Goal: Transaction & Acquisition: Obtain resource

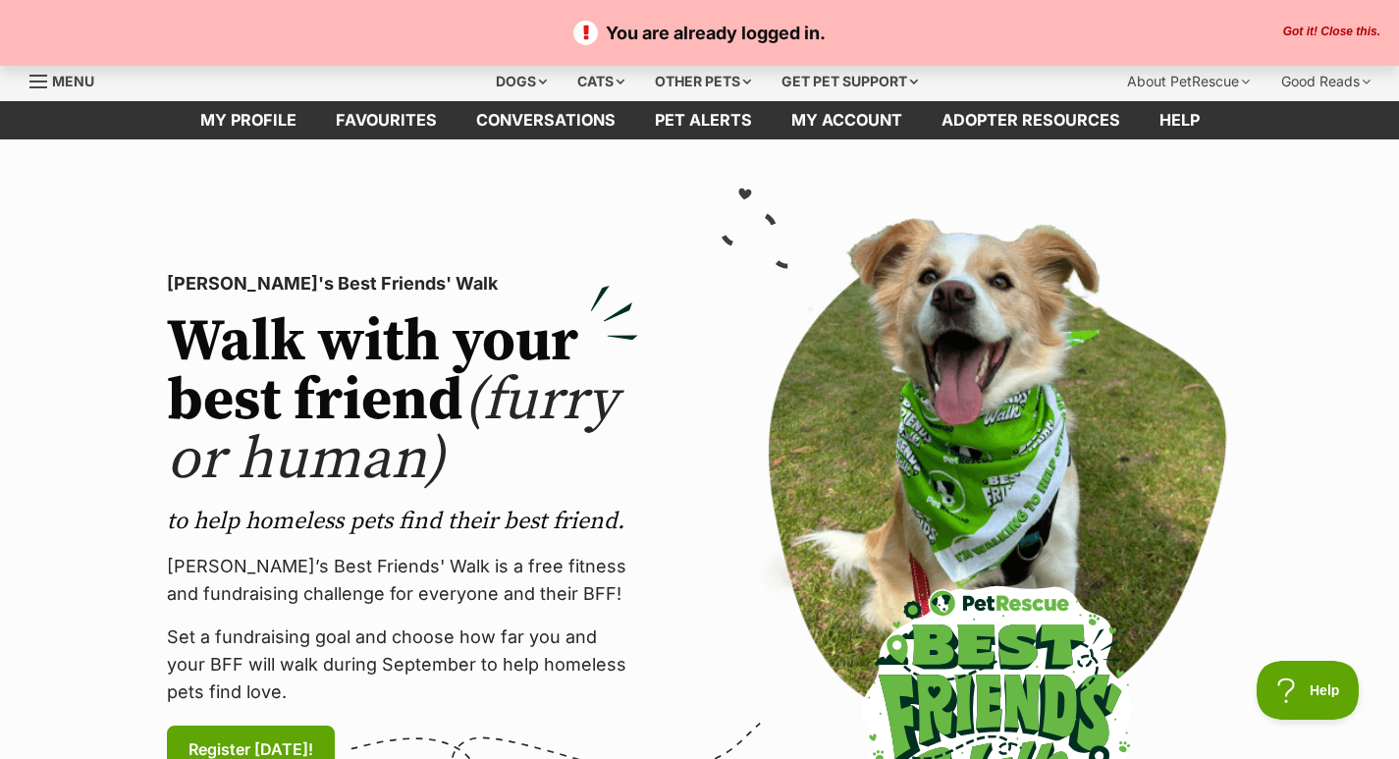
click at [1336, 28] on button "Got it! Close this." at bounding box center [1331, 33] width 109 height 16
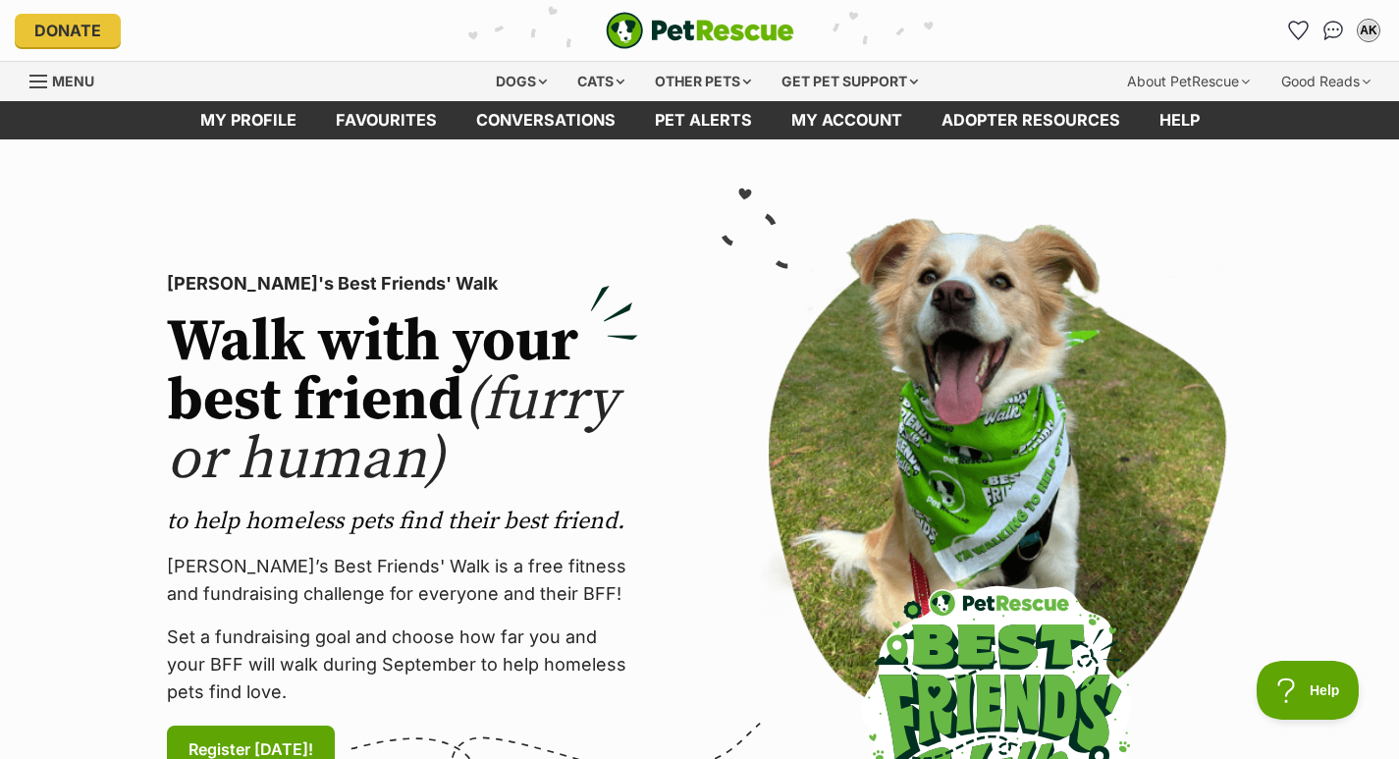
click at [592, 81] on div "Cats" at bounding box center [600, 81] width 75 height 39
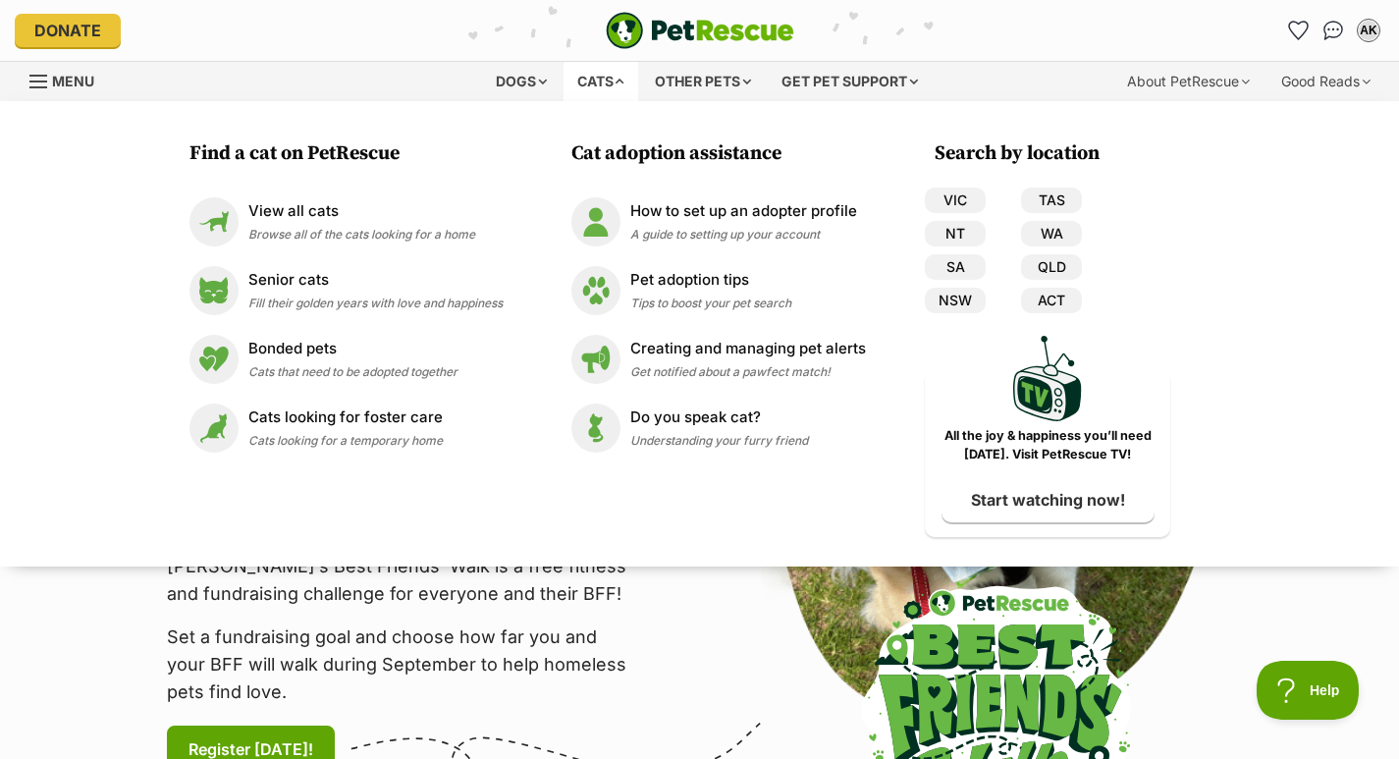
click at [321, 202] on p "View all cats" at bounding box center [361, 211] width 227 height 23
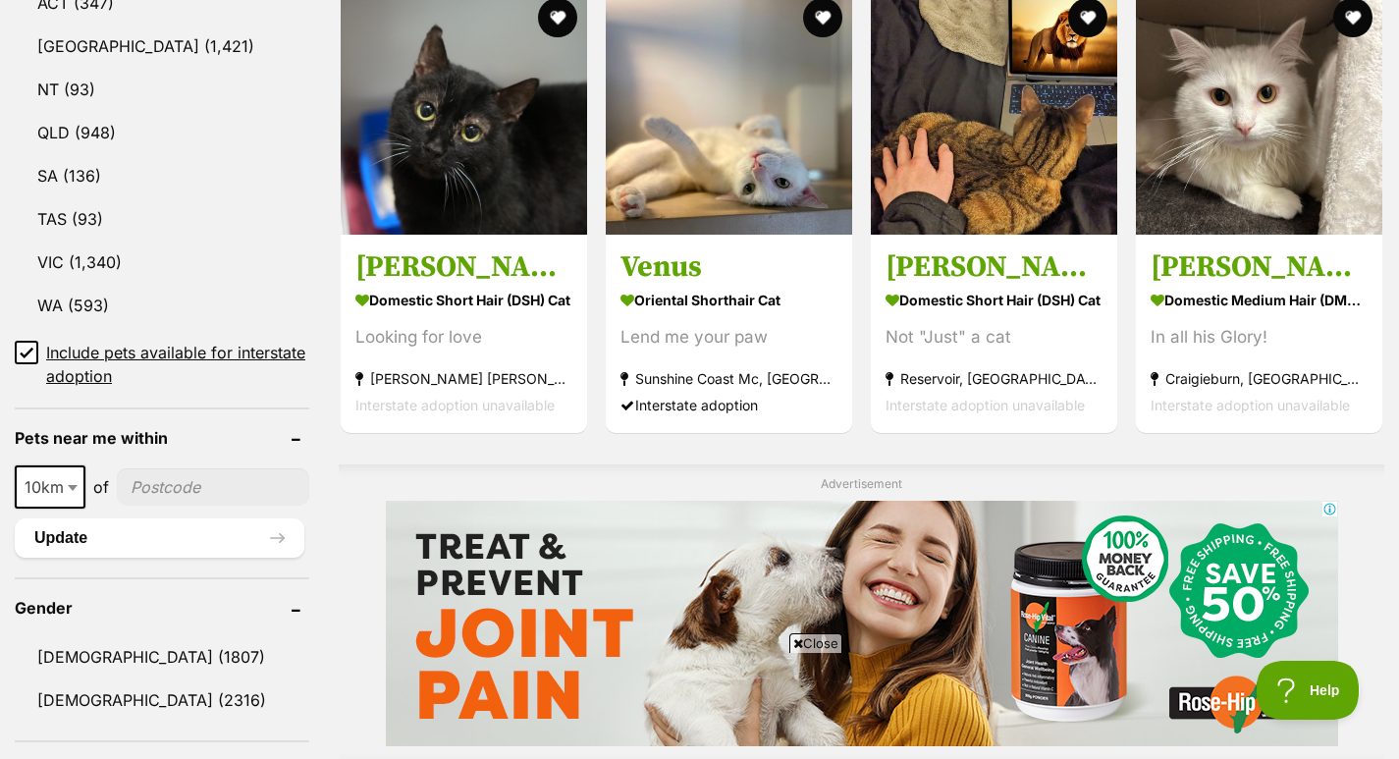
scroll to position [1287, 0]
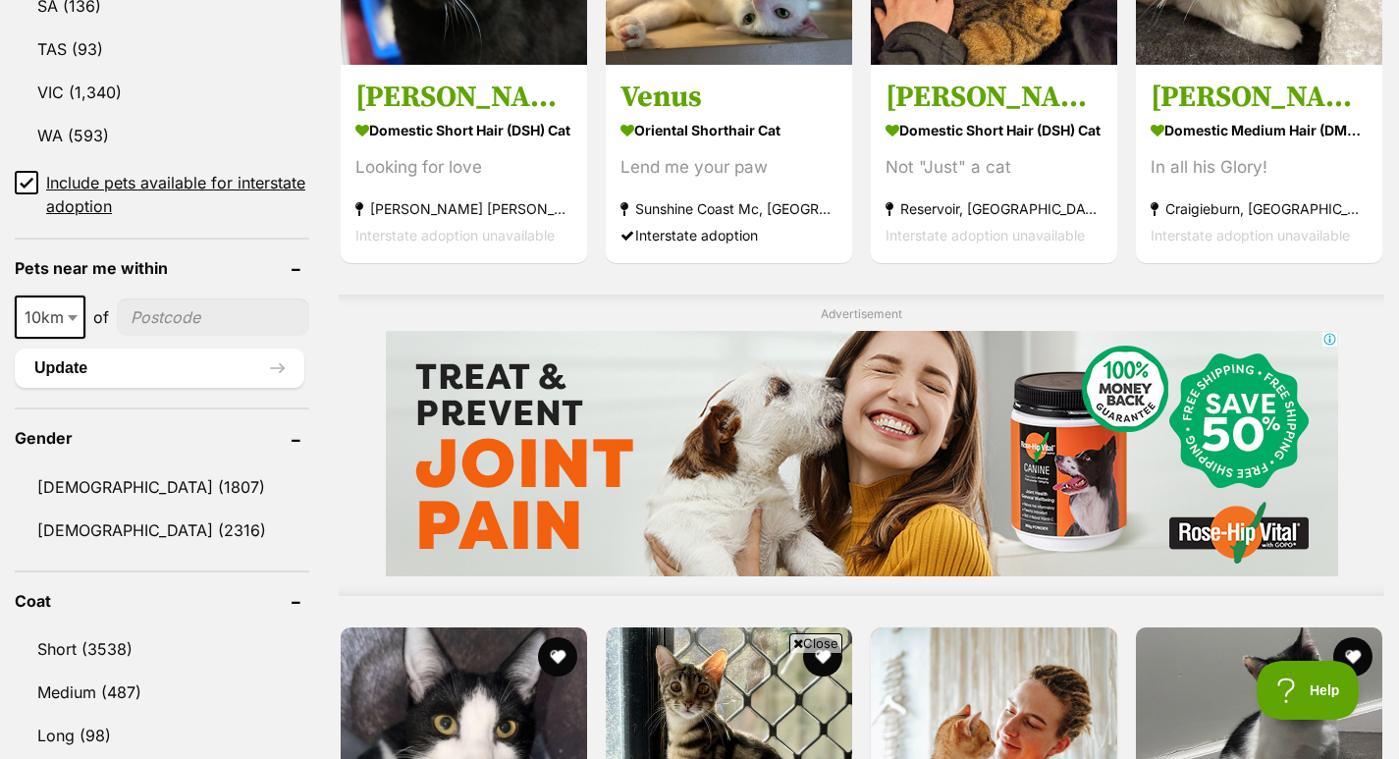
click at [124, 484] on link "Male (1807)" at bounding box center [162, 486] width 294 height 41
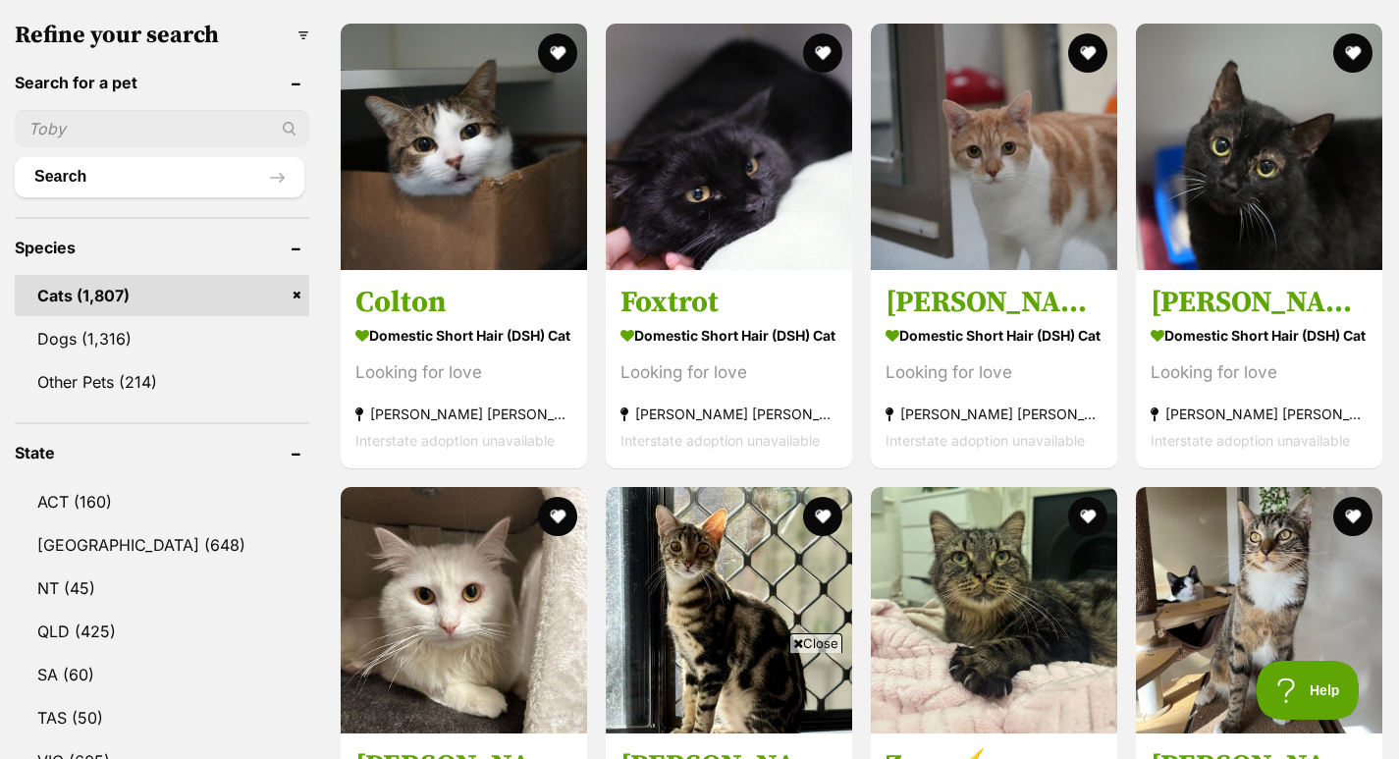
click at [75, 627] on link "QLD (425)" at bounding box center [162, 630] width 294 height 41
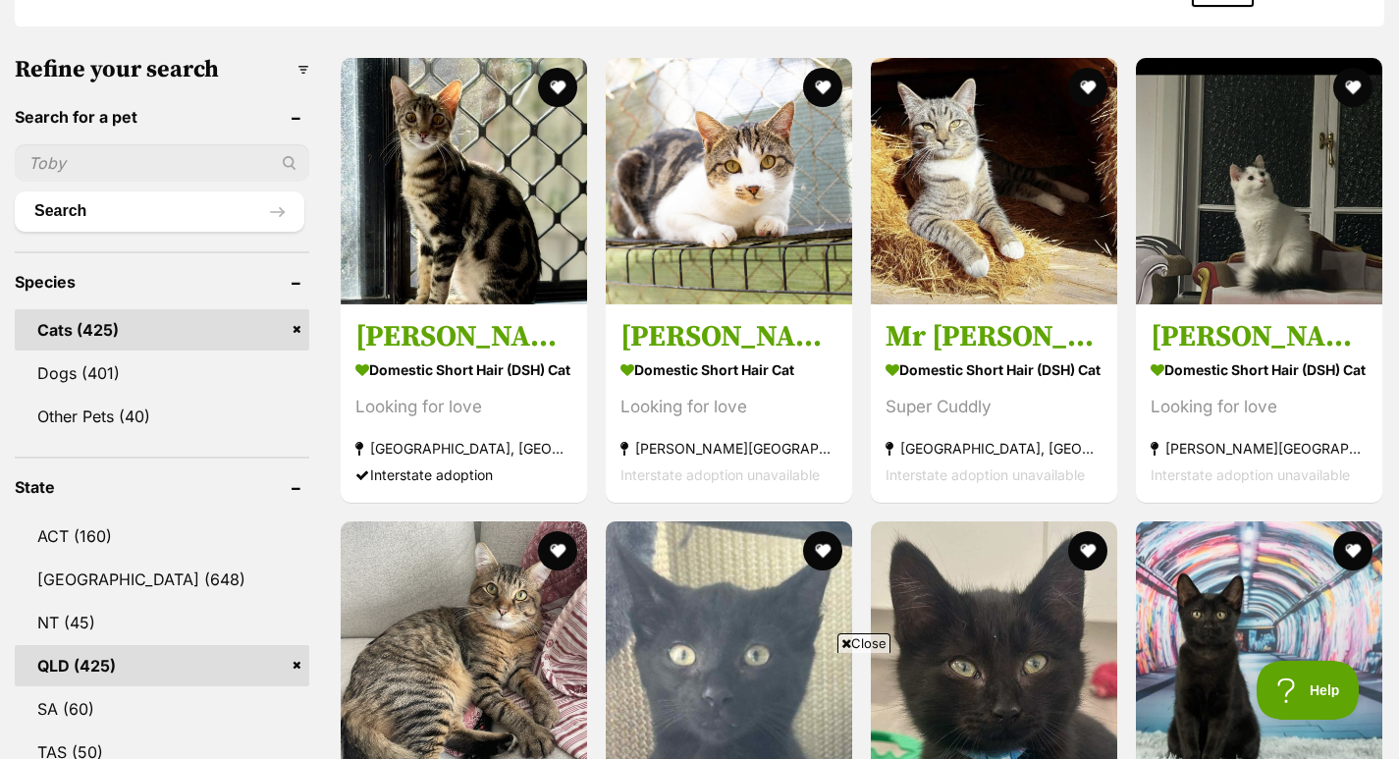
scroll to position [580, 0]
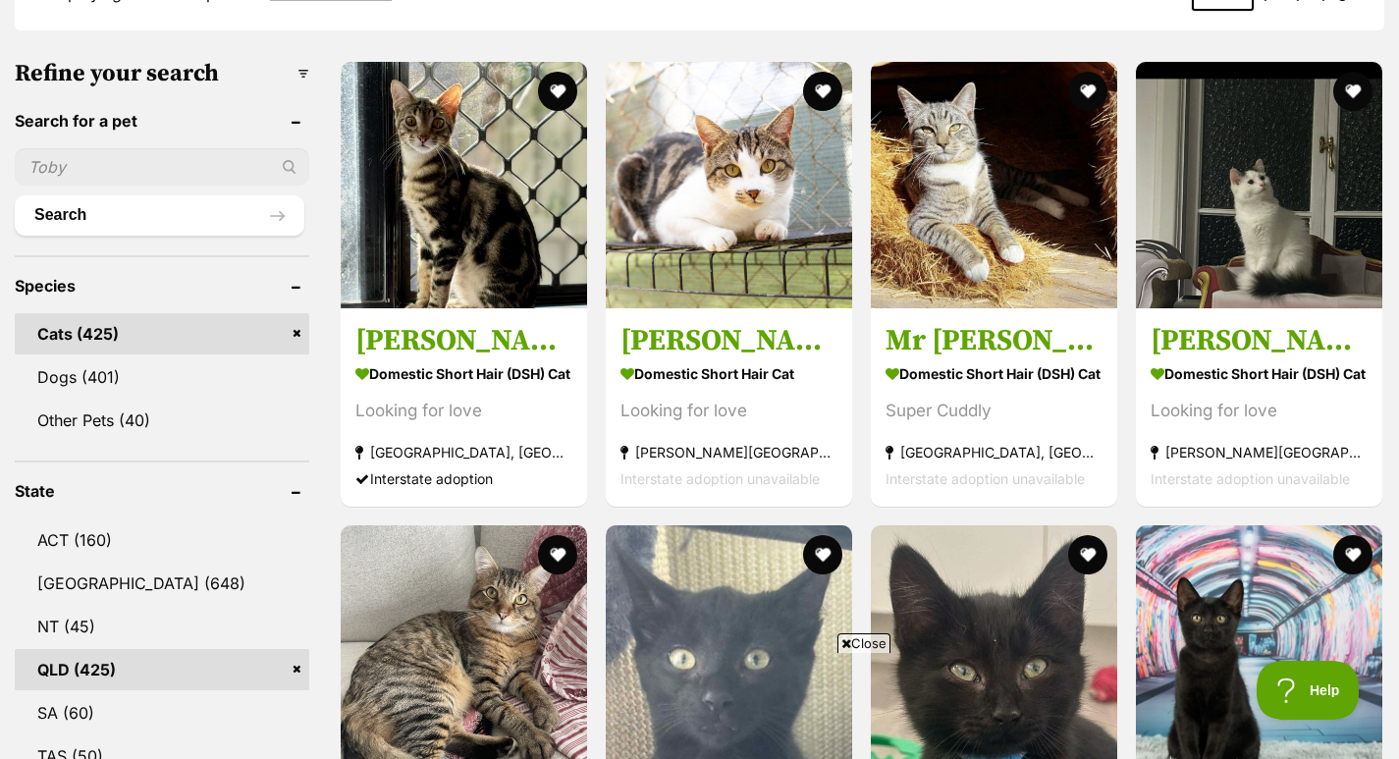
click at [1085, 83] on button "favourite" at bounding box center [1087, 91] width 39 height 39
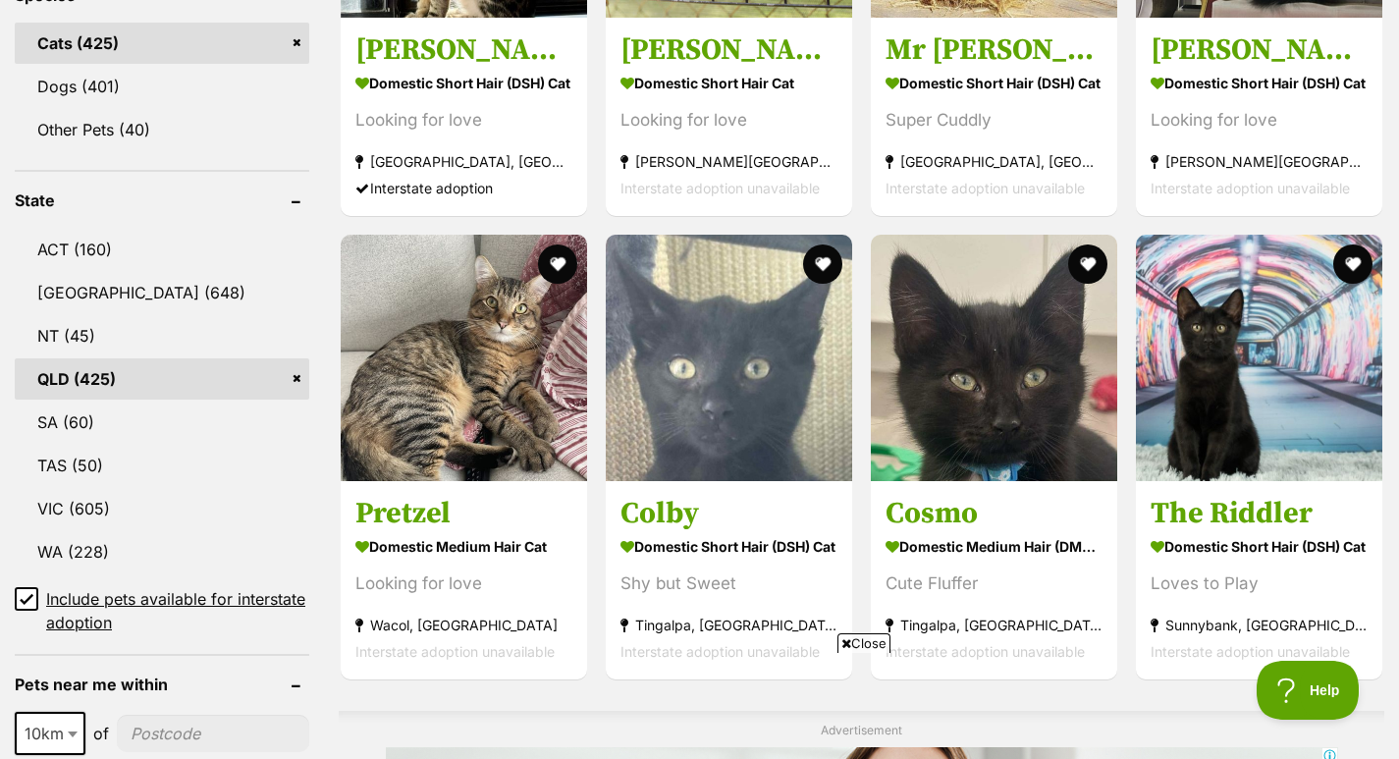
scroll to position [885, 0]
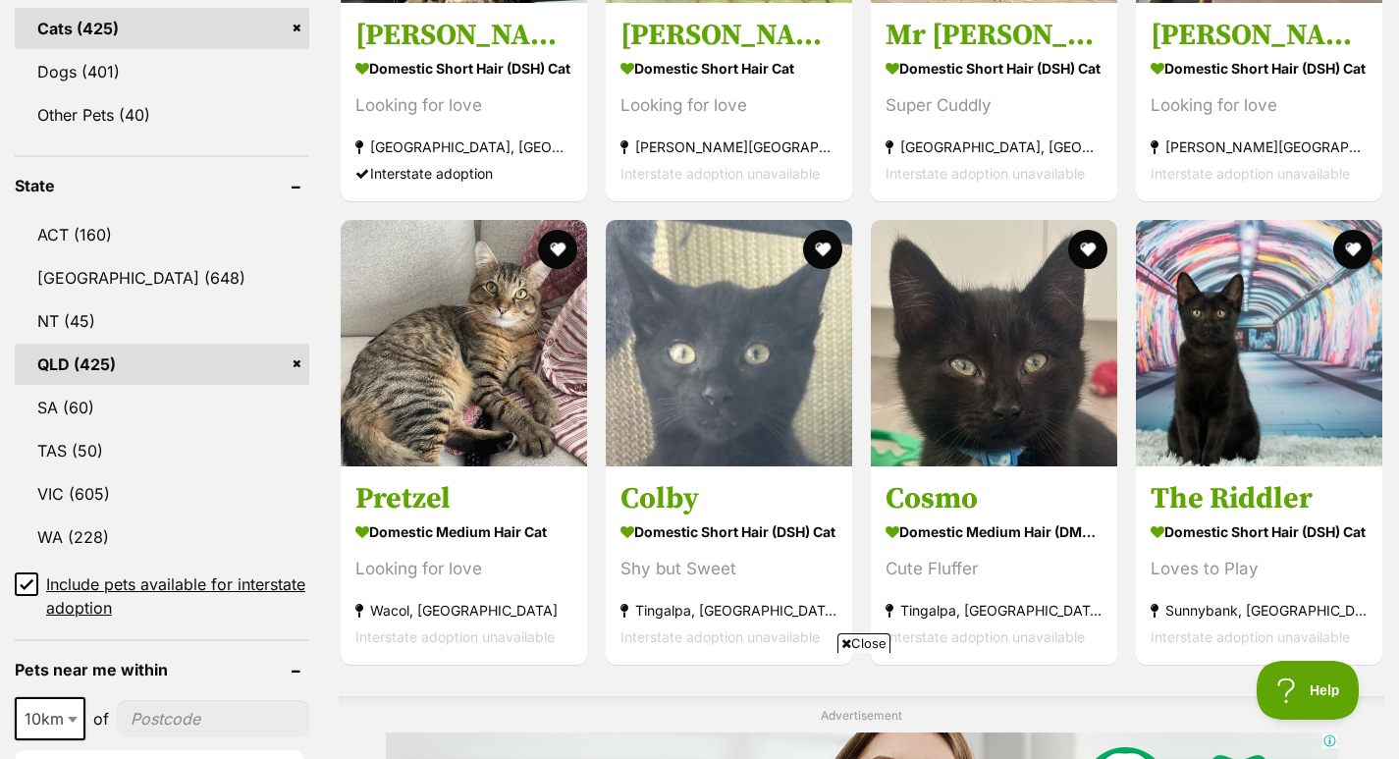
click at [564, 245] on button "favourite" at bounding box center [557, 249] width 39 height 39
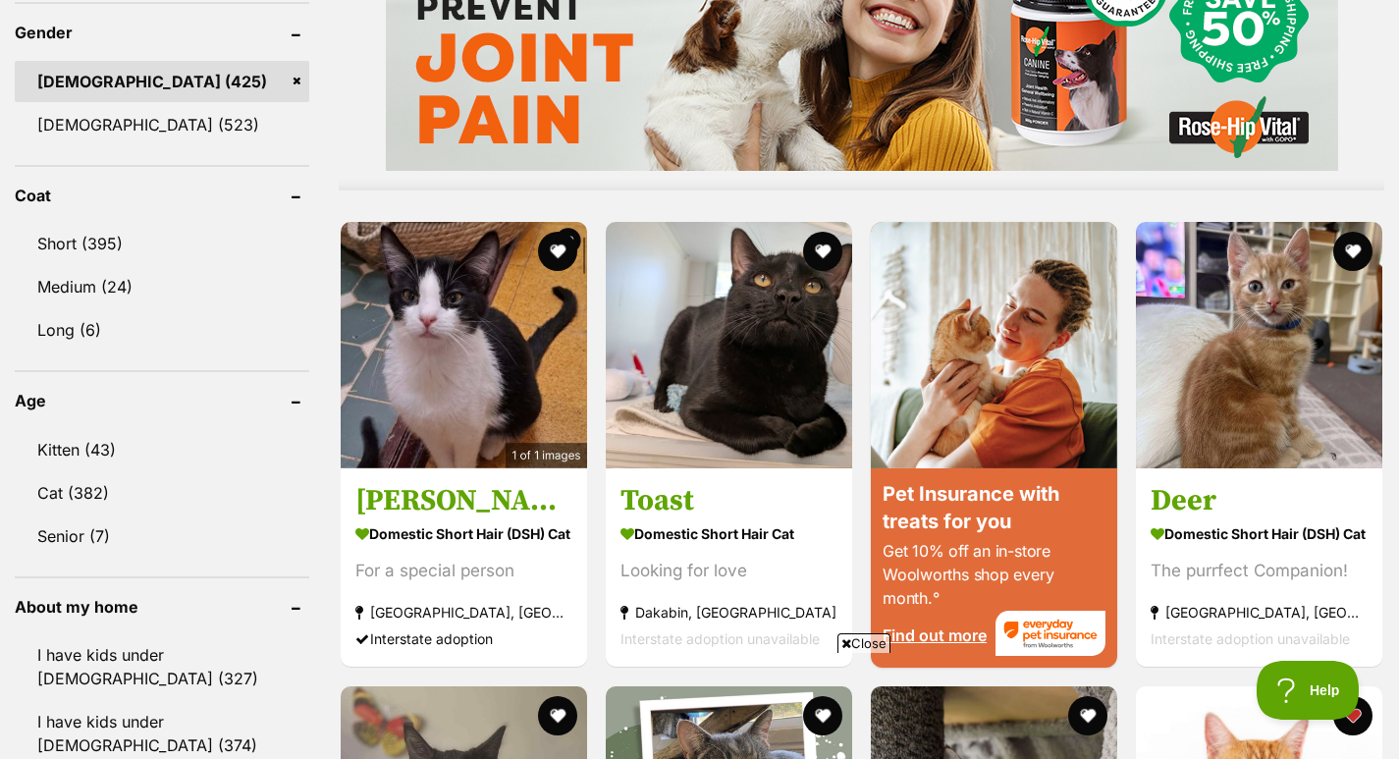
scroll to position [1719, 0]
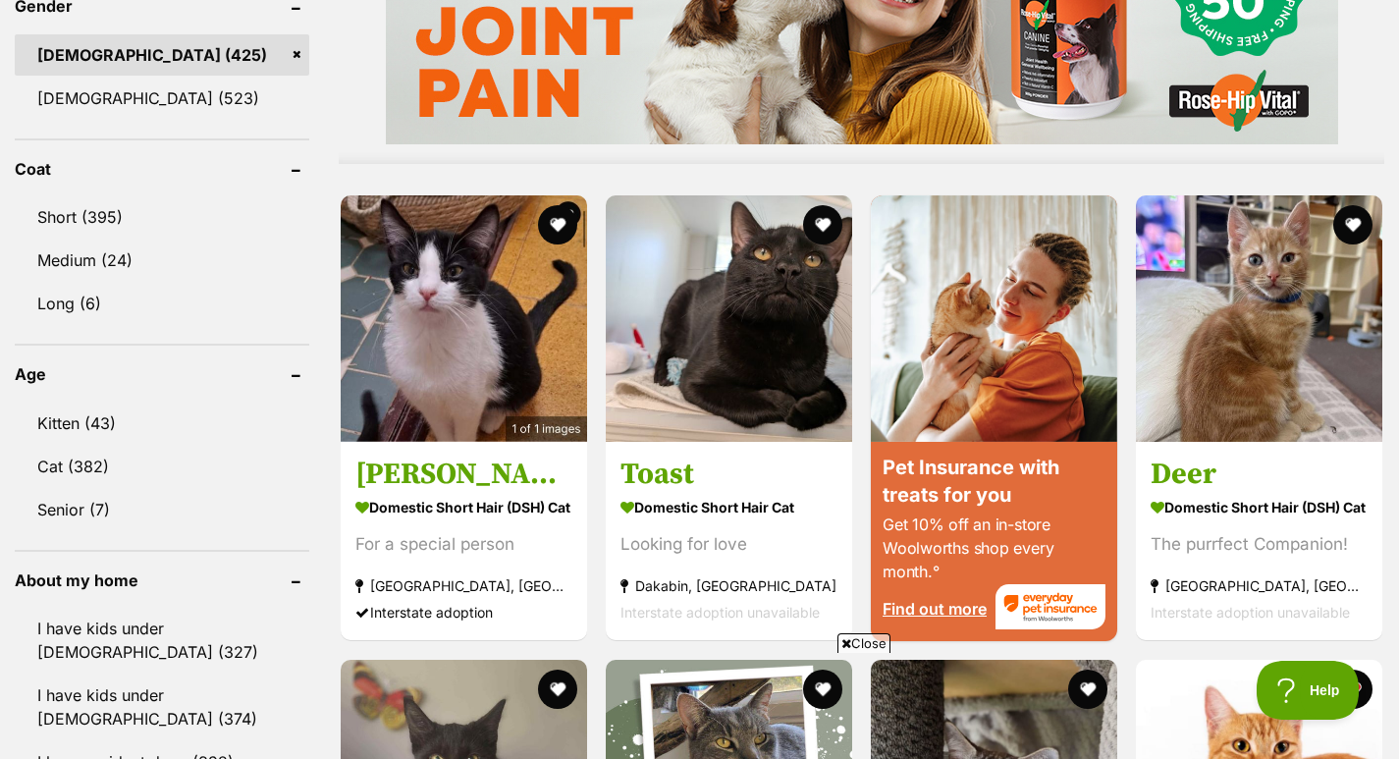
click at [557, 225] on button "favourite" at bounding box center [557, 224] width 39 height 39
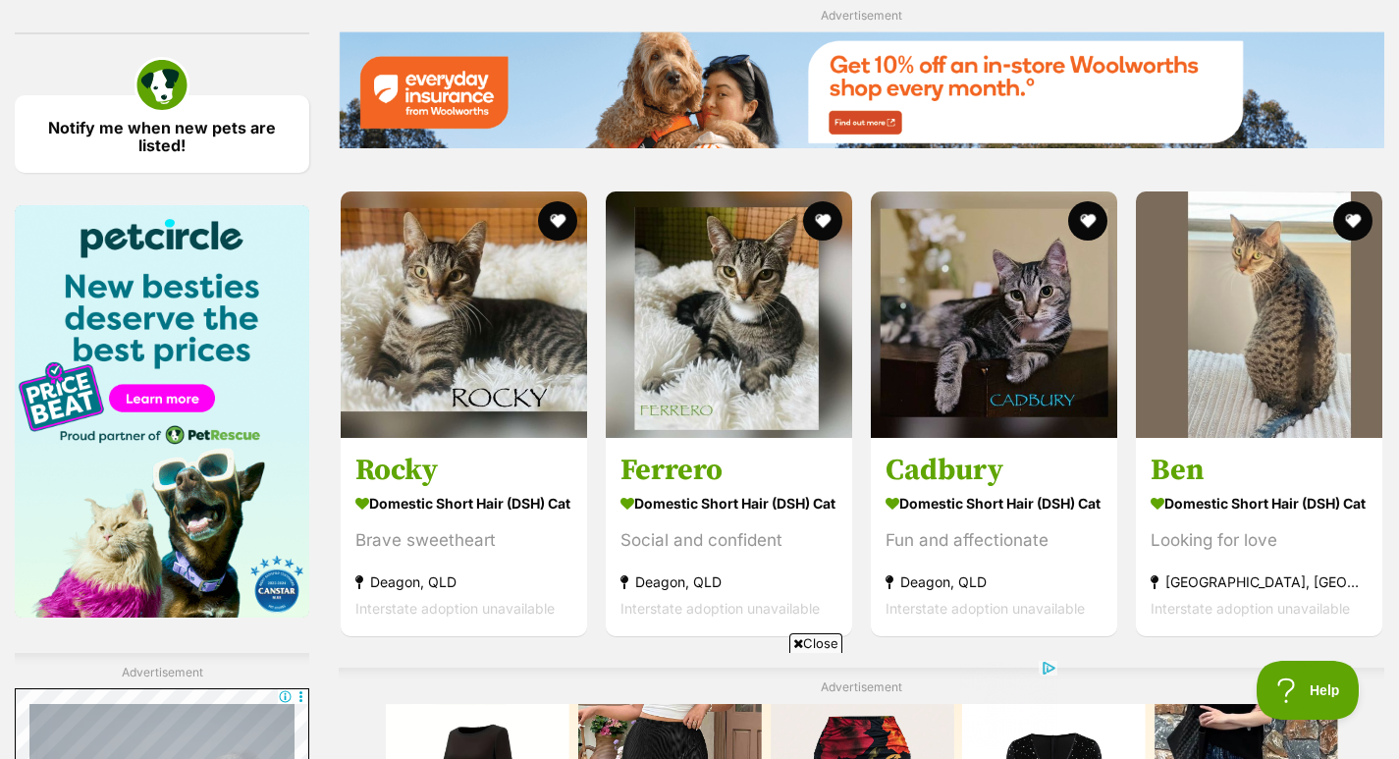
scroll to position [2922, 0]
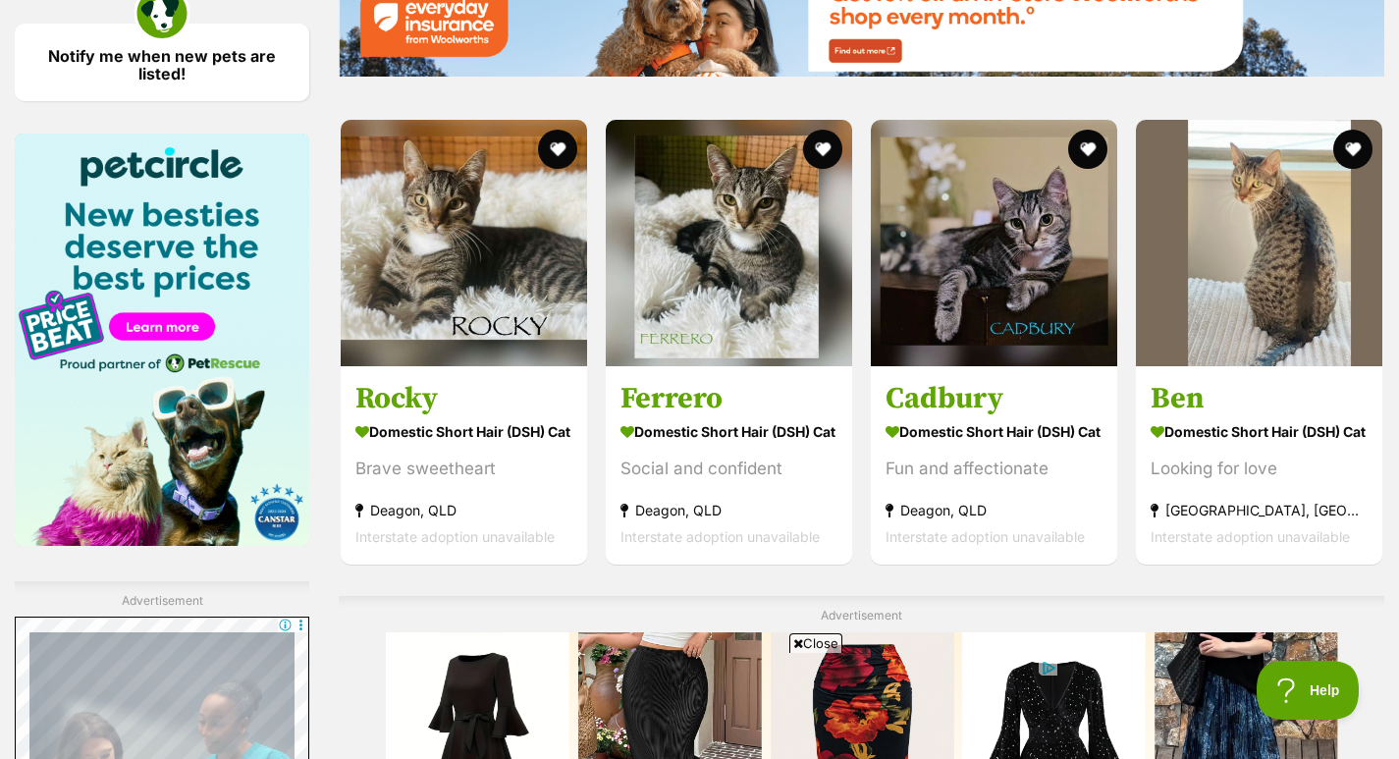
click at [1010, 335] on img at bounding box center [994, 243] width 246 height 246
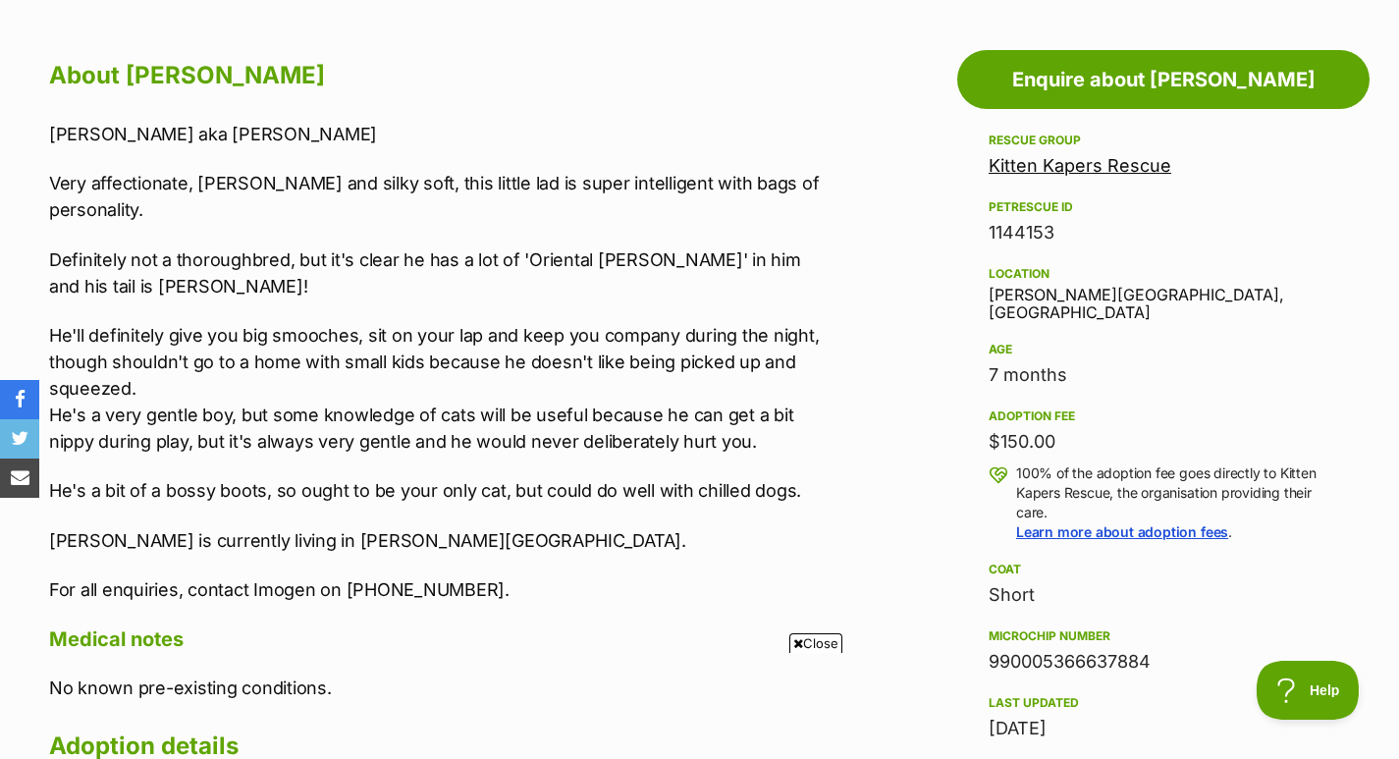
scroll to position [1059, 0]
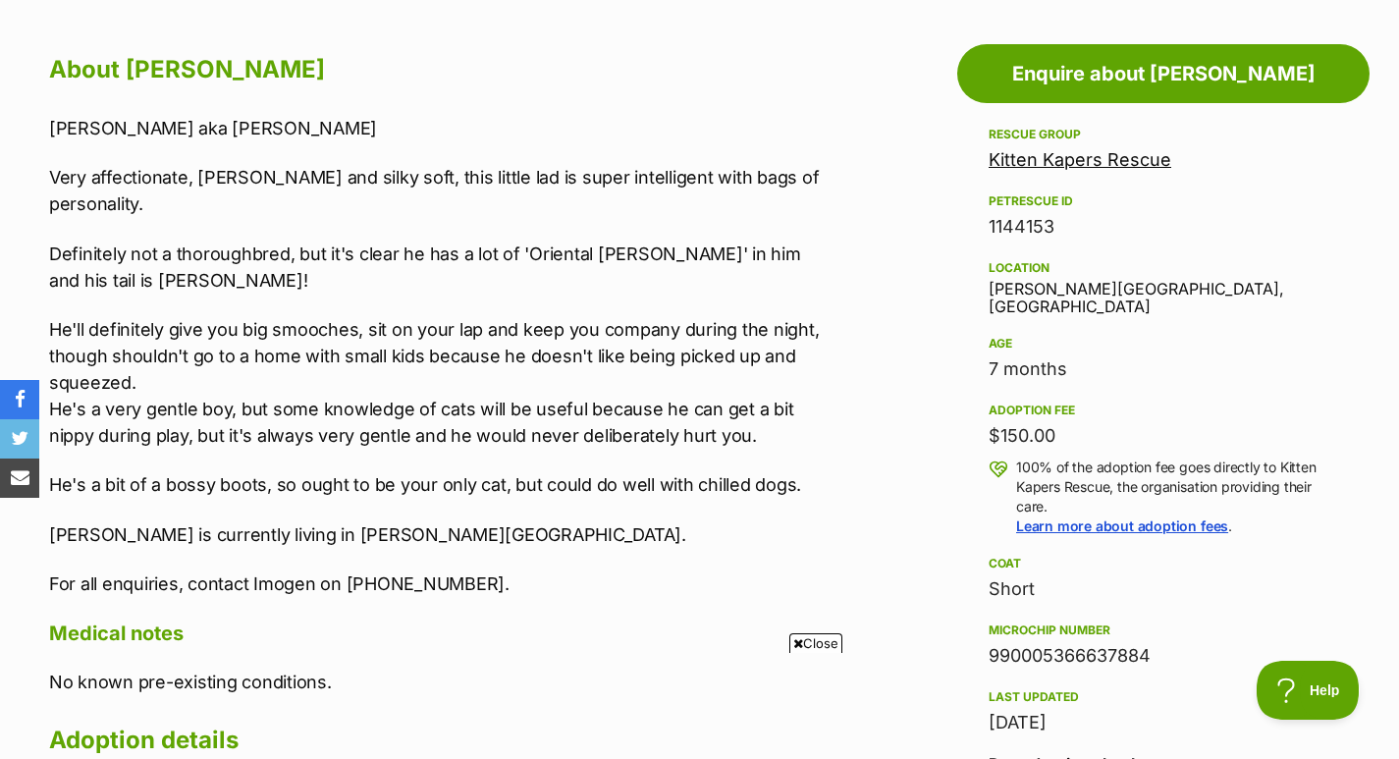
click at [695, 521] on p "Homer is currently living in Norman Park." at bounding box center [441, 534] width 784 height 26
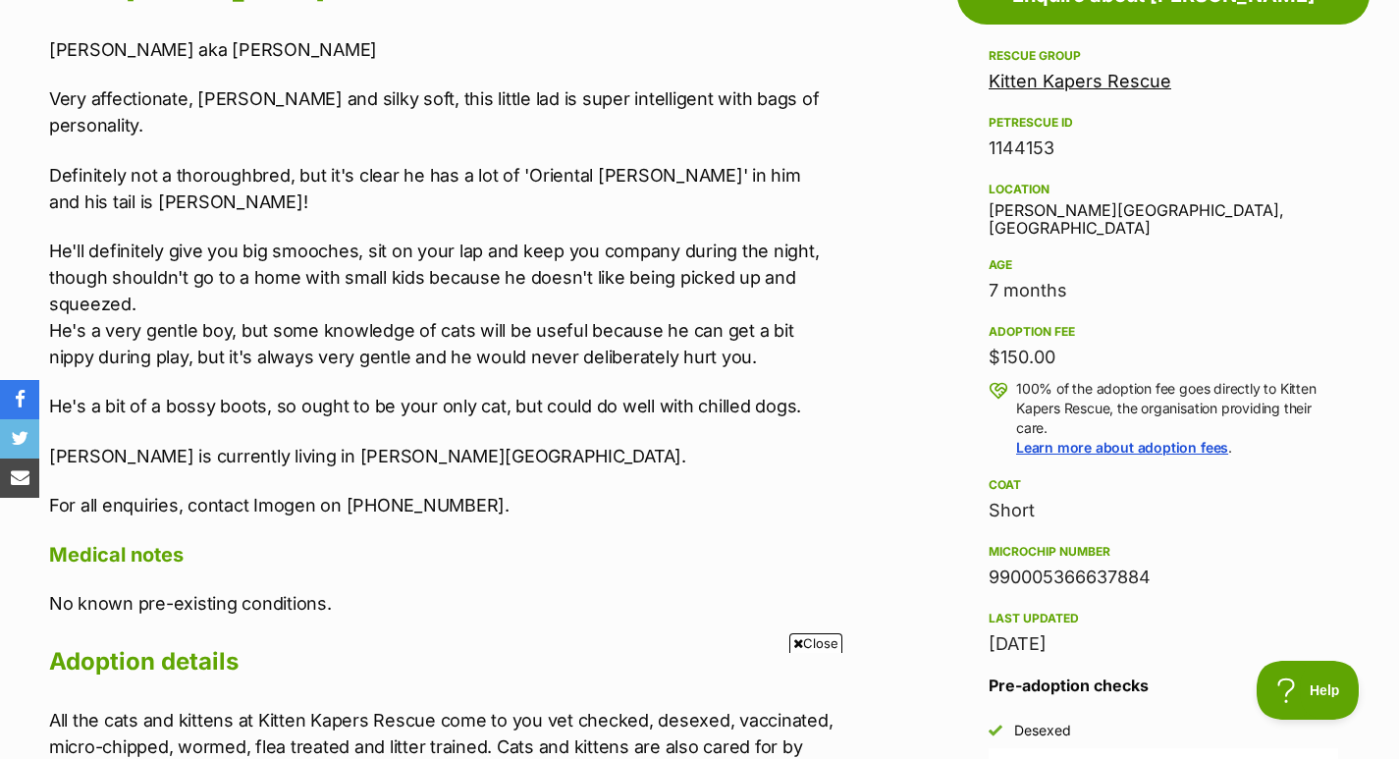
scroll to position [0, 0]
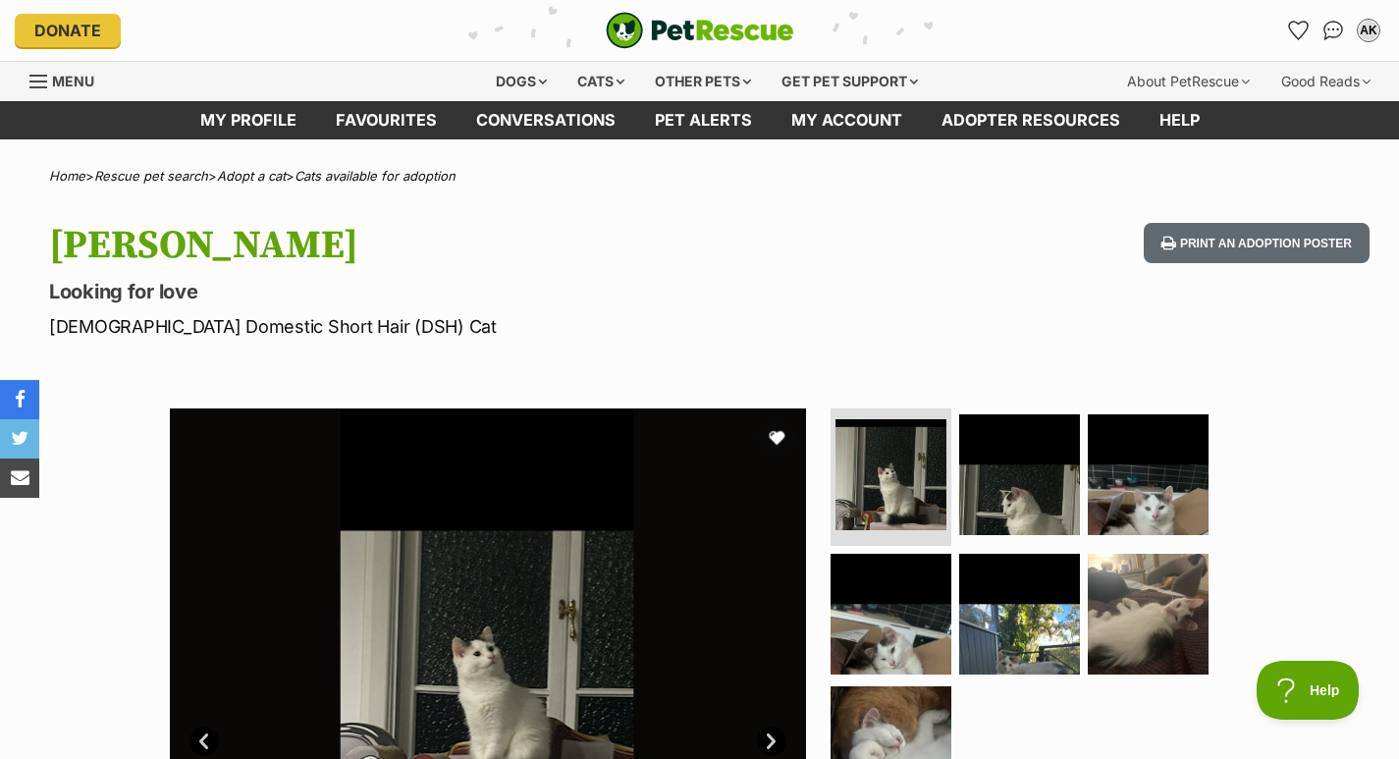
click at [1162, 510] on img at bounding box center [1147, 474] width 121 height 121
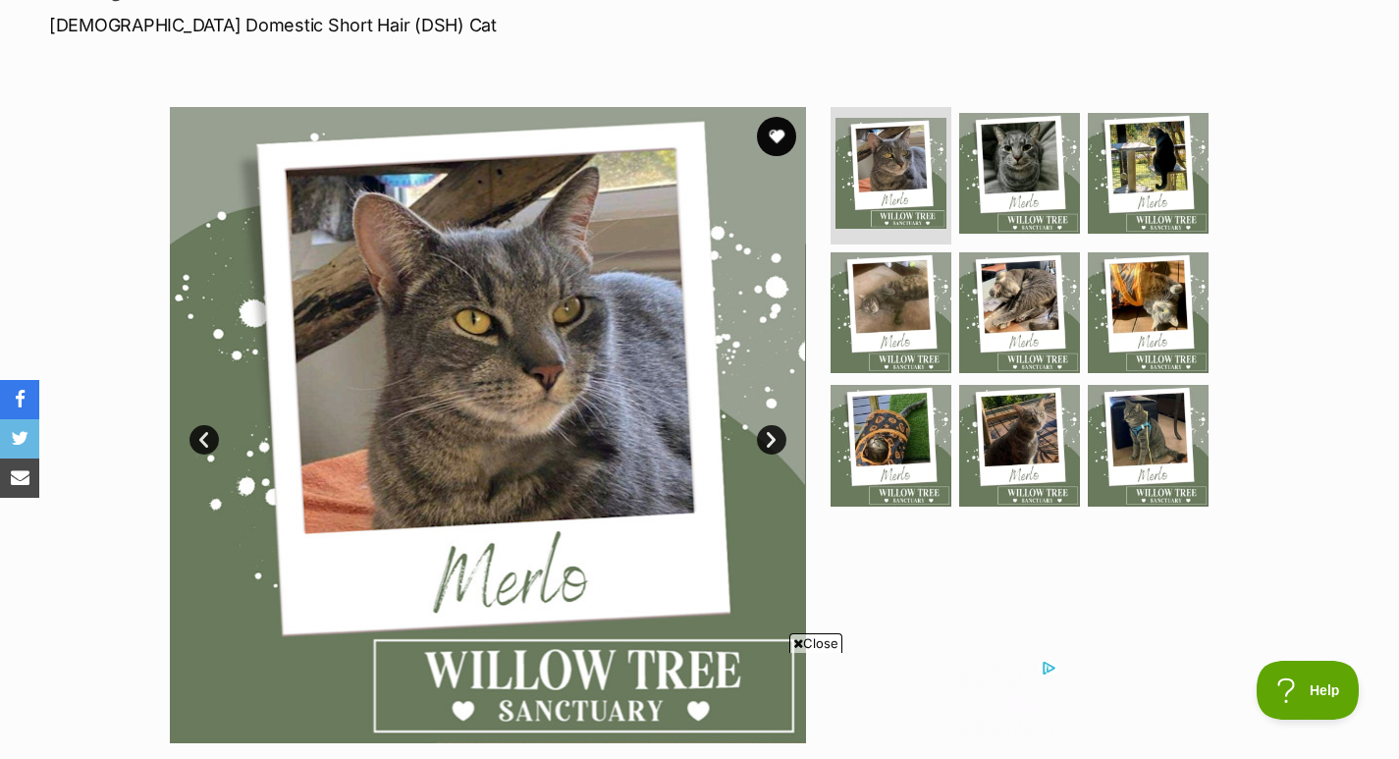
scroll to position [294, 0]
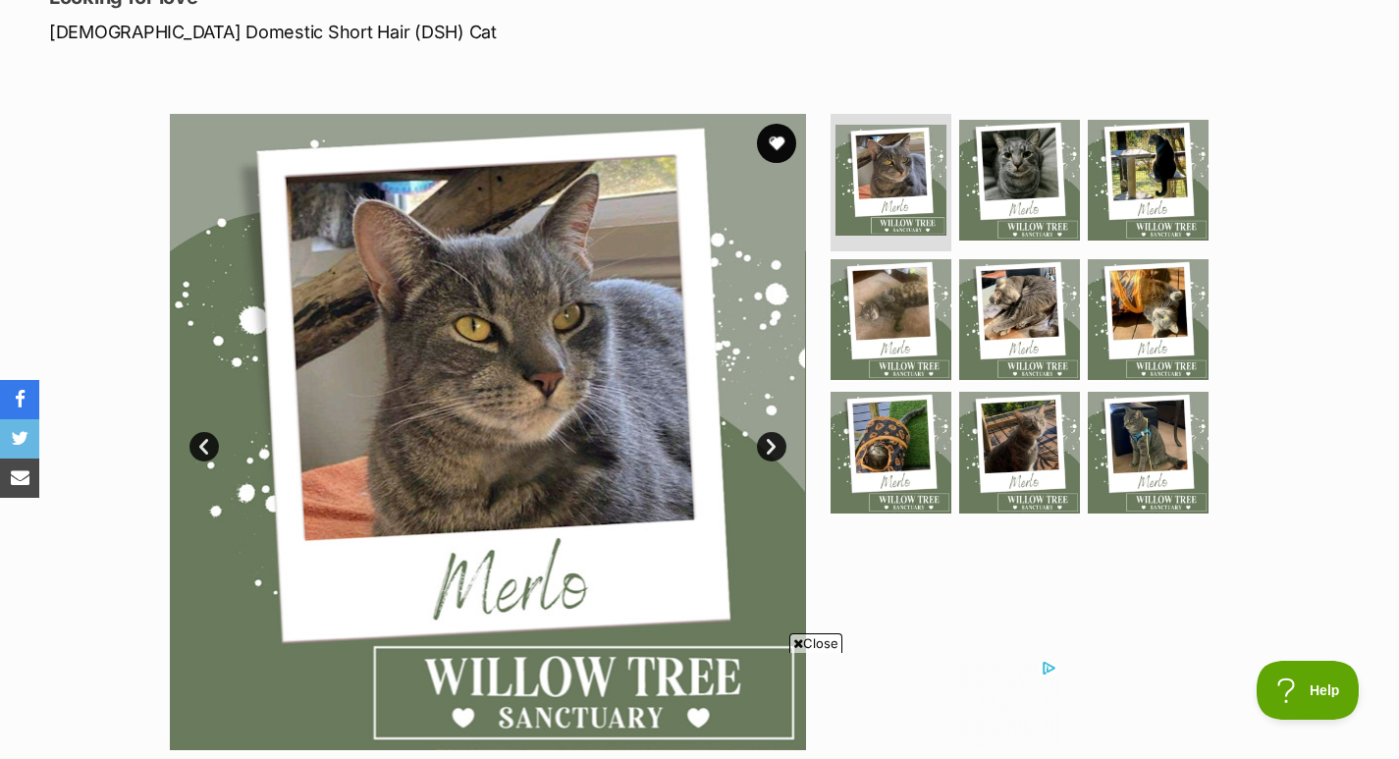
click at [791, 144] on button "favourite" at bounding box center [776, 143] width 39 height 39
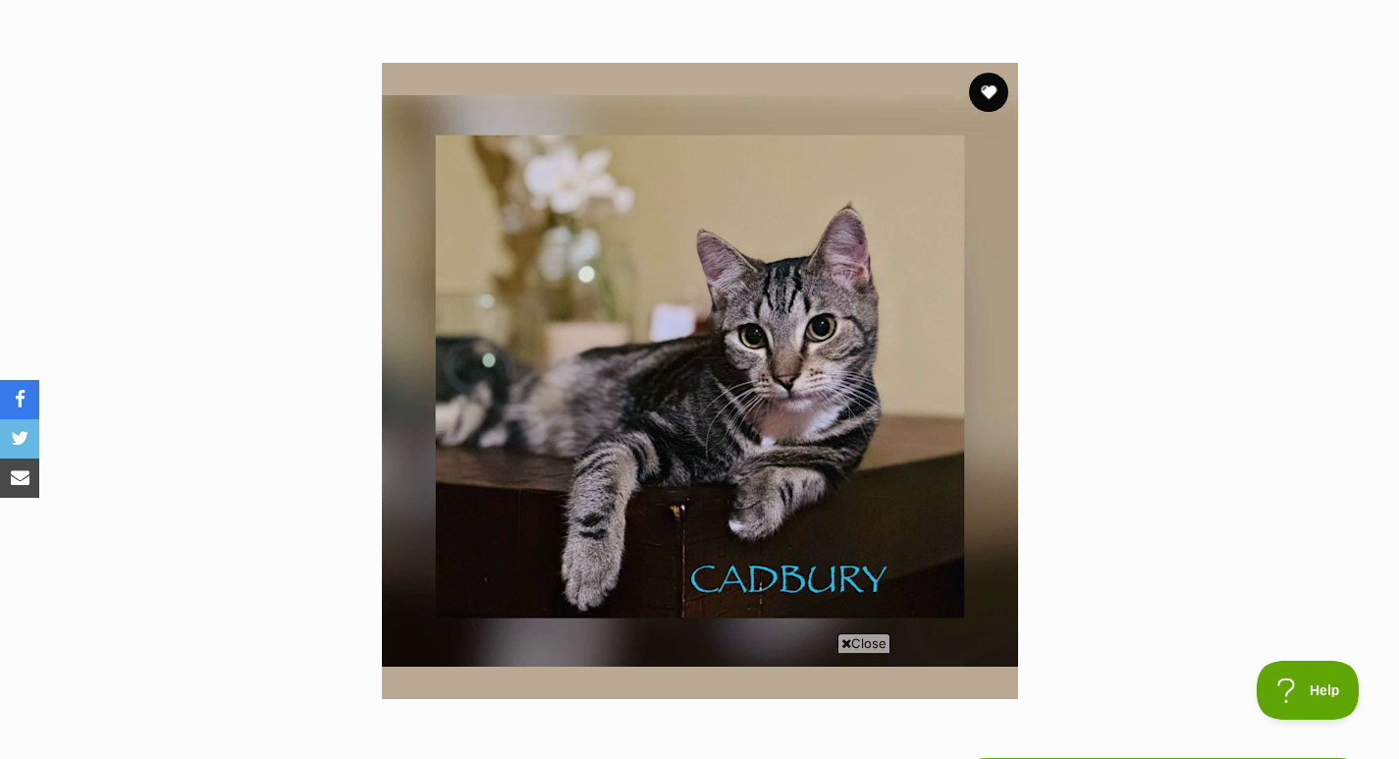
scroll to position [316, 0]
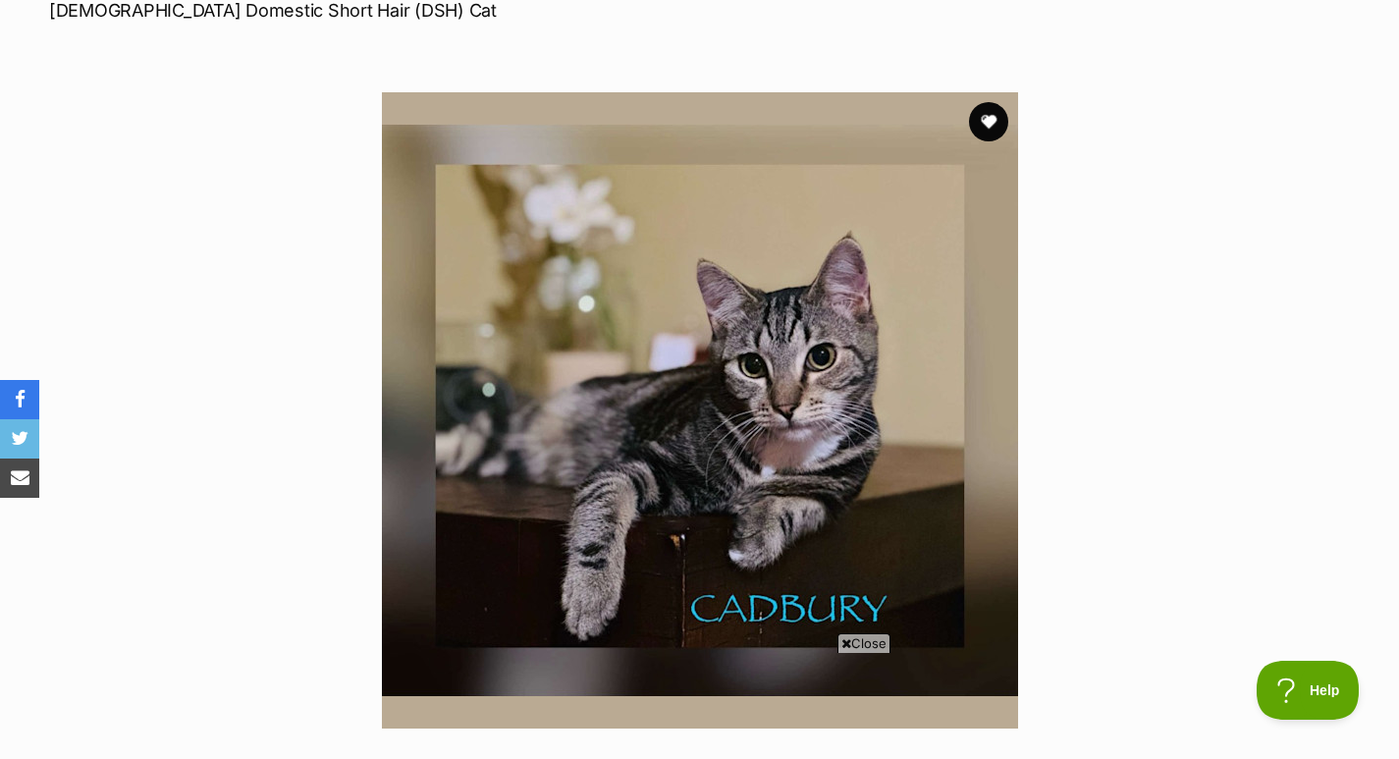
drag, startPoint x: 0, startPoint y: 0, endPoint x: 1412, endPoint y: 145, distance: 1419.8
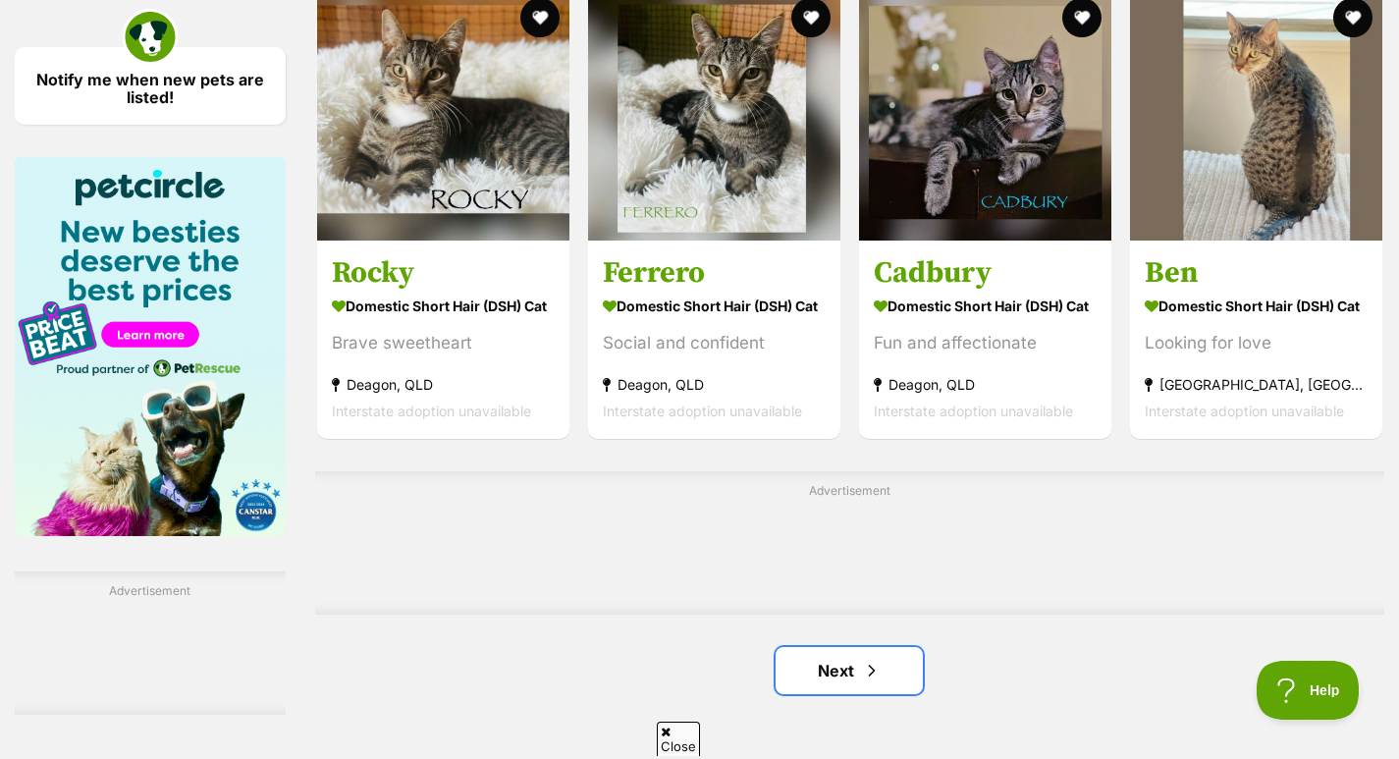
click at [831, 647] on link "Next" at bounding box center [848, 670] width 147 height 47
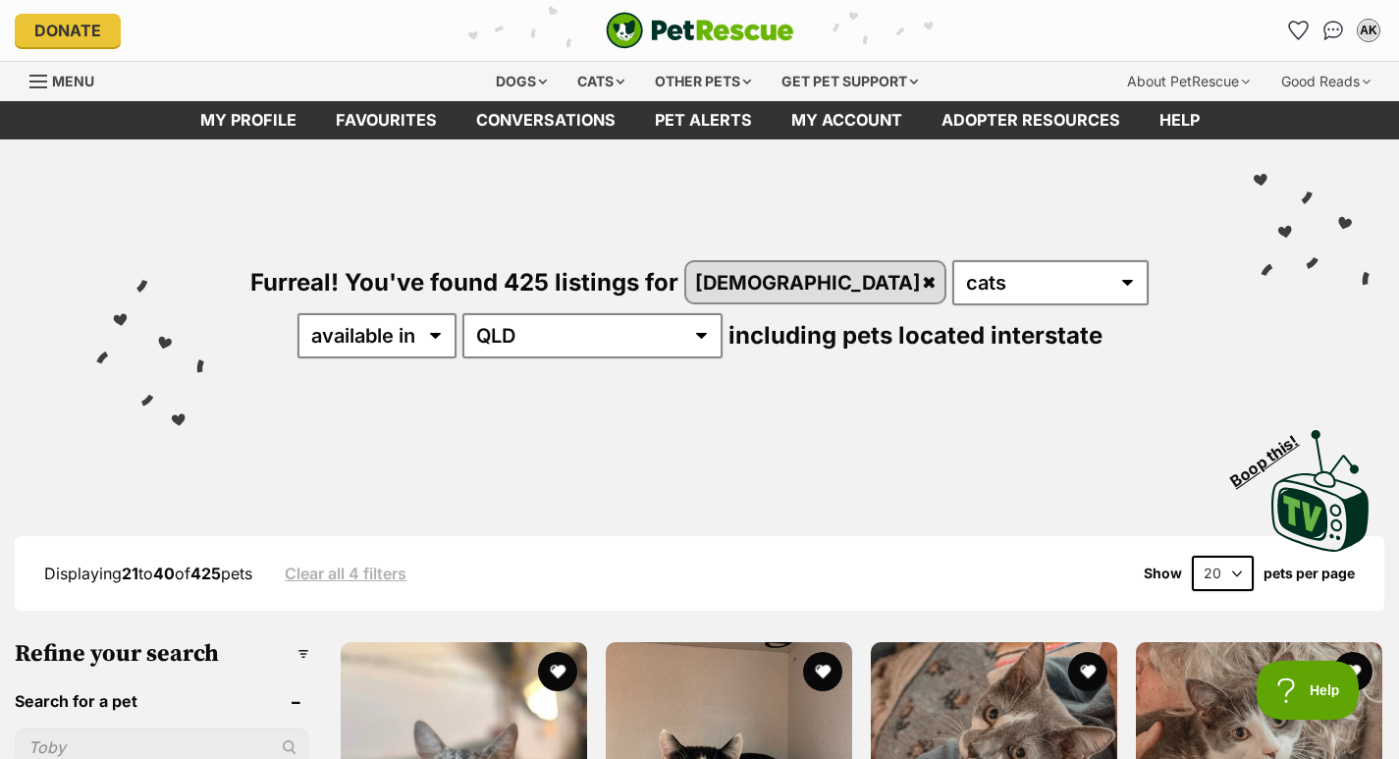
click at [746, 605] on div "Displaying 21 to 40 of 425 pets Clear all 4 filters Show 20 40 60 pets per page" at bounding box center [699, 573] width 1369 height 75
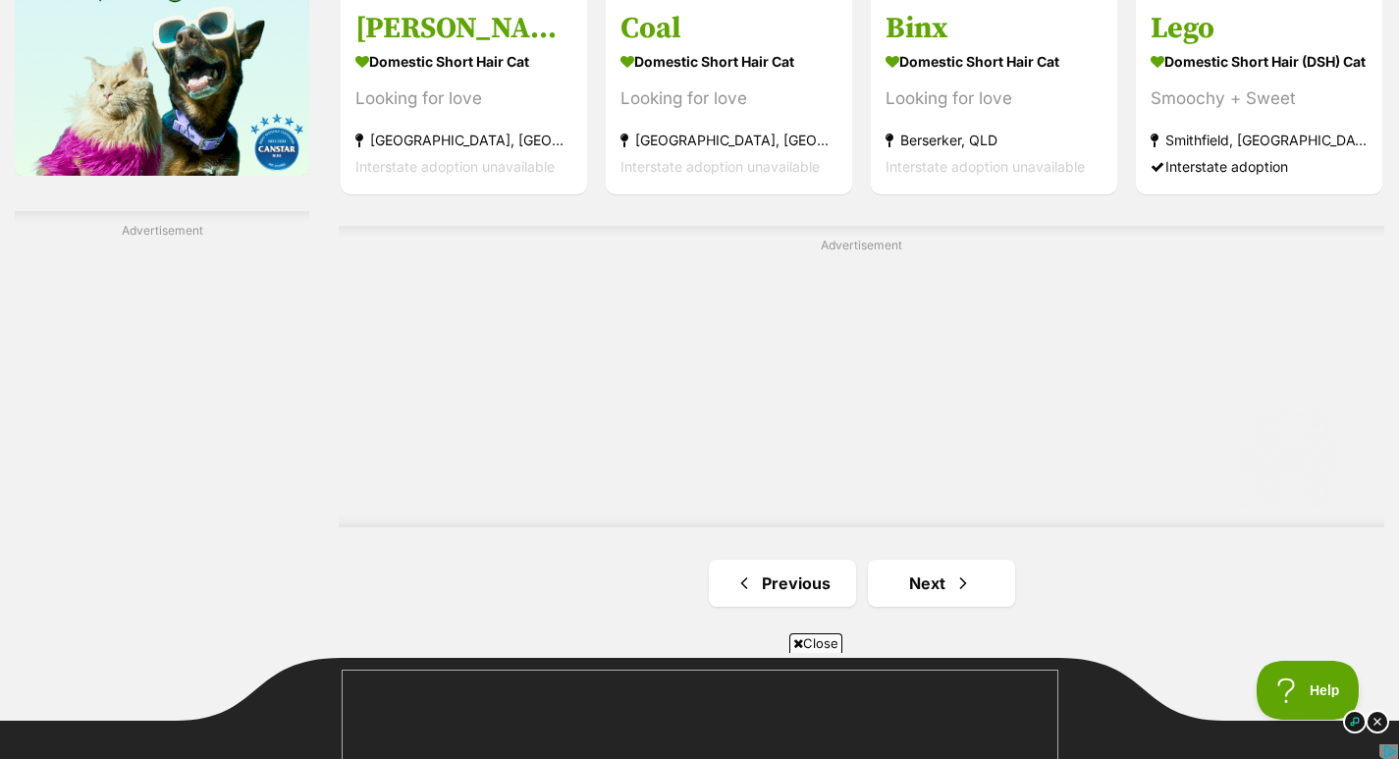
scroll to position [3499, 0]
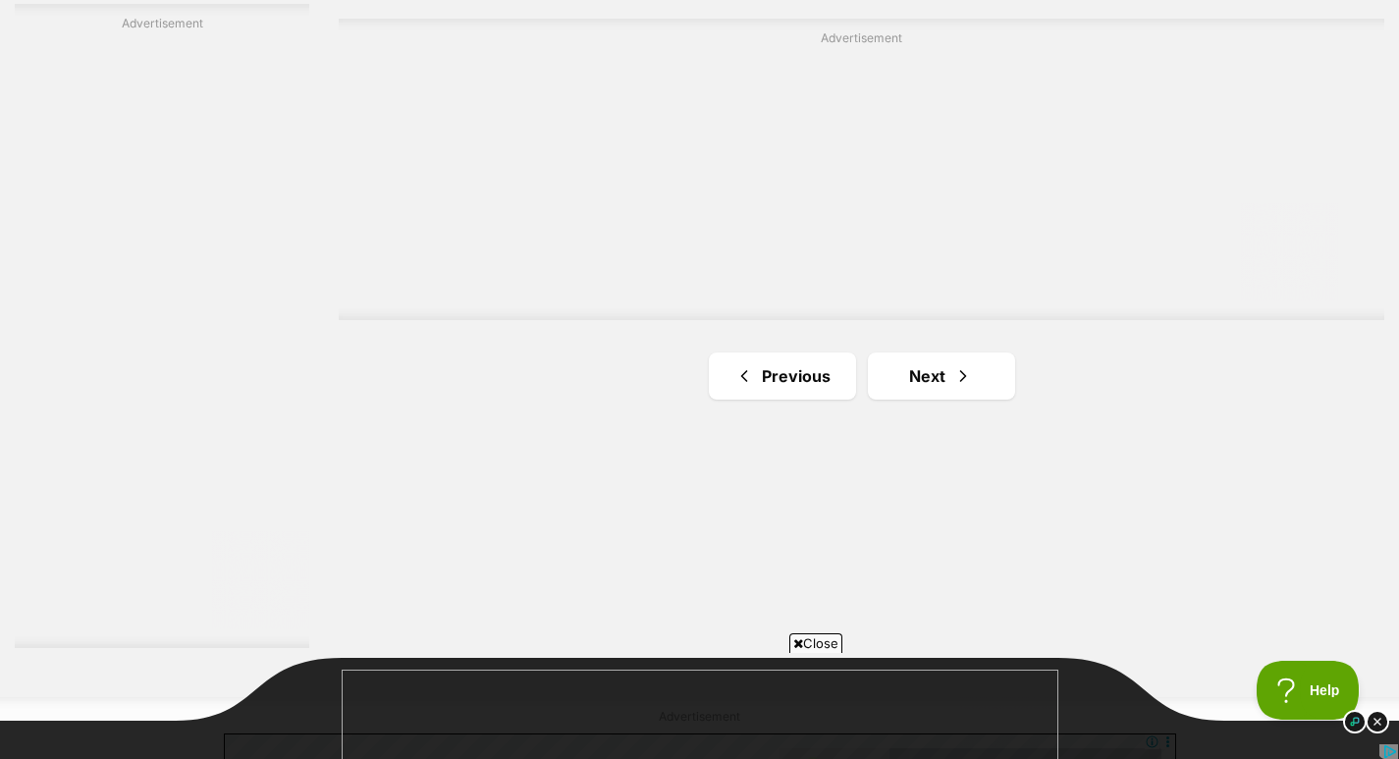
drag, startPoint x: 951, startPoint y: 373, endPoint x: 1349, endPoint y: 365, distance: 397.6
click at [951, 373] on link "Next" at bounding box center [941, 365] width 147 height 47
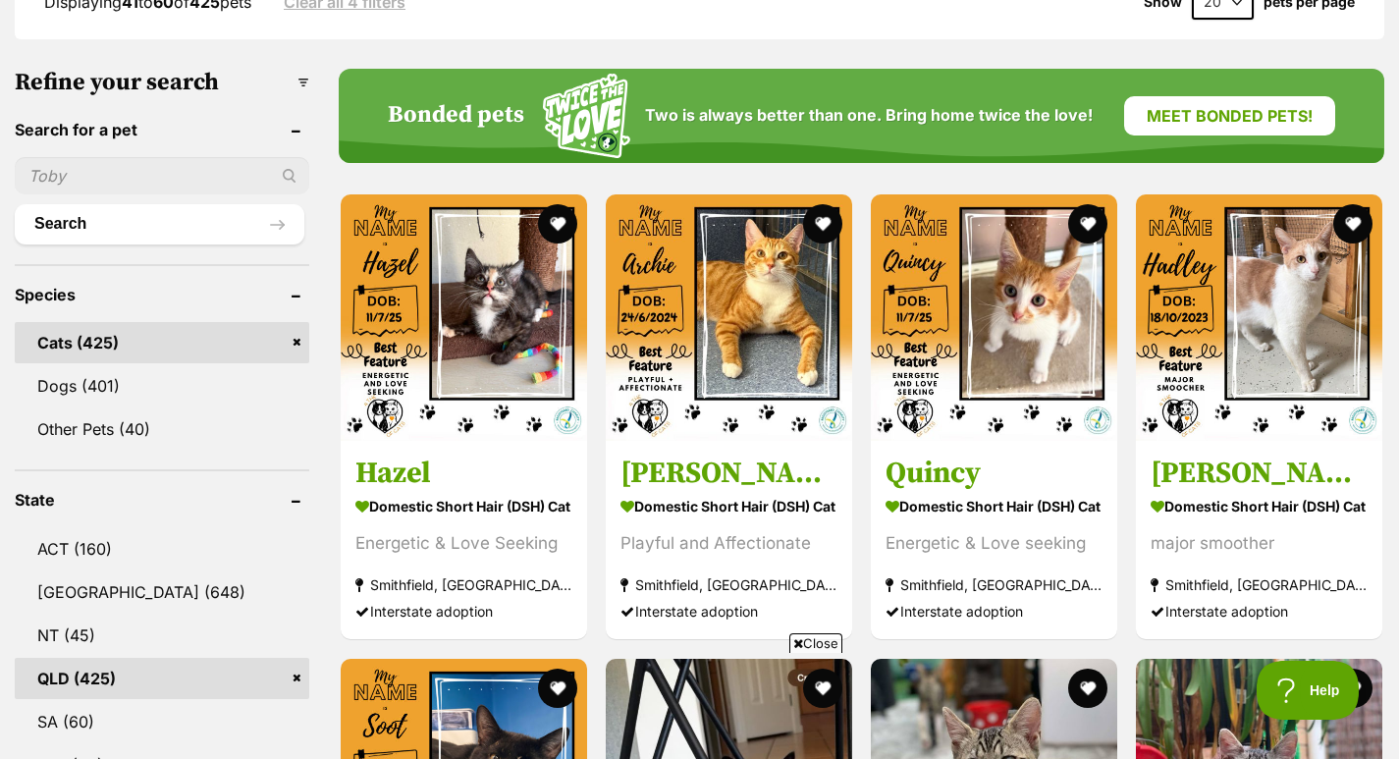
scroll to position [624, 0]
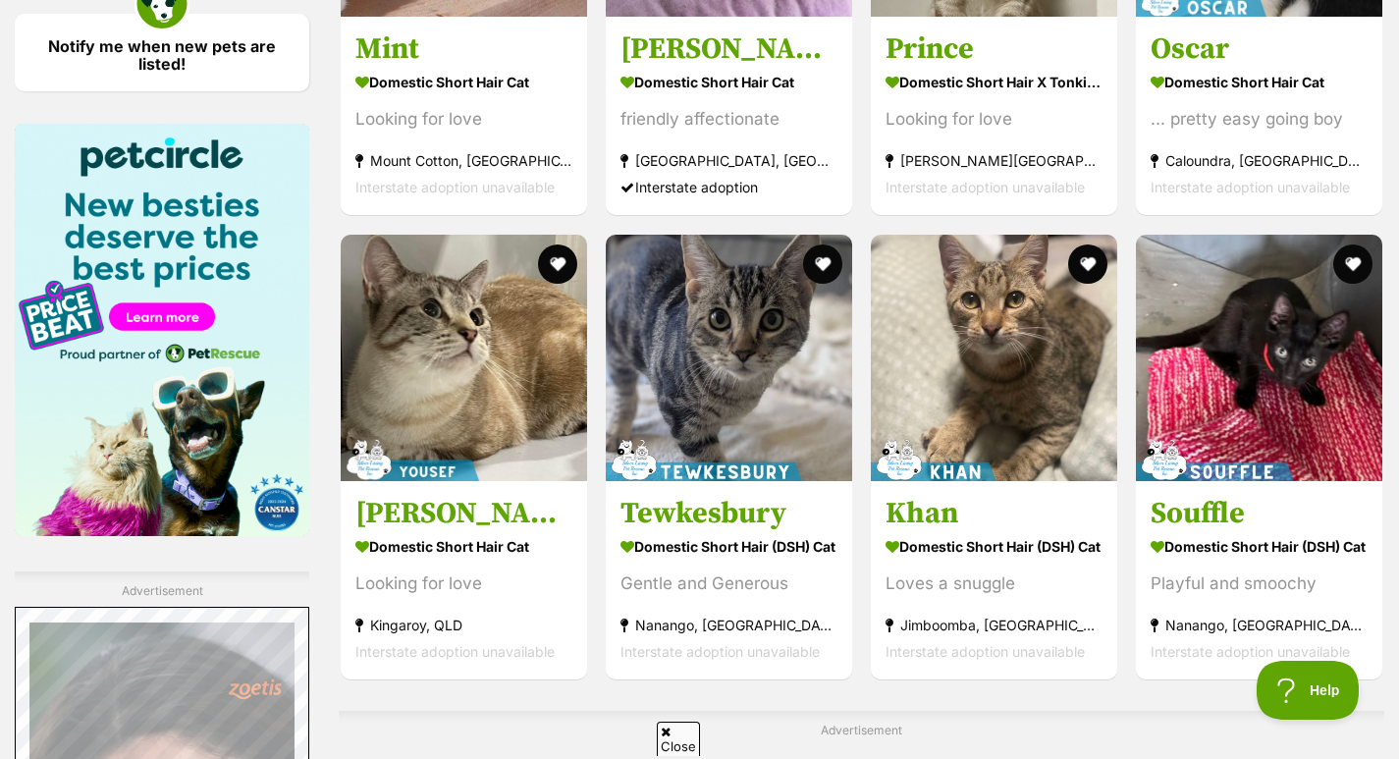
scroll to position [3566, 0]
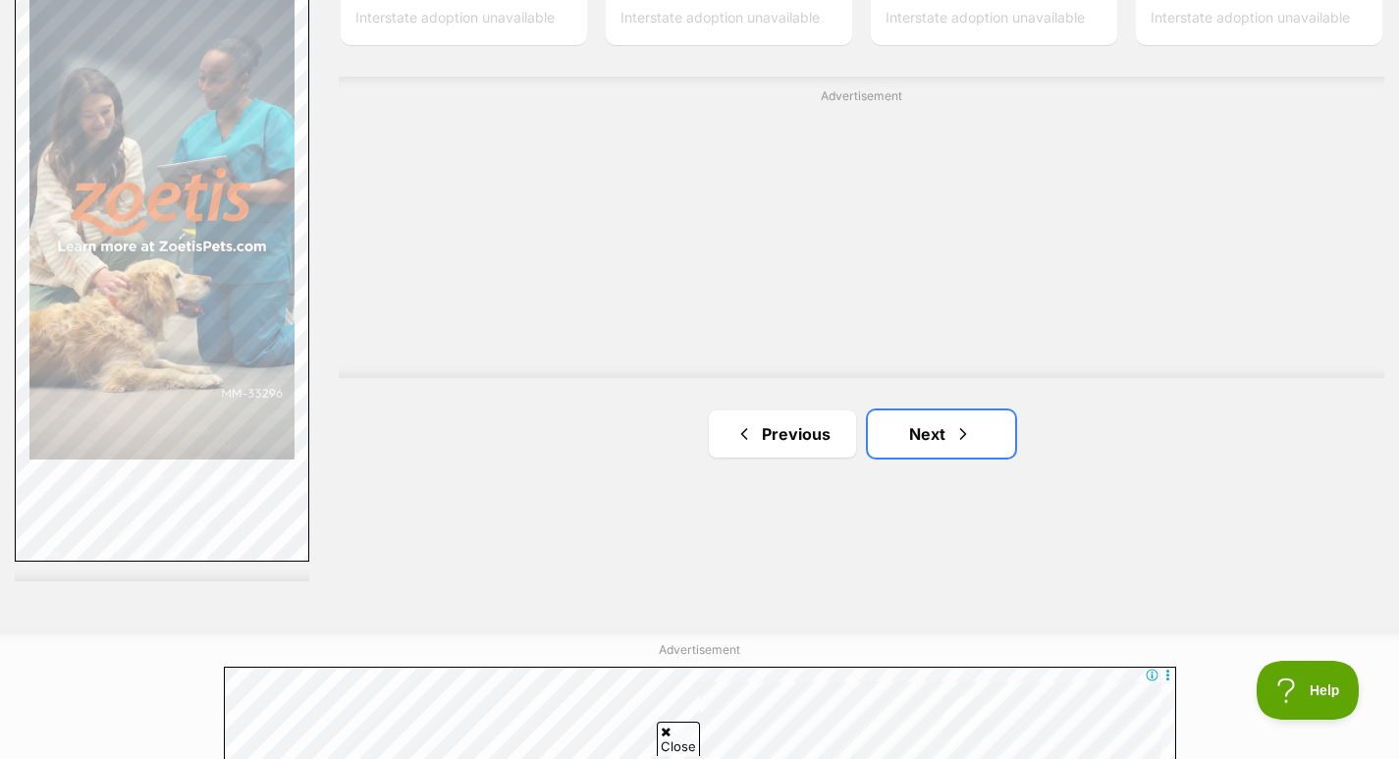
click at [954, 439] on span "Next page" at bounding box center [963, 434] width 20 height 24
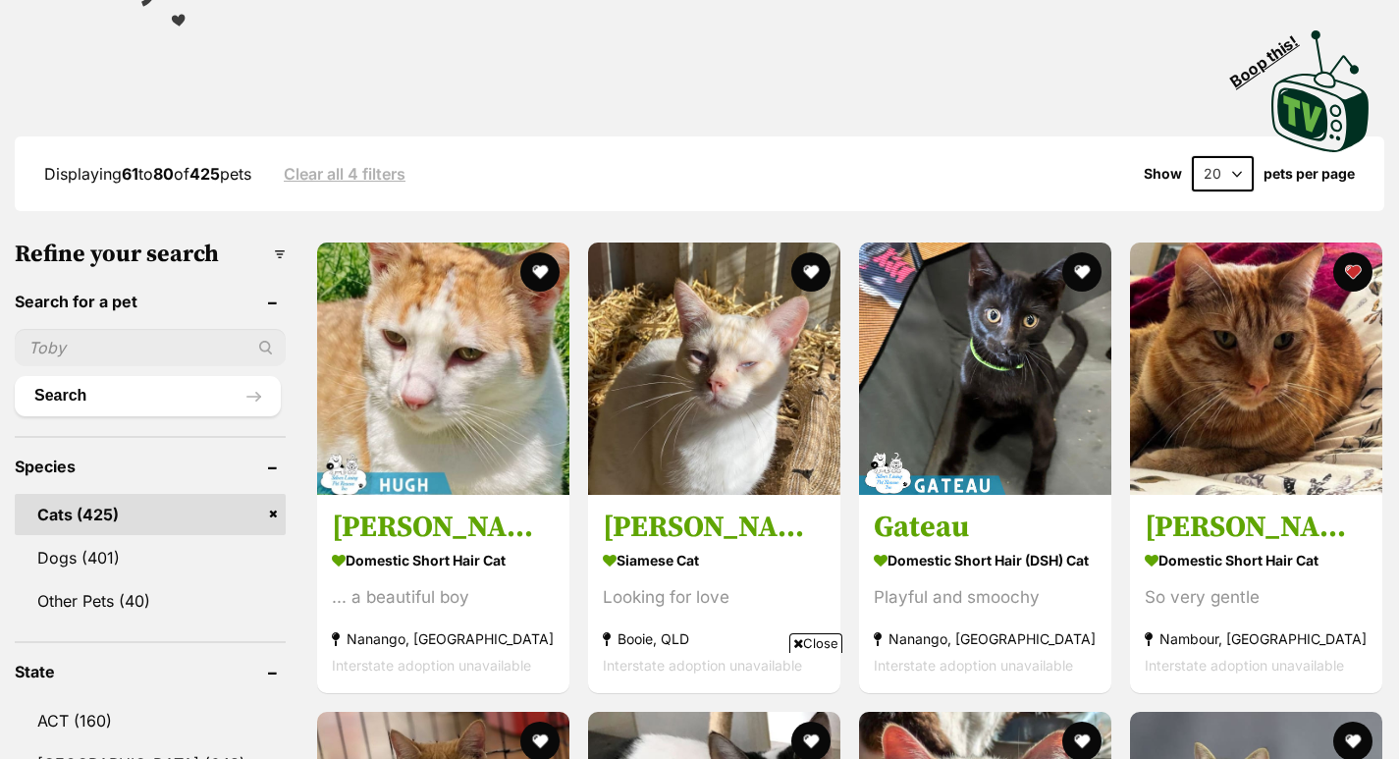
scroll to position [940, 0]
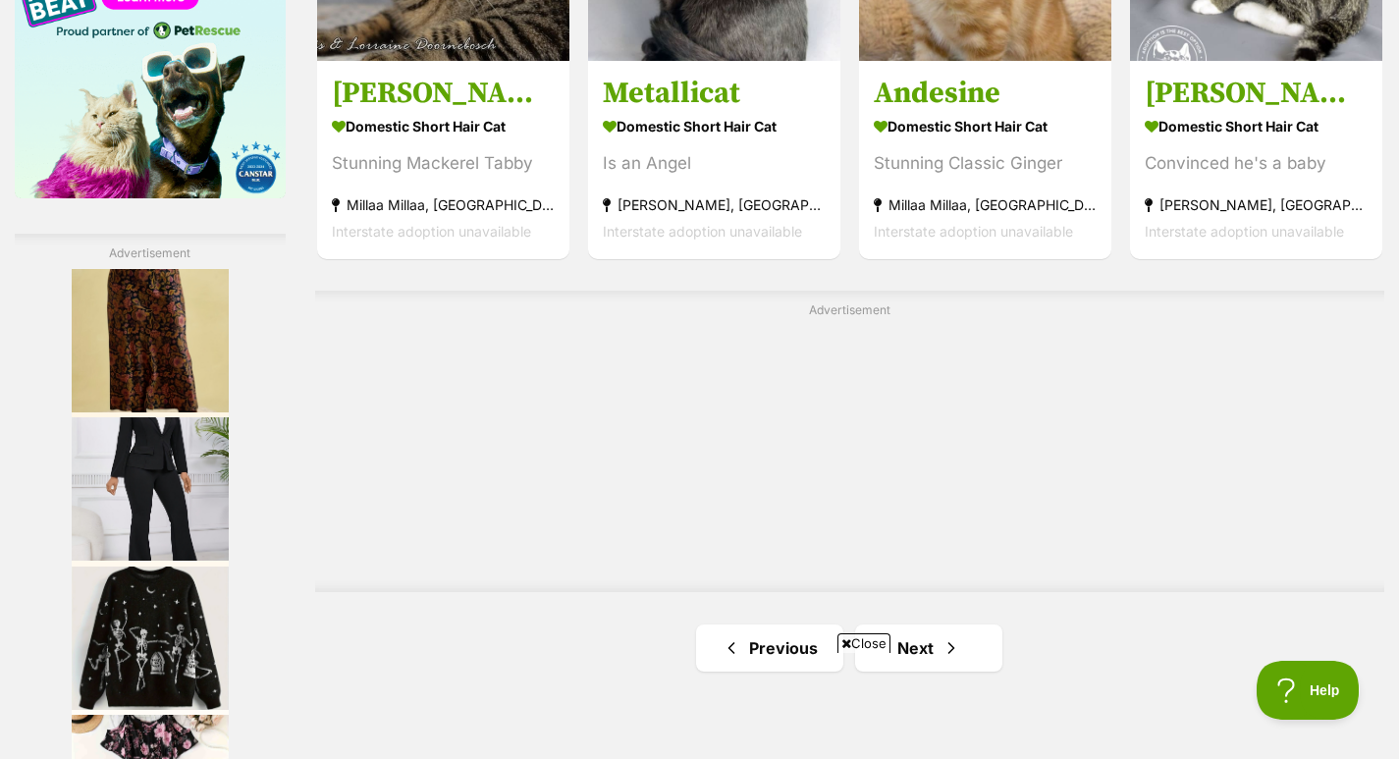
scroll to position [3364, 0]
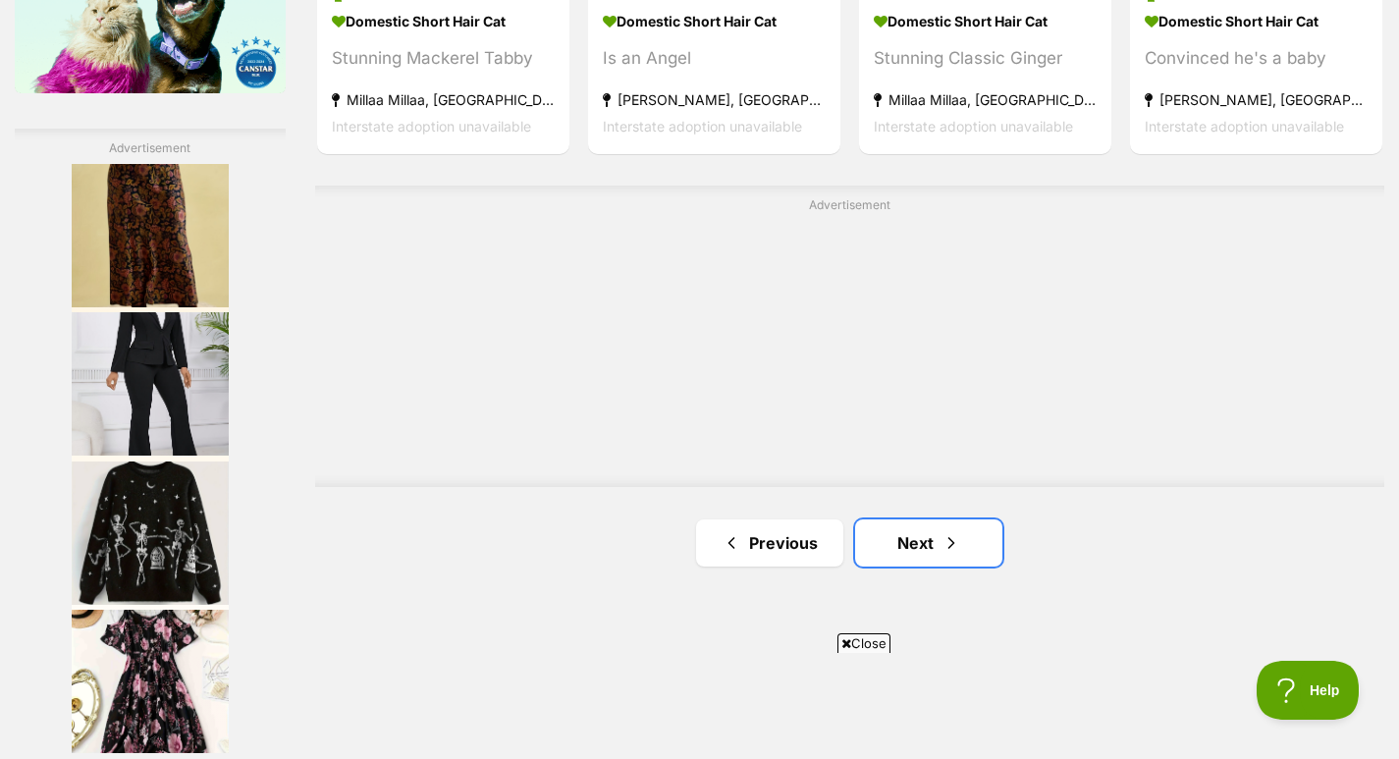
click at [957, 544] on span "Next page" at bounding box center [951, 543] width 20 height 24
click at [924, 559] on link "Next" at bounding box center [928, 542] width 147 height 47
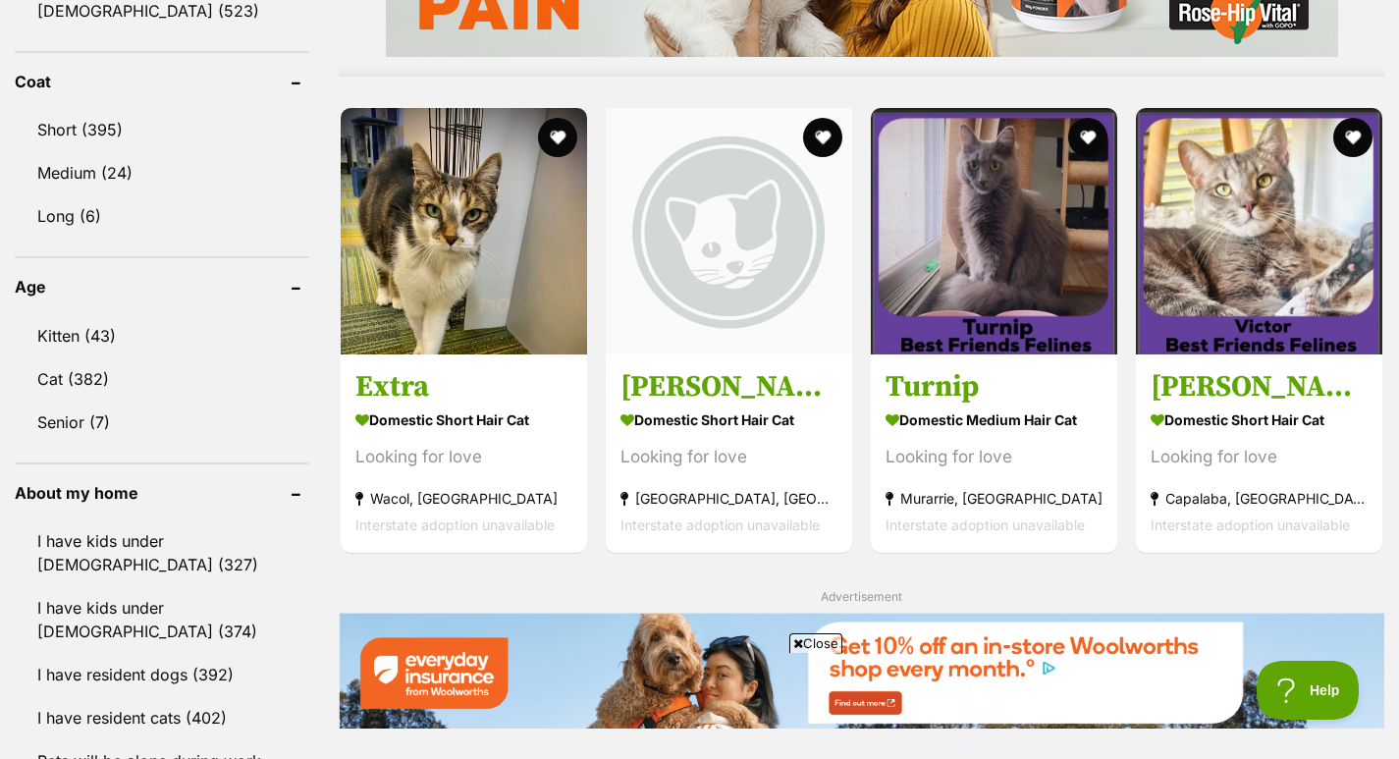
drag, startPoint x: 1388, startPoint y: 273, endPoint x: 1390, endPoint y: 300, distance: 27.6
click at [1390, 300] on div "Displaying 81 to 100 of 425 pets Clear all 4 filters Show 20 40 60 pets per pag…" at bounding box center [699, 536] width 1399 height 3612
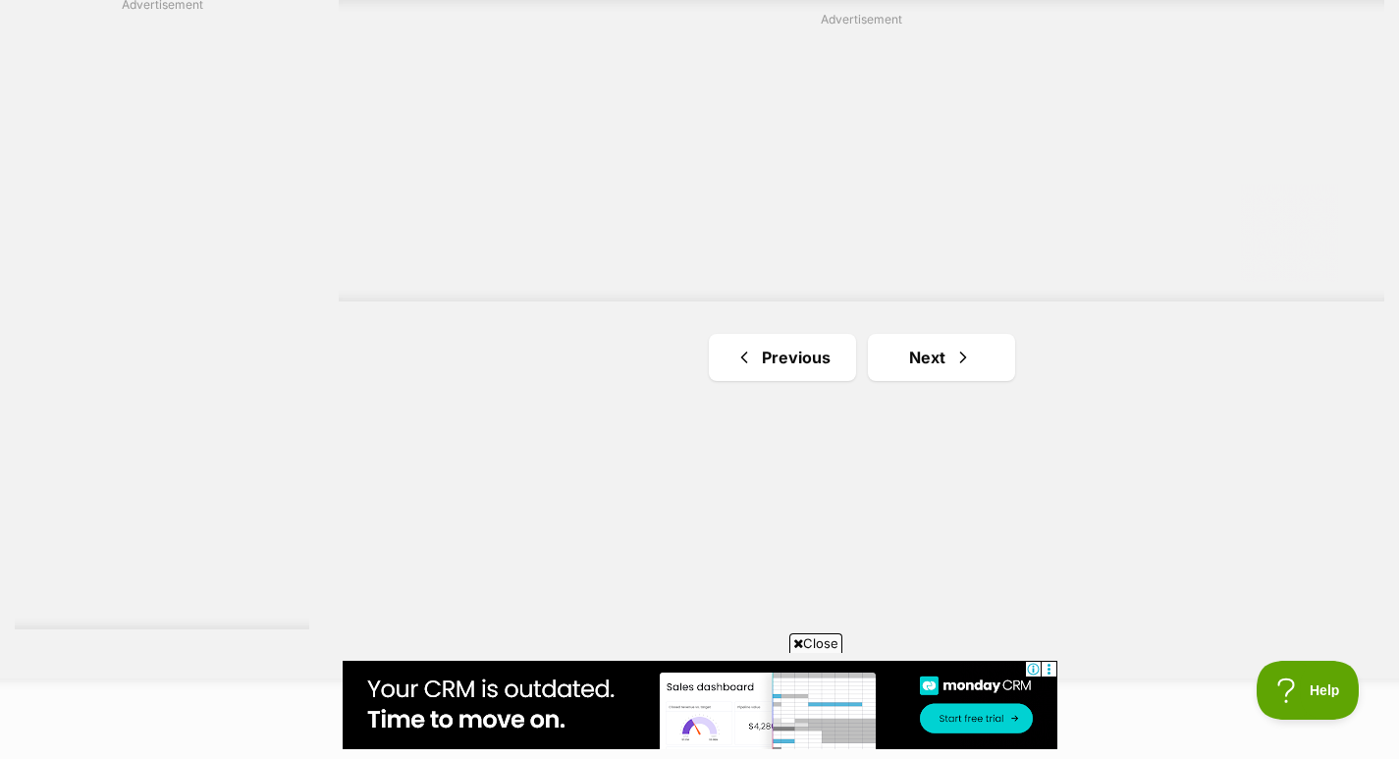
scroll to position [3626, 0]
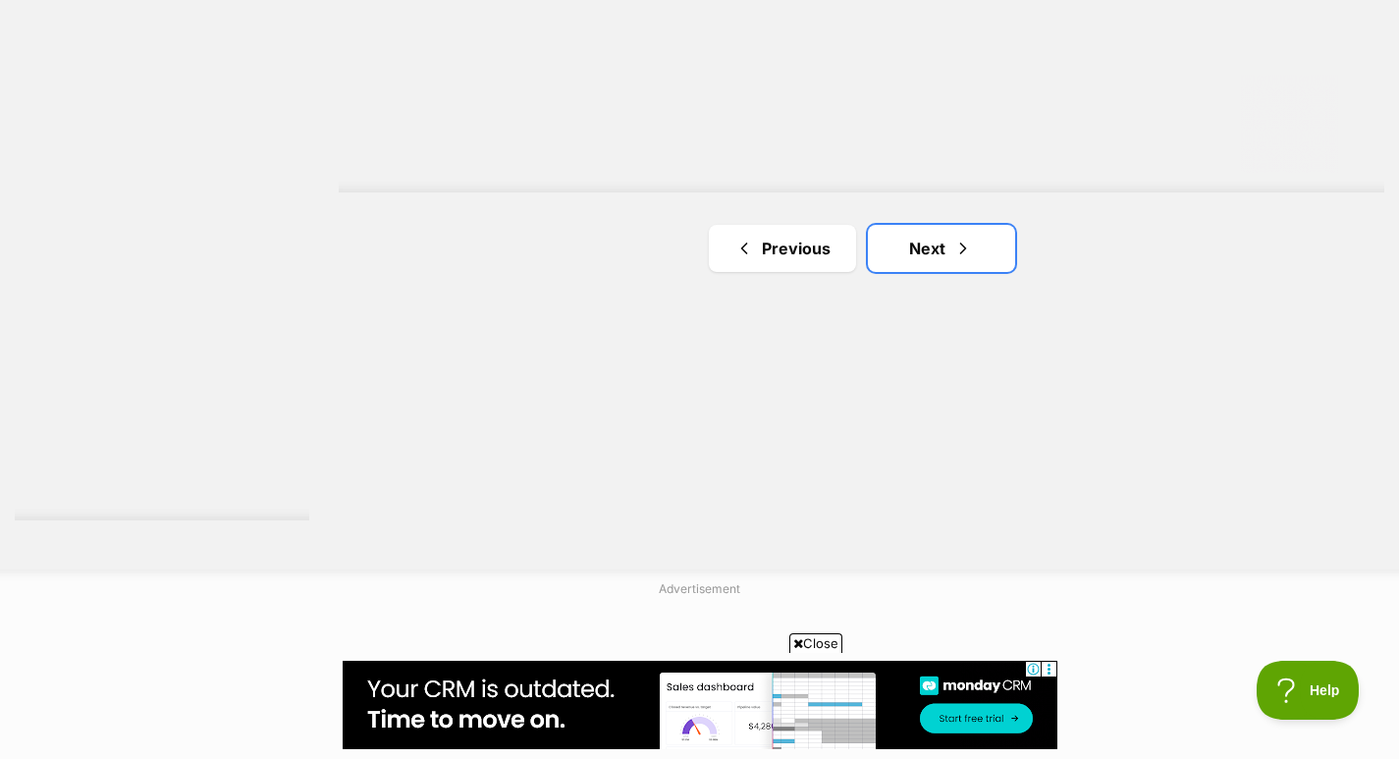
click at [921, 238] on link "Next" at bounding box center [941, 248] width 147 height 47
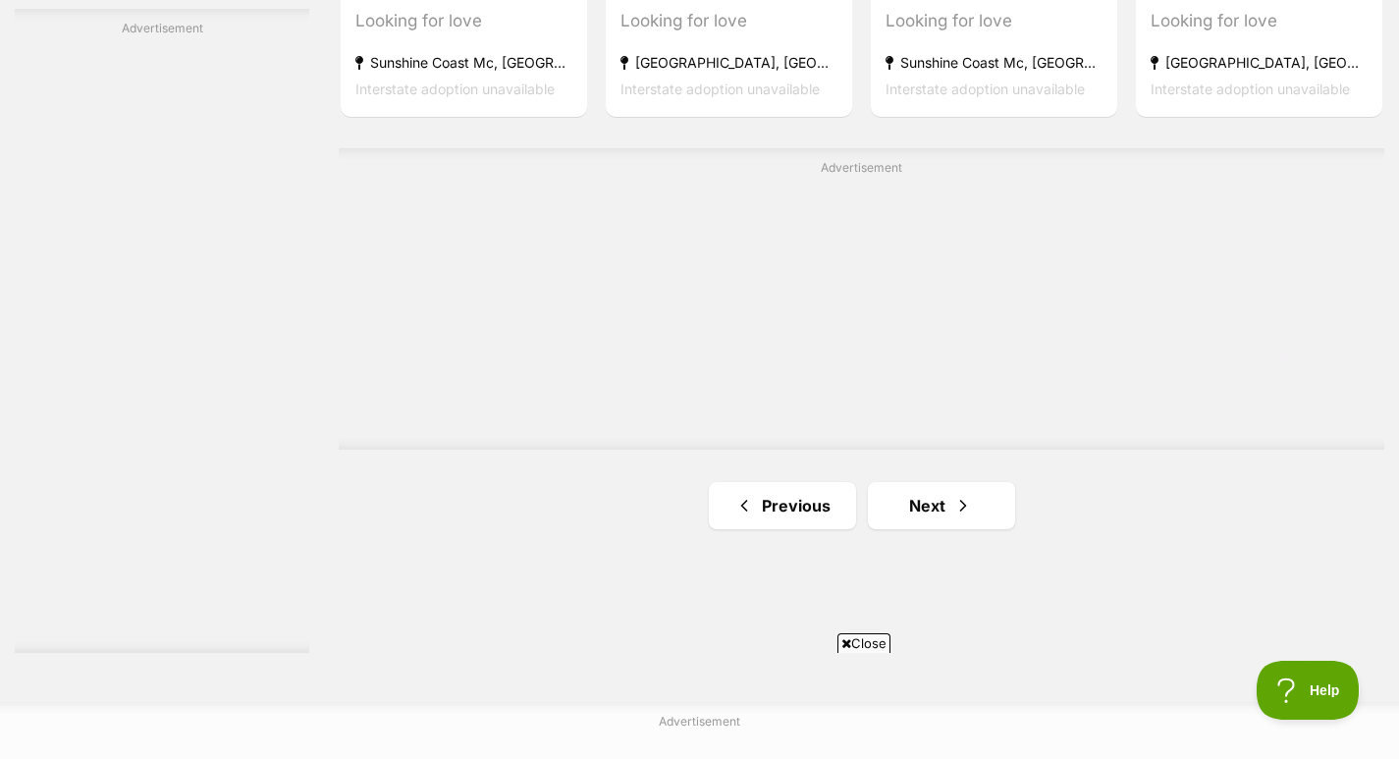
scroll to position [3496, 0]
click at [939, 497] on link "Next" at bounding box center [941, 503] width 147 height 47
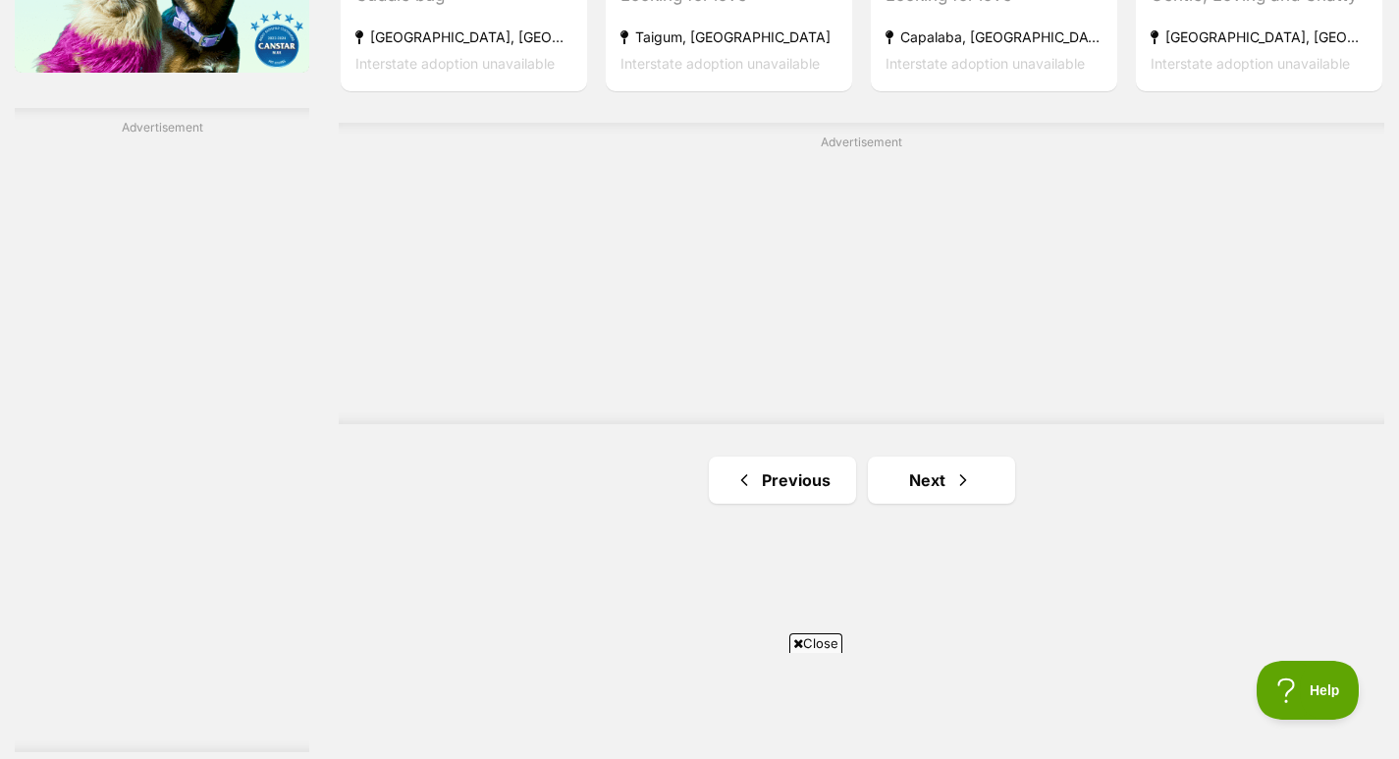
scroll to position [3433, 0]
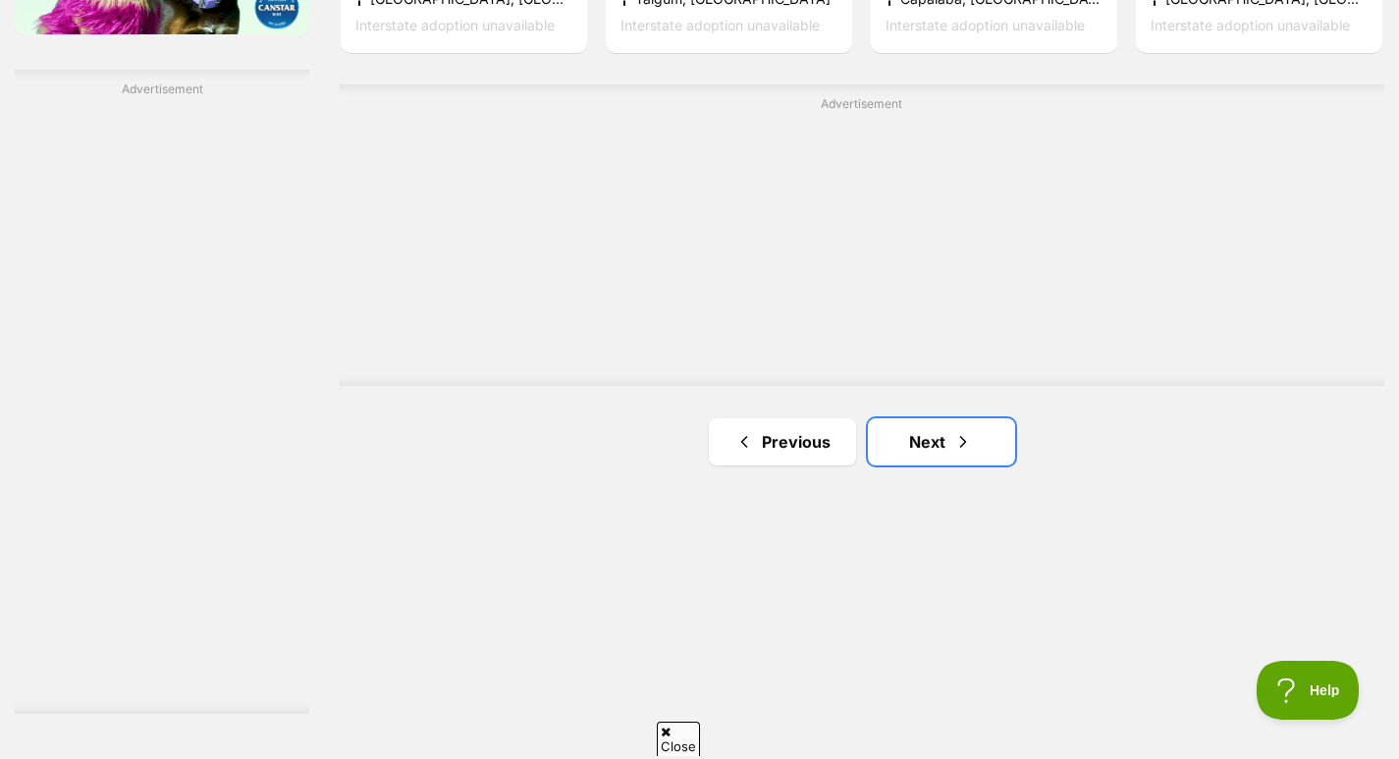
click at [973, 438] on link "Next" at bounding box center [941, 441] width 147 height 47
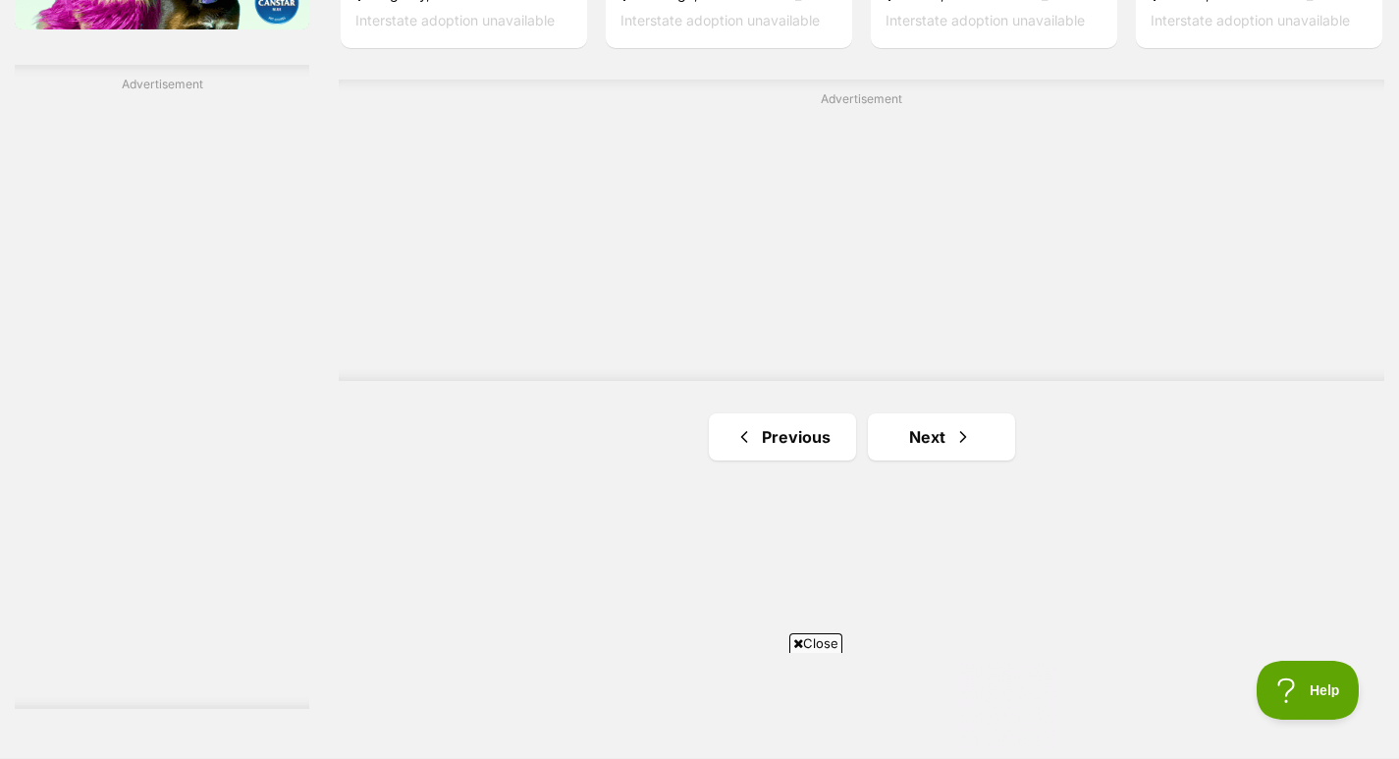
scroll to position [3521, 0]
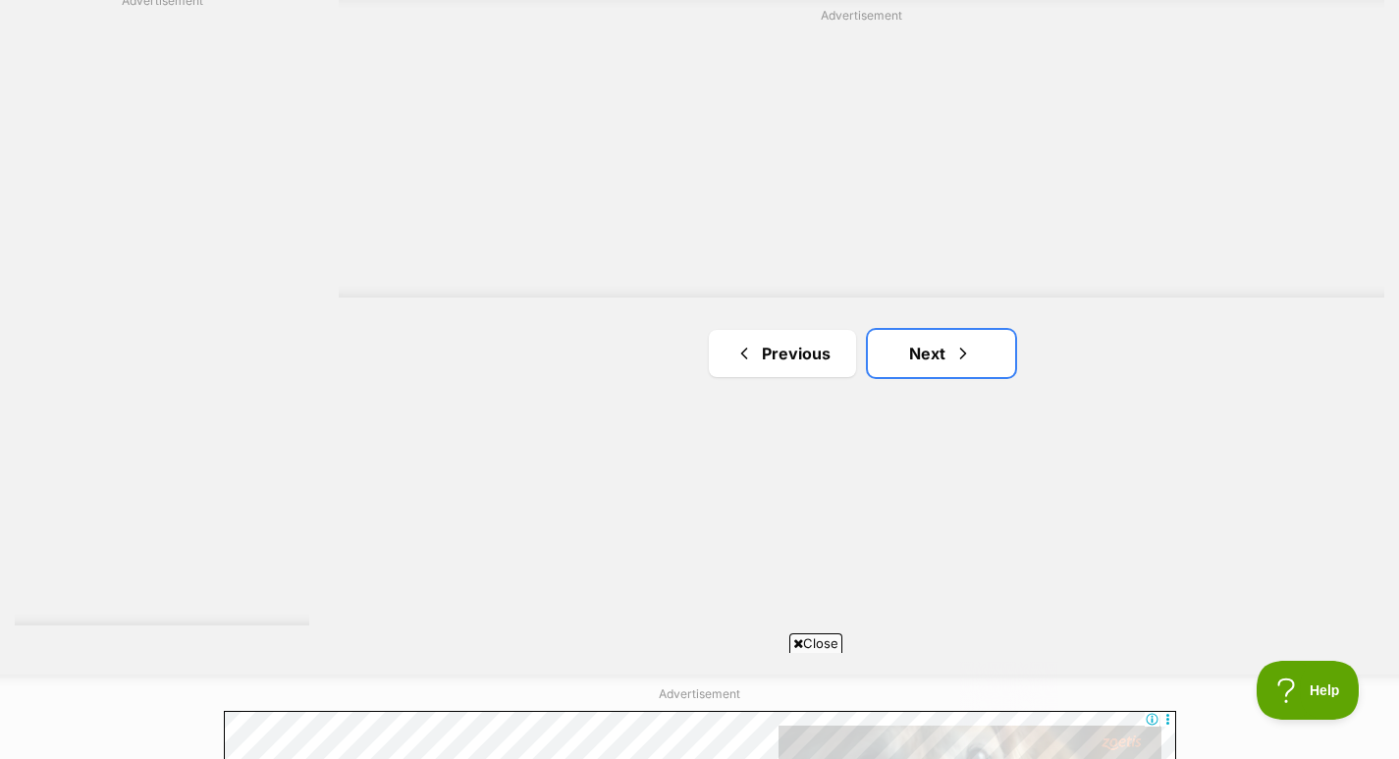
click at [967, 360] on span "Next page" at bounding box center [963, 354] width 20 height 24
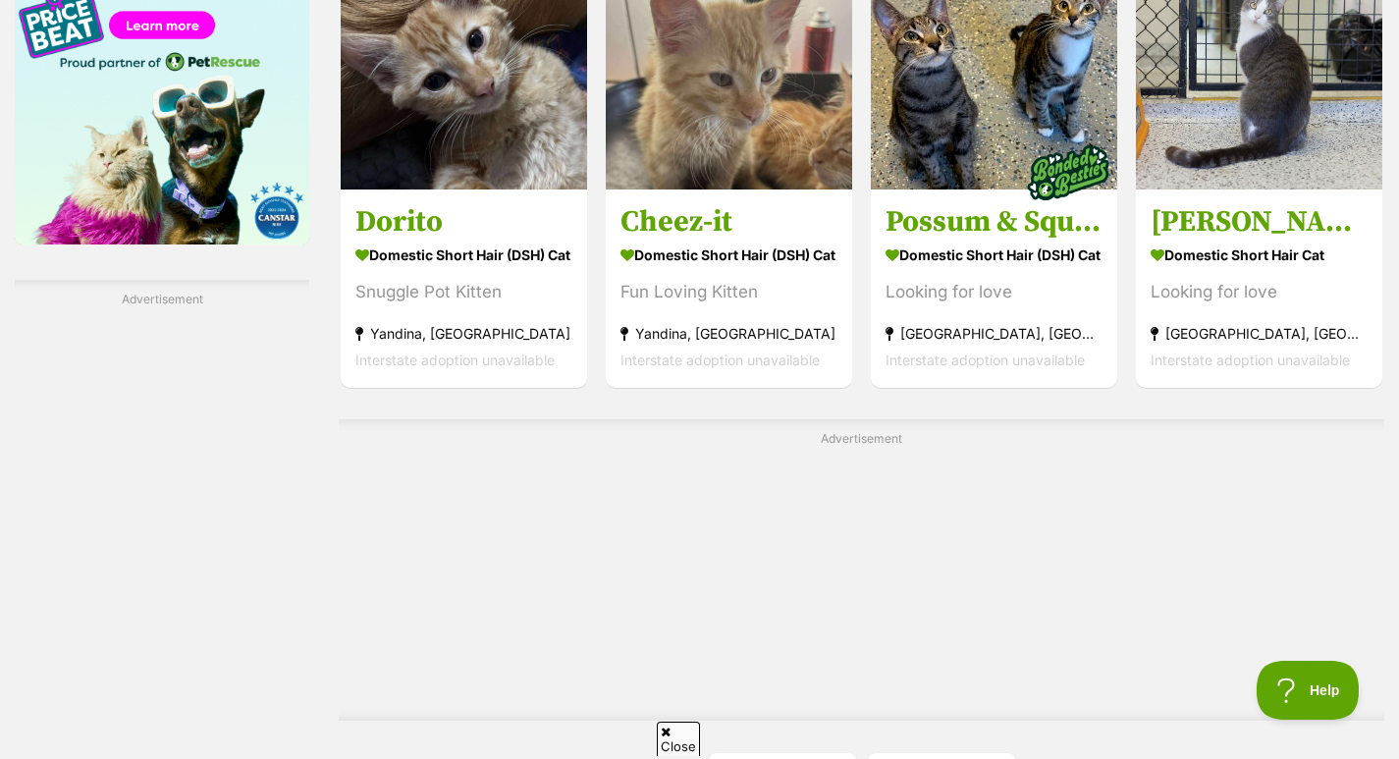
scroll to position [3514, 0]
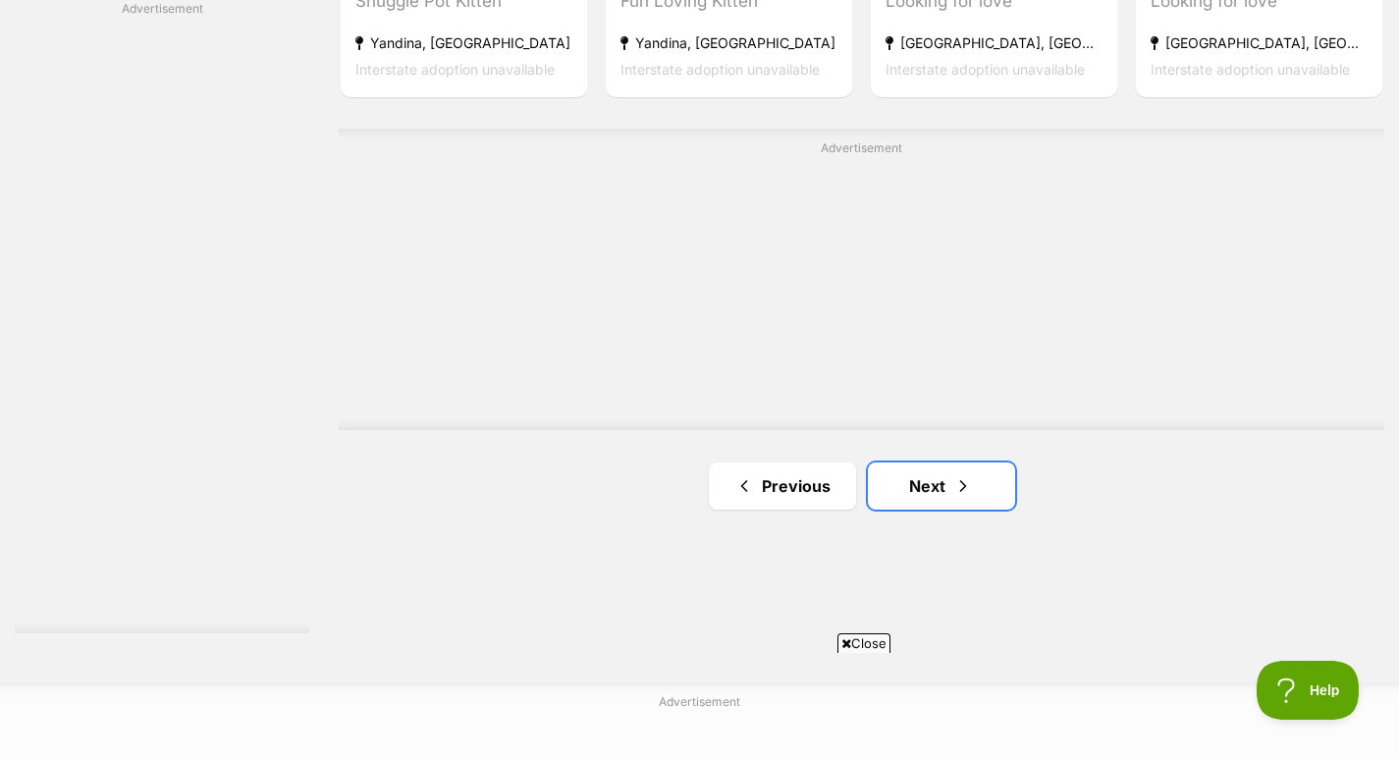
click at [950, 490] on link "Next" at bounding box center [941, 485] width 147 height 47
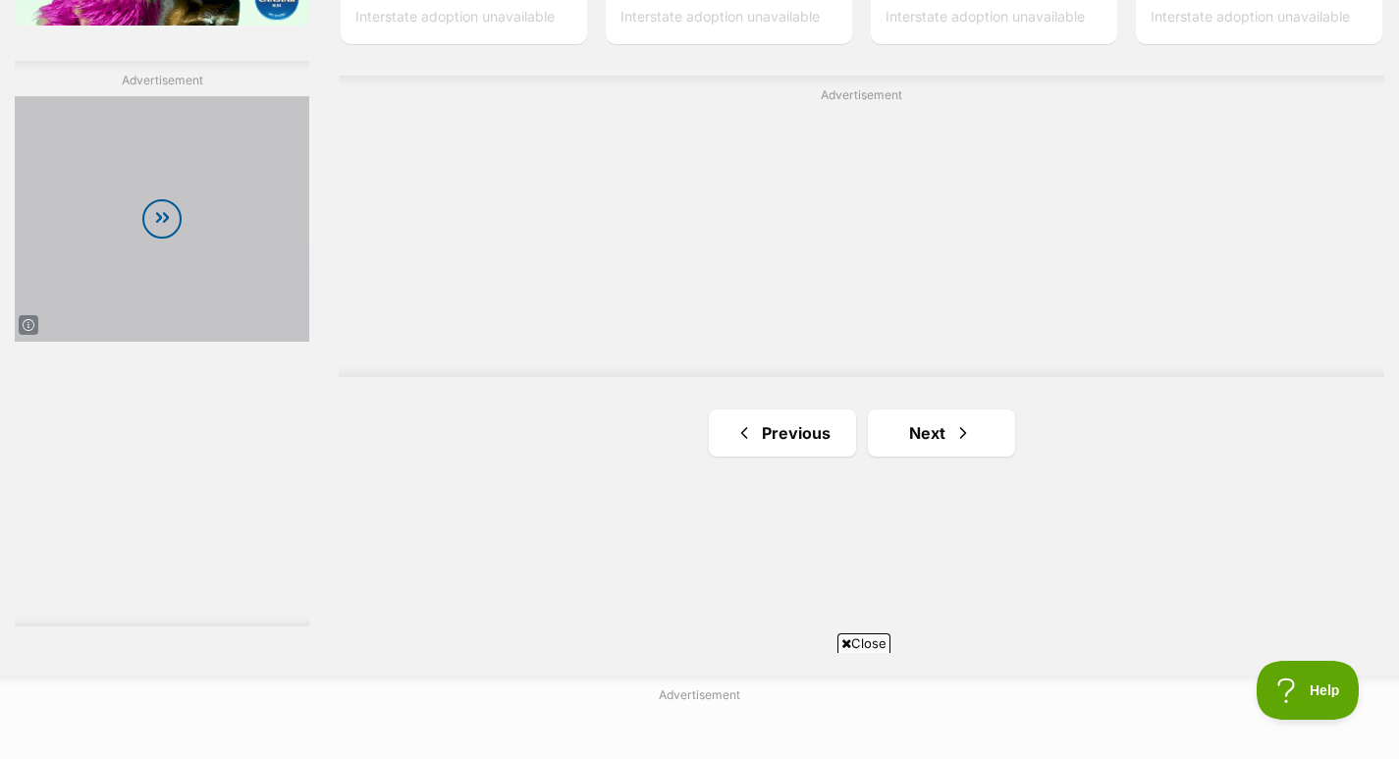
scroll to position [3505, 0]
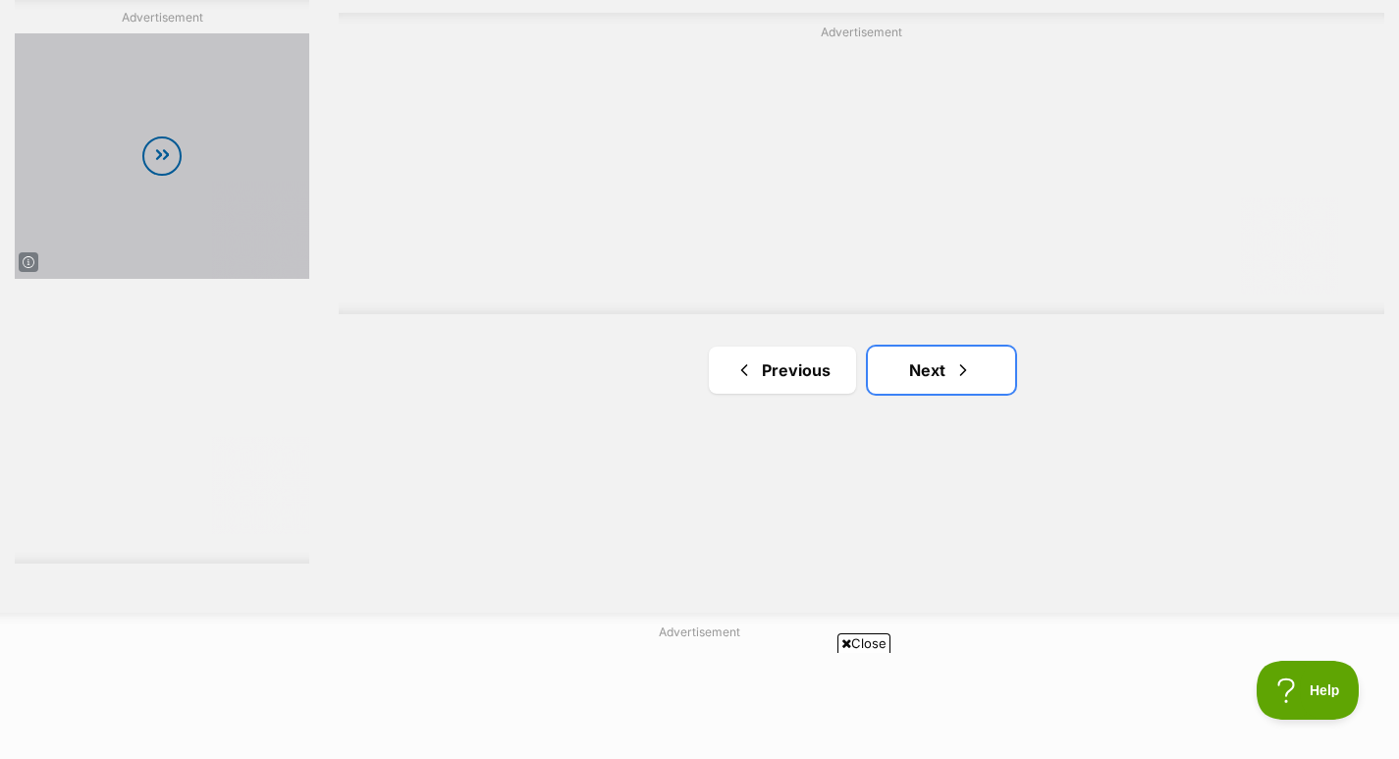
click at [926, 367] on link "Next" at bounding box center [941, 369] width 147 height 47
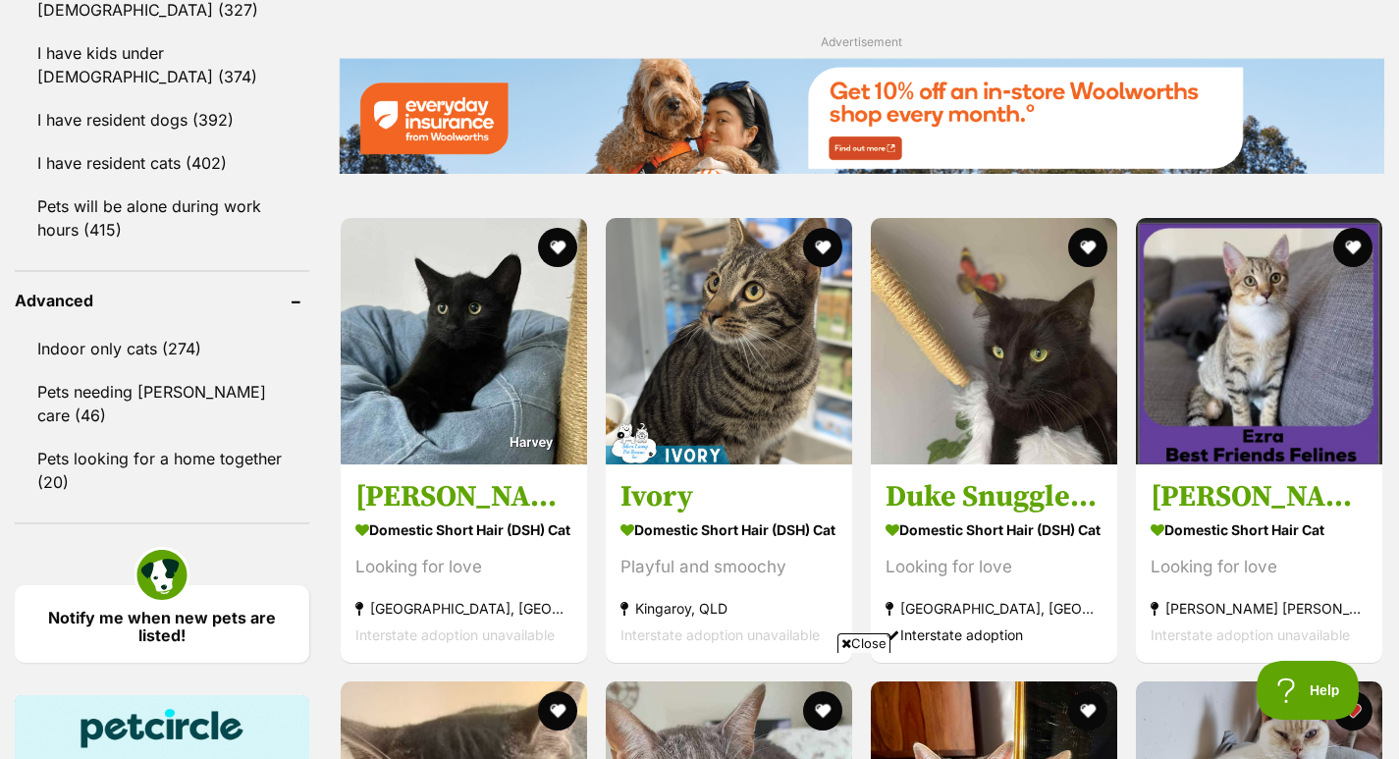
scroll to position [2398, 0]
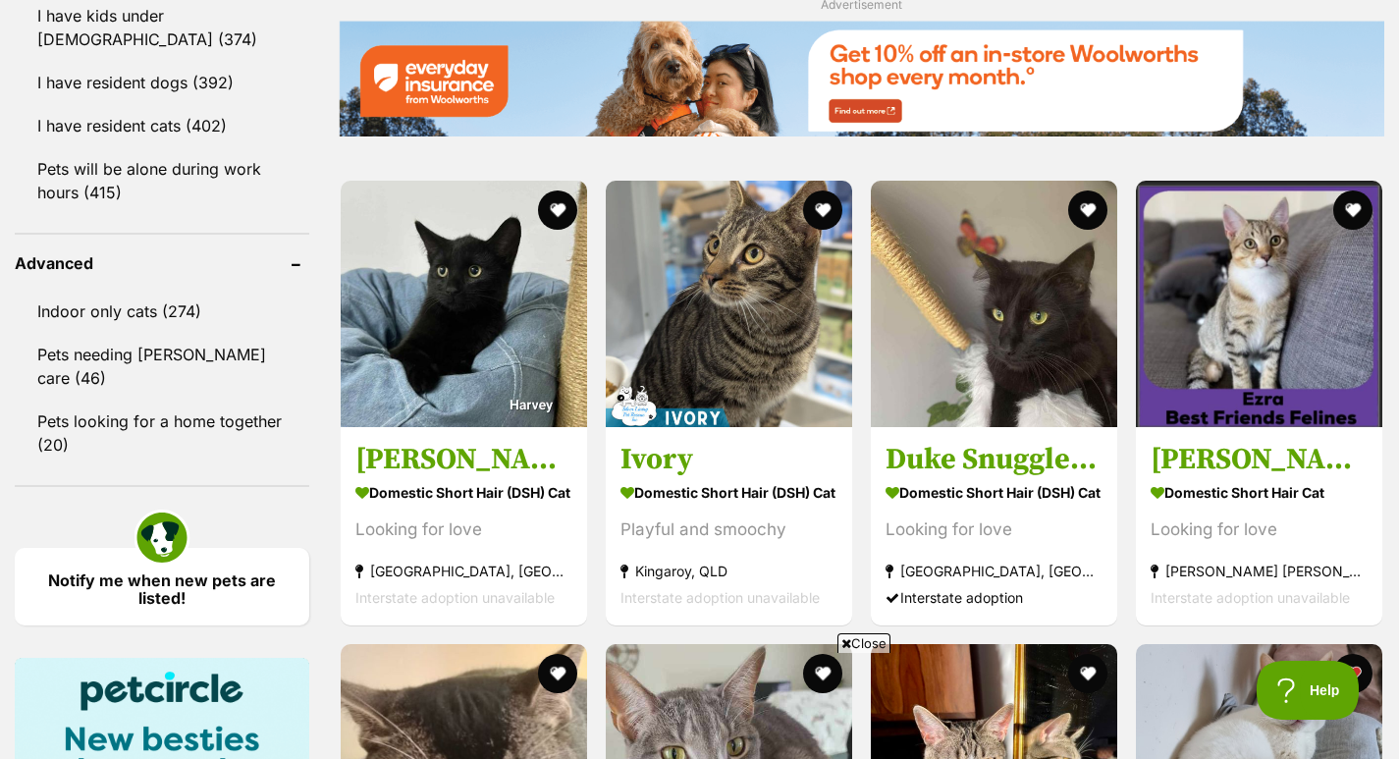
drag, startPoint x: 1408, startPoint y: 72, endPoint x: 1412, endPoint y: 381, distance: 309.2
click at [1398, 381] on html "Skip to main content Log in to favourite this pet Log in Or sign up Search PetR…" at bounding box center [699, 414] width 1399 height 5625
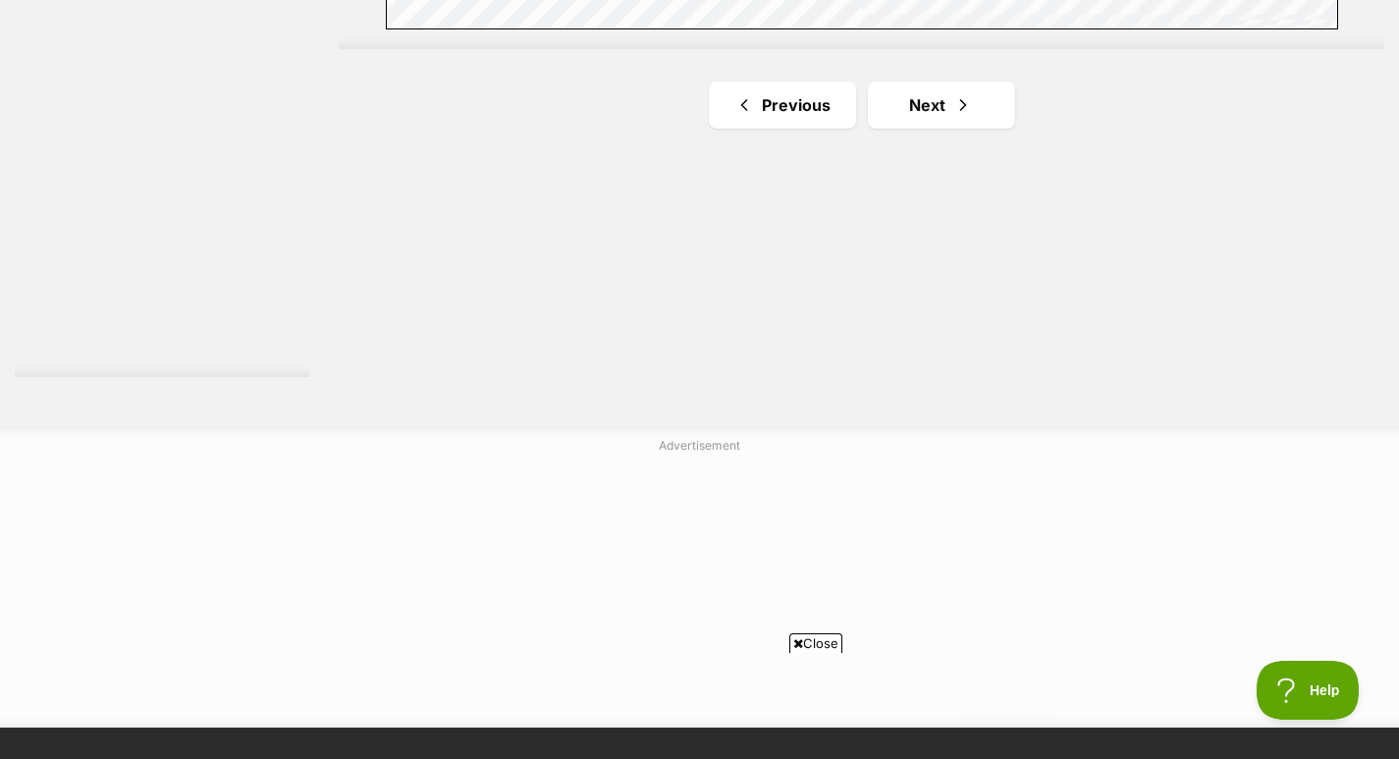
scroll to position [0, 0]
click at [986, 101] on link "Next" at bounding box center [941, 104] width 147 height 47
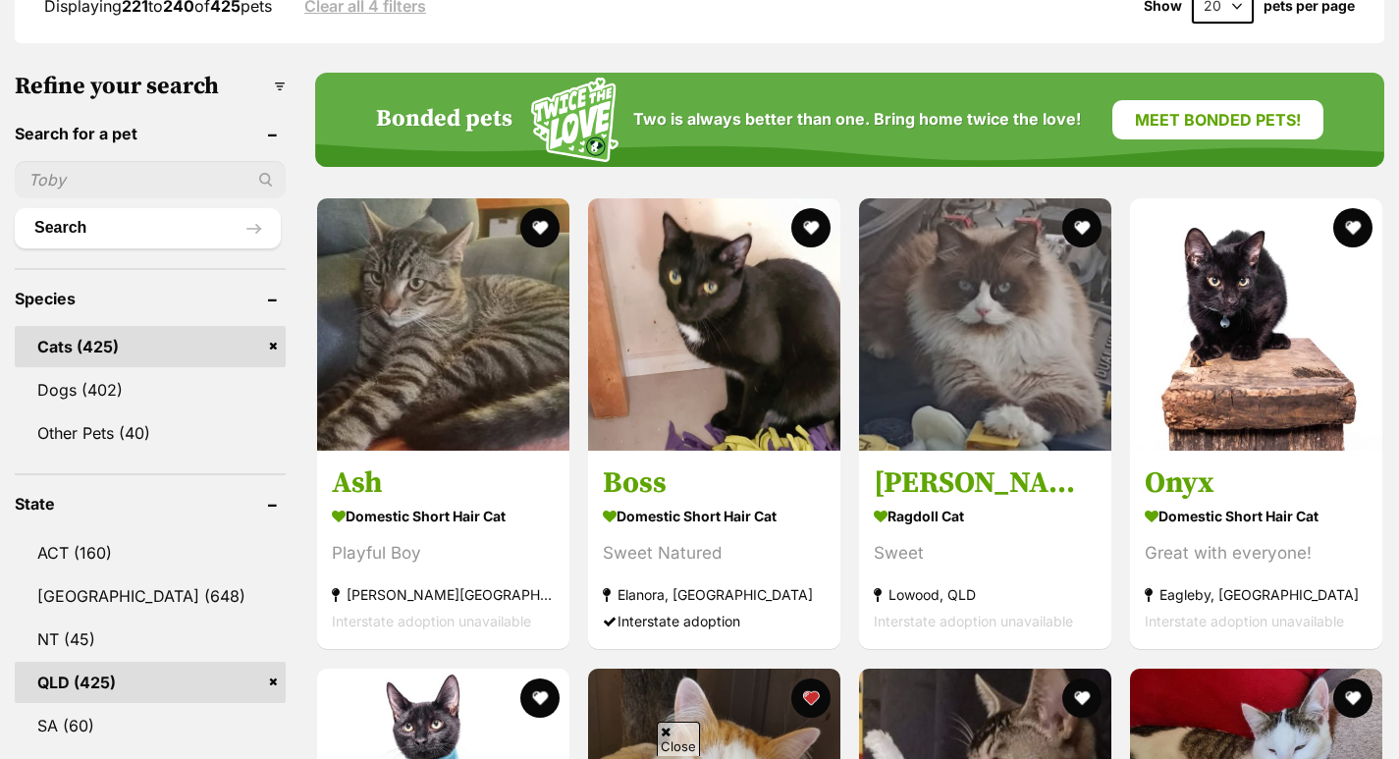
scroll to position [587, 0]
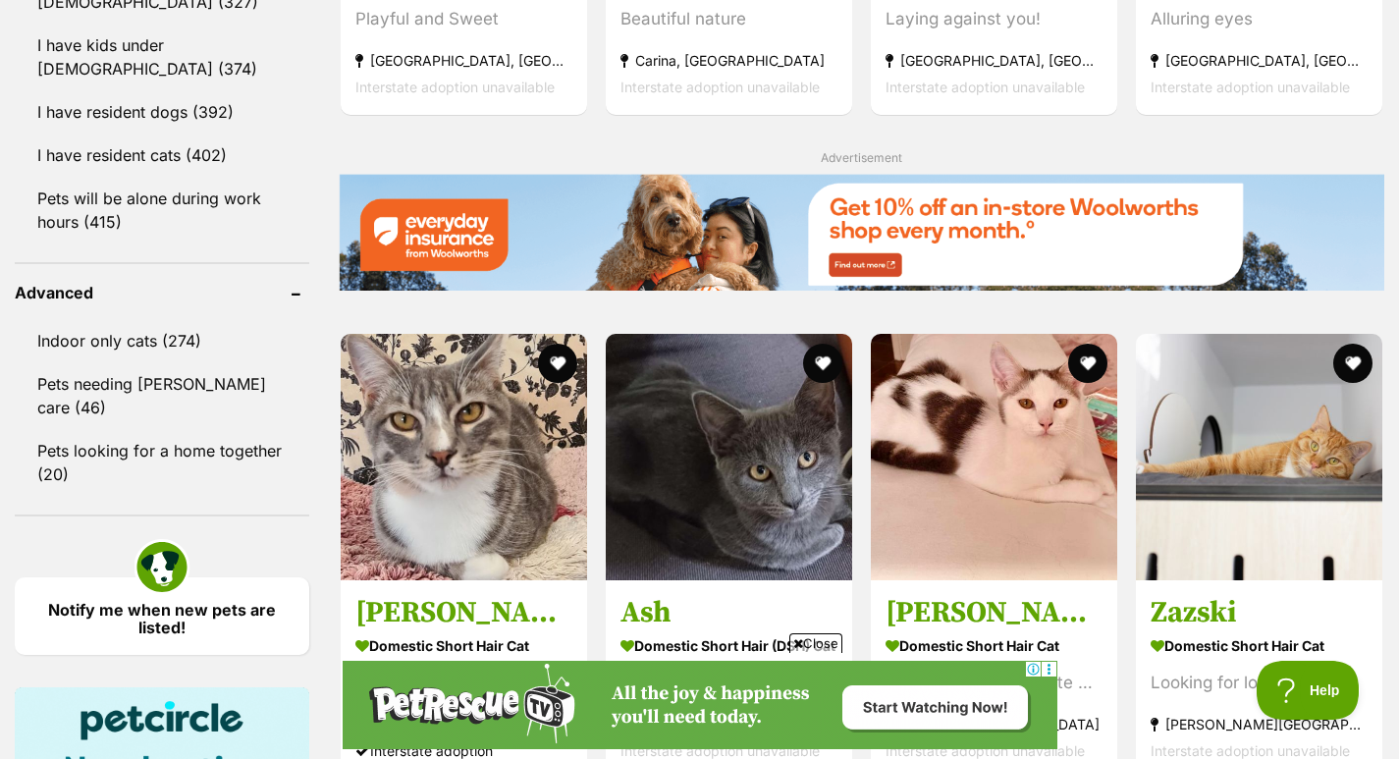
scroll to position [0, 0]
click at [241, 380] on link "Pets needing foster care (46)" at bounding box center [162, 395] width 294 height 65
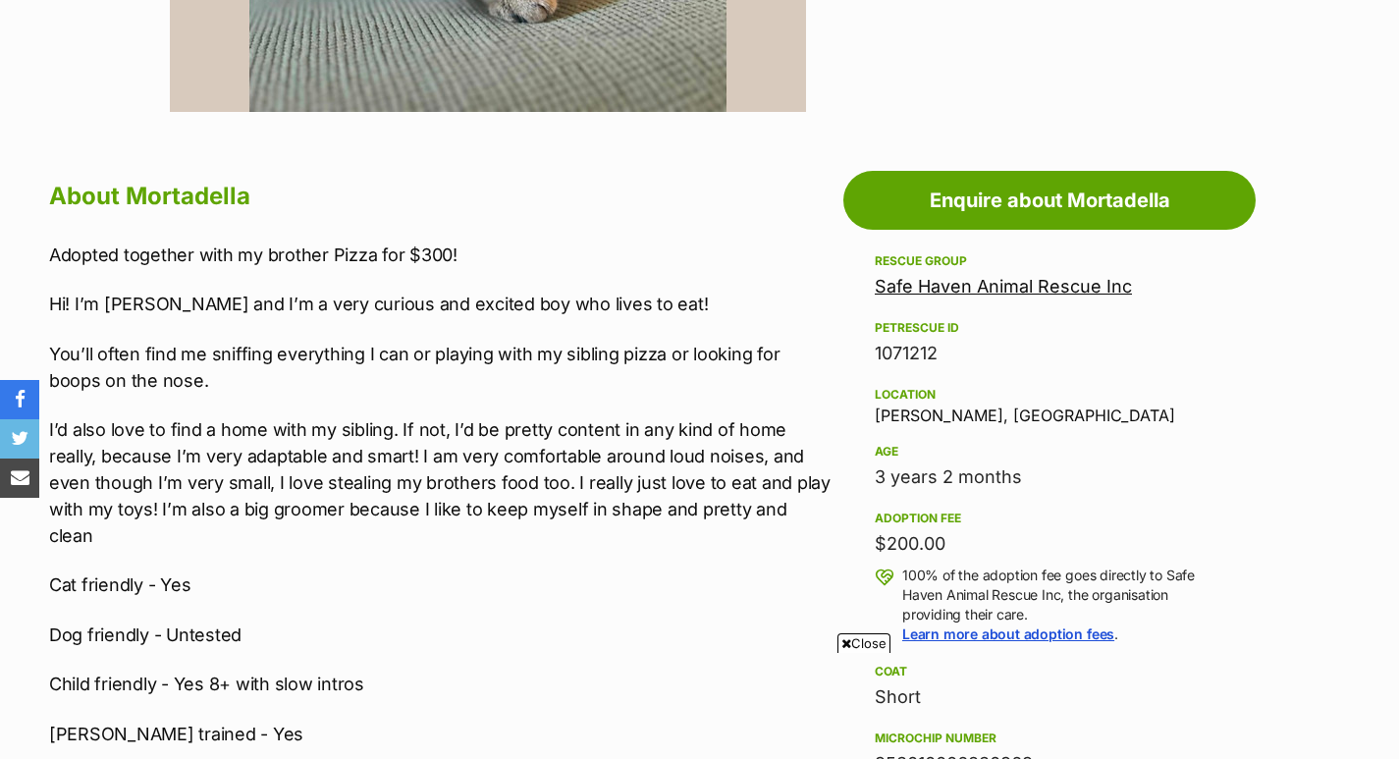
scroll to position [269, 0]
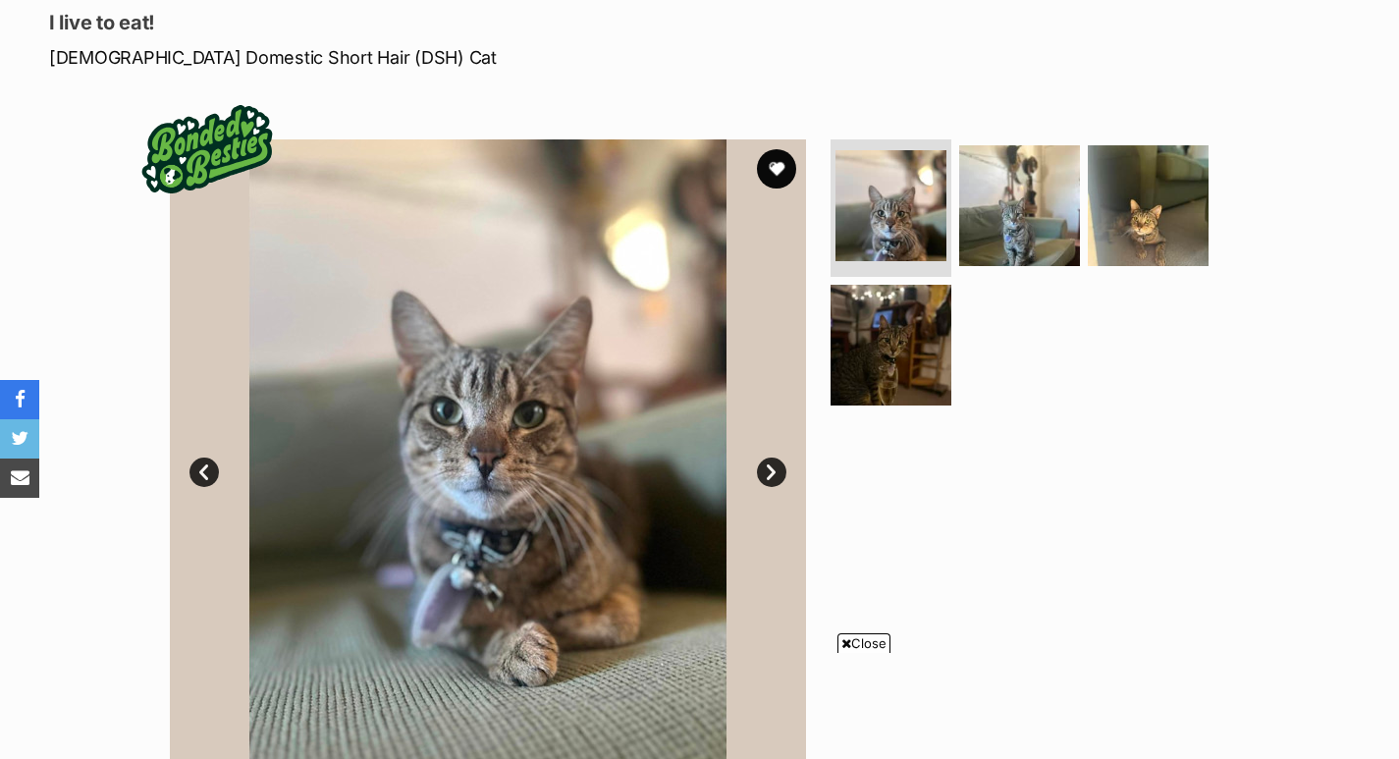
click at [879, 337] on img at bounding box center [890, 345] width 121 height 121
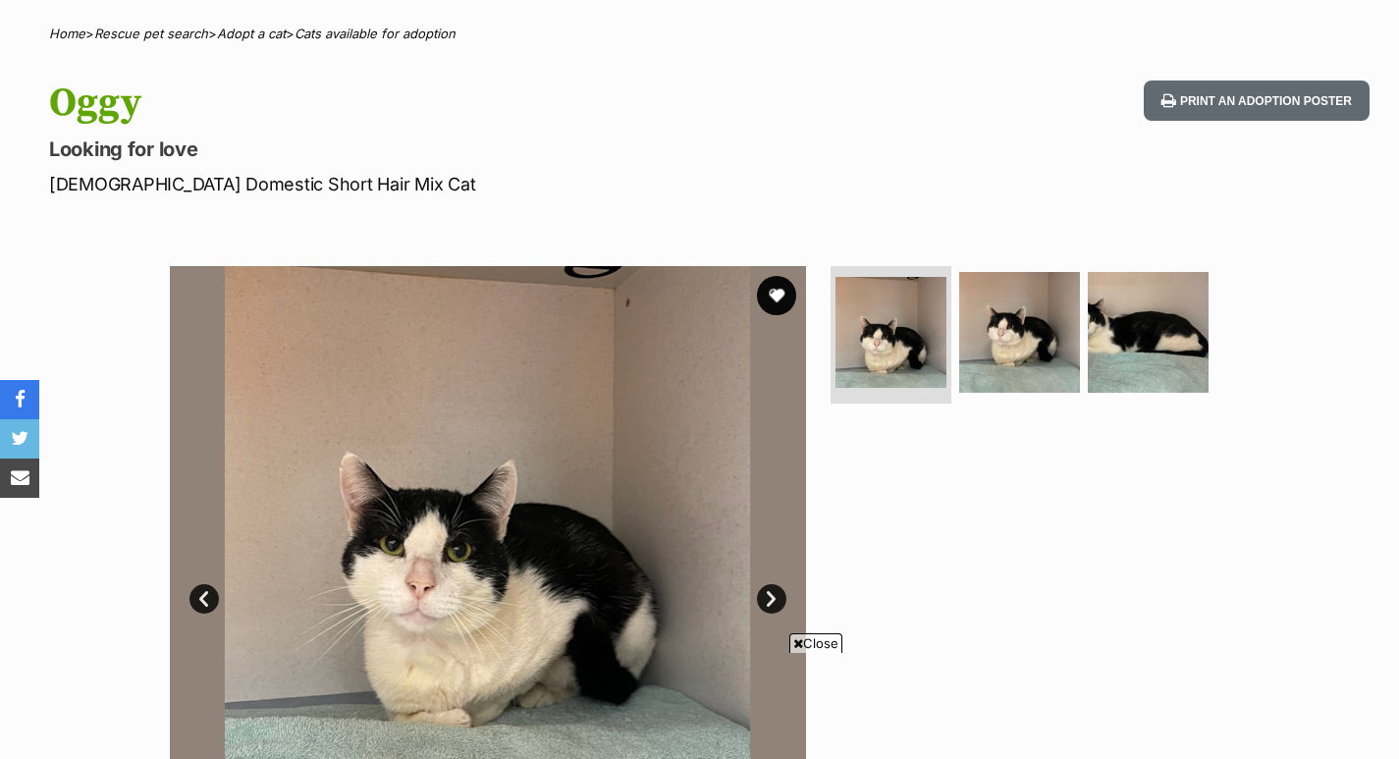
scroll to position [89, 0]
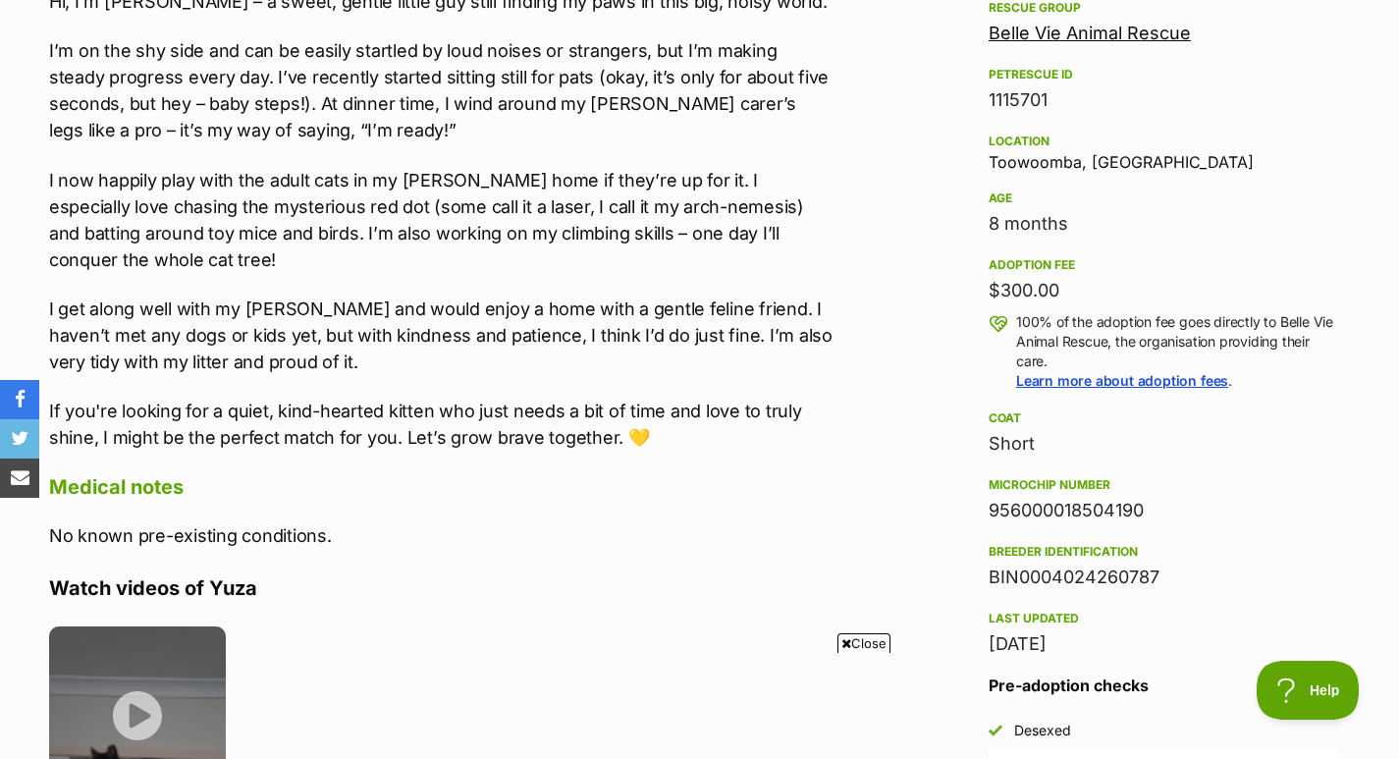
scroll to position [1206, 0]
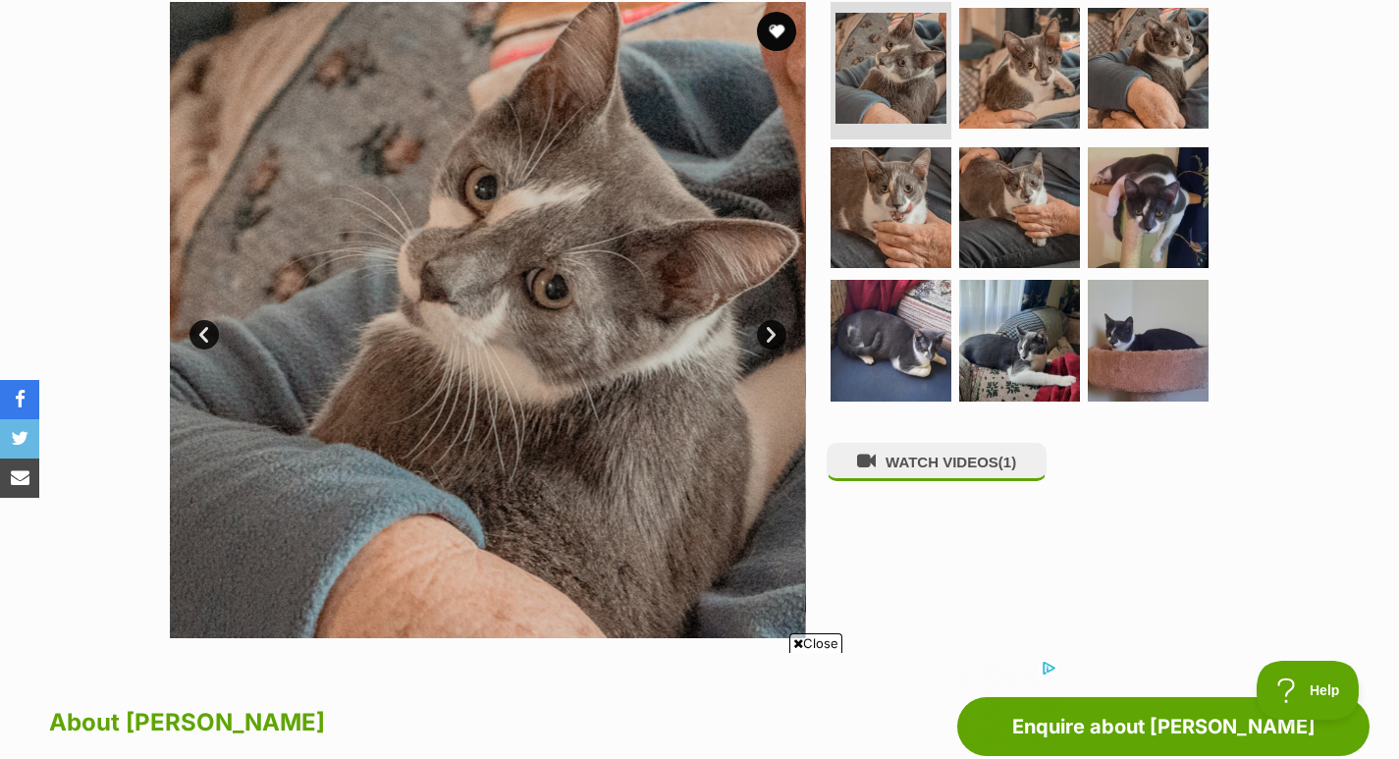
scroll to position [332, 0]
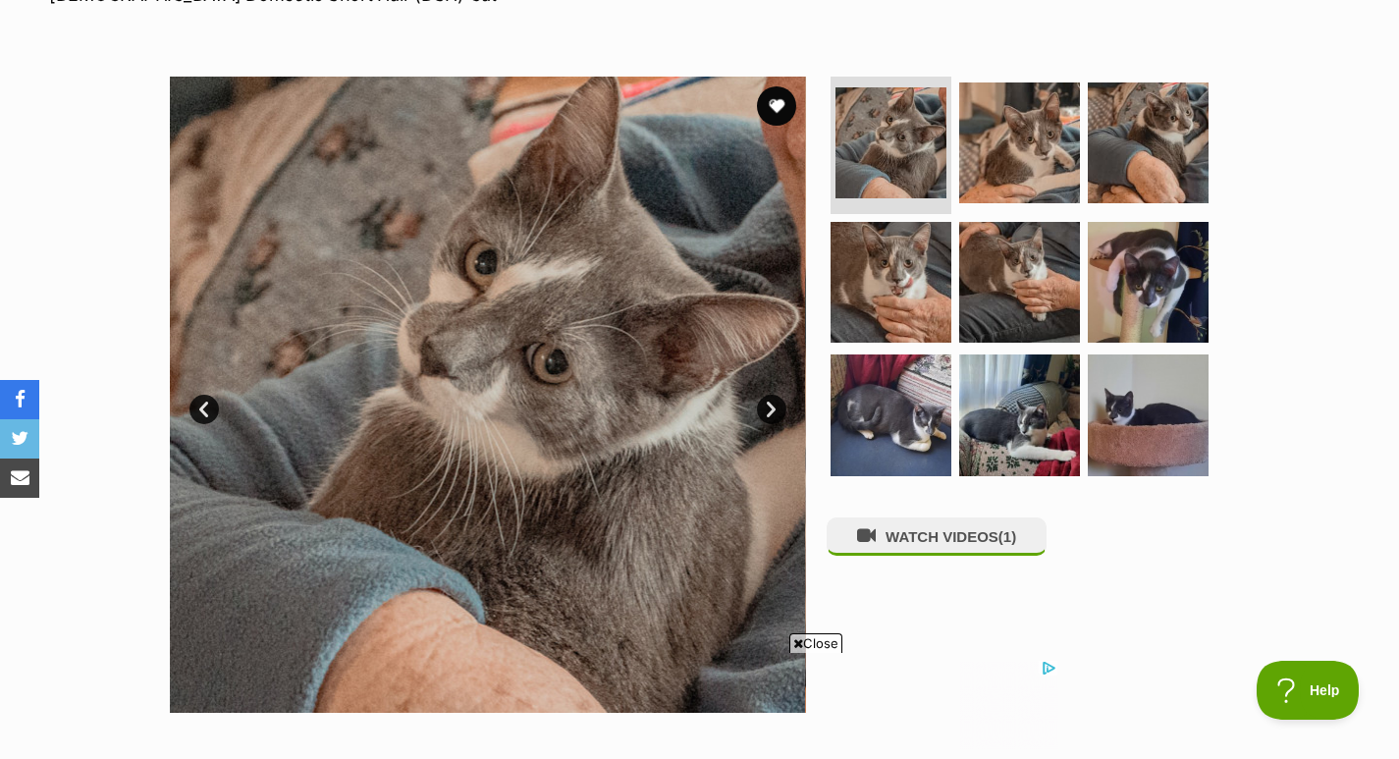
click at [893, 287] on img at bounding box center [890, 282] width 121 height 121
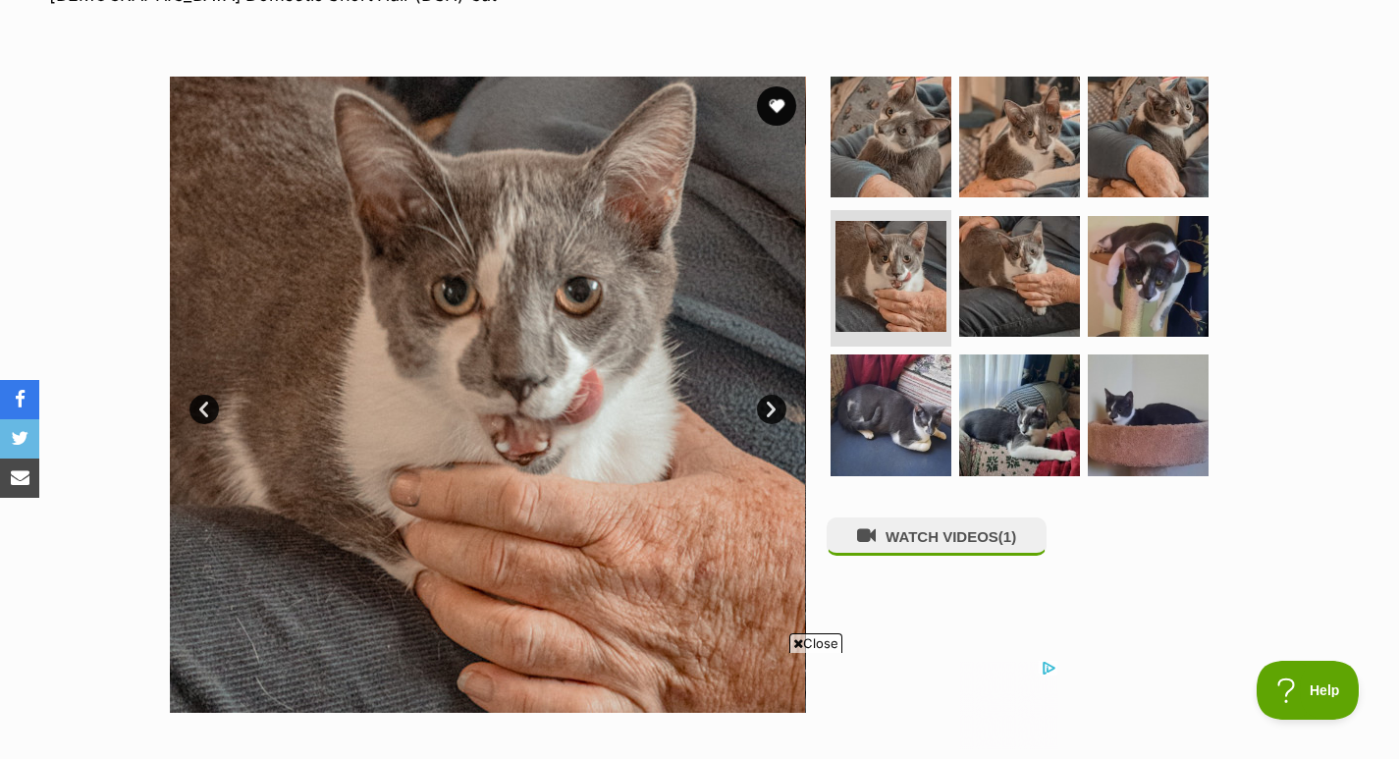
click at [1013, 270] on img at bounding box center [1019, 276] width 121 height 121
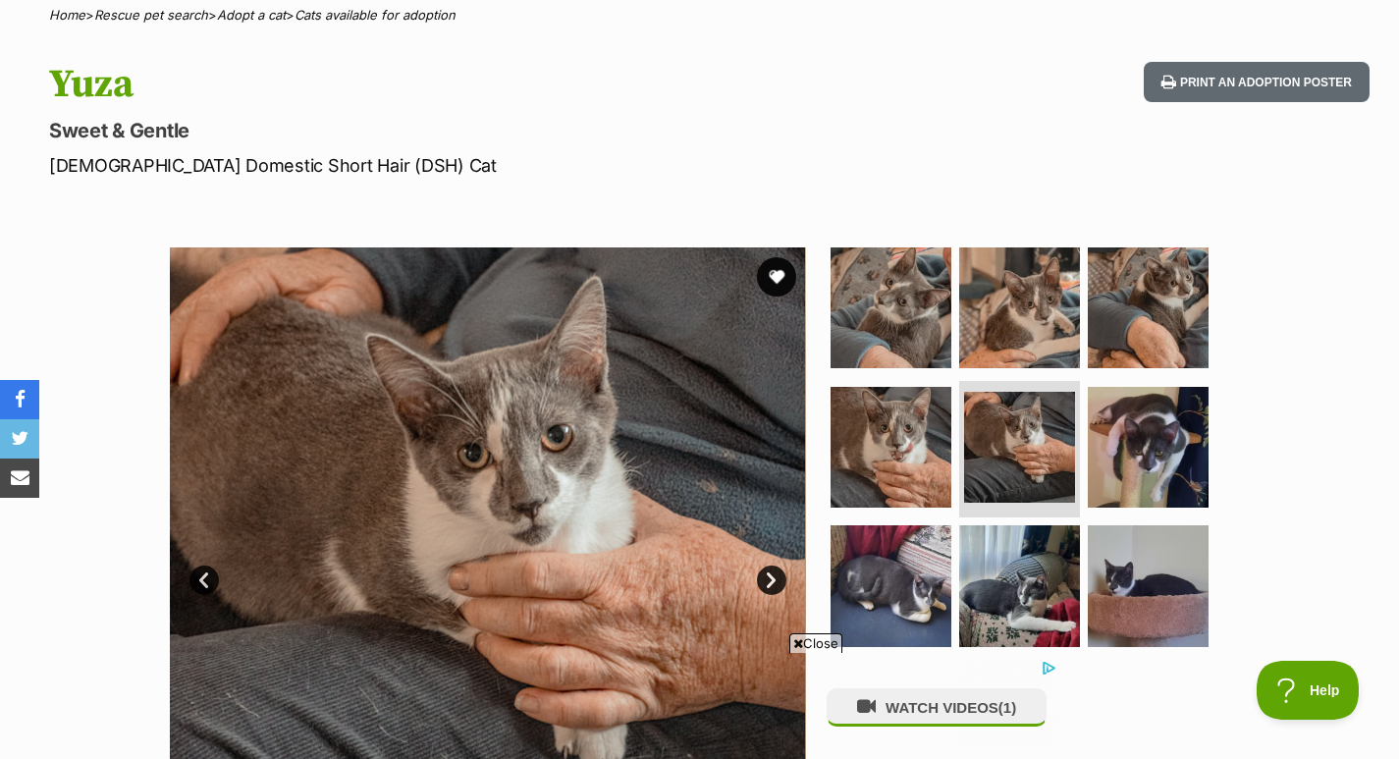
scroll to position [301, 0]
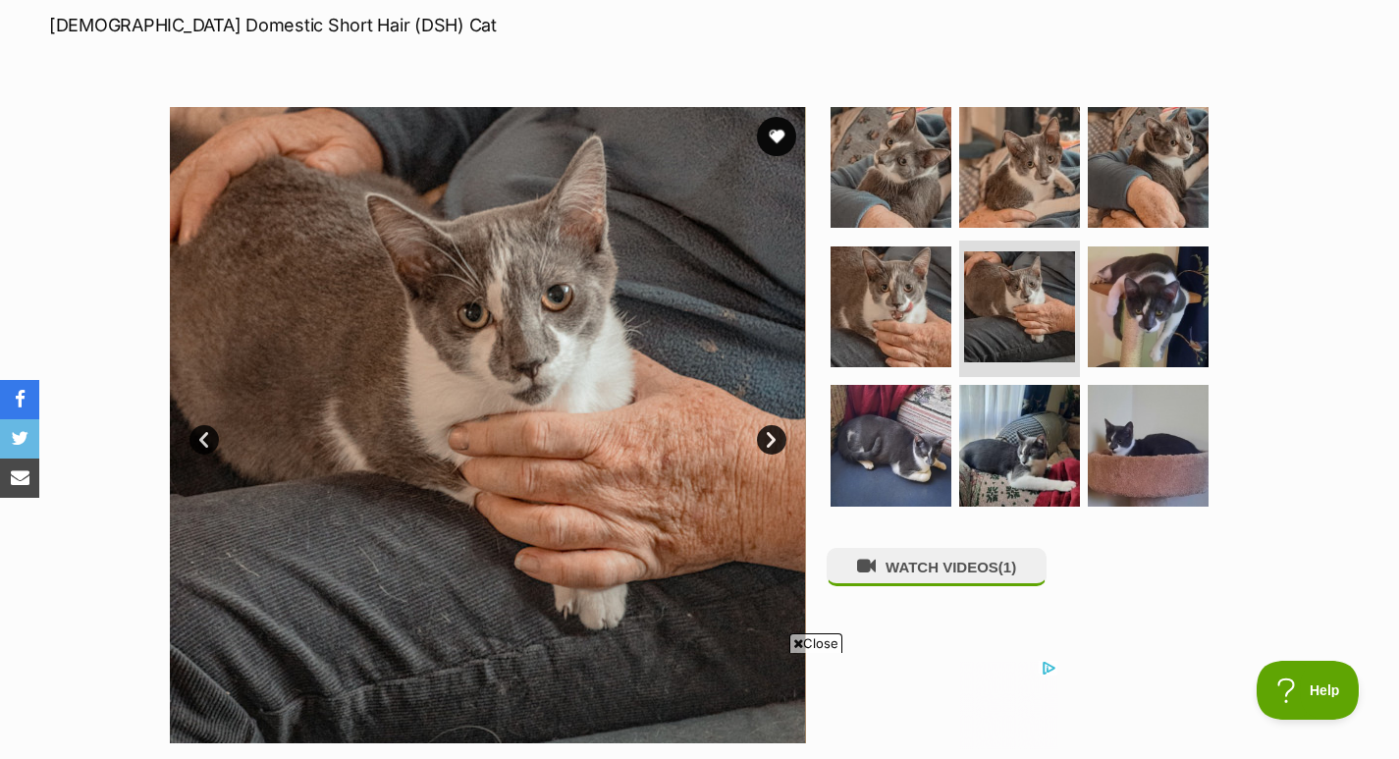
click at [1157, 313] on img at bounding box center [1147, 306] width 121 height 121
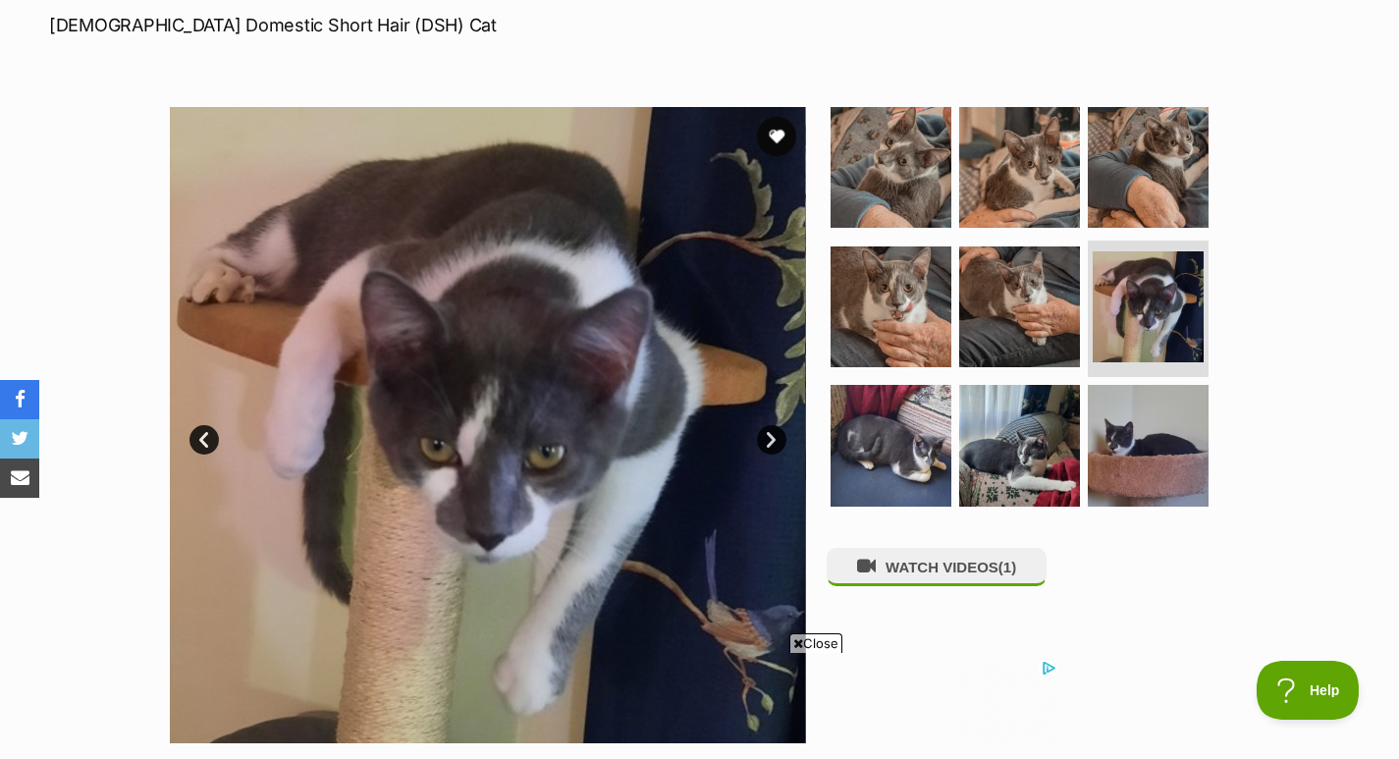
click at [1040, 438] on img at bounding box center [1019, 445] width 121 height 121
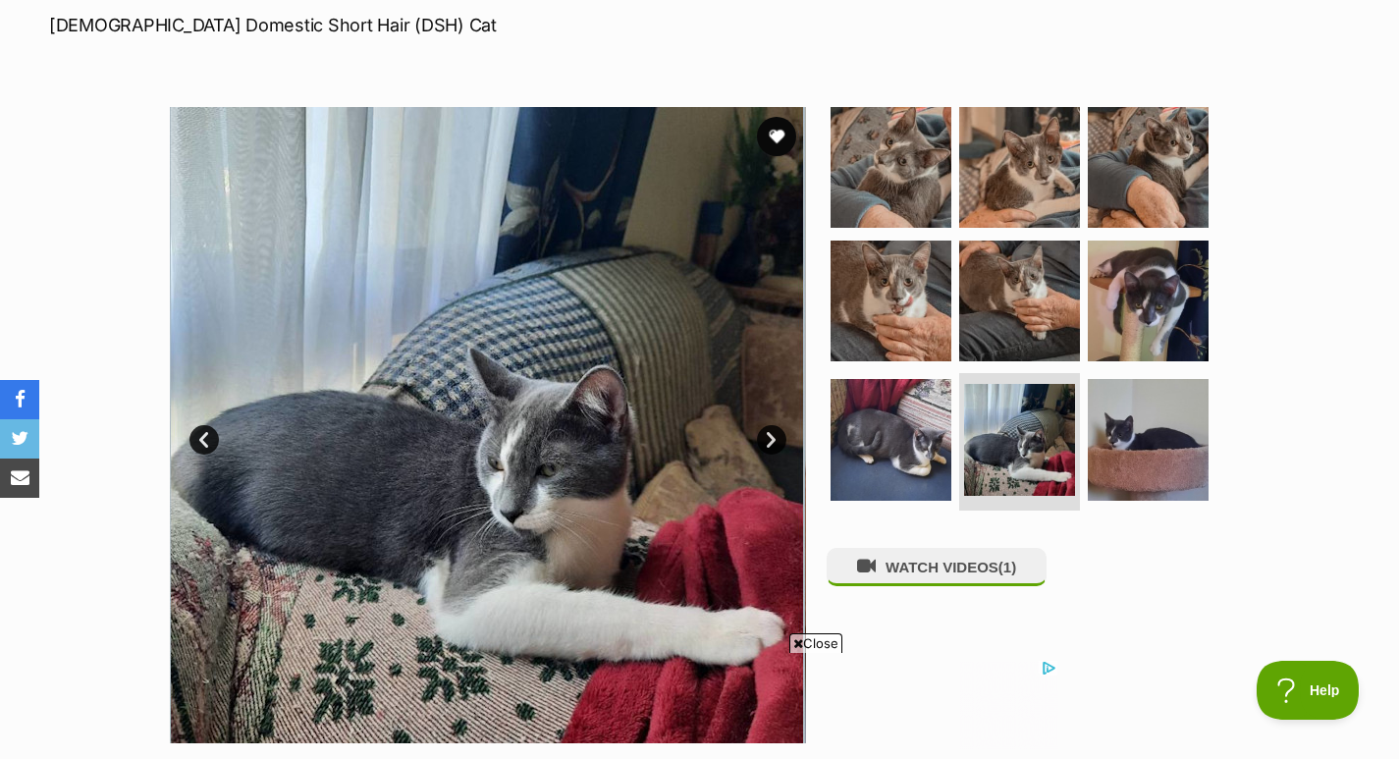
click at [782, 121] on button "favourite" at bounding box center [776, 136] width 39 height 39
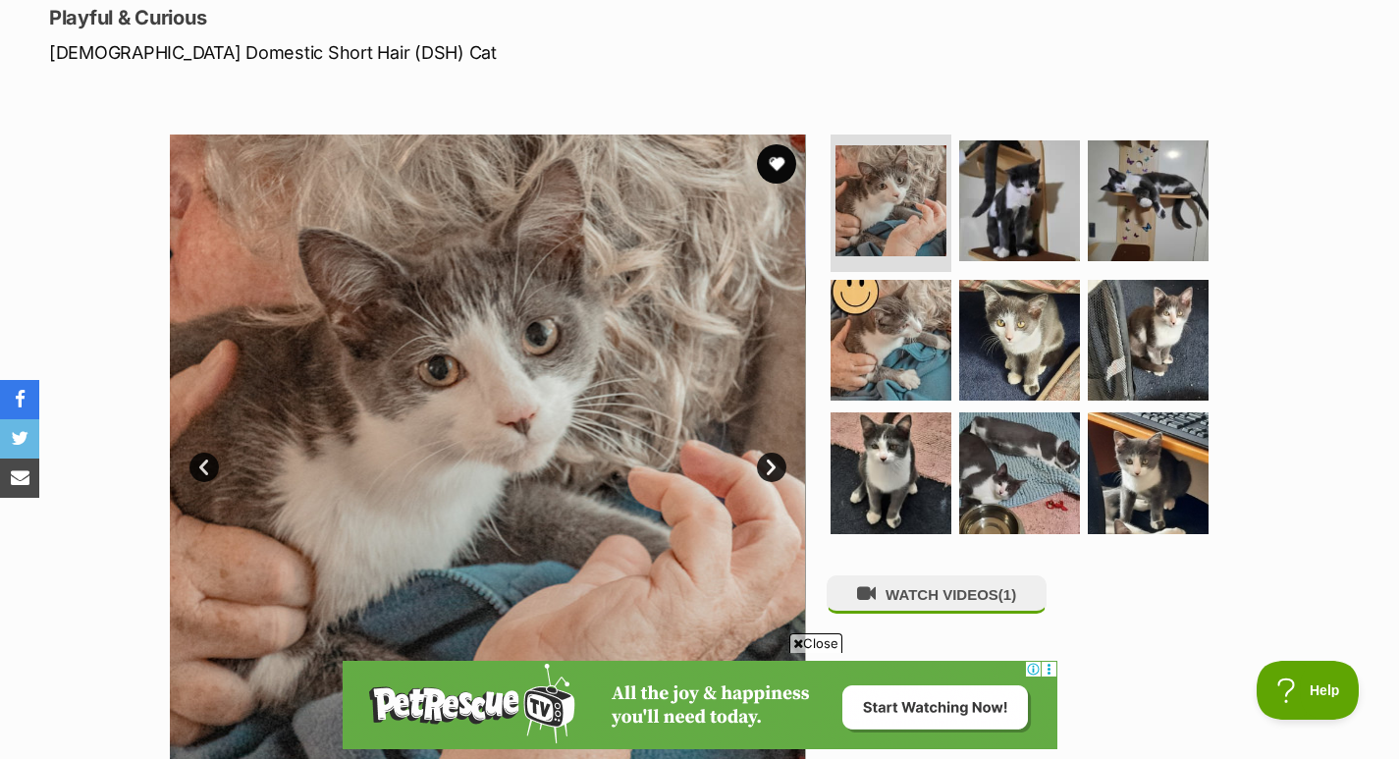
click at [1172, 334] on img at bounding box center [1147, 340] width 121 height 121
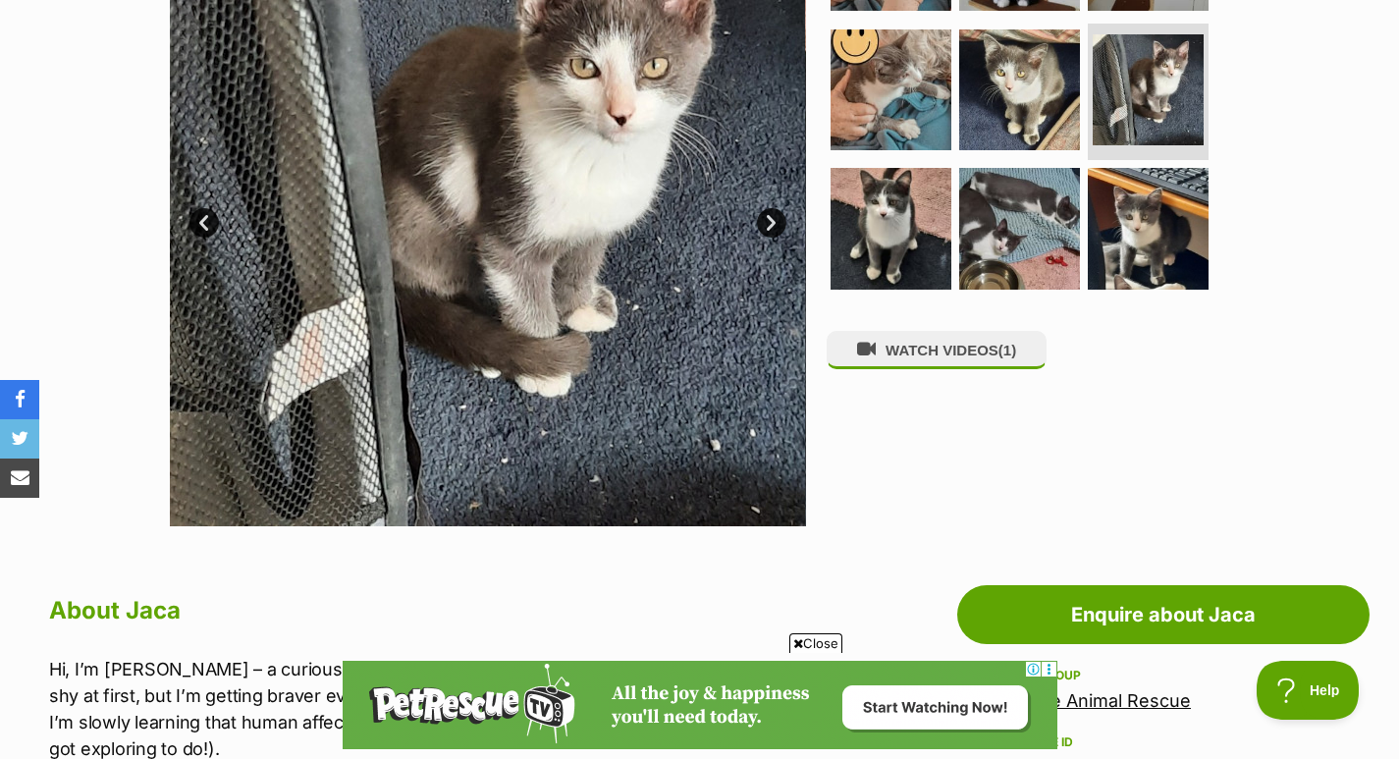
scroll to position [445, 0]
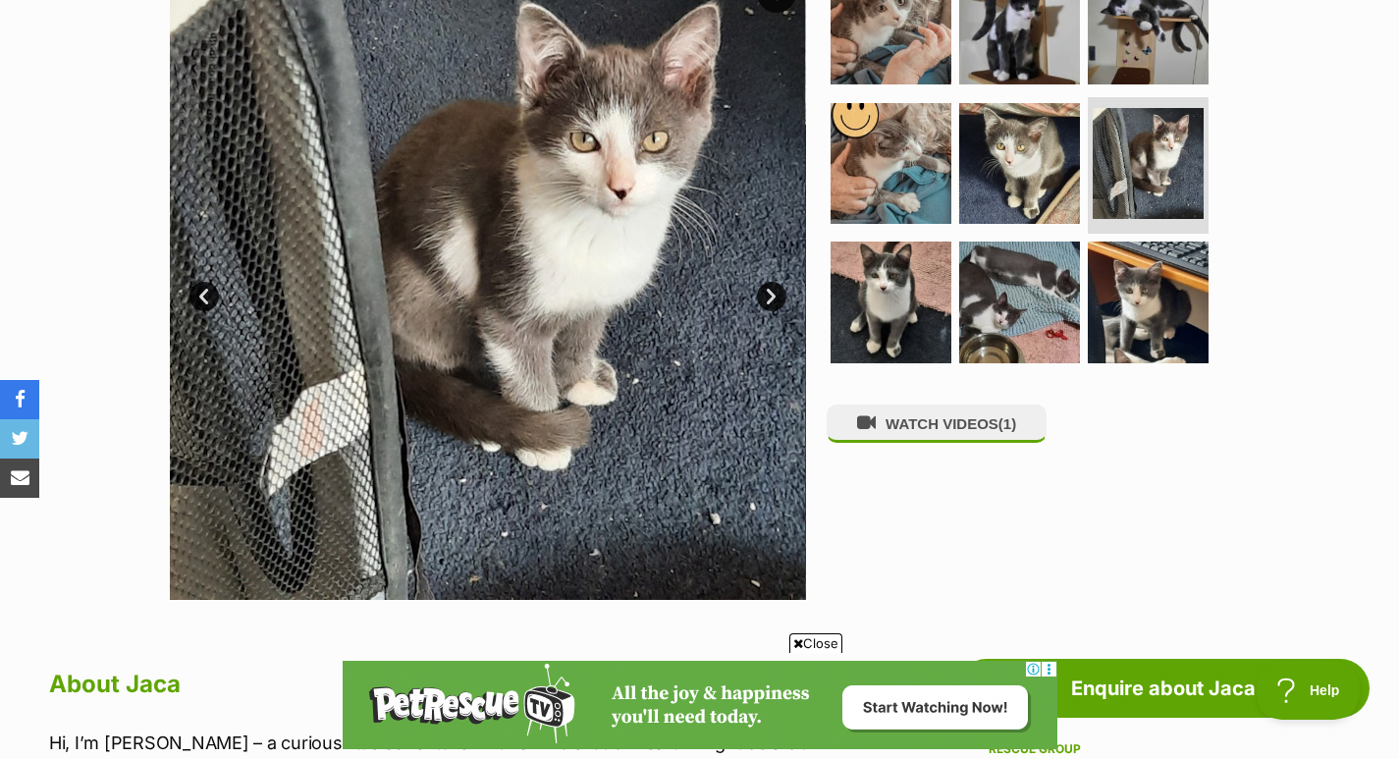
click at [899, 157] on img at bounding box center [890, 163] width 121 height 121
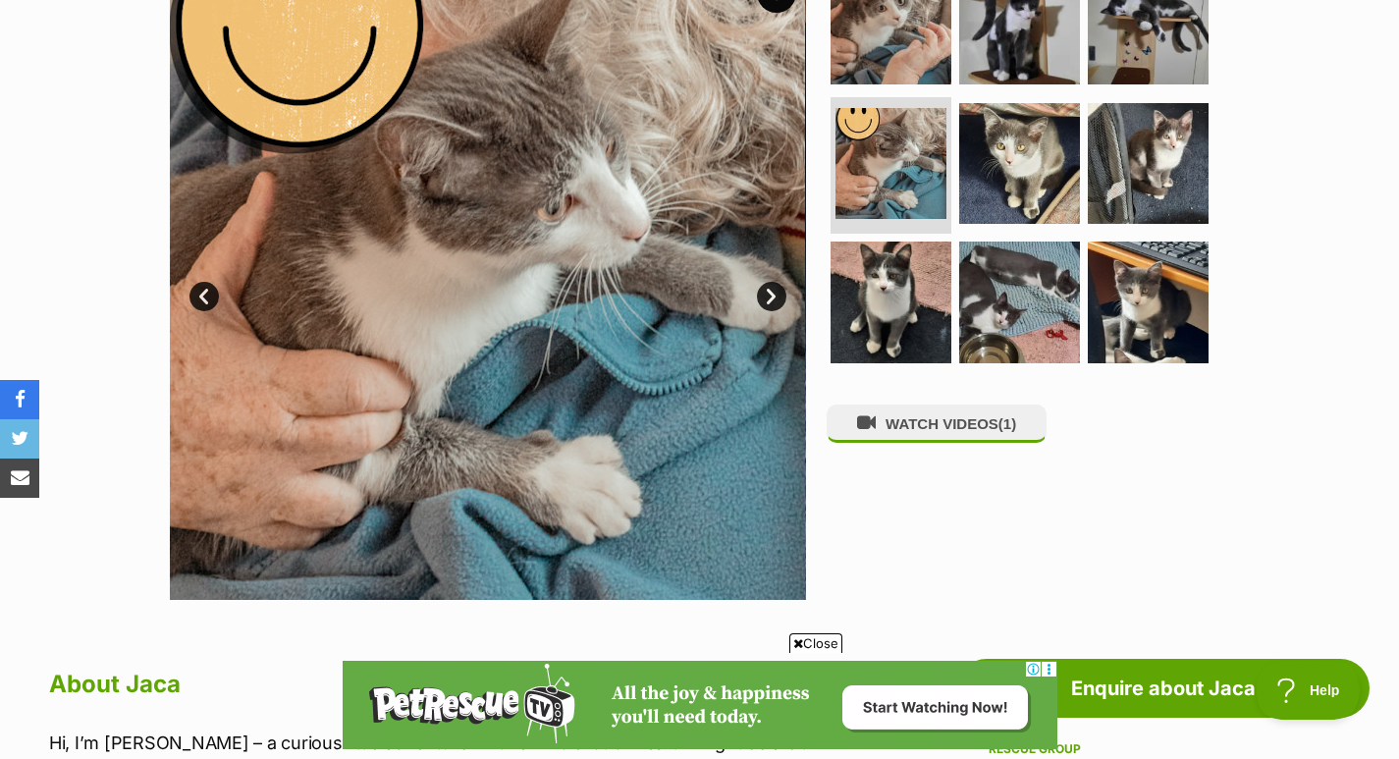
click at [1189, 168] on img at bounding box center [1147, 163] width 121 height 121
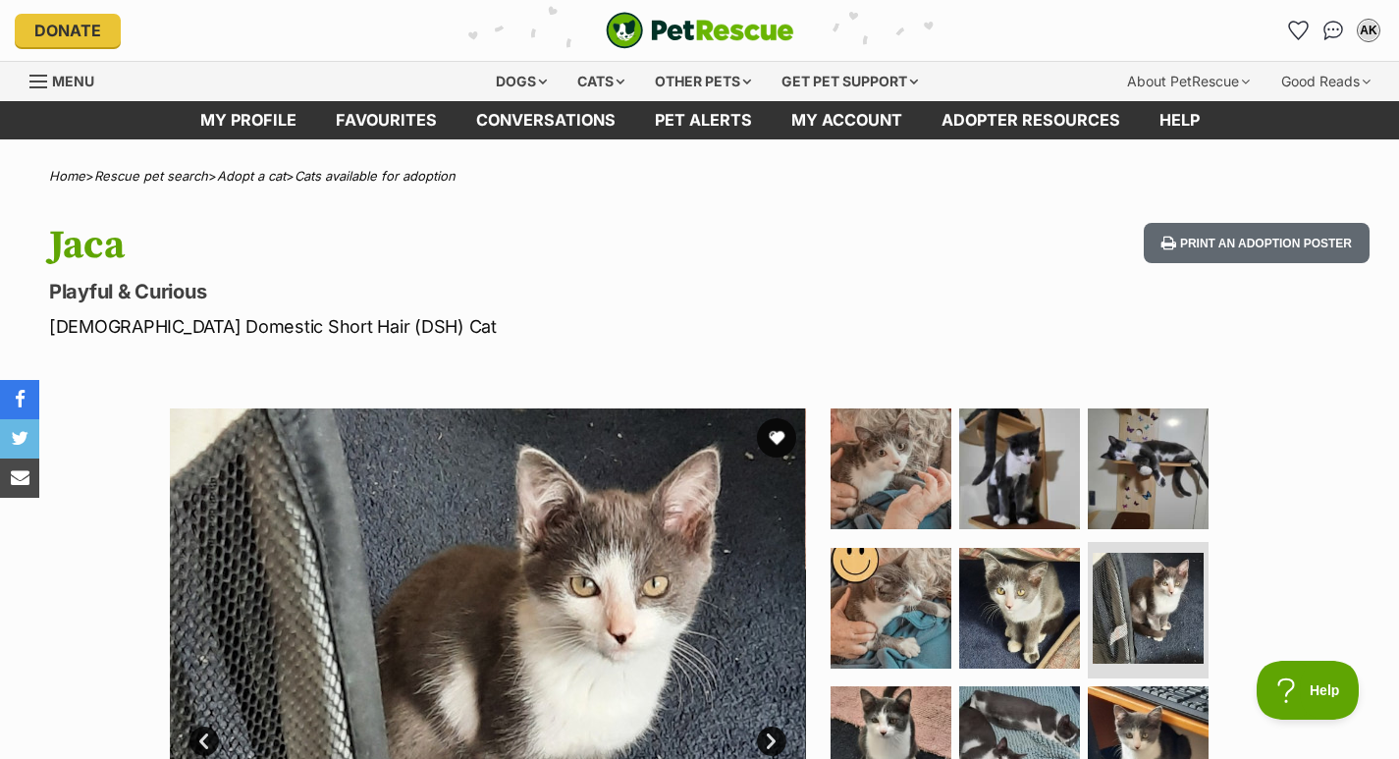
scroll to position [0, 0]
click at [774, 423] on button "favourite" at bounding box center [776, 437] width 39 height 39
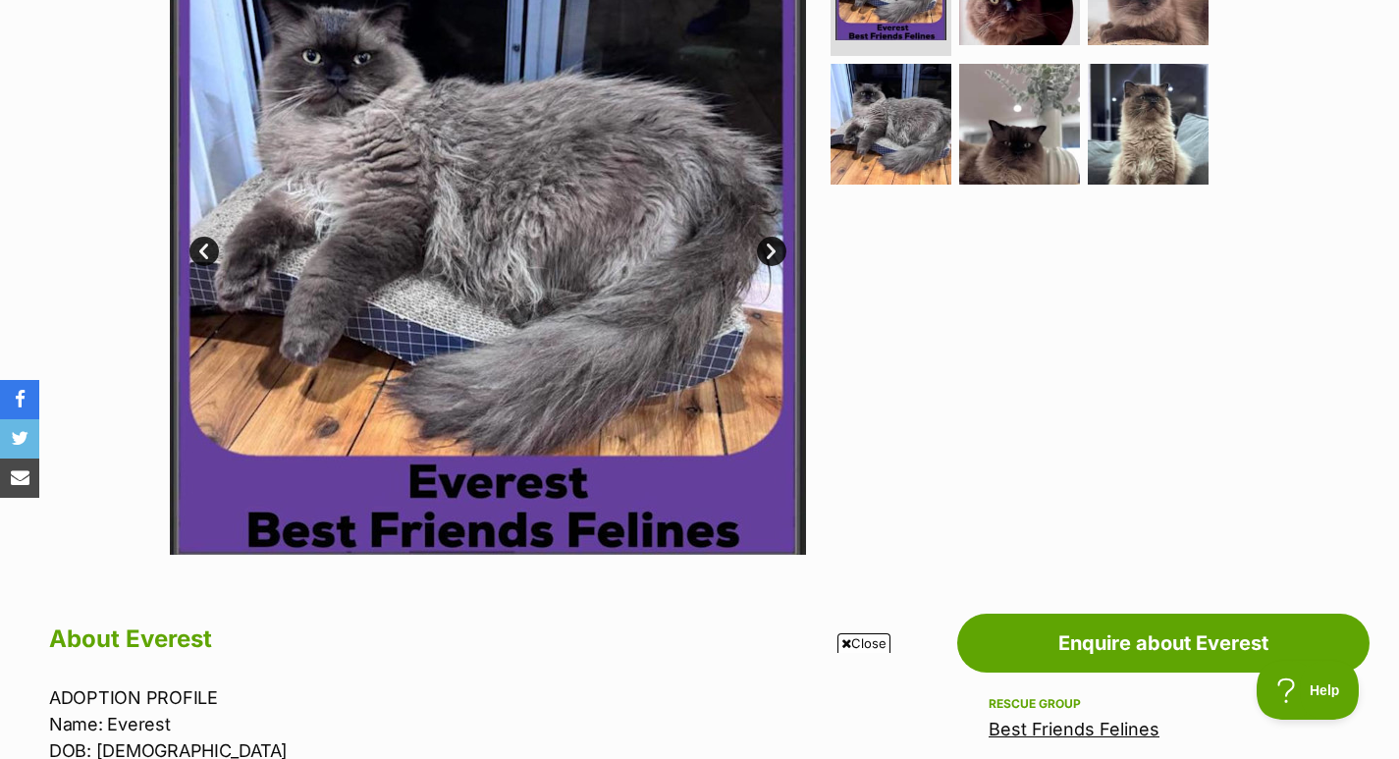
scroll to position [393, 0]
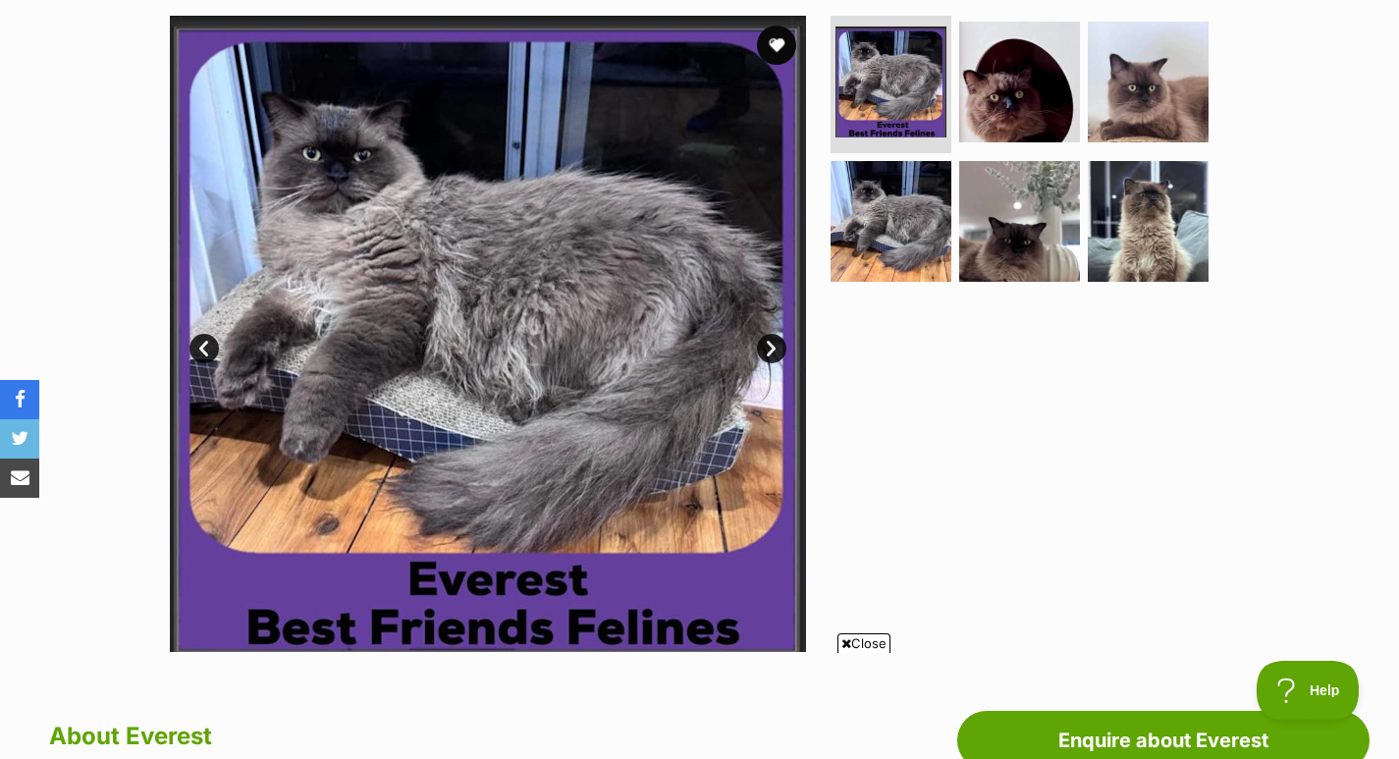
drag, startPoint x: 0, startPoint y: 0, endPoint x: 1402, endPoint y: 119, distance: 1407.5
drag, startPoint x: 774, startPoint y: 43, endPoint x: 774, endPoint y: 24, distance: 19.6
click at [774, 43] on button "favourite" at bounding box center [776, 45] width 39 height 39
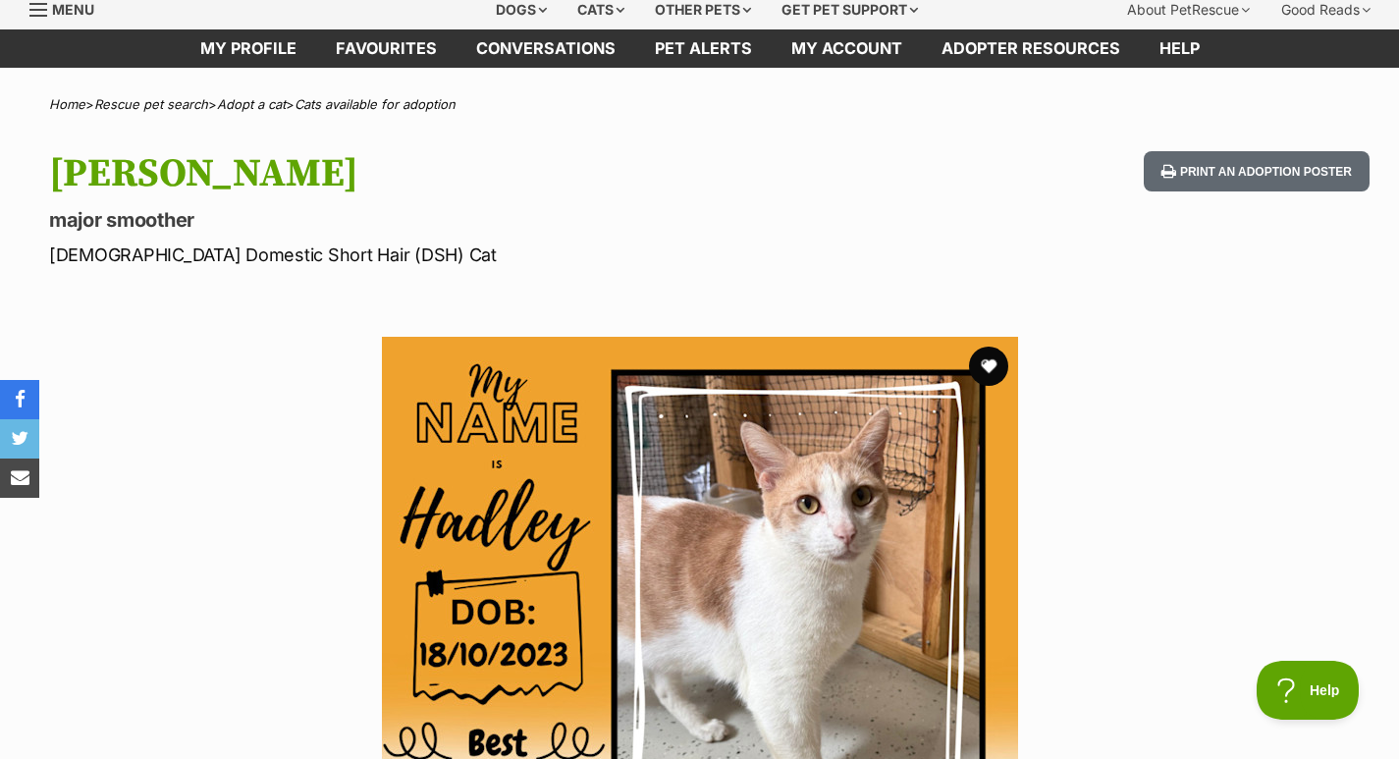
scroll to position [229, 0]
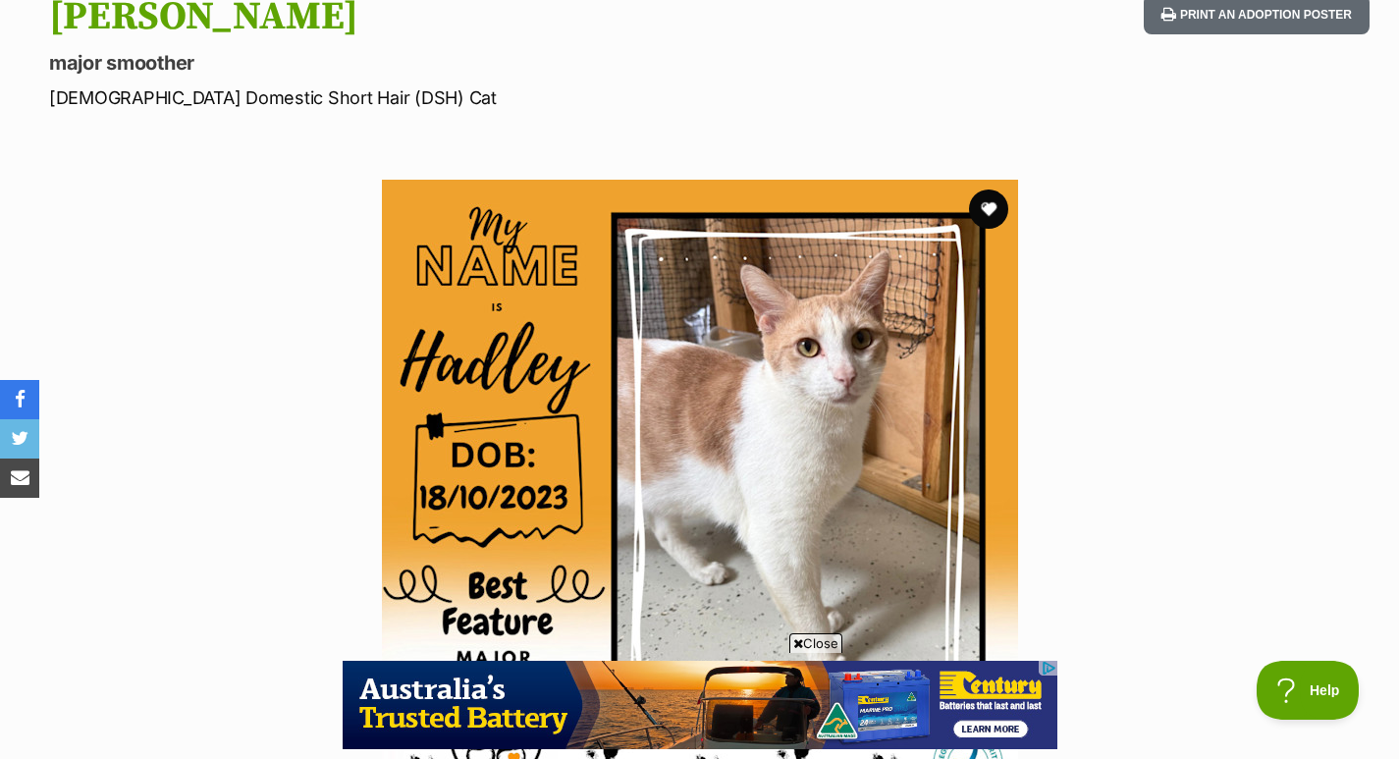
click at [991, 212] on button "favourite" at bounding box center [988, 208] width 39 height 39
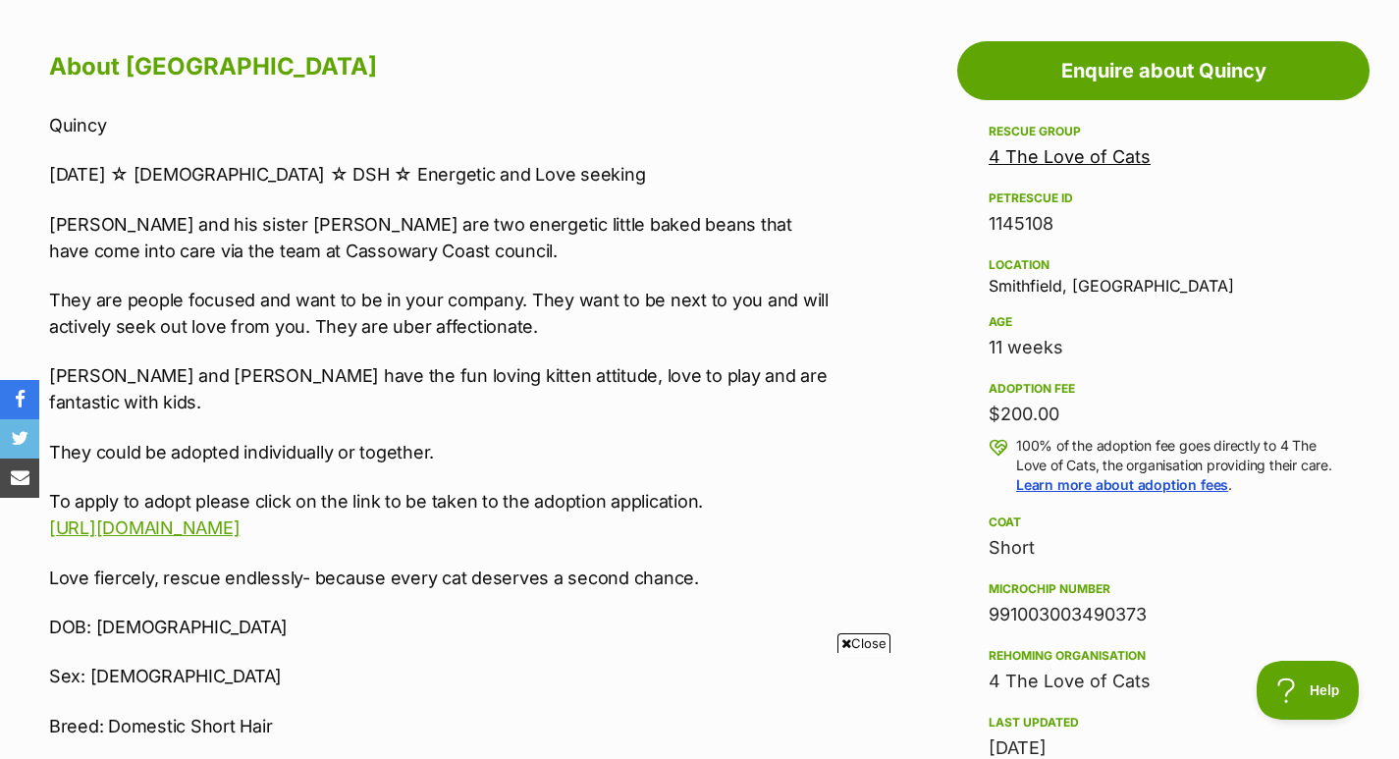
scroll to position [1159, 0]
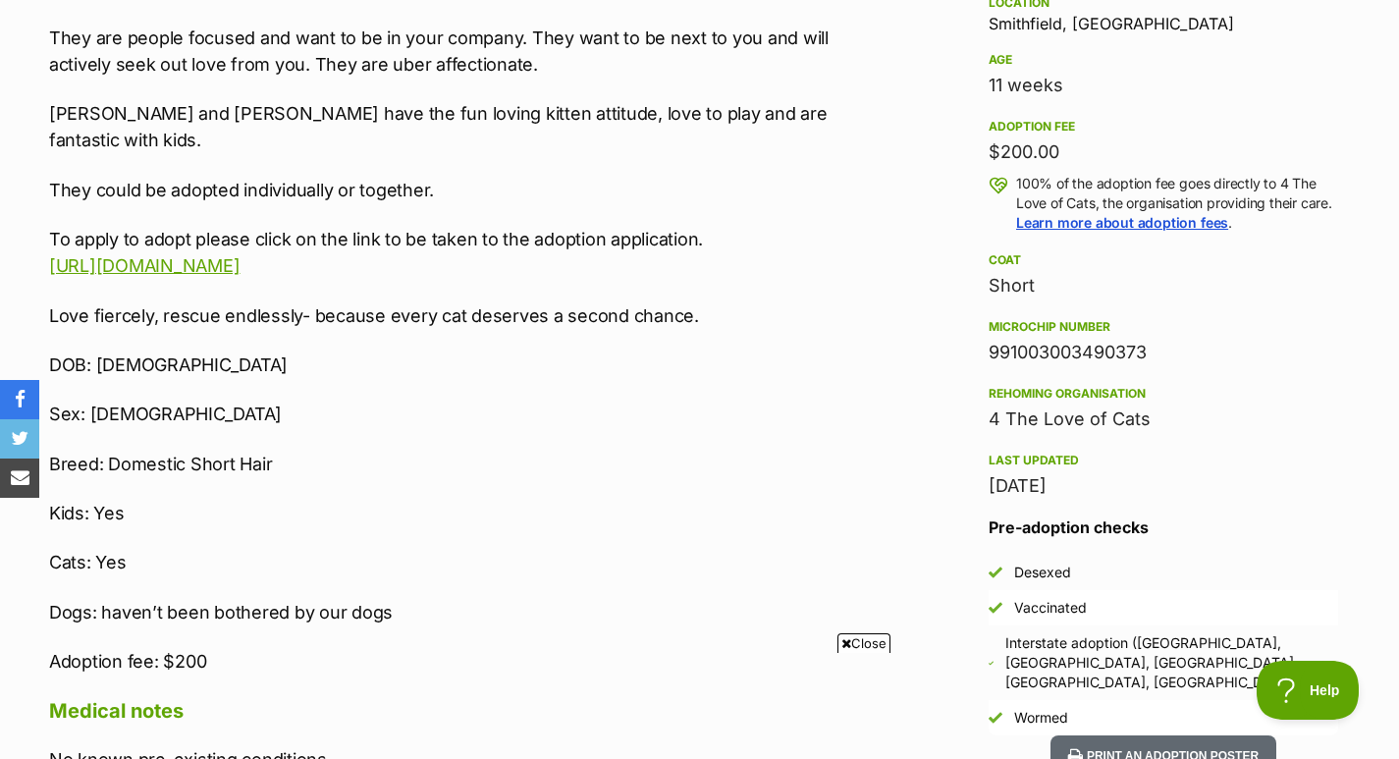
click at [1398, 148] on html "Skip to main content Log in to favourite this pet Log in Or sign up Search PetR…" at bounding box center [699, 774] width 1399 height 4196
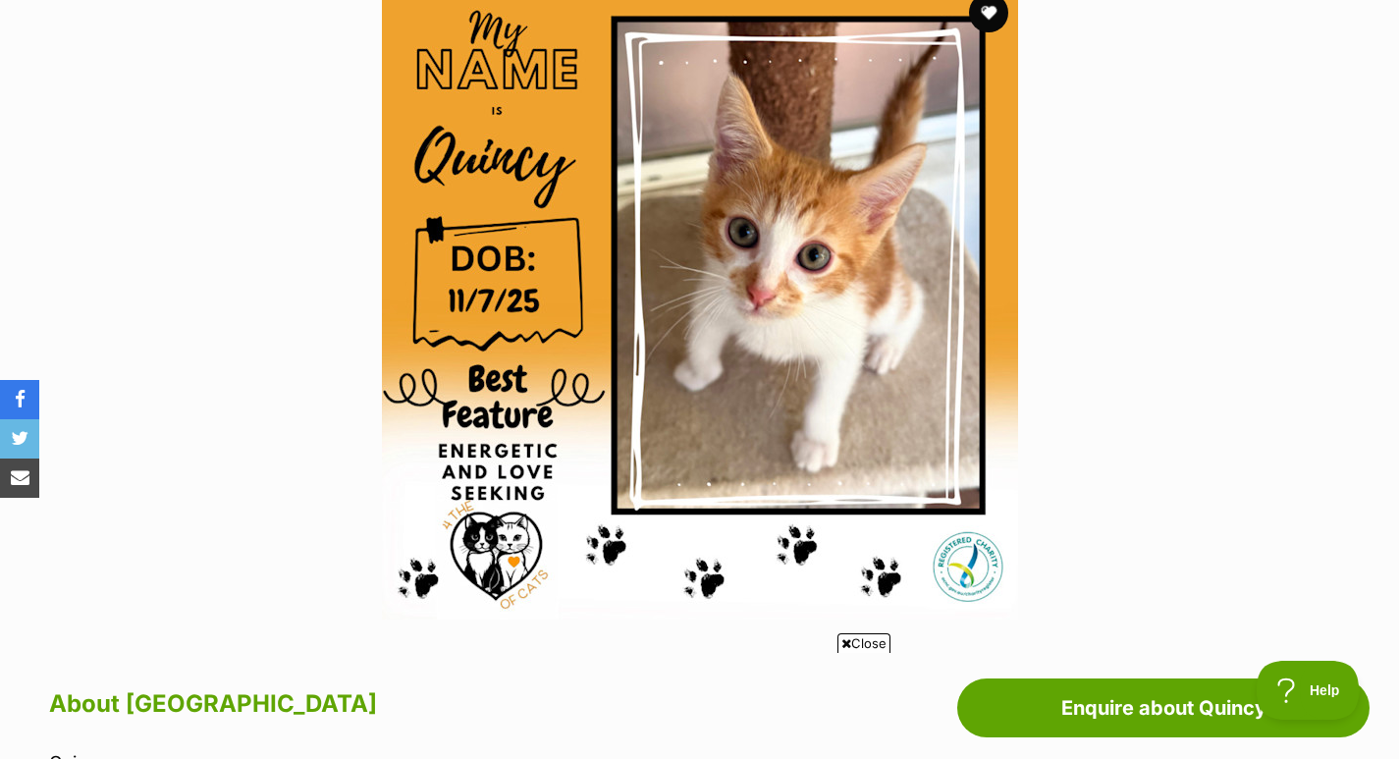
click at [998, 11] on button "favourite" at bounding box center [988, 12] width 39 height 39
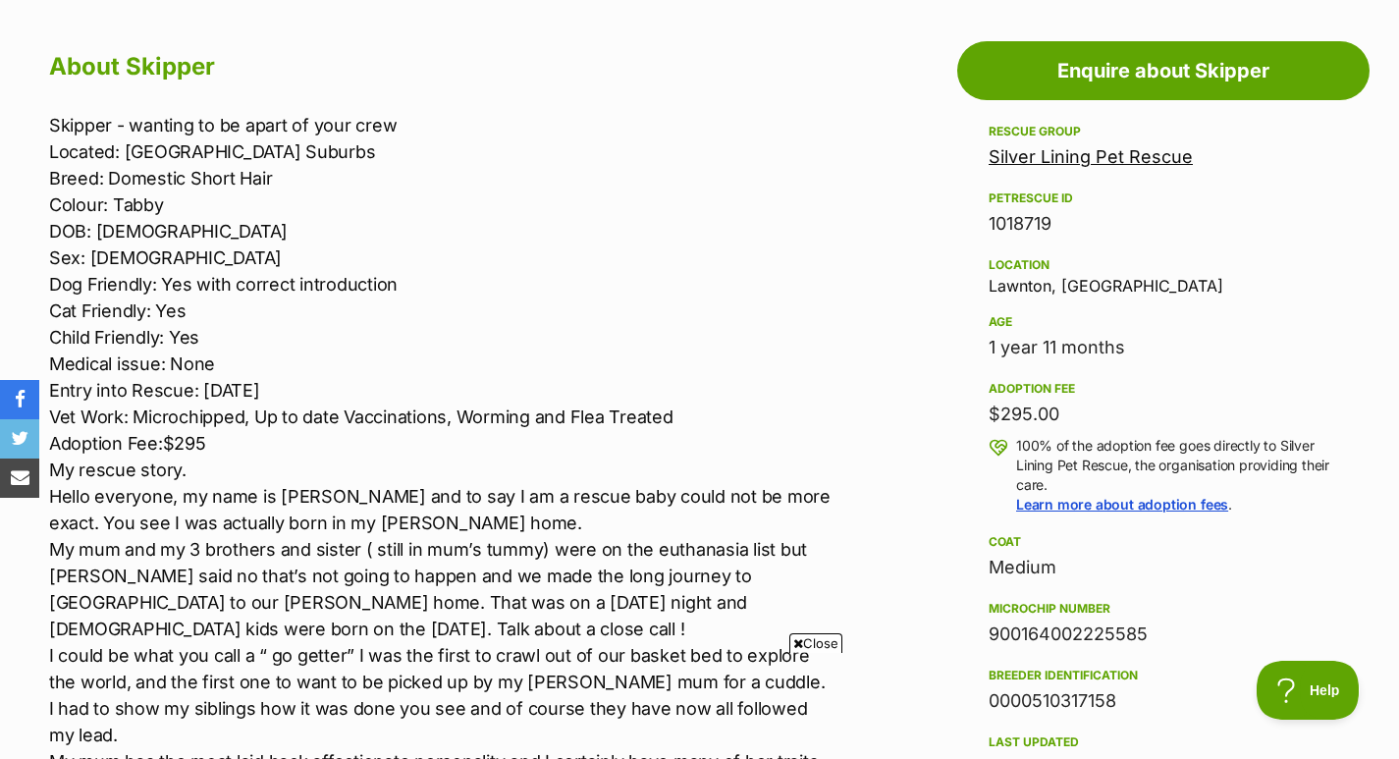
scroll to position [1083, 0]
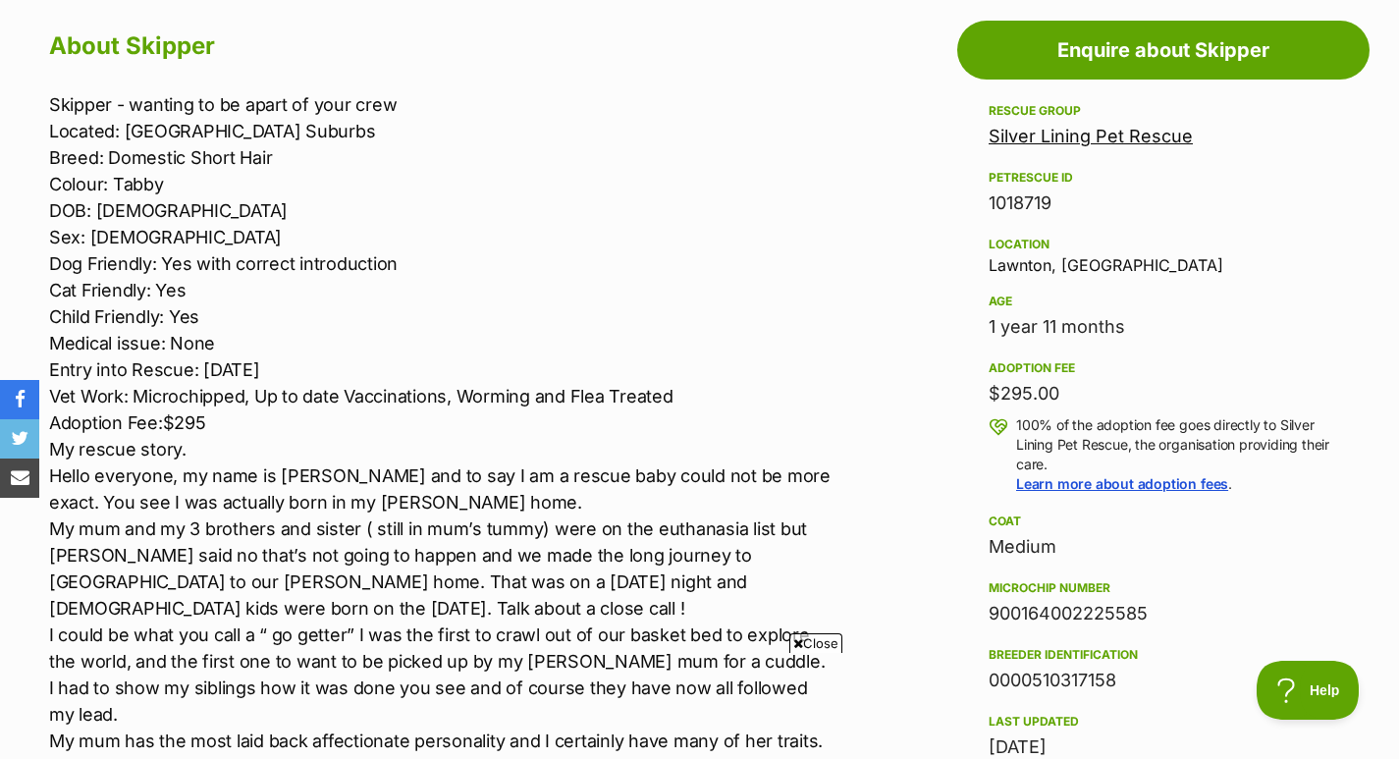
click at [602, 454] on p "Skipper - wanting to be apart of your crew Located: Northern Brisbane Suburbs B…" at bounding box center [441, 501] width 784 height 821
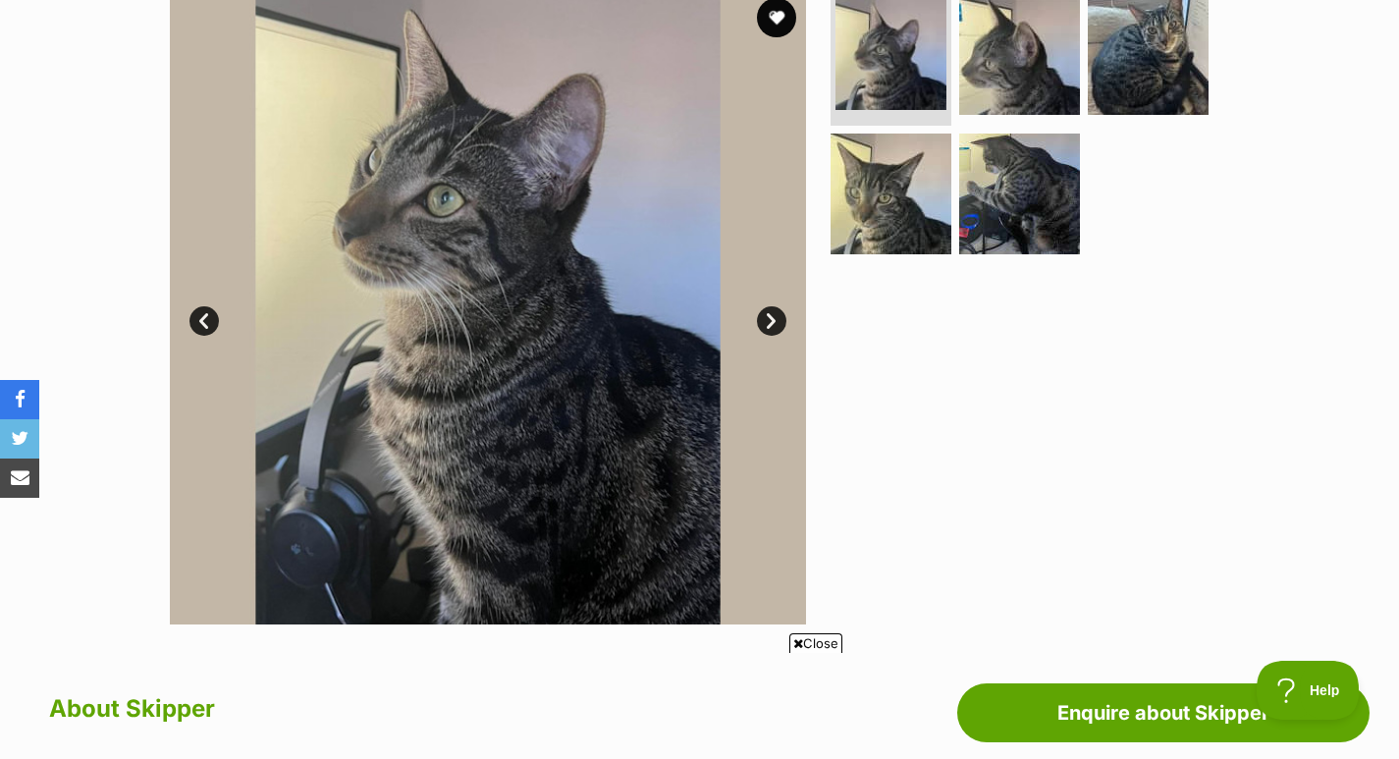
scroll to position [347, 0]
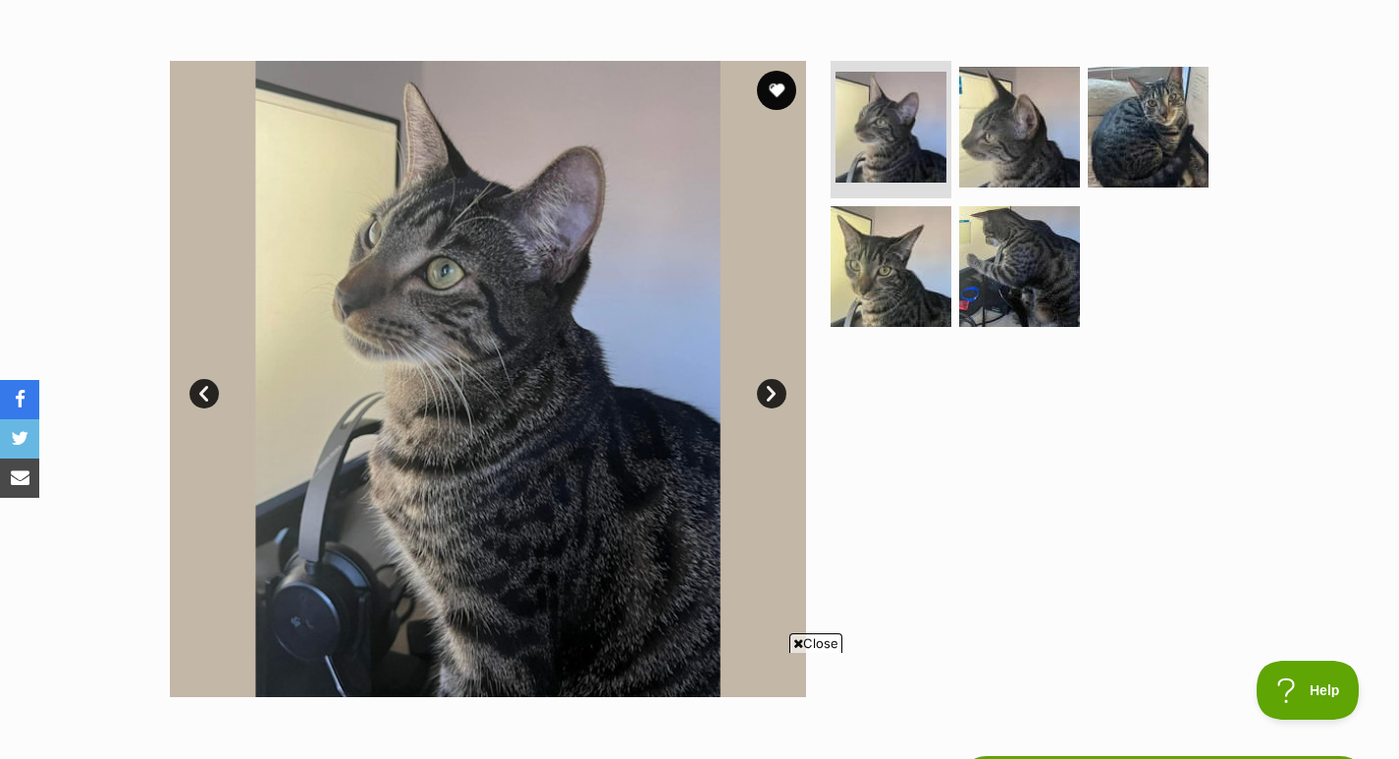
click at [1029, 140] on img at bounding box center [1019, 127] width 121 height 121
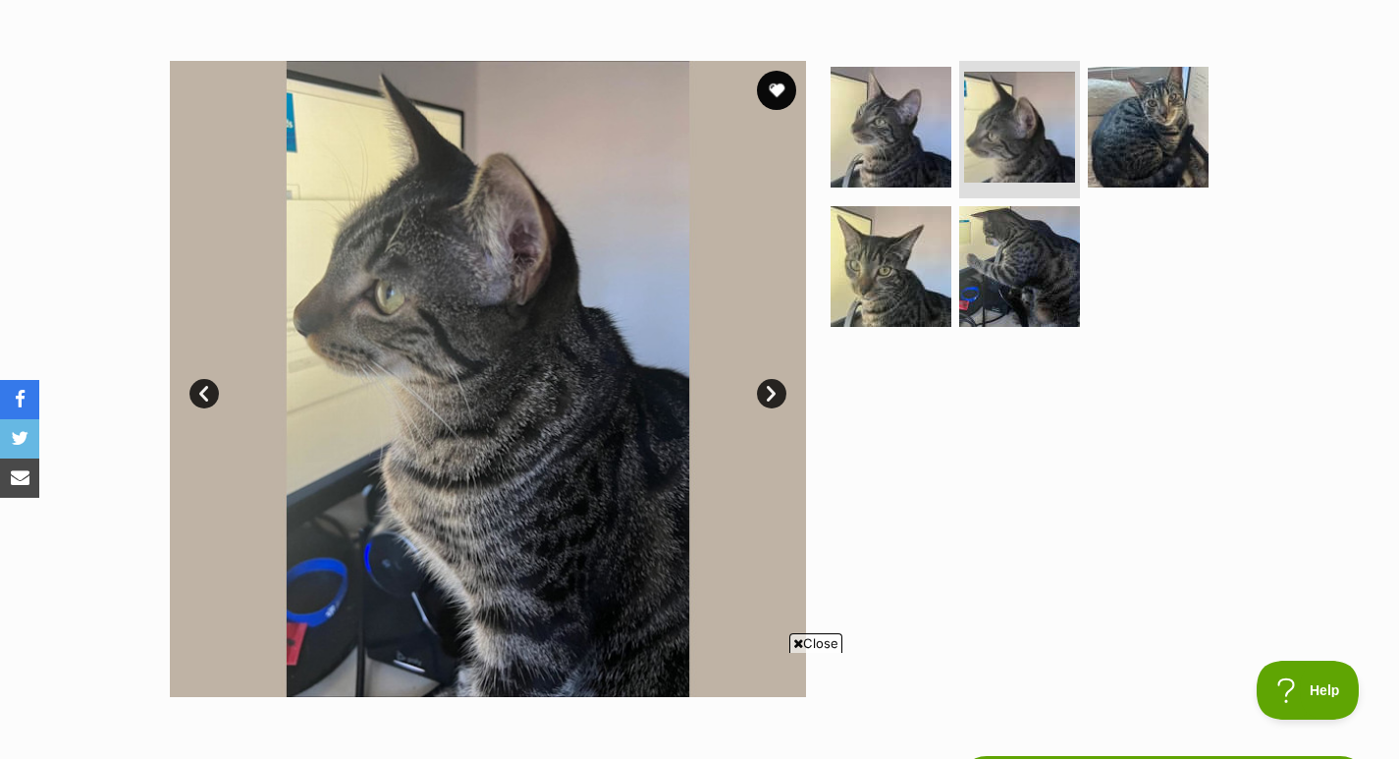
click at [1134, 124] on img at bounding box center [1147, 127] width 121 height 121
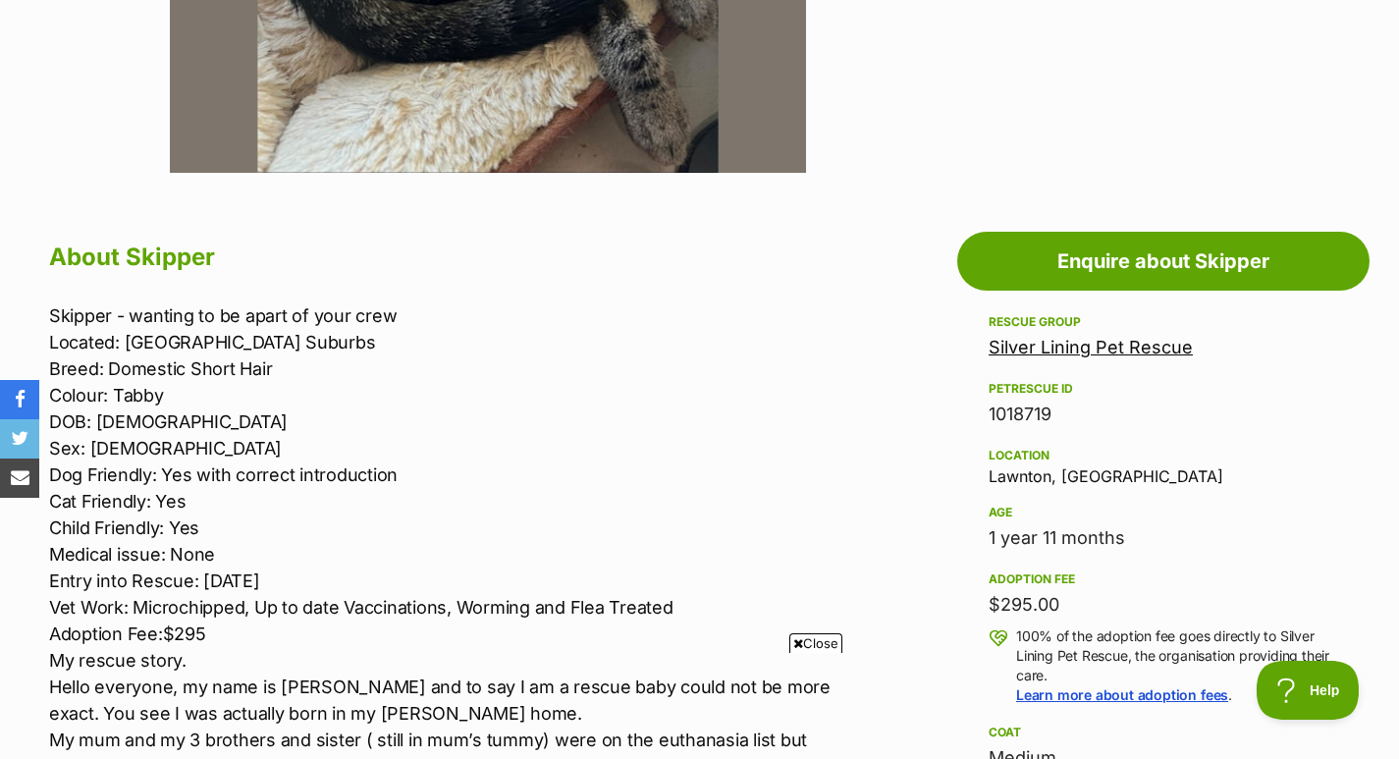
scroll to position [950, 0]
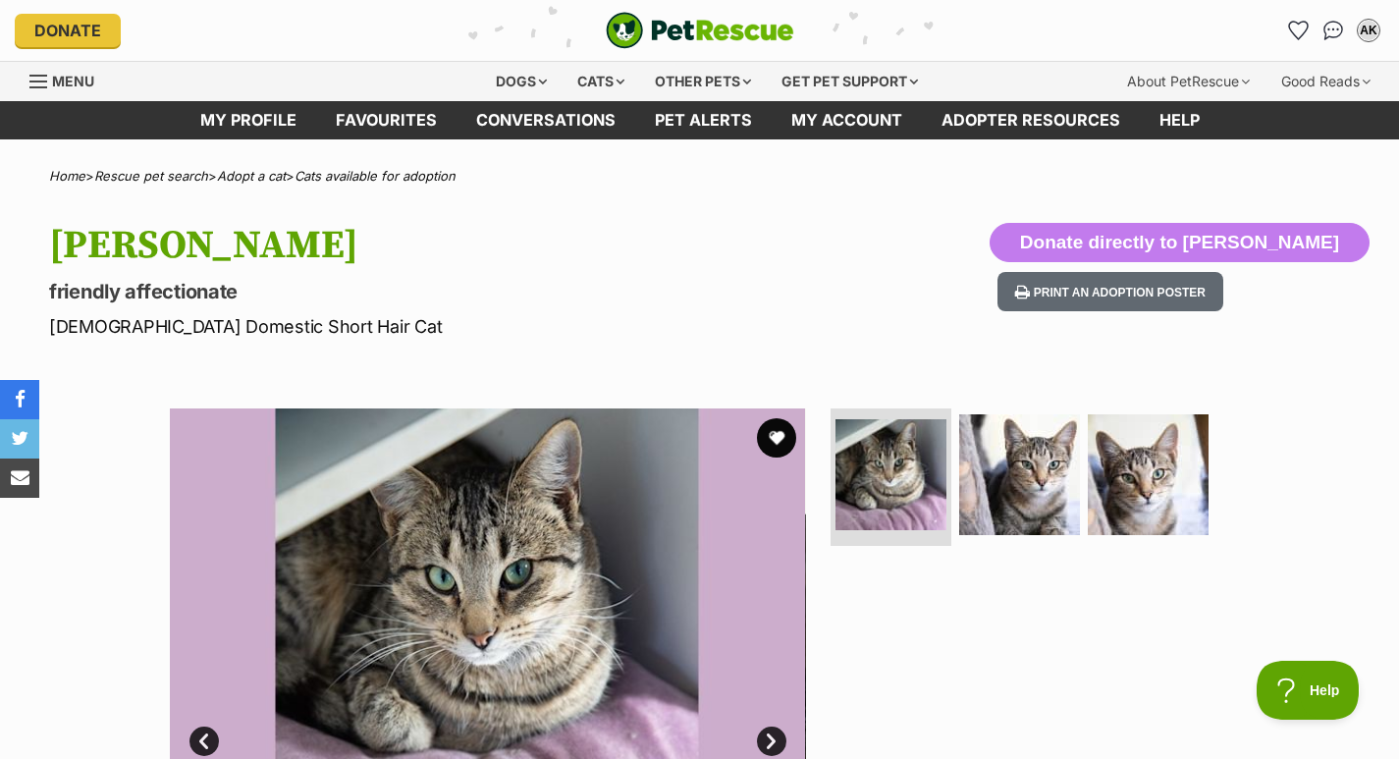
scroll to position [16, 0]
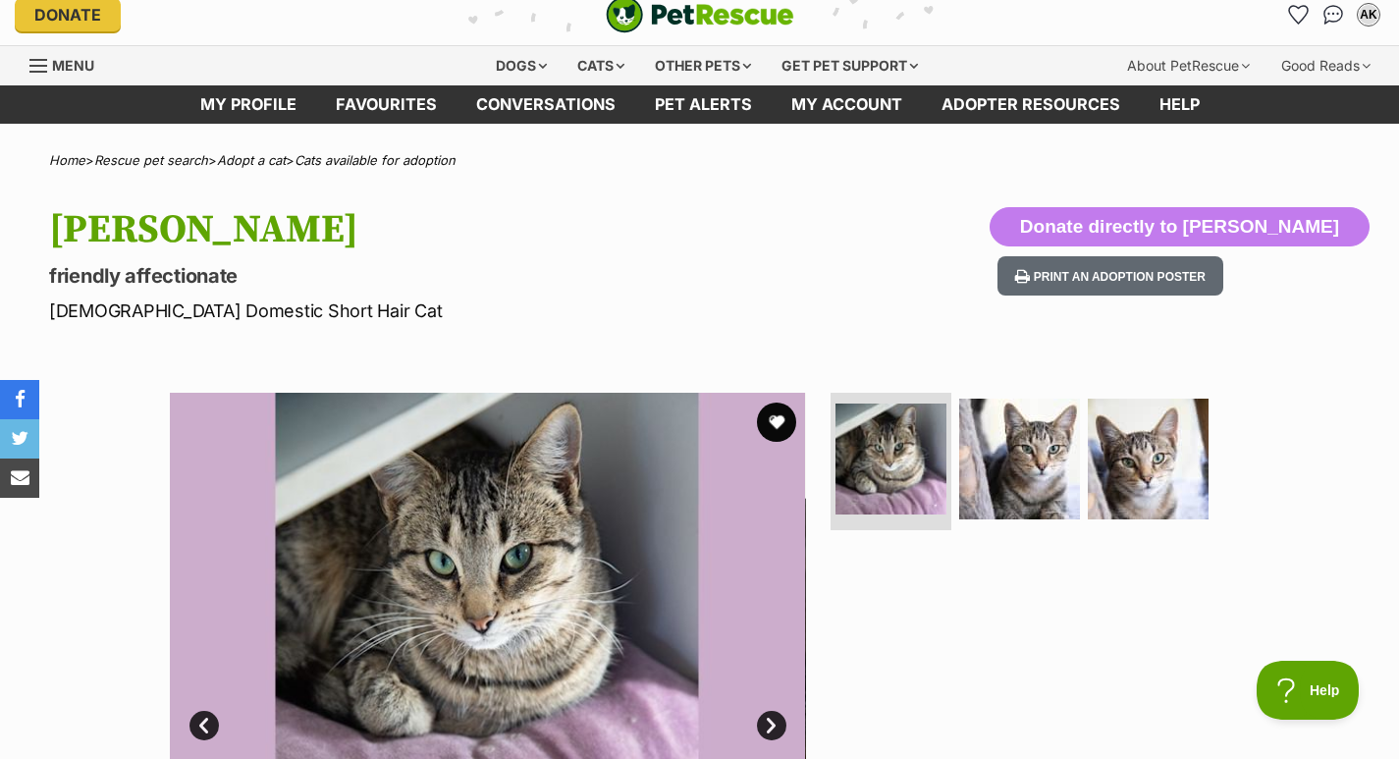
click at [1152, 478] on img at bounding box center [1147, 458] width 121 height 121
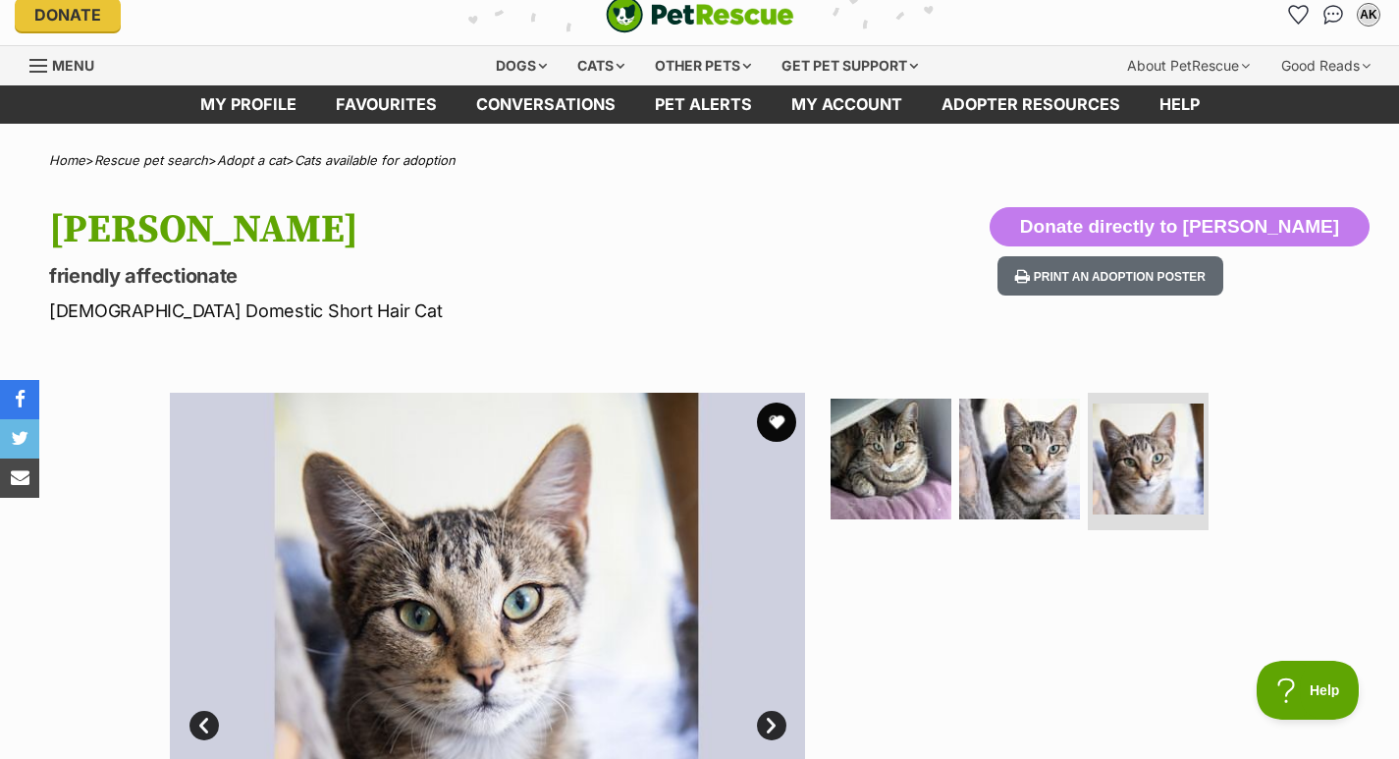
scroll to position [0, 0]
click at [1038, 466] on img at bounding box center [1019, 458] width 121 height 121
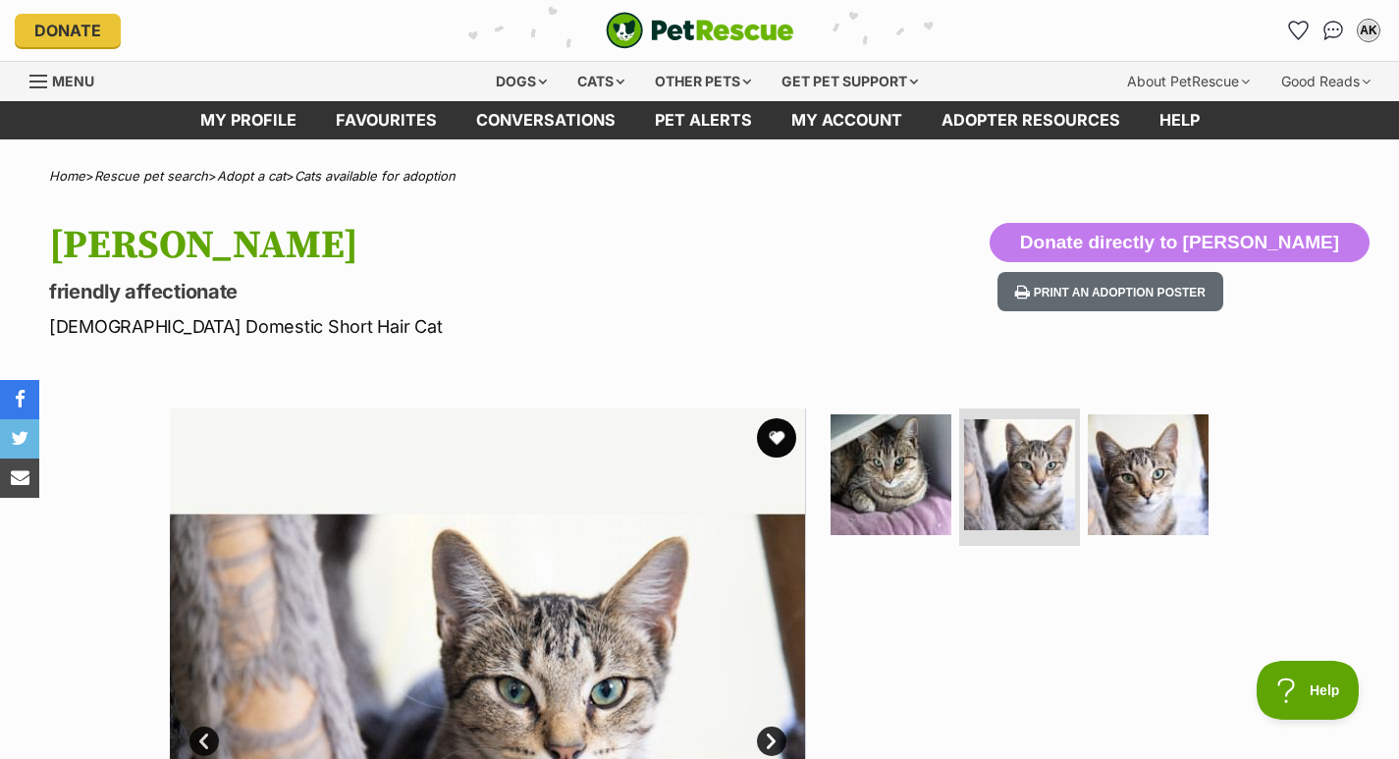
drag, startPoint x: 785, startPoint y: 428, endPoint x: 796, endPoint y: 421, distance: 12.8
click at [785, 428] on button "favourite" at bounding box center [776, 437] width 39 height 39
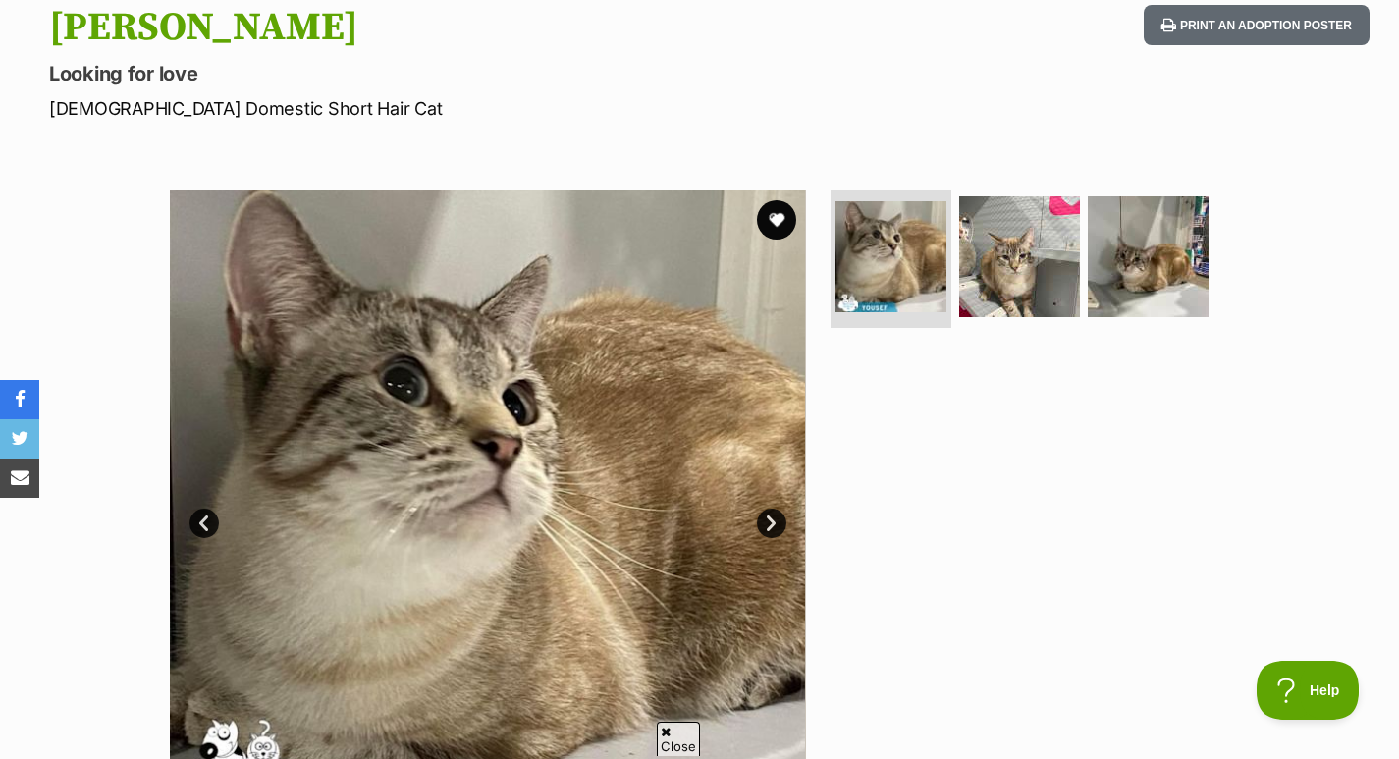
click at [1037, 251] on img at bounding box center [1019, 256] width 121 height 121
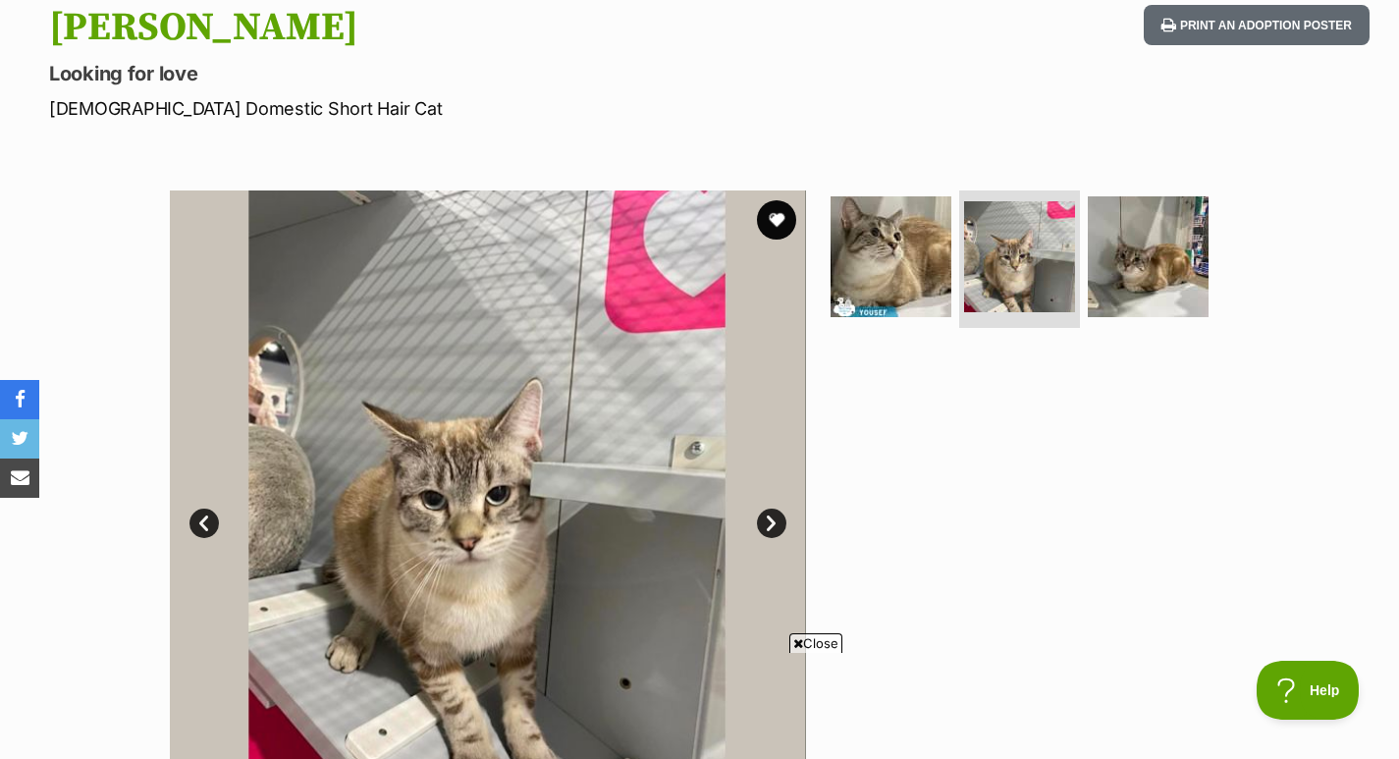
click at [1154, 255] on img at bounding box center [1147, 256] width 121 height 121
click at [1136, 262] on img at bounding box center [1147, 256] width 121 height 121
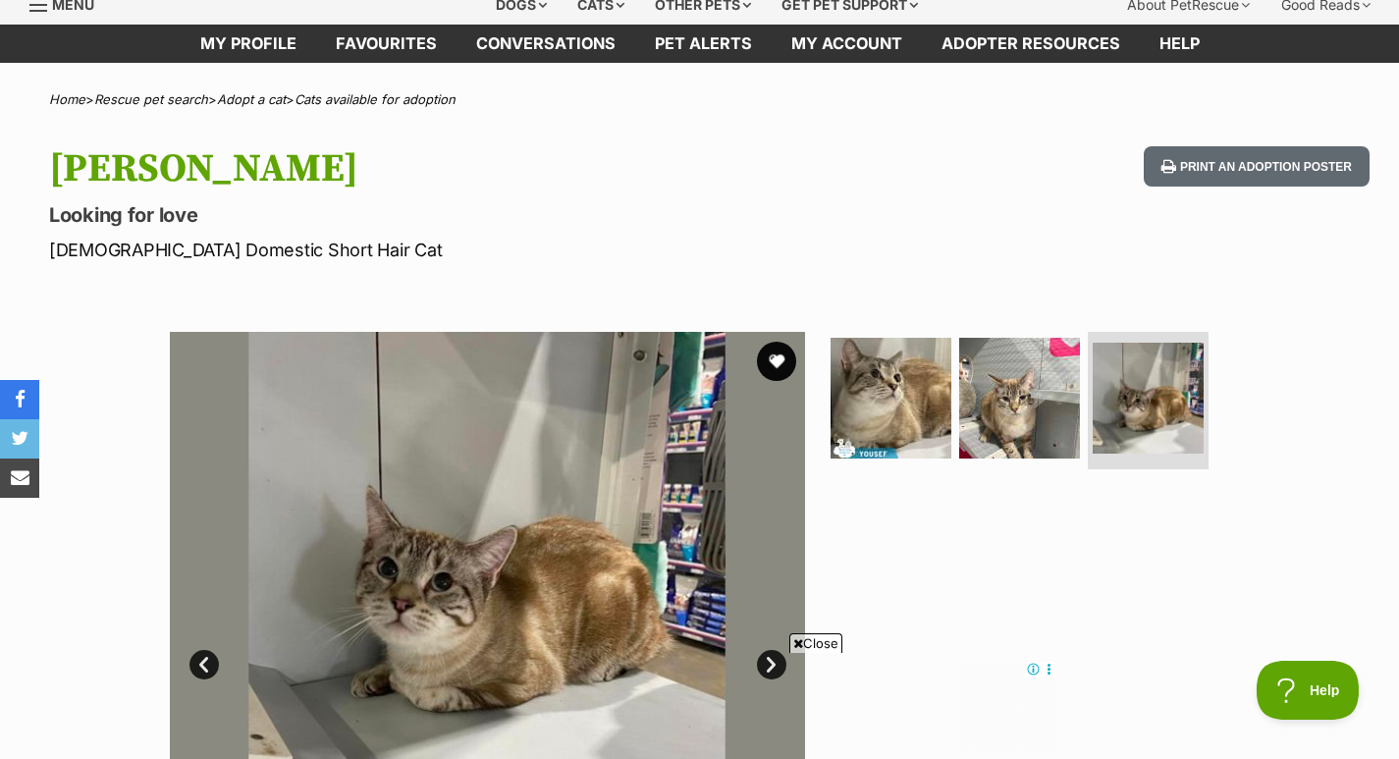
scroll to position [65, 0]
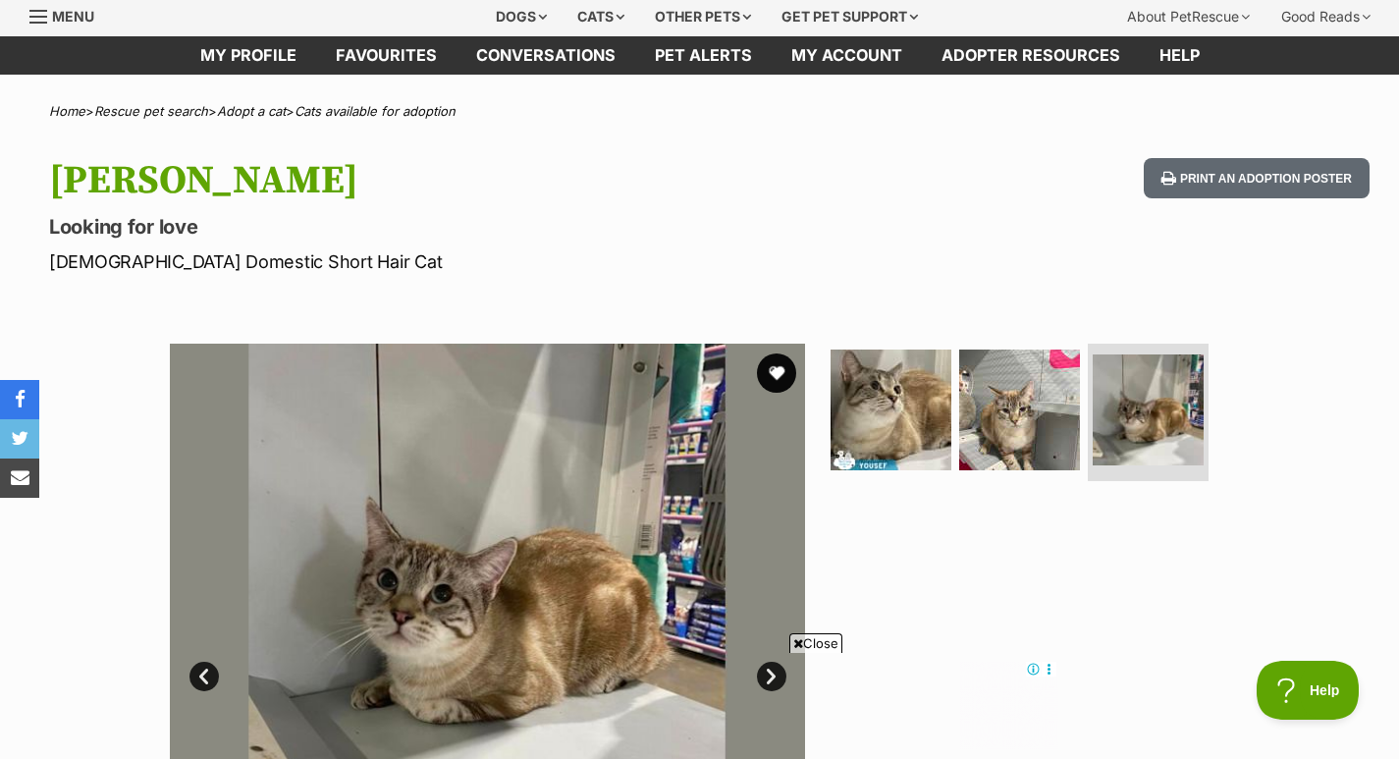
click at [775, 363] on button "favourite" at bounding box center [776, 372] width 39 height 39
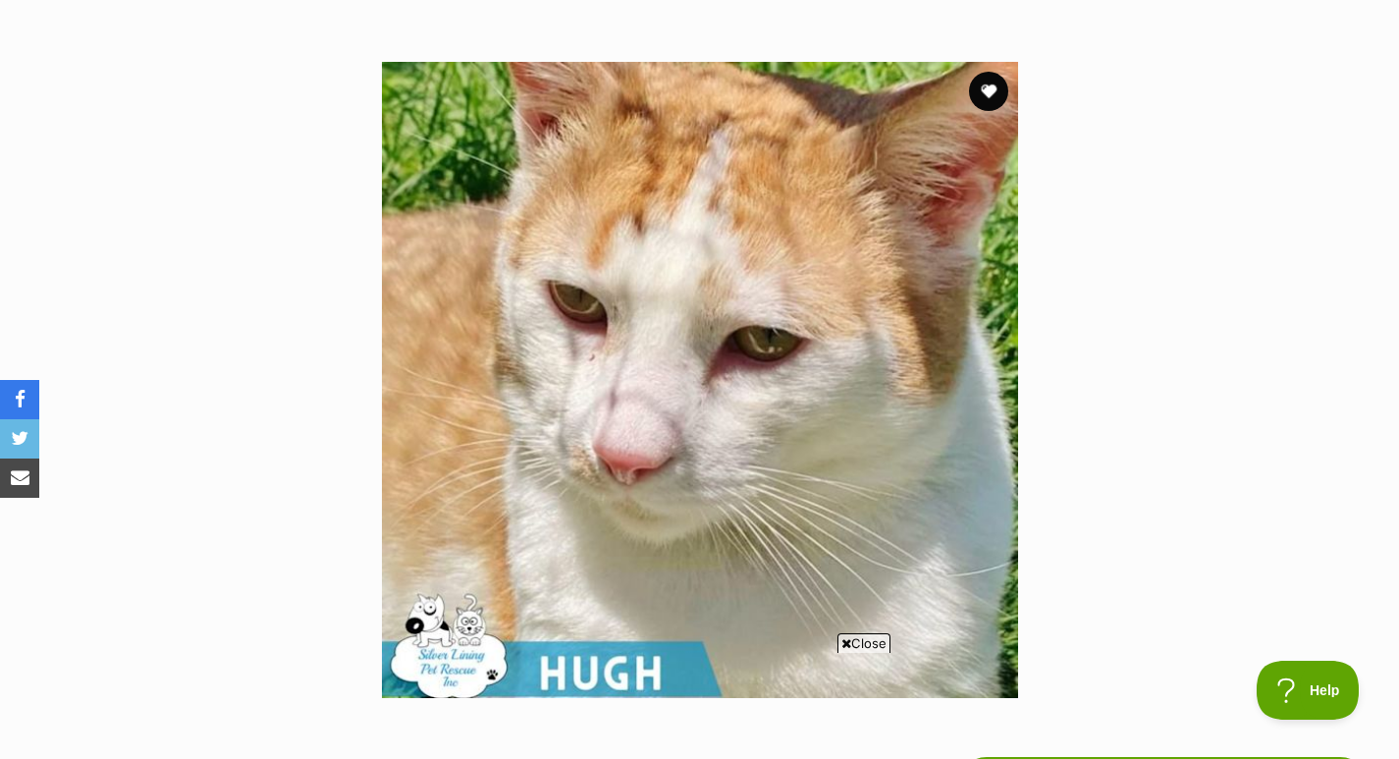
scroll to position [293, 0]
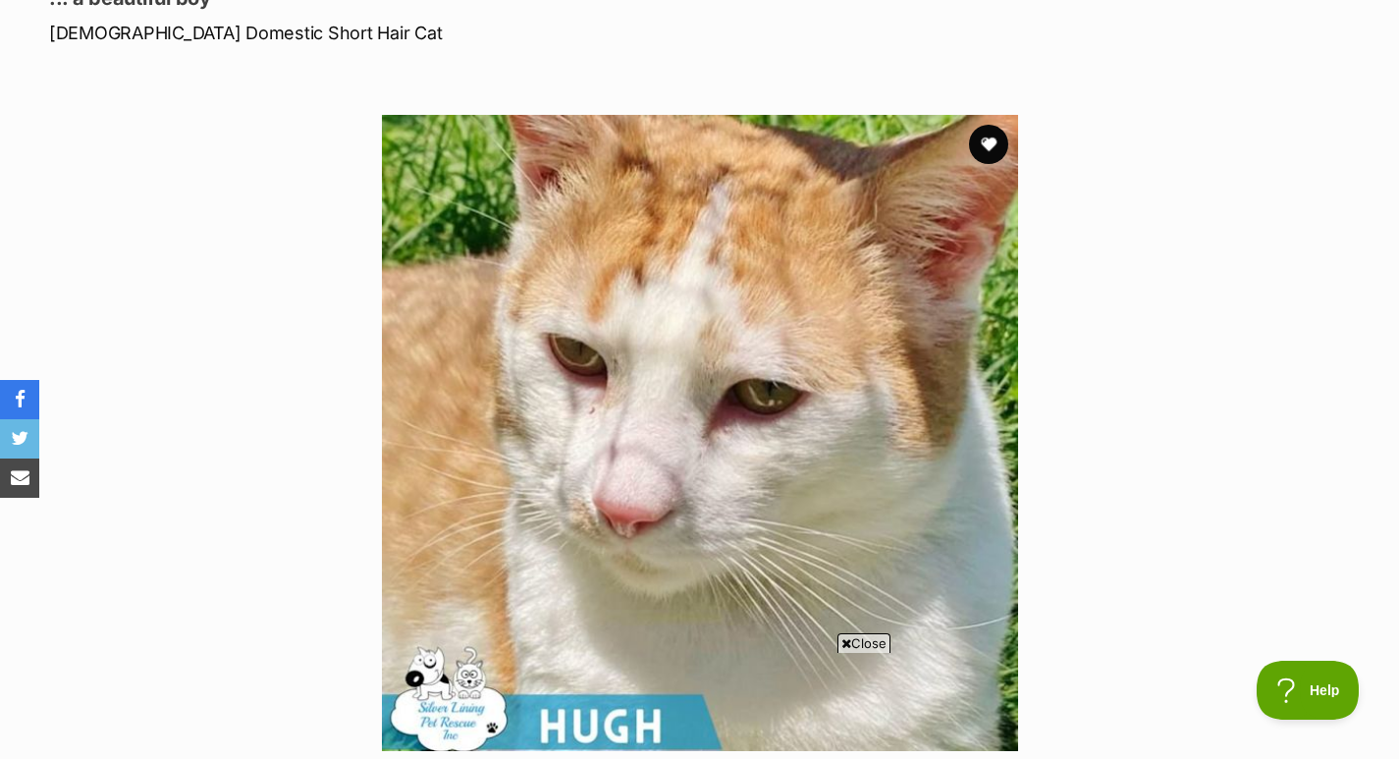
click at [985, 130] on button "favourite" at bounding box center [988, 144] width 39 height 39
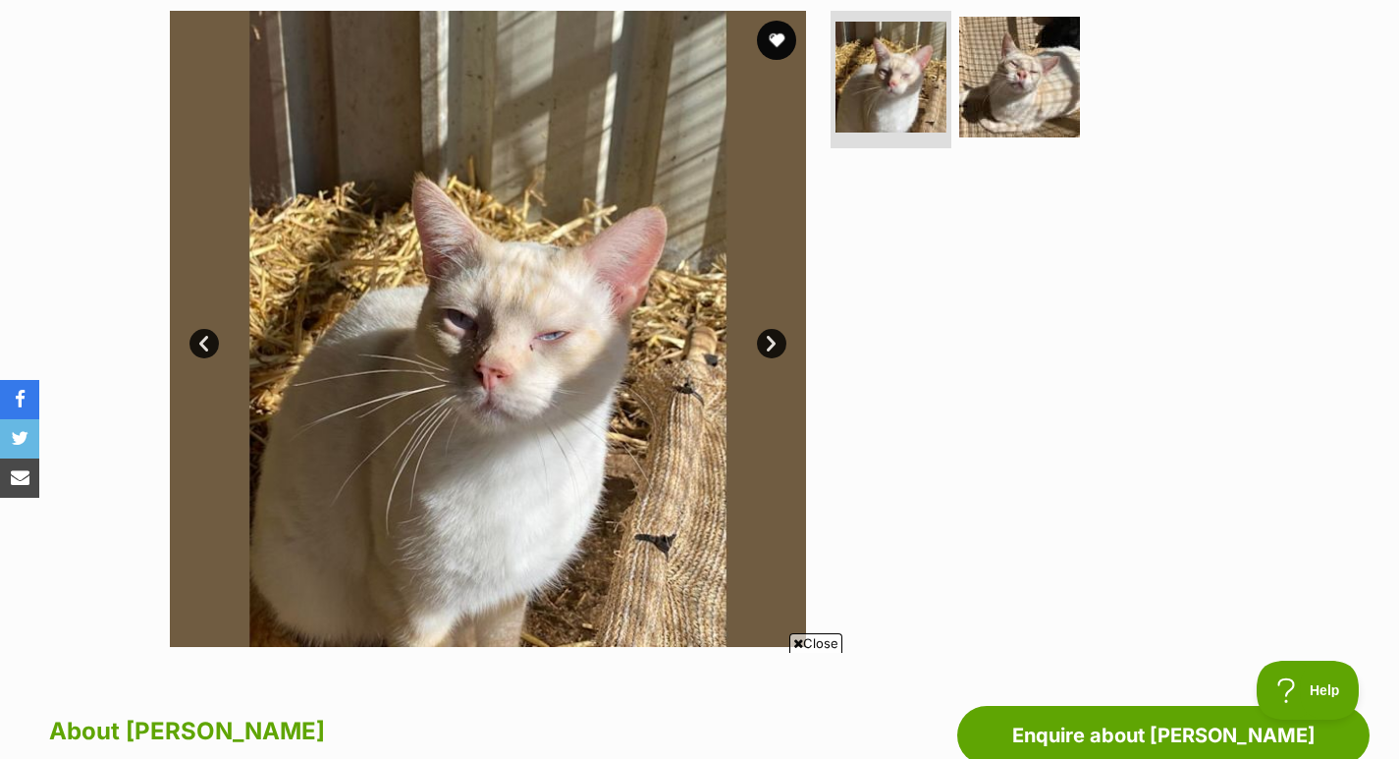
scroll to position [347, 0]
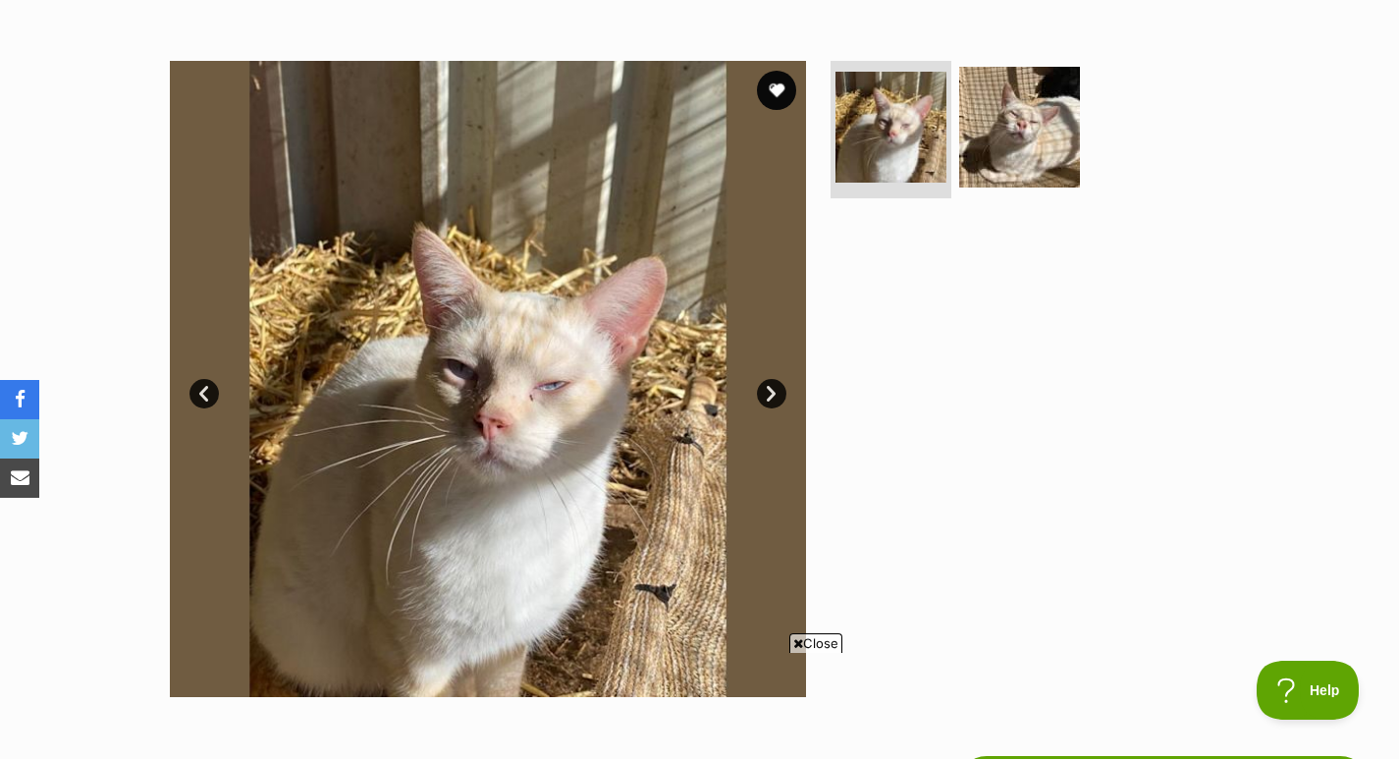
click at [1006, 102] on img at bounding box center [1019, 127] width 121 height 121
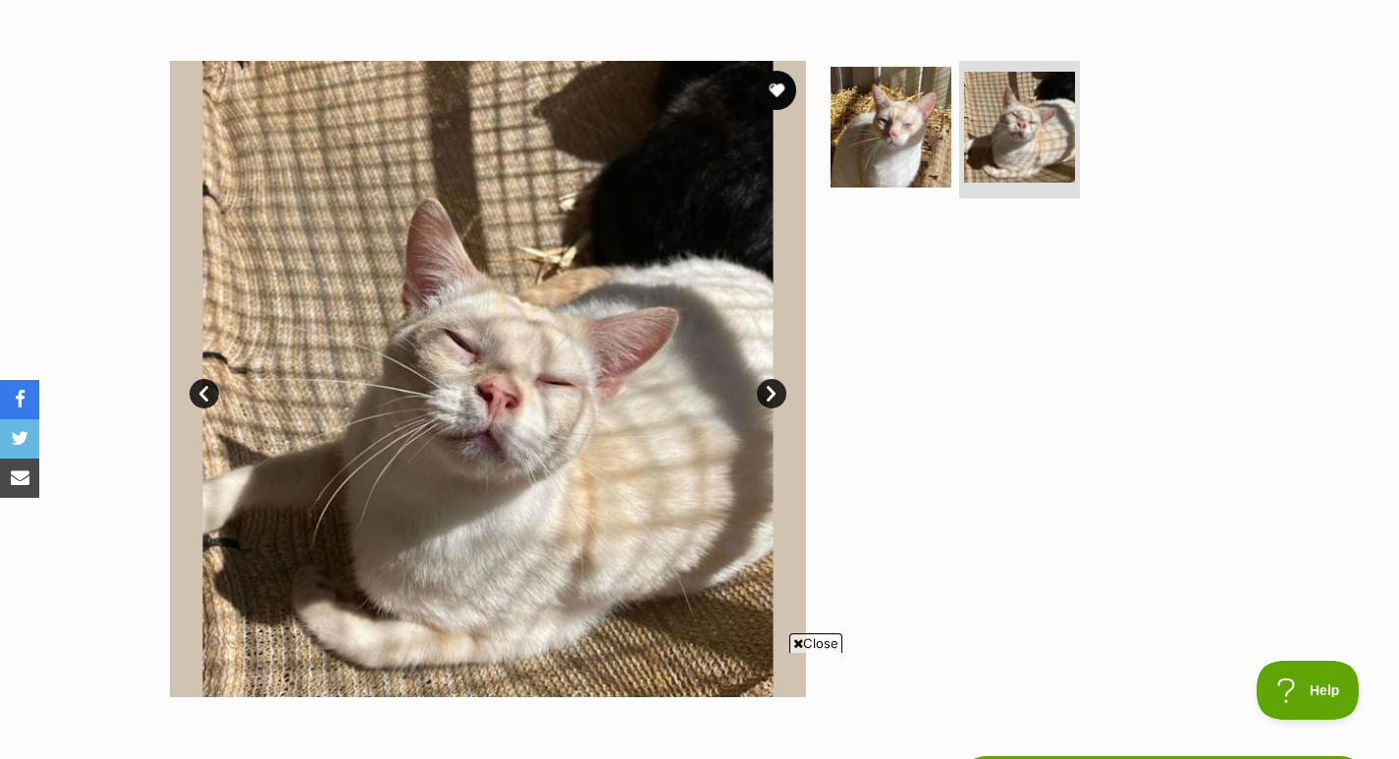
click at [899, 155] on img at bounding box center [890, 127] width 121 height 121
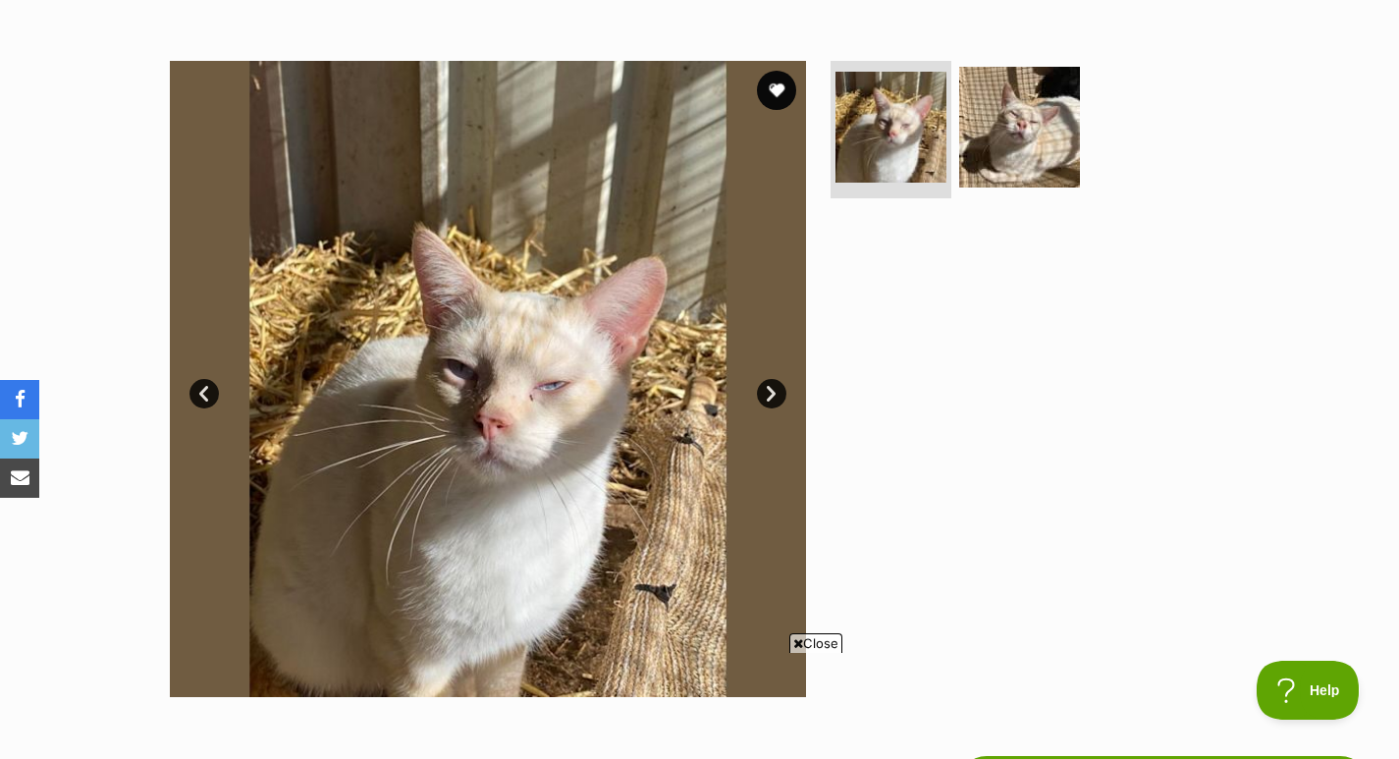
click at [762, 83] on button "favourite" at bounding box center [776, 90] width 39 height 39
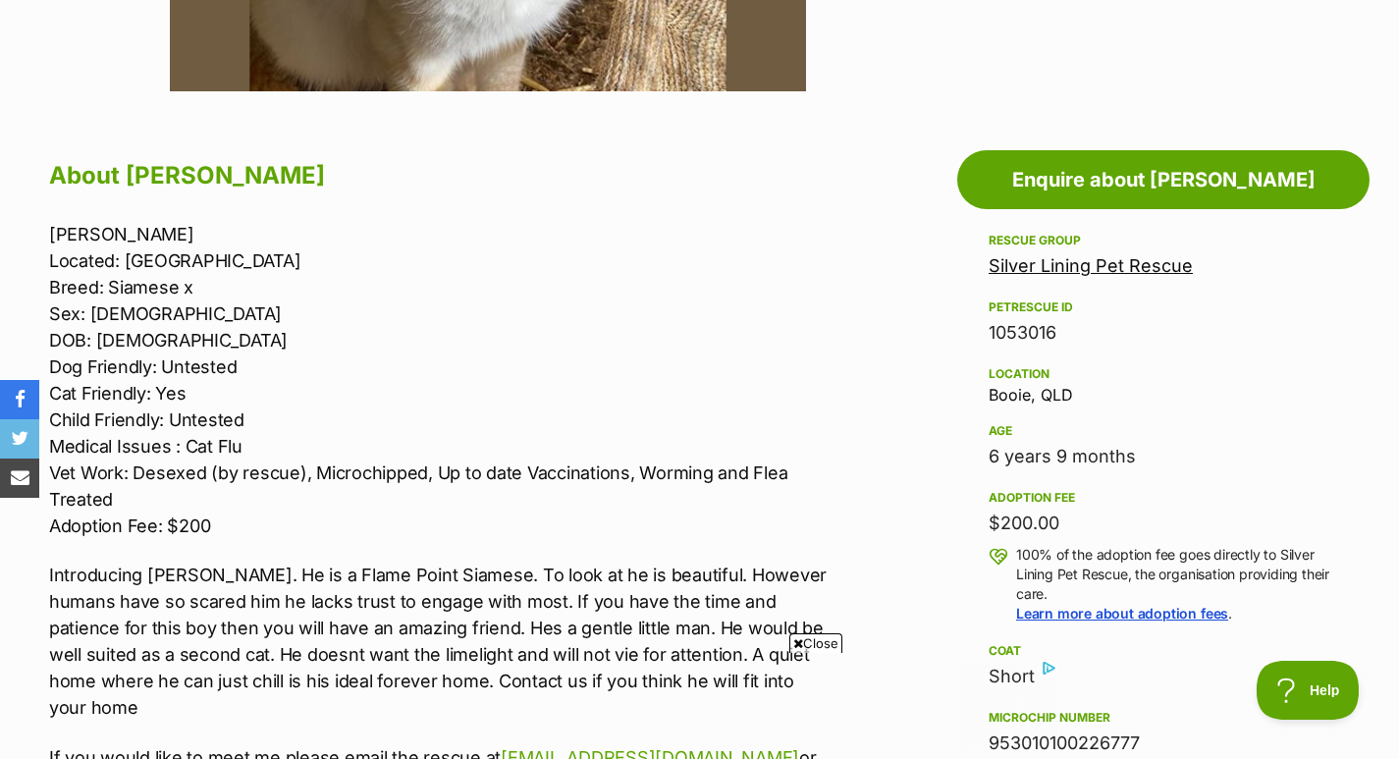
scroll to position [962, 0]
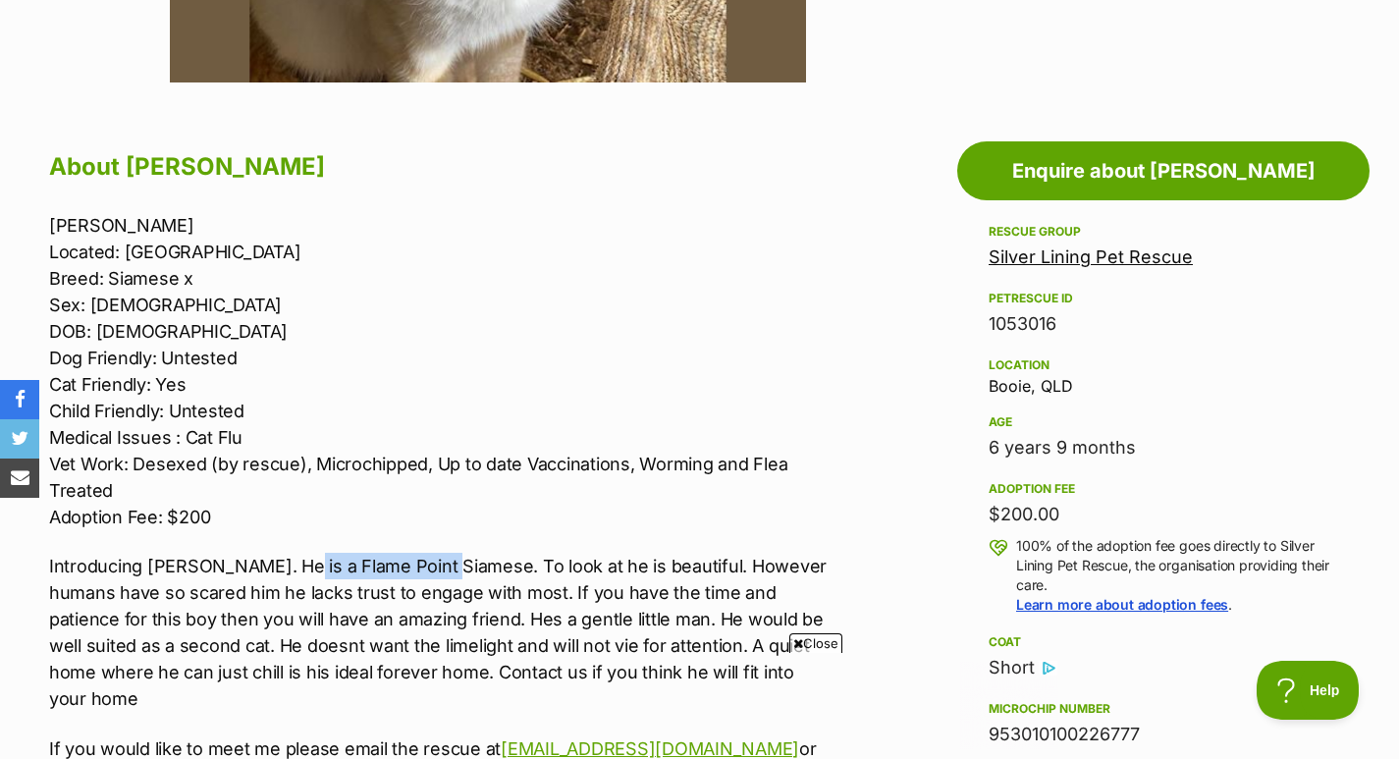
drag, startPoint x: 282, startPoint y: 562, endPoint x: 443, endPoint y: 570, distance: 161.1
click at [443, 570] on p "Introducing Damian. He is a Flame Point Siamese. To look at he is beautiful. Ho…" at bounding box center [441, 632] width 784 height 159
copy p "lame Point Siamese"
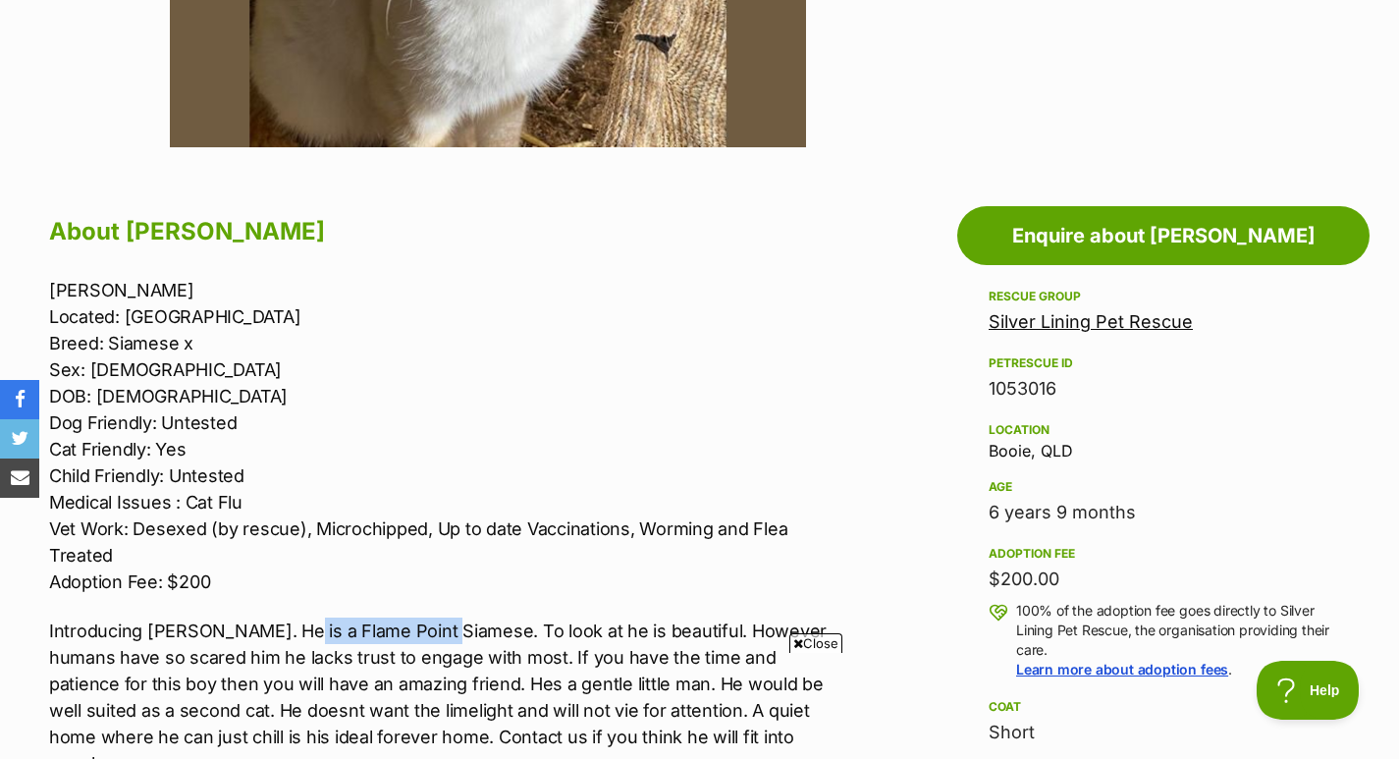
scroll to position [0, 0]
drag, startPoint x: 1396, startPoint y: 208, endPoint x: 1388, endPoint y: 267, distance: 59.4
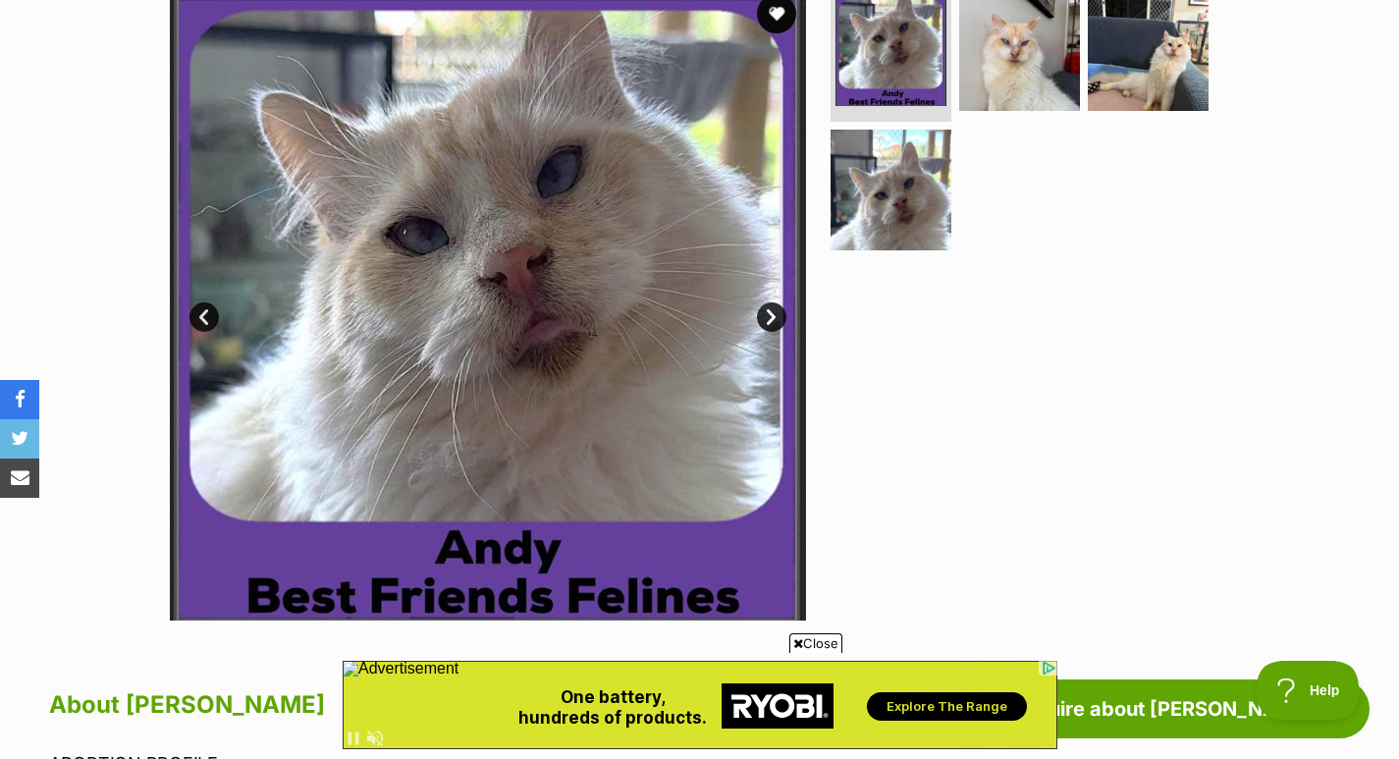
click at [1061, 64] on img at bounding box center [1019, 50] width 121 height 121
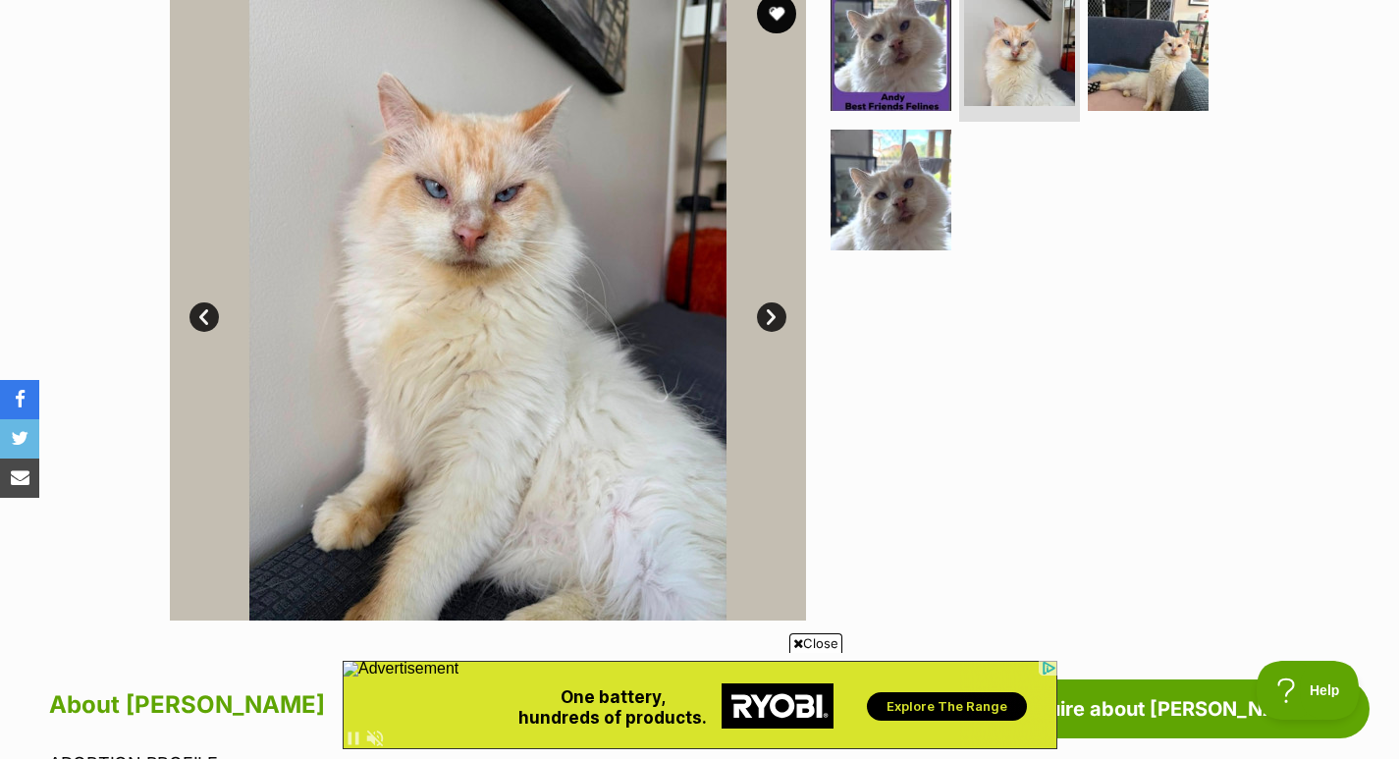
click at [1147, 75] on img at bounding box center [1147, 50] width 121 height 121
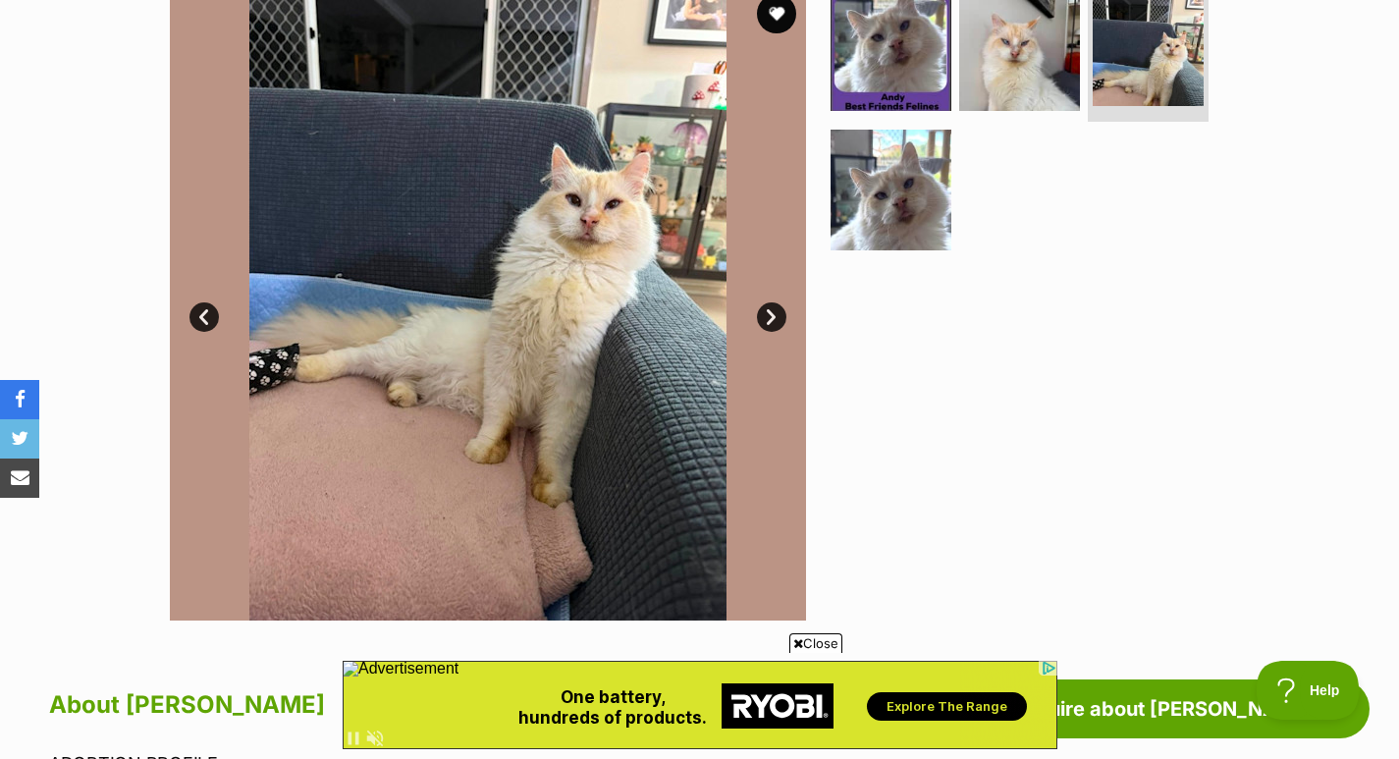
click at [926, 204] on img at bounding box center [890, 190] width 121 height 121
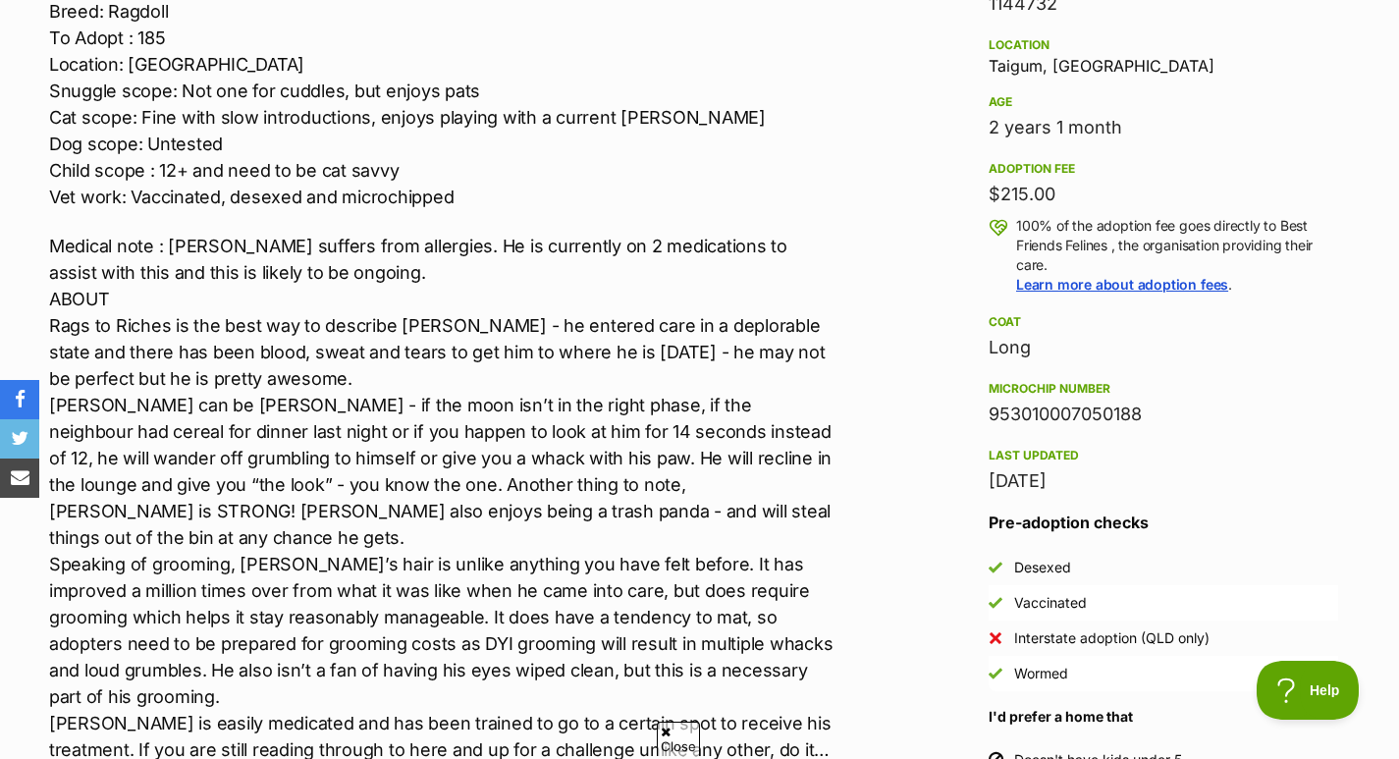
click at [769, 537] on p "Medical note : Andy suffers from allergies. He is currently on 2 medications to…" at bounding box center [441, 537] width 784 height 609
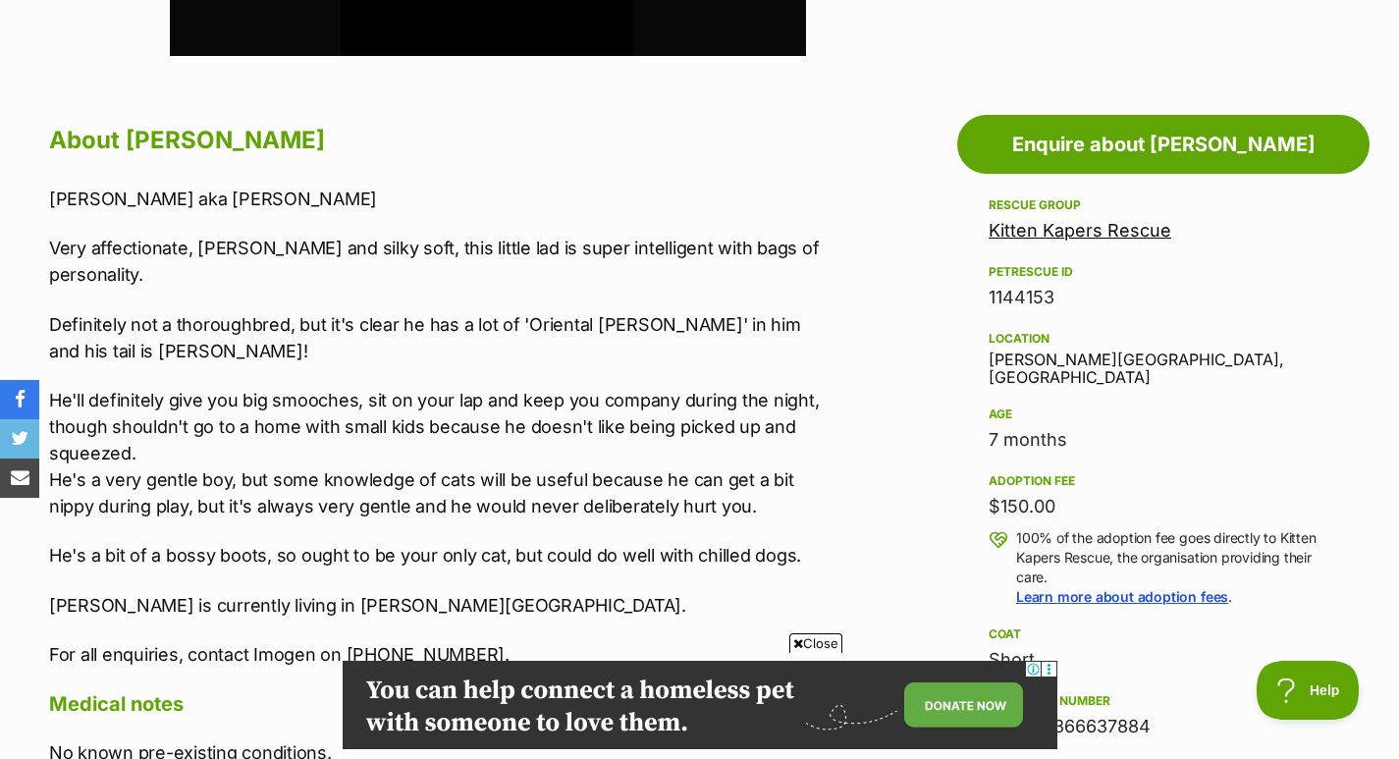
drag, startPoint x: 1401, startPoint y: 78, endPoint x: 1412, endPoint y: 242, distance: 165.3
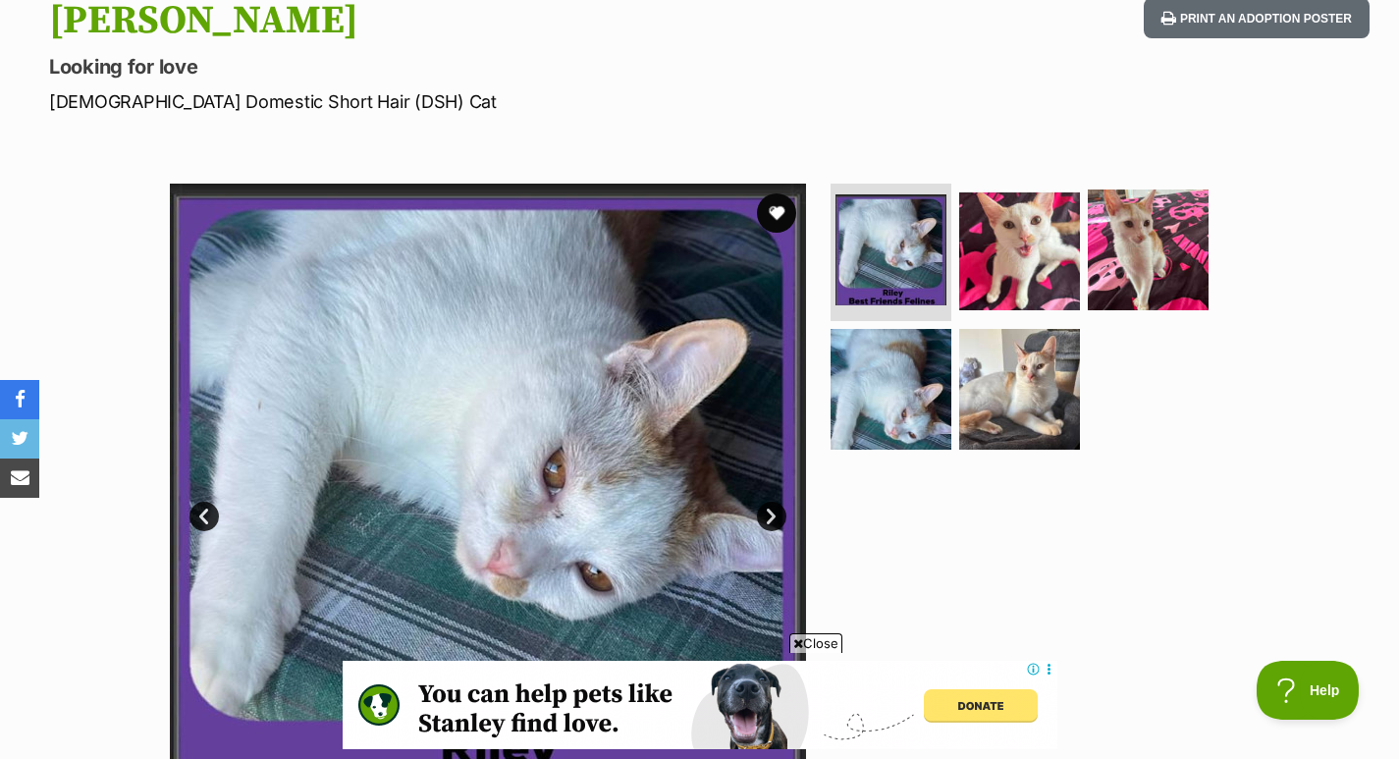
scroll to position [169, 0]
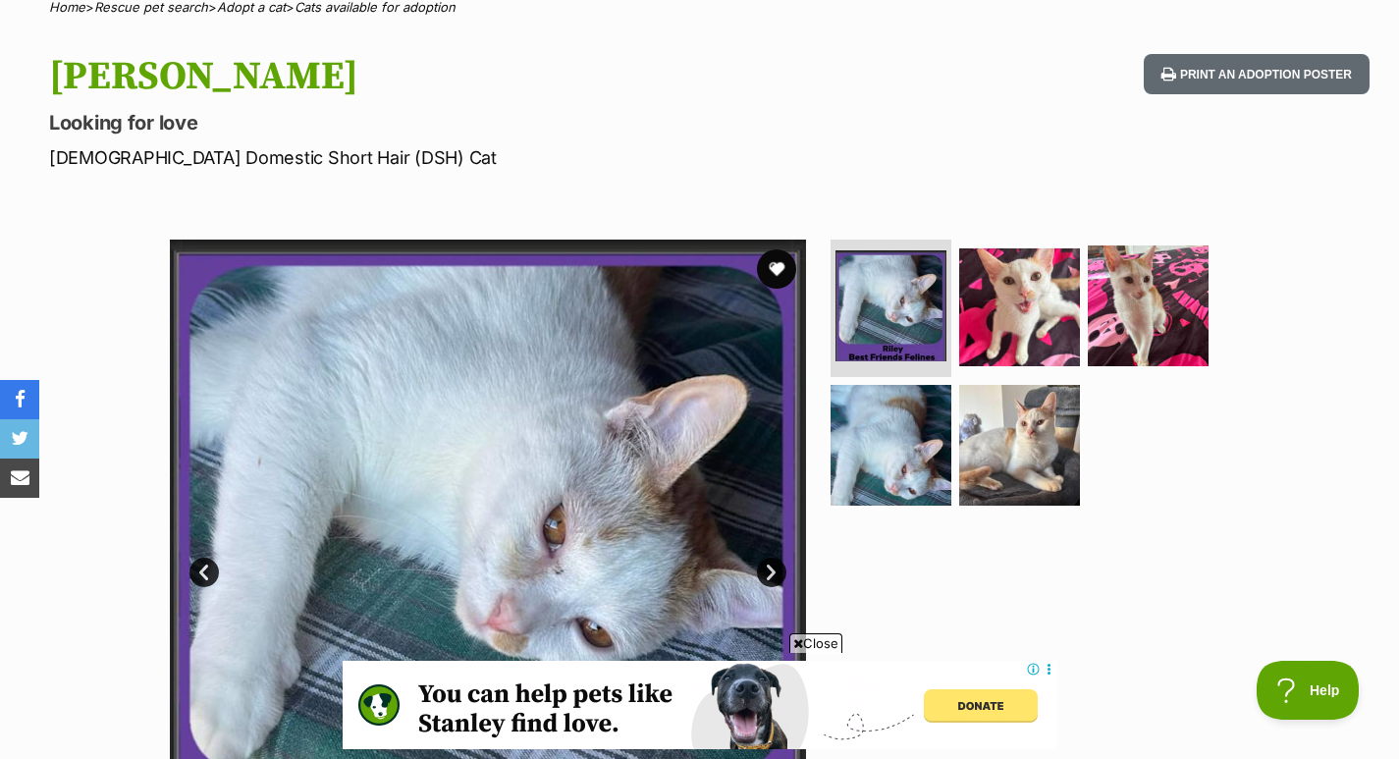
click at [1055, 300] on img at bounding box center [1019, 305] width 121 height 121
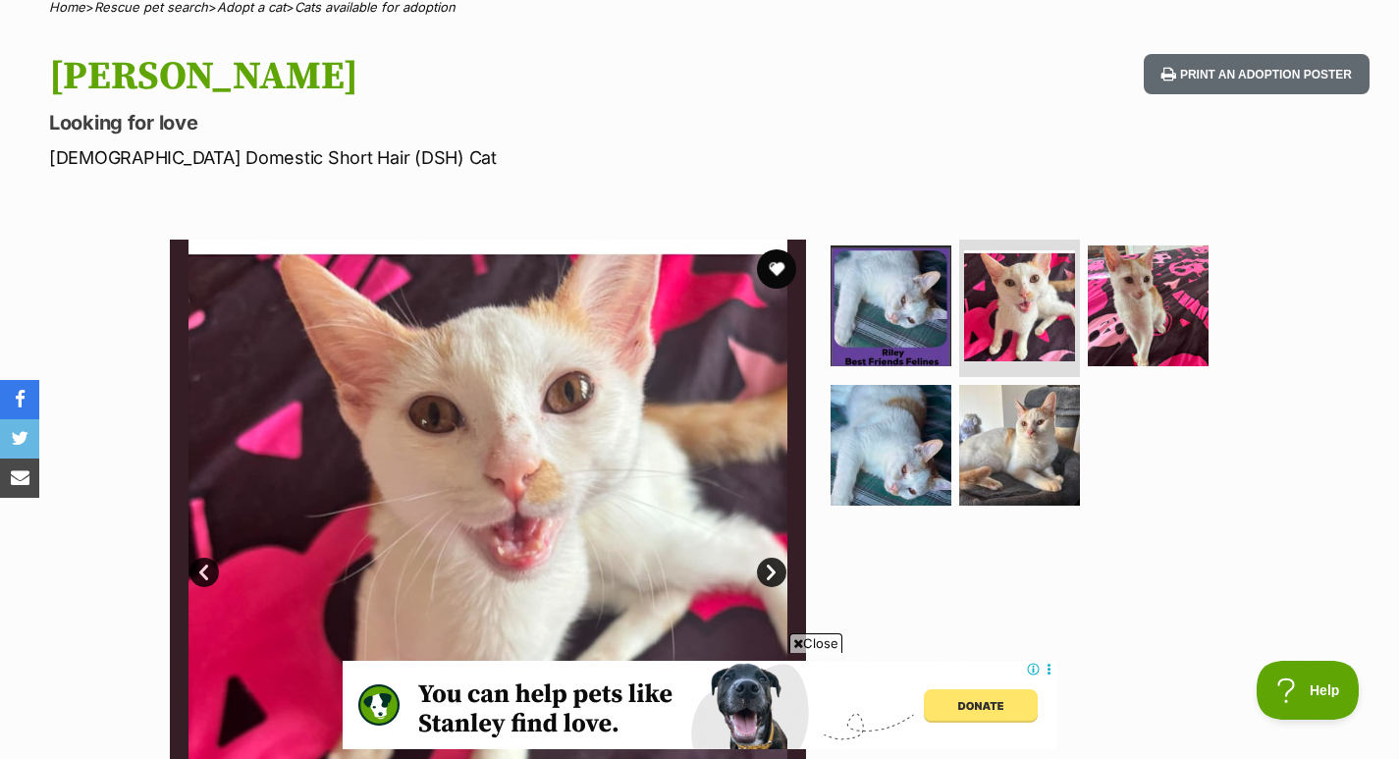
click at [1146, 305] on img at bounding box center [1147, 305] width 121 height 121
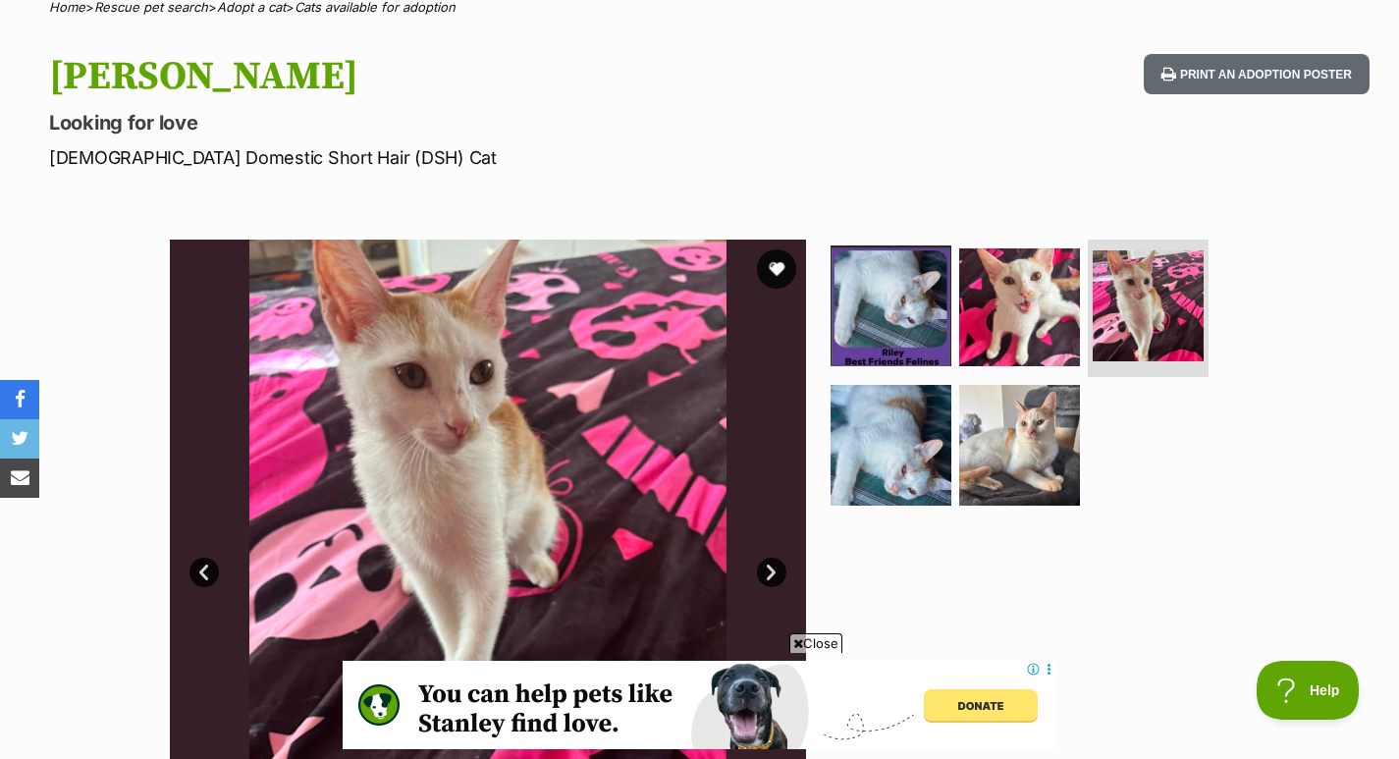
click at [1038, 404] on img at bounding box center [1019, 445] width 121 height 121
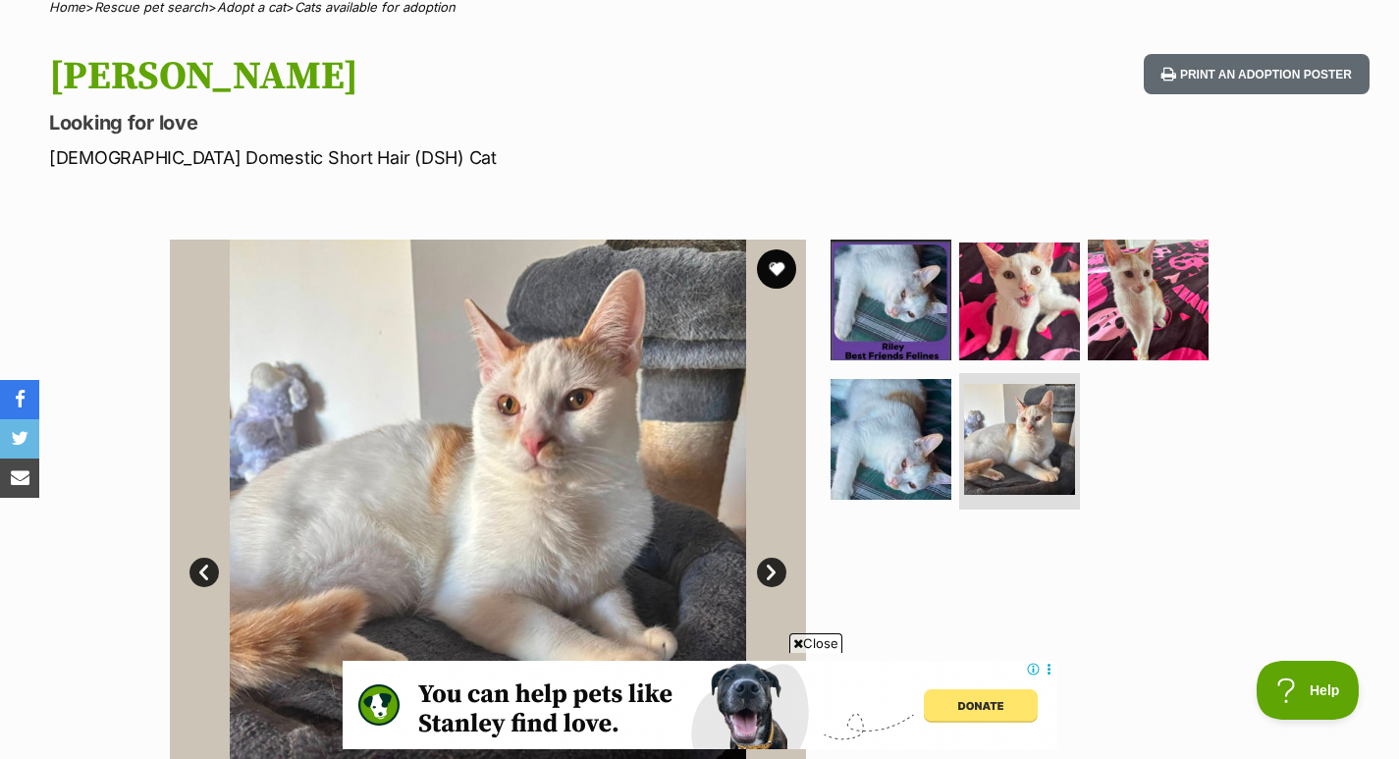
click at [767, 267] on button "favourite" at bounding box center [776, 268] width 39 height 39
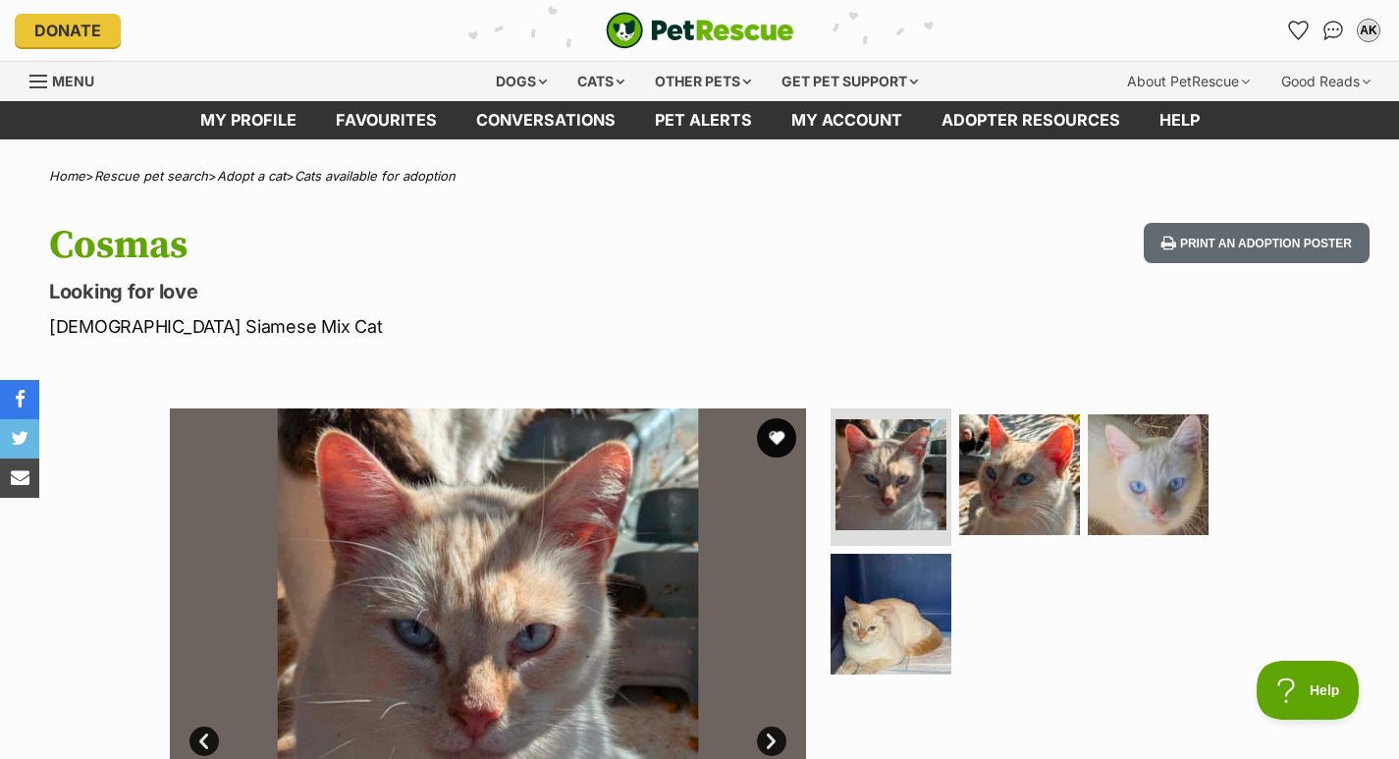
scroll to position [119, 0]
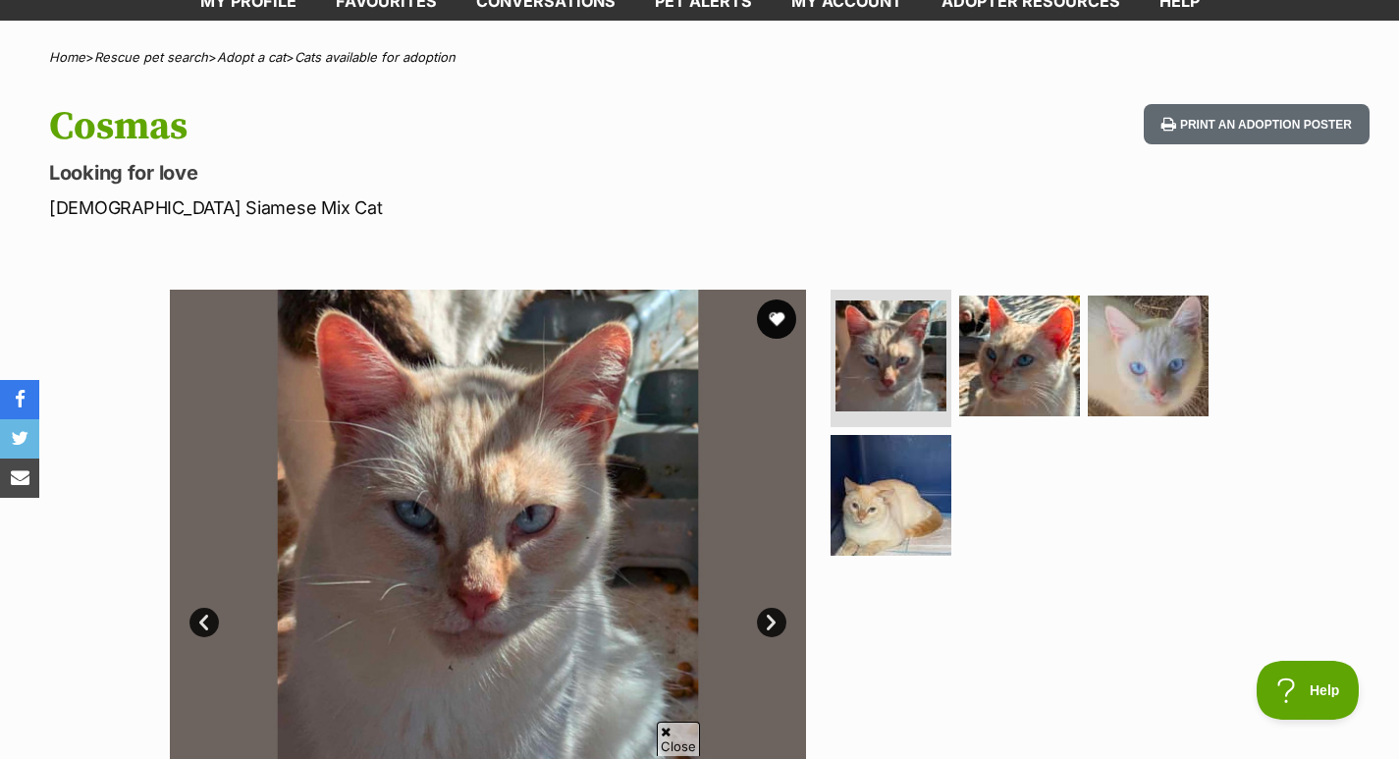
drag, startPoint x: 1403, startPoint y: 62, endPoint x: 1399, endPoint y: 95, distance: 33.7
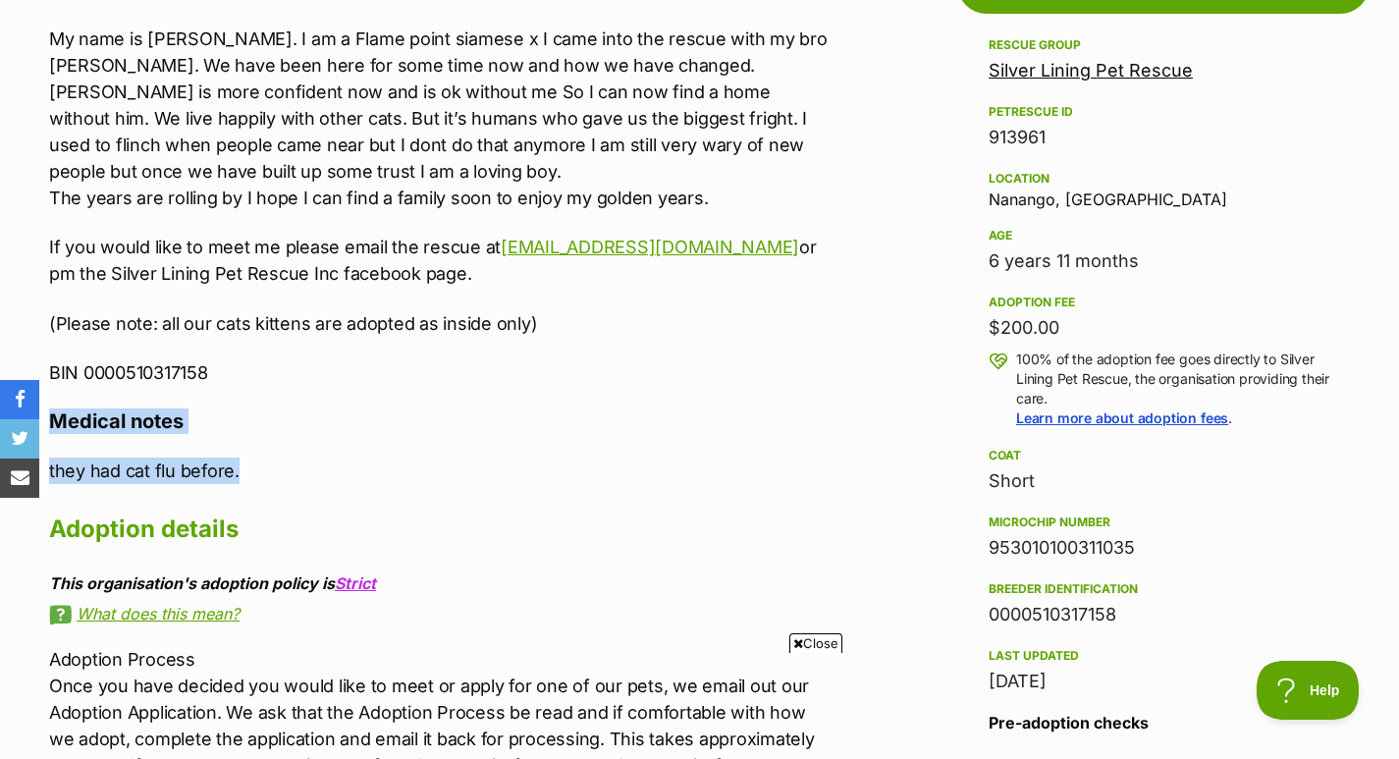
scroll to position [0, 0]
drag, startPoint x: 254, startPoint y: 466, endPoint x: 68, endPoint y: 423, distance: 191.4
click at [57, 422] on div "About Cosmas My name is Cosmas. I am a Flame point siamese x I came into the re…" at bounding box center [441, 408] width 784 height 899
copy div "Medical notes they had cat flu before."
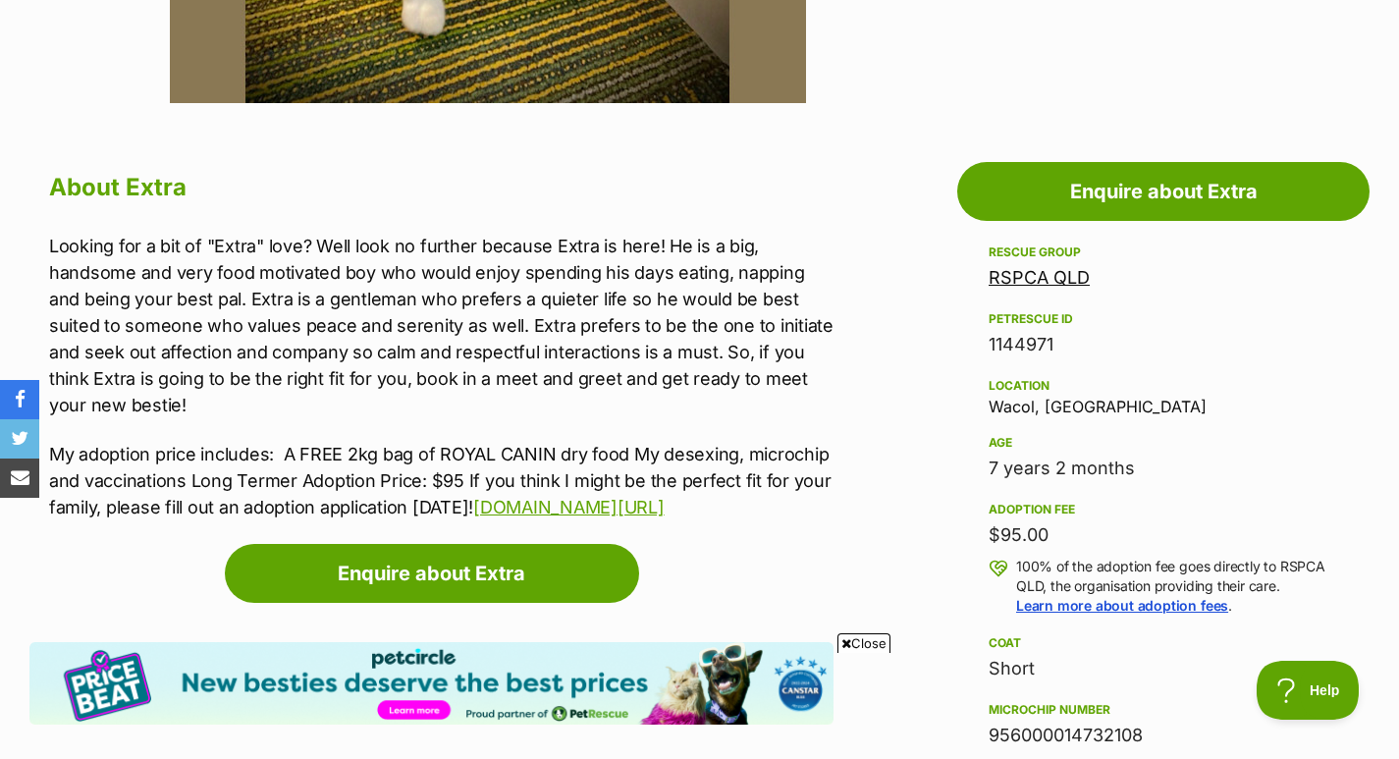
scroll to position [978, 0]
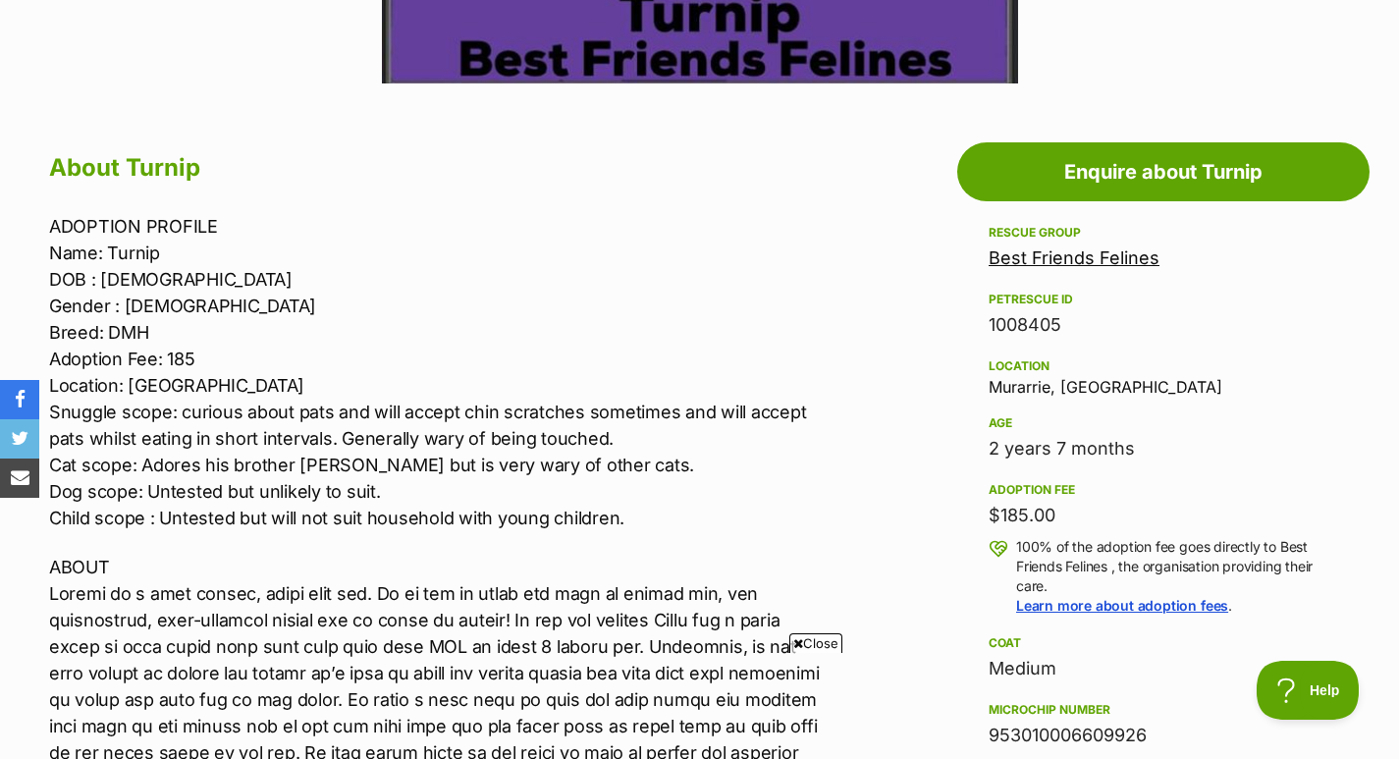
scroll to position [1087, 0]
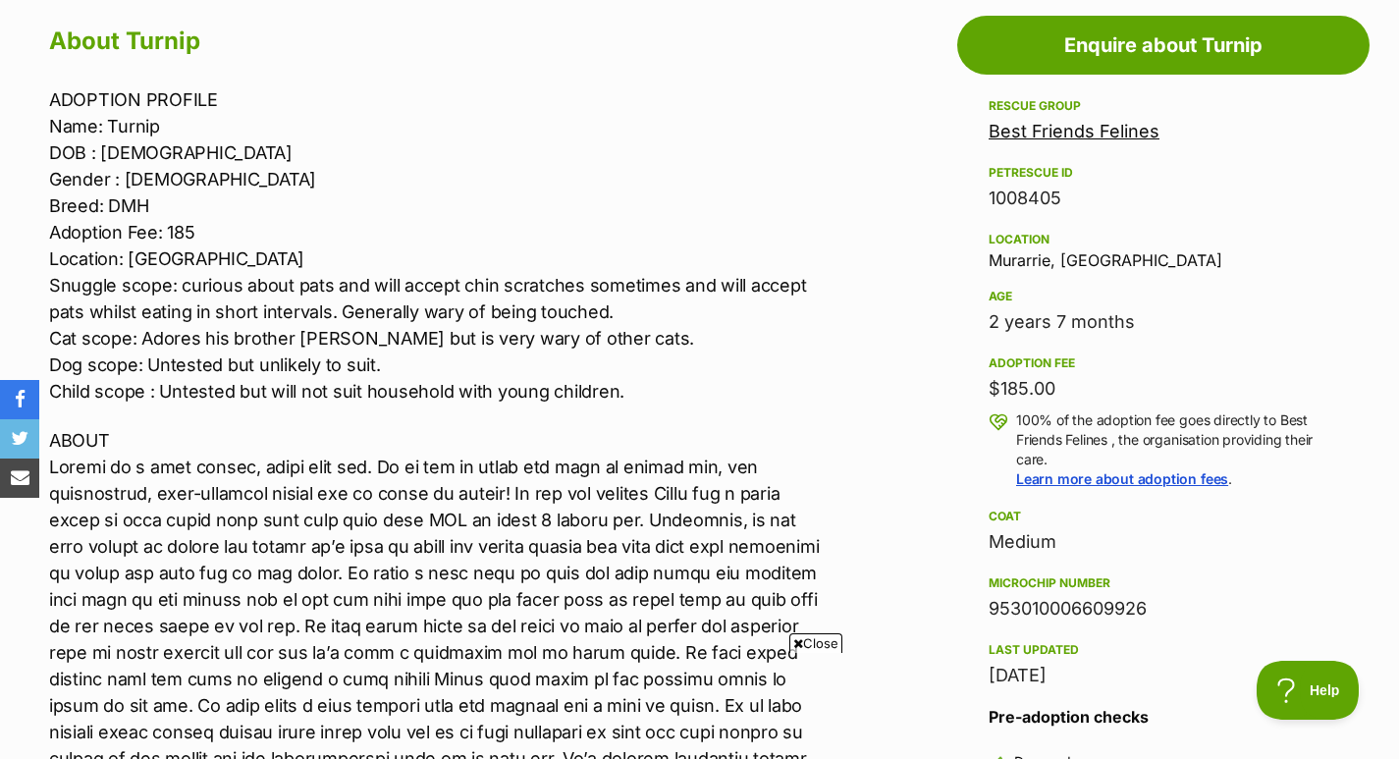
click at [767, 410] on div "ADOPTION PROFILE Name: Turnip DOB : 28/02/2023 Gender : Male Breed: DMH Adoptio…" at bounding box center [441, 548] width 784 height 924
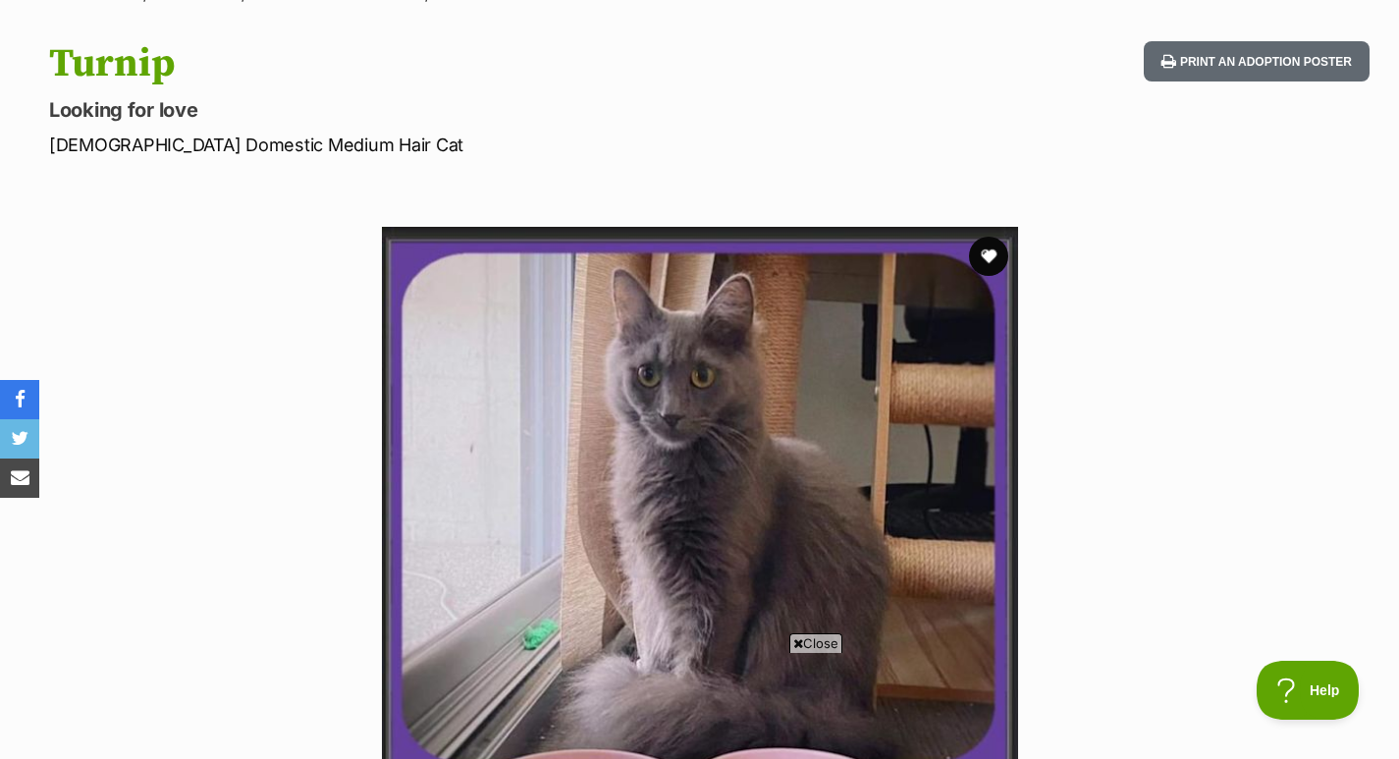
scroll to position [145, 0]
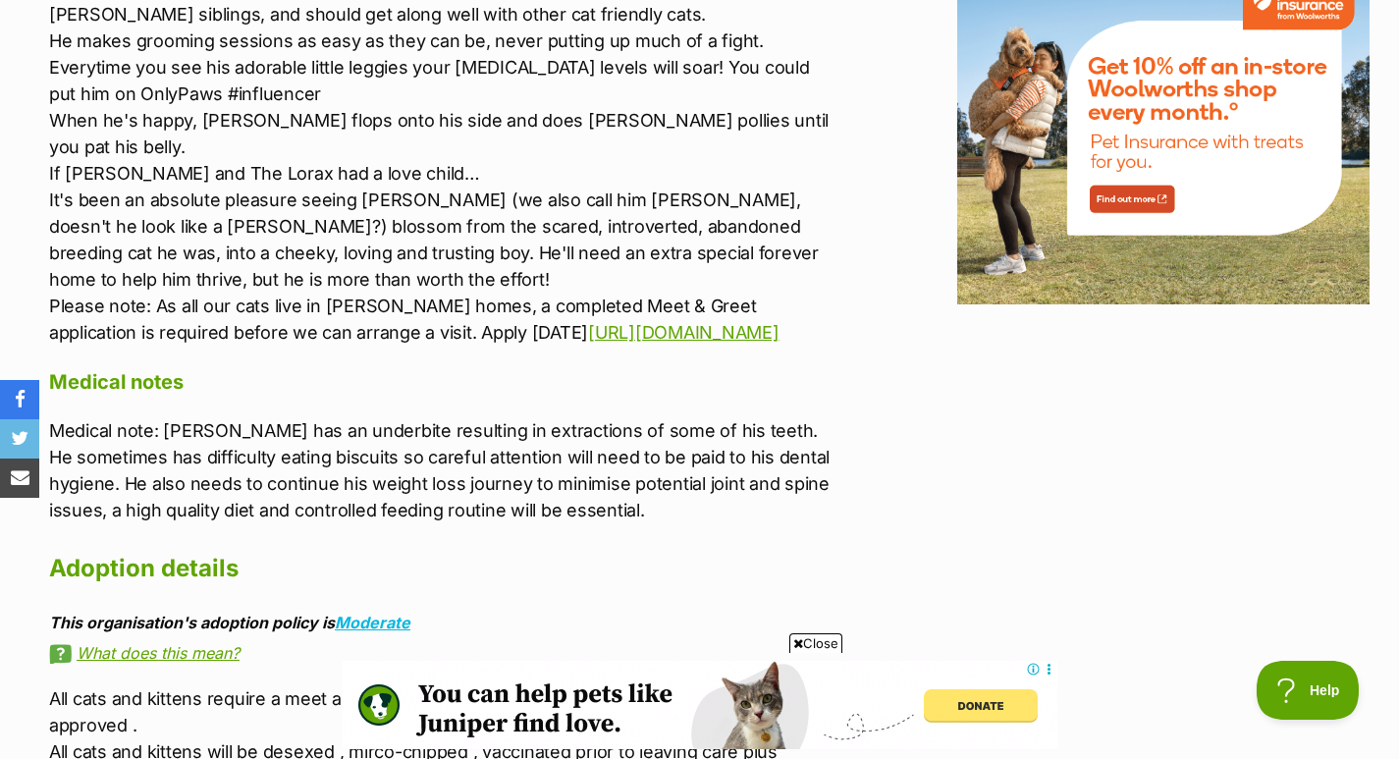
scroll to position [2655, 0]
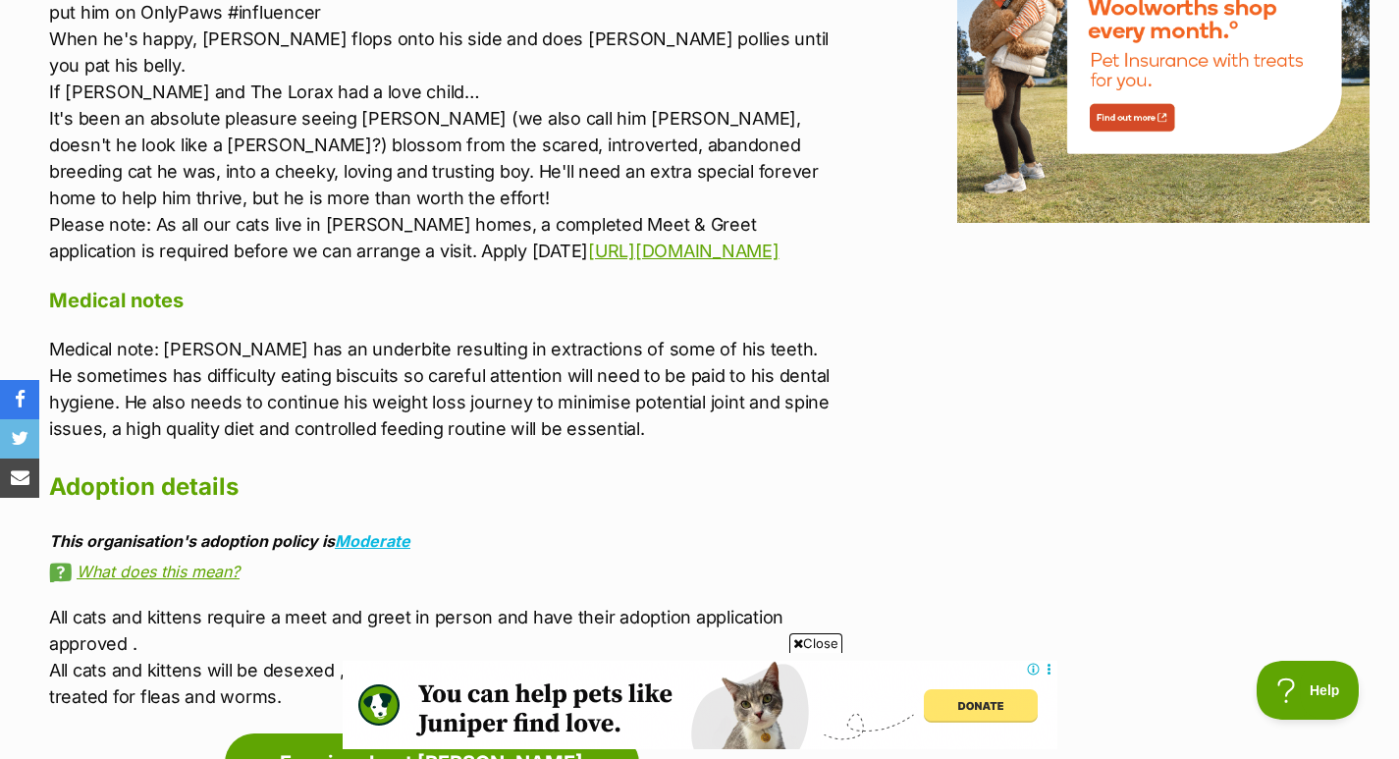
drag, startPoint x: 0, startPoint y: 0, endPoint x: 1412, endPoint y: 459, distance: 1485.1
click at [710, 407] on p "Medical note: Santino has an underbite resulting in extractions of some of his …" at bounding box center [441, 389] width 784 height 106
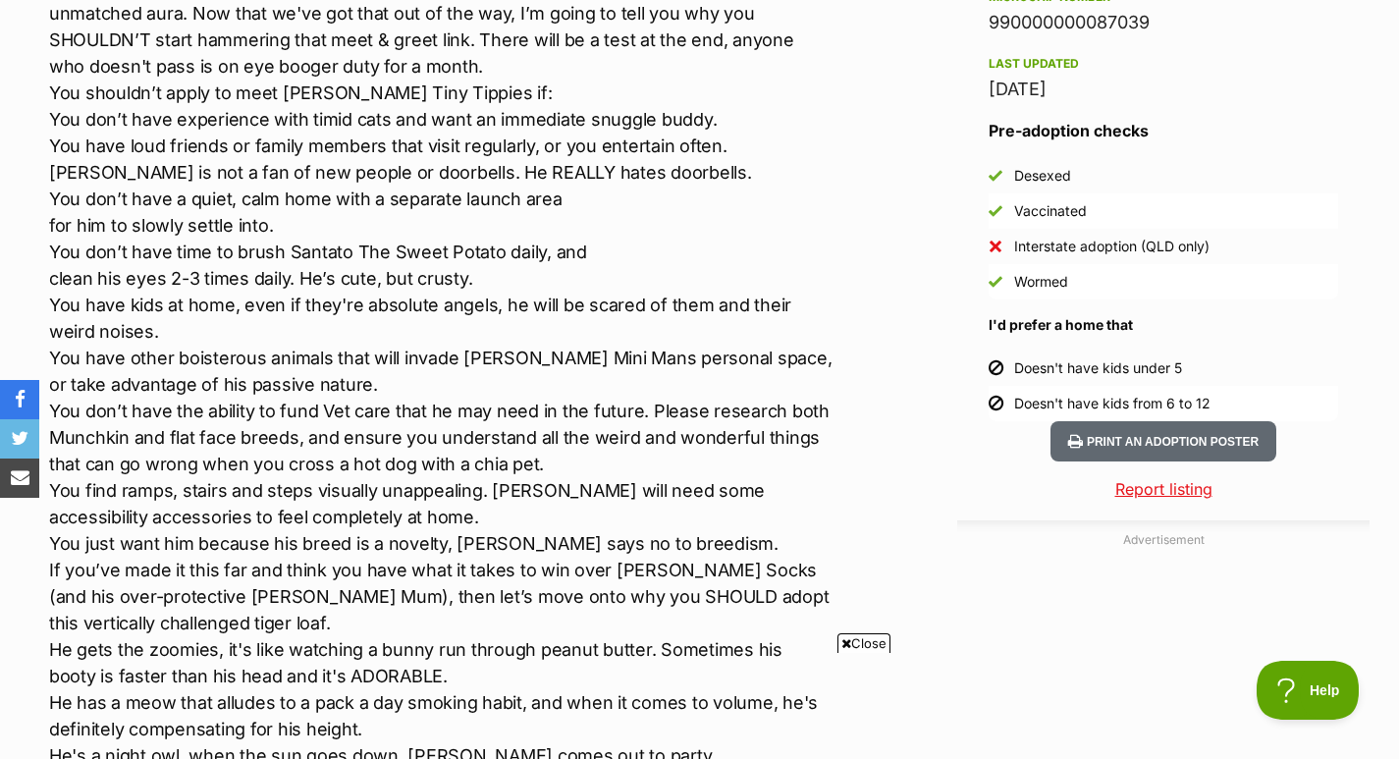
scroll to position [0, 0]
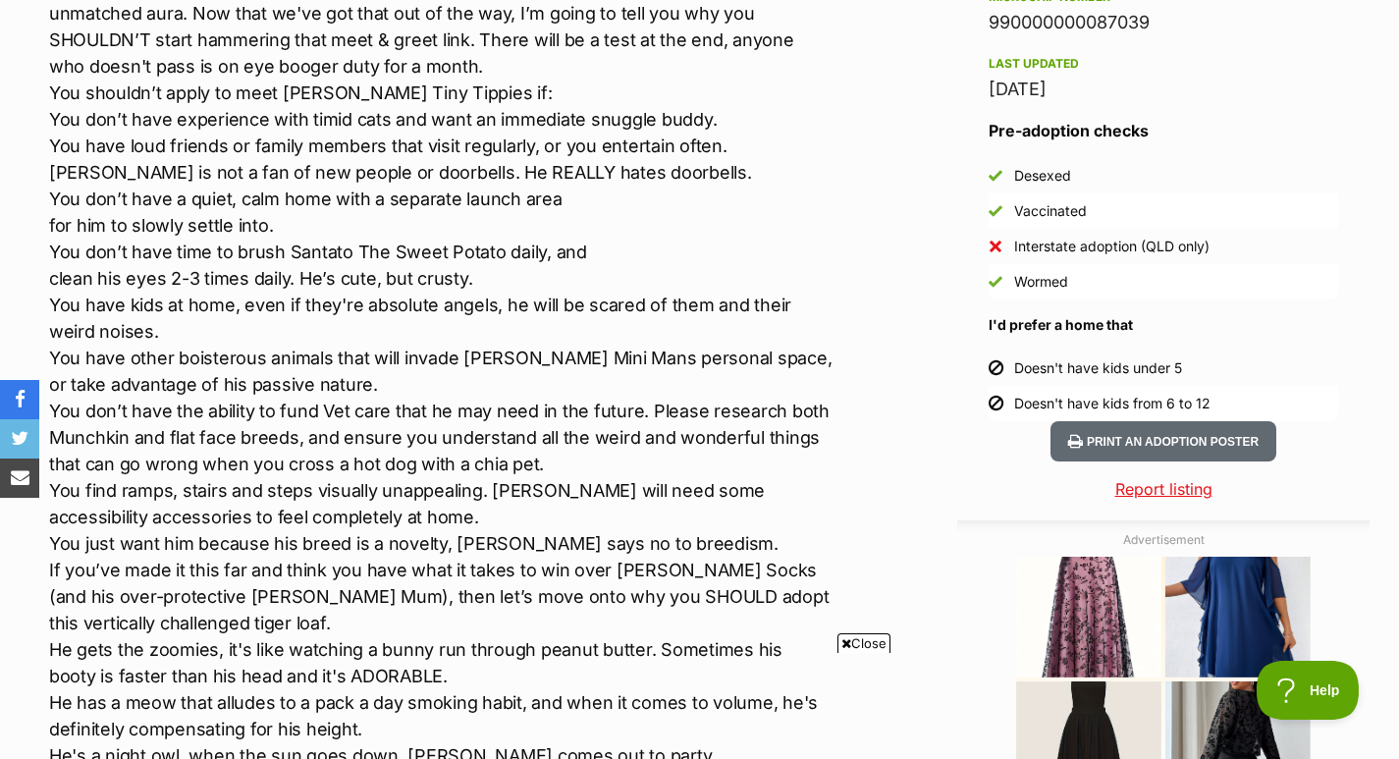
click at [532, 284] on p "Medical note: Santino has an underbite resulting in extractions of some of his …" at bounding box center [441, 530] width 784 height 1431
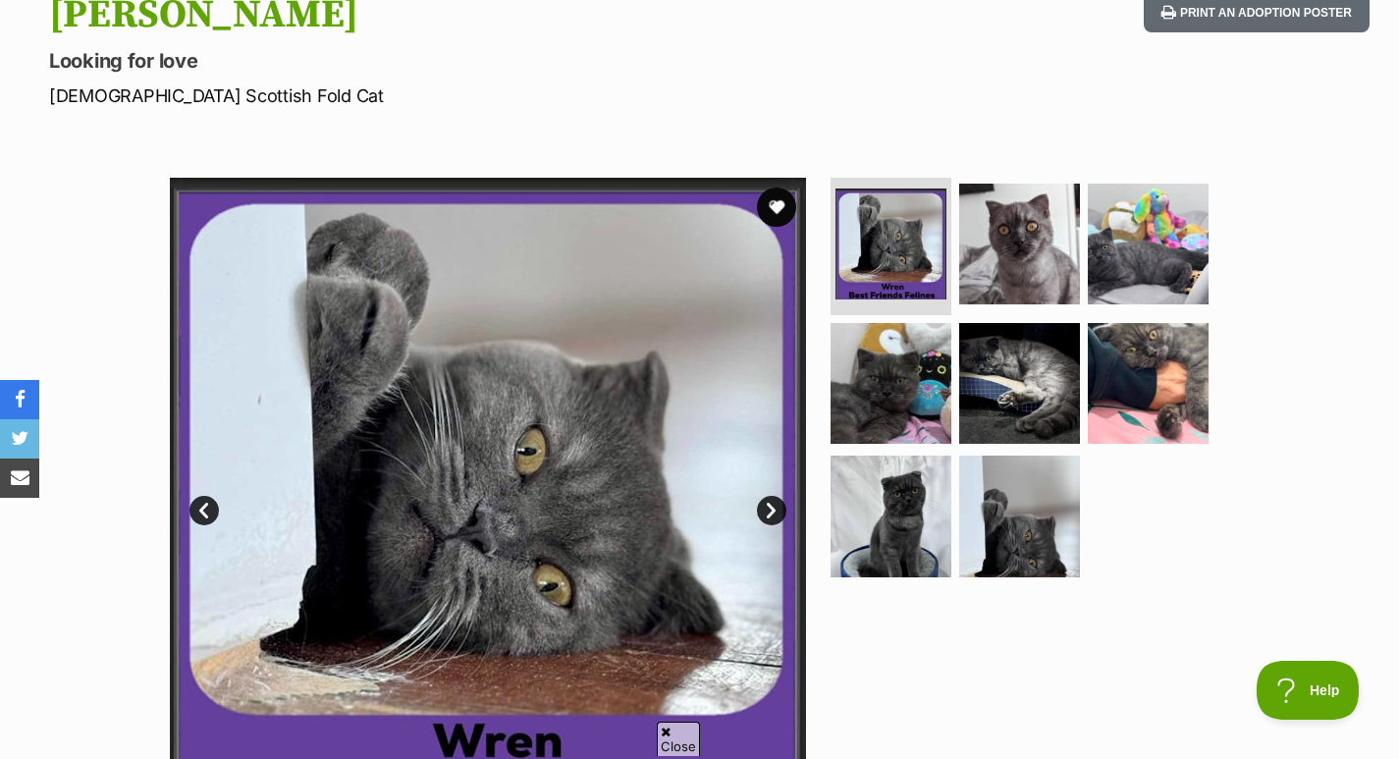
scroll to position [234, 0]
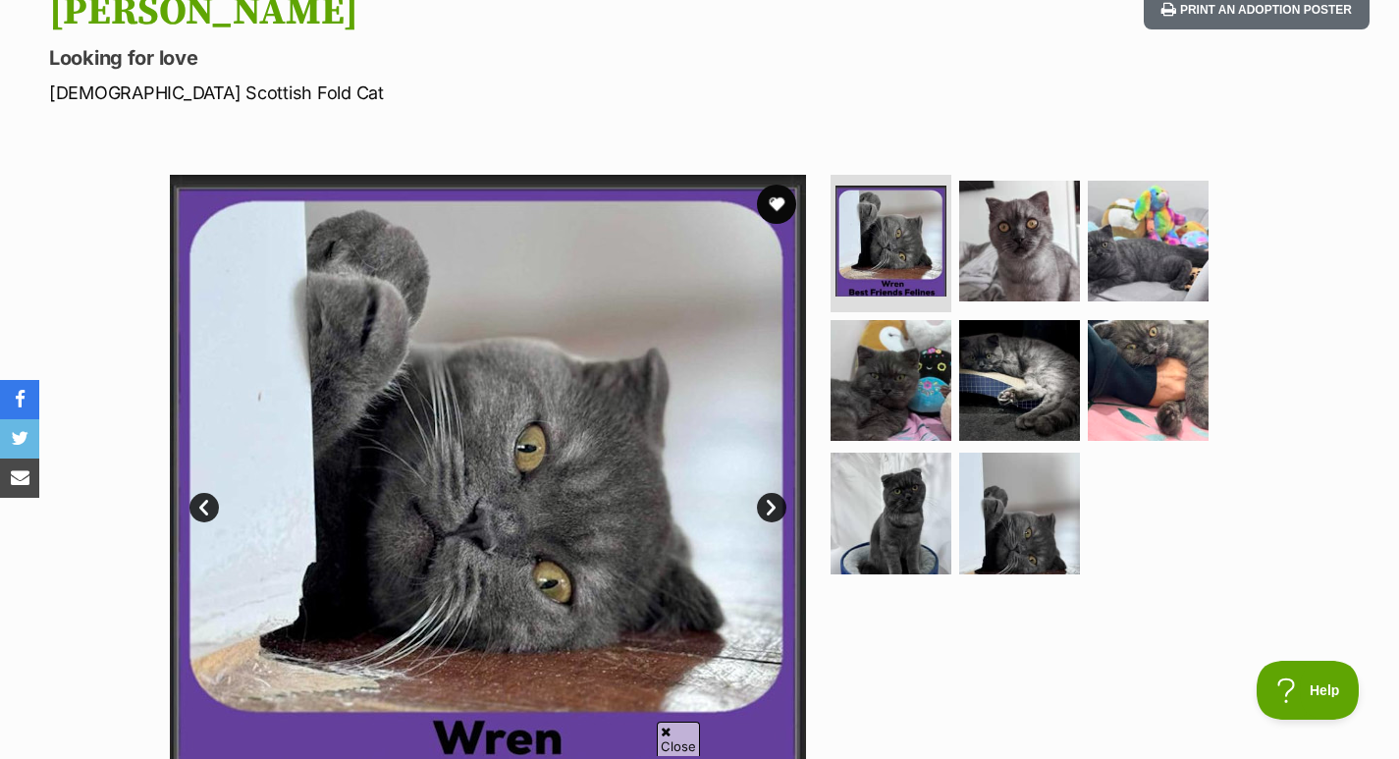
click at [1038, 256] on img at bounding box center [1019, 241] width 121 height 121
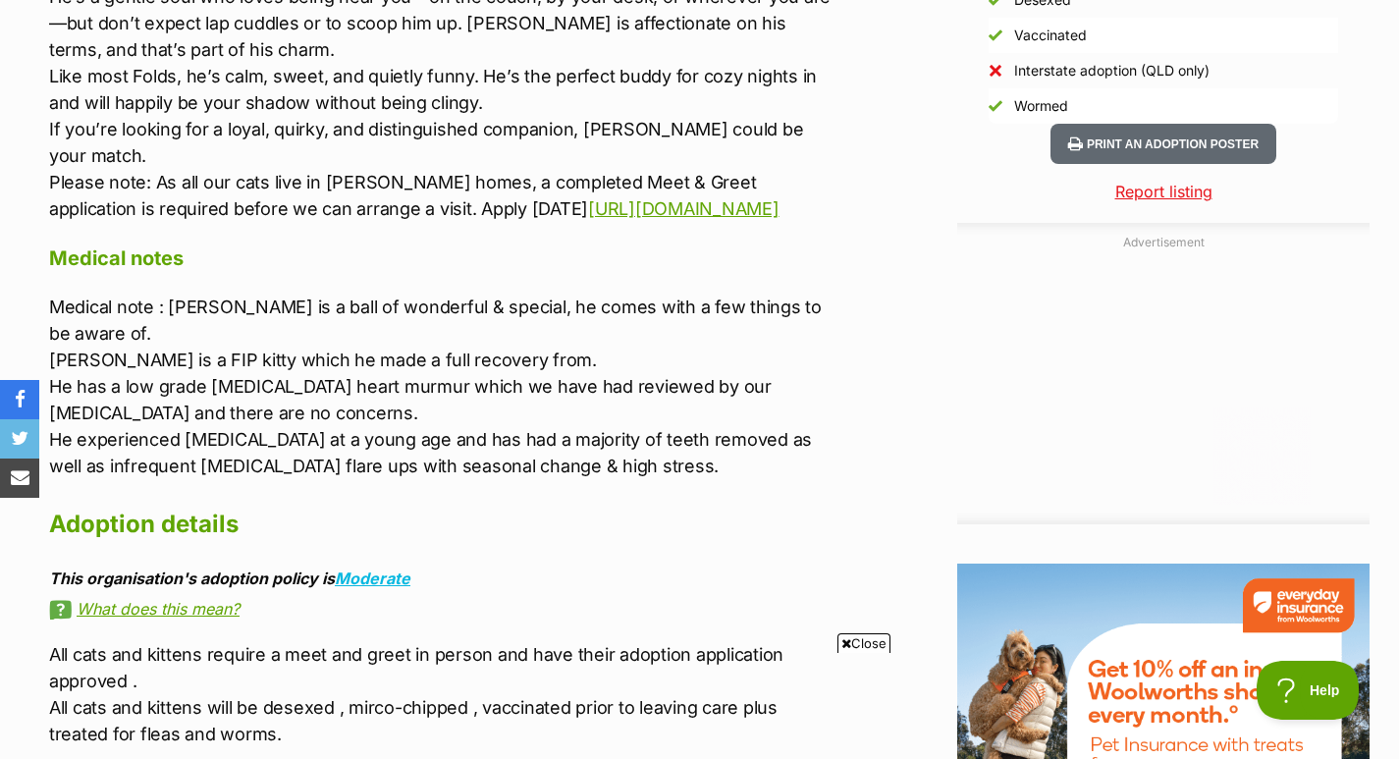
scroll to position [1847, 0]
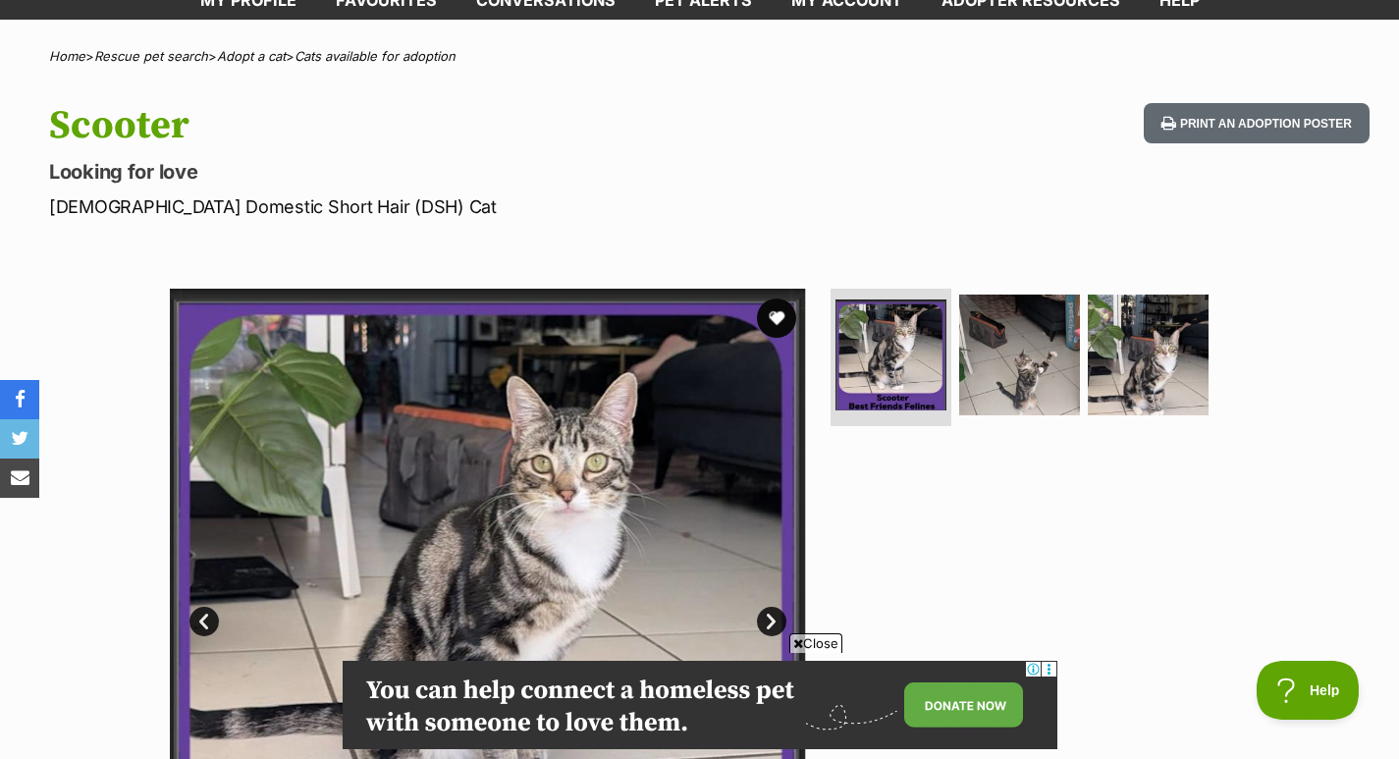
scroll to position [123, 0]
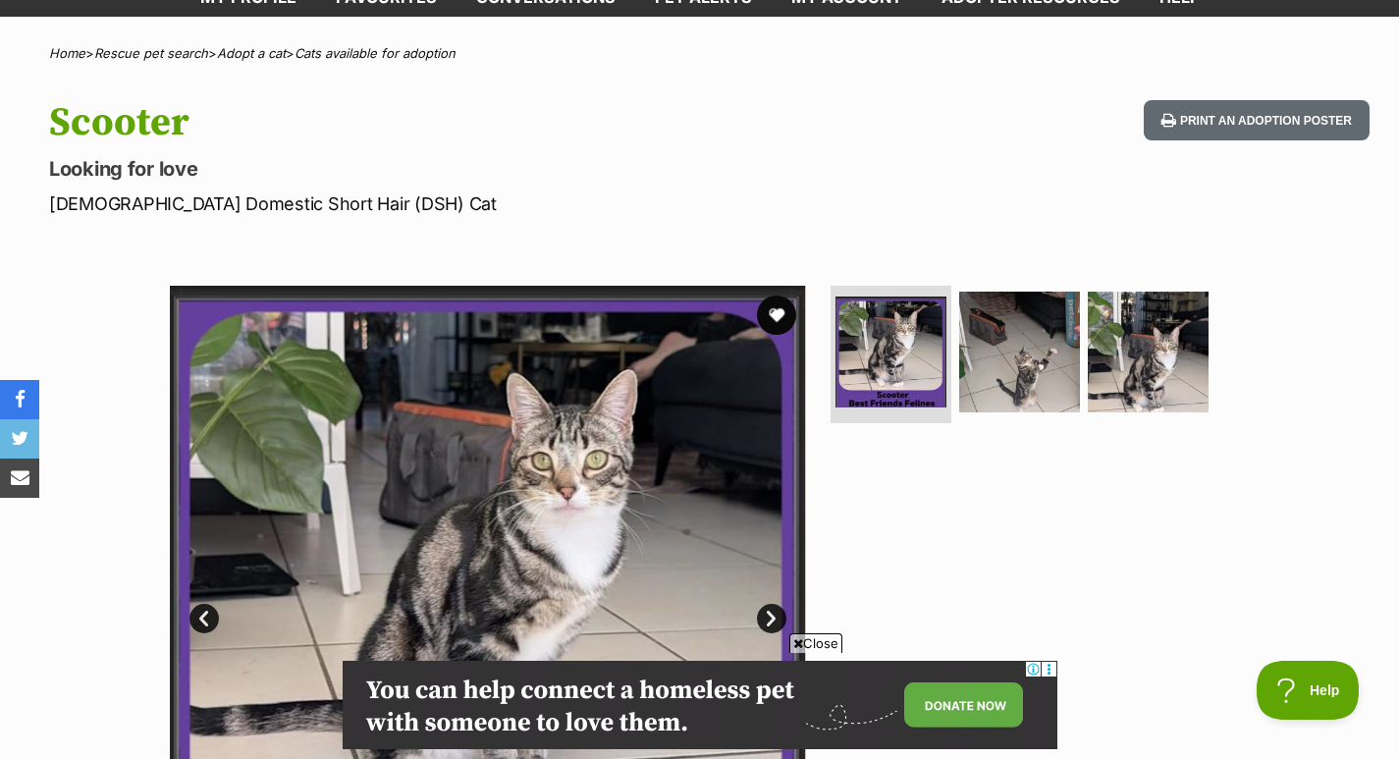
click at [1045, 349] on img at bounding box center [1019, 351] width 121 height 121
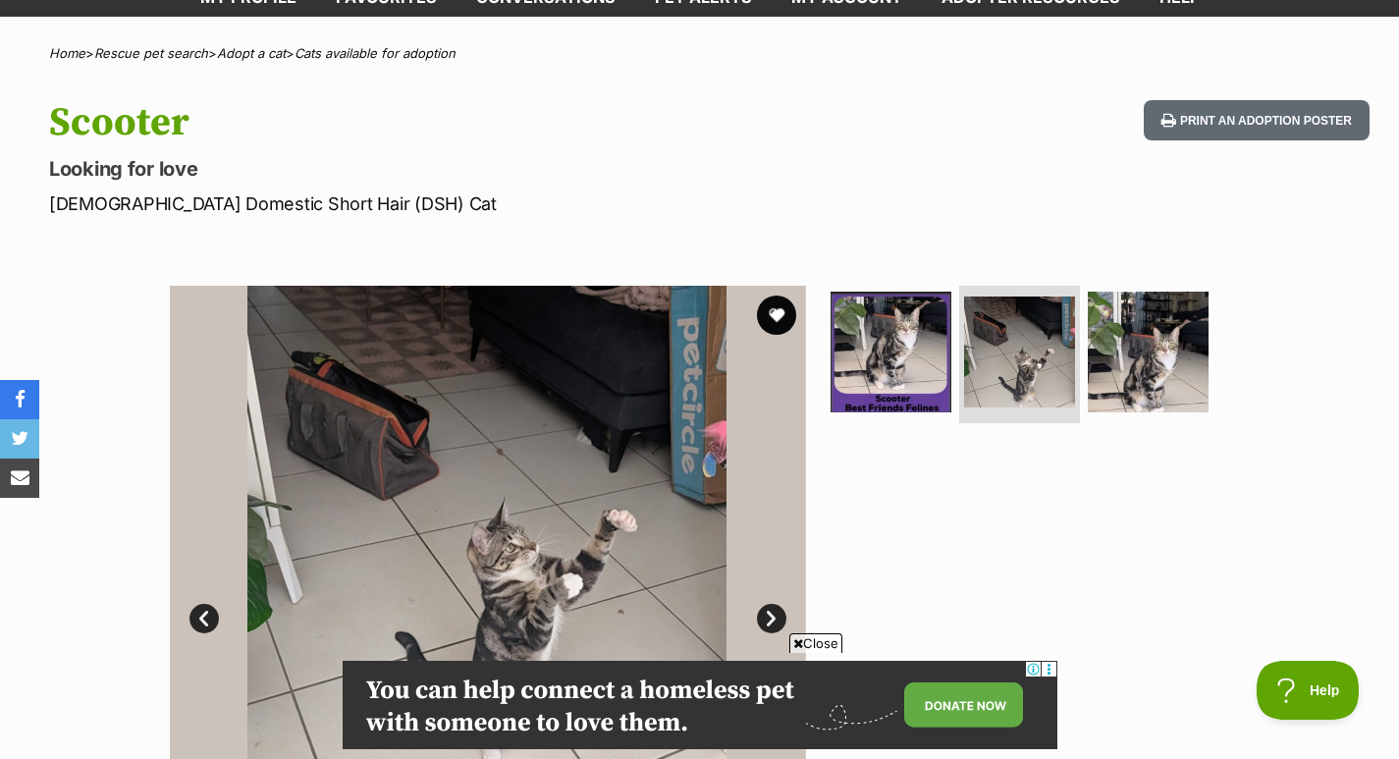
click at [1191, 366] on img at bounding box center [1147, 351] width 121 height 121
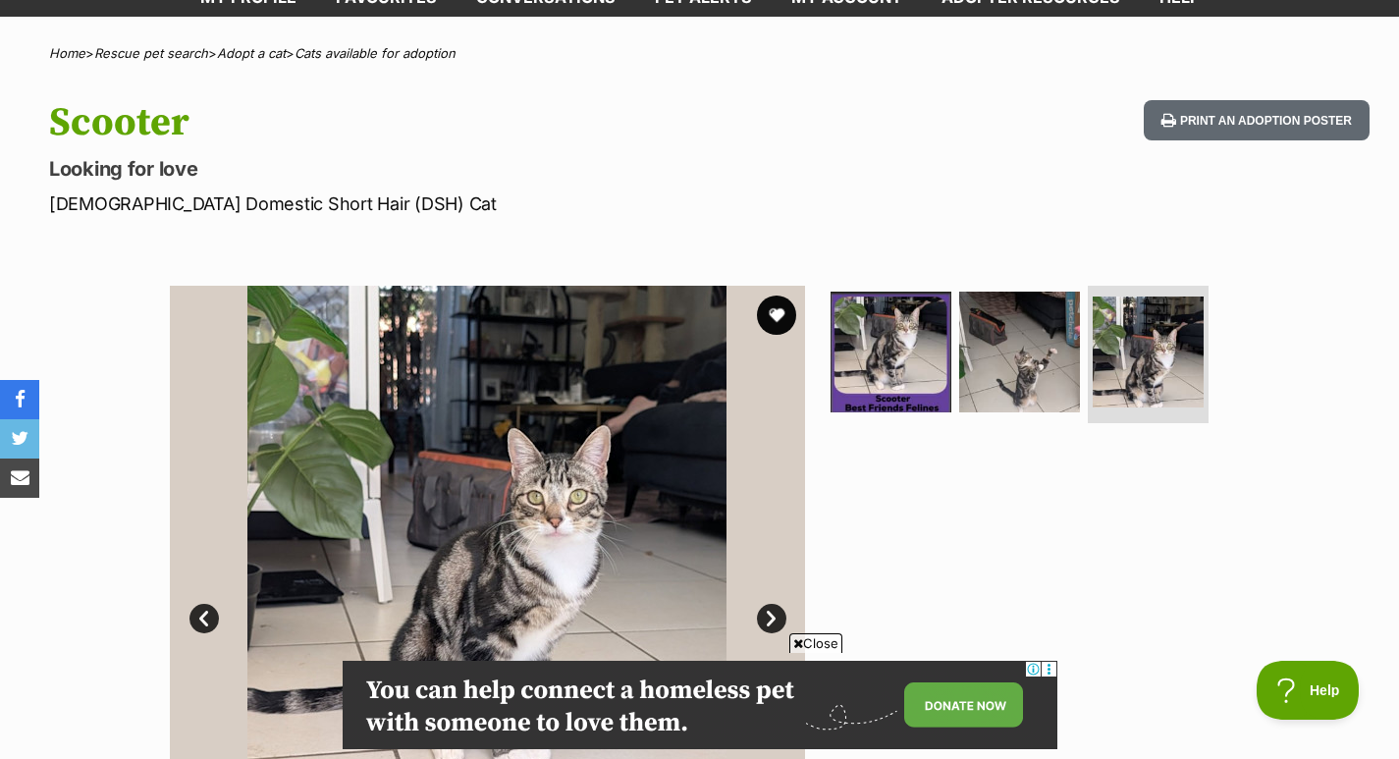
click at [786, 306] on button "favourite" at bounding box center [776, 314] width 39 height 39
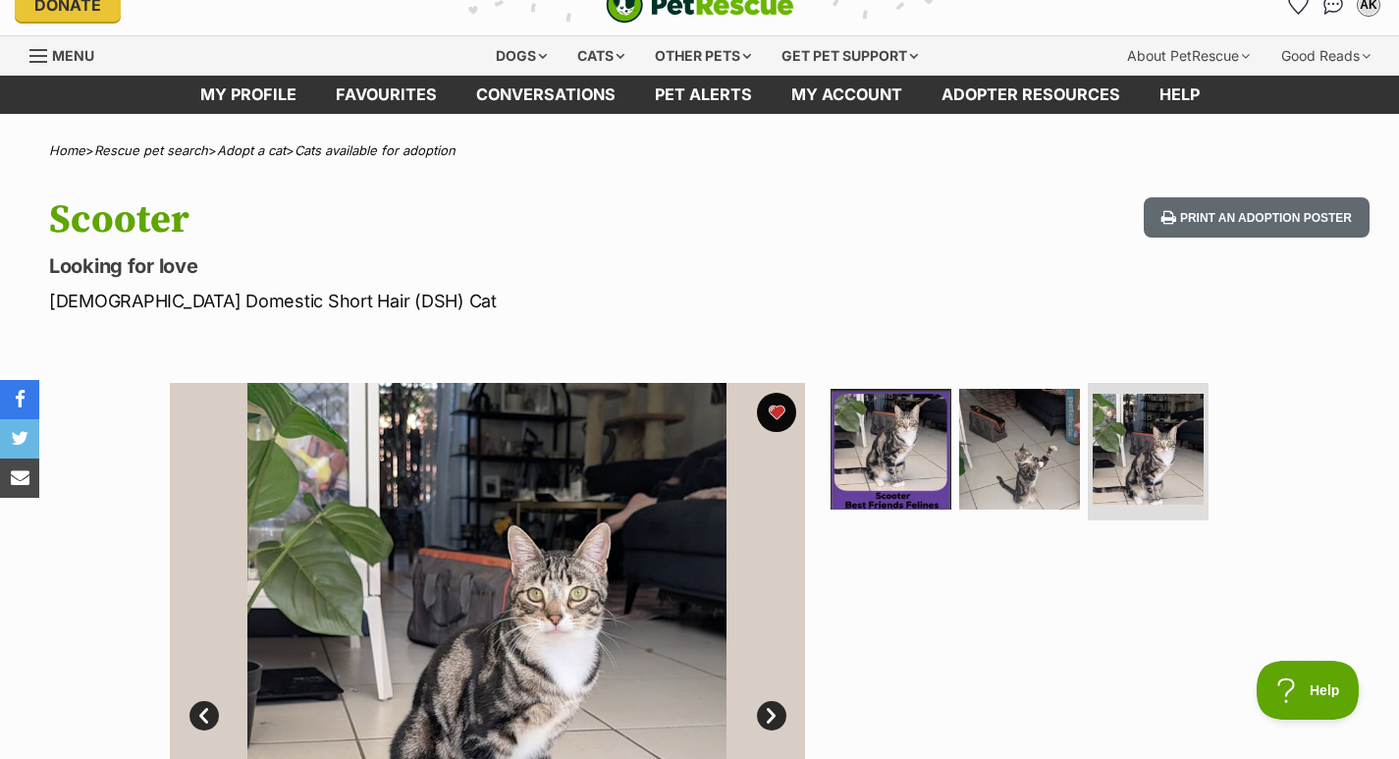
scroll to position [0, 0]
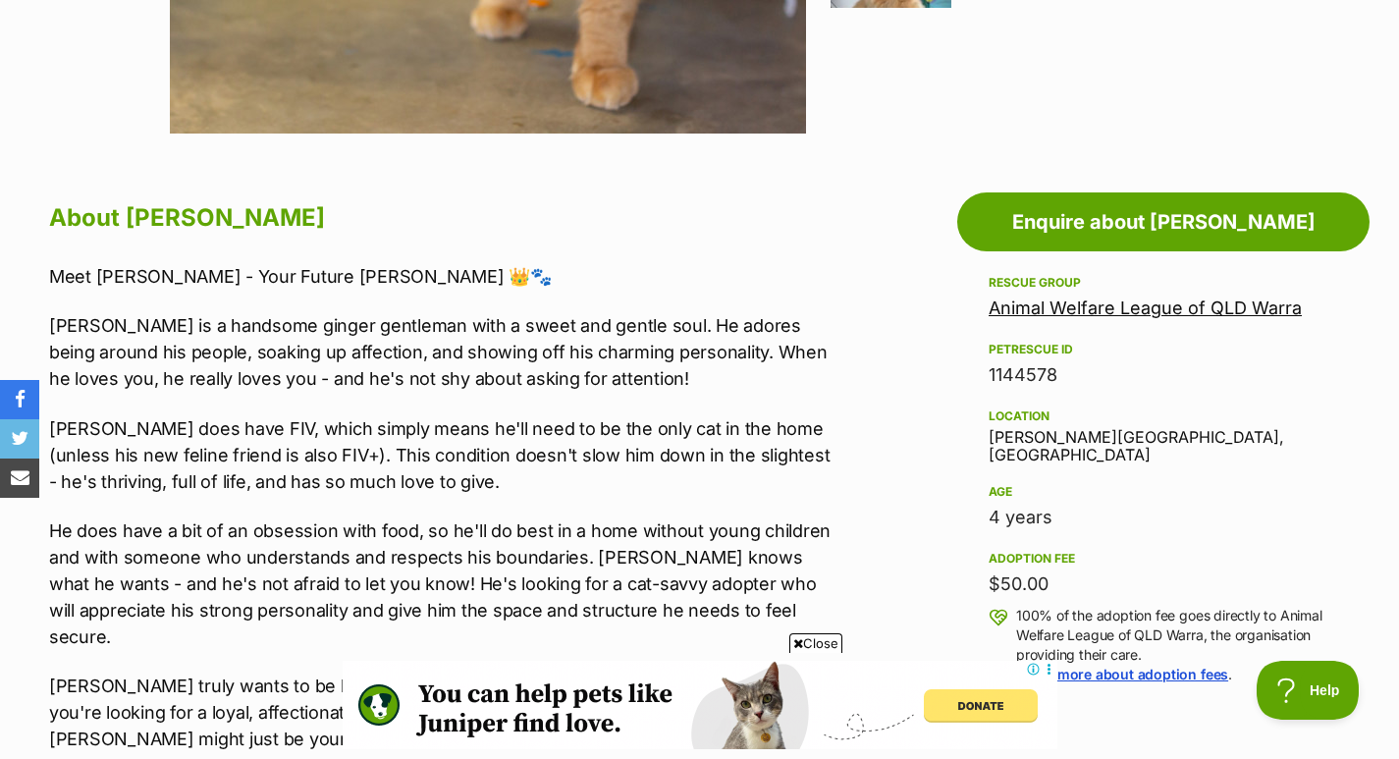
scroll to position [934, 0]
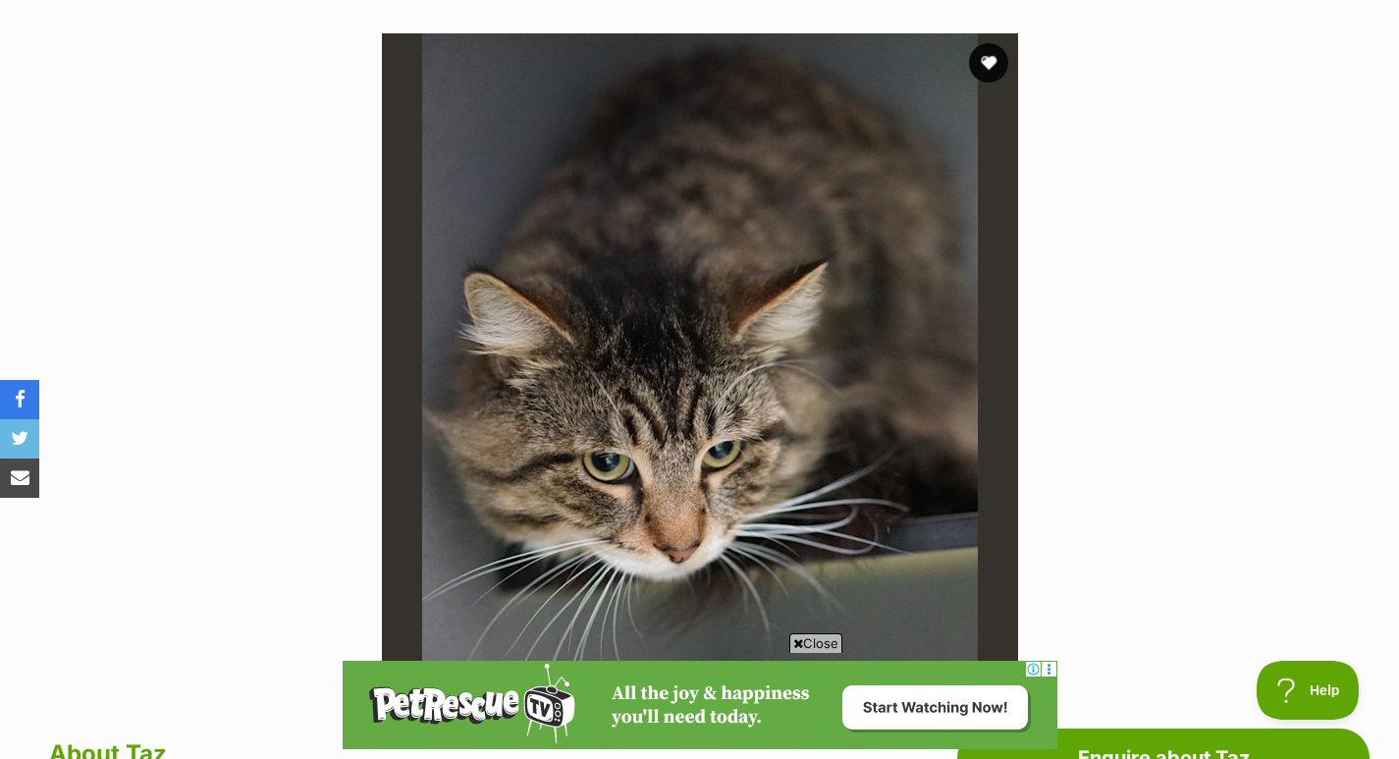
scroll to position [250, 0]
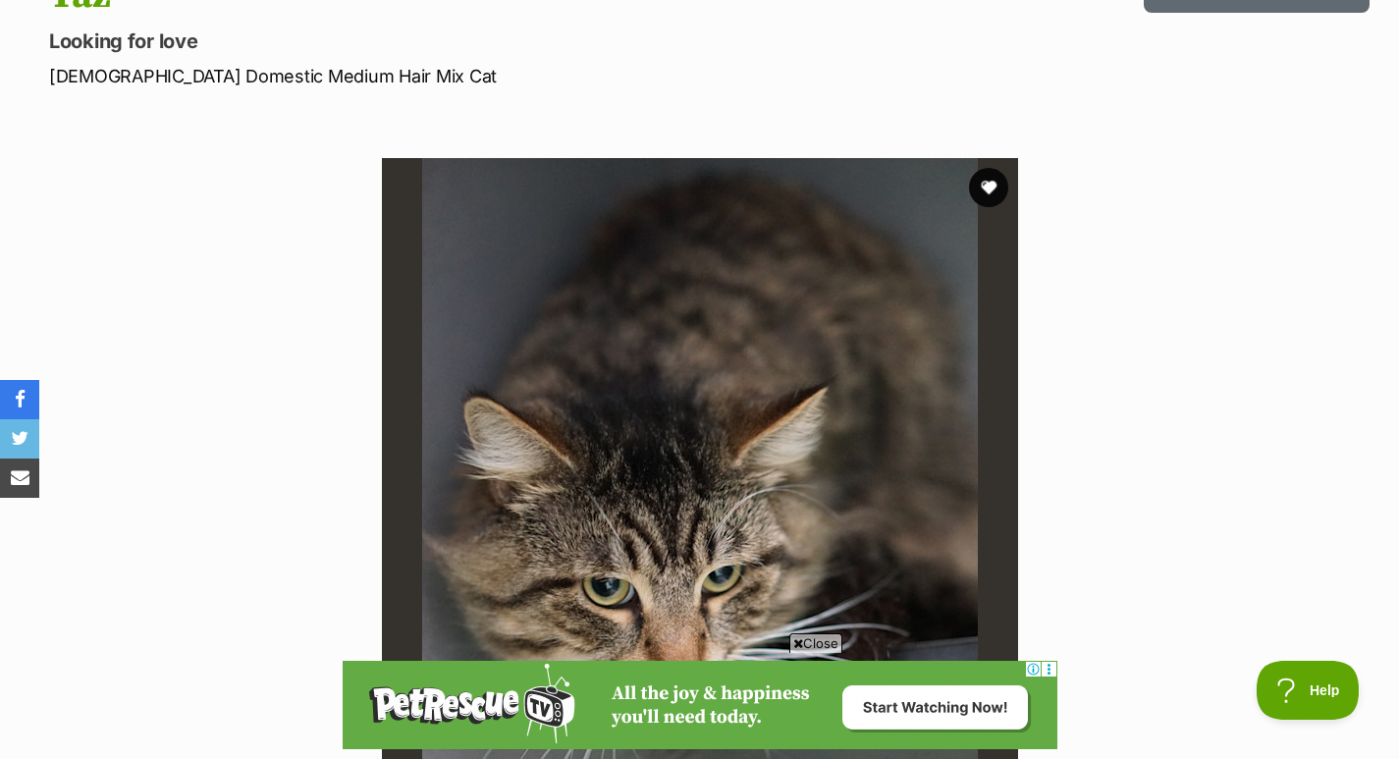
click at [963, 171] on img at bounding box center [700, 476] width 636 height 636
click at [986, 186] on button "favourite" at bounding box center [988, 187] width 39 height 39
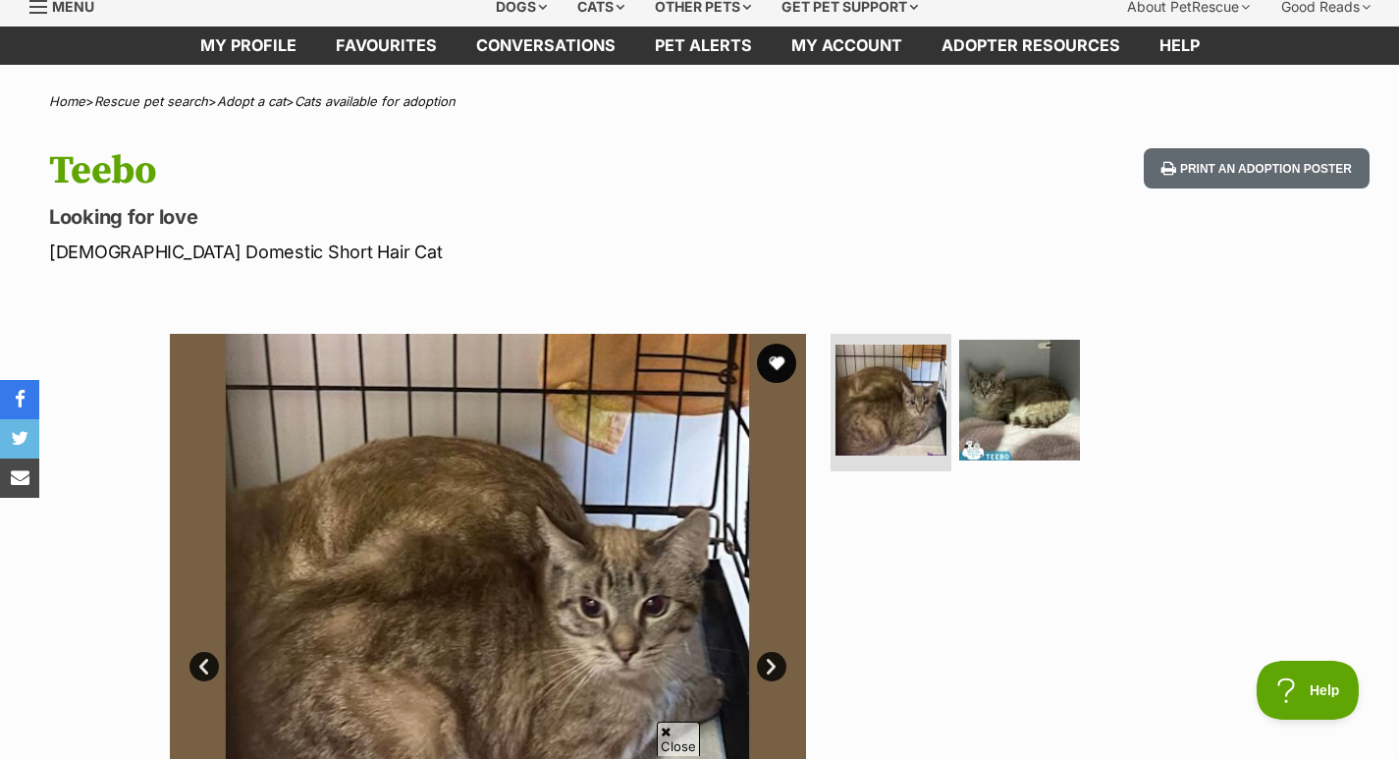
drag, startPoint x: 1408, startPoint y: 104, endPoint x: 1409, endPoint y: 138, distance: 34.4
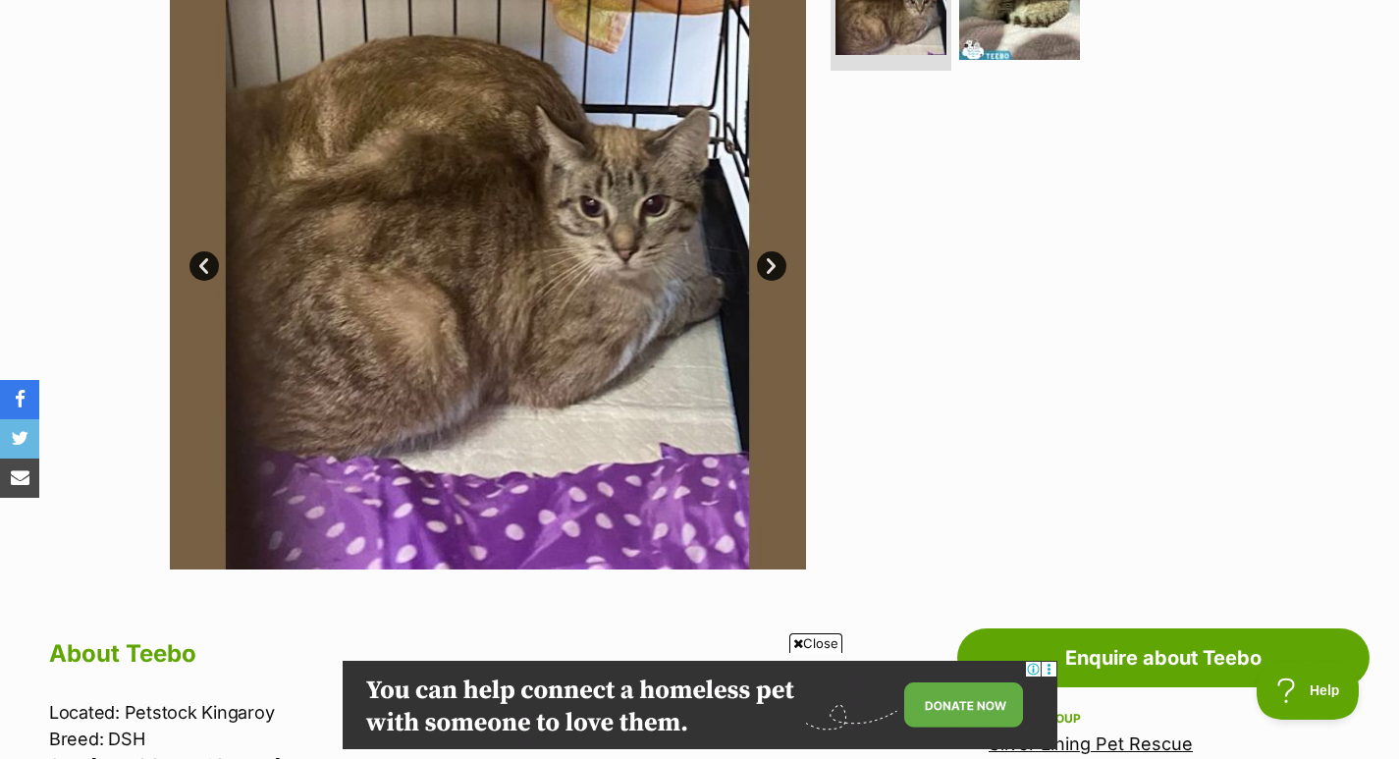
scroll to position [450, 0]
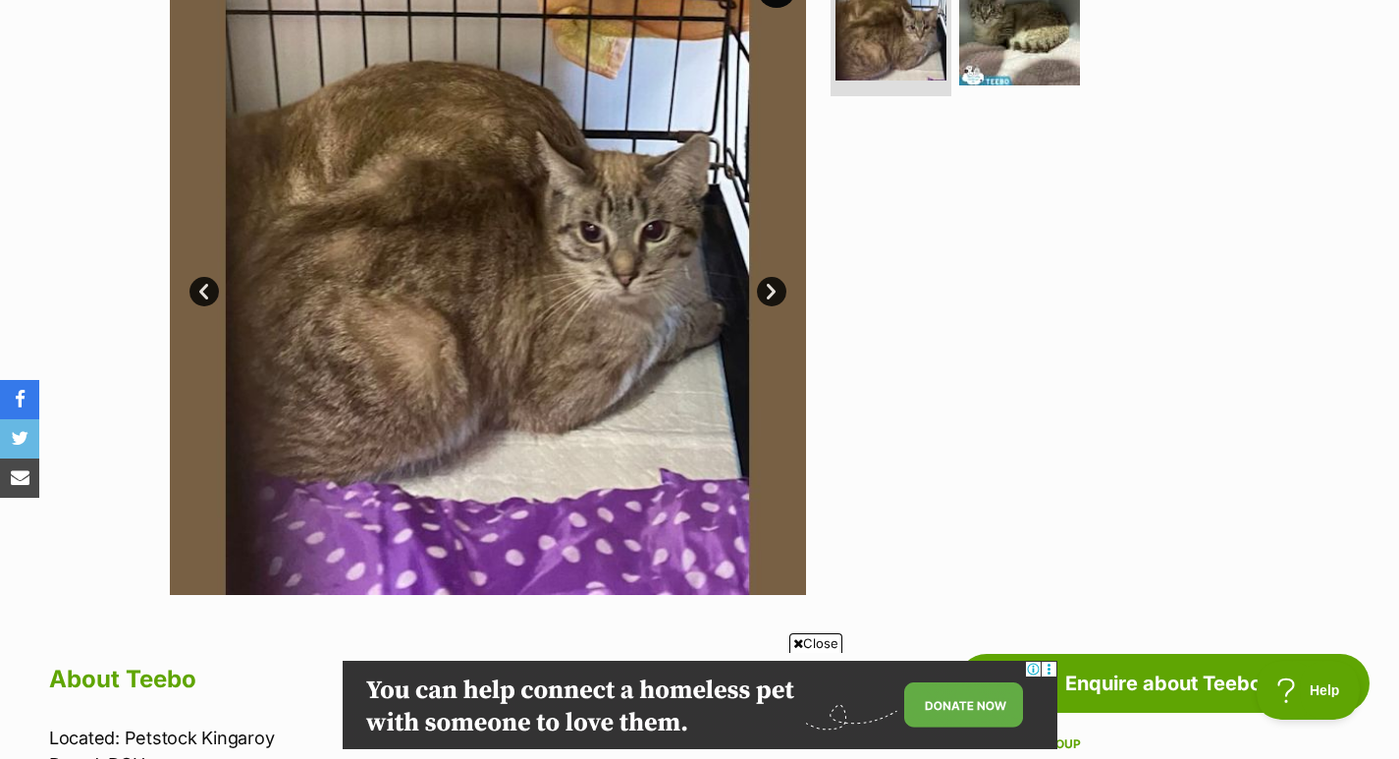
click at [774, 284] on link "Next" at bounding box center [771, 291] width 29 height 29
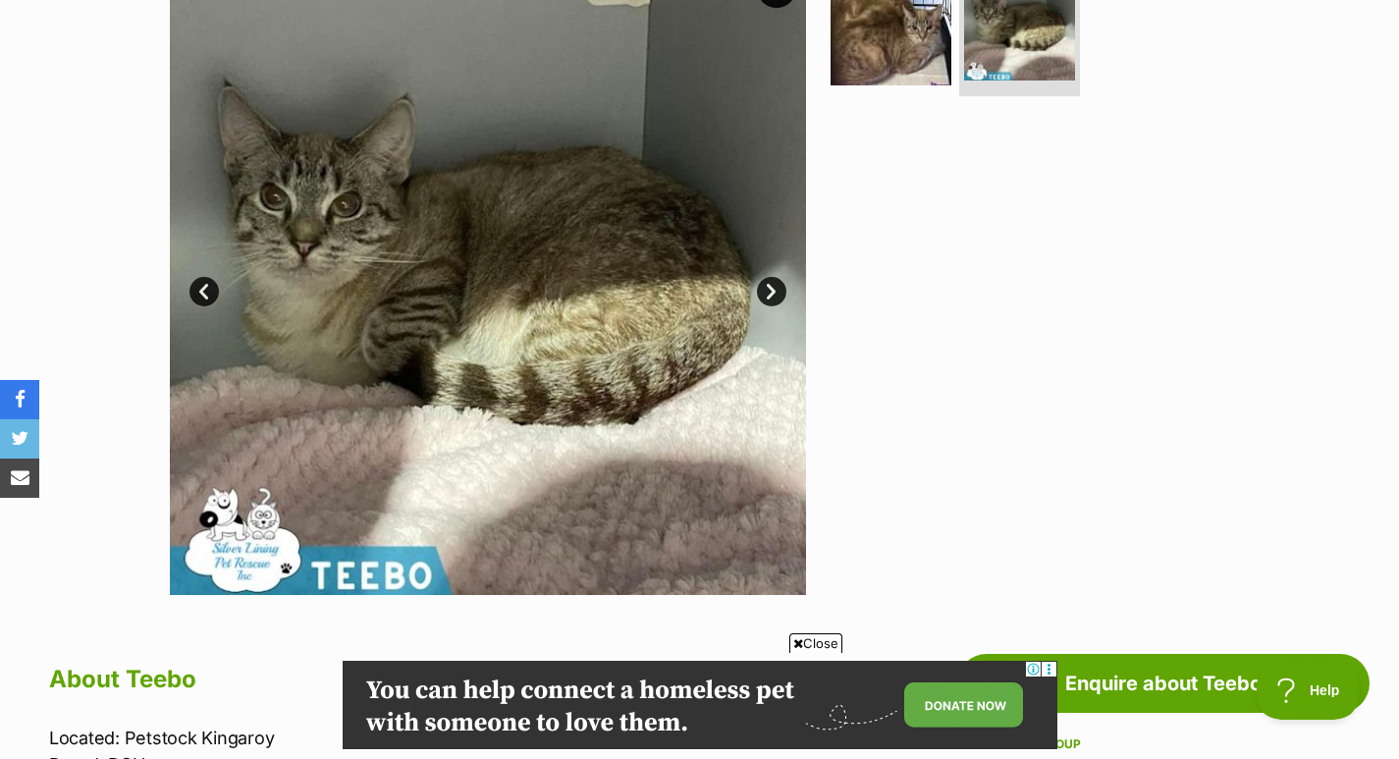
click at [774, 284] on link "Next" at bounding box center [771, 291] width 29 height 29
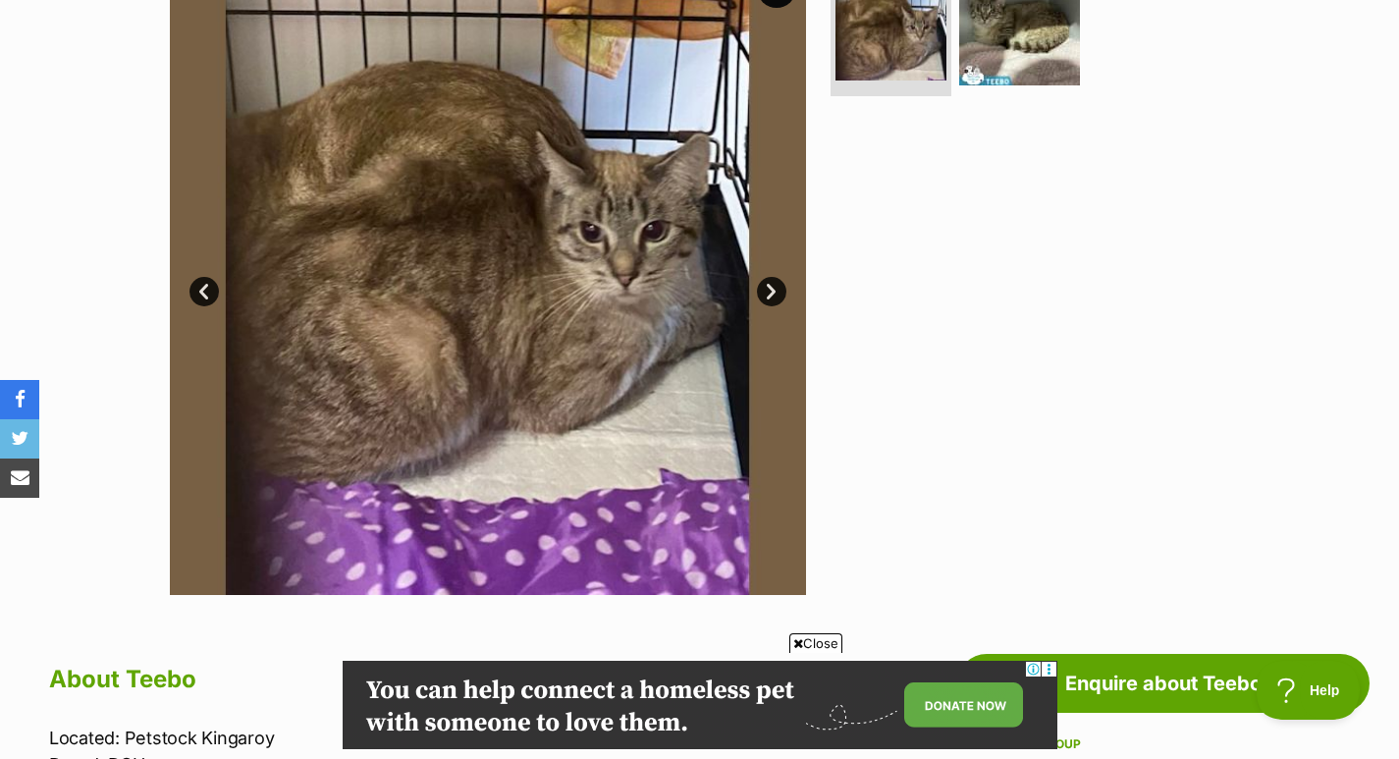
scroll to position [0, 0]
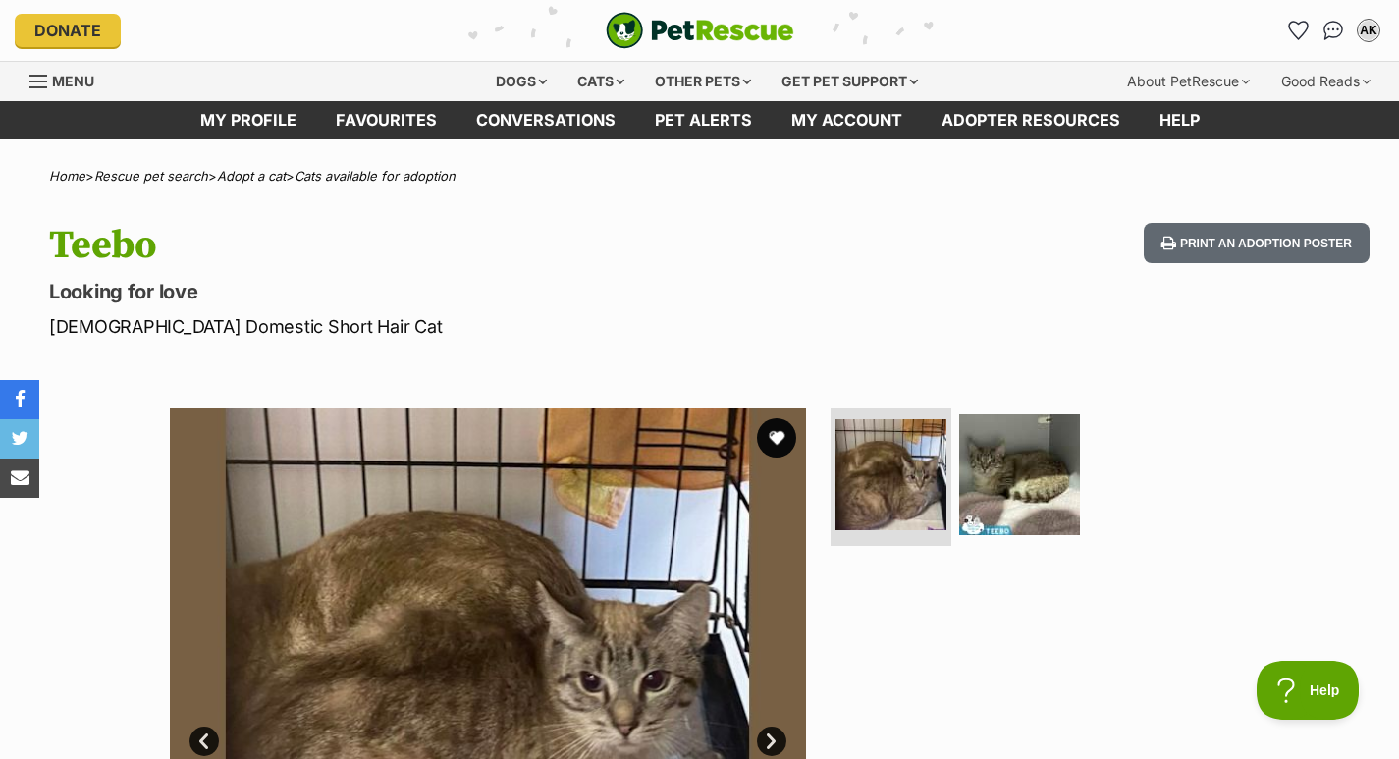
click at [779, 426] on button "favourite" at bounding box center [776, 437] width 39 height 39
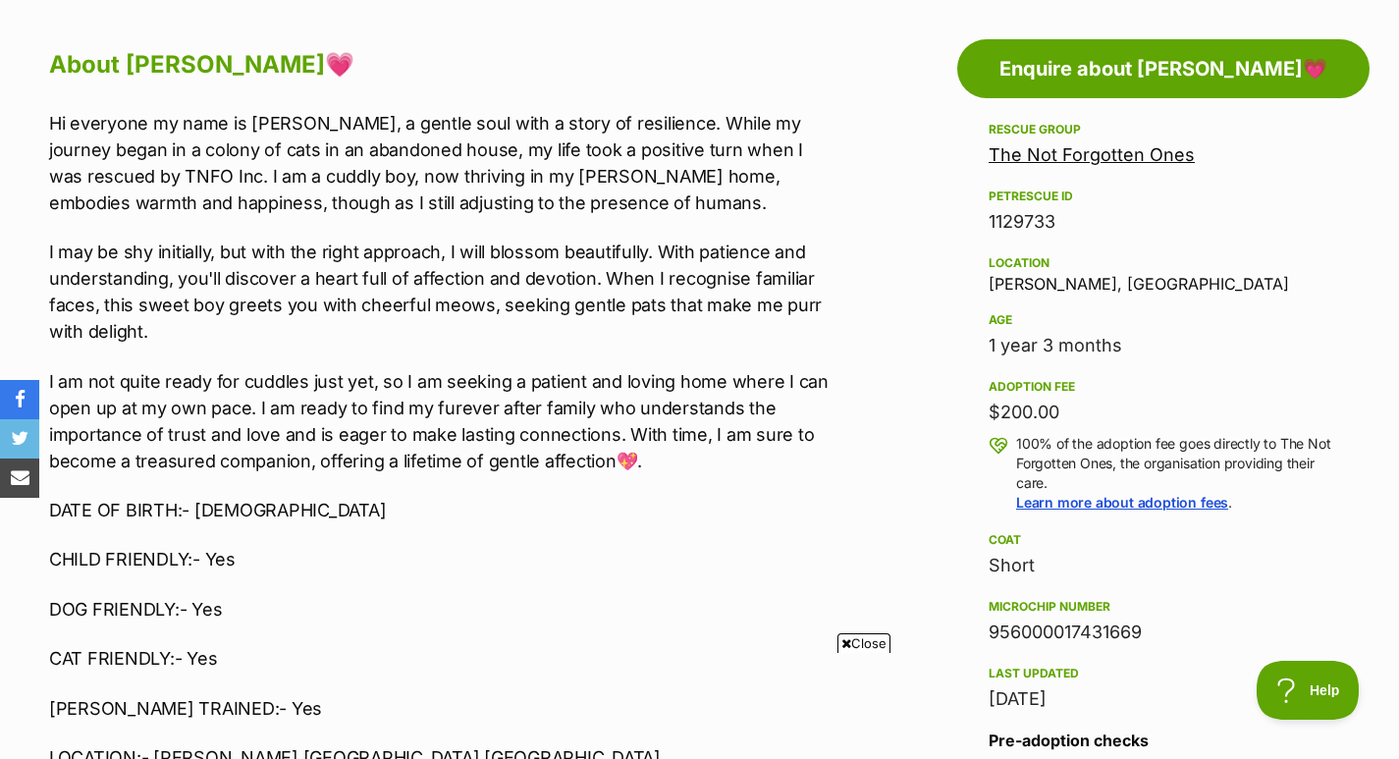
drag, startPoint x: 0, startPoint y: 0, endPoint x: 1412, endPoint y: 274, distance: 1438.6
click at [692, 240] on p "I may be shy initially, but with the right approach, I will blossom beautifully…" at bounding box center [441, 291] width 784 height 106
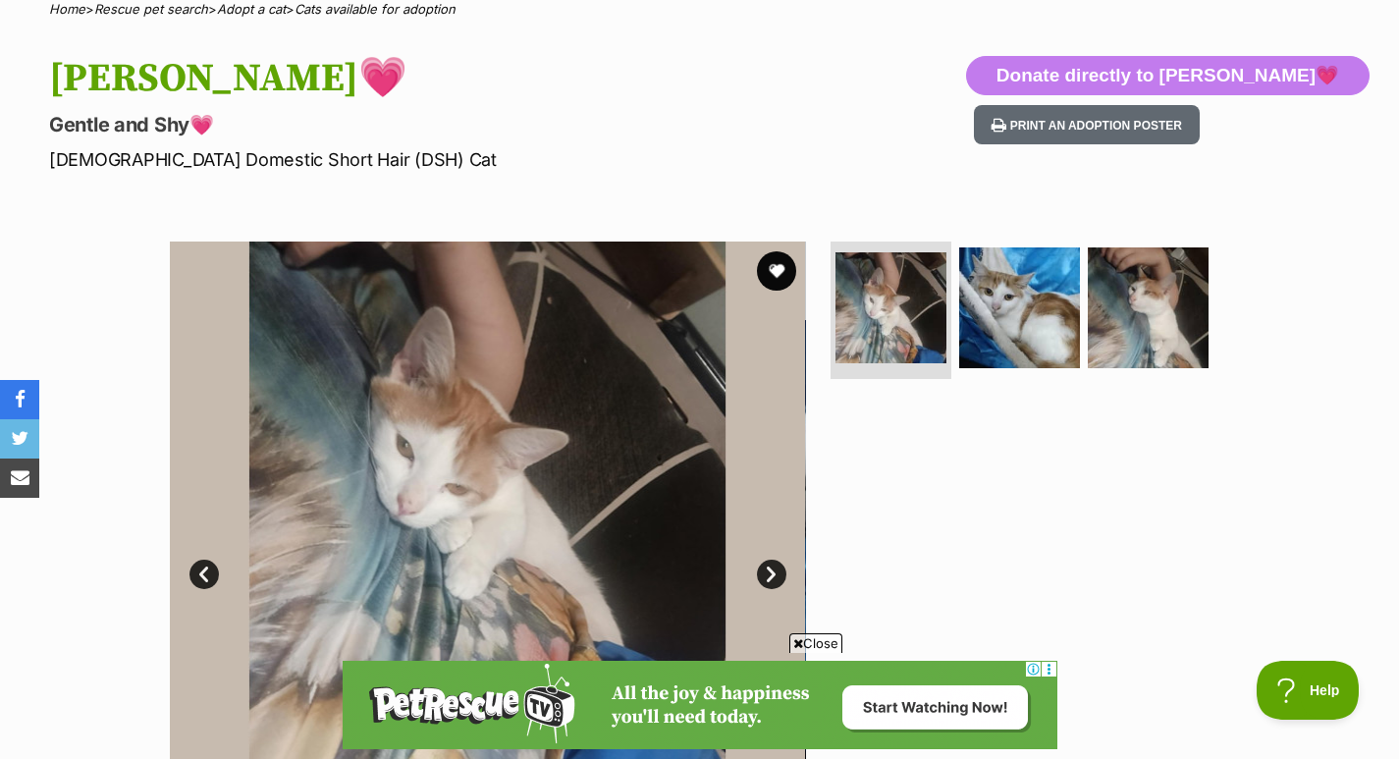
scroll to position [190, 0]
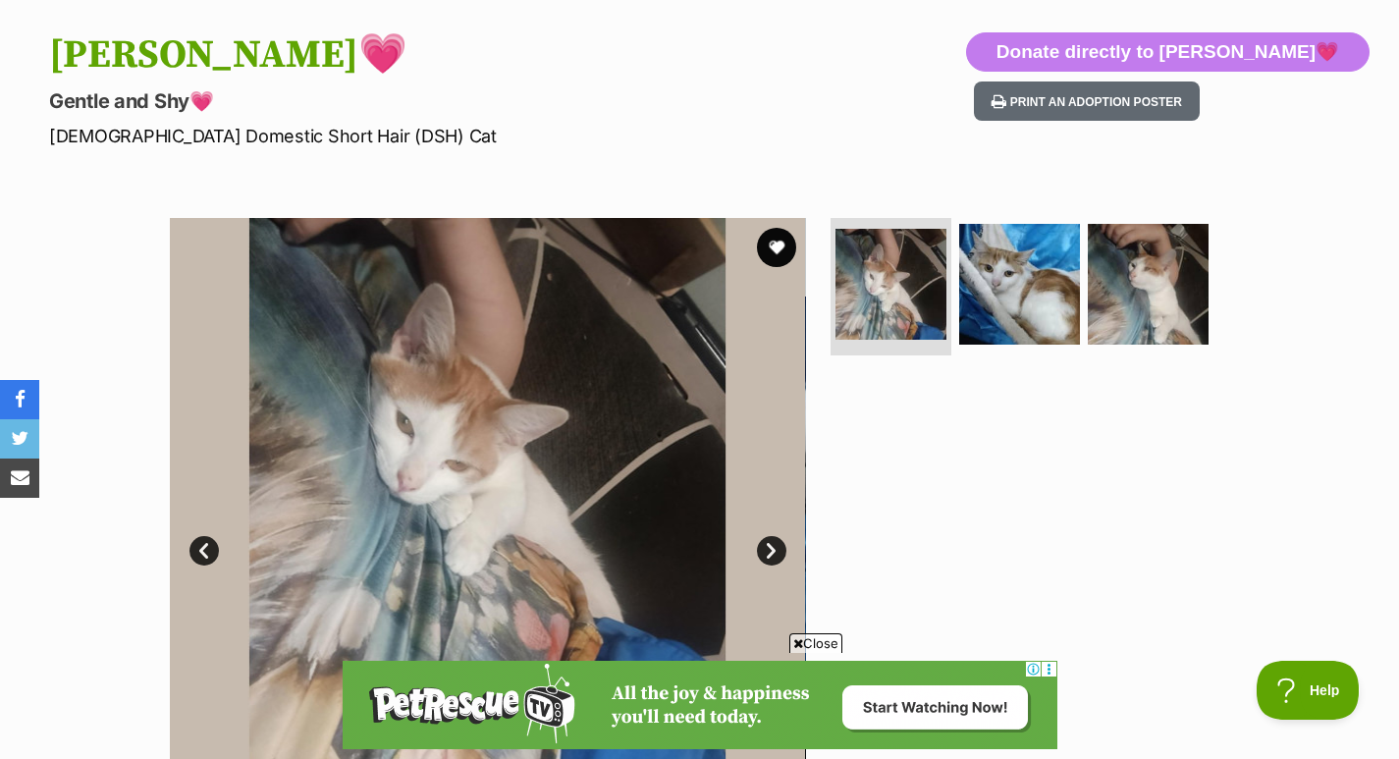
click at [1074, 281] on img at bounding box center [1019, 284] width 121 height 121
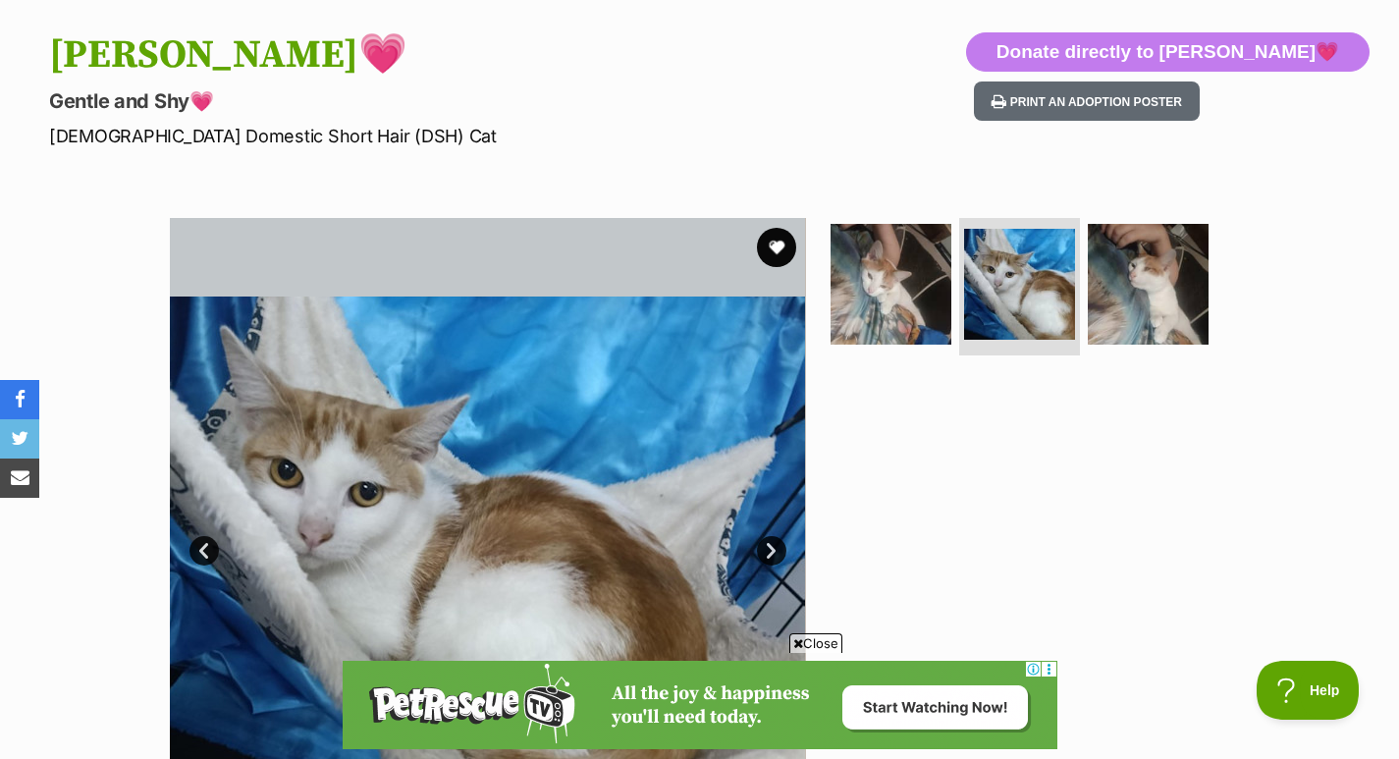
click at [1121, 282] on img at bounding box center [1147, 284] width 121 height 121
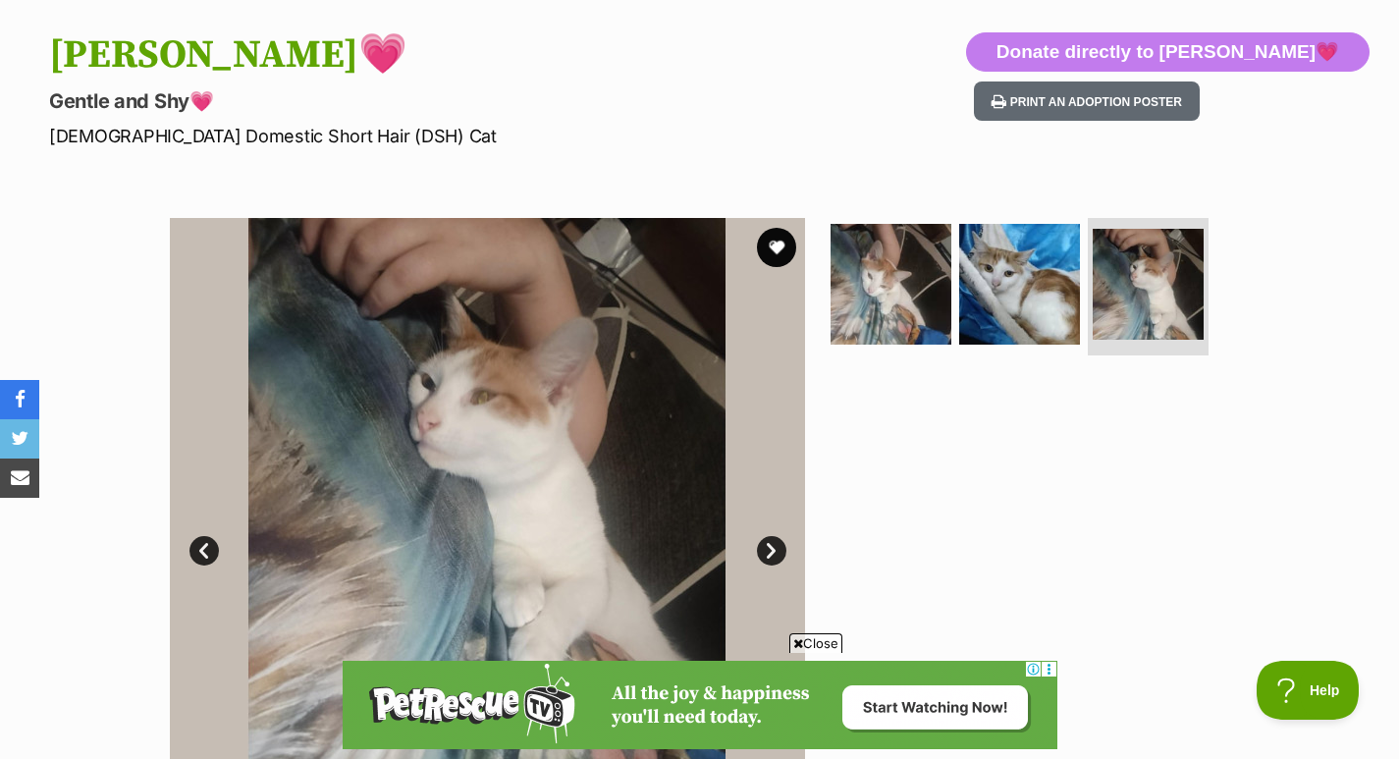
click at [781, 253] on button "favourite" at bounding box center [776, 247] width 39 height 39
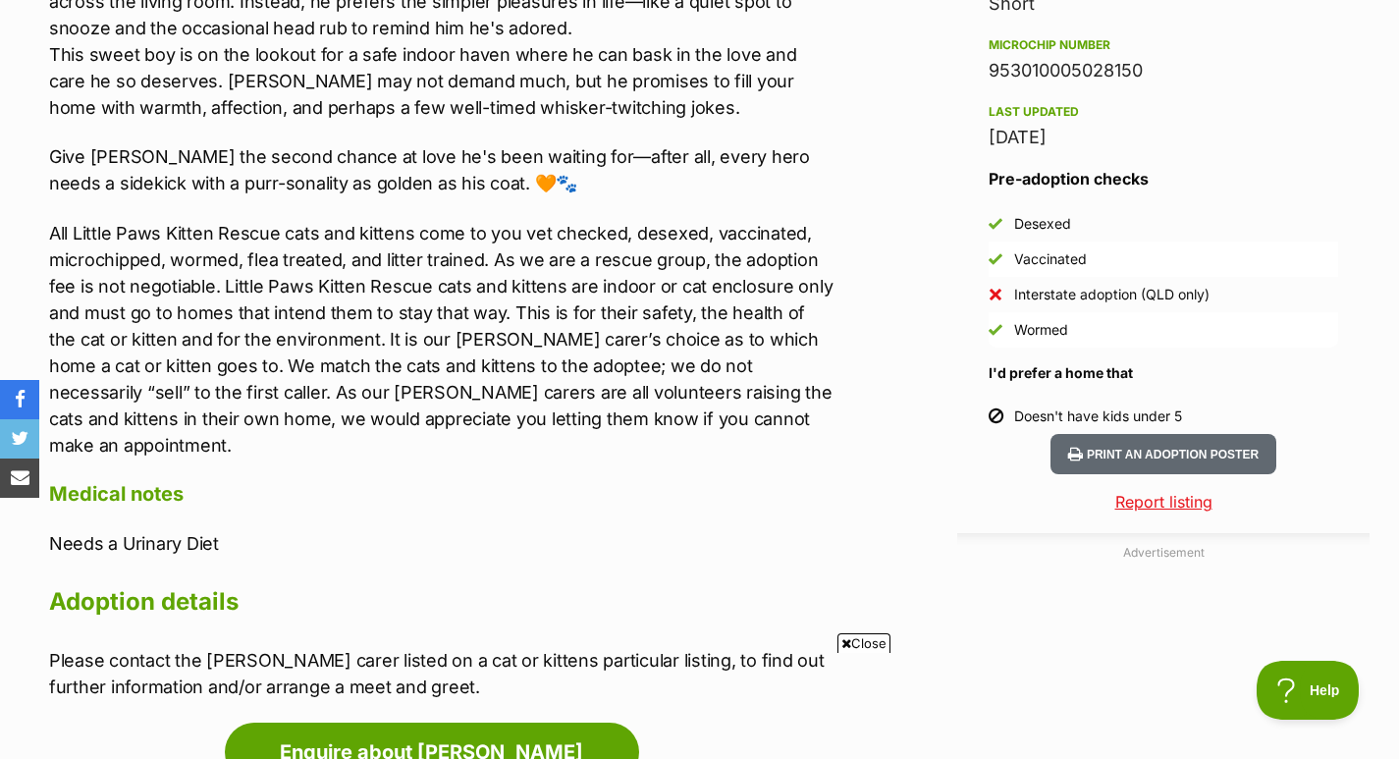
scroll to position [1692, 0]
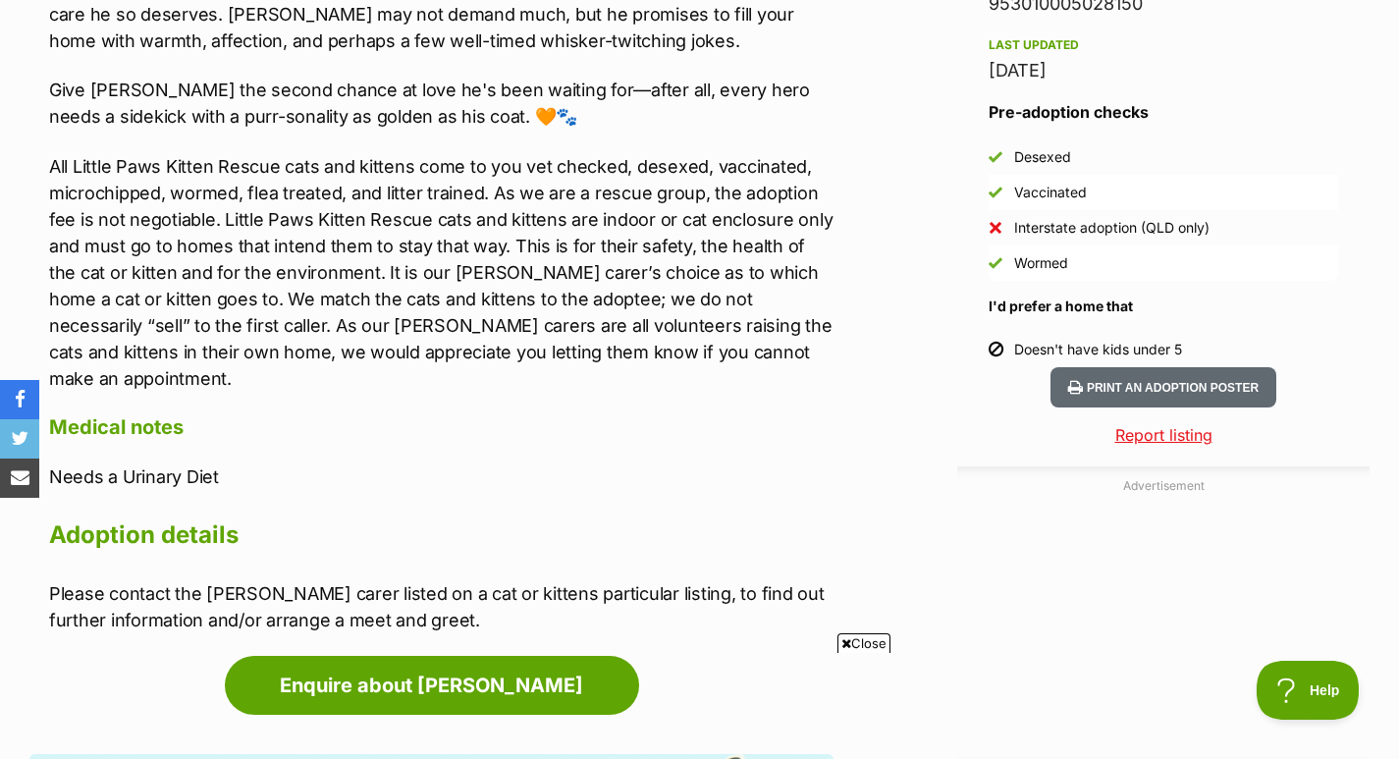
drag, startPoint x: 0, startPoint y: 0, endPoint x: 965, endPoint y: 85, distance: 968.5
click at [1398, 296] on html "Skip to main content Log in to favourite this pet Log in Or sign up Search PetR…" at bounding box center [699, 484] width 1399 height 4353
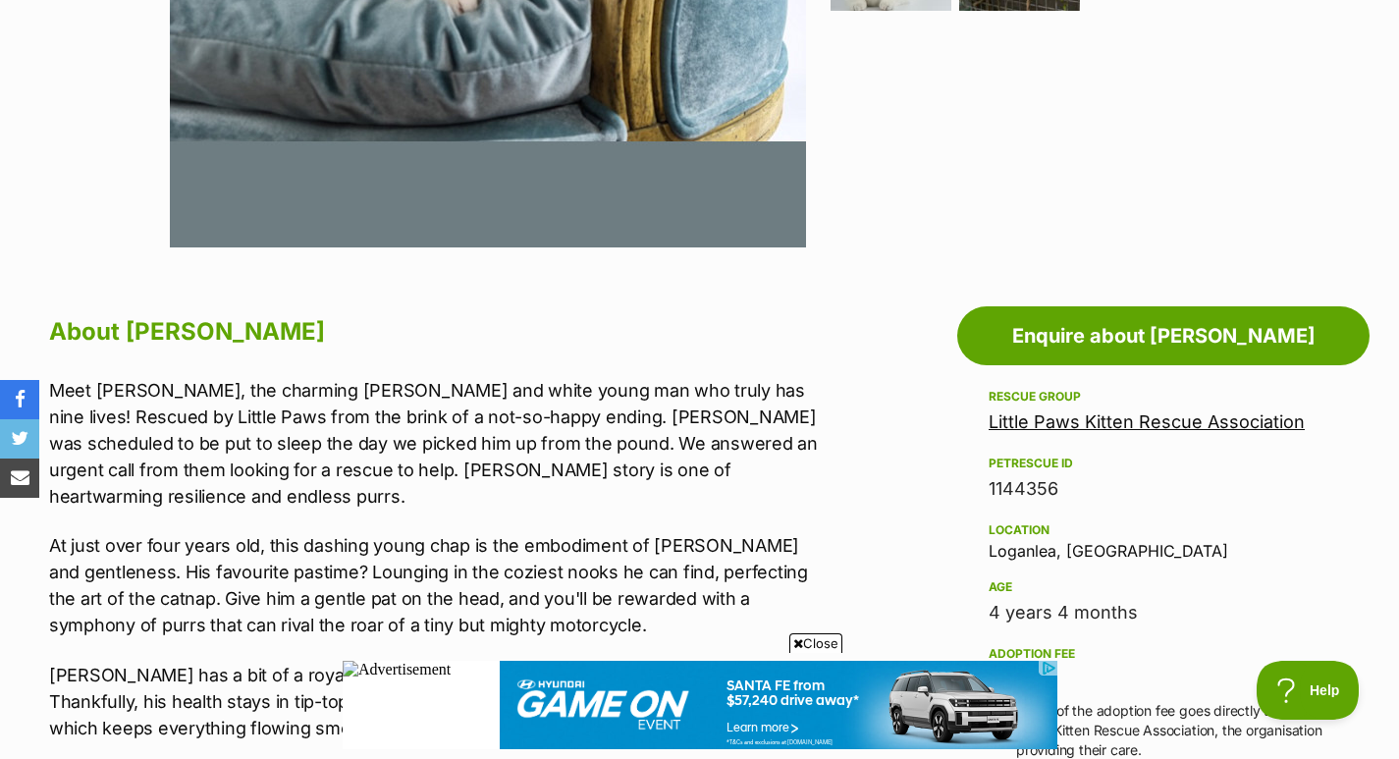
scroll to position [238, 0]
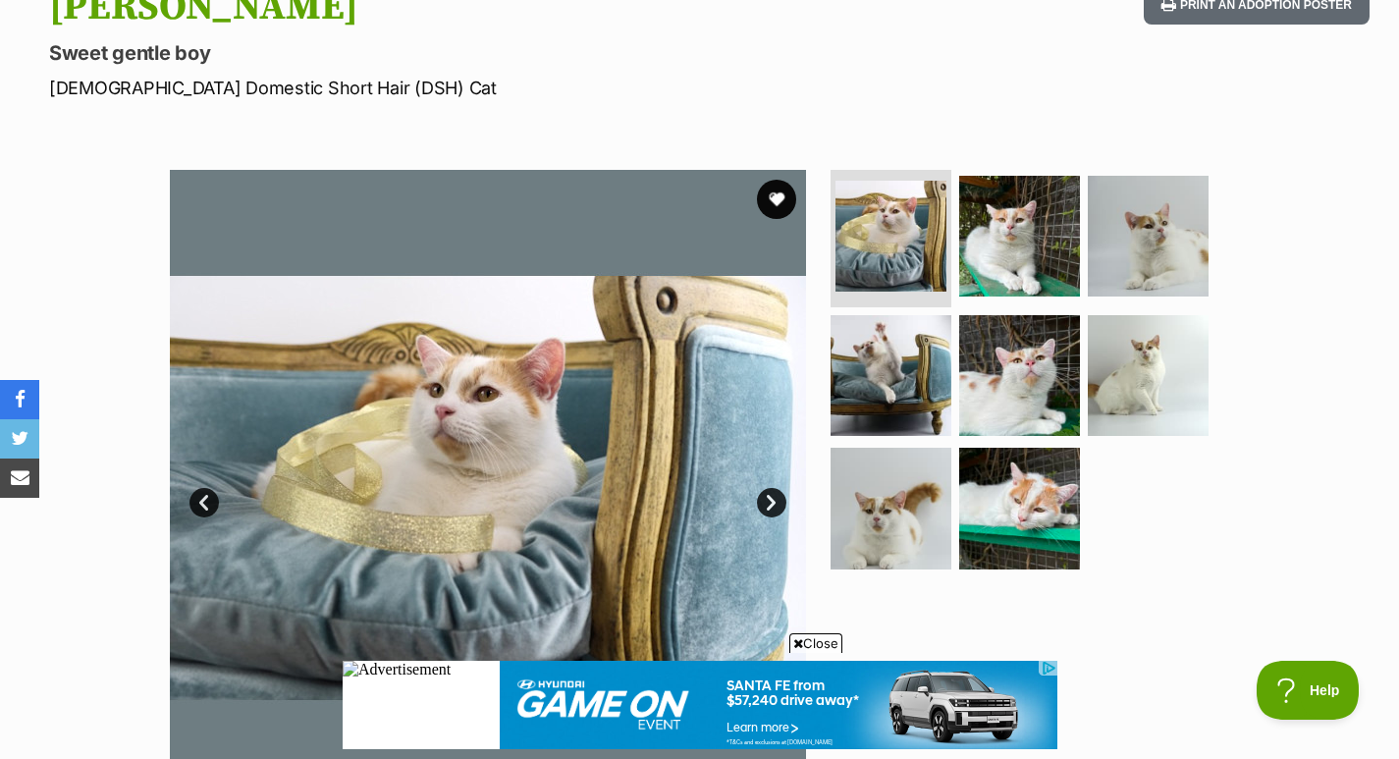
click at [1019, 261] on img at bounding box center [1019, 236] width 121 height 121
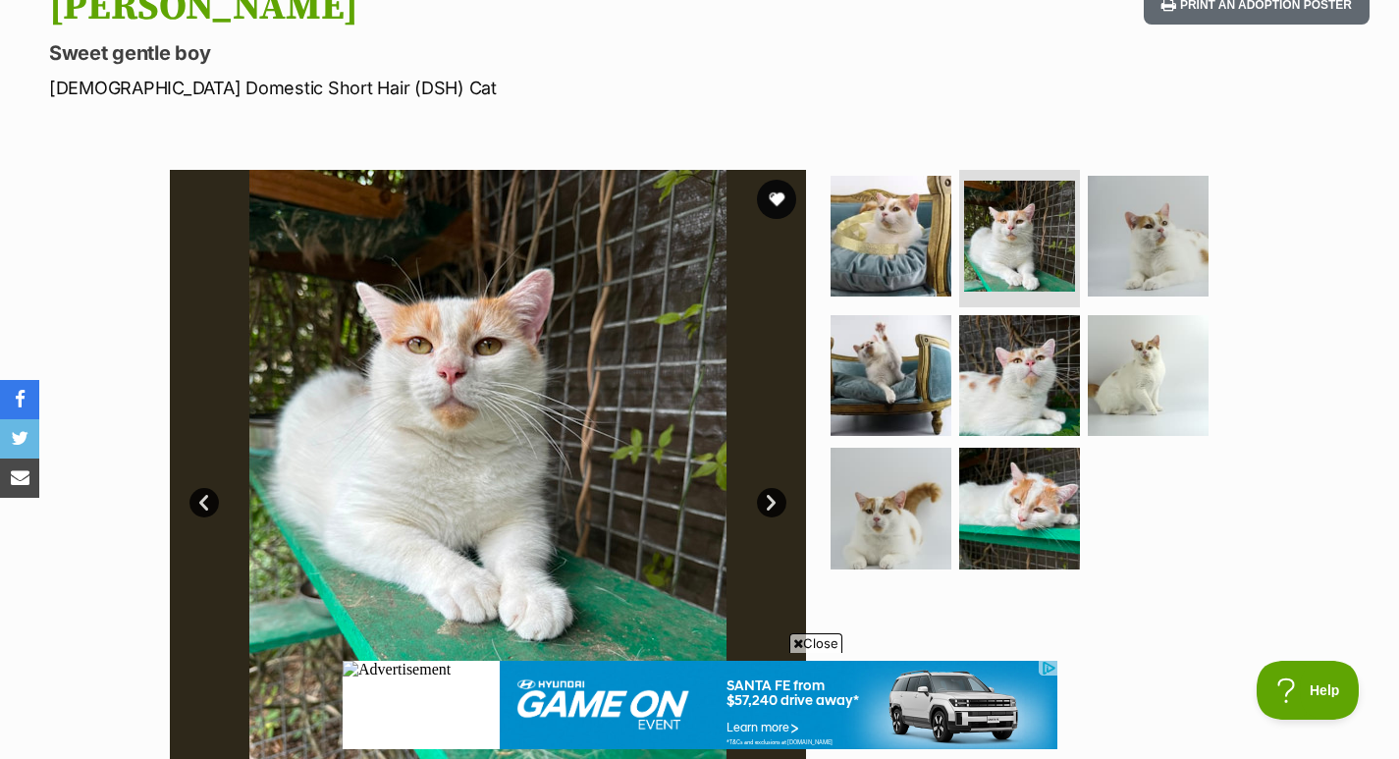
click at [765, 503] on link "Next" at bounding box center [771, 502] width 29 height 29
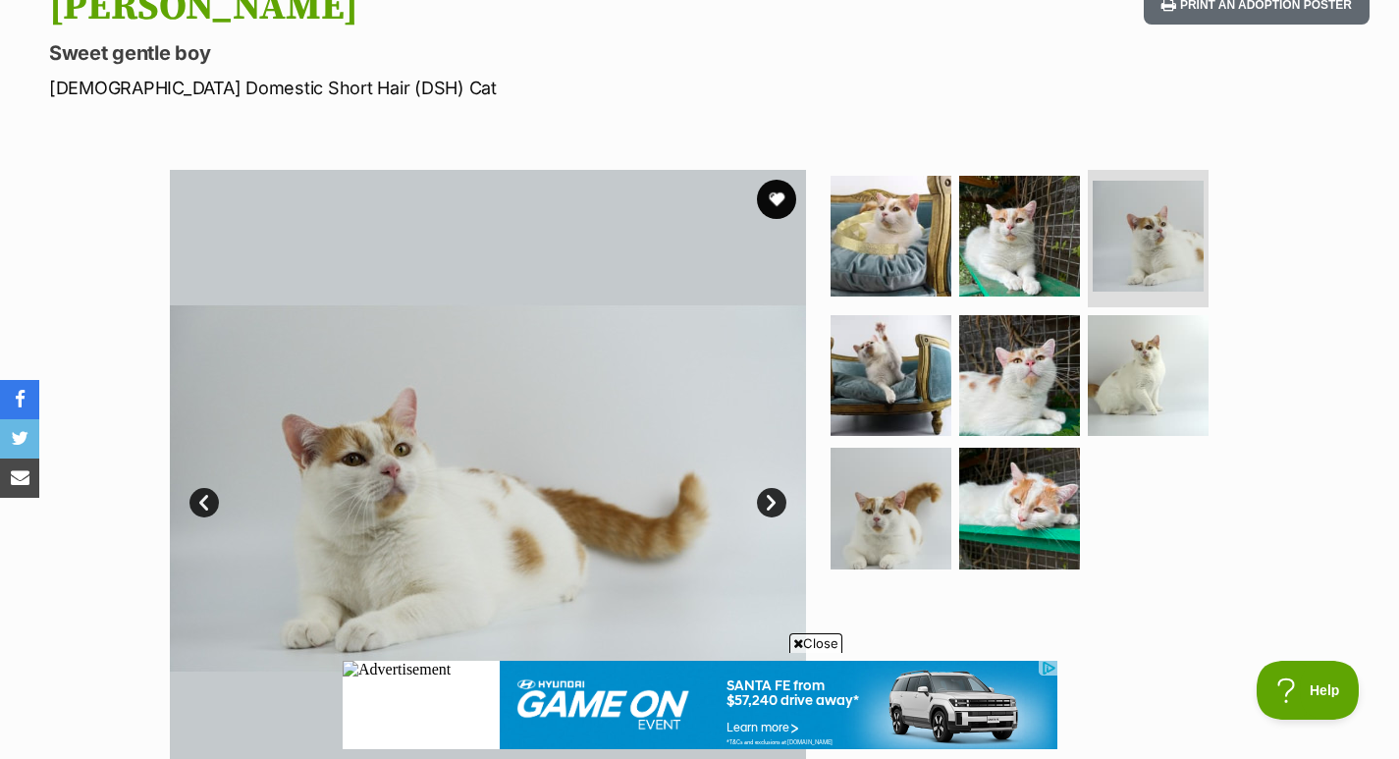
click at [765, 503] on link "Next" at bounding box center [771, 502] width 29 height 29
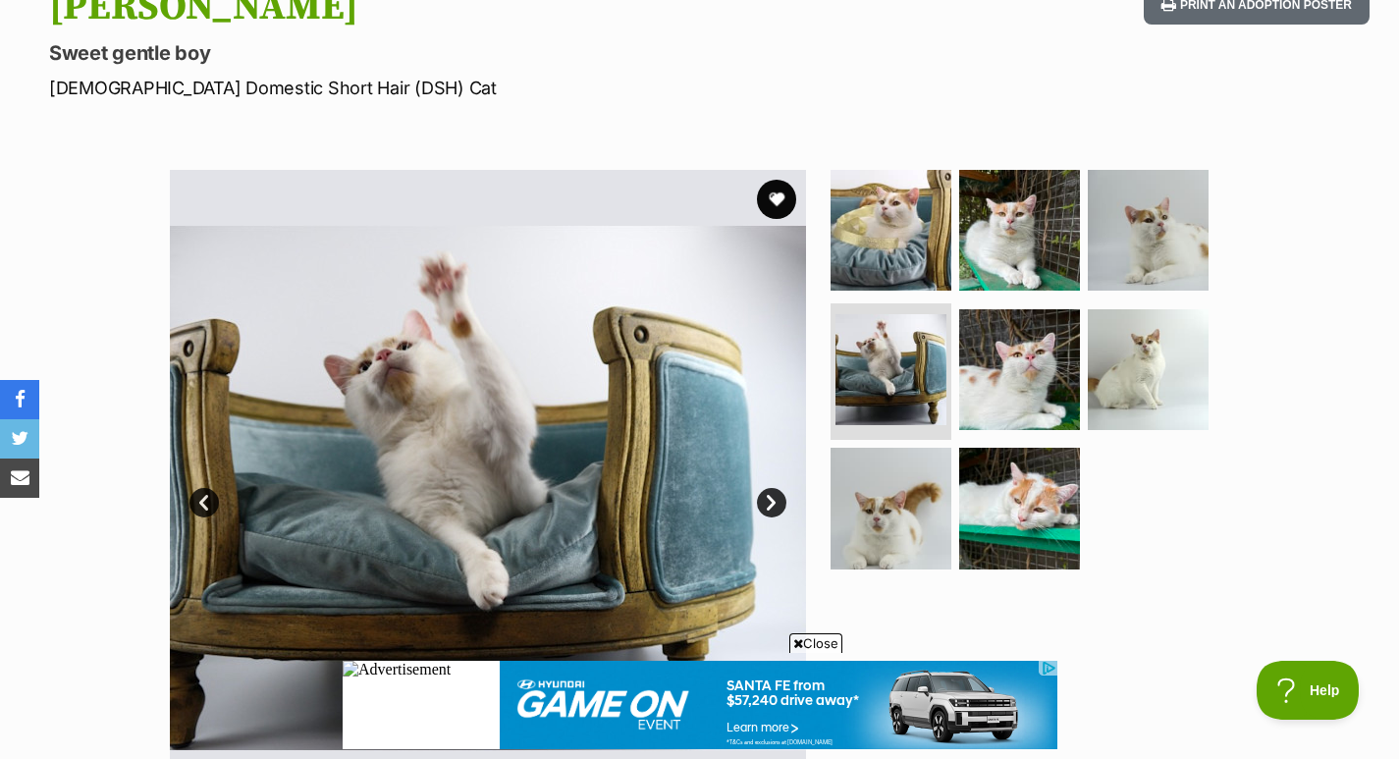
click at [765, 503] on link "Next" at bounding box center [771, 502] width 29 height 29
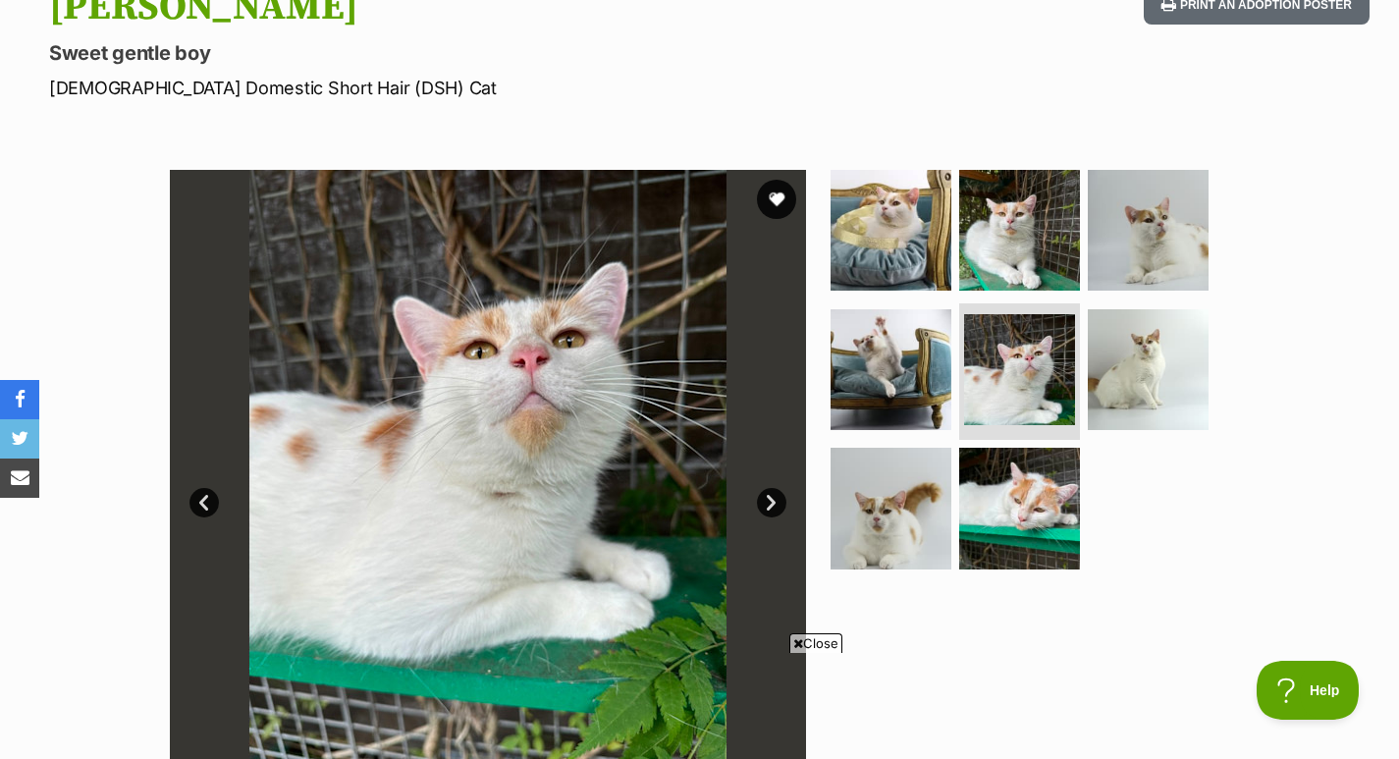
scroll to position [0, 0]
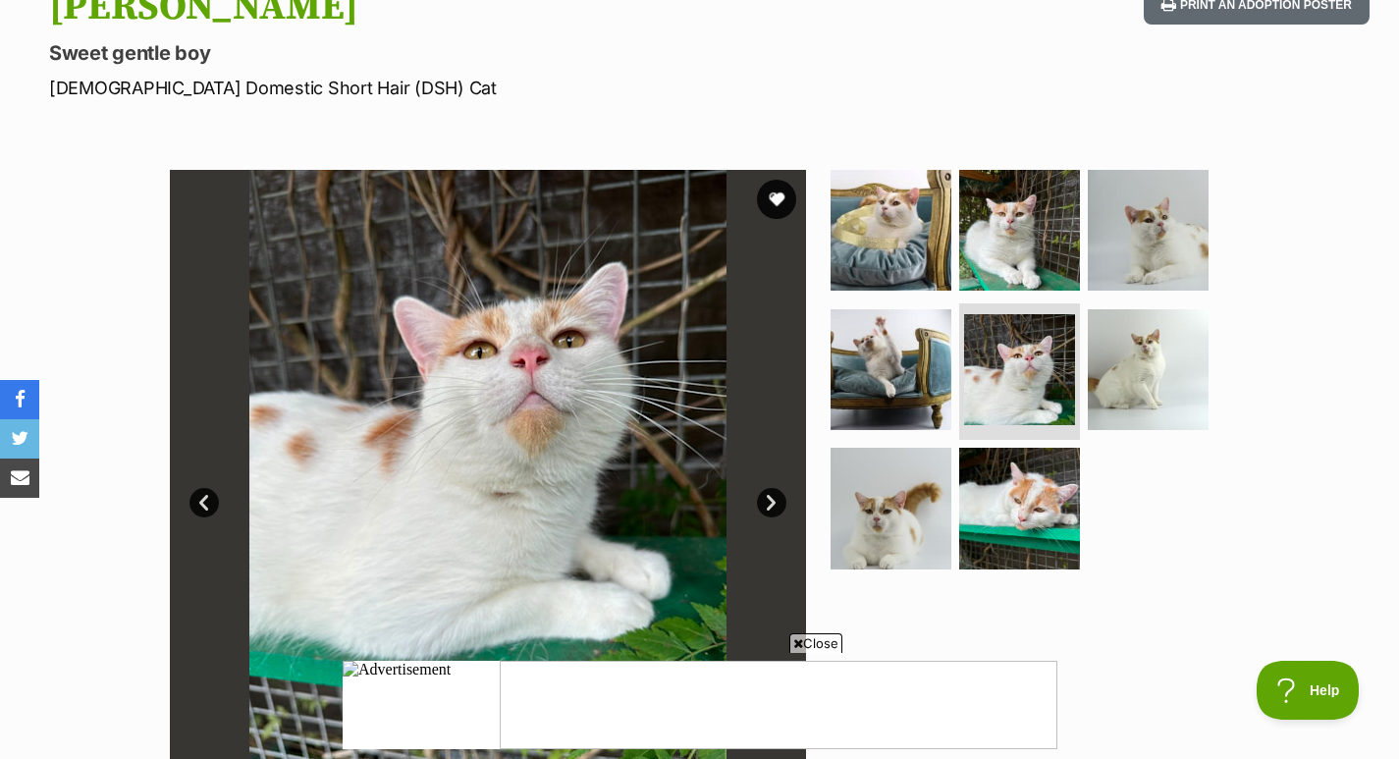
click at [765, 503] on link "Next" at bounding box center [771, 502] width 29 height 29
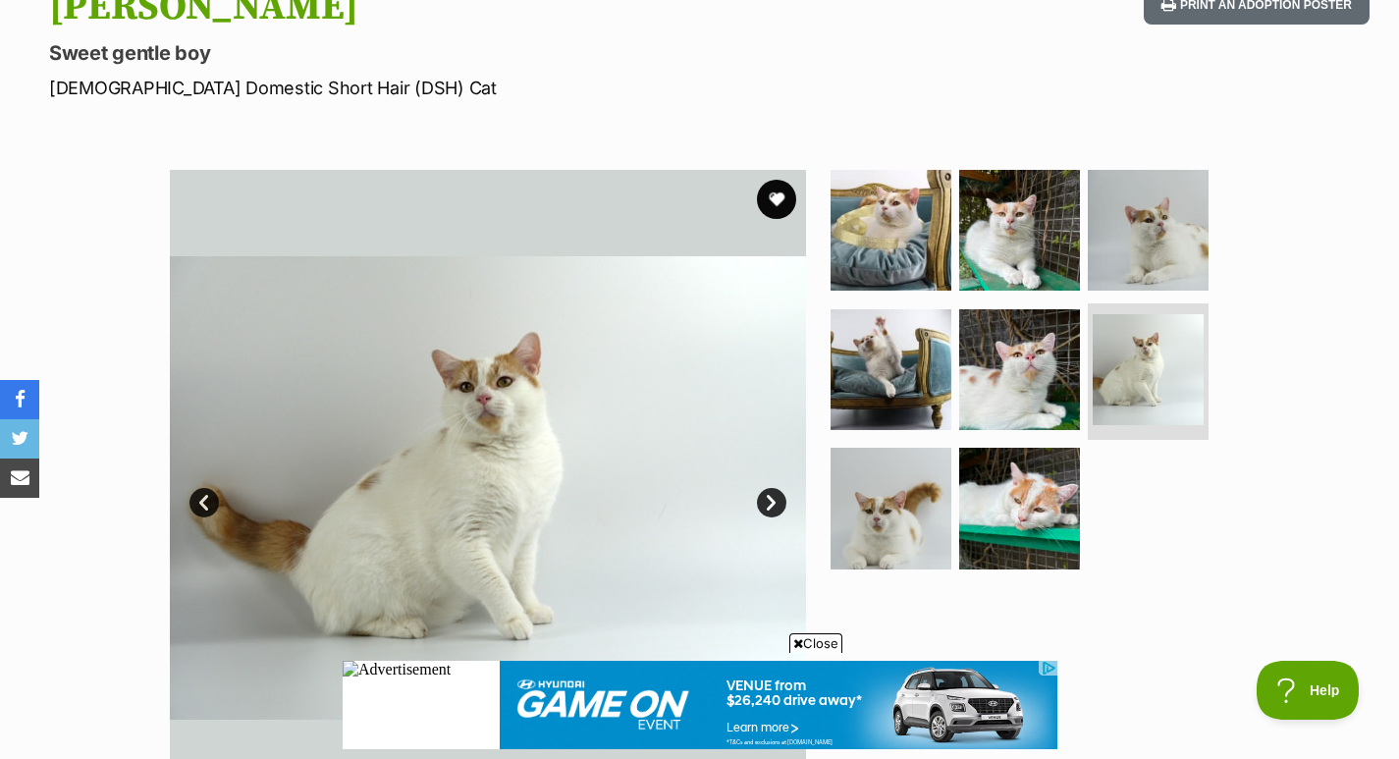
click at [765, 503] on link "Next" at bounding box center [771, 502] width 29 height 29
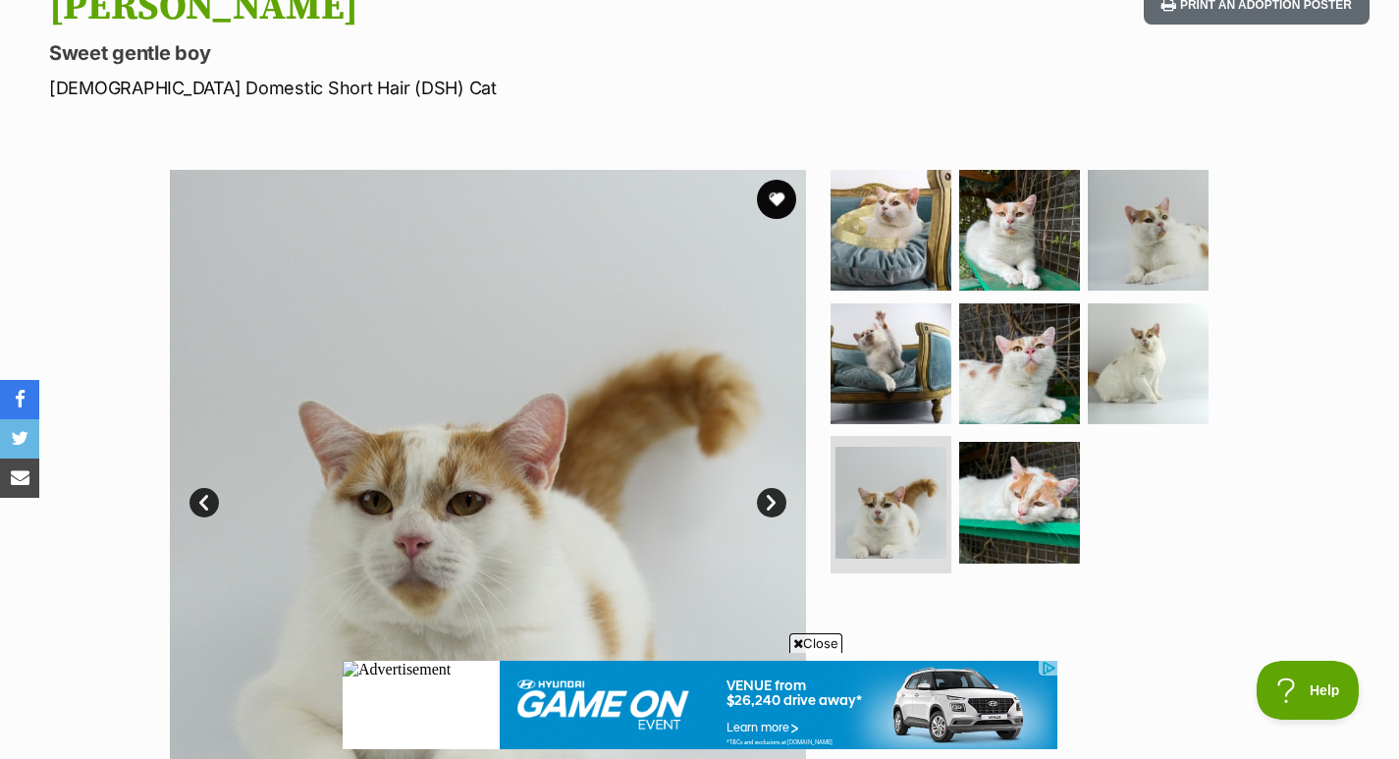
click at [778, 193] on button "favourite" at bounding box center [776, 199] width 39 height 39
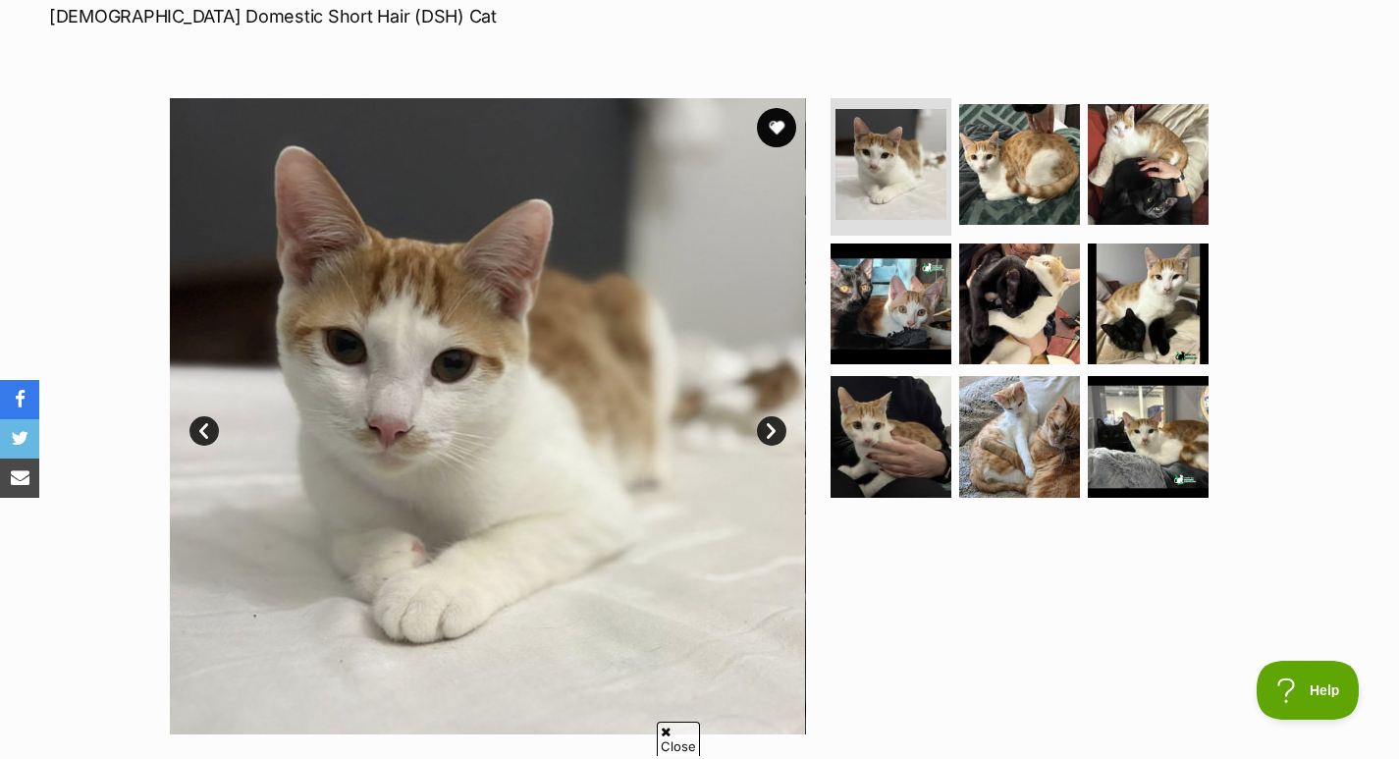
drag, startPoint x: 0, startPoint y: 0, endPoint x: 1406, endPoint y: 118, distance: 1411.3
click at [1137, 278] on img at bounding box center [1147, 303] width 121 height 121
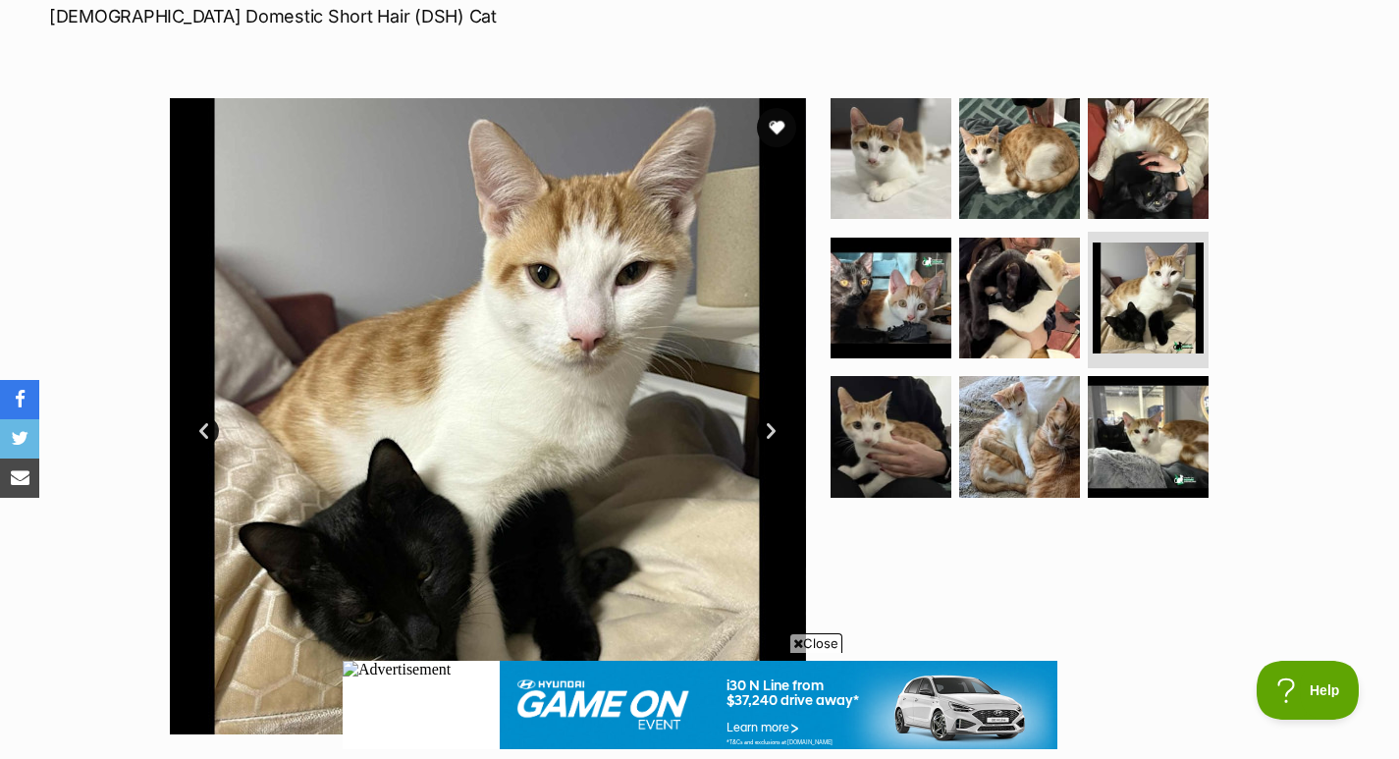
click at [1137, 177] on img at bounding box center [1147, 158] width 121 height 121
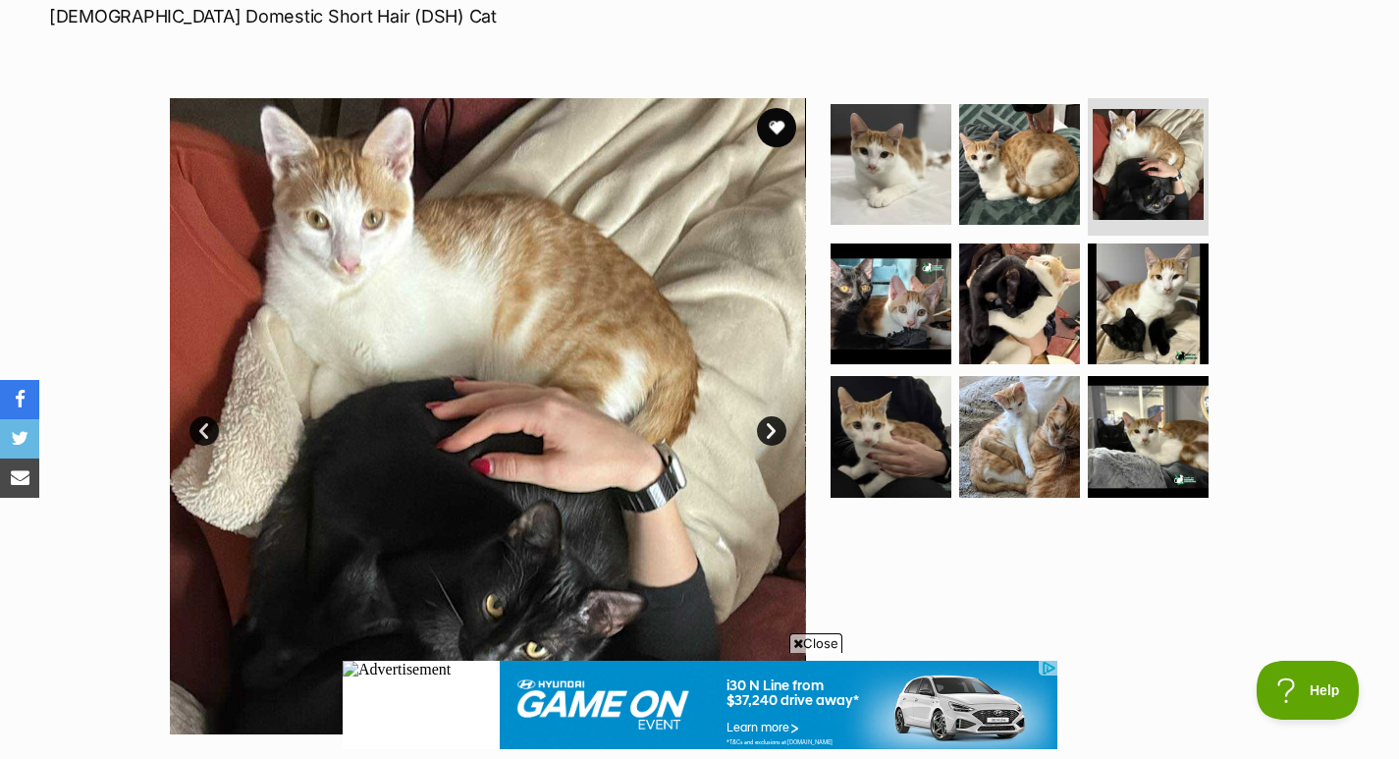
drag, startPoint x: 1396, startPoint y: 91, endPoint x: 1396, endPoint y: 116, distance: 24.5
click at [1396, 116] on div "Available 3 of 9 images 3 of 9 images 3 of 9 images 3 of 9 images 3 of 9 images…" at bounding box center [699, 401] width 1399 height 665
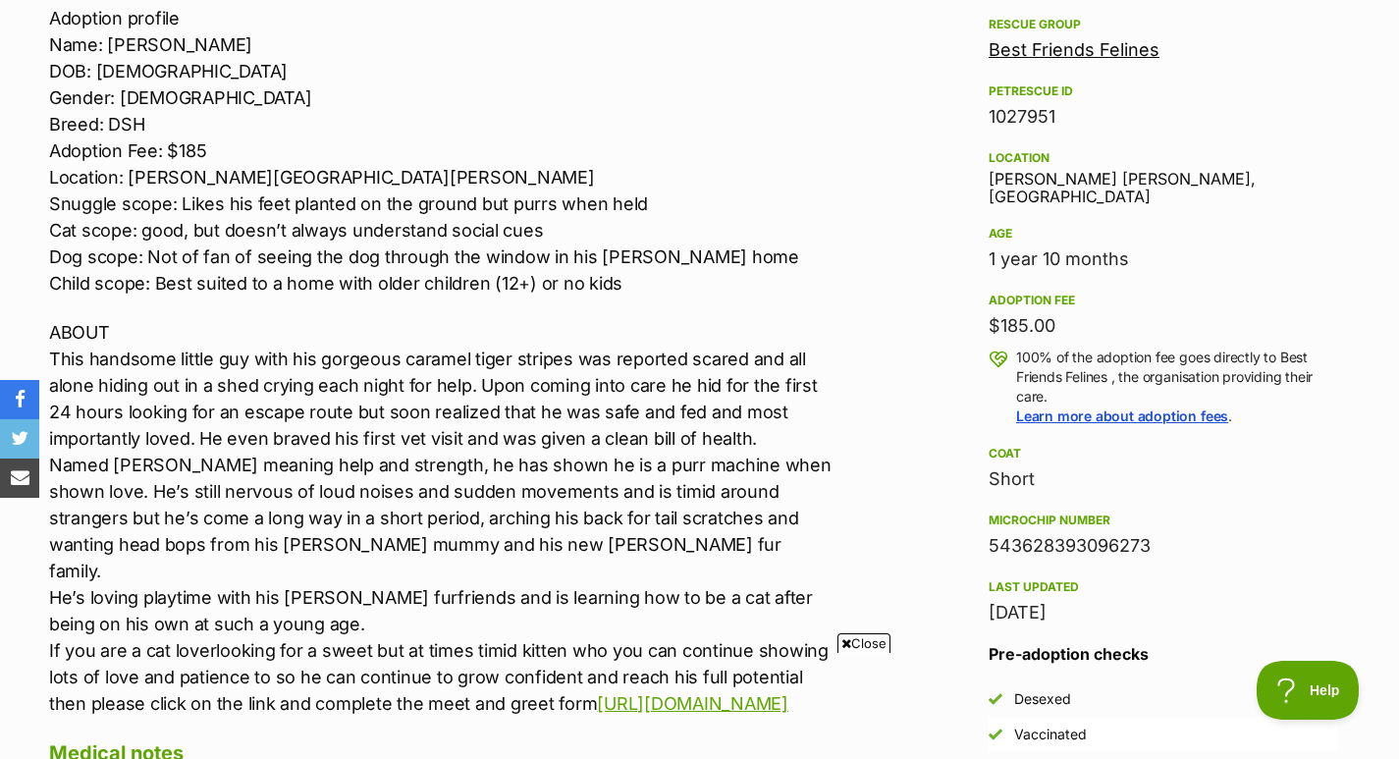
scroll to position [1203, 0]
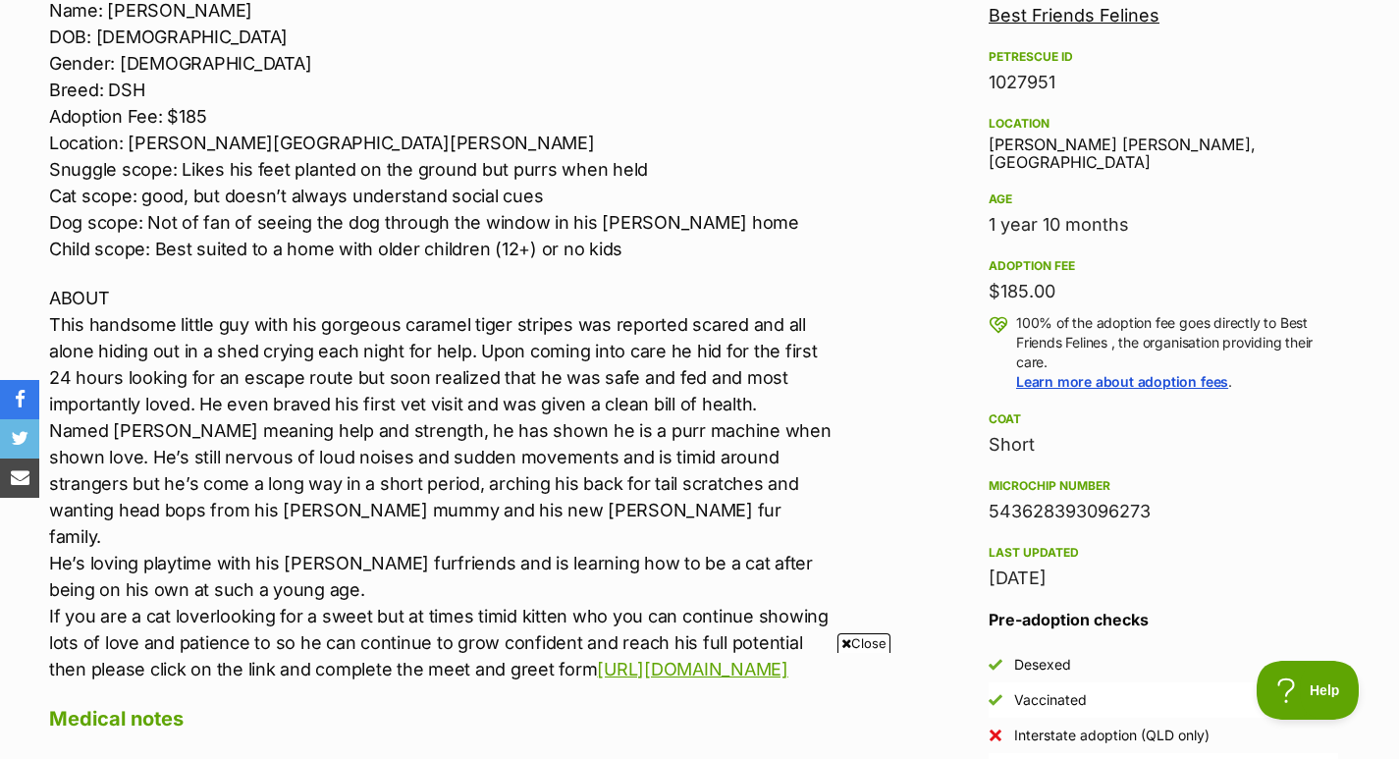
click at [675, 425] on p "ABOUT This handsome little guy with his gorgeous caramel tiger stripes was repo…" at bounding box center [441, 483] width 784 height 397
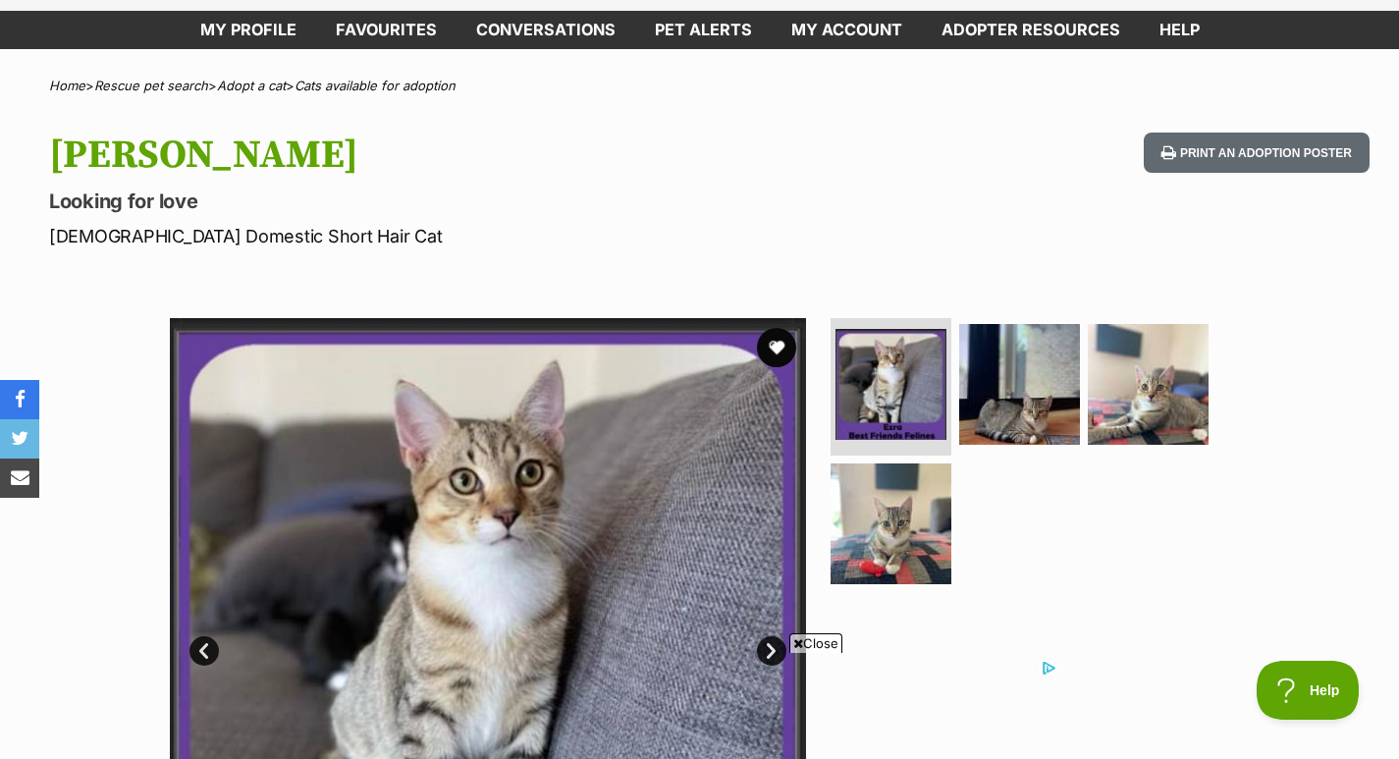
scroll to position [0, 0]
click at [1128, 368] on img at bounding box center [1147, 384] width 121 height 121
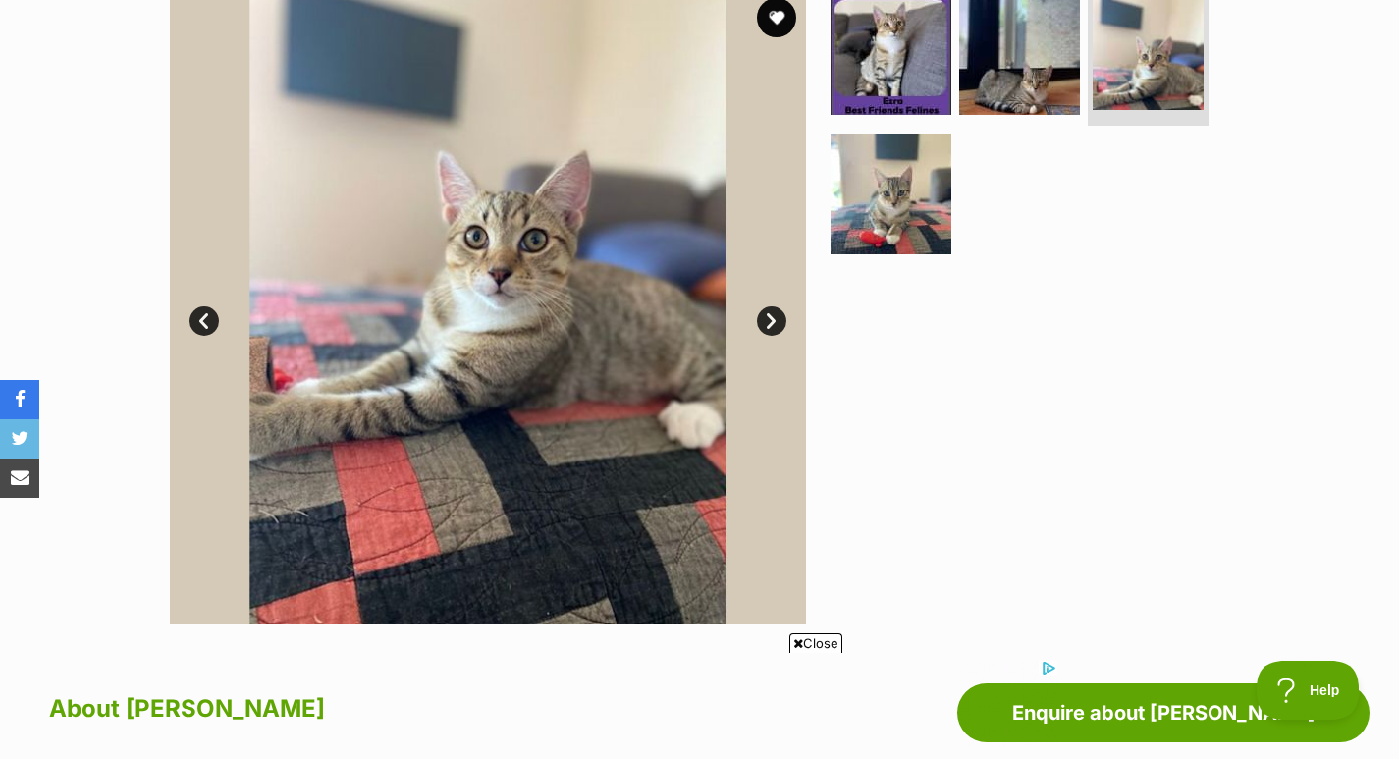
scroll to position [428, 0]
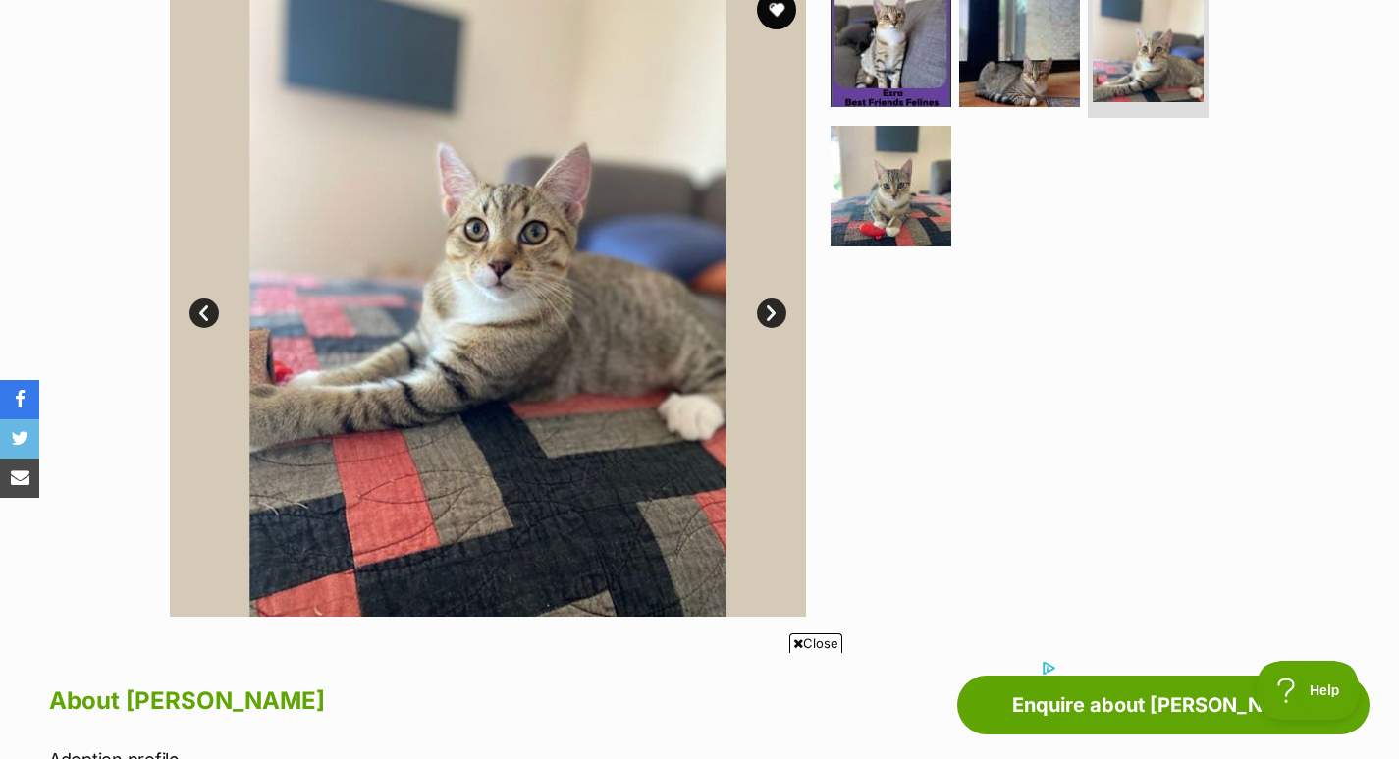
click at [918, 195] on img at bounding box center [890, 186] width 121 height 121
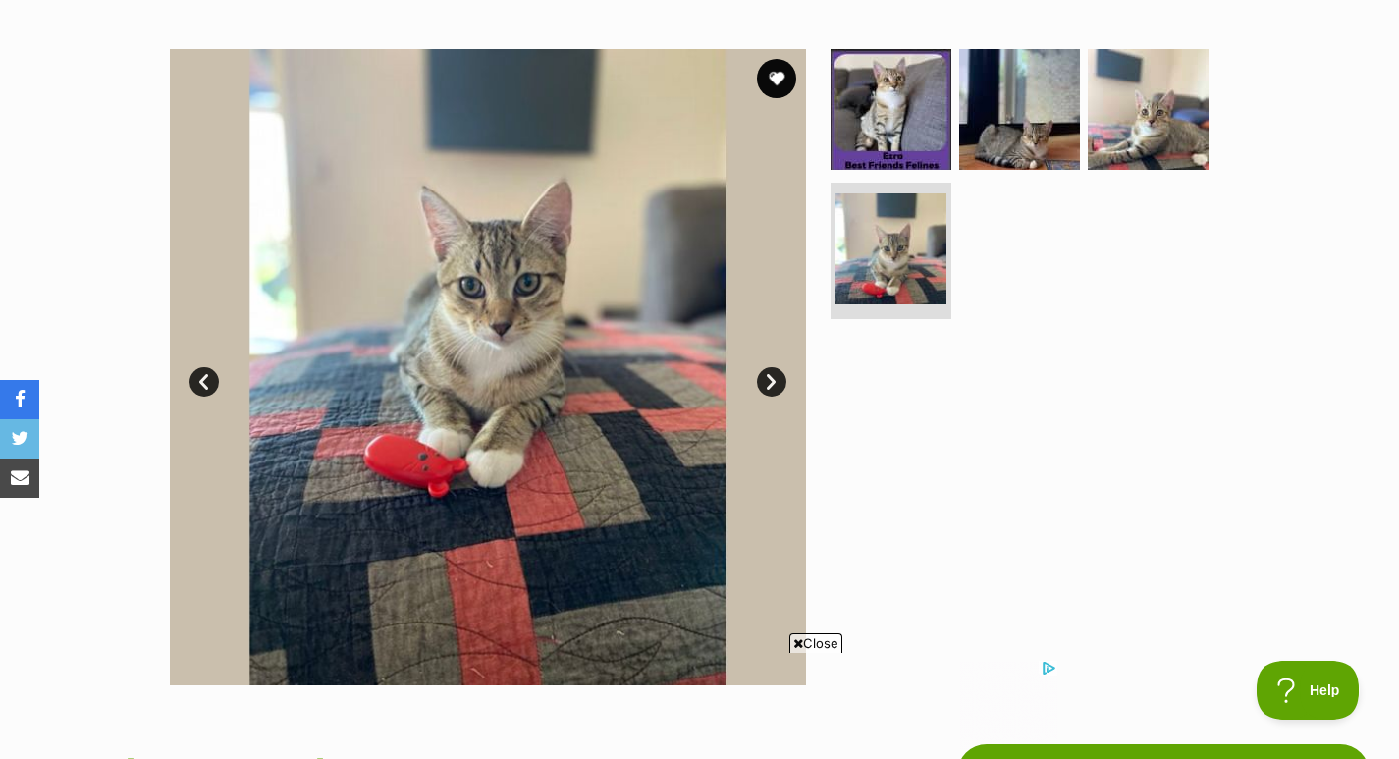
scroll to position [136, 0]
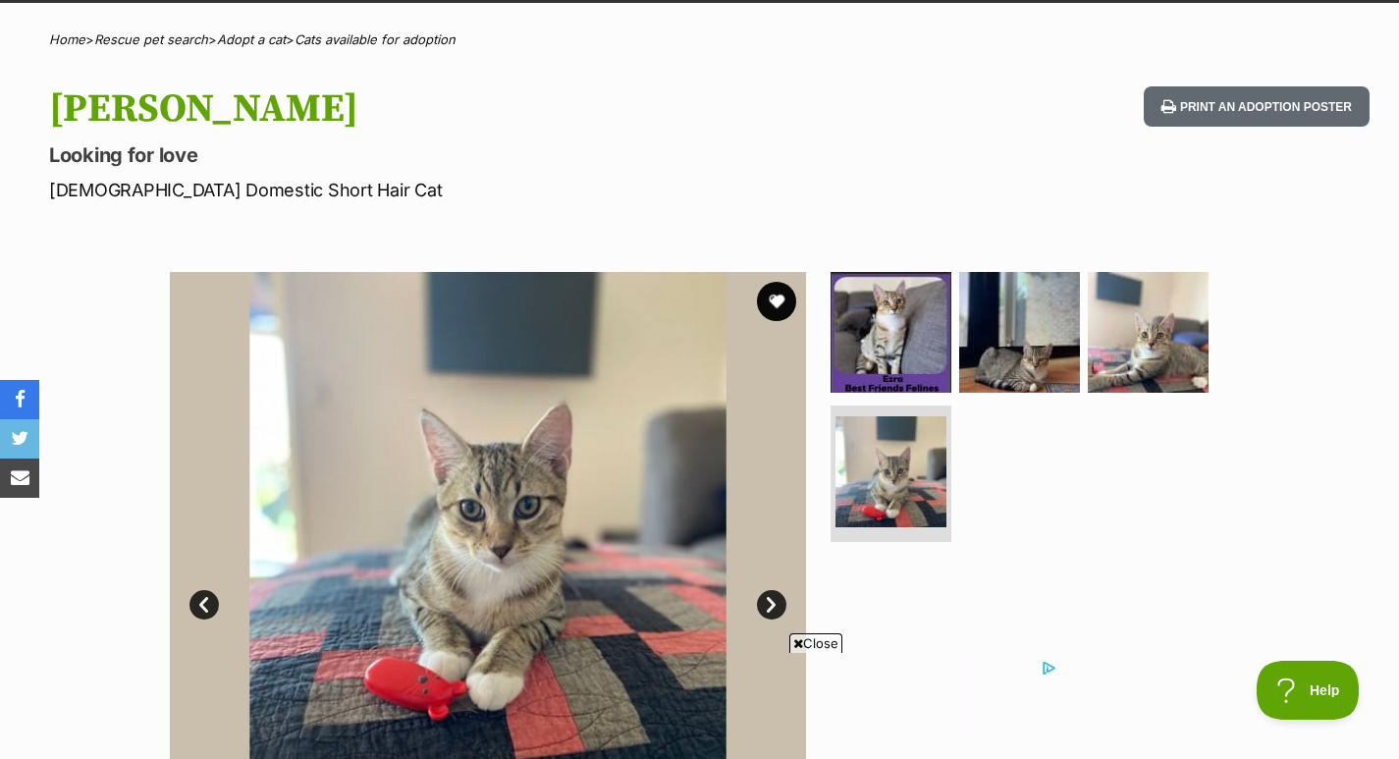
click at [778, 294] on button "favourite" at bounding box center [776, 301] width 39 height 39
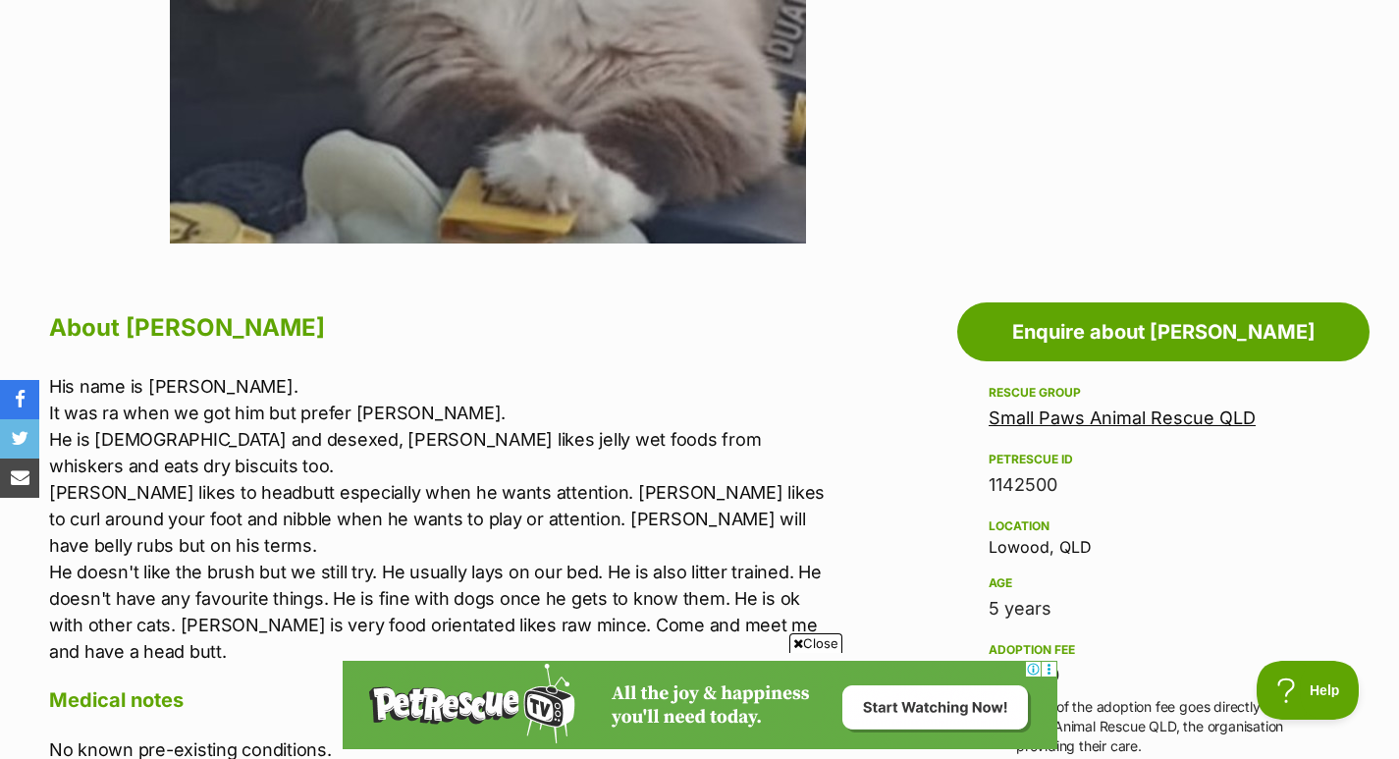
scroll to position [813, 0]
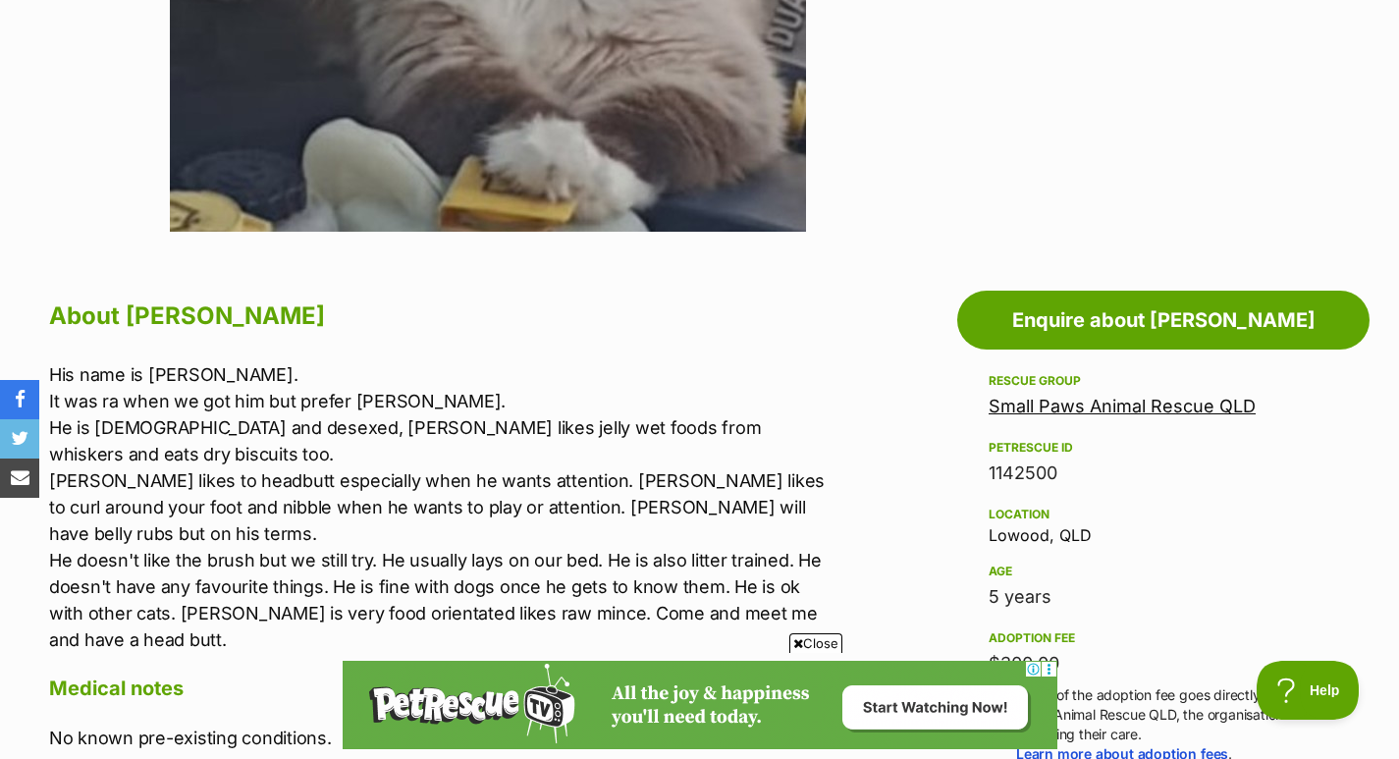
click at [826, 475] on p "His name is [PERSON_NAME]. It was ra when we got him but prefer [PERSON_NAME]. …" at bounding box center [441, 506] width 784 height 291
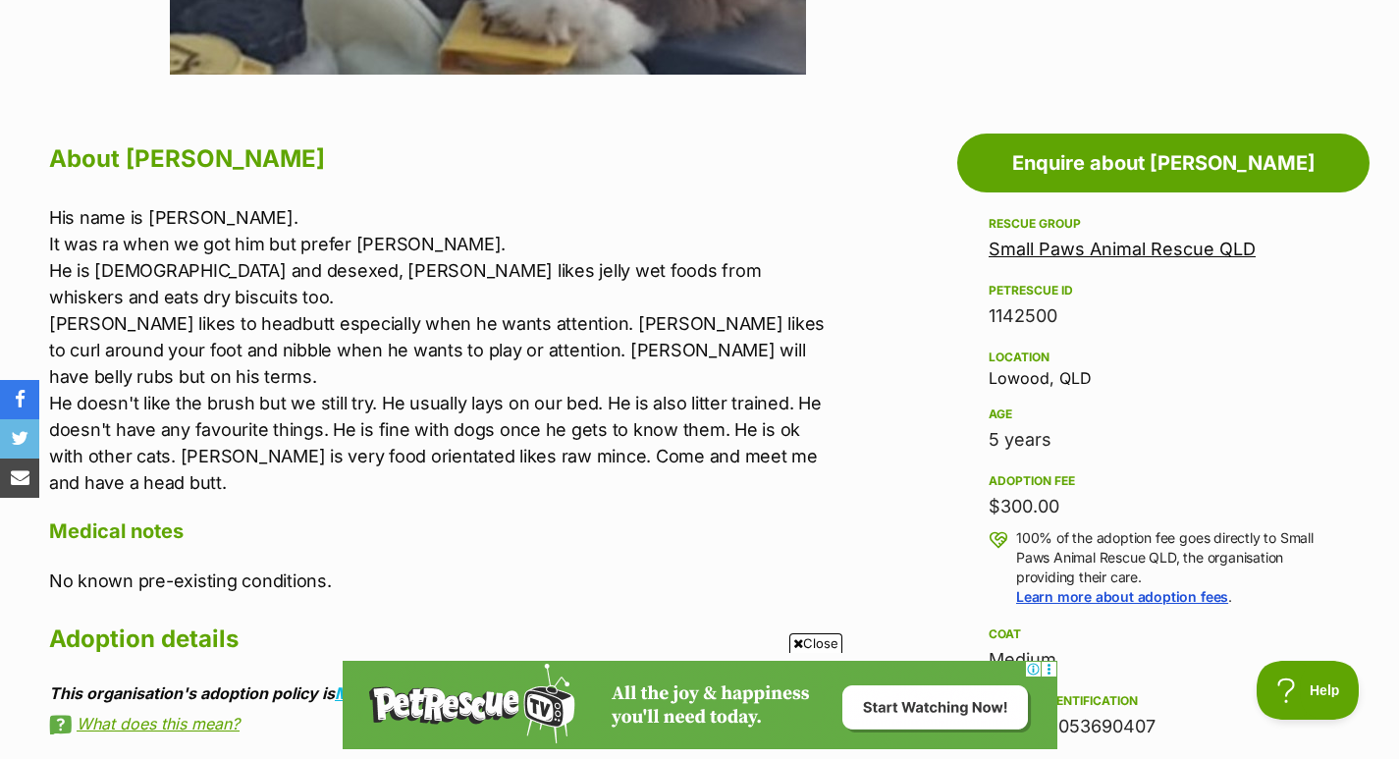
scroll to position [0, 0]
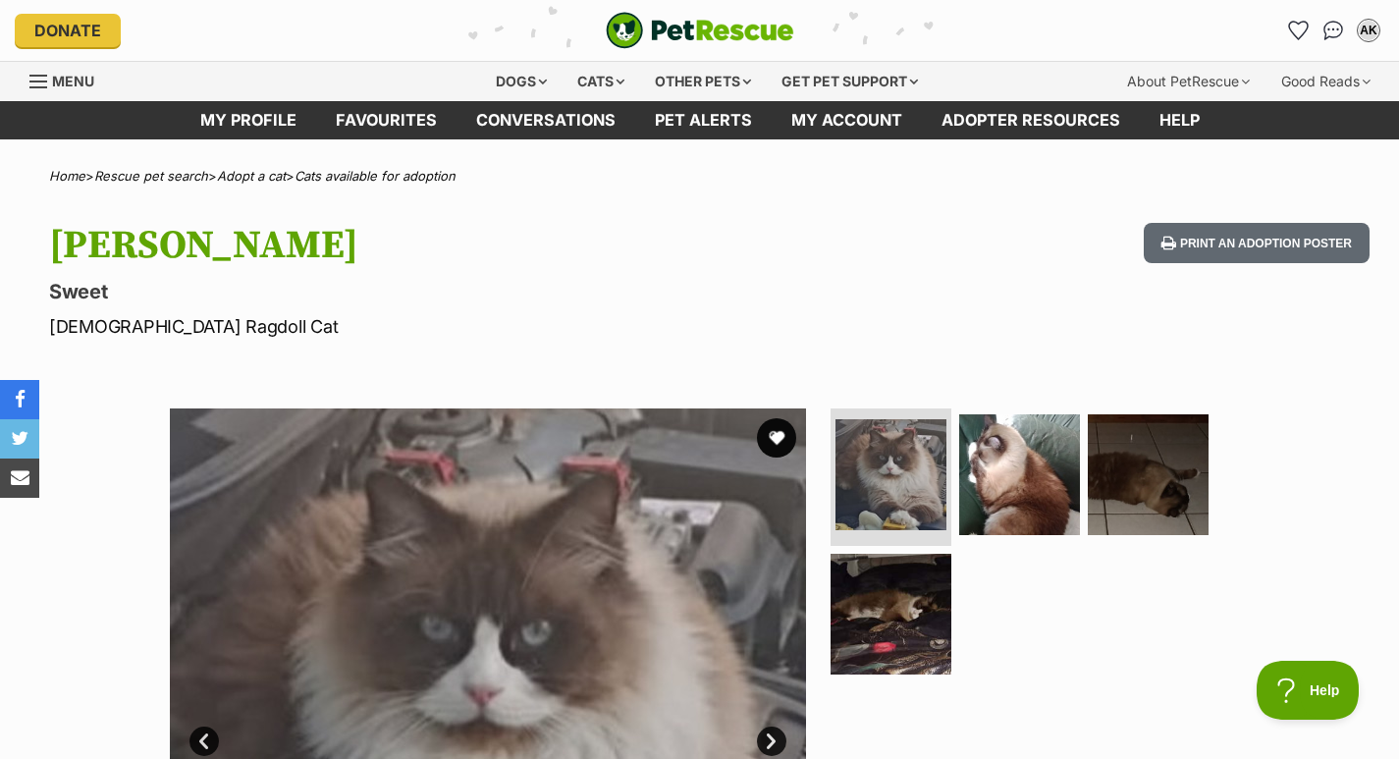
click at [989, 450] on img at bounding box center [1019, 474] width 121 height 121
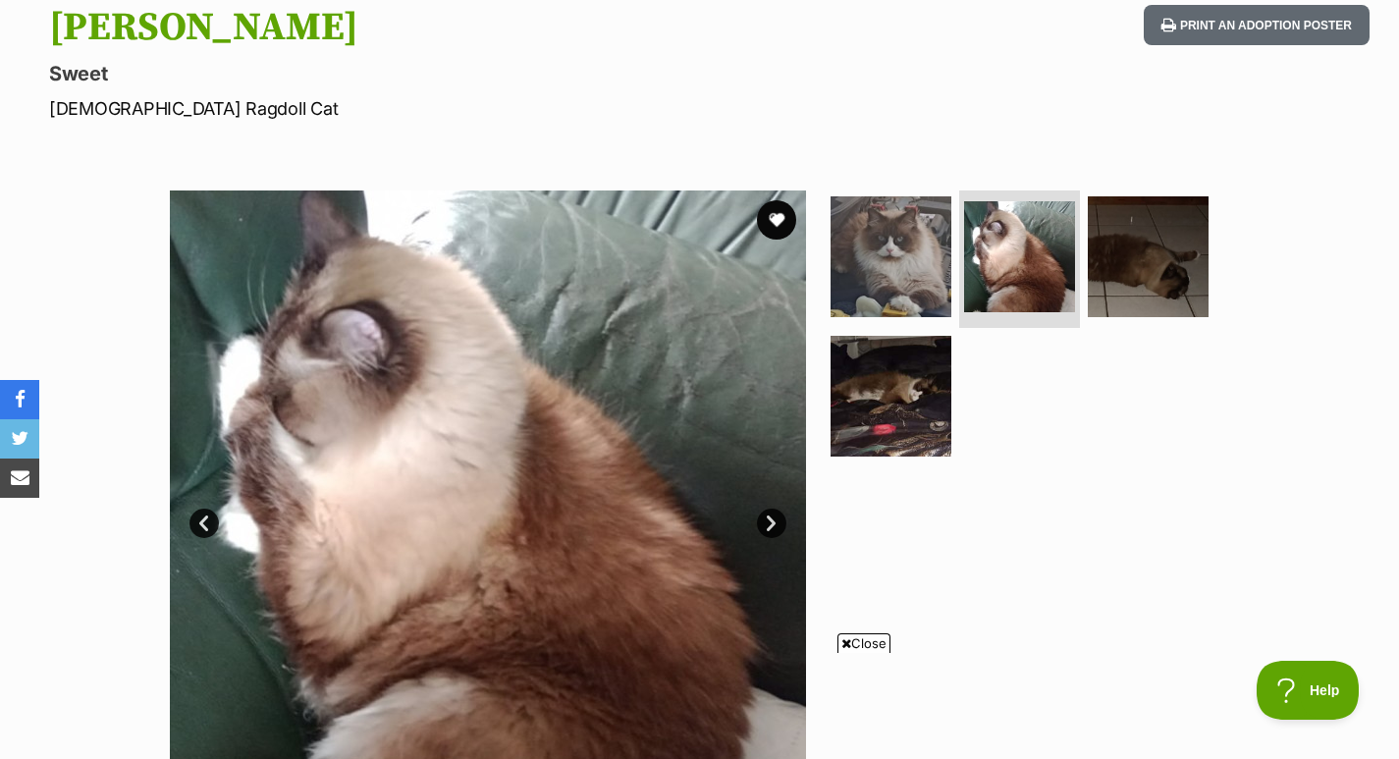
scroll to position [209, 0]
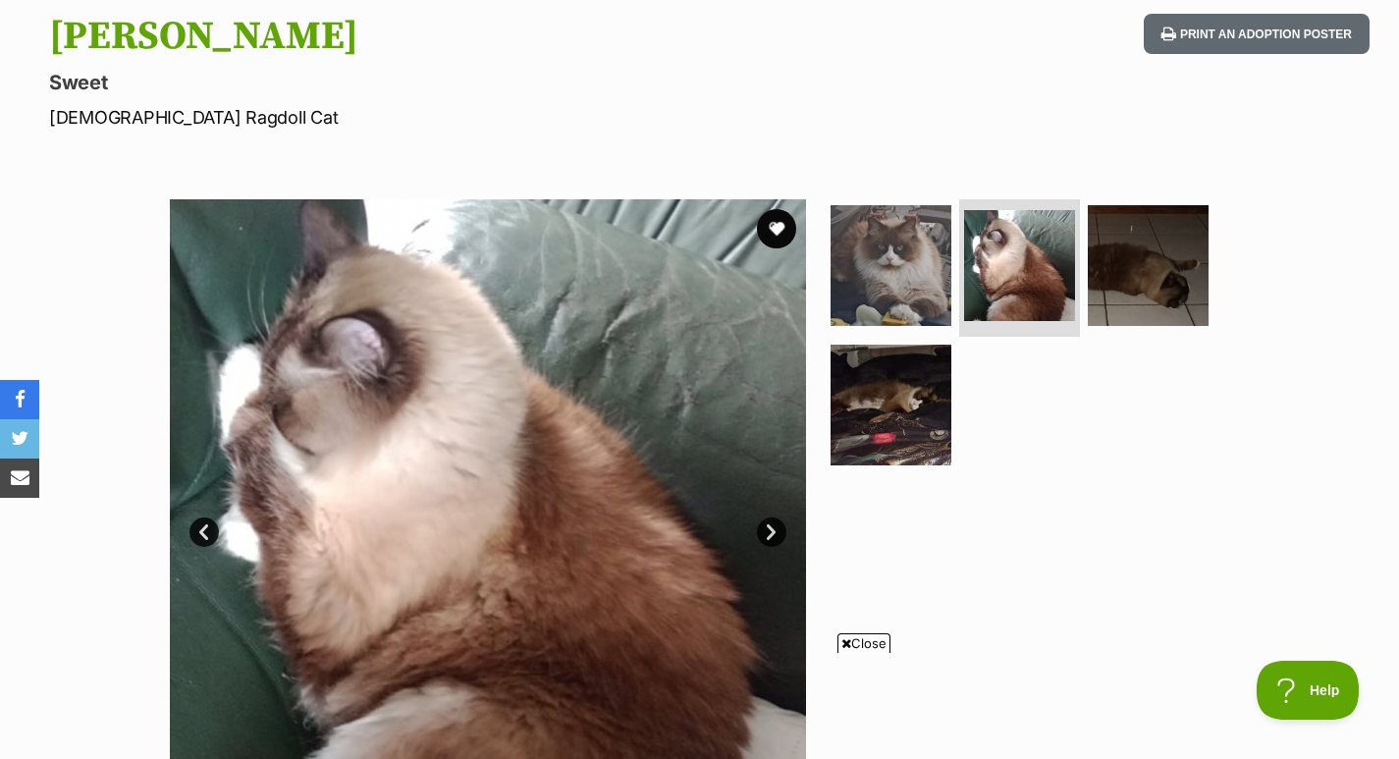
click at [1164, 246] on img at bounding box center [1147, 265] width 121 height 121
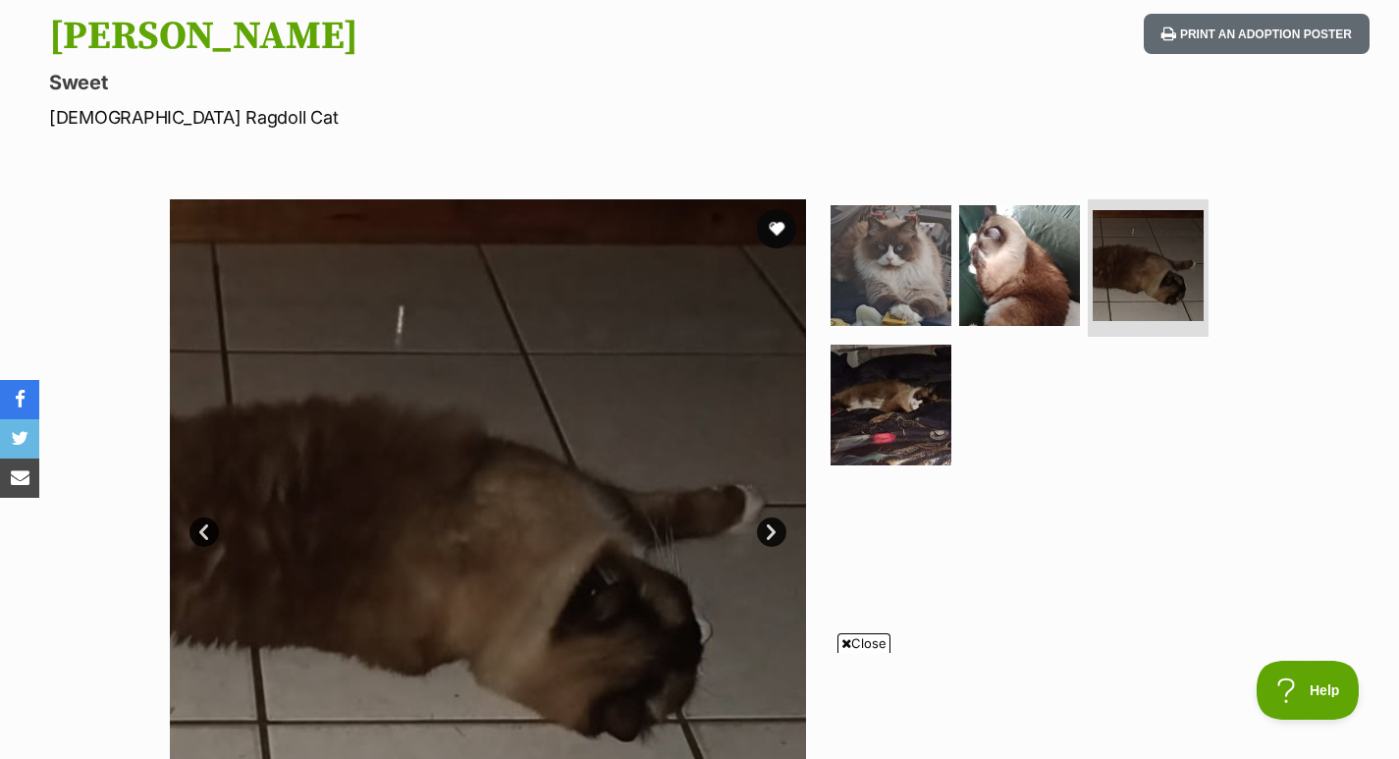
click at [905, 414] on img at bounding box center [890, 404] width 121 height 121
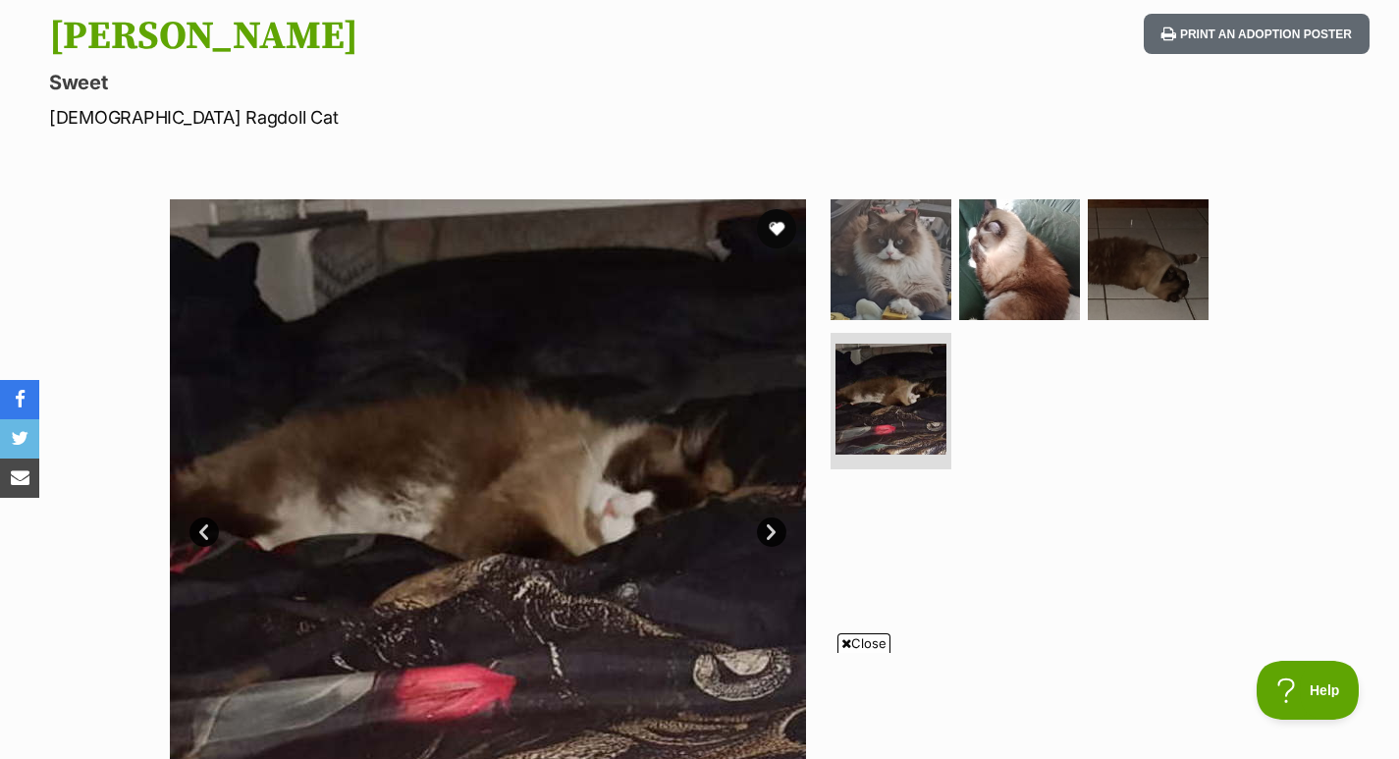
click at [907, 248] on img at bounding box center [890, 259] width 121 height 121
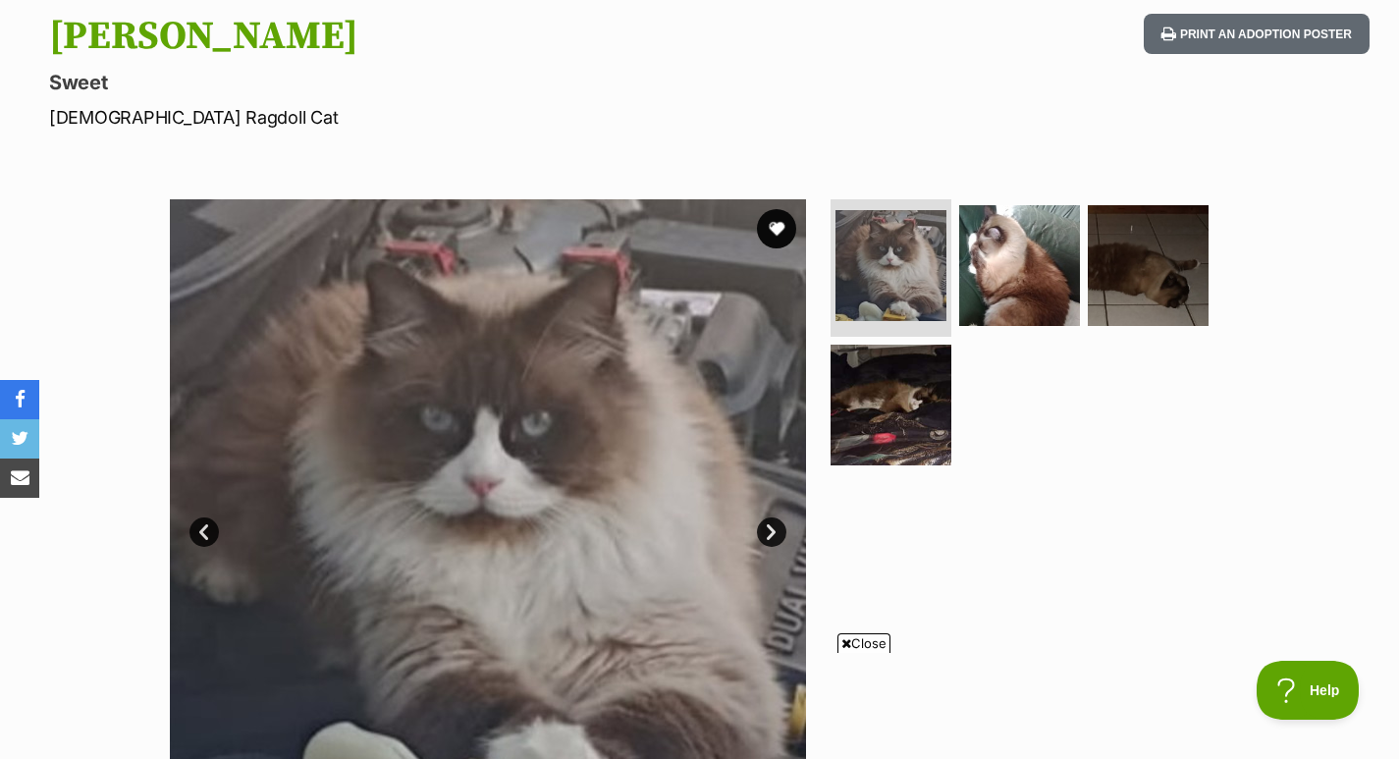
click at [775, 235] on button "favourite" at bounding box center [776, 228] width 39 height 39
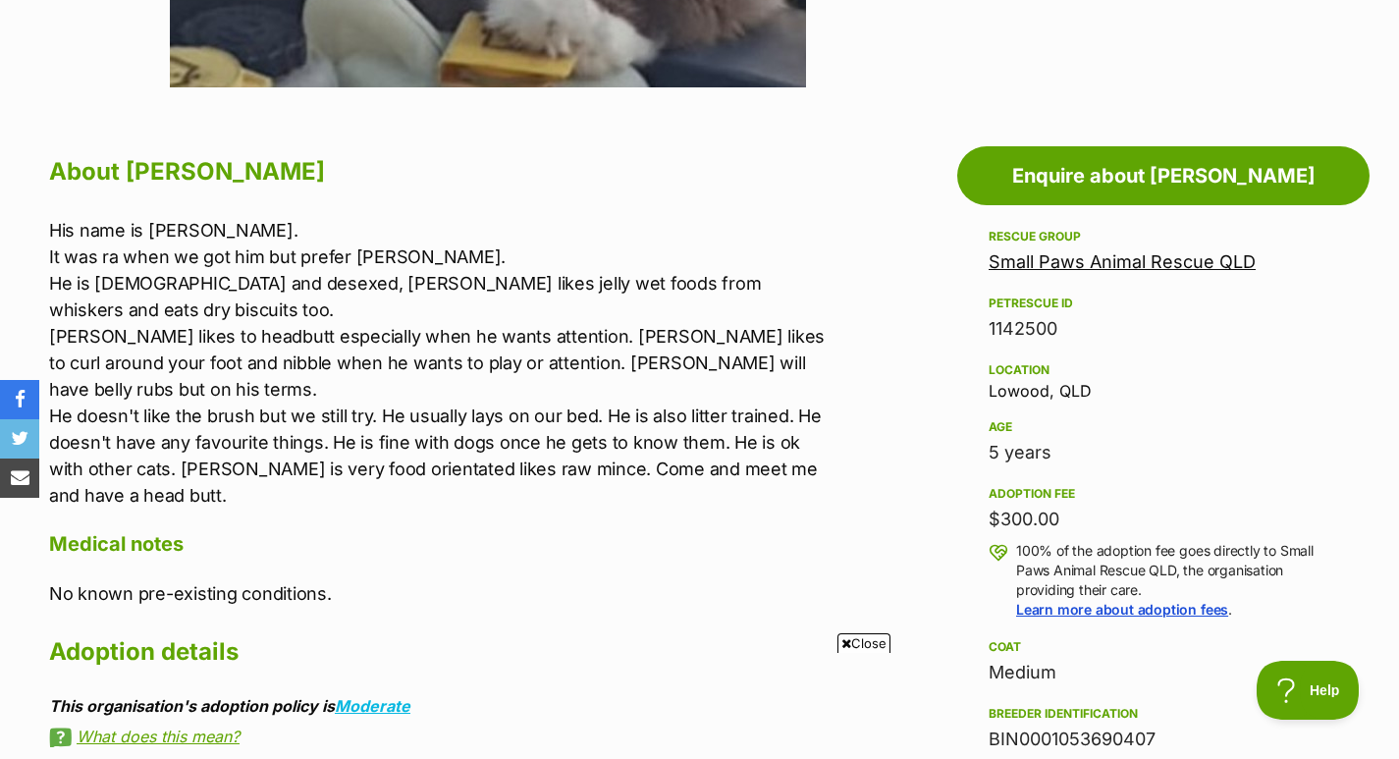
scroll to position [901, 0]
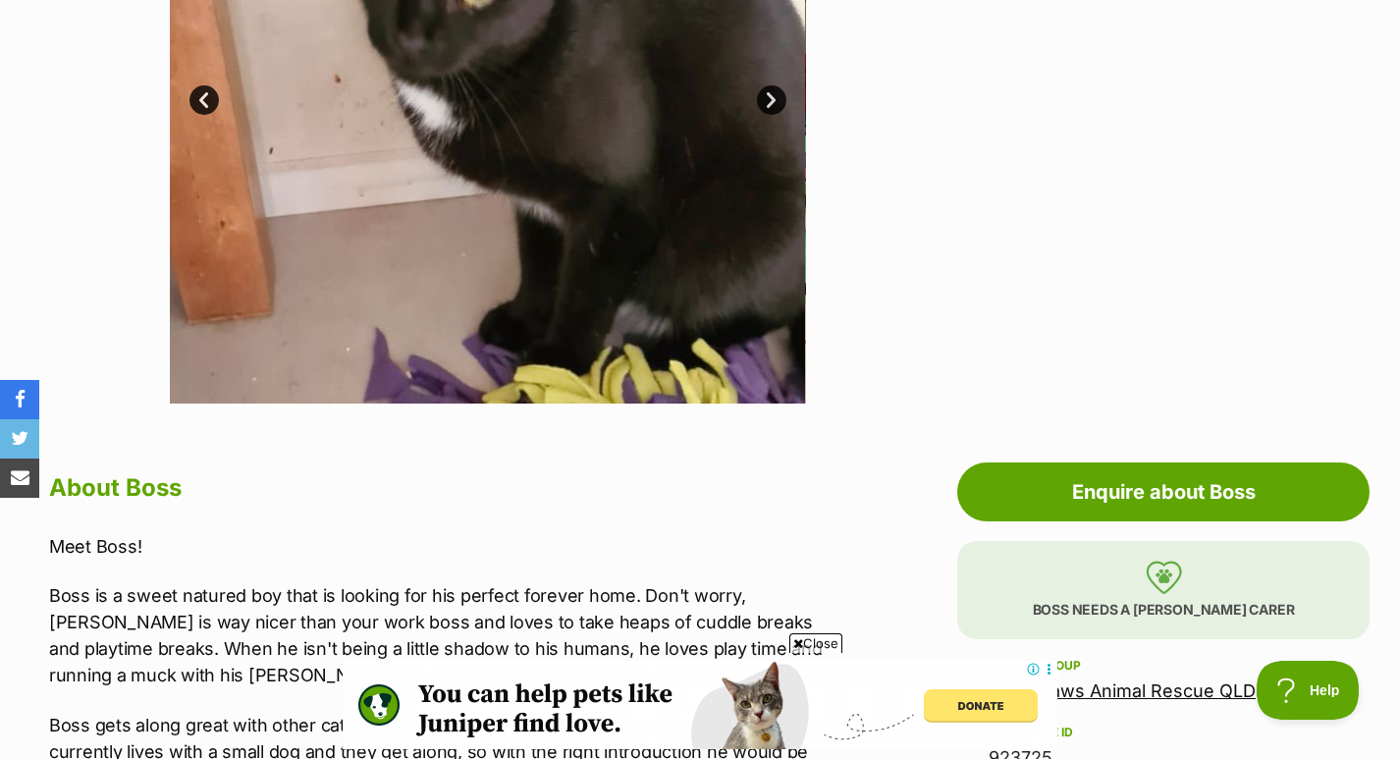
scroll to position [352, 0]
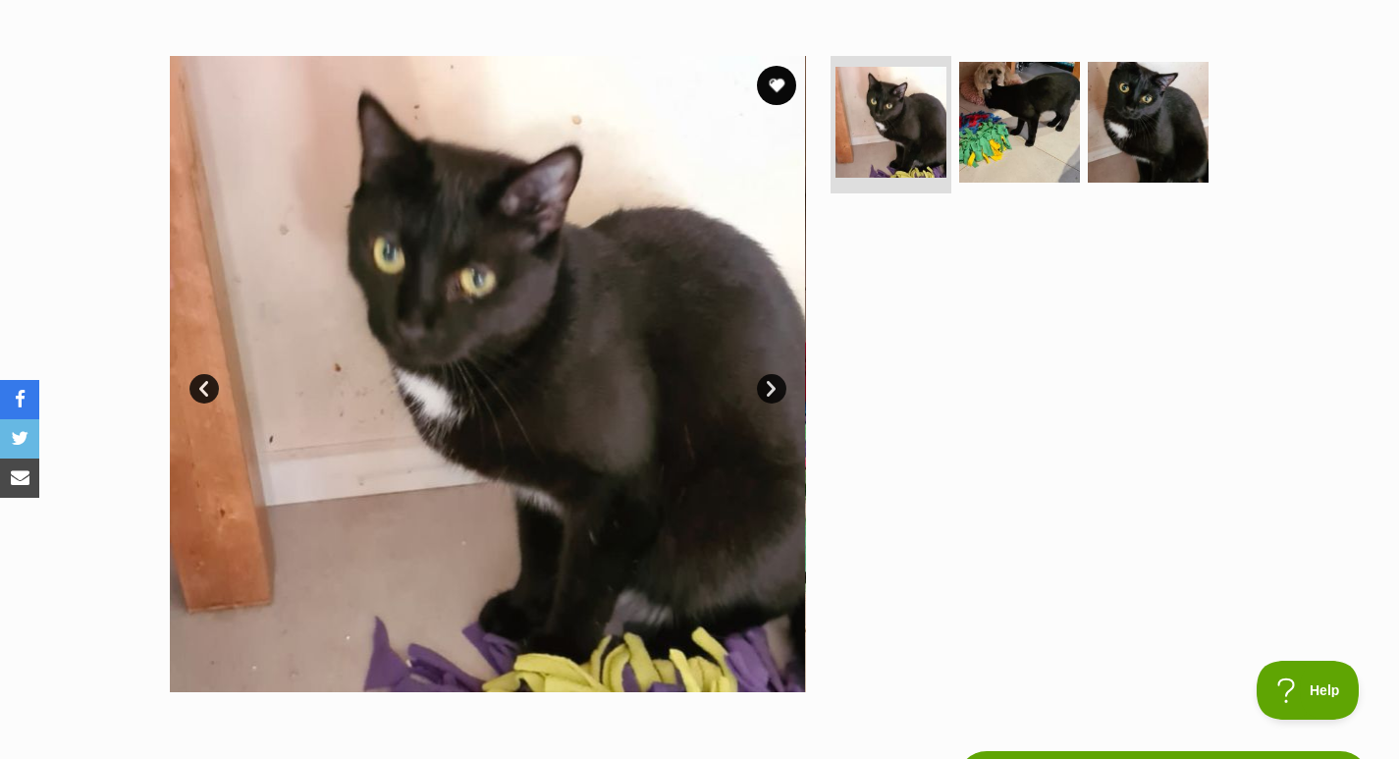
scroll to position [0, 0]
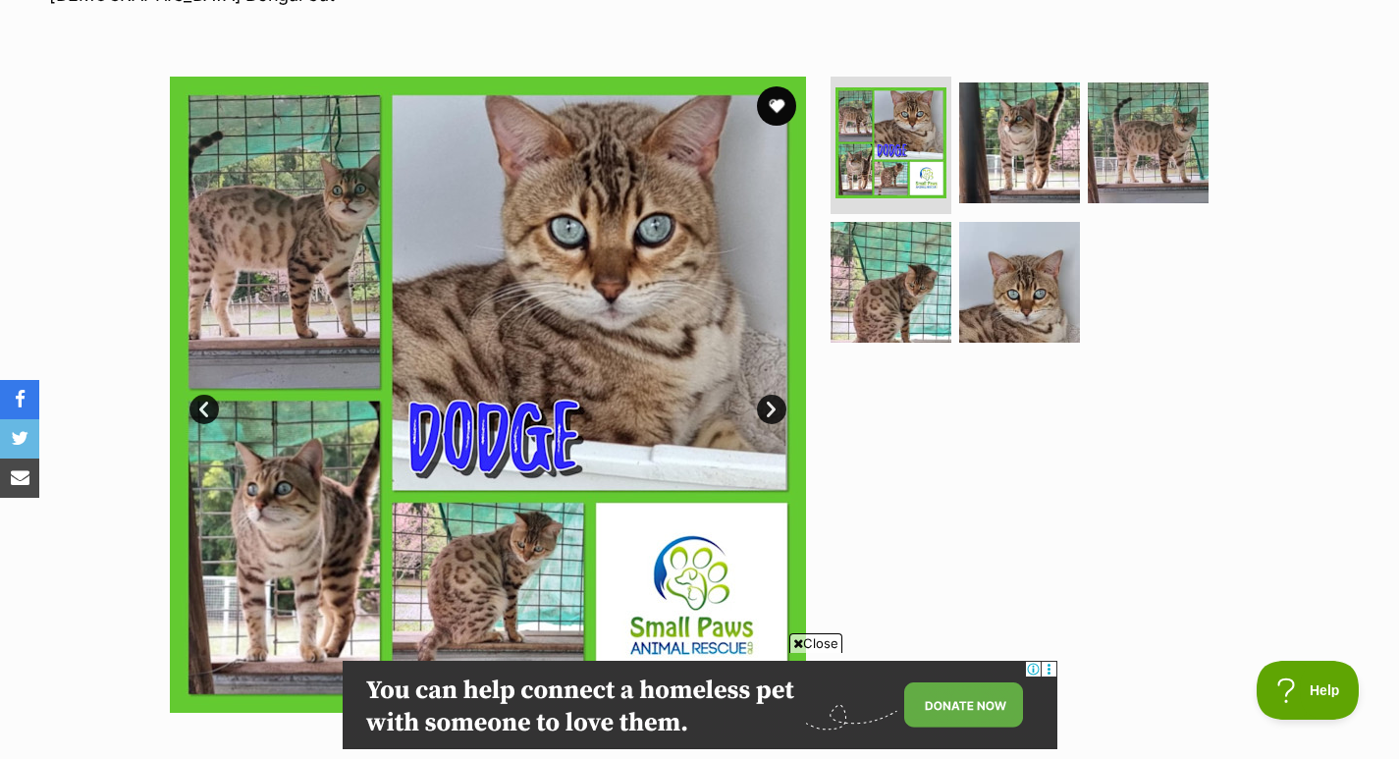
scroll to position [321, 0]
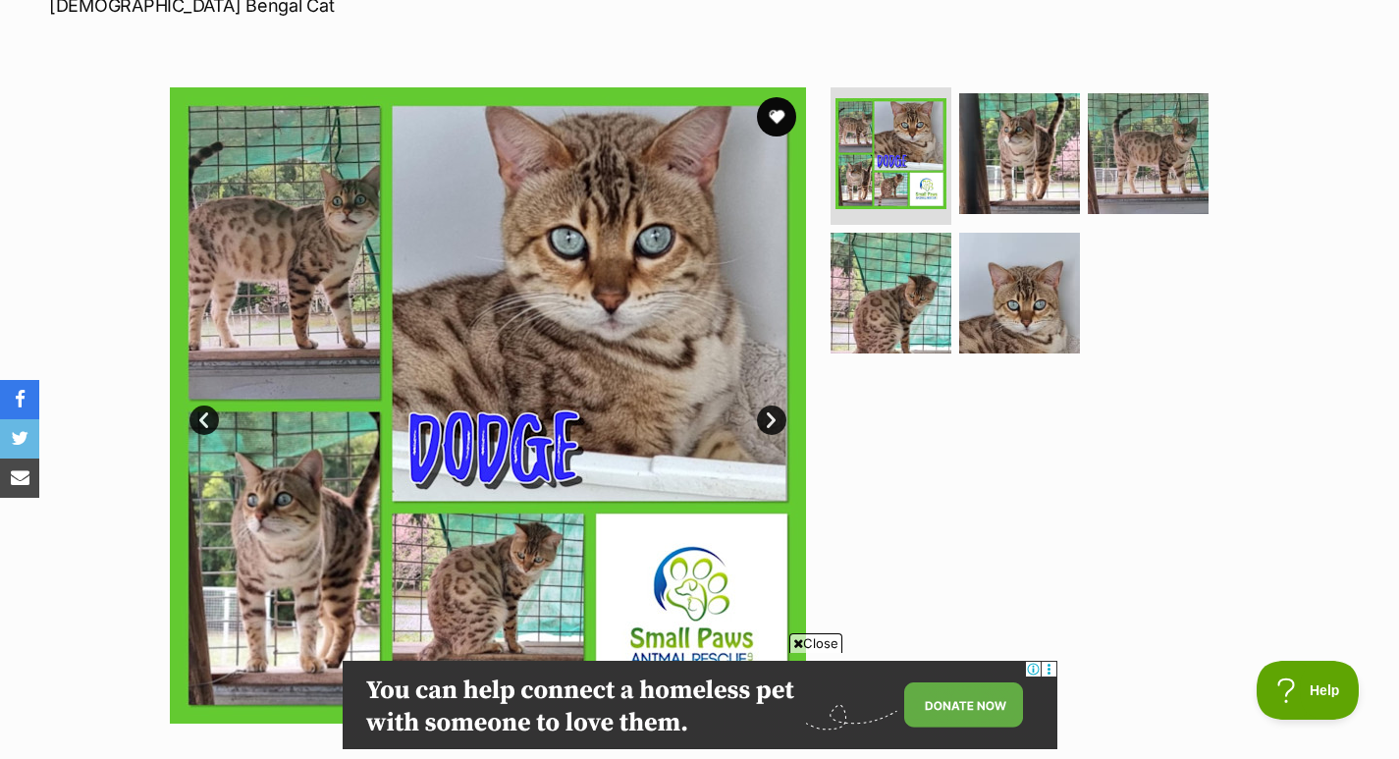
drag, startPoint x: 0, startPoint y: 0, endPoint x: 1396, endPoint y: 115, distance: 1400.3
click at [1024, 279] on img at bounding box center [1019, 293] width 121 height 121
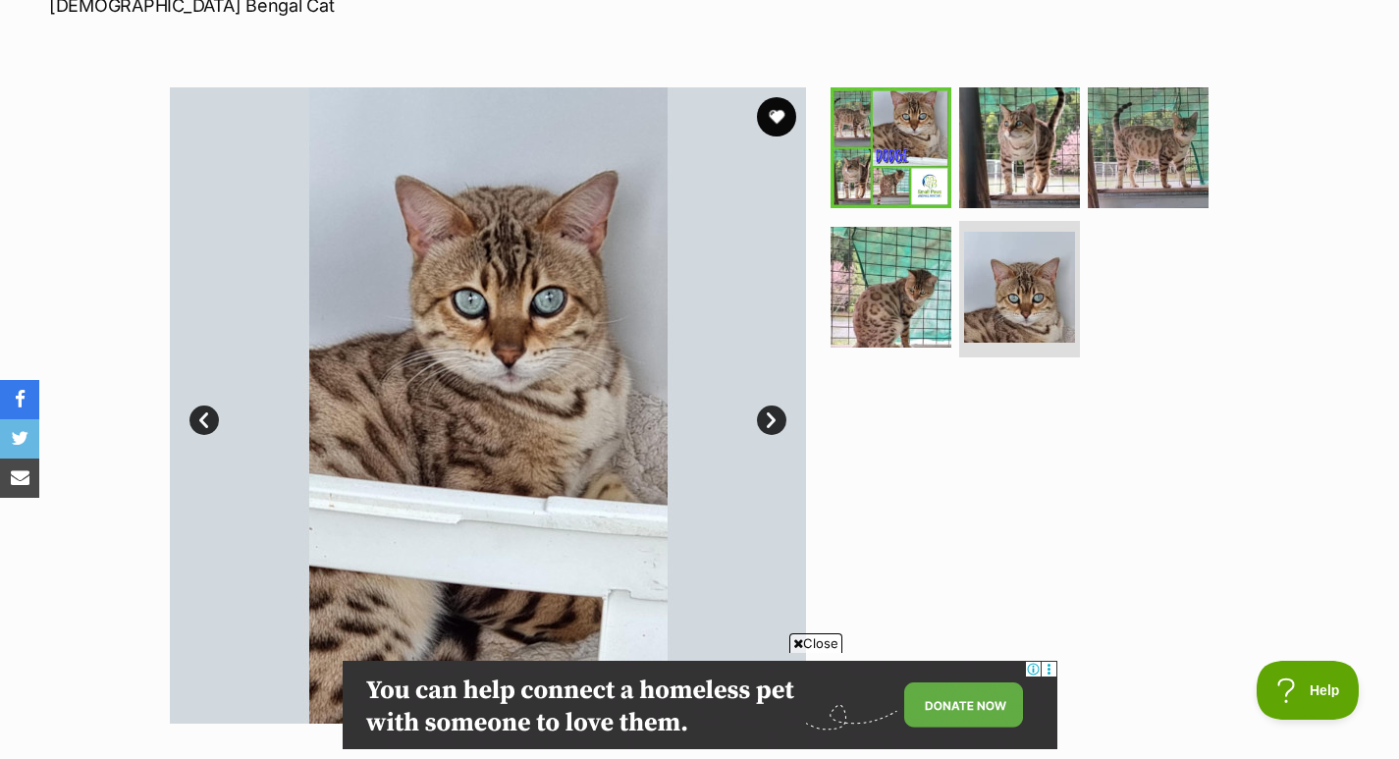
click at [1190, 161] on img at bounding box center [1147, 147] width 121 height 121
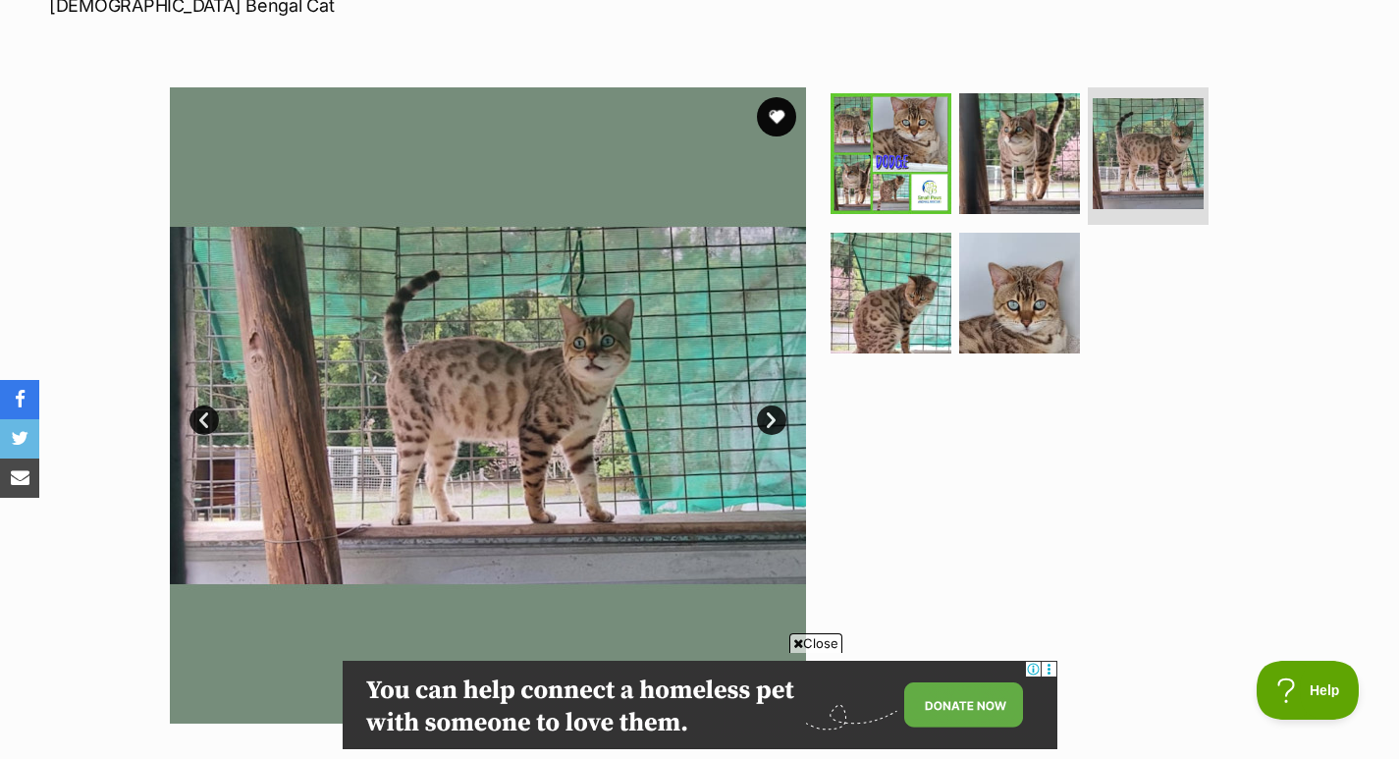
click at [923, 148] on img at bounding box center [890, 153] width 121 height 121
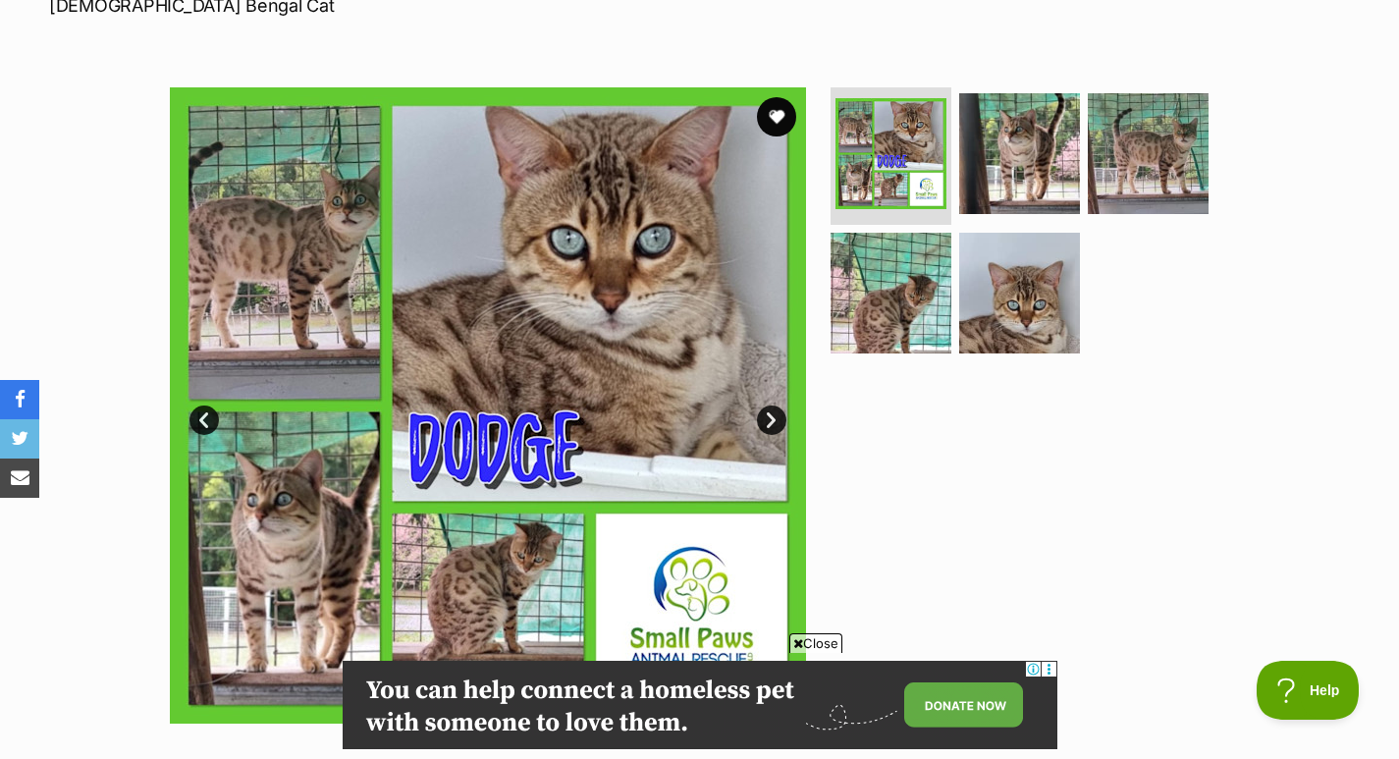
click at [895, 279] on img at bounding box center [890, 293] width 121 height 121
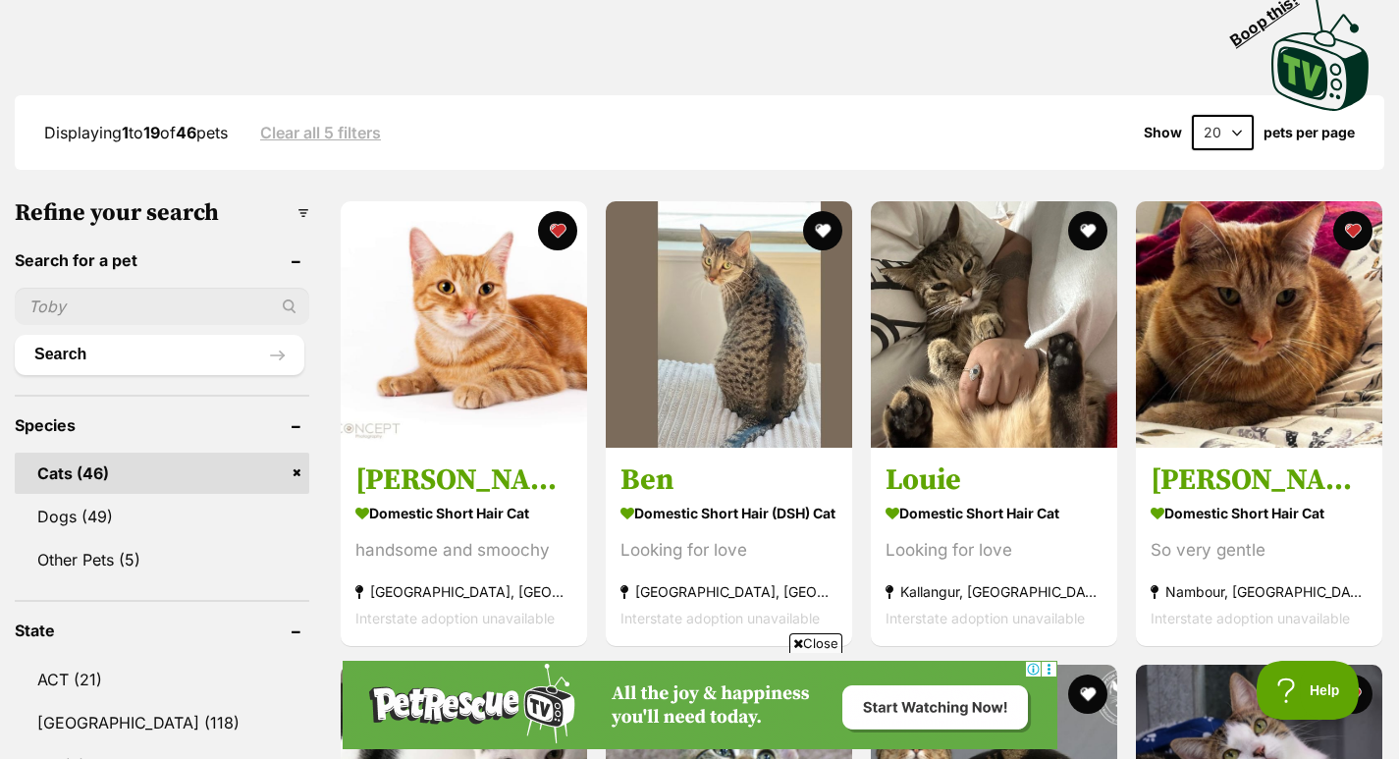
scroll to position [663, 0]
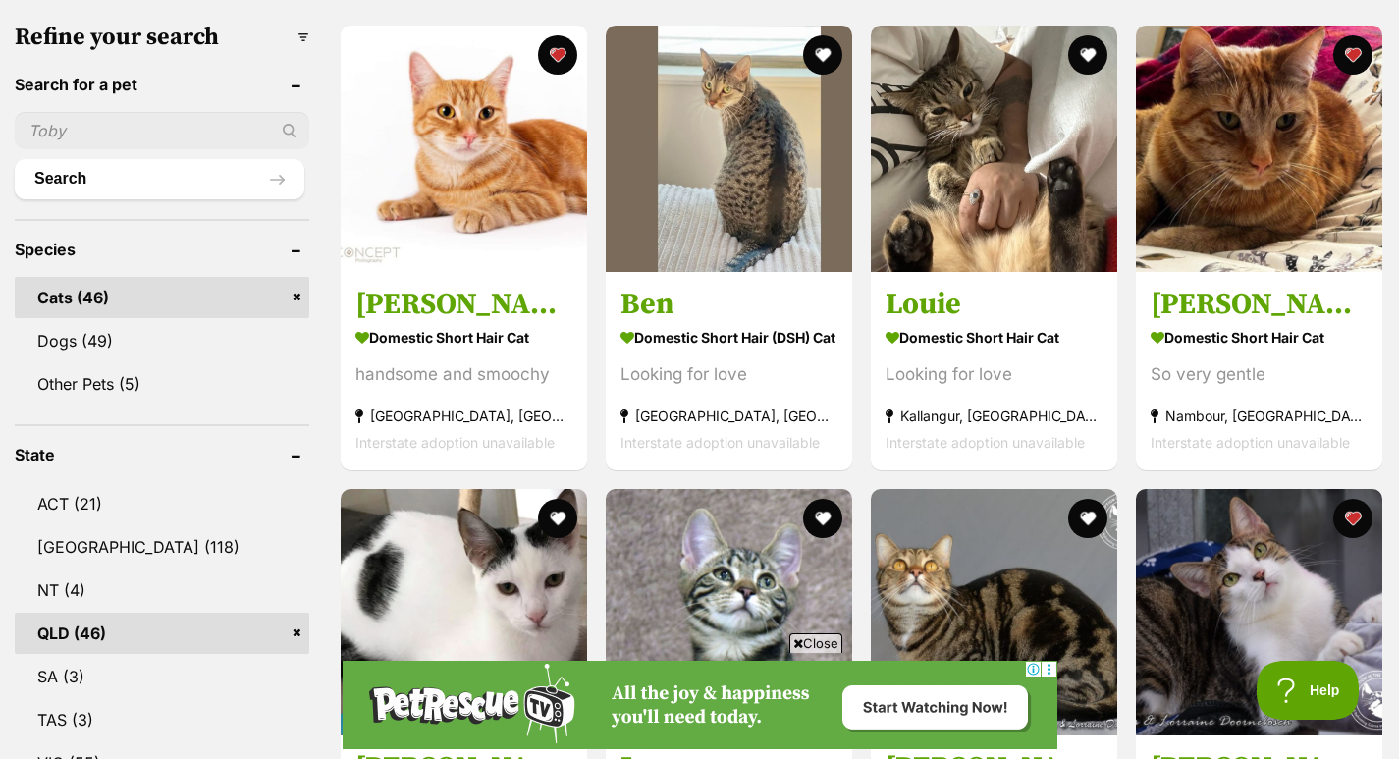
drag, startPoint x: 1412, startPoint y: 67, endPoint x: 1412, endPoint y: 162, distance: 95.2
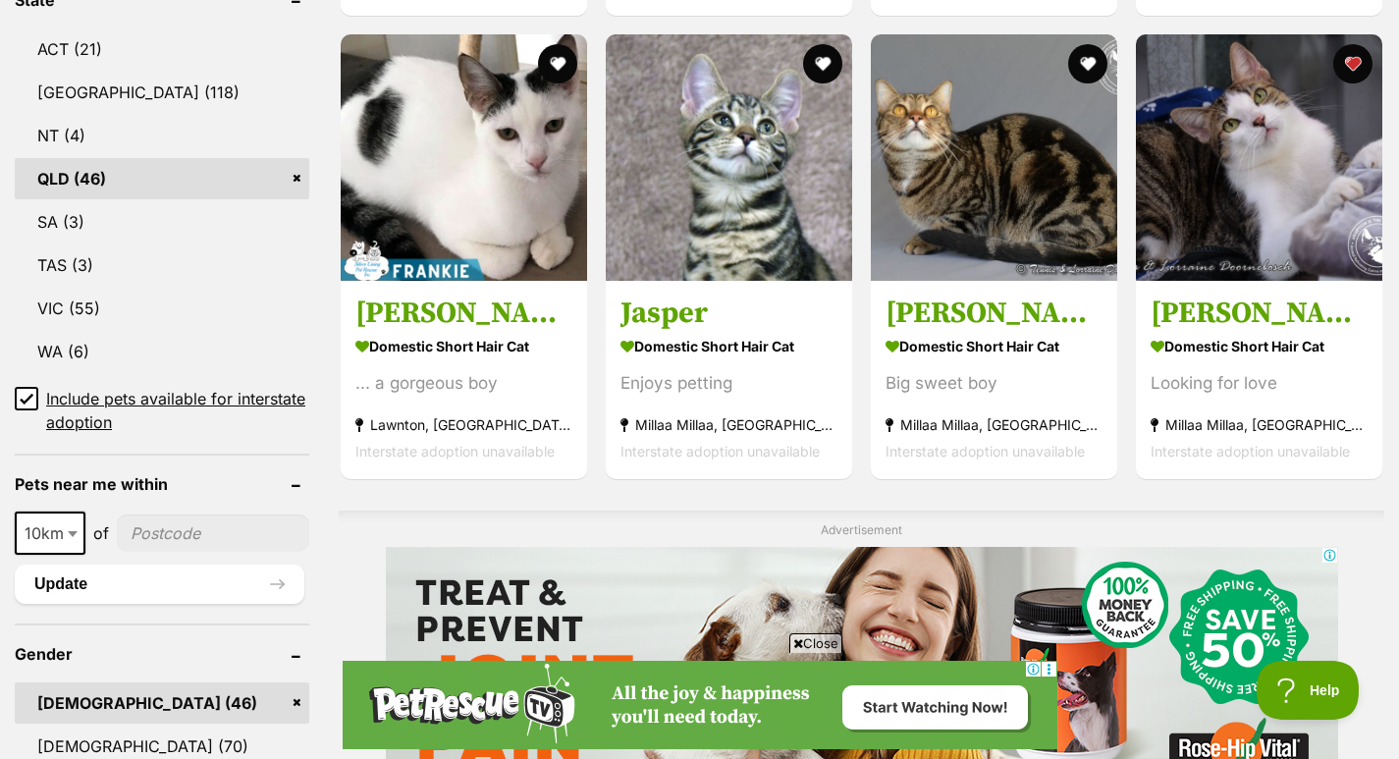
scroll to position [1191, 0]
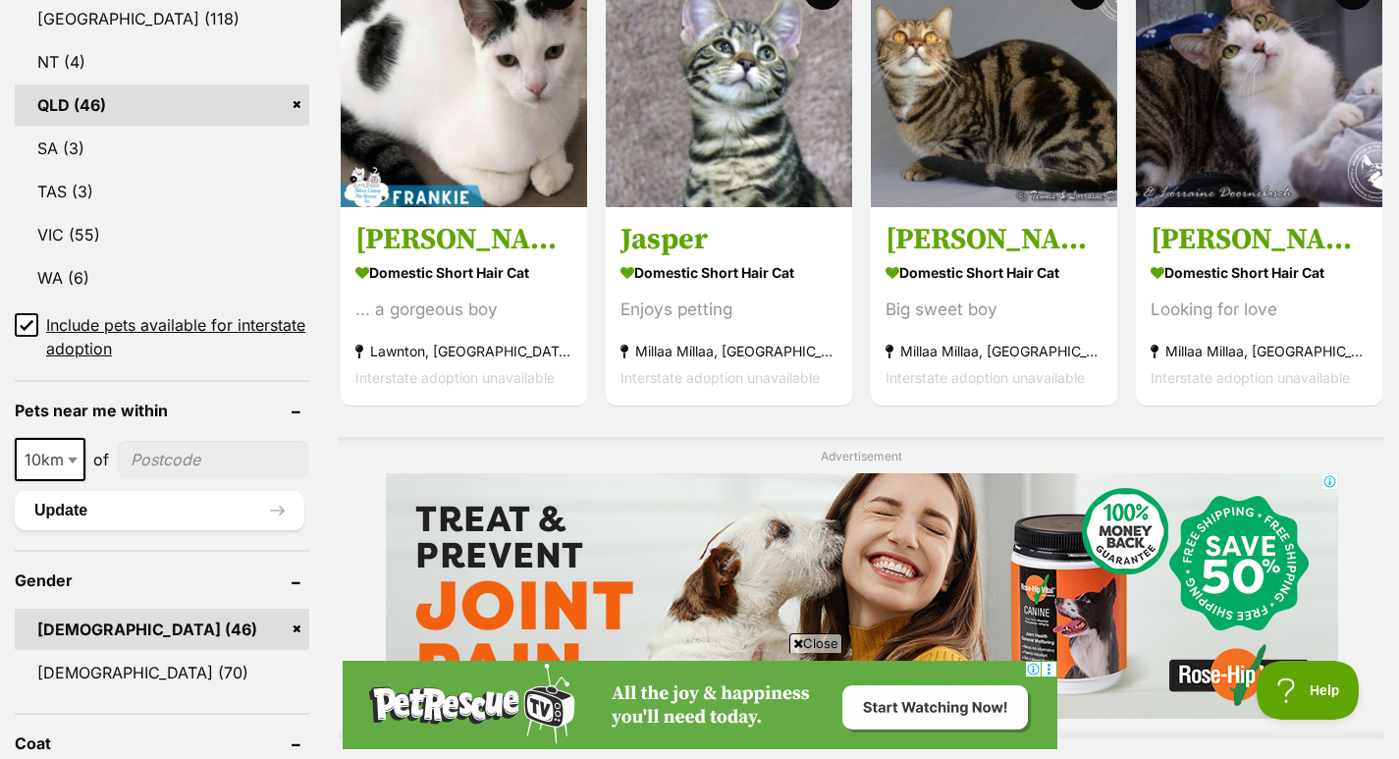
click at [65, 438] on span at bounding box center [75, 459] width 20 height 43
select select "100"
click at [192, 441] on input"] "postcode" at bounding box center [218, 459] width 183 height 37
click at [150, 441] on input"] "5350" at bounding box center [218, 459] width 183 height 37
type input"] "4350"
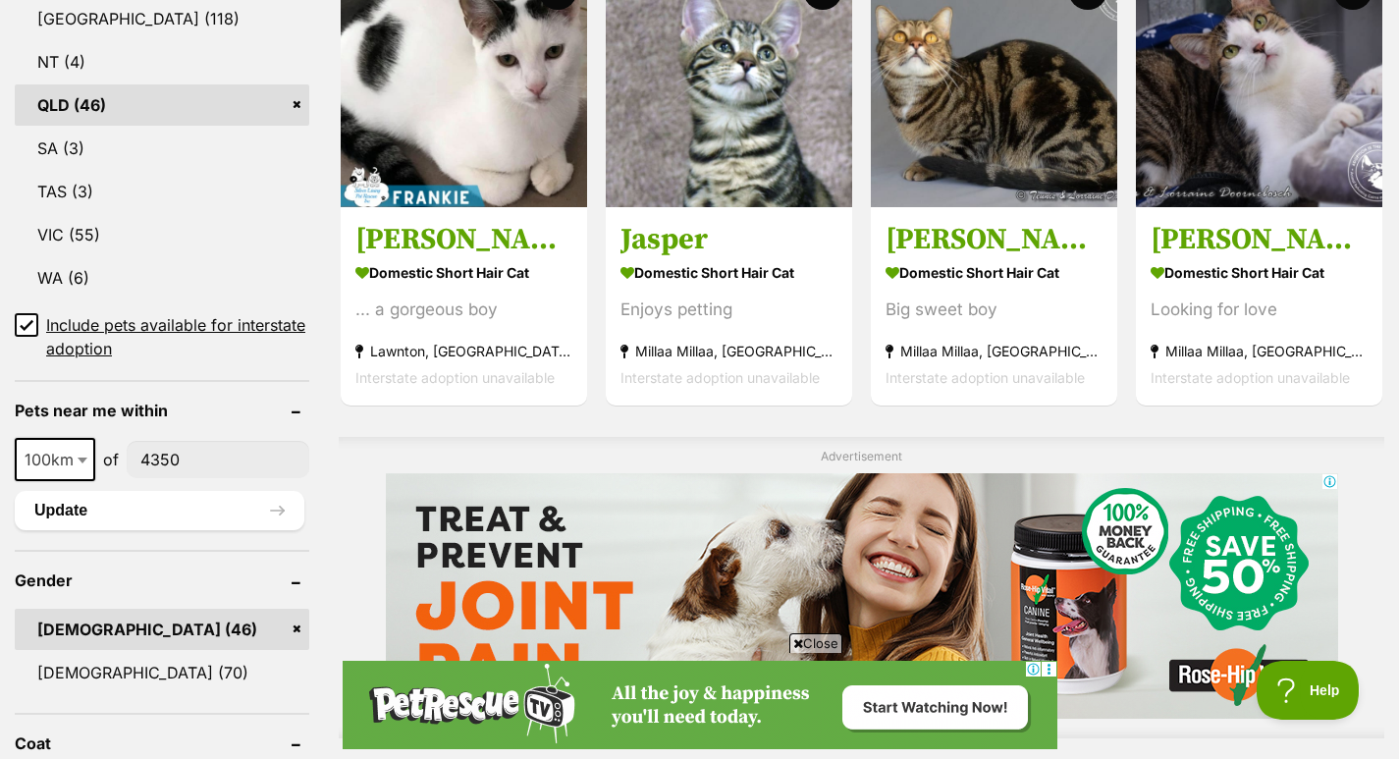
click at [201, 491] on button "Update" at bounding box center [160, 510] width 290 height 39
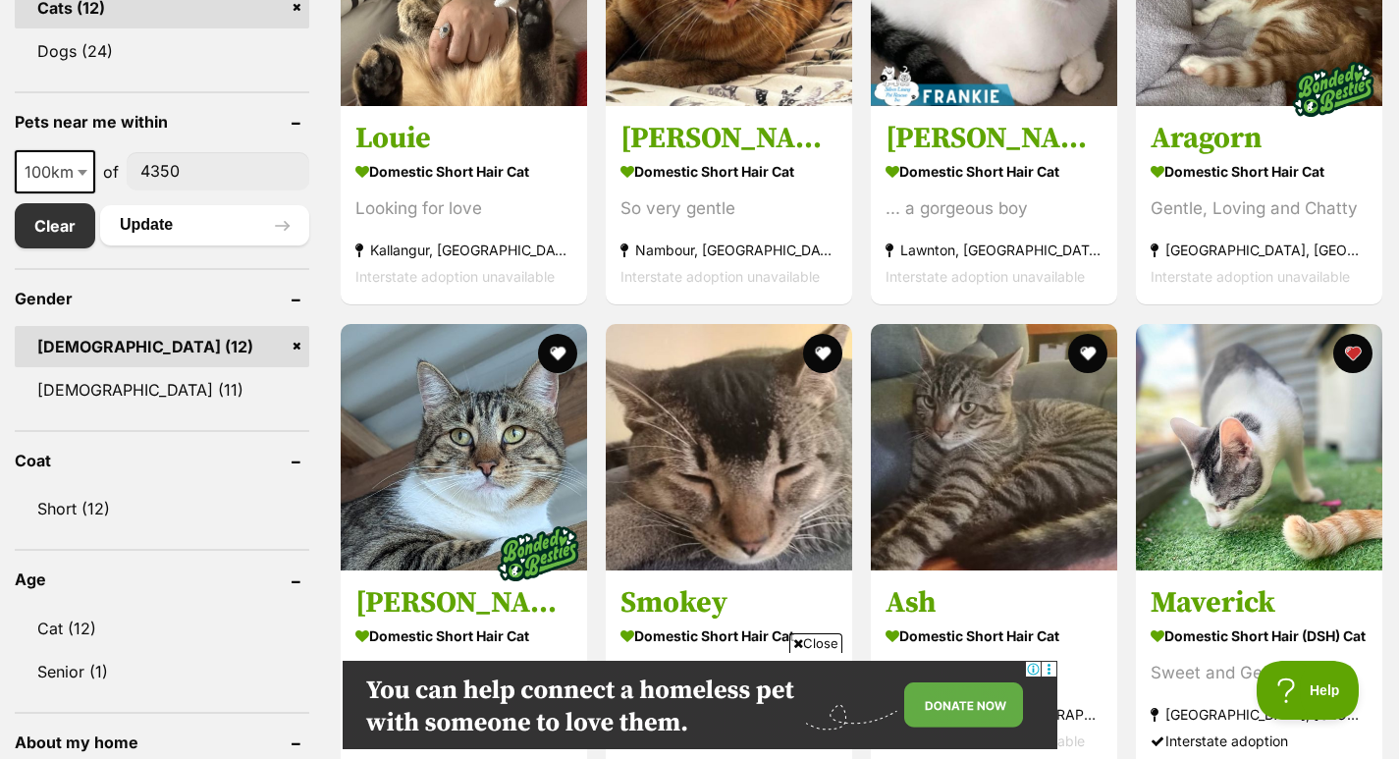
scroll to position [872, 0]
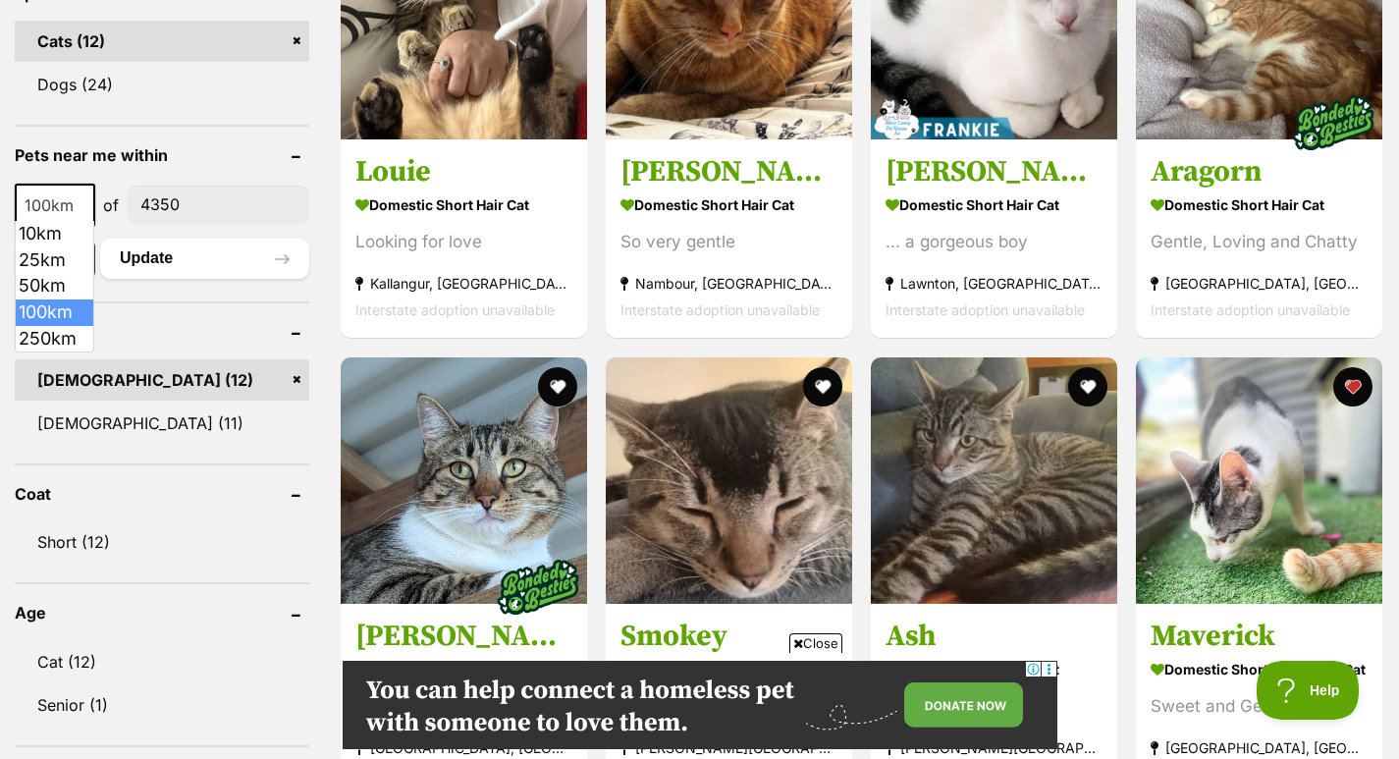
click at [78, 203] on b at bounding box center [83, 206] width 10 height 6
select select "250"
click at [209, 262] on button "Update" at bounding box center [204, 257] width 209 height 39
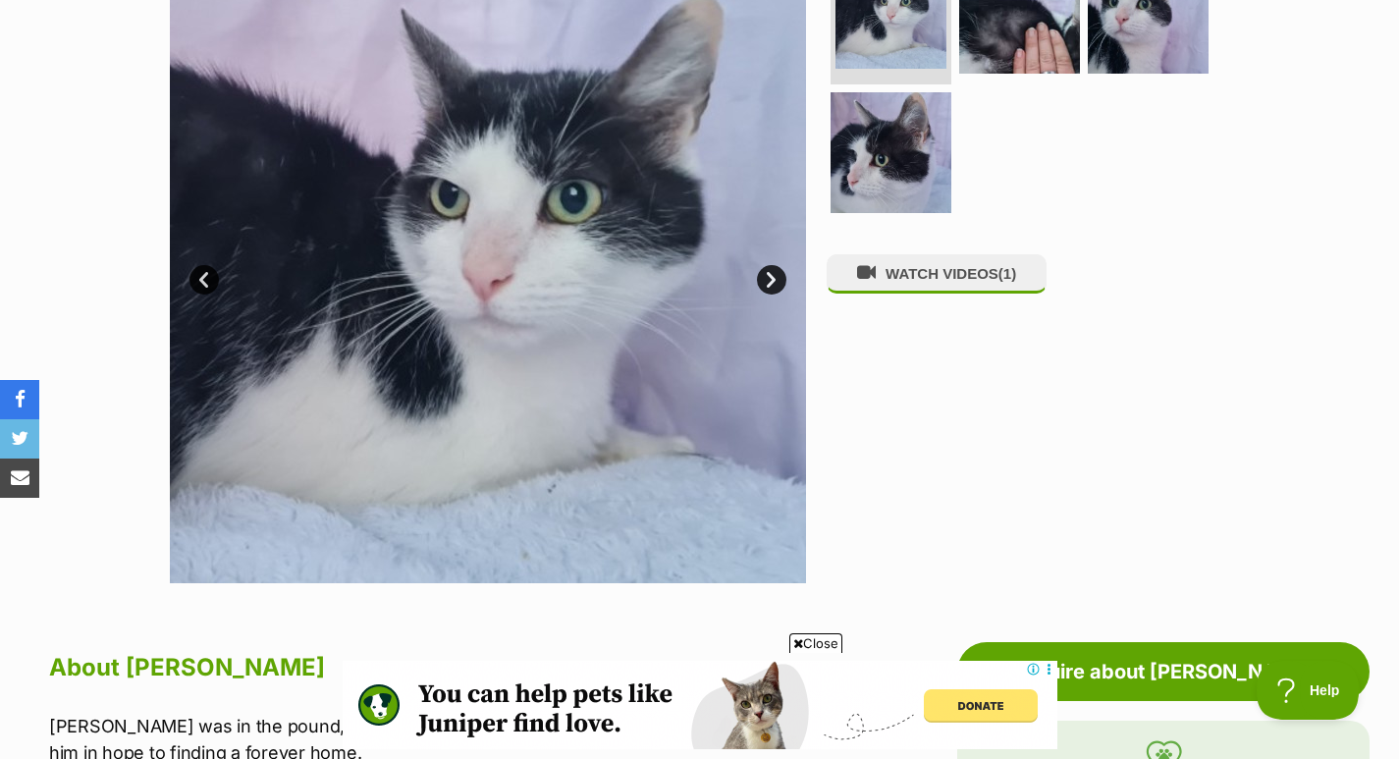
scroll to position [246, 0]
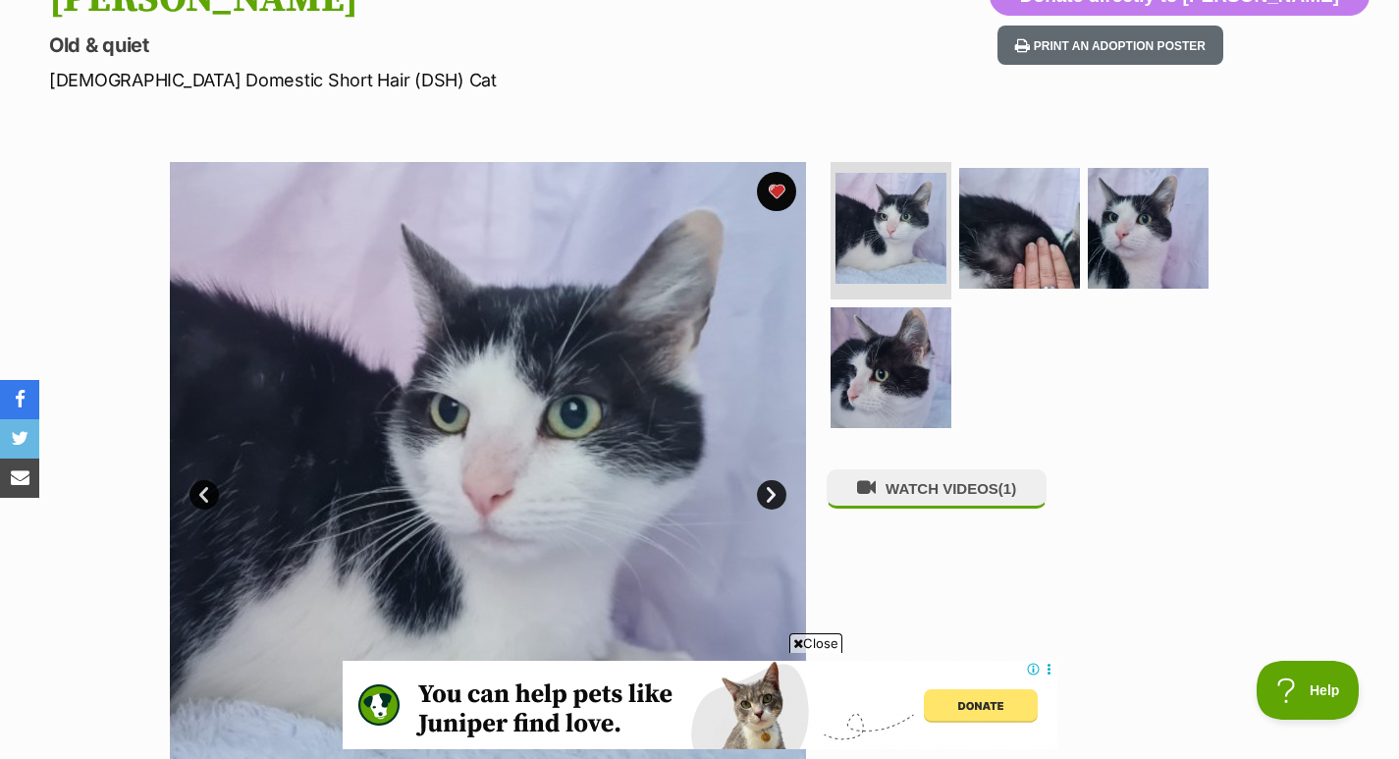
click at [1049, 241] on img at bounding box center [1019, 228] width 121 height 121
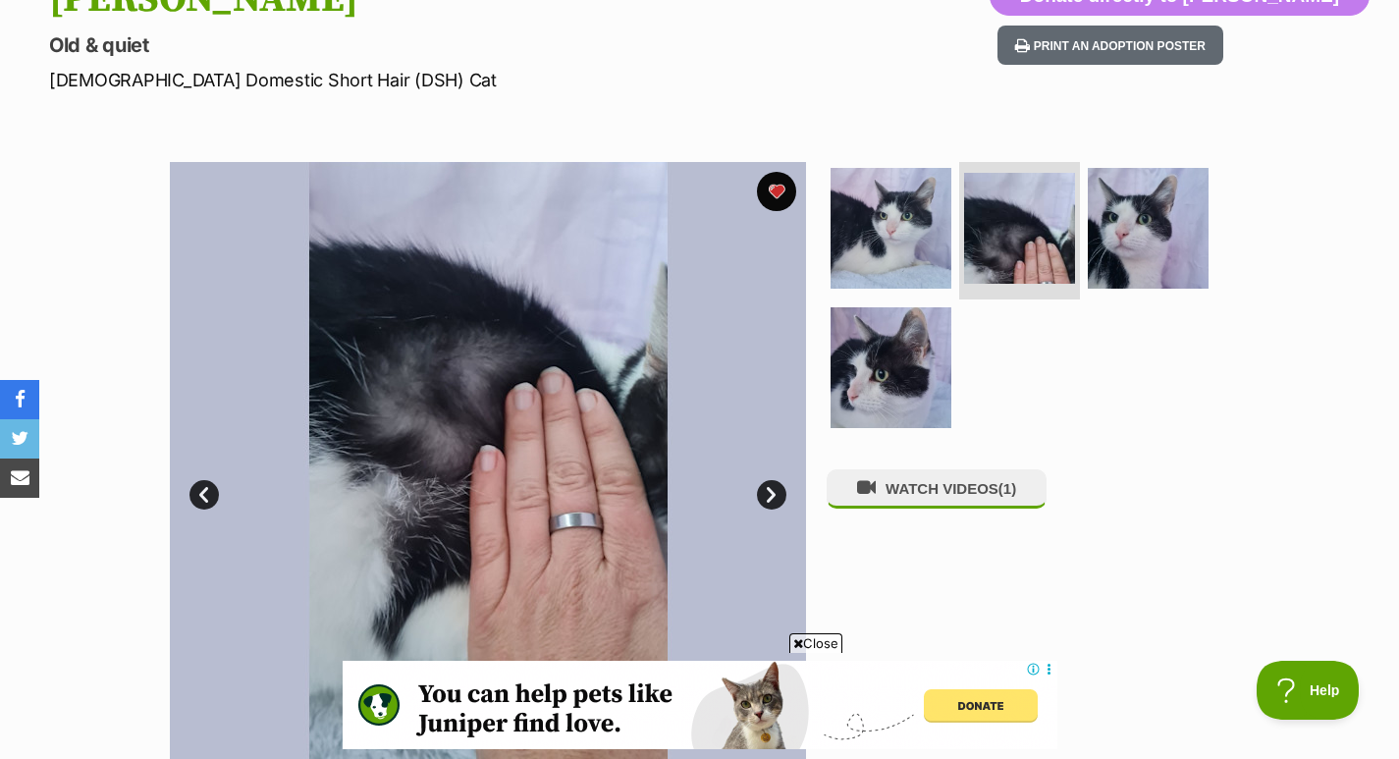
click at [1144, 237] on img at bounding box center [1147, 228] width 121 height 121
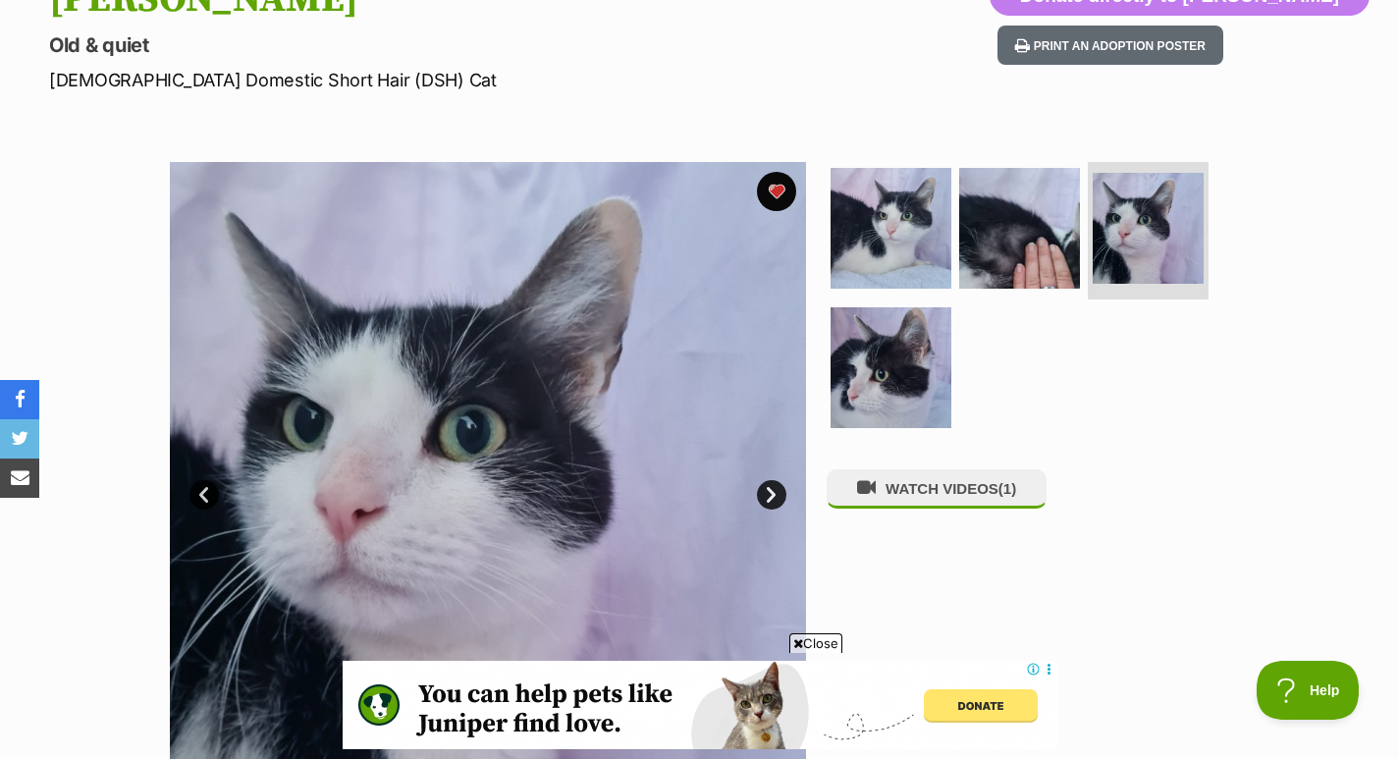
click at [893, 364] on img at bounding box center [890, 367] width 121 height 121
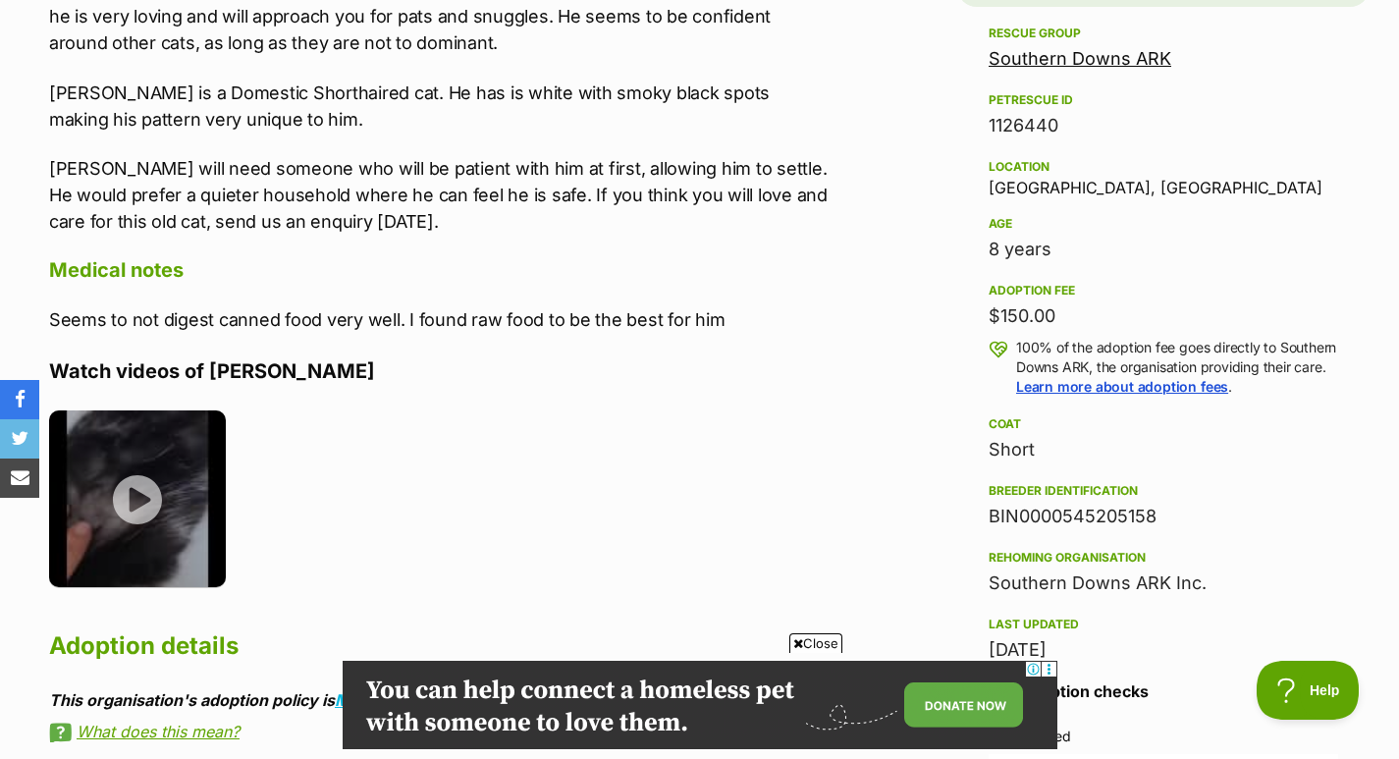
scroll to position [1363, 0]
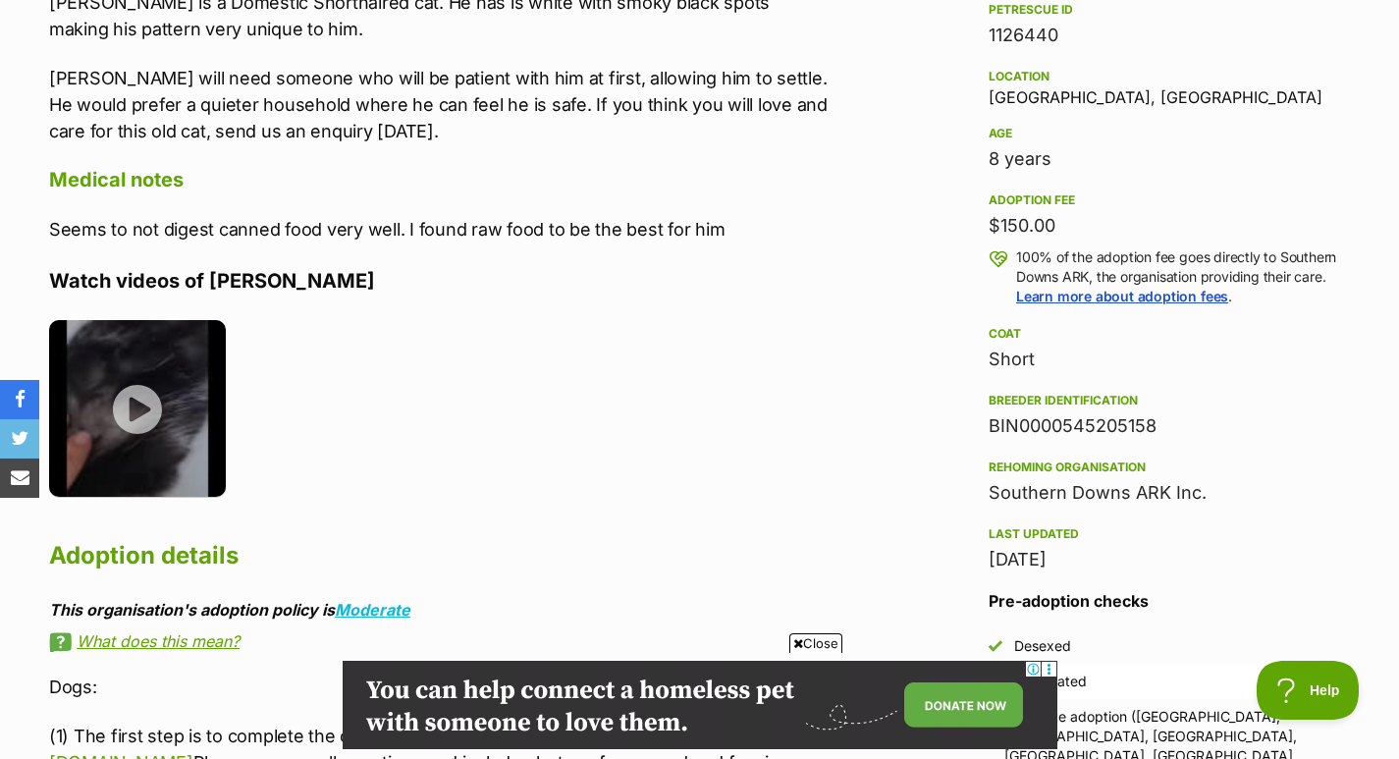
click at [134, 415] on img at bounding box center [137, 408] width 177 height 177
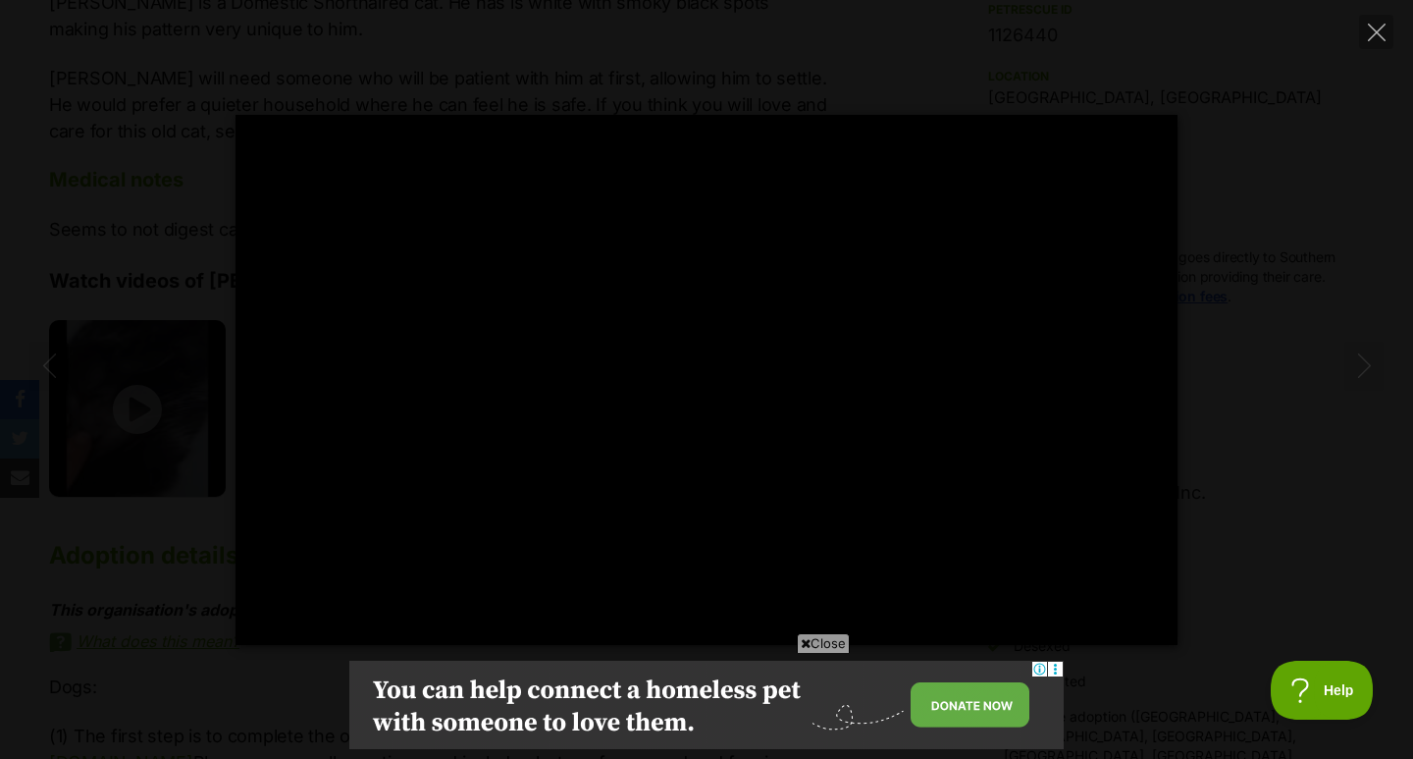
type input "100"
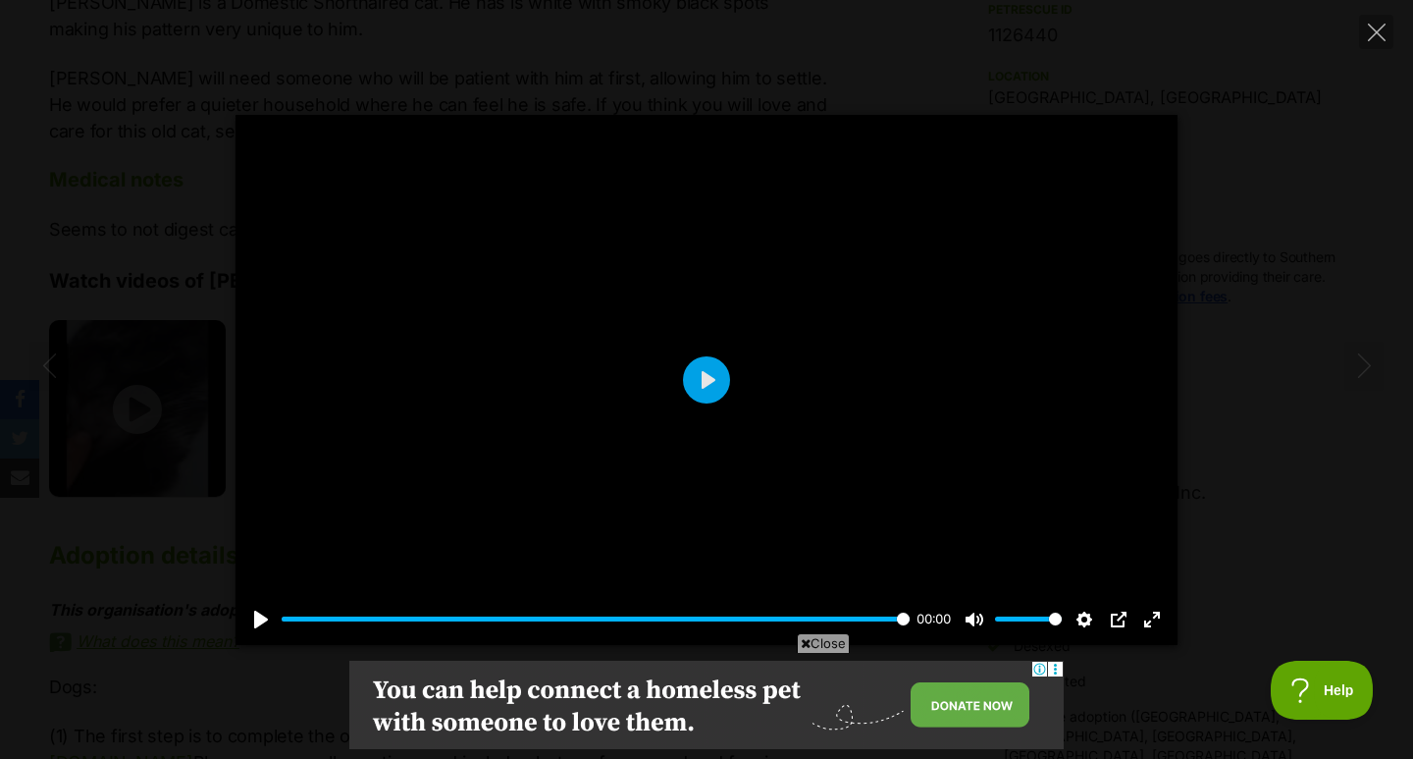
click at [1382, 34] on icon "Close" at bounding box center [1377, 33] width 18 height 18
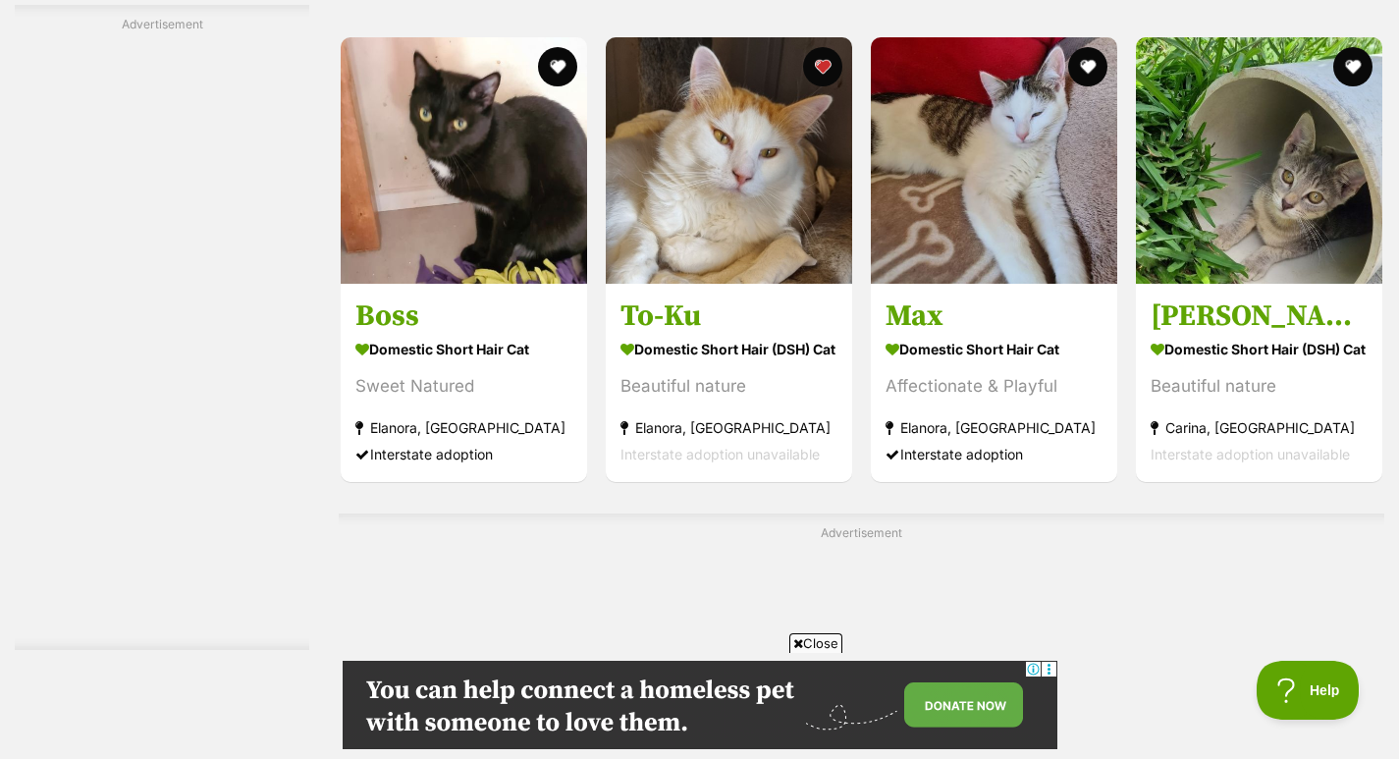
scroll to position [3040, 0]
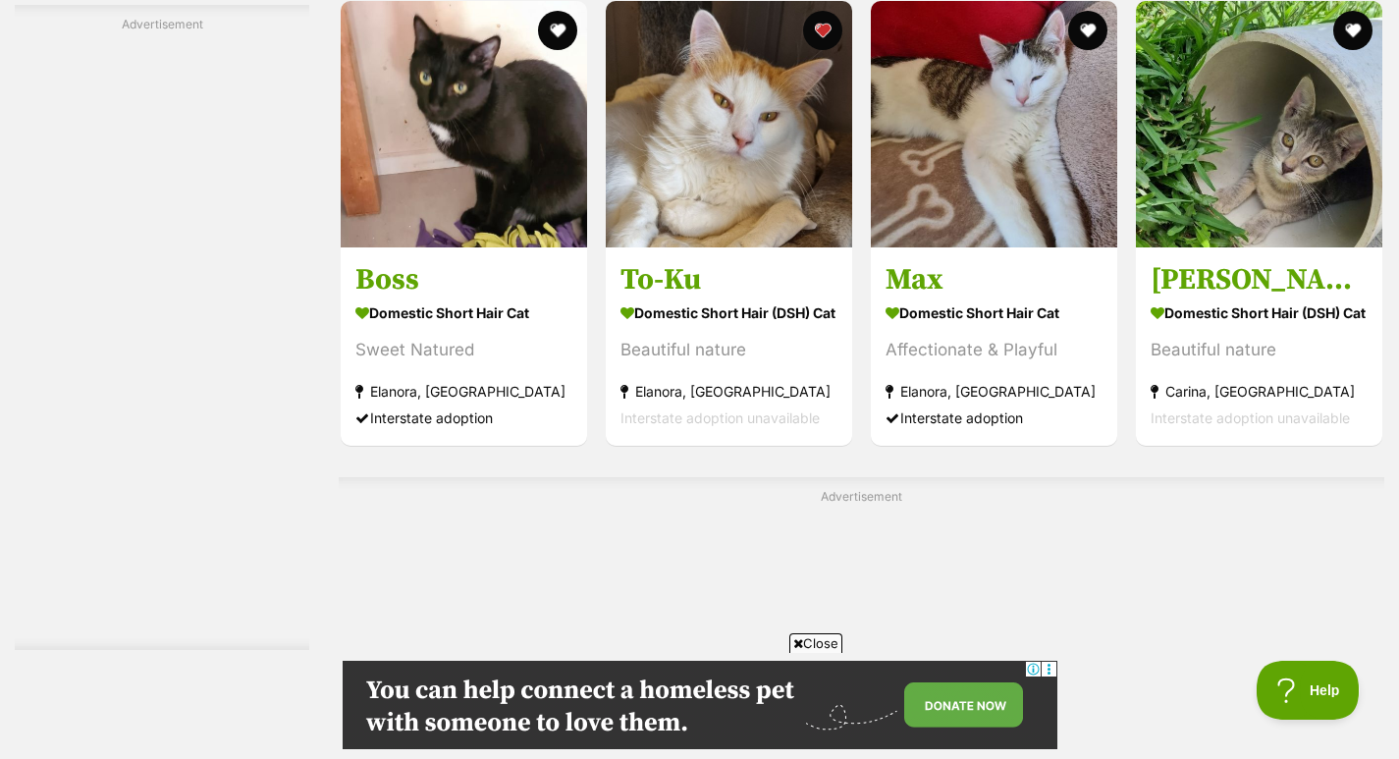
click at [691, 207] on img at bounding box center [729, 124] width 246 height 246
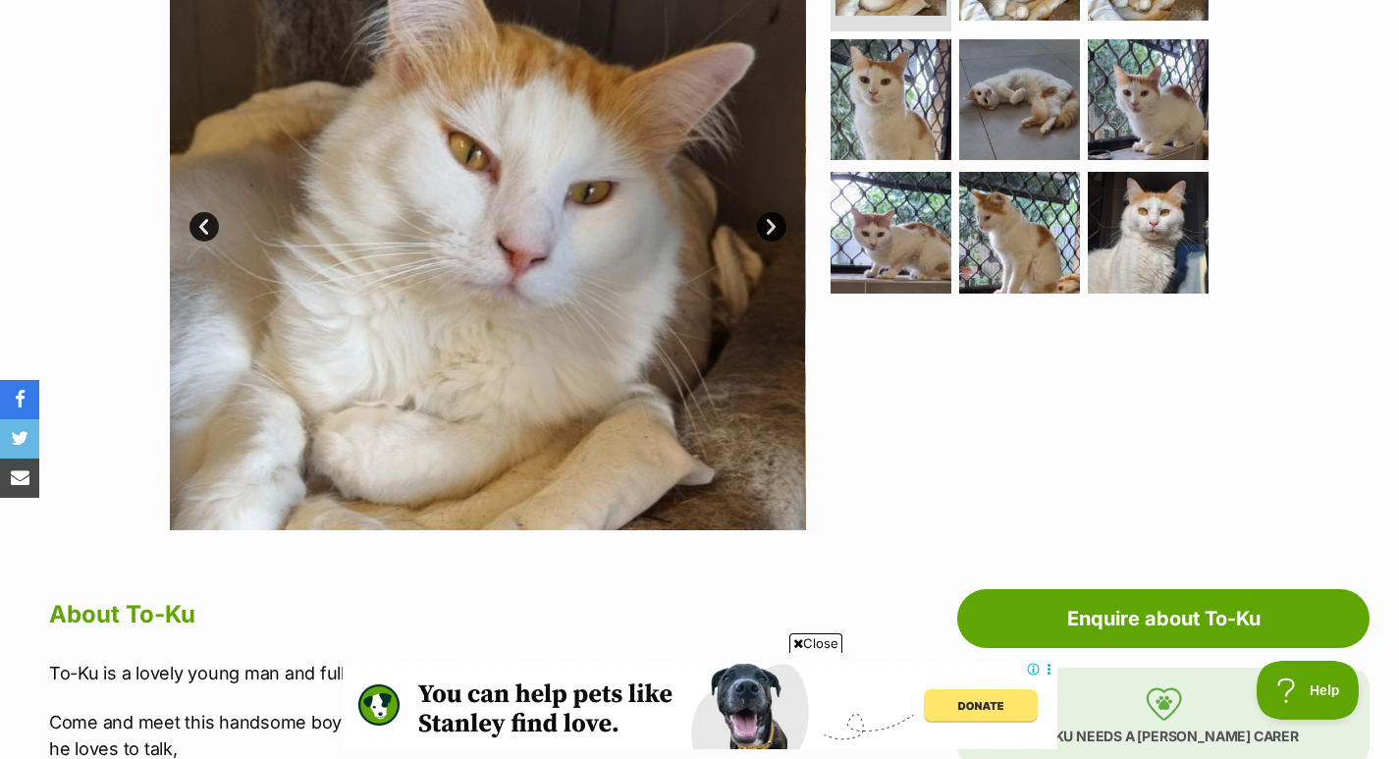
scroll to position [398, 0]
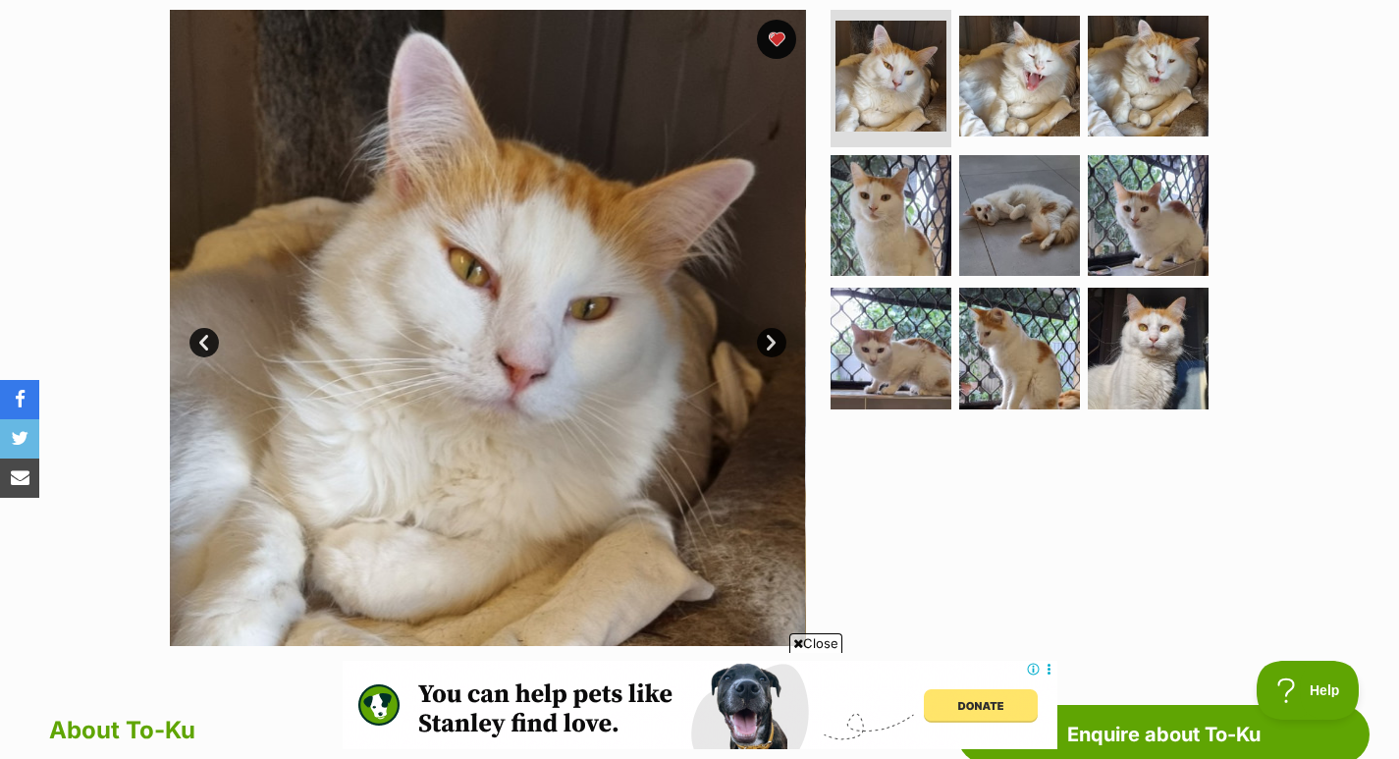
drag, startPoint x: 1412, startPoint y: 79, endPoint x: 1402, endPoint y: 152, distance: 74.4
click at [905, 193] on img at bounding box center [890, 215] width 121 height 121
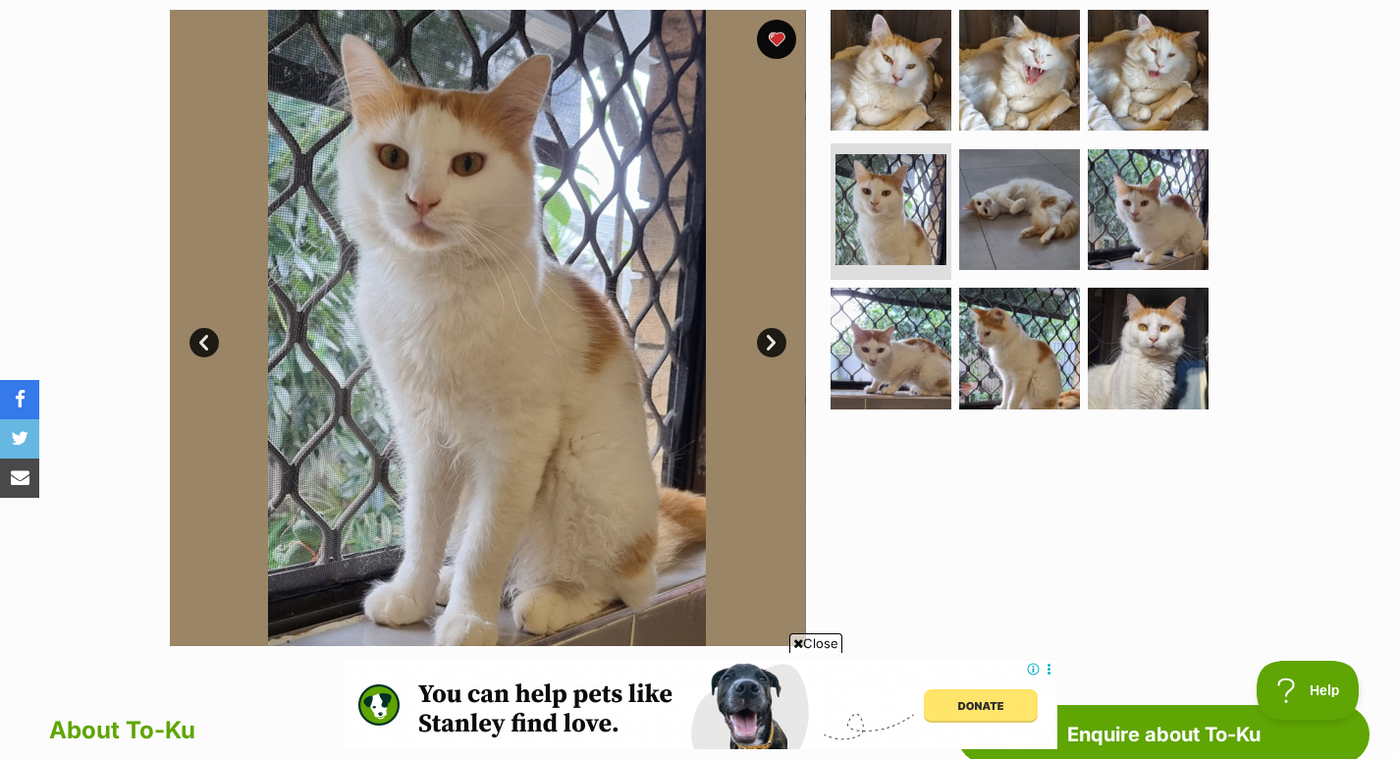
click at [993, 203] on img at bounding box center [1019, 209] width 121 height 121
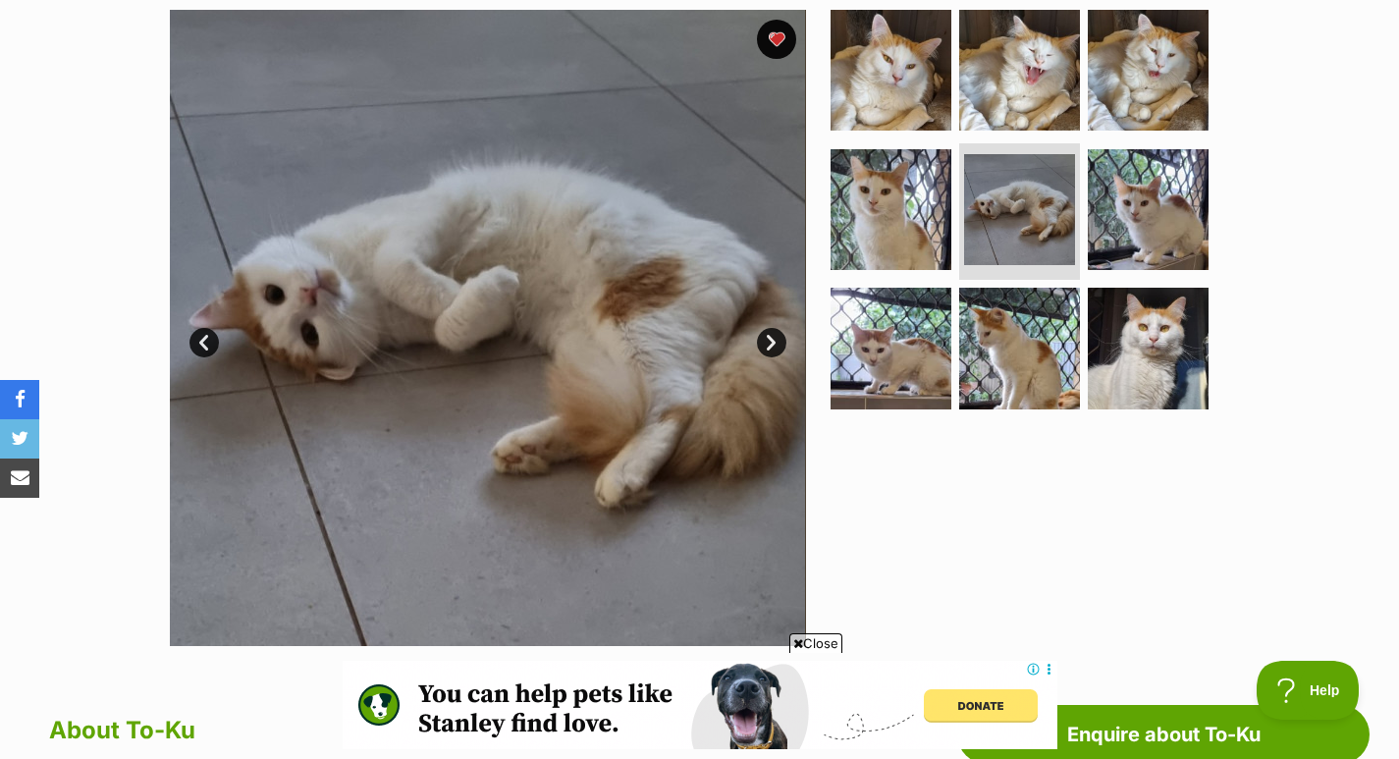
click at [1136, 198] on img at bounding box center [1147, 209] width 121 height 121
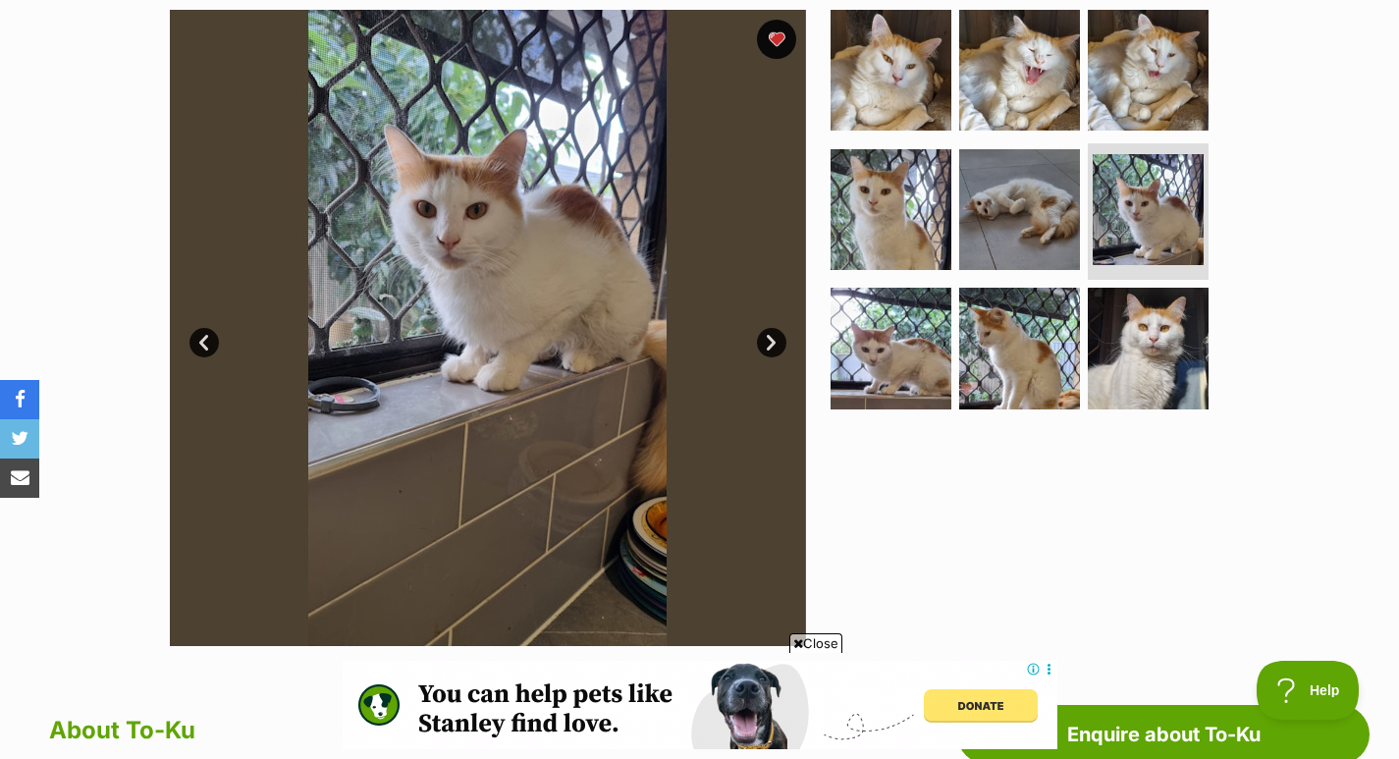
click at [1148, 89] on img at bounding box center [1147, 70] width 121 height 121
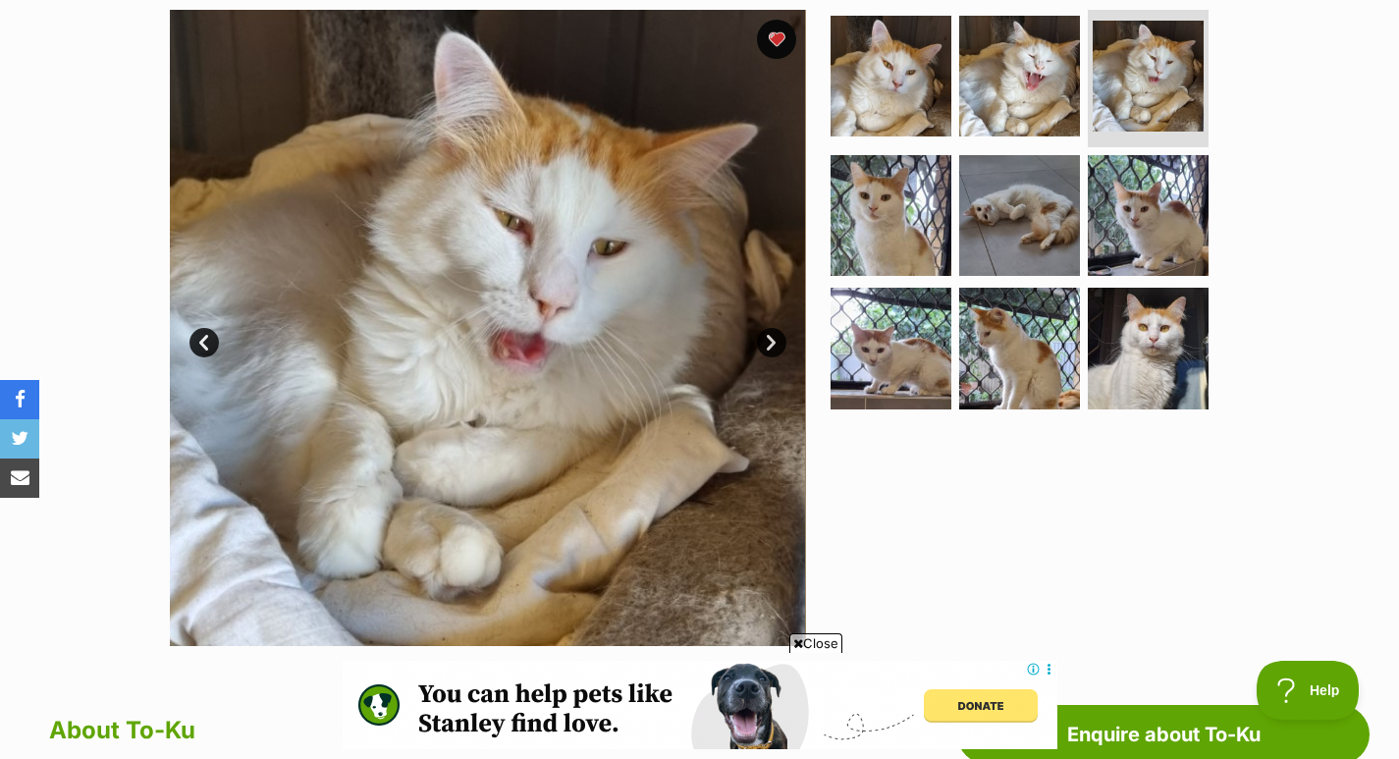
click at [1148, 321] on img at bounding box center [1147, 348] width 121 height 121
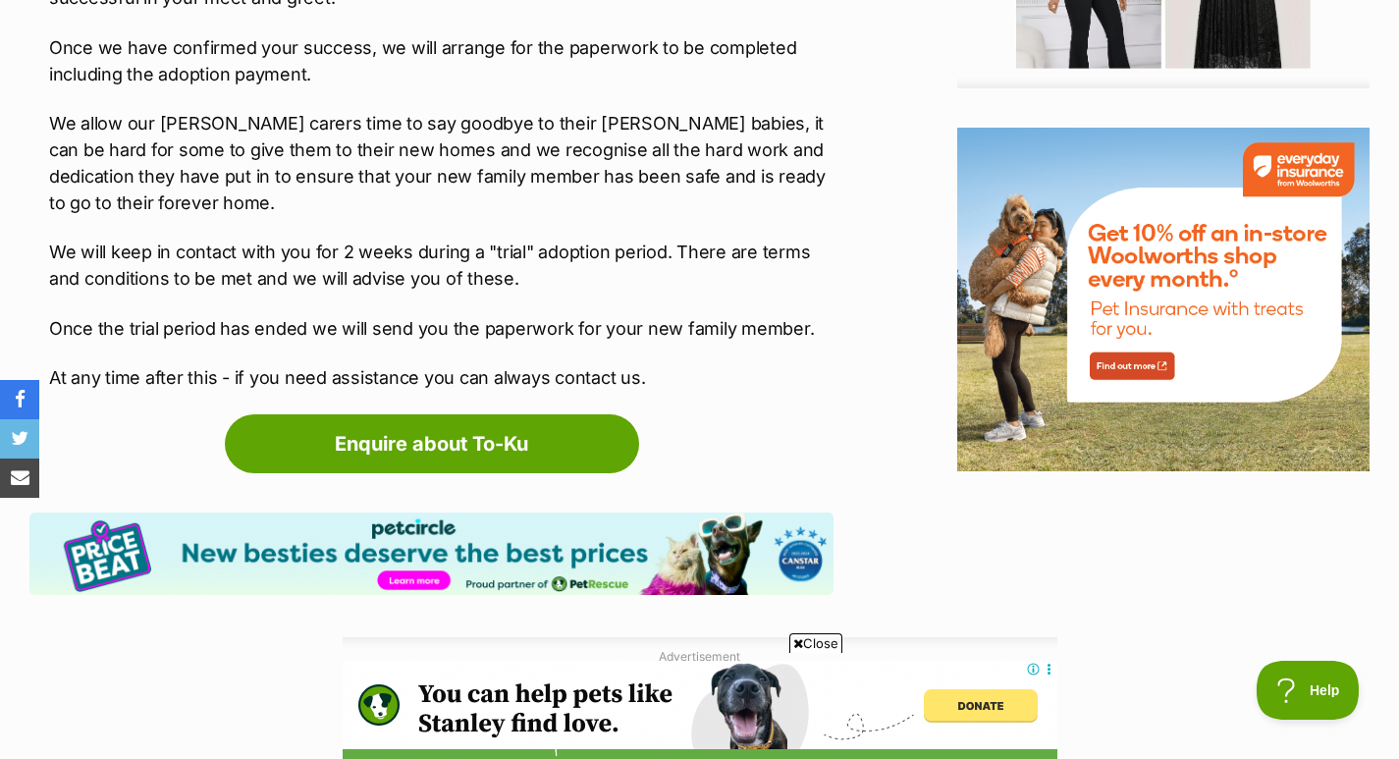
scroll to position [2404, 0]
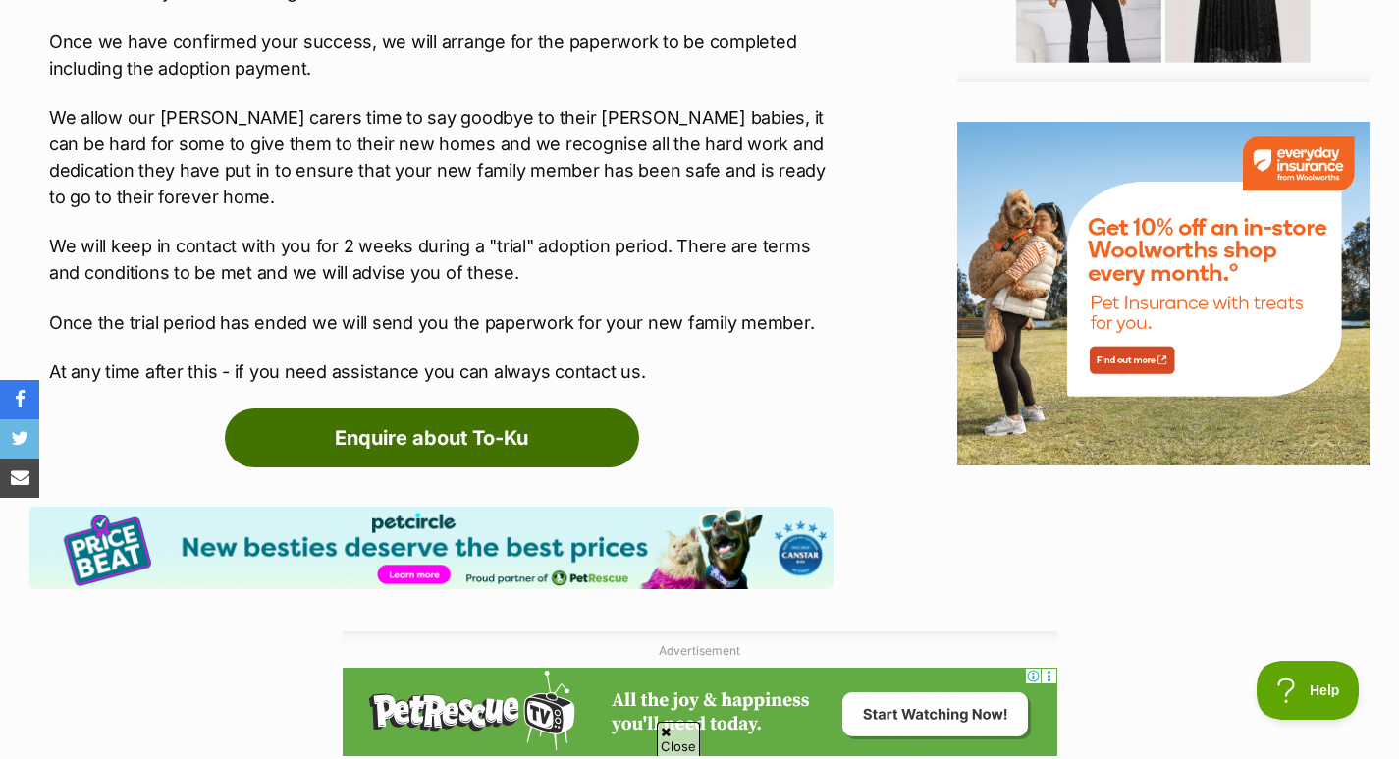
click at [596, 408] on link "Enquire about To-Ku" at bounding box center [432, 437] width 414 height 59
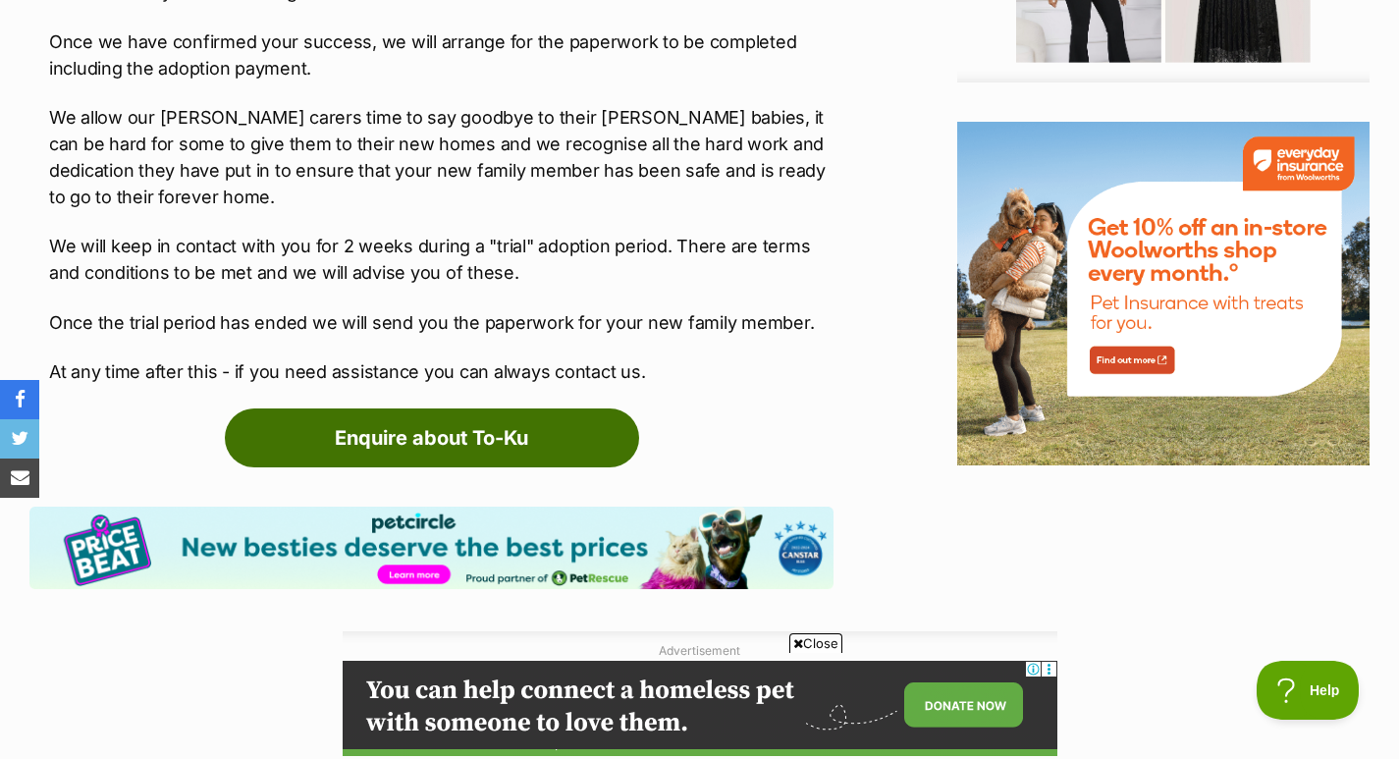
scroll to position [0, 0]
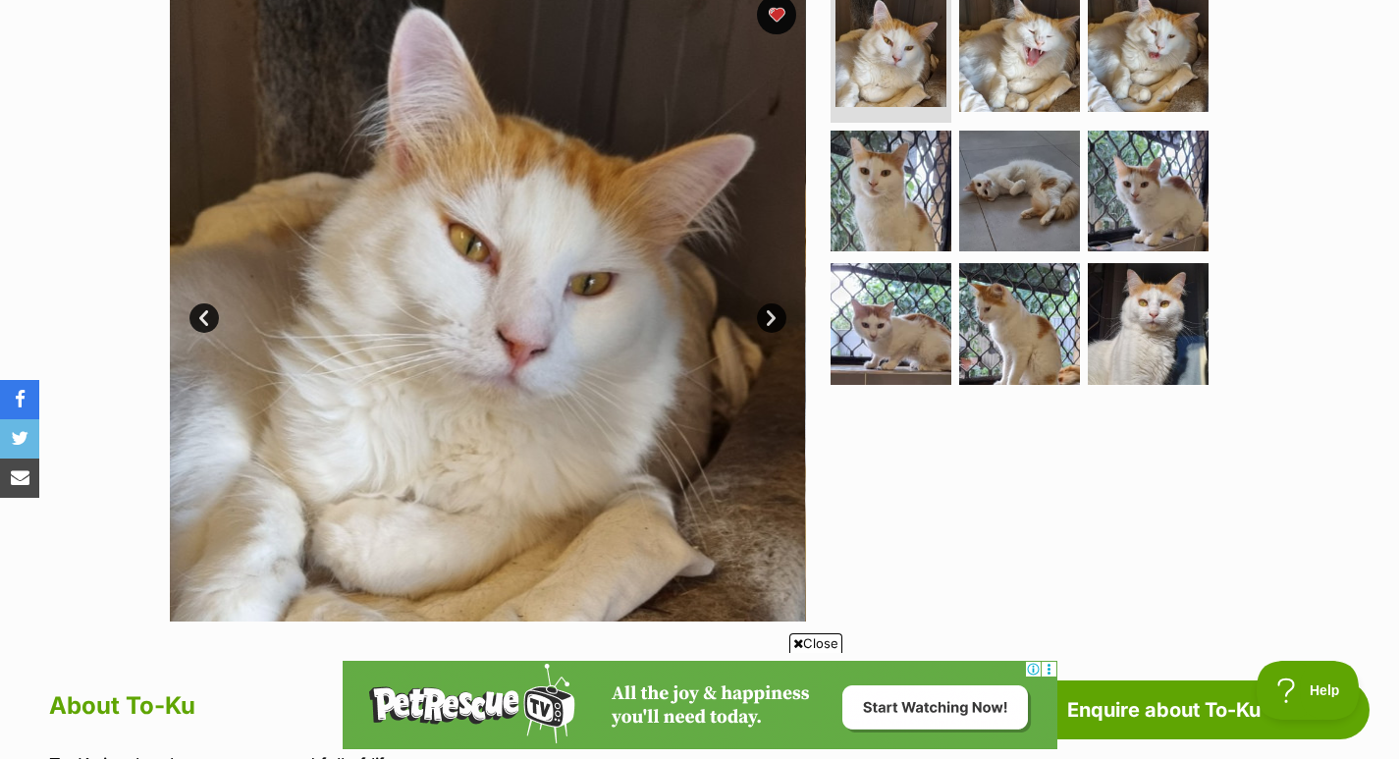
scroll to position [399, 0]
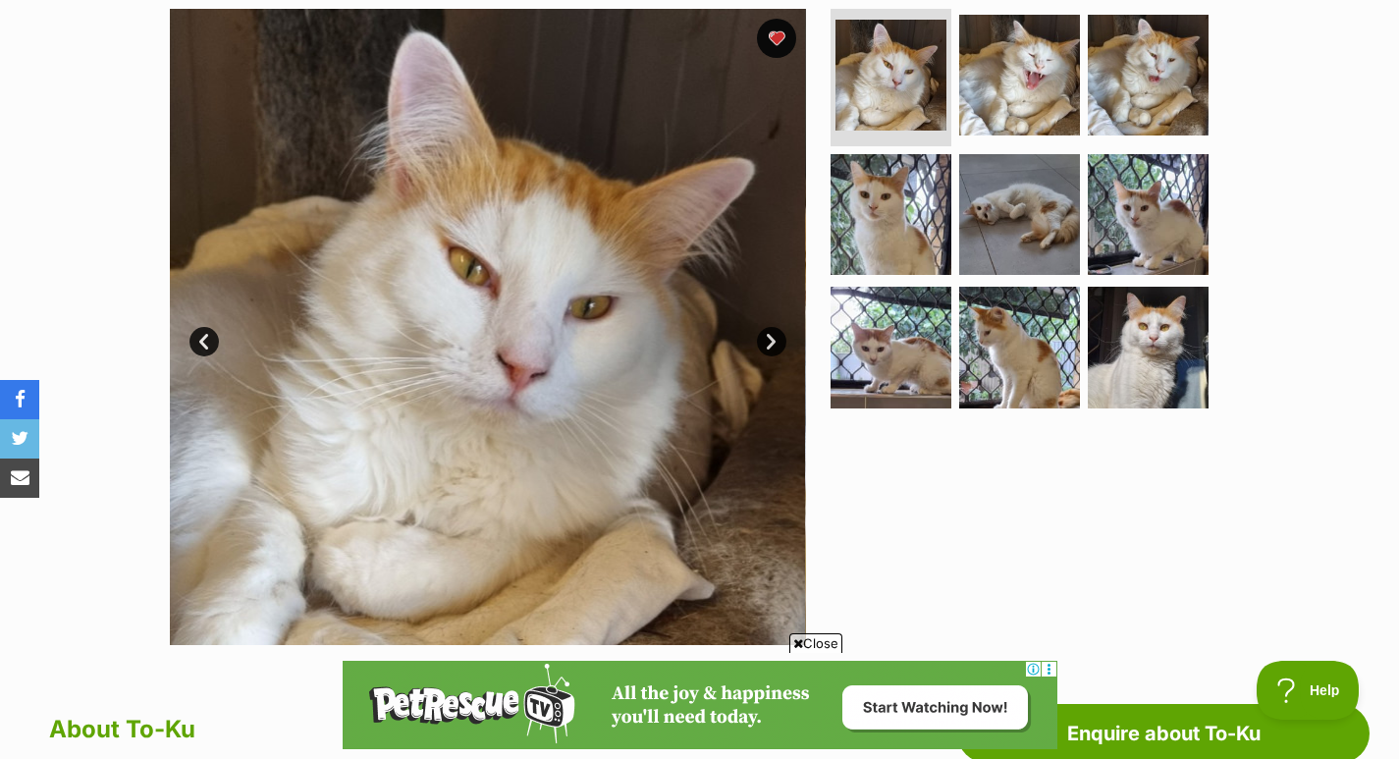
click at [861, 222] on img at bounding box center [890, 214] width 121 height 121
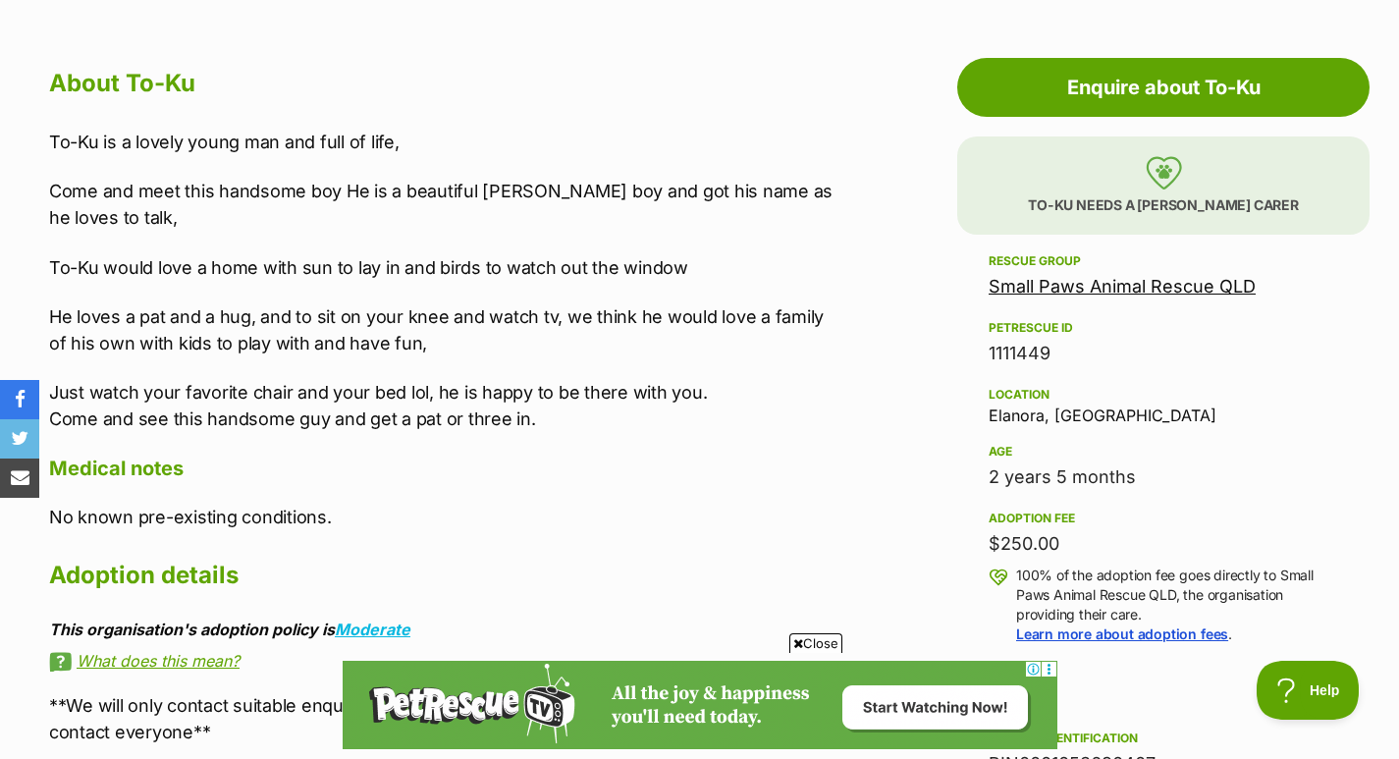
scroll to position [1127, 0]
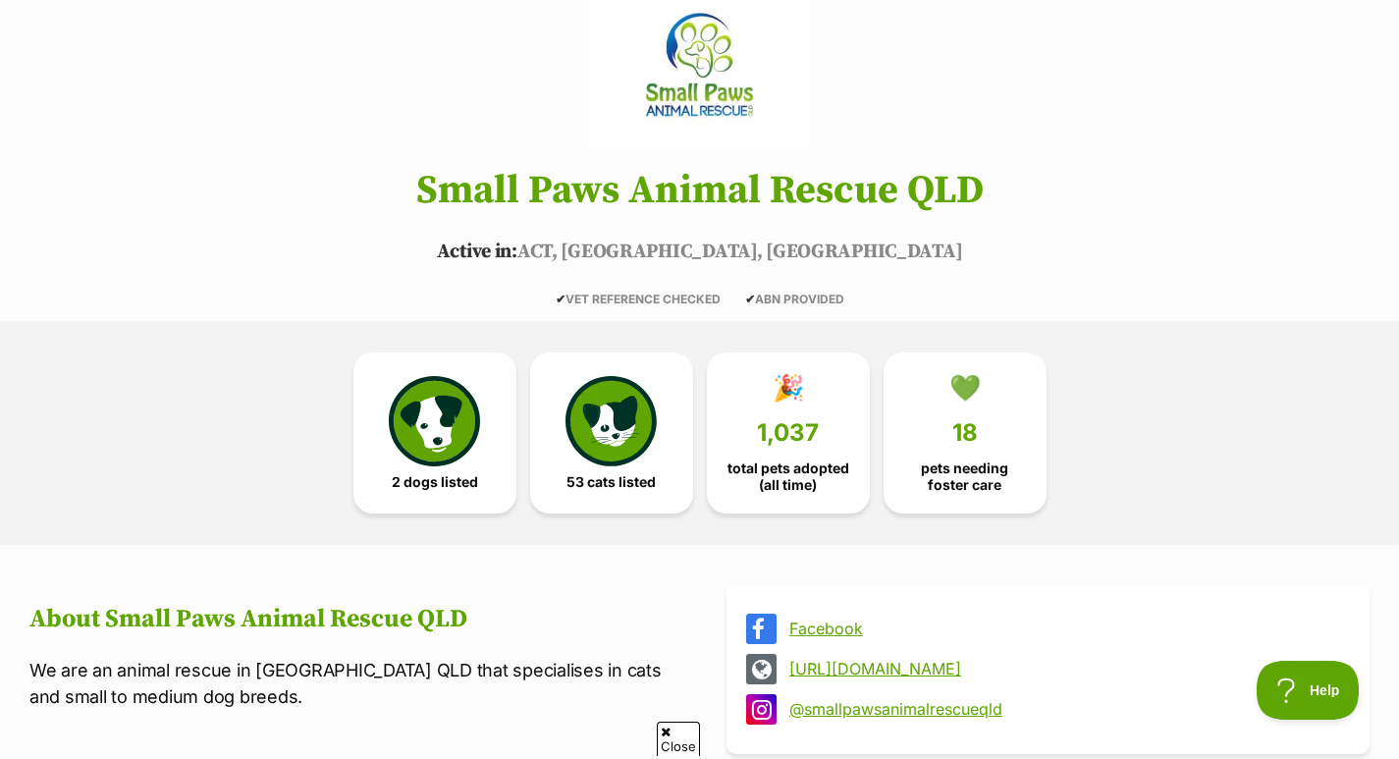
scroll to position [421, 0]
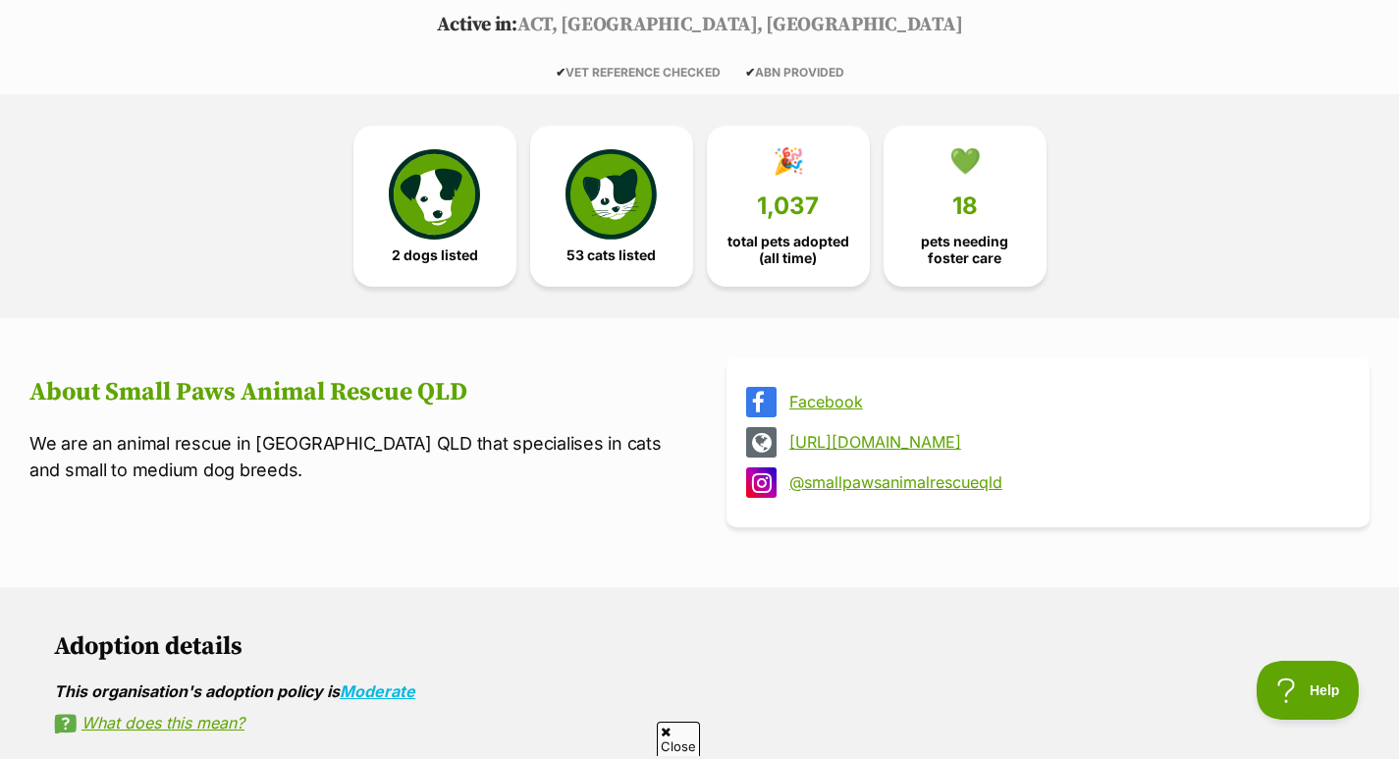
drag, startPoint x: 1403, startPoint y: 32, endPoint x: 1402, endPoint y: 71, distance: 38.3
click at [650, 165] on img at bounding box center [610, 194] width 90 height 90
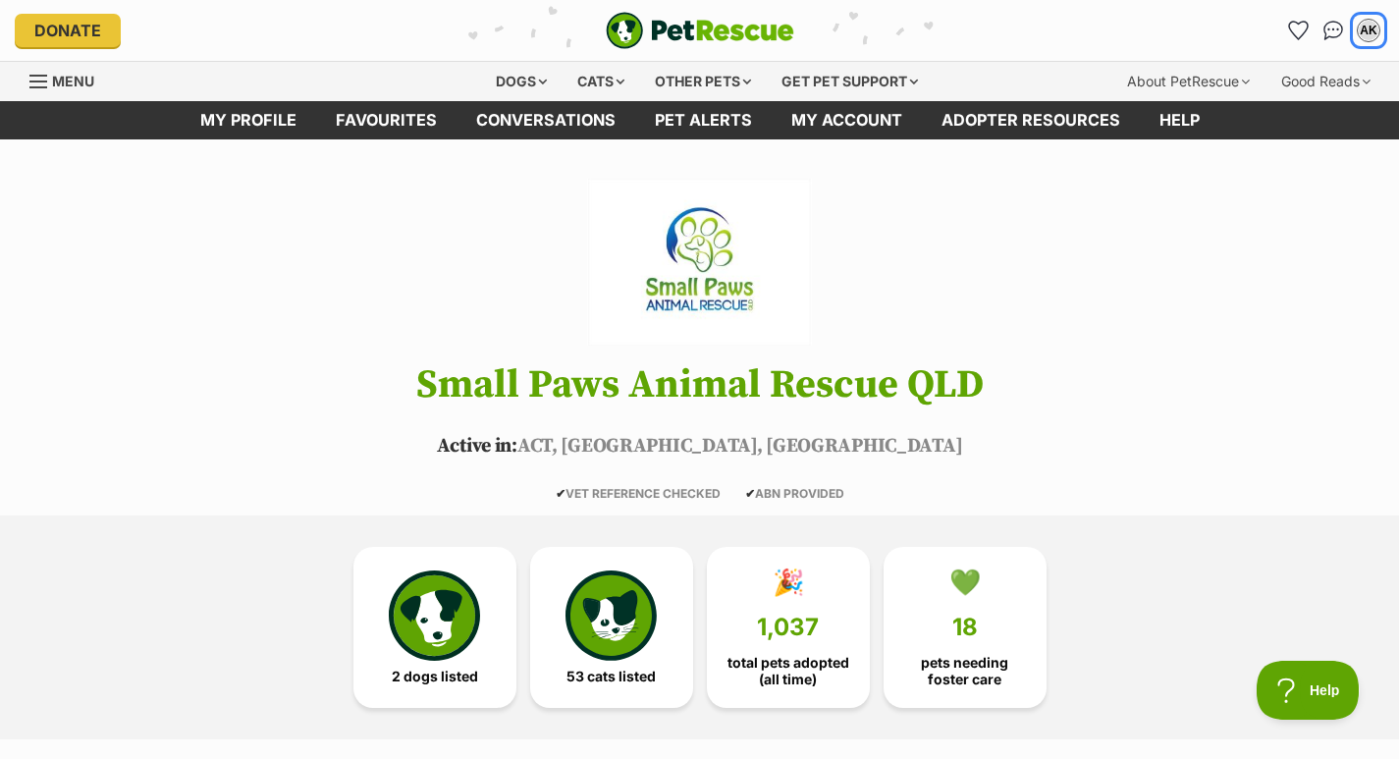
click at [1357, 26] on div "AK" at bounding box center [1368, 31] width 24 height 24
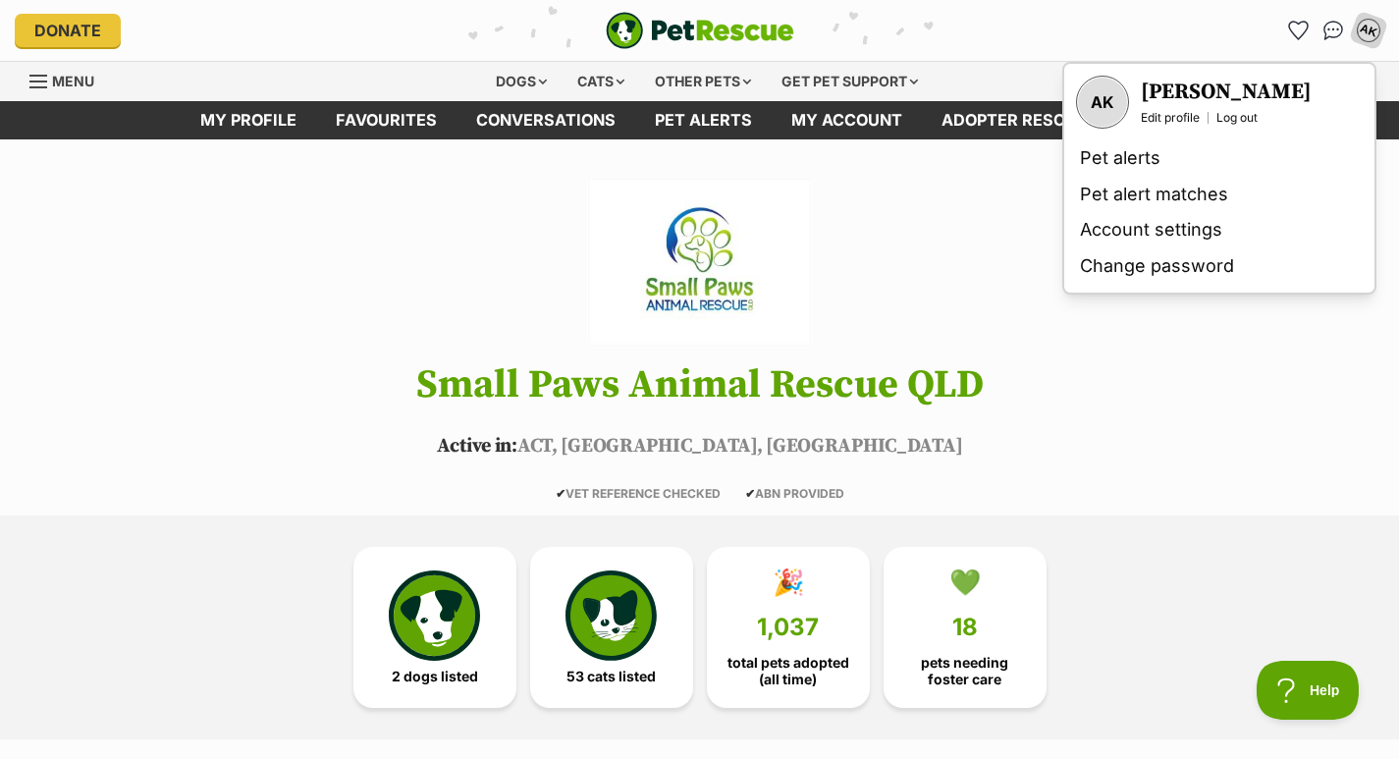
click at [37, 78] on div "Menu" at bounding box center [39, 82] width 20 height 16
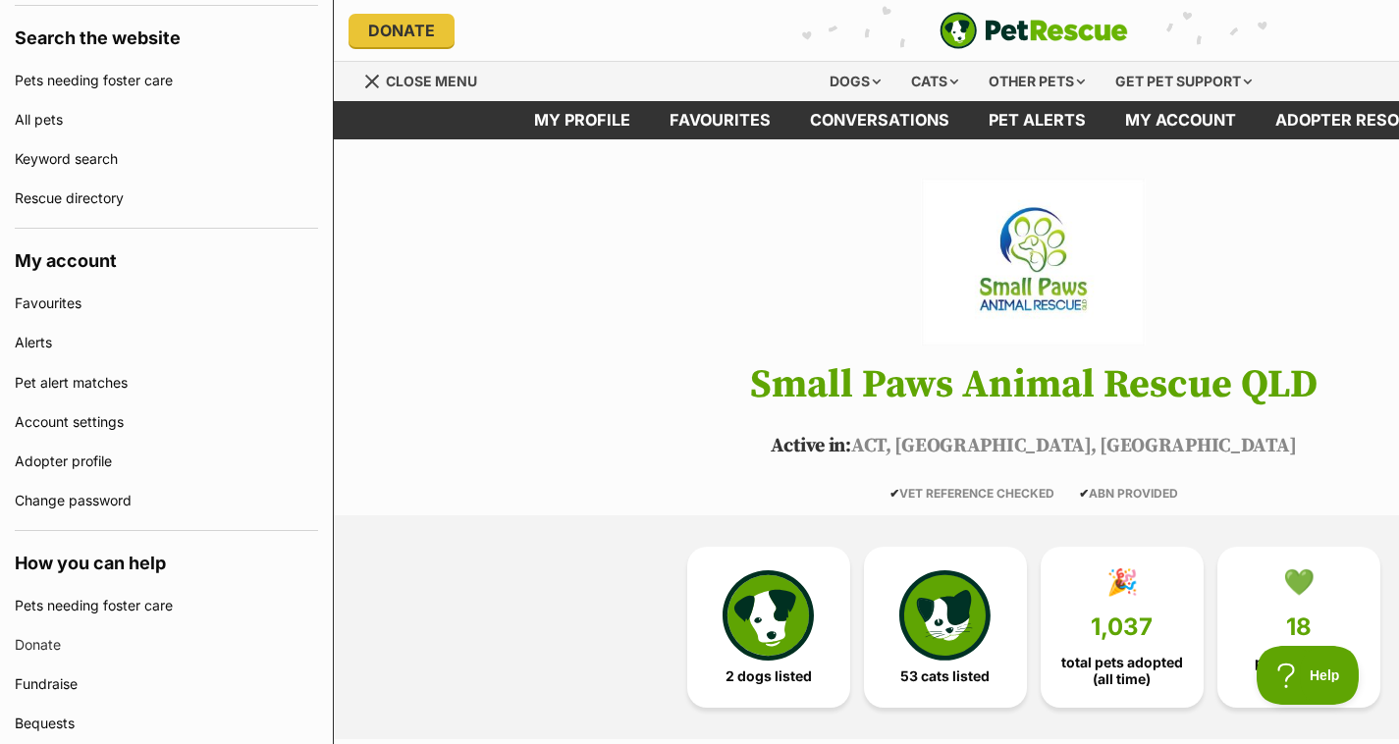
scroll to position [429, 0]
click at [77, 297] on link "Favourites" at bounding box center [166, 300] width 303 height 39
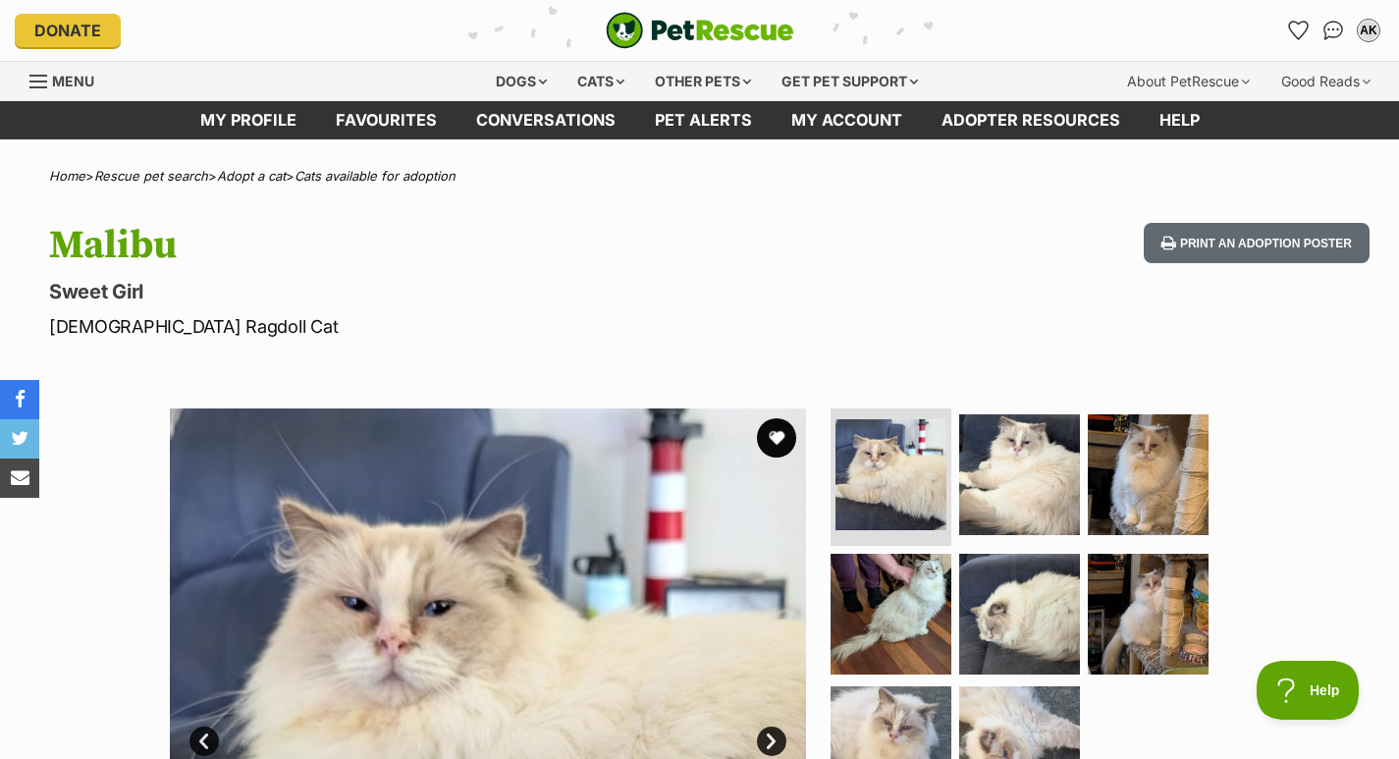
click at [1001, 460] on img at bounding box center [1019, 474] width 121 height 121
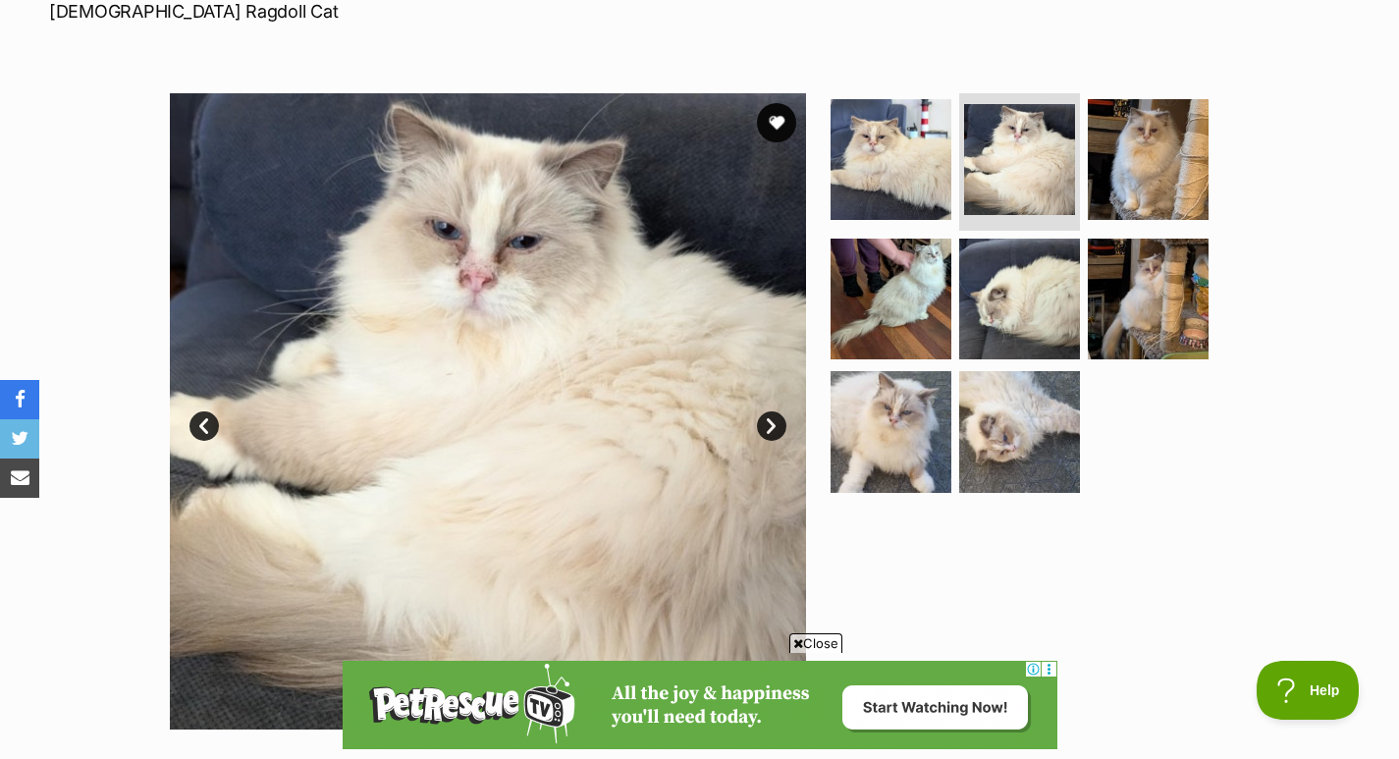
scroll to position [424, 0]
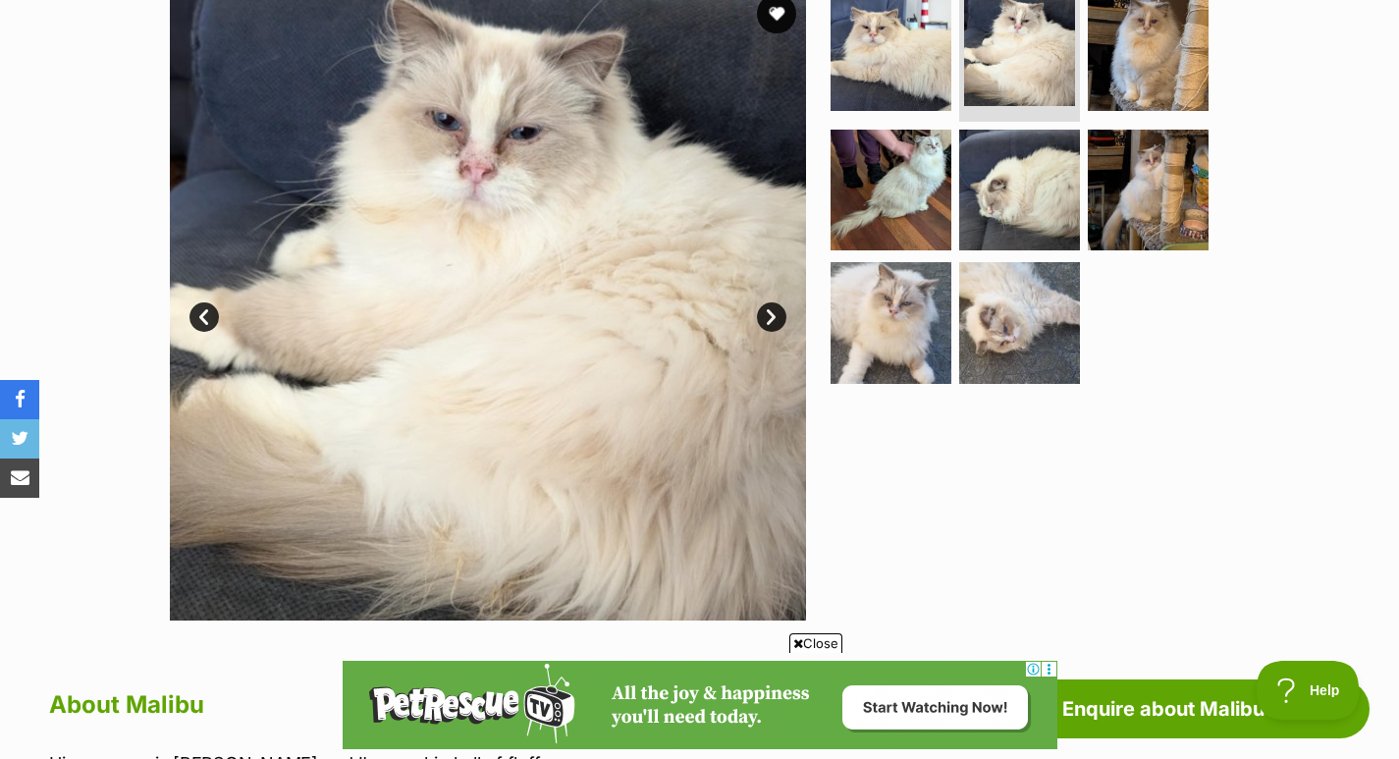
click at [1150, 78] on img at bounding box center [1147, 50] width 121 height 121
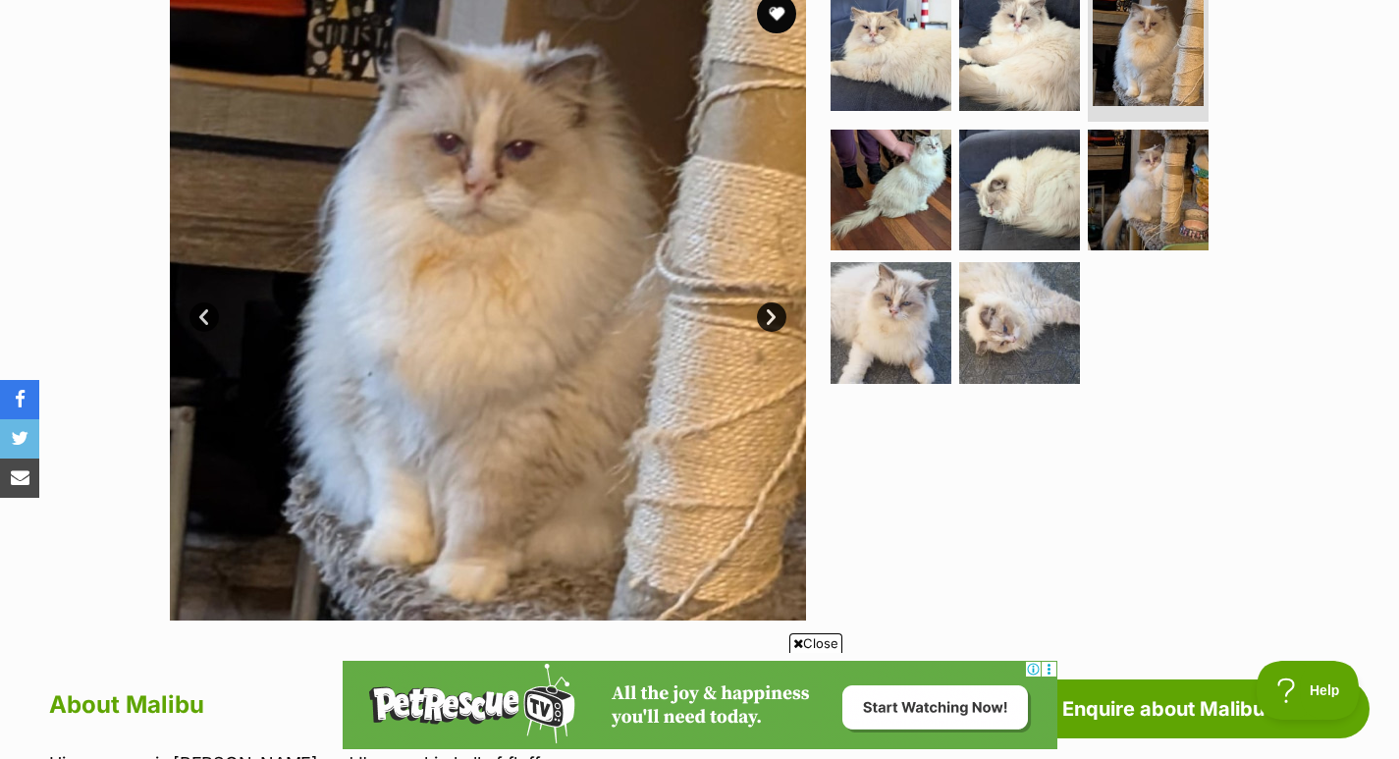
click at [932, 197] on img at bounding box center [890, 190] width 121 height 121
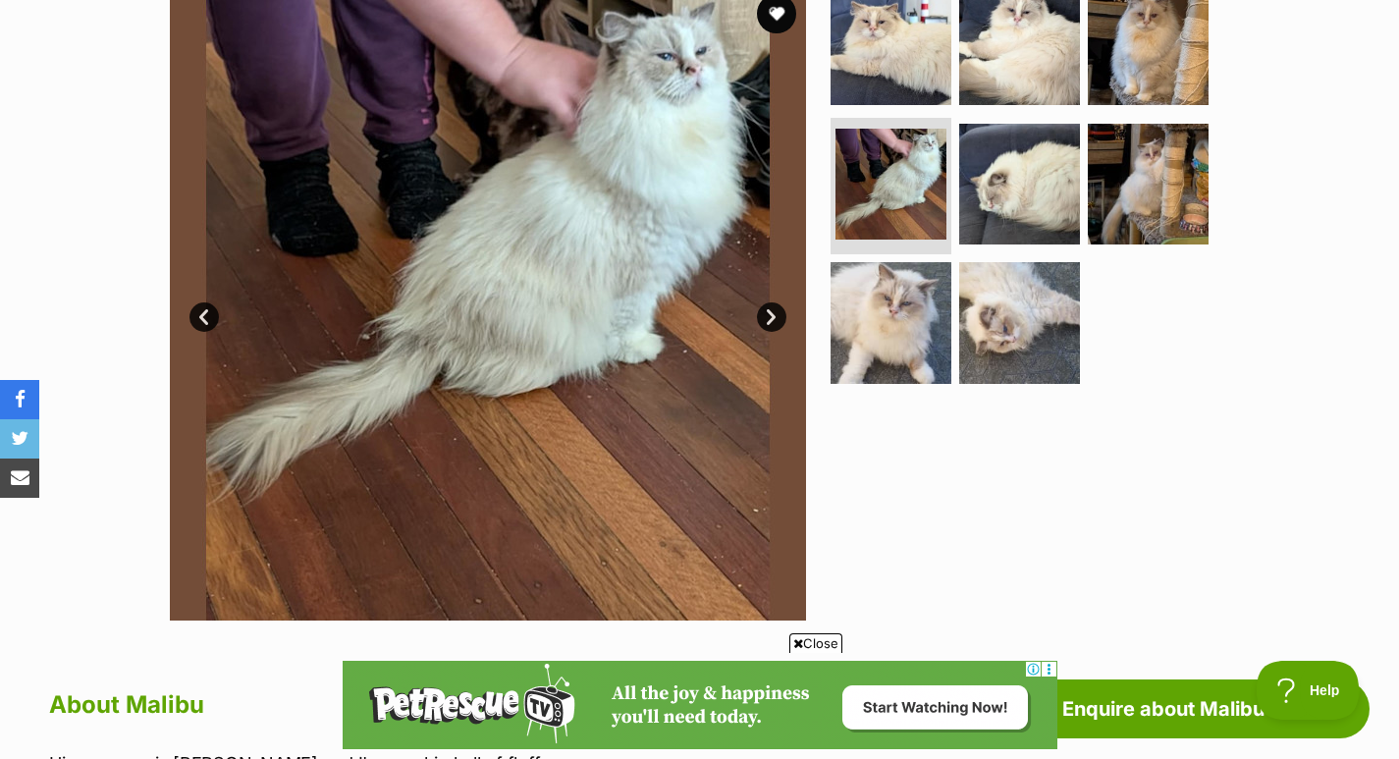
click at [1049, 185] on img at bounding box center [1019, 184] width 121 height 121
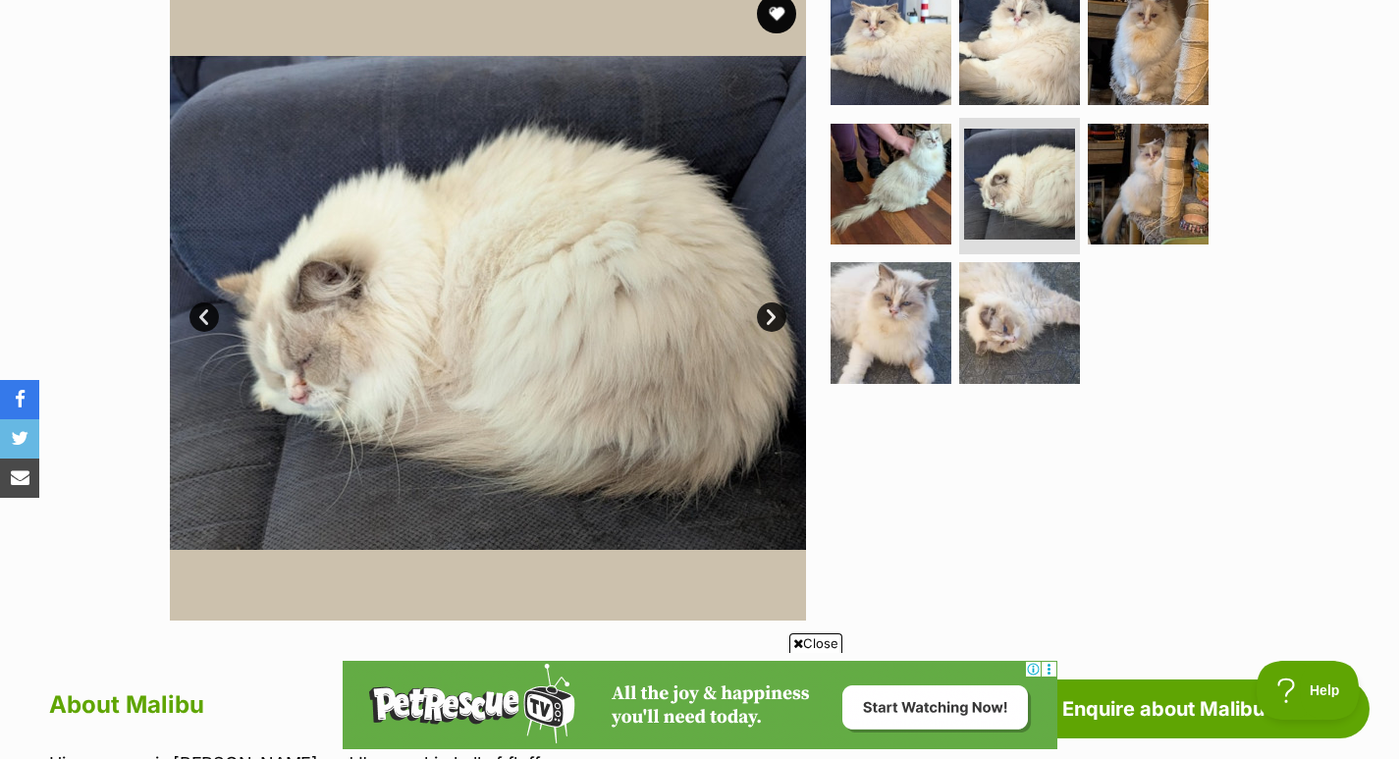
click at [1139, 172] on img at bounding box center [1147, 184] width 121 height 121
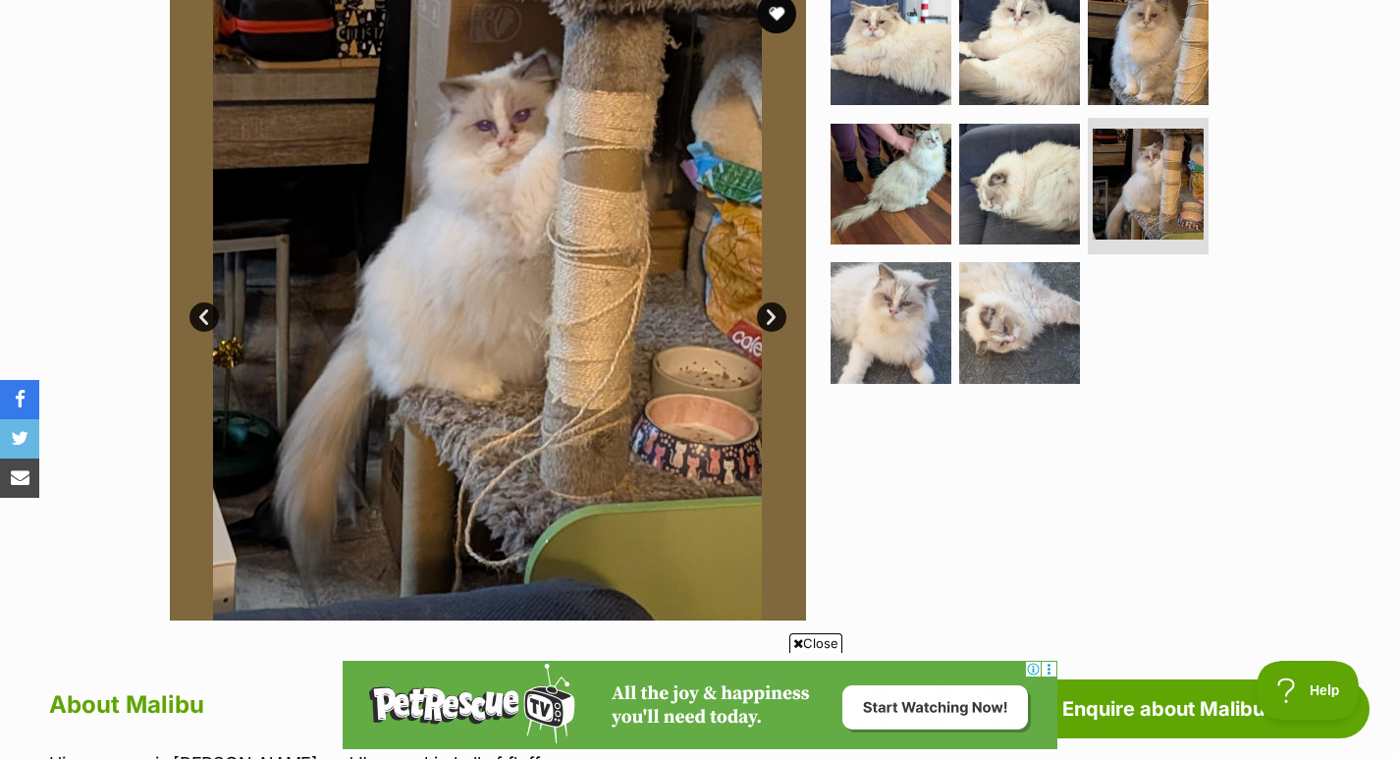
click at [907, 326] on img at bounding box center [890, 322] width 121 height 121
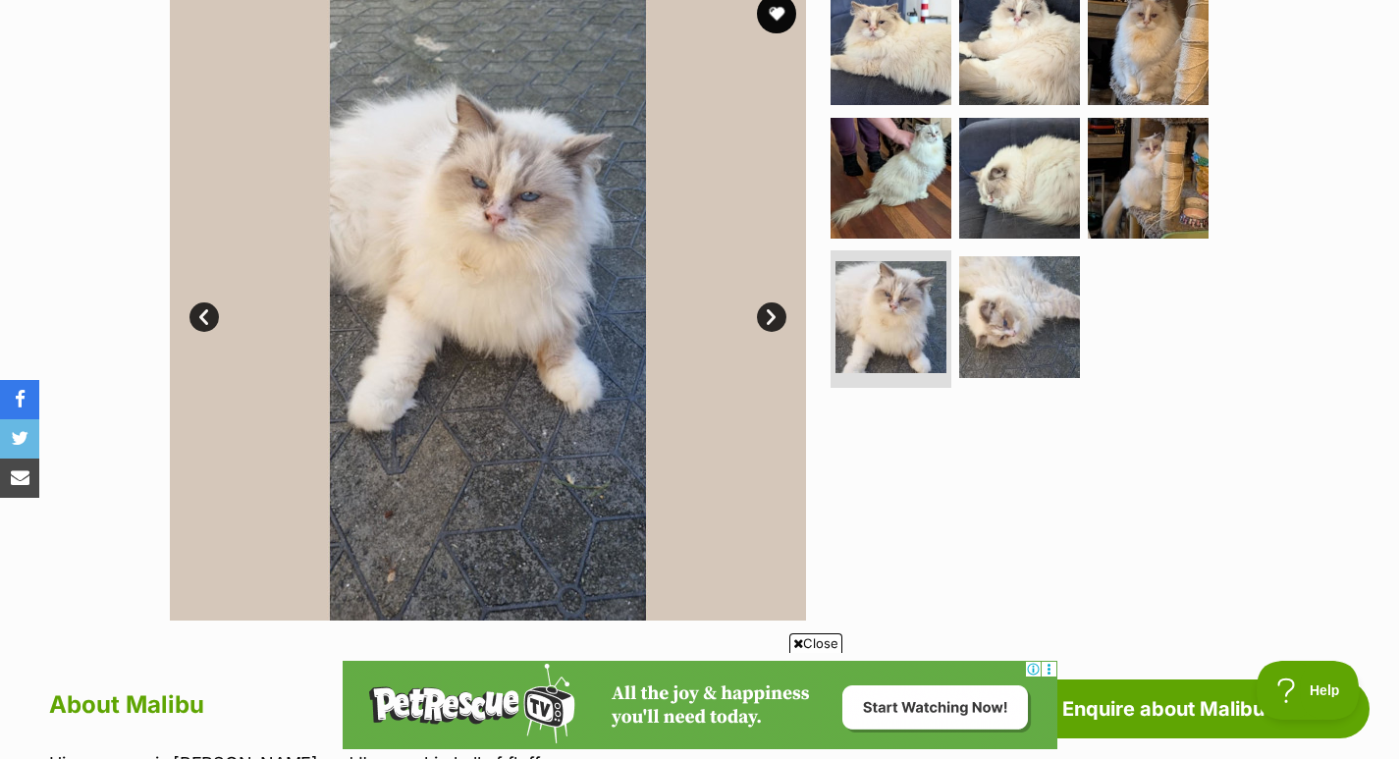
click at [1014, 338] on img at bounding box center [1019, 316] width 121 height 121
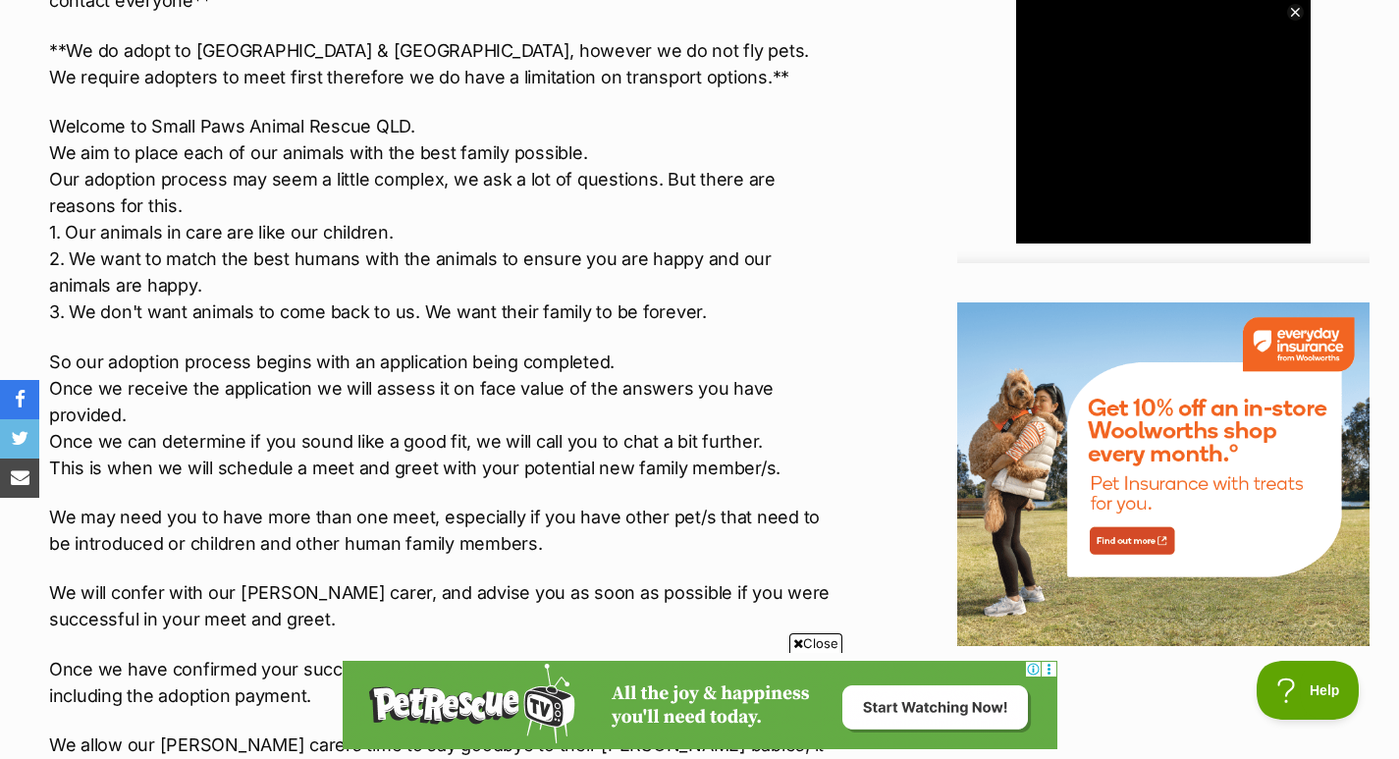
scroll to position [0, 0]
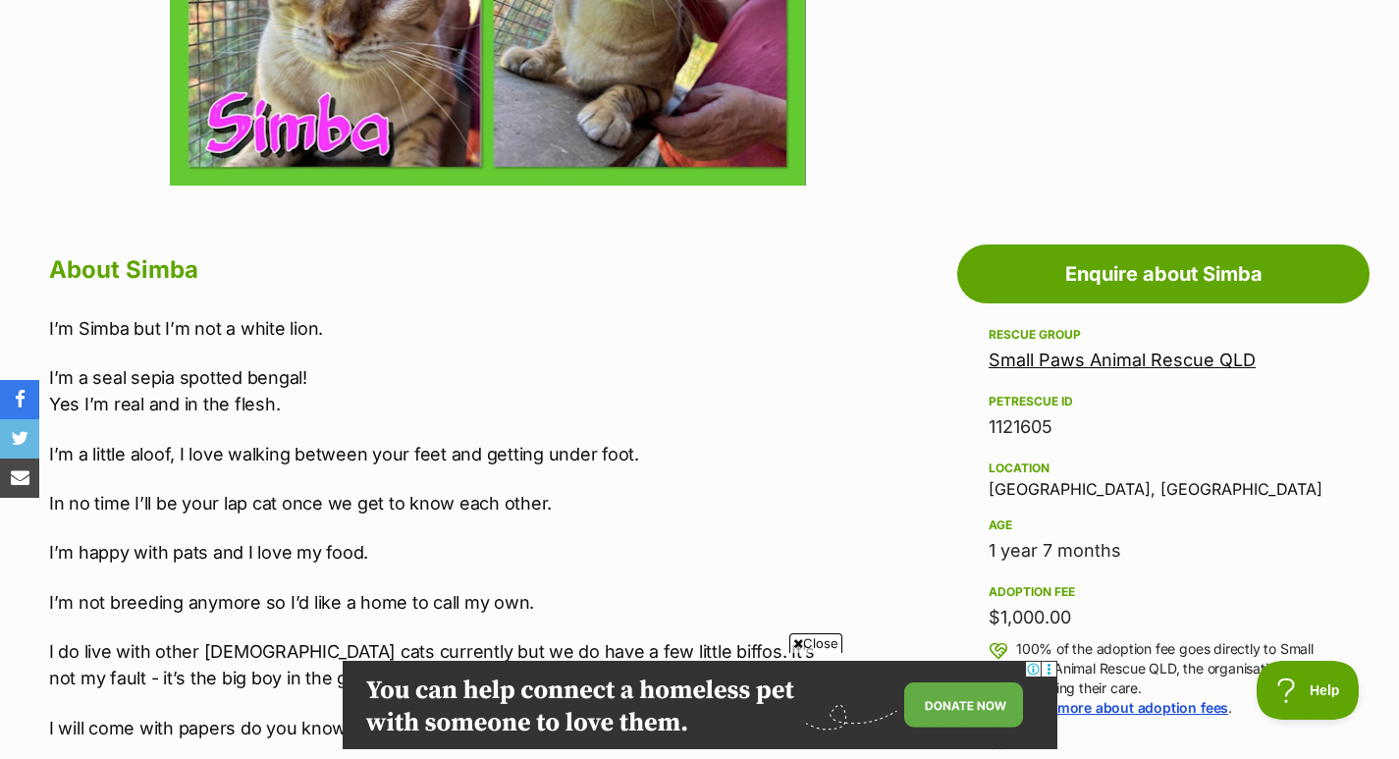
scroll to position [1060, 0]
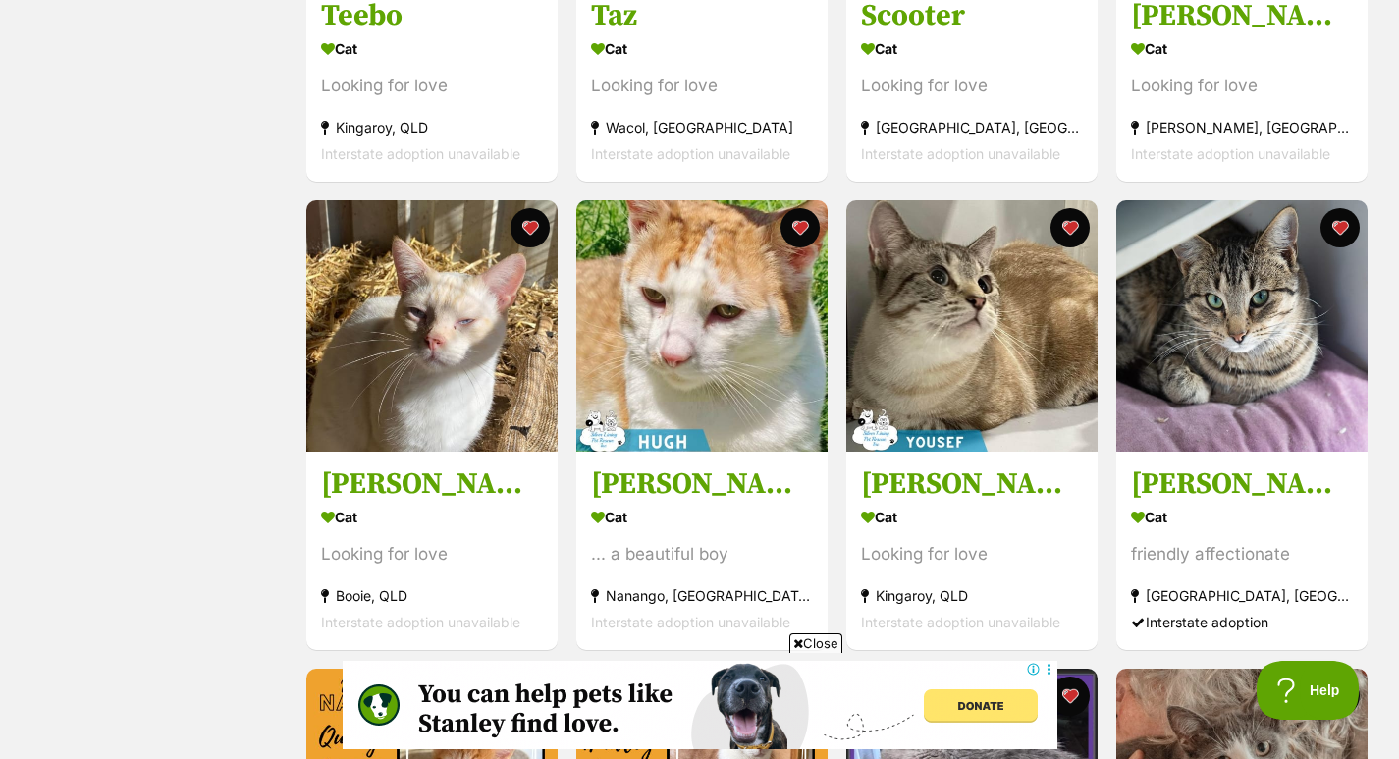
scroll to position [1210, 0]
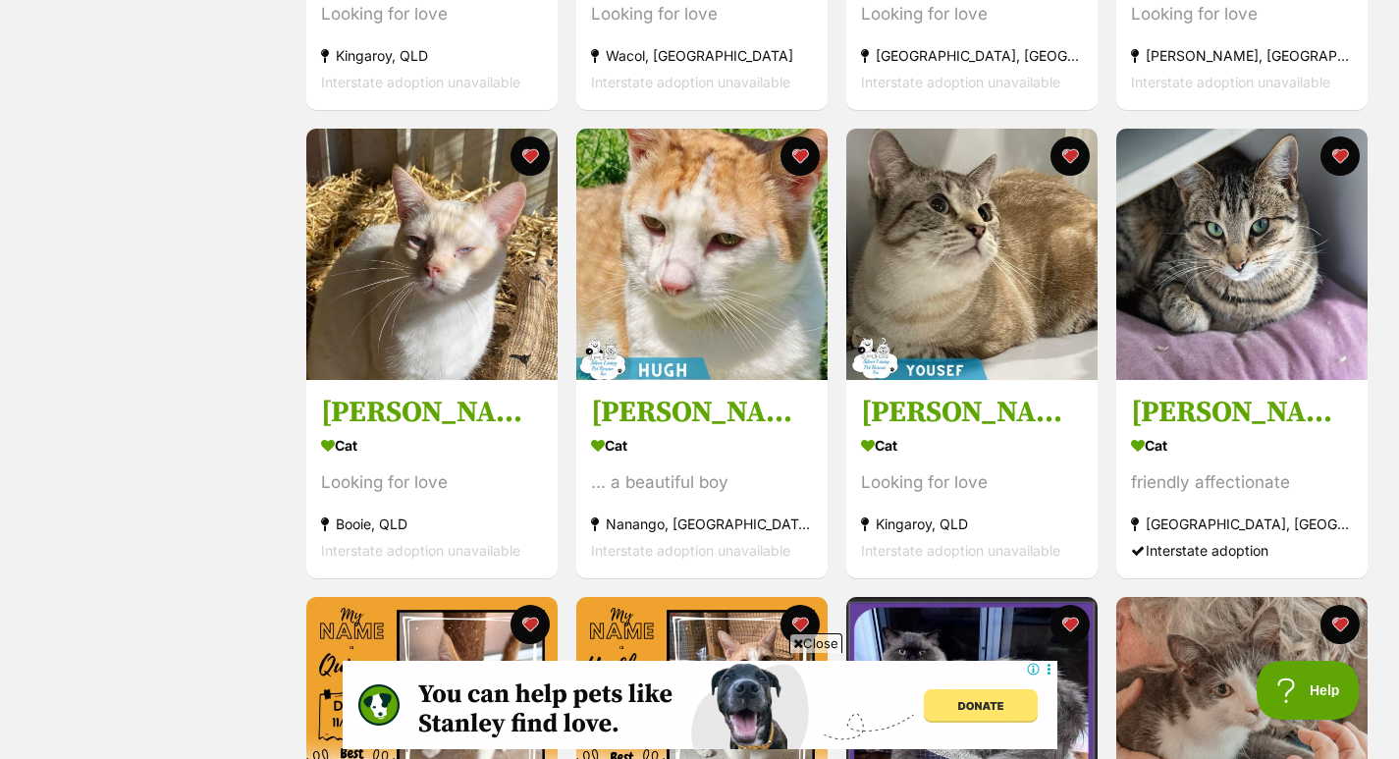
click at [533, 157] on button "favourite" at bounding box center [529, 155] width 39 height 39
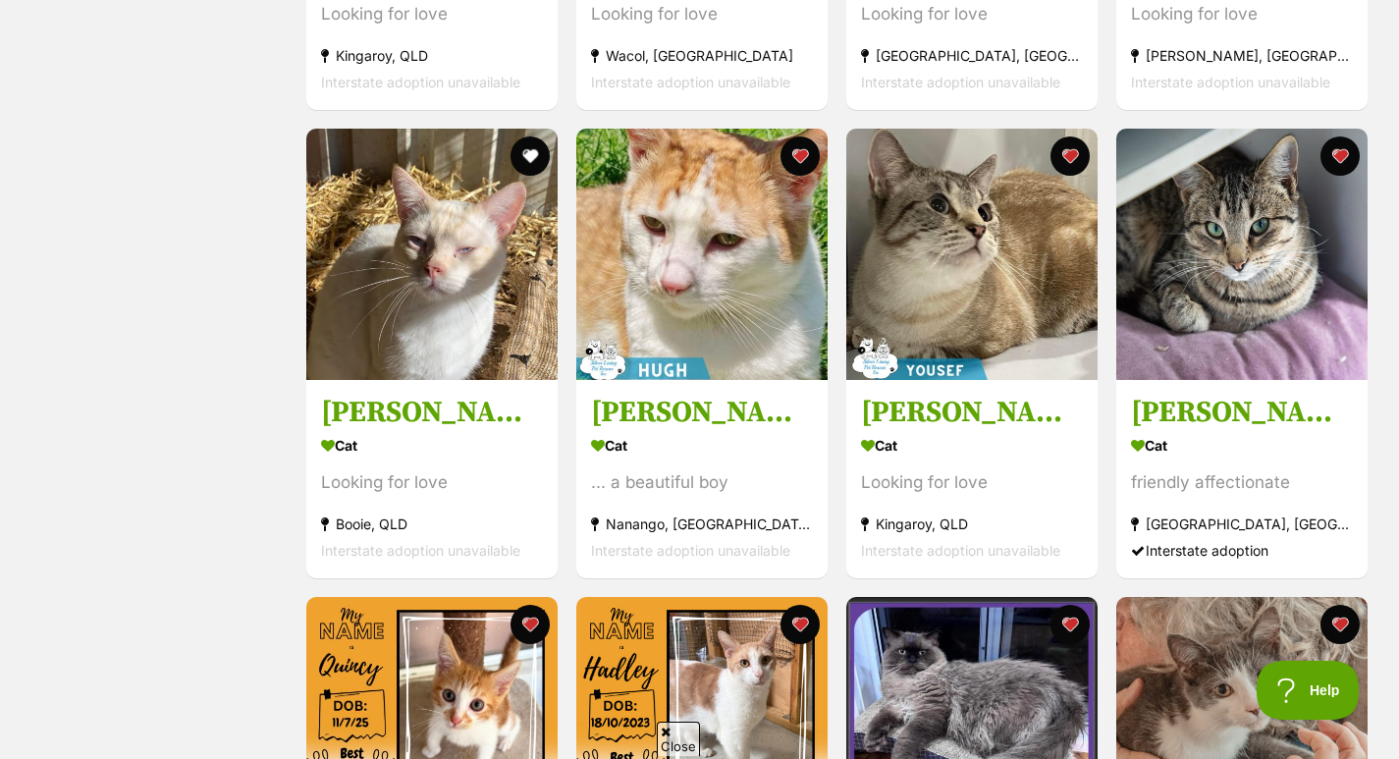
scroll to position [0, 0]
click at [1348, 155] on button "favourite" at bounding box center [1339, 155] width 39 height 39
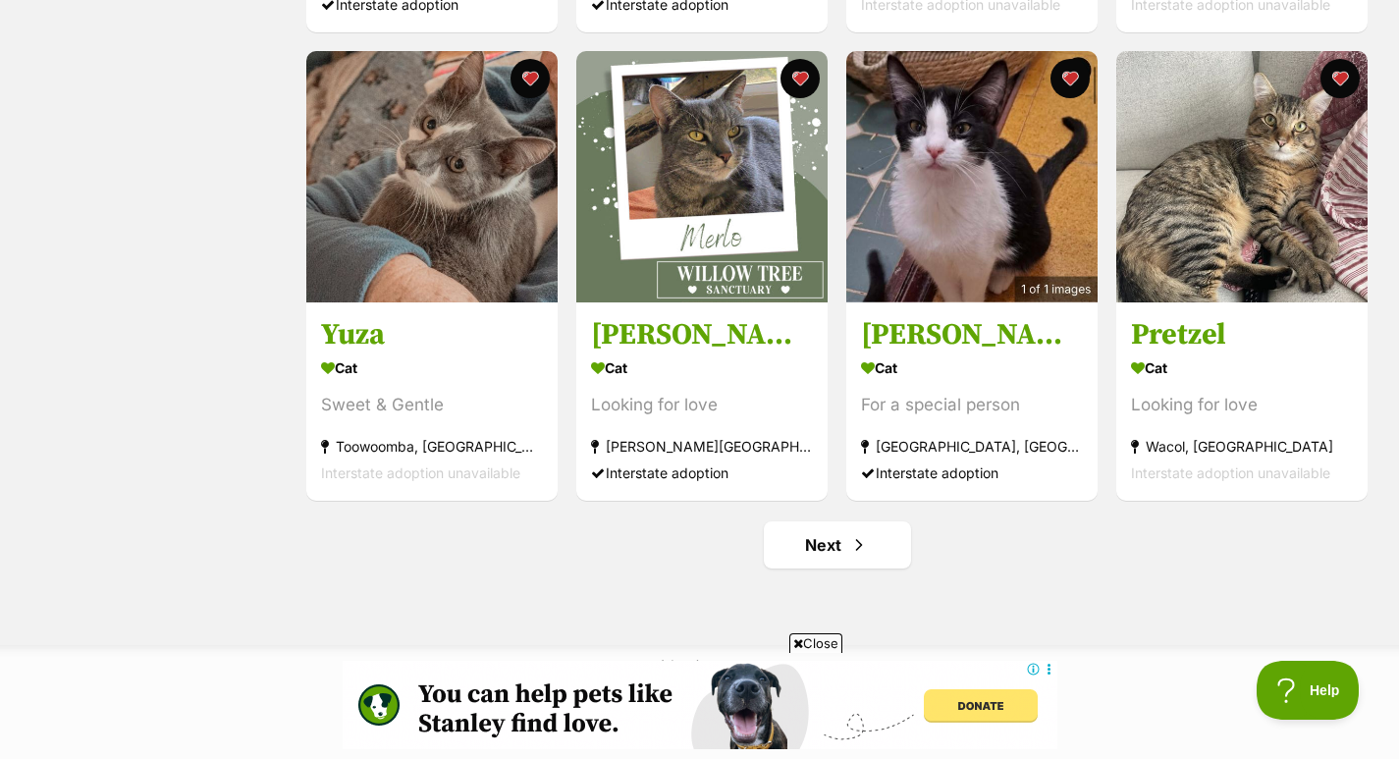
scroll to position [2266, 0]
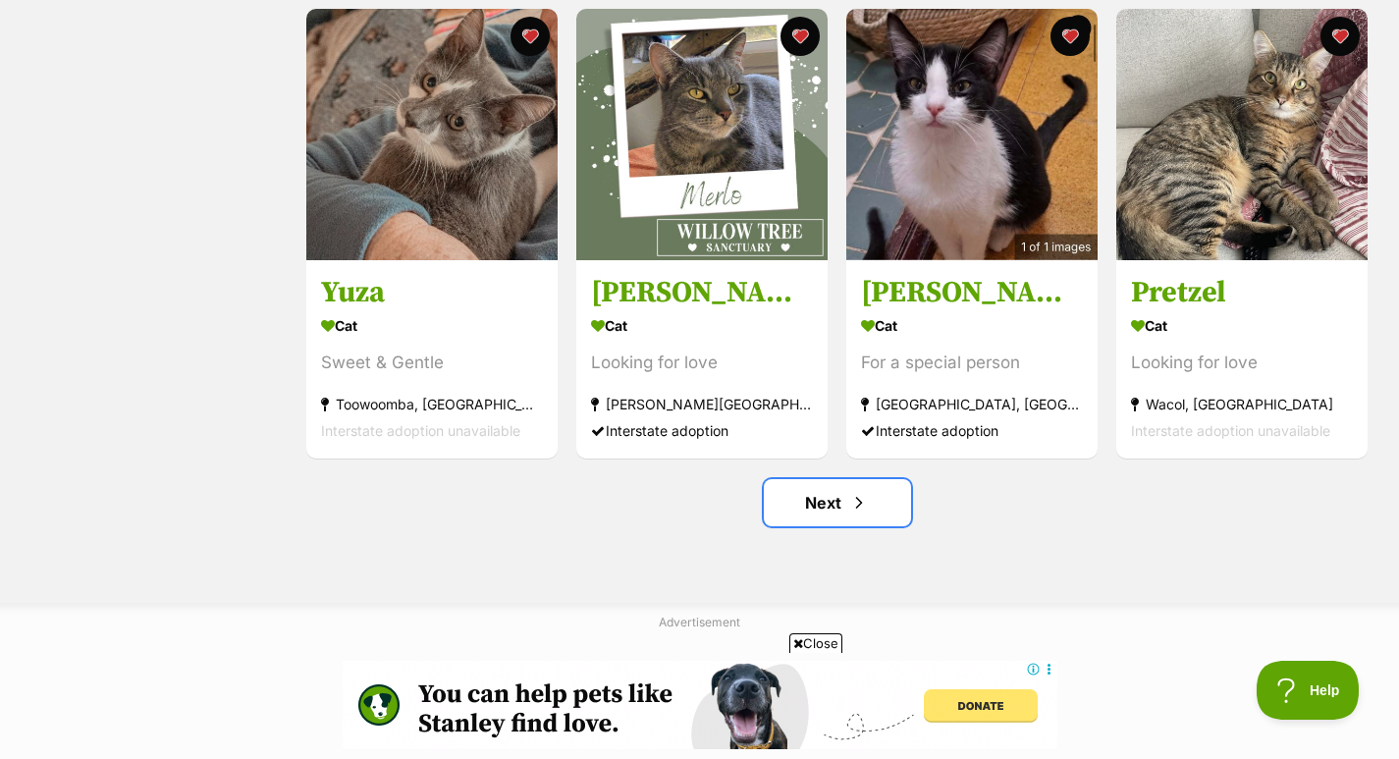
click at [848, 502] on link "Next" at bounding box center [837, 502] width 147 height 47
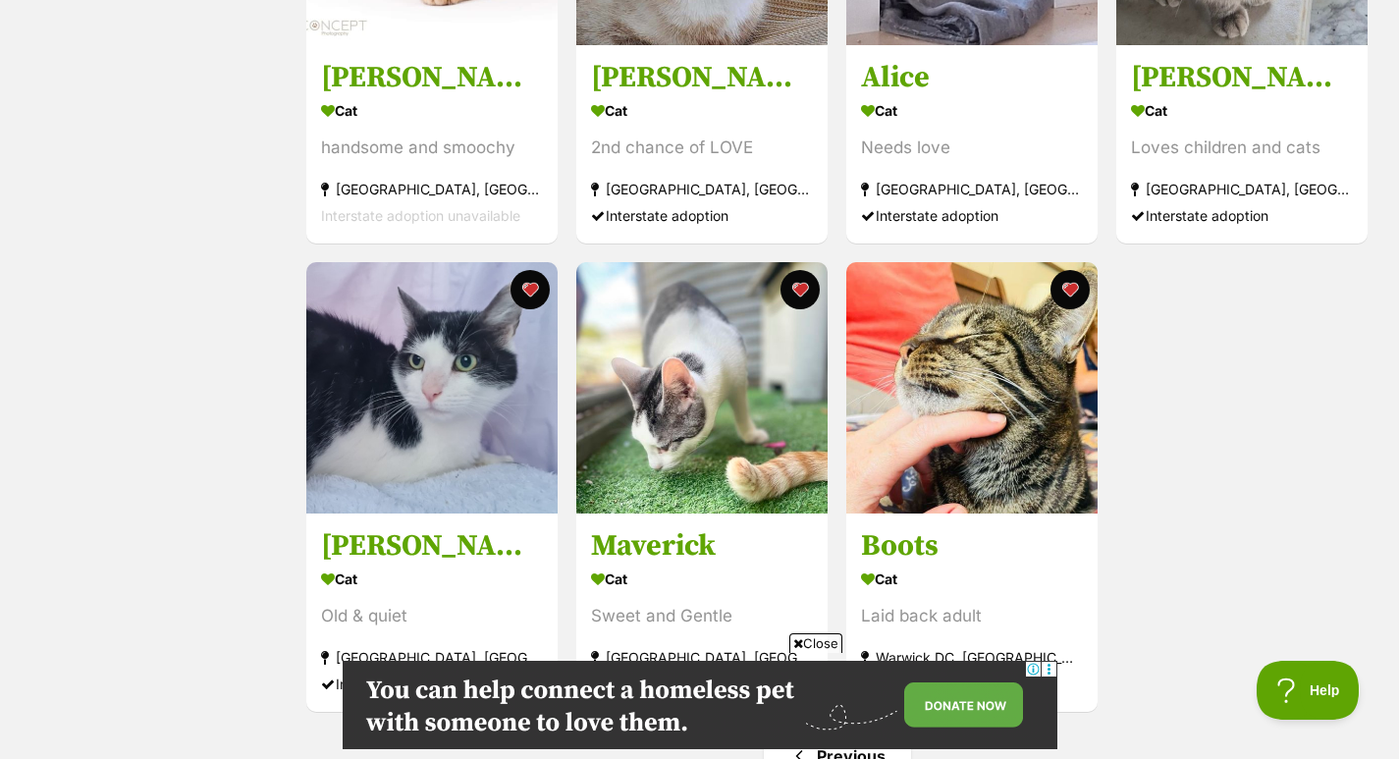
scroll to position [2092, 0]
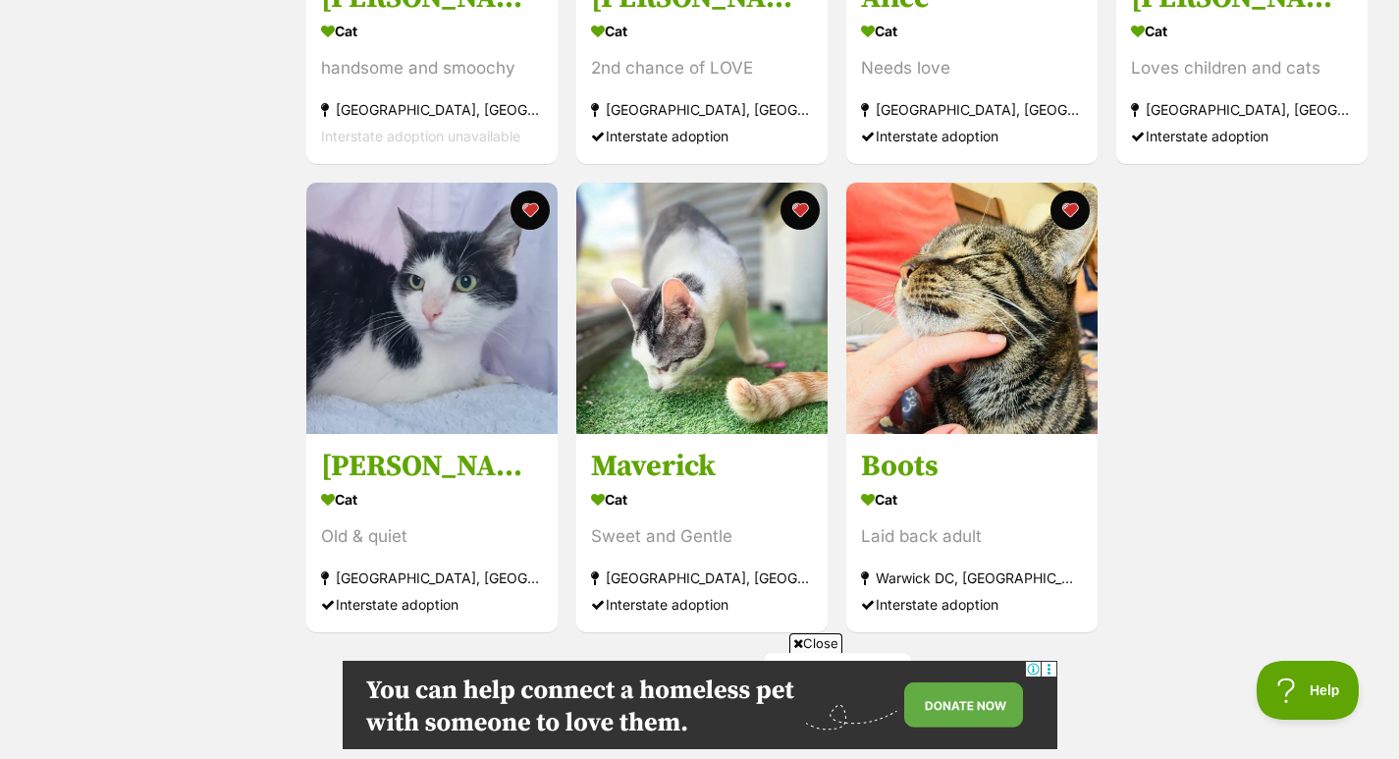
click at [450, 351] on img at bounding box center [431, 308] width 251 height 251
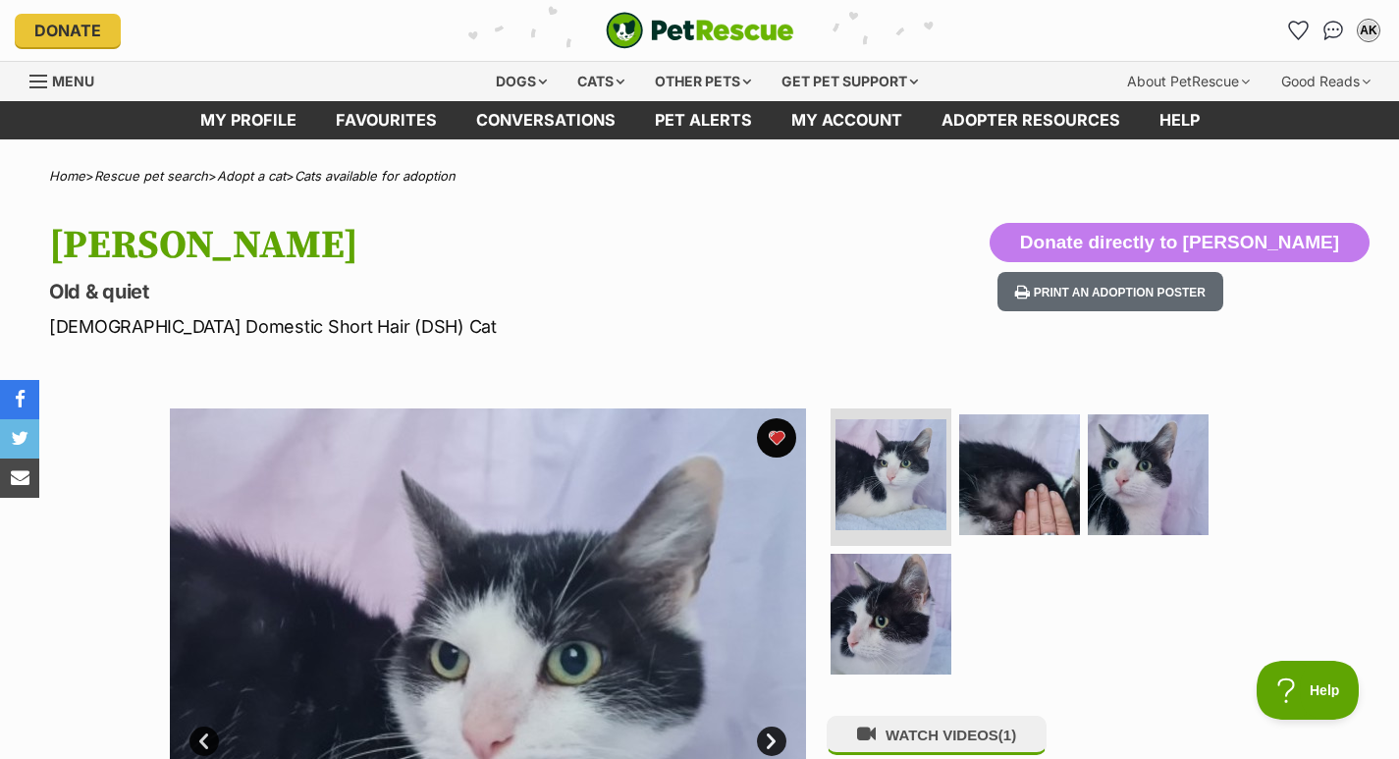
drag, startPoint x: 1409, startPoint y: 42, endPoint x: 1410, endPoint y: -23, distance: 64.8
click at [906, 578] on img at bounding box center [890, 614] width 121 height 121
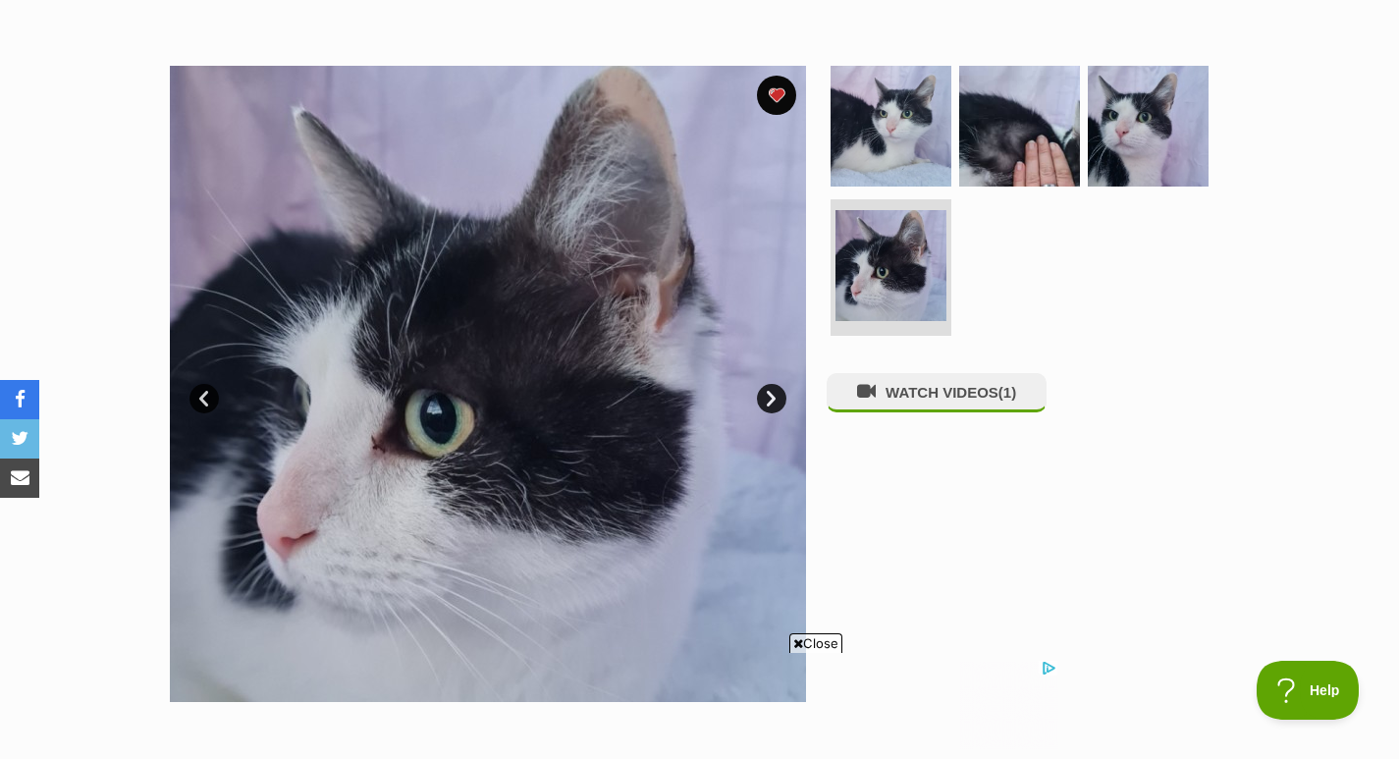
scroll to position [389, 0]
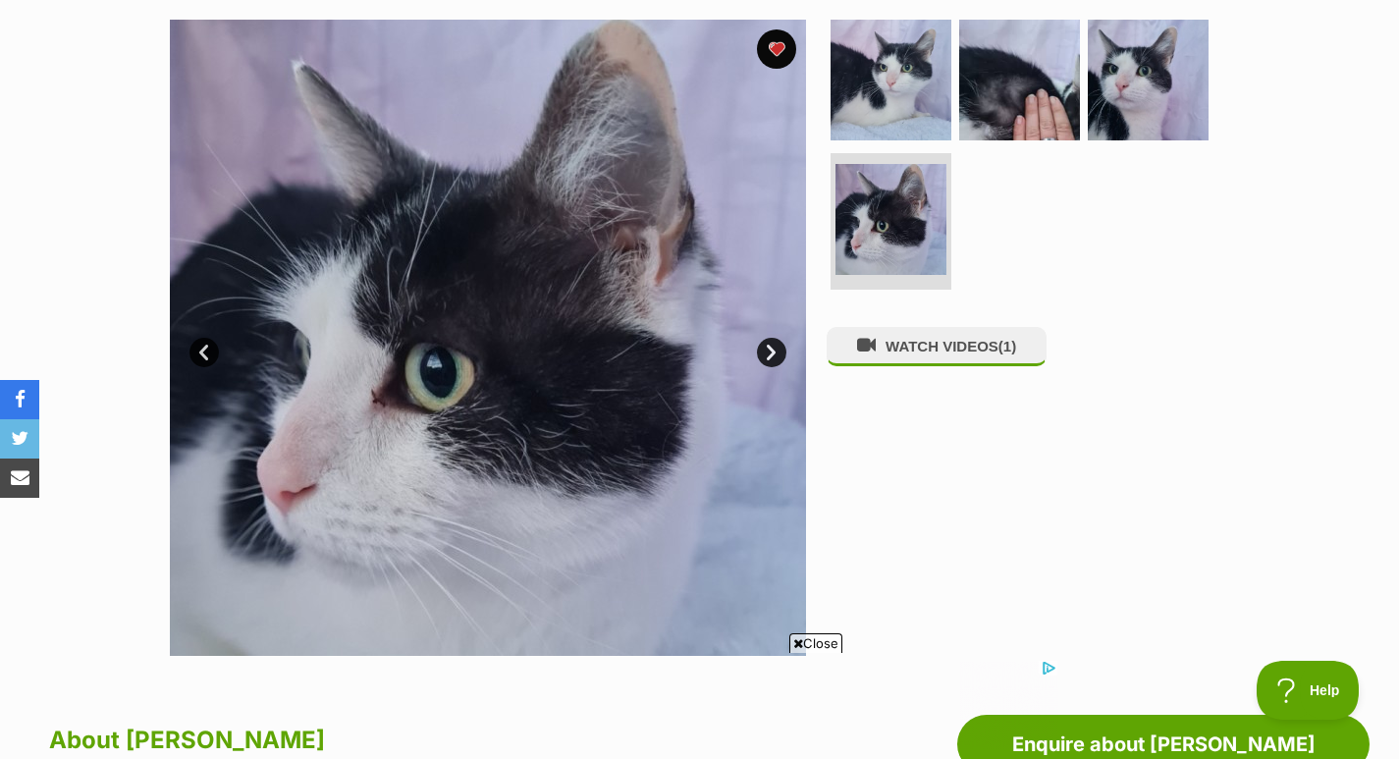
click at [772, 347] on link "Next" at bounding box center [771, 352] width 29 height 29
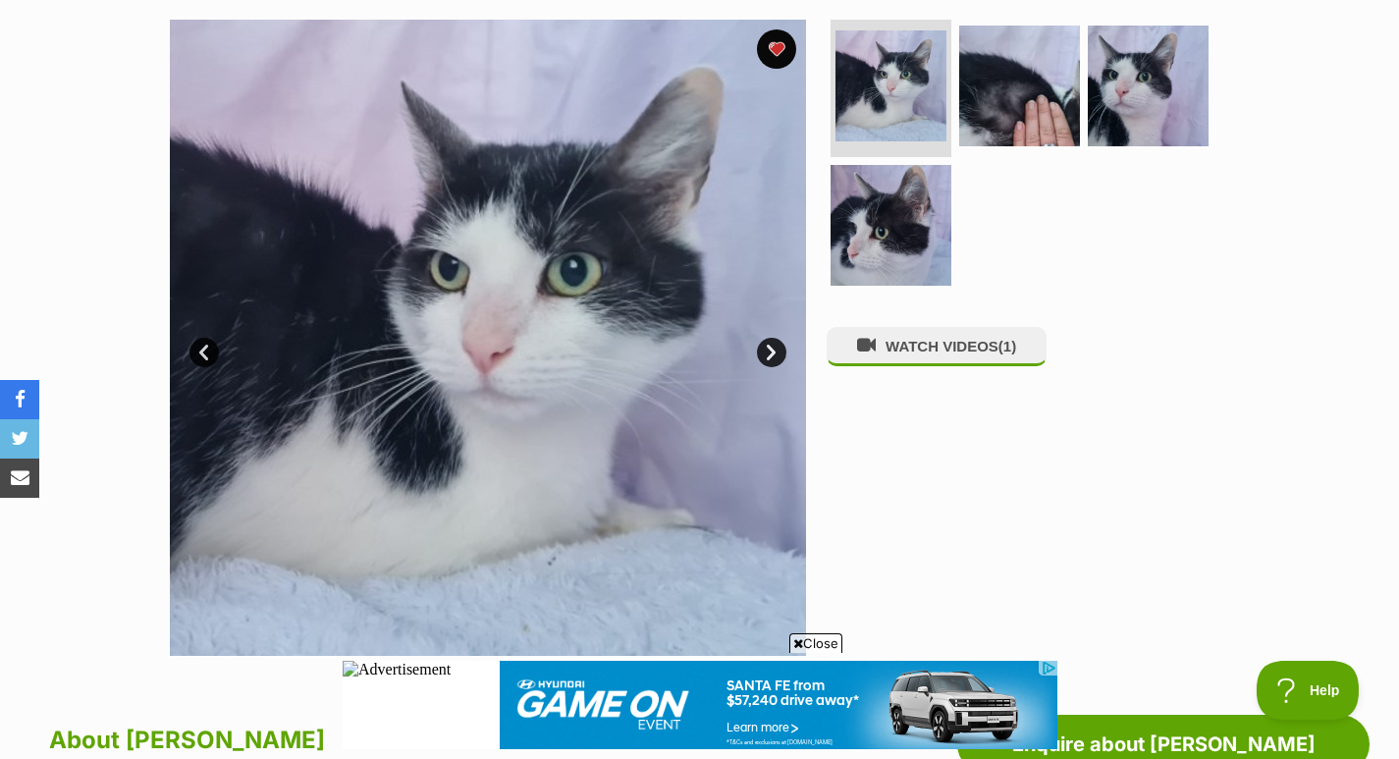
scroll to position [0, 0]
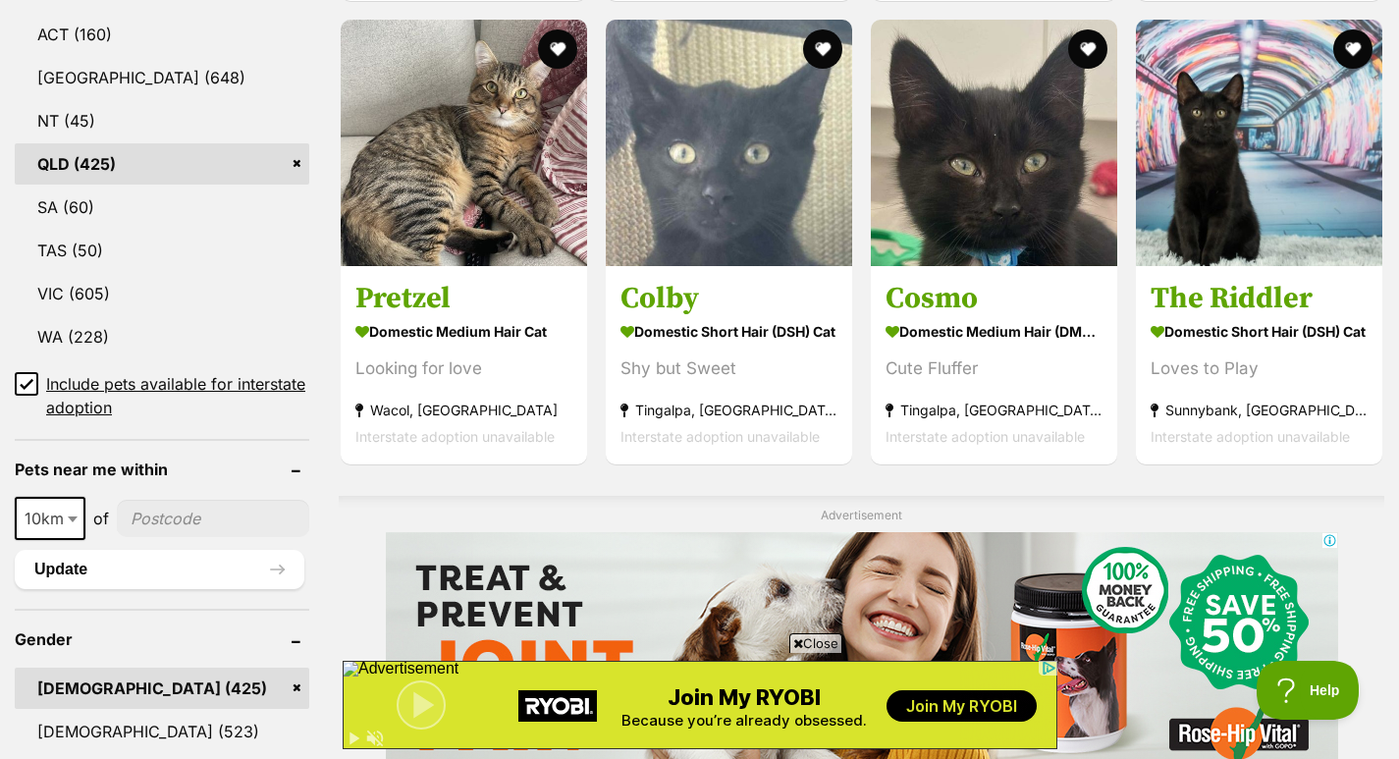
scroll to position [1184, 0]
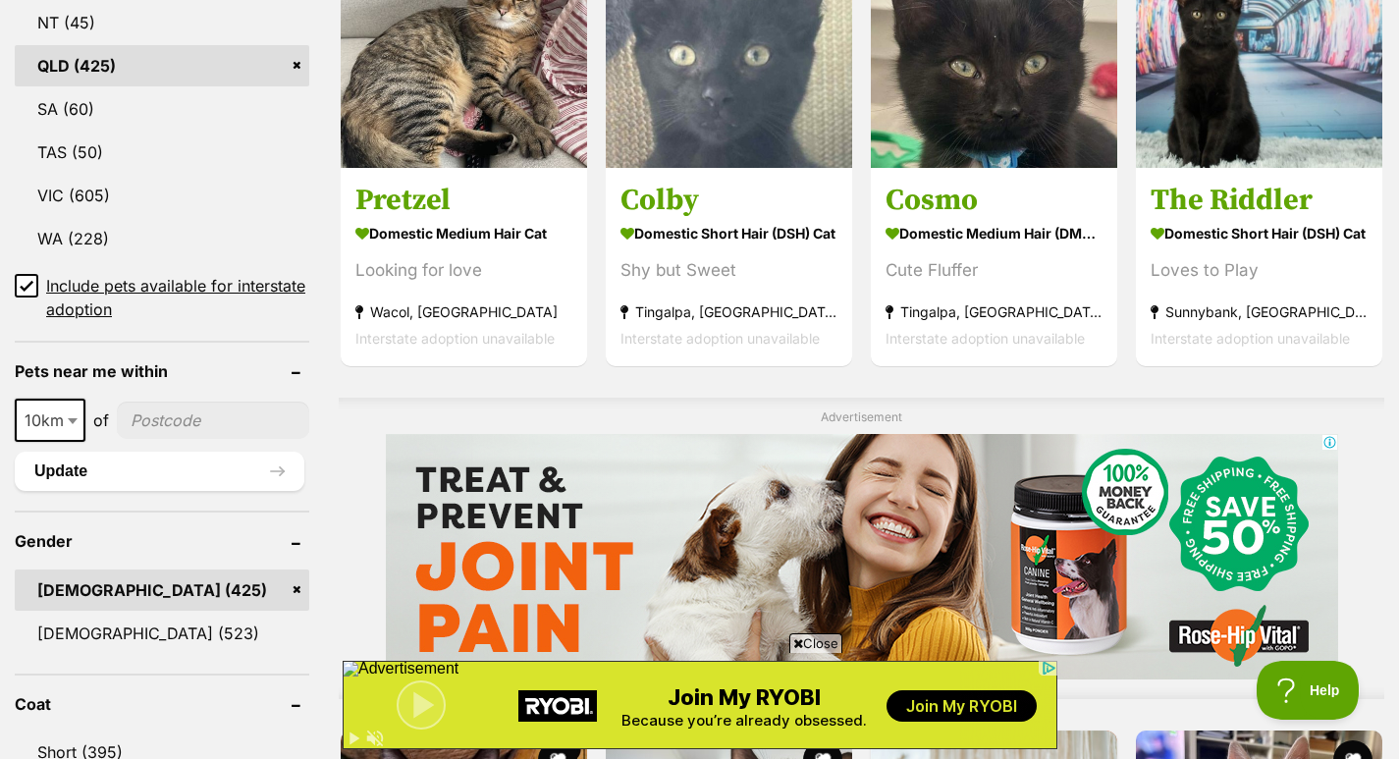
click at [225, 480] on button "Update" at bounding box center [160, 470] width 290 height 39
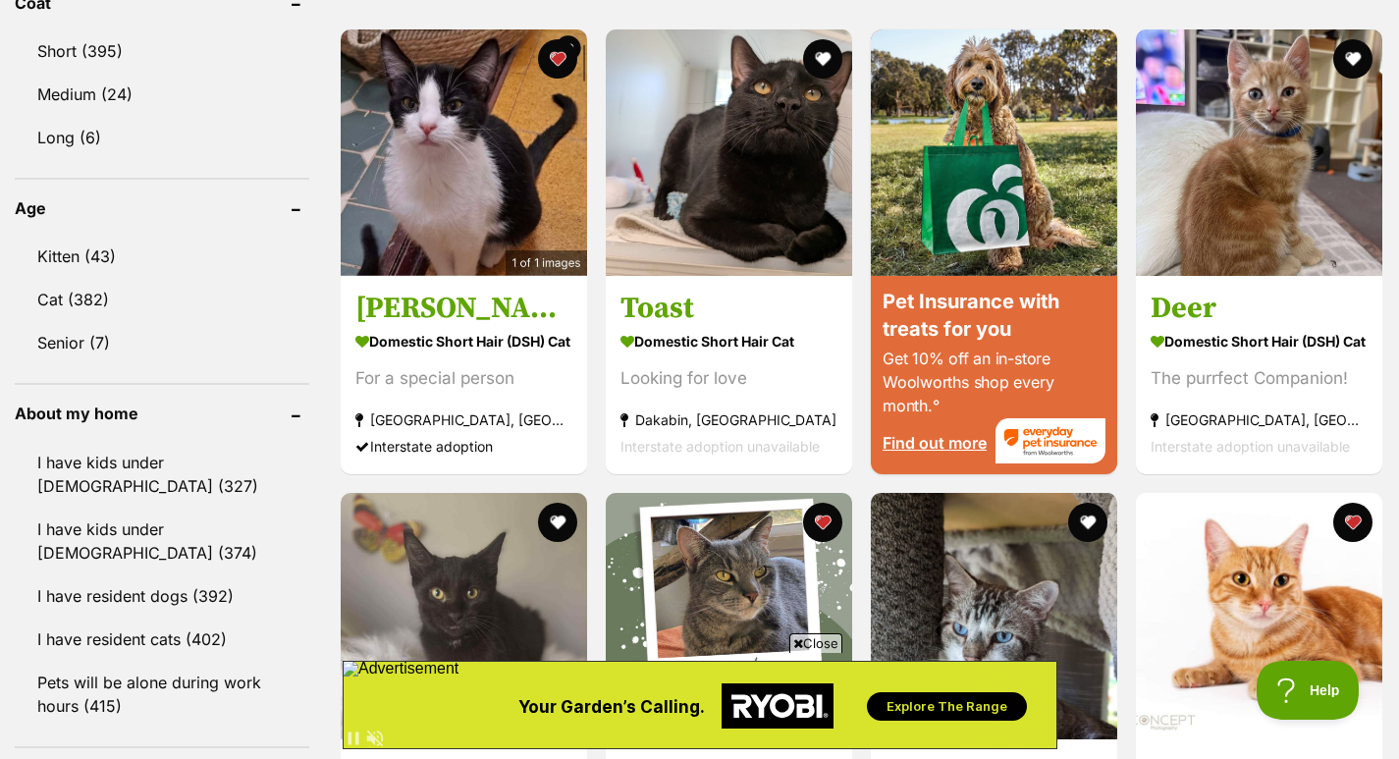
click at [363, 193] on img at bounding box center [464, 152] width 246 height 246
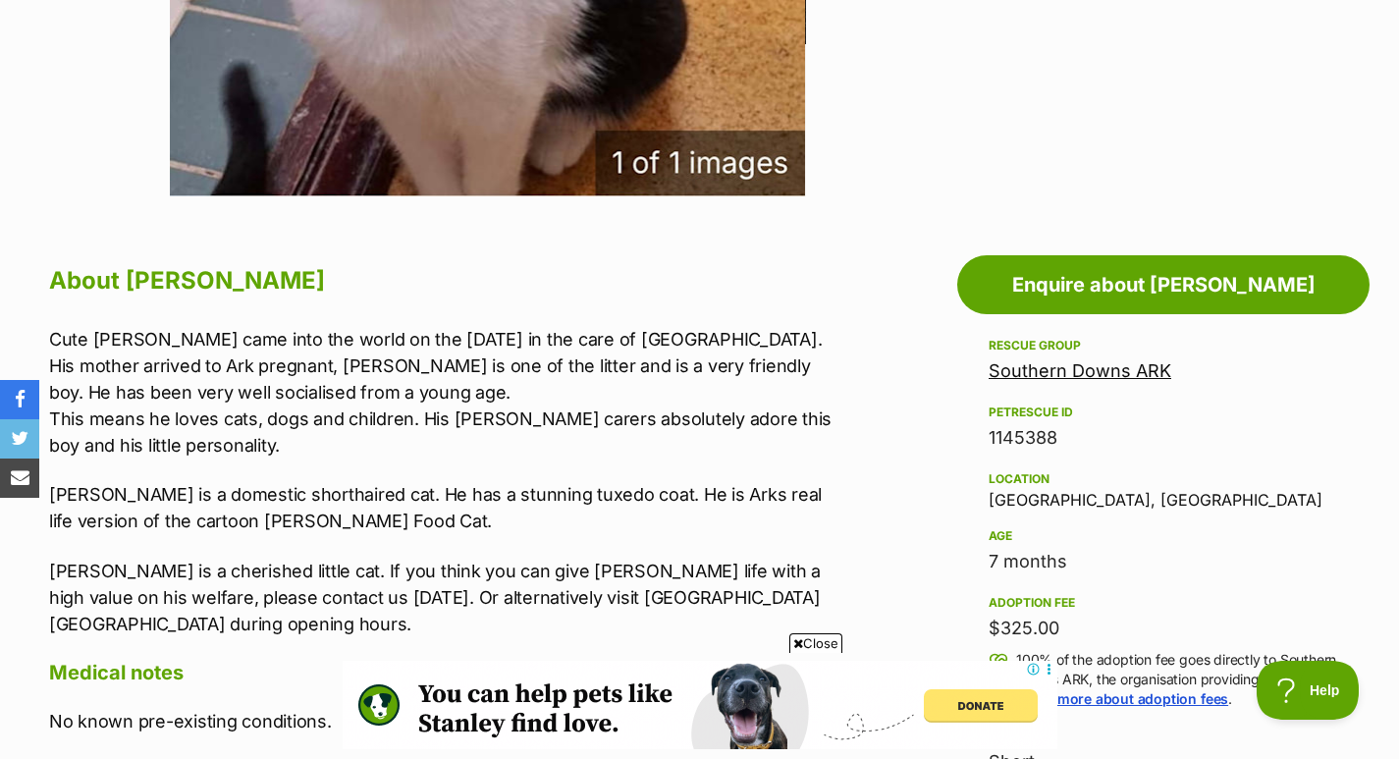
scroll to position [871, 0]
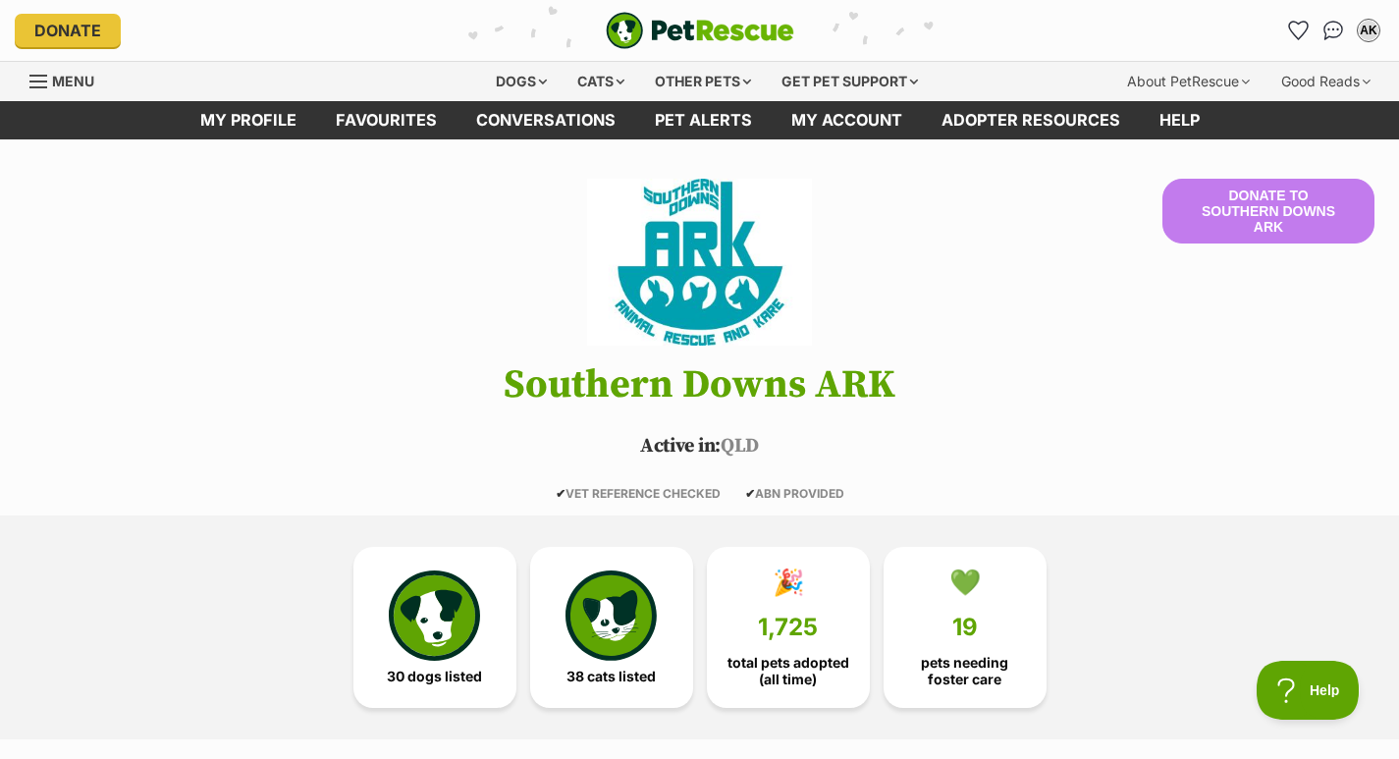
click at [947, 601] on link "💚 19 pets needing foster care" at bounding box center [964, 627] width 163 height 161
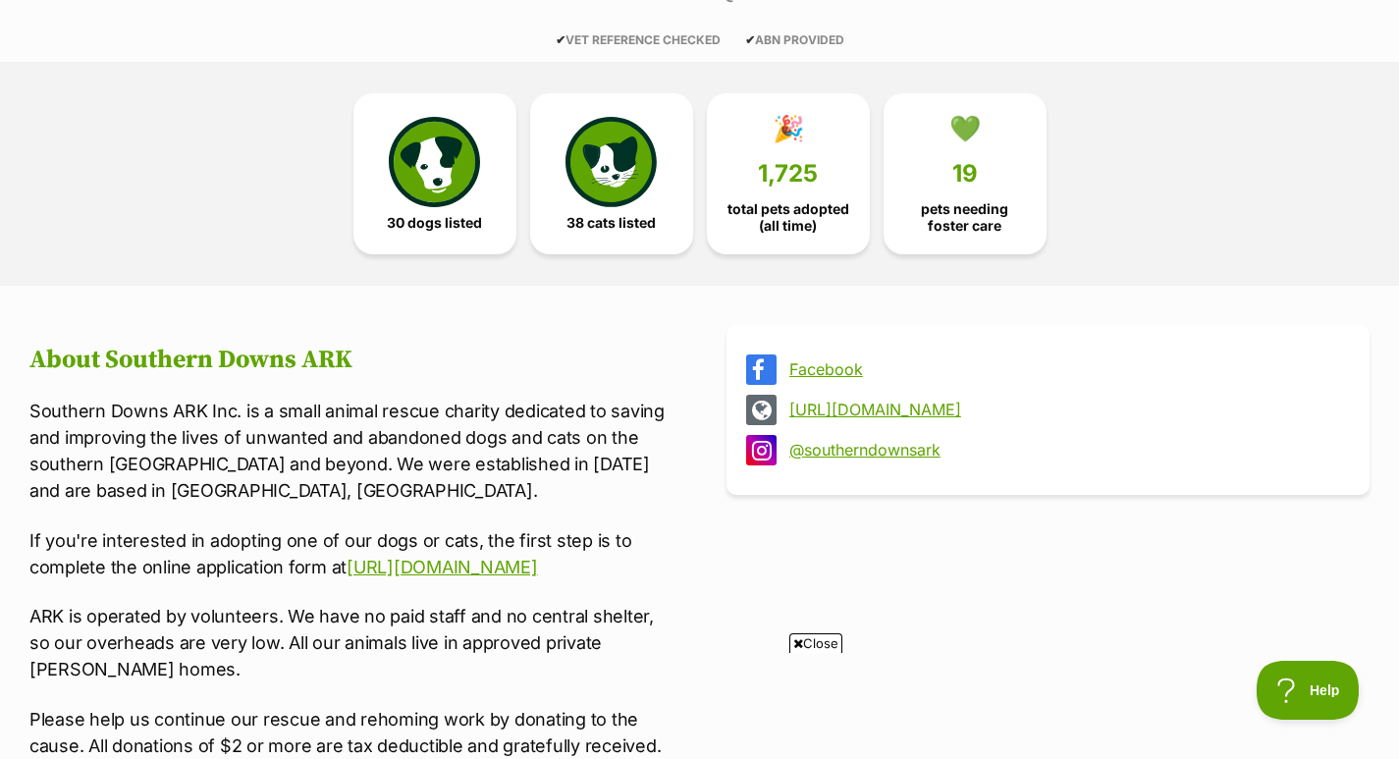
scroll to position [569, 0]
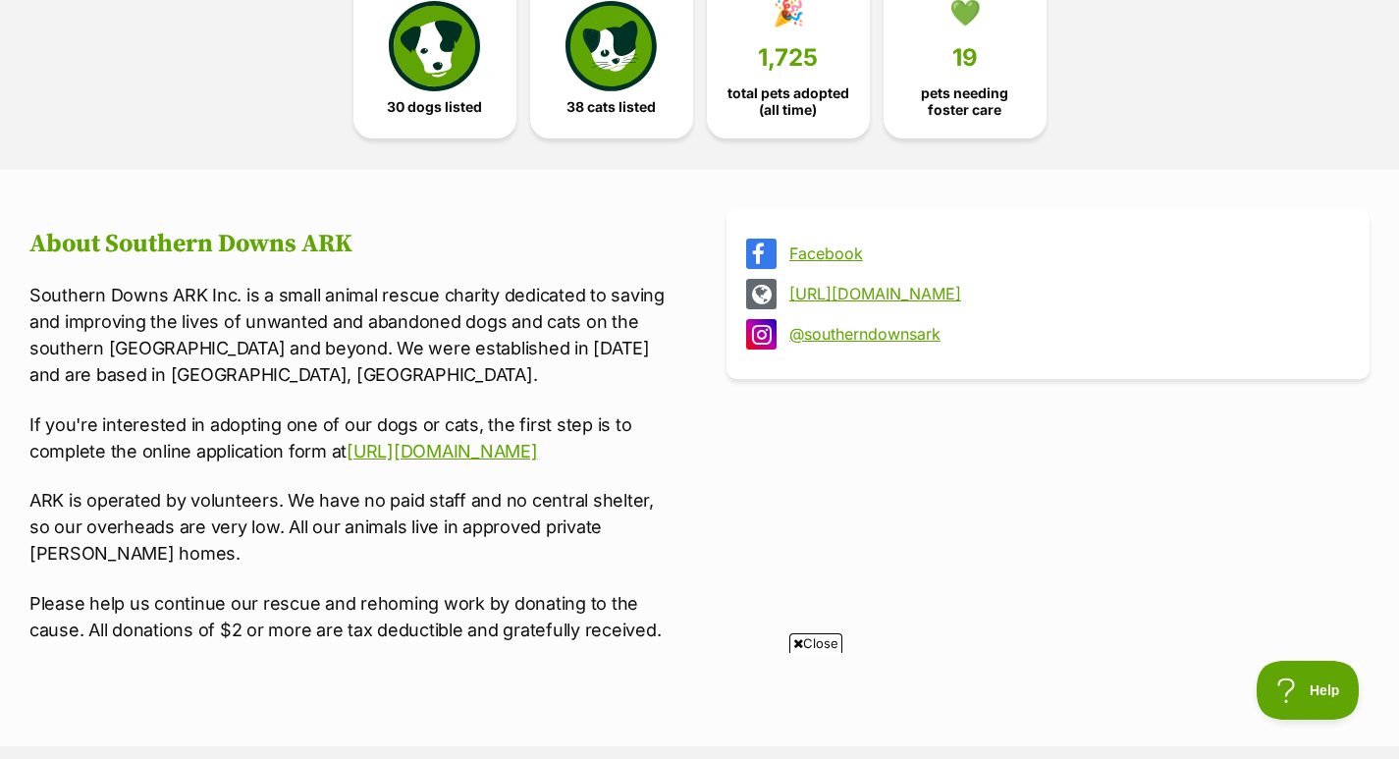
click at [833, 258] on link "Facebook" at bounding box center [1065, 253] width 553 height 18
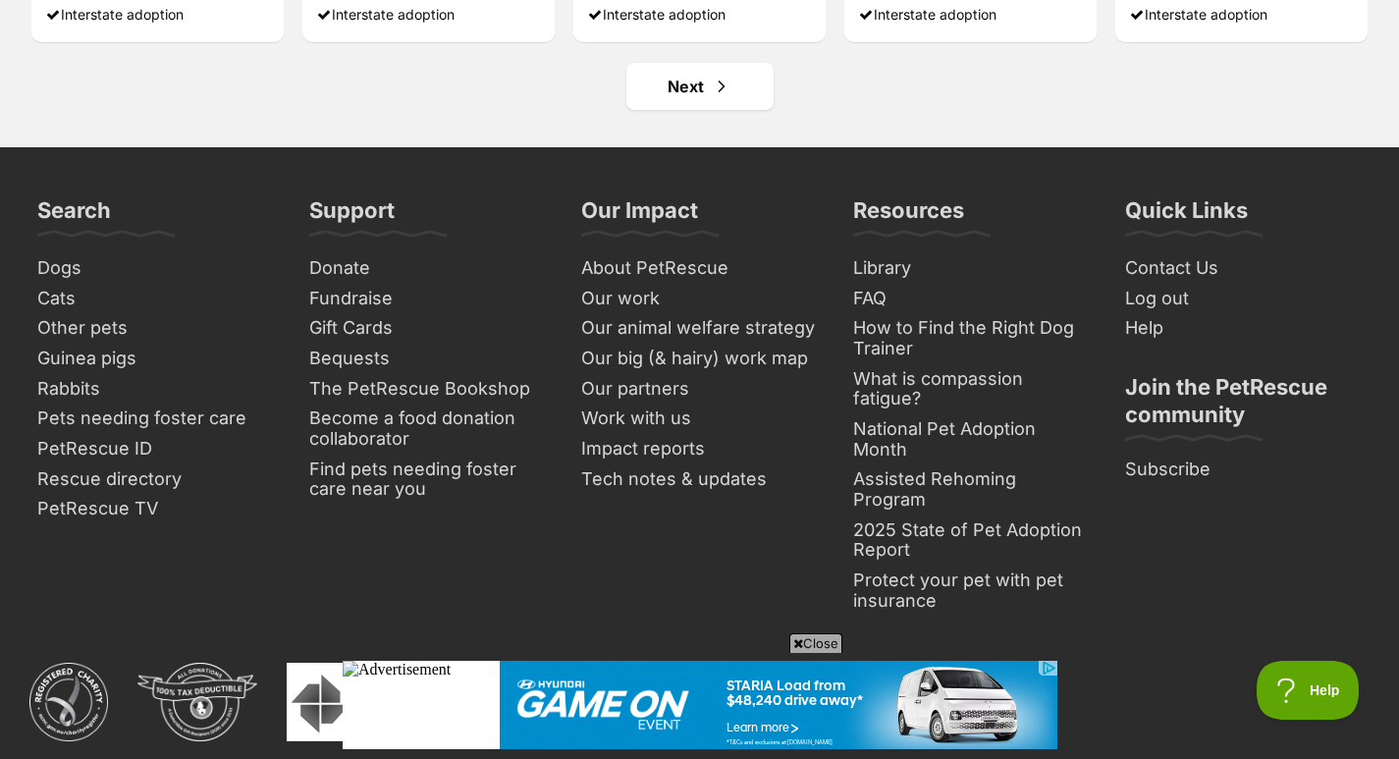
scroll to position [7621, 0]
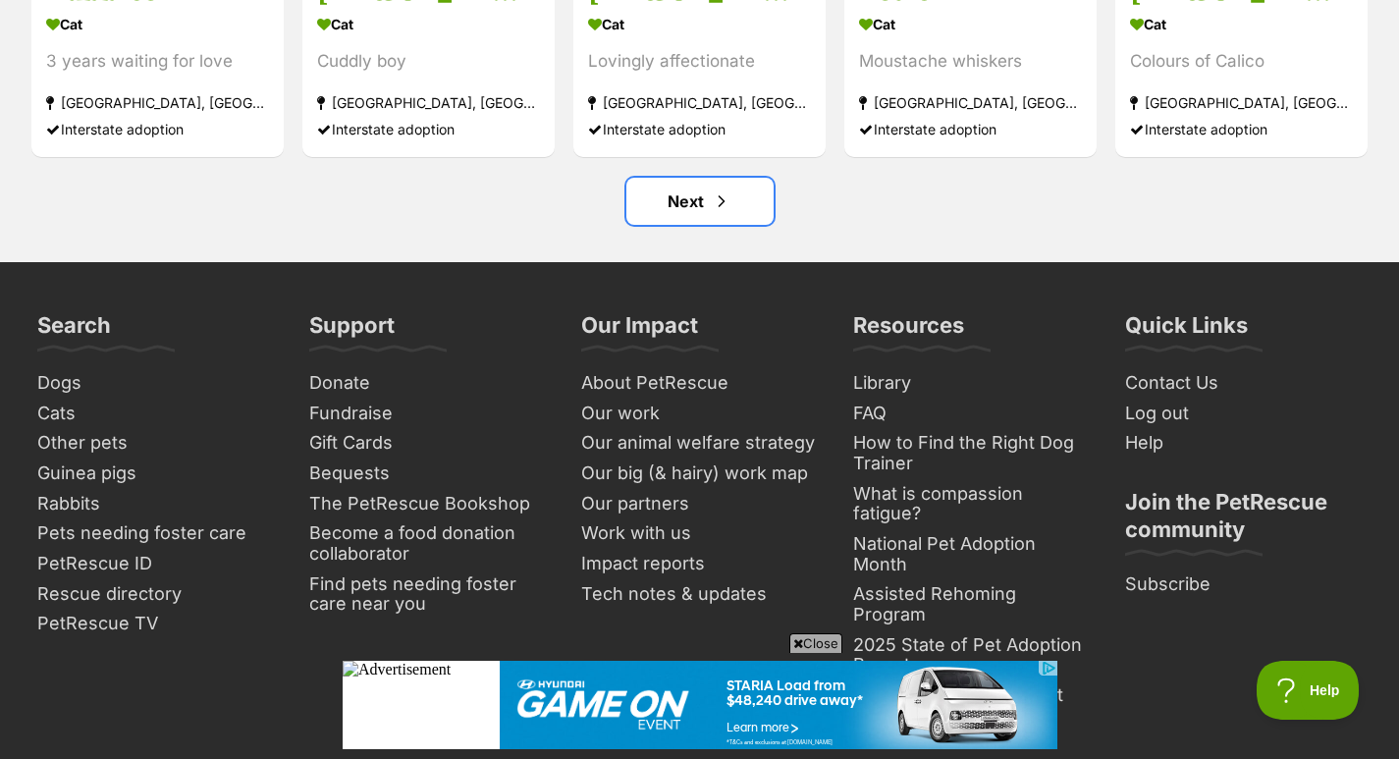
click at [684, 225] on link "Next" at bounding box center [699, 201] width 147 height 47
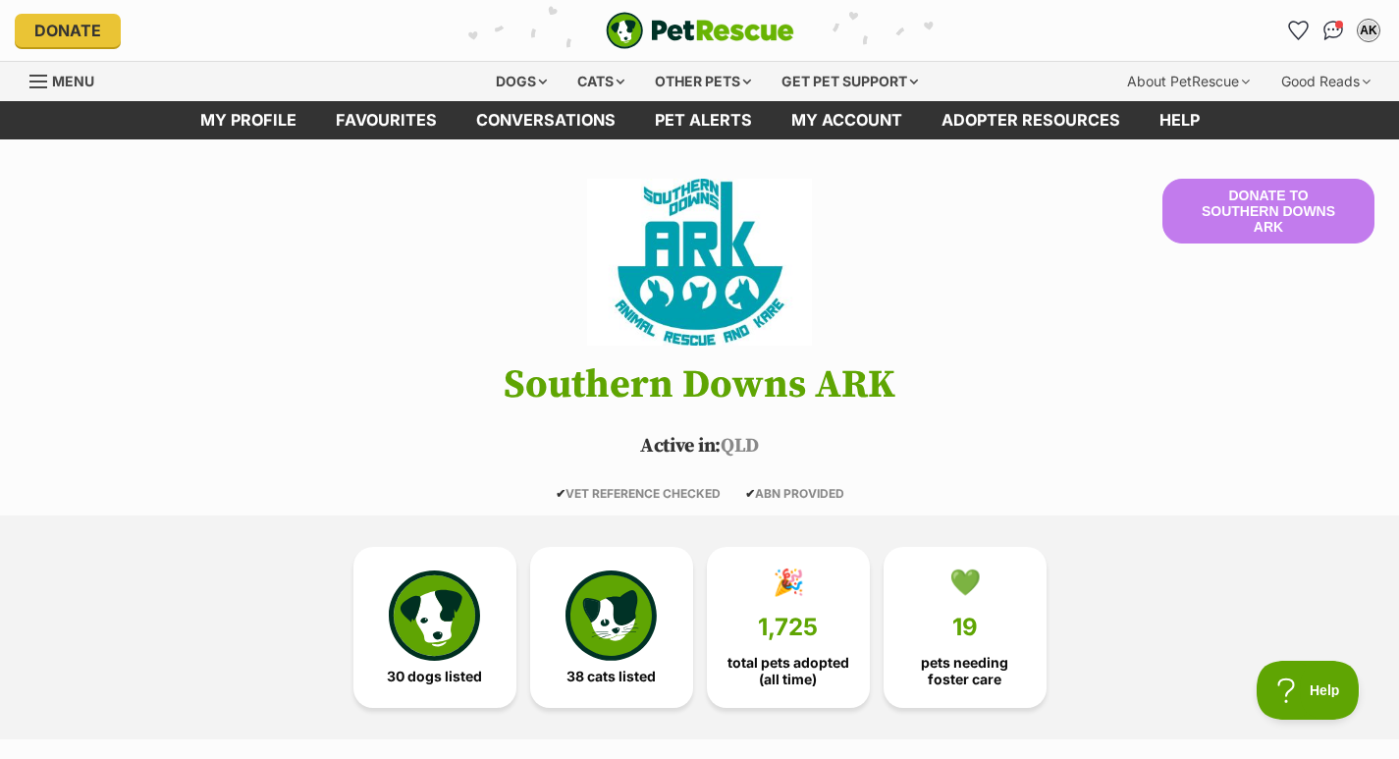
click at [604, 84] on div "Cats" at bounding box center [600, 81] width 75 height 39
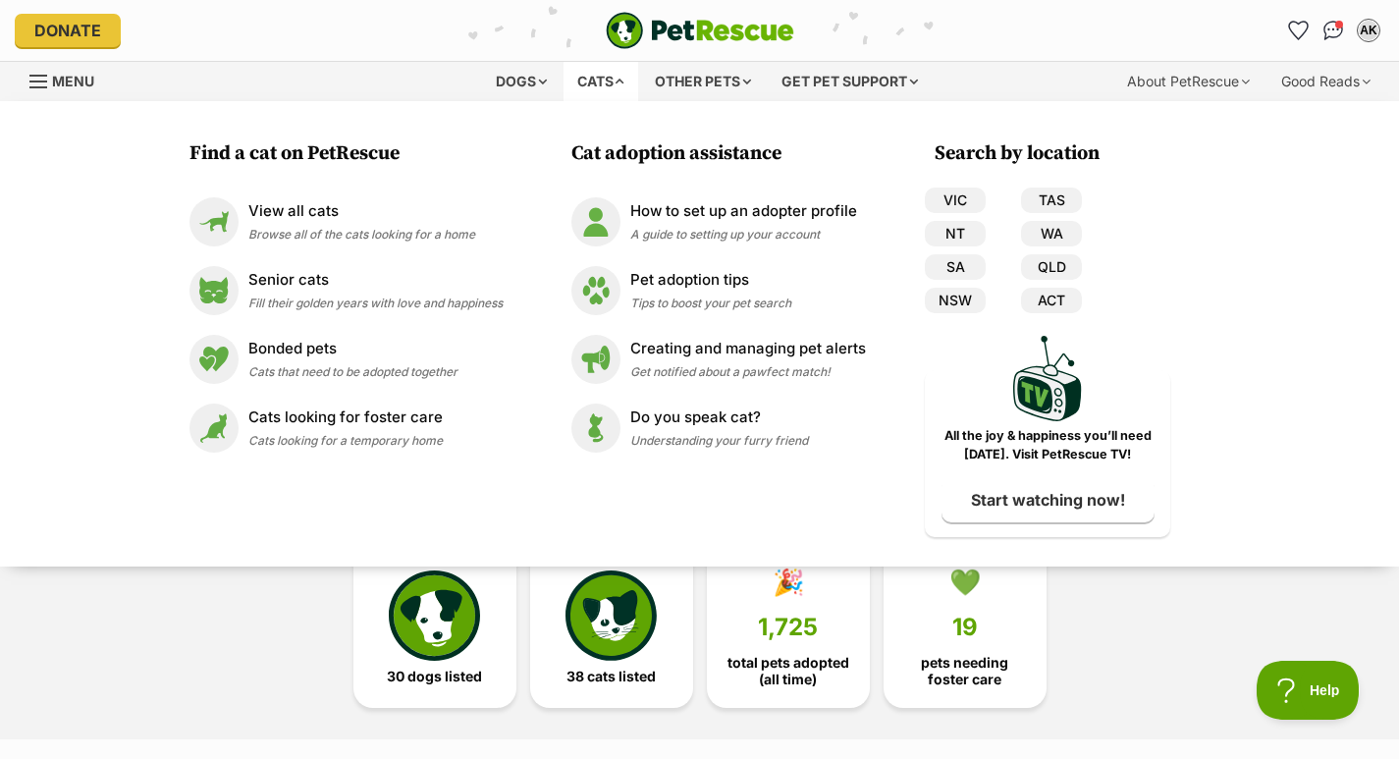
click at [400, 415] on p "Cats looking for foster care" at bounding box center [345, 417] width 194 height 23
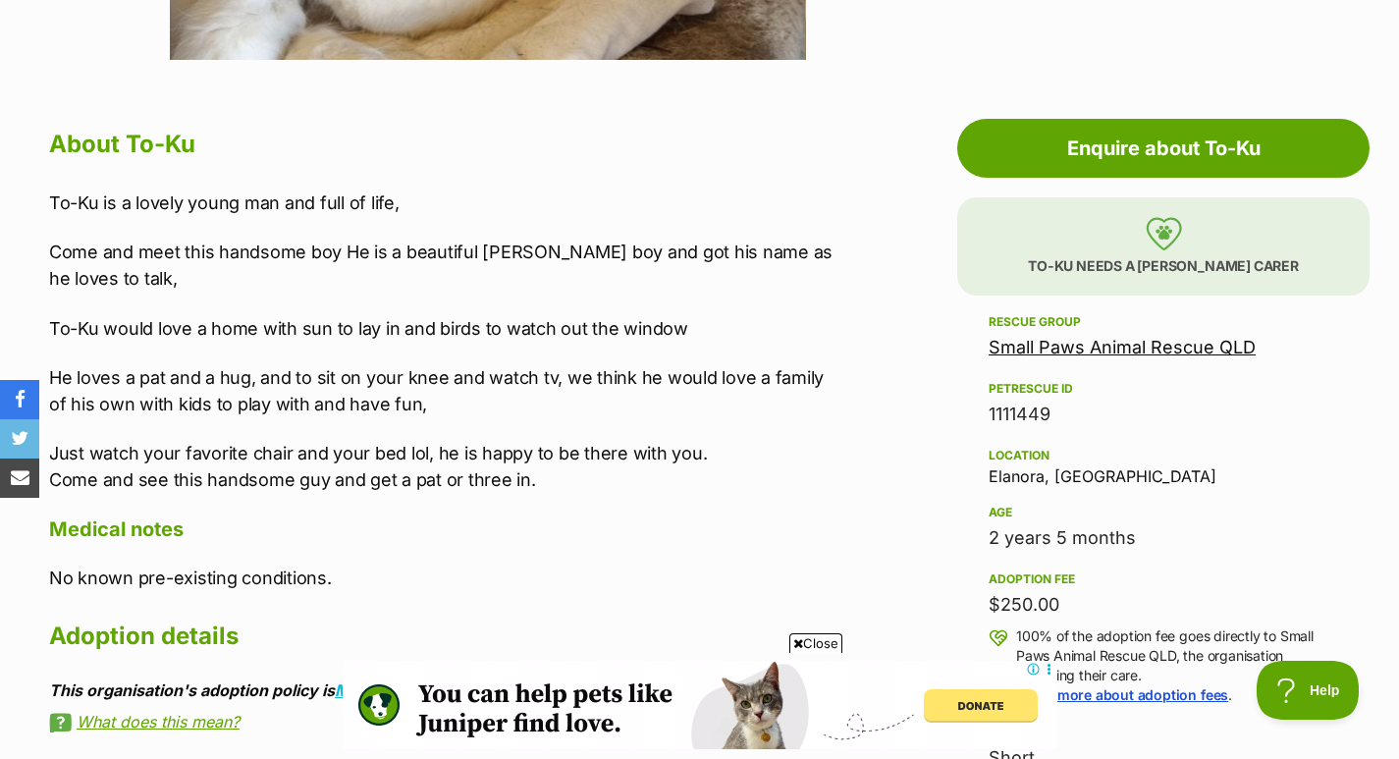
scroll to position [979, 0]
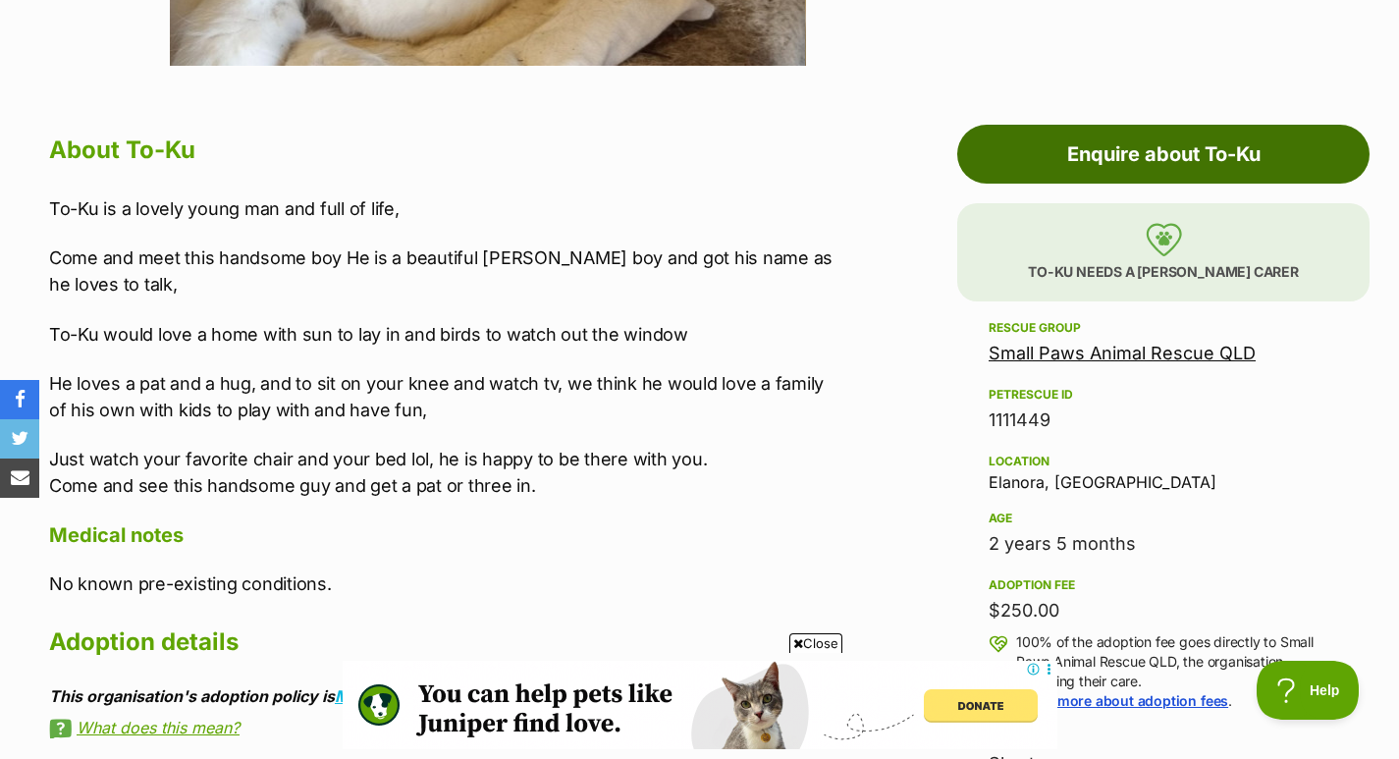
click at [1274, 152] on link "Enquire about To-Ku" at bounding box center [1163, 154] width 412 height 59
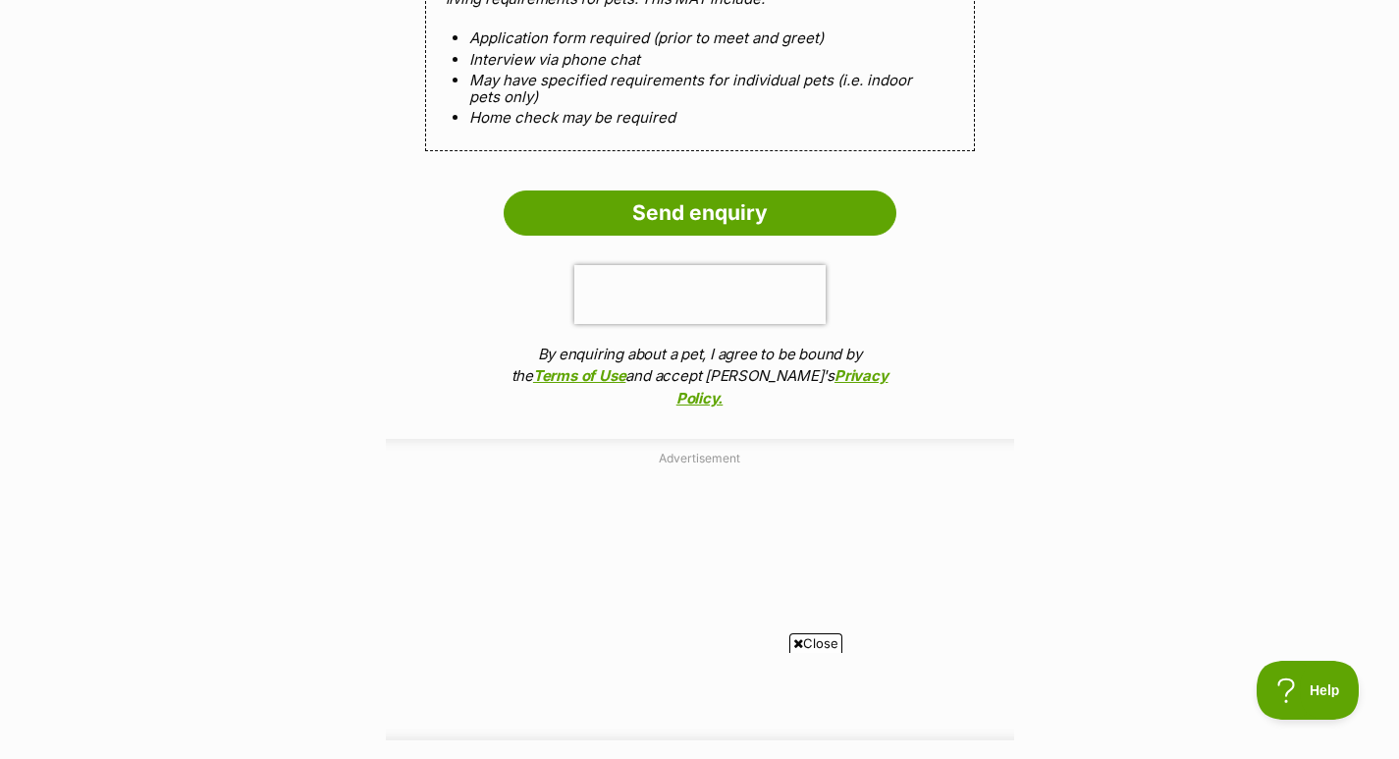
scroll to position [2065, 0]
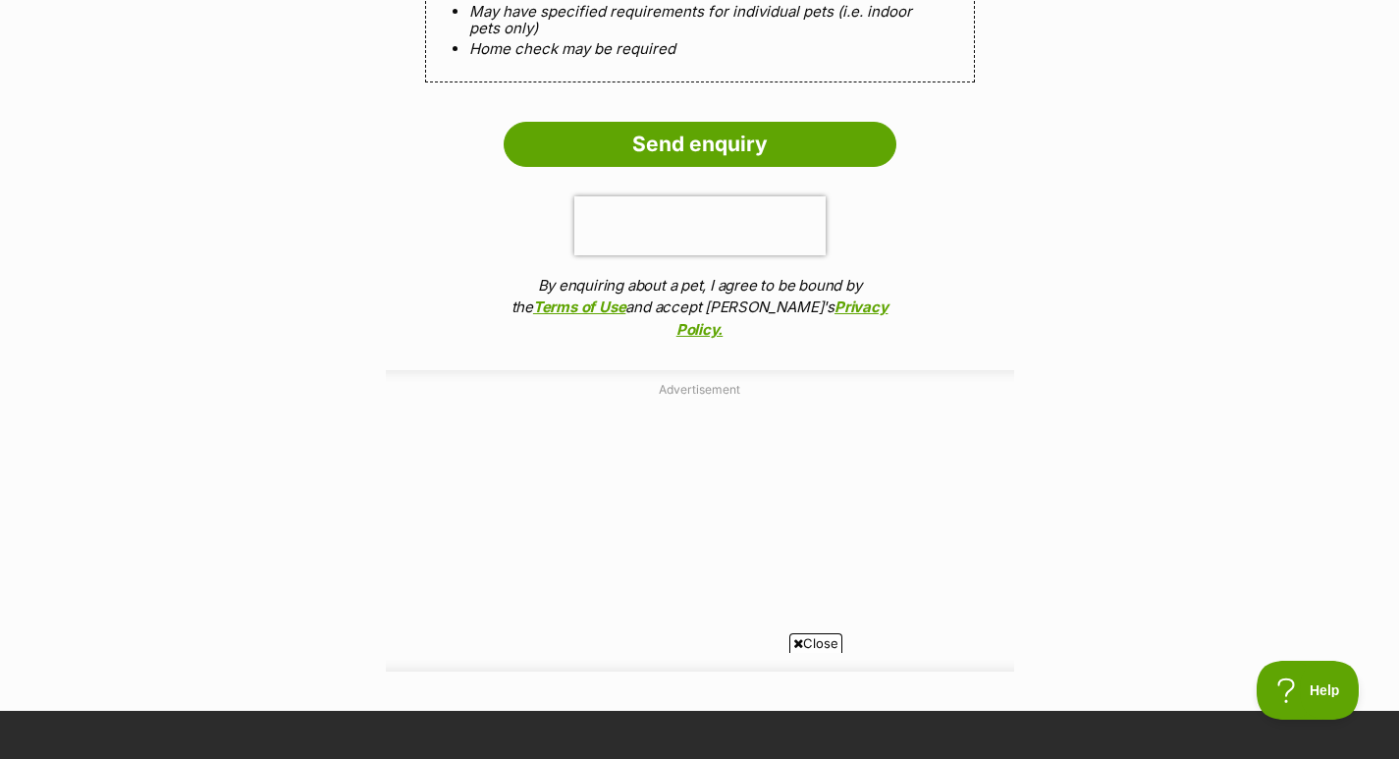
drag, startPoint x: 1408, startPoint y: 98, endPoint x: 1412, endPoint y: 508, distance: 410.3
click at [765, 122] on input "Send enquiry" at bounding box center [699, 144] width 393 height 45
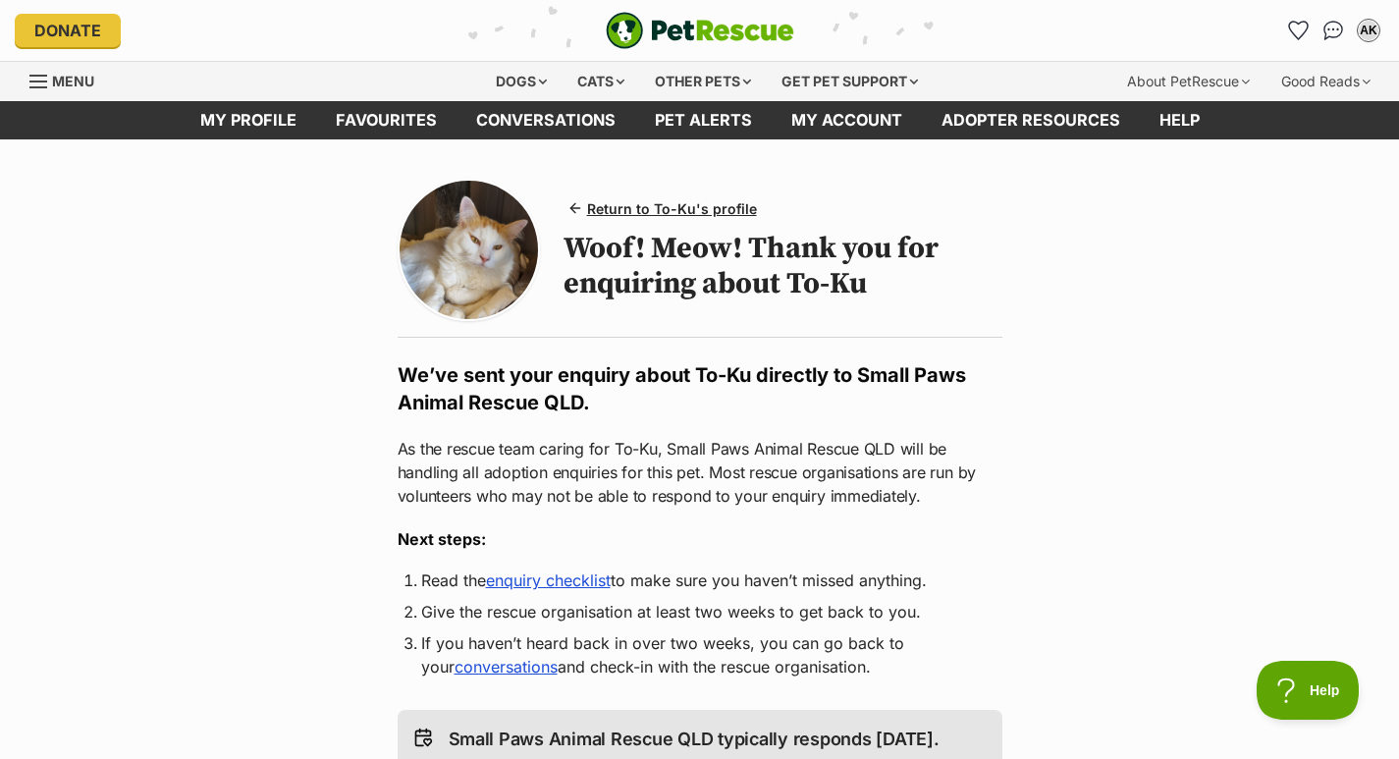
click at [610, 585] on link "enquiry checklist" at bounding box center [548, 580] width 125 height 20
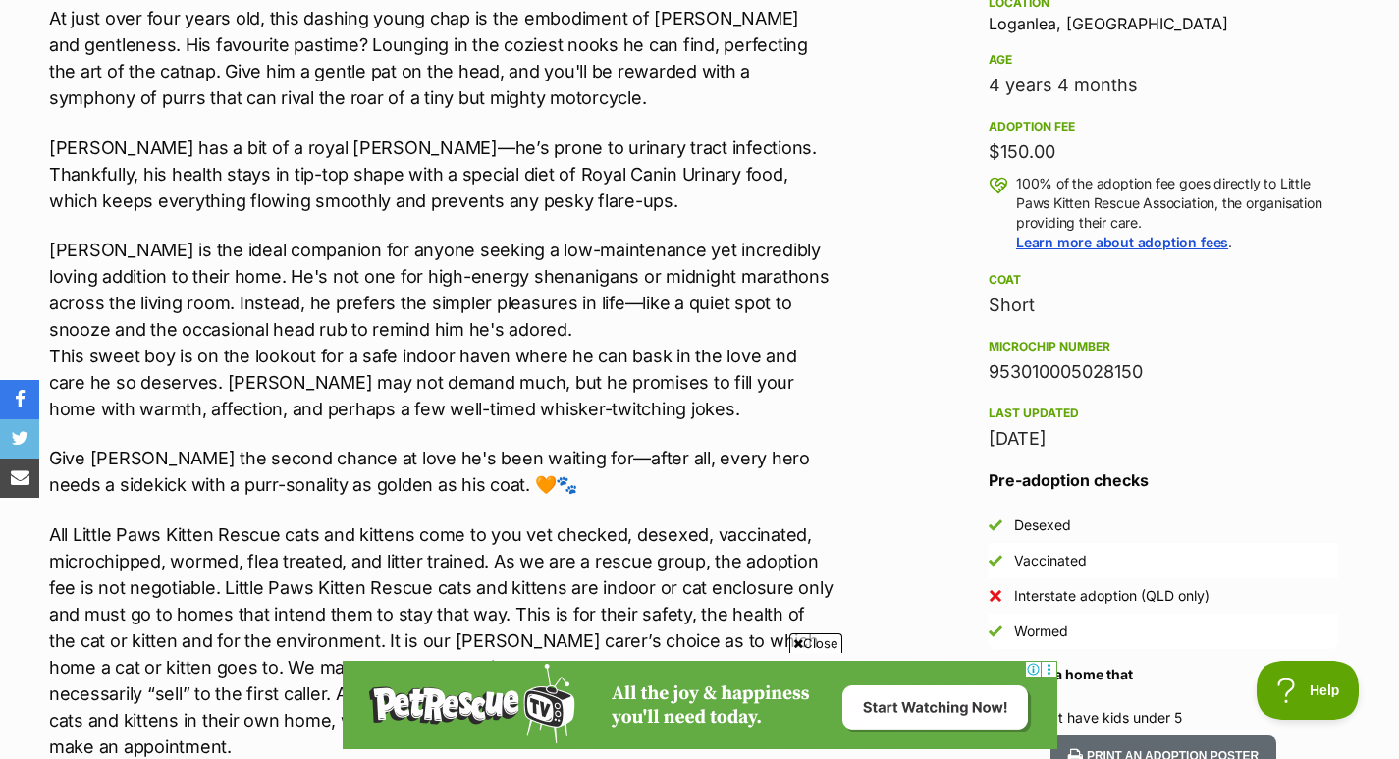
scroll to position [1327, 0]
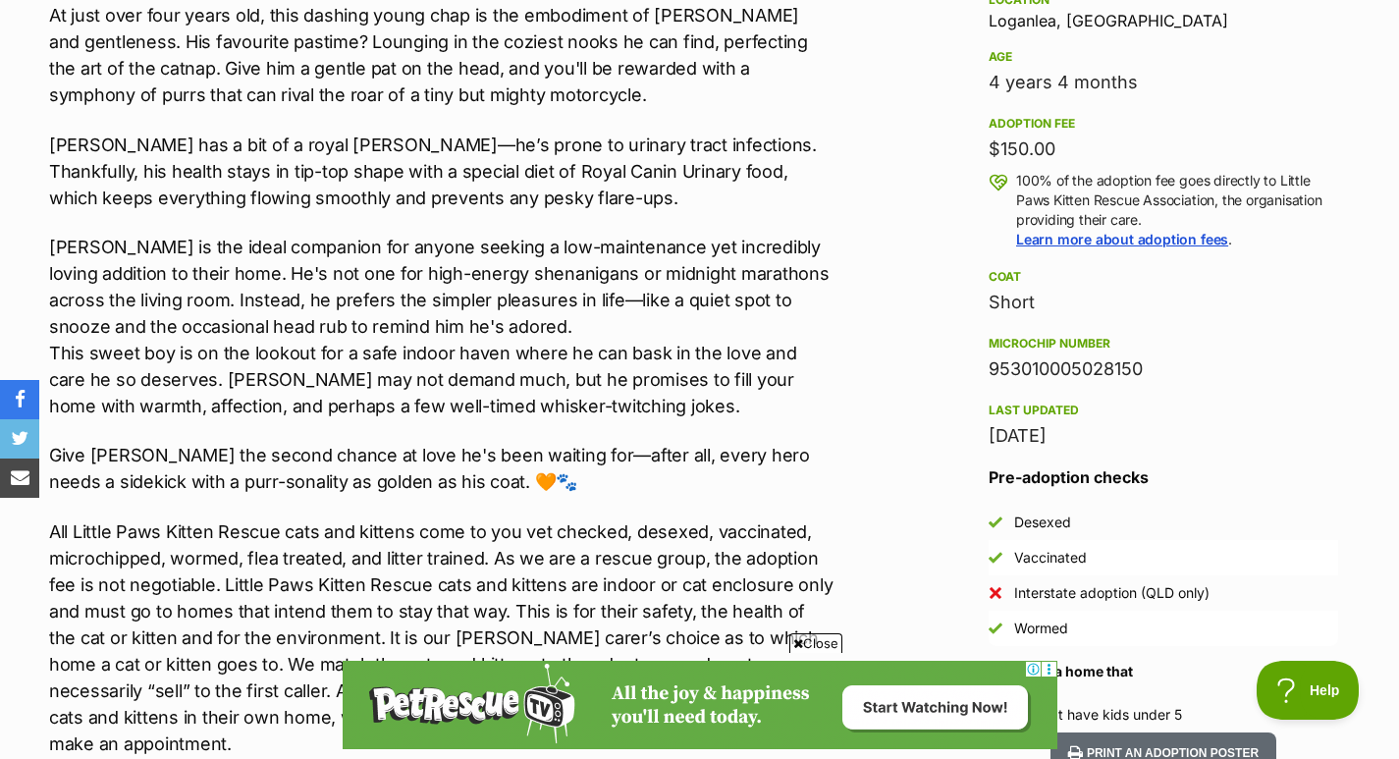
drag, startPoint x: 1401, startPoint y: 68, endPoint x: 1411, endPoint y: 308, distance: 240.7
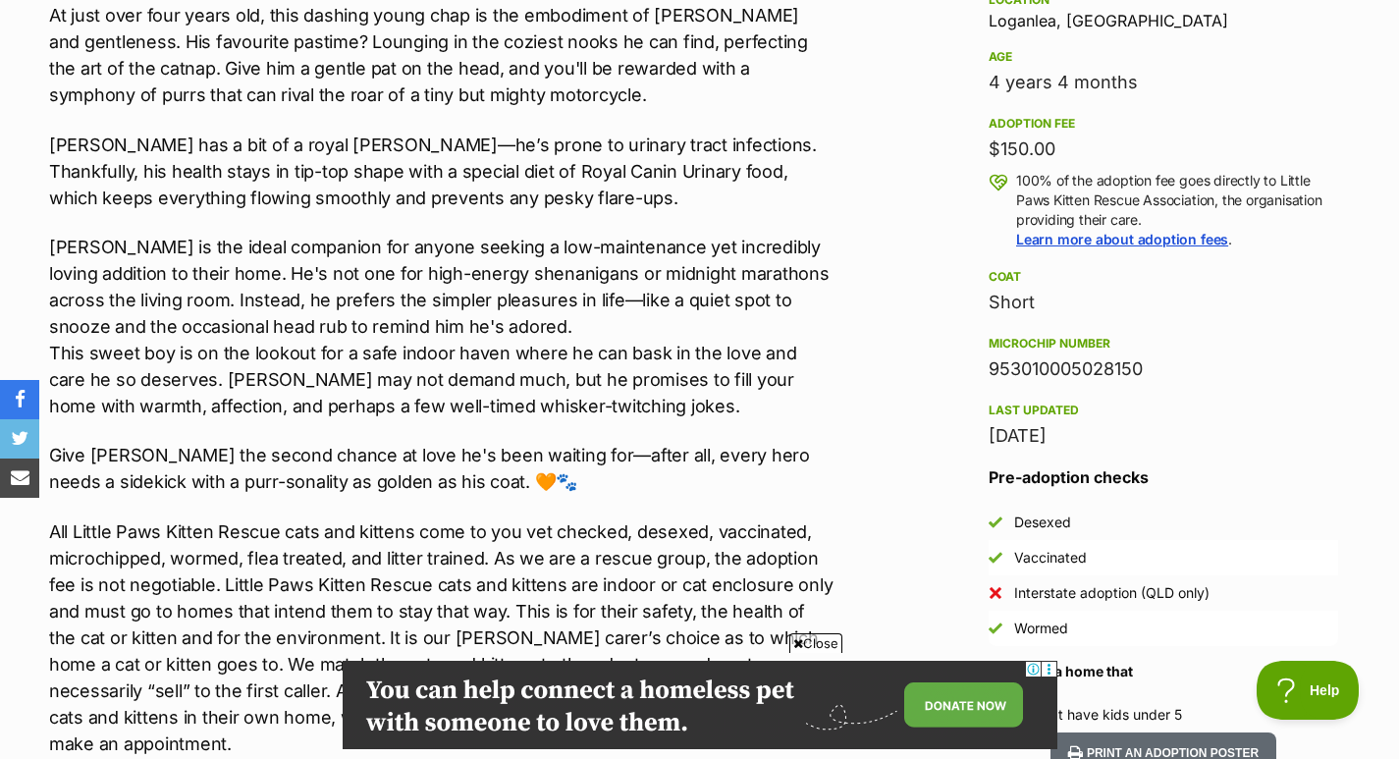
scroll to position [0, 0]
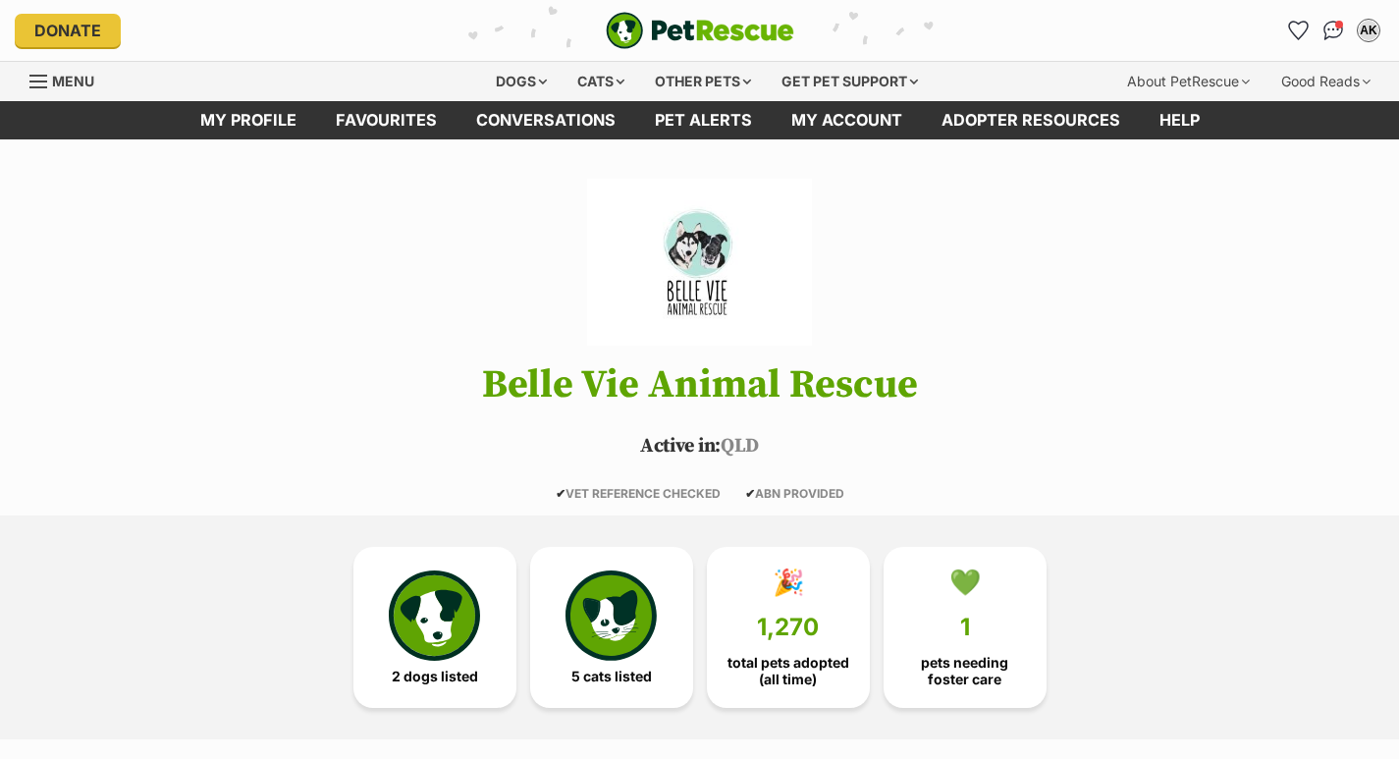
click at [616, 668] on span "5 cats listed" at bounding box center [611, 676] width 80 height 16
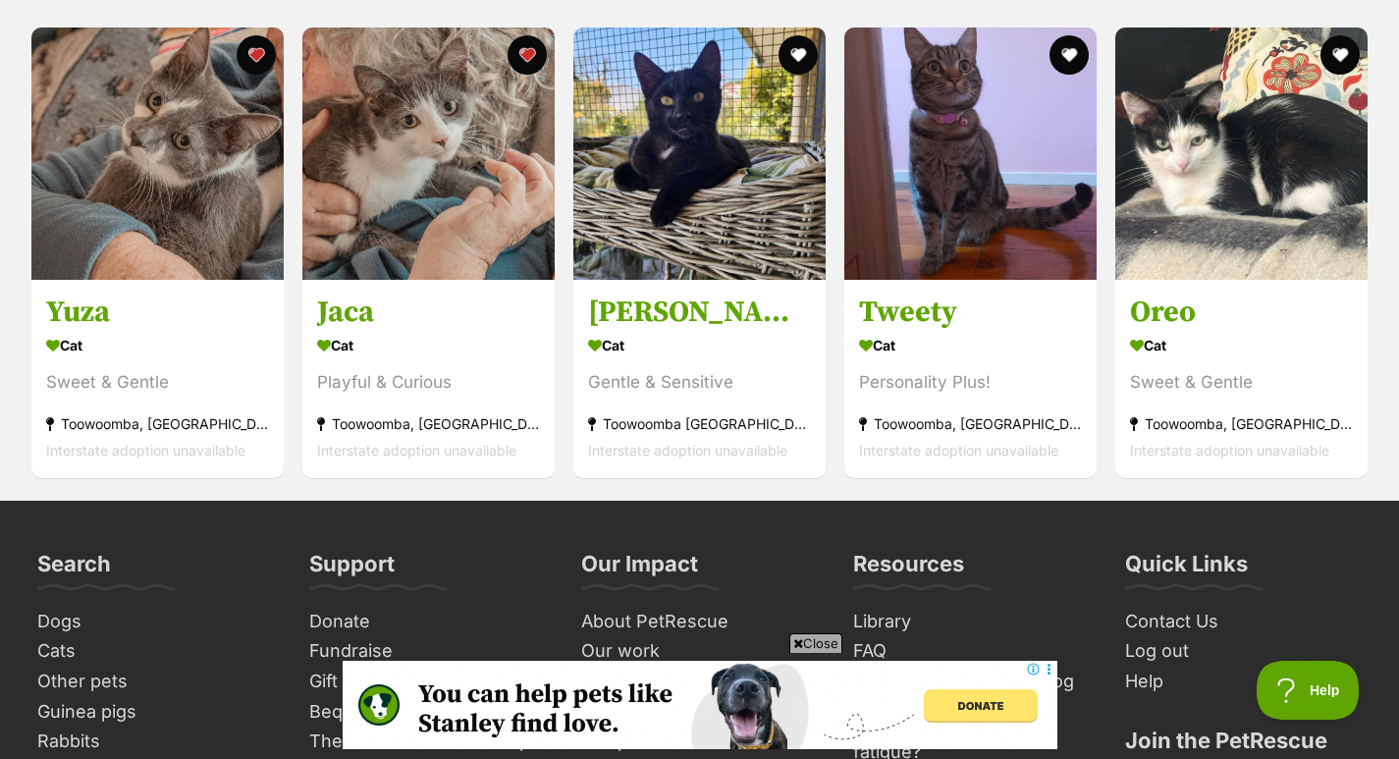
scroll to position [2082, 0]
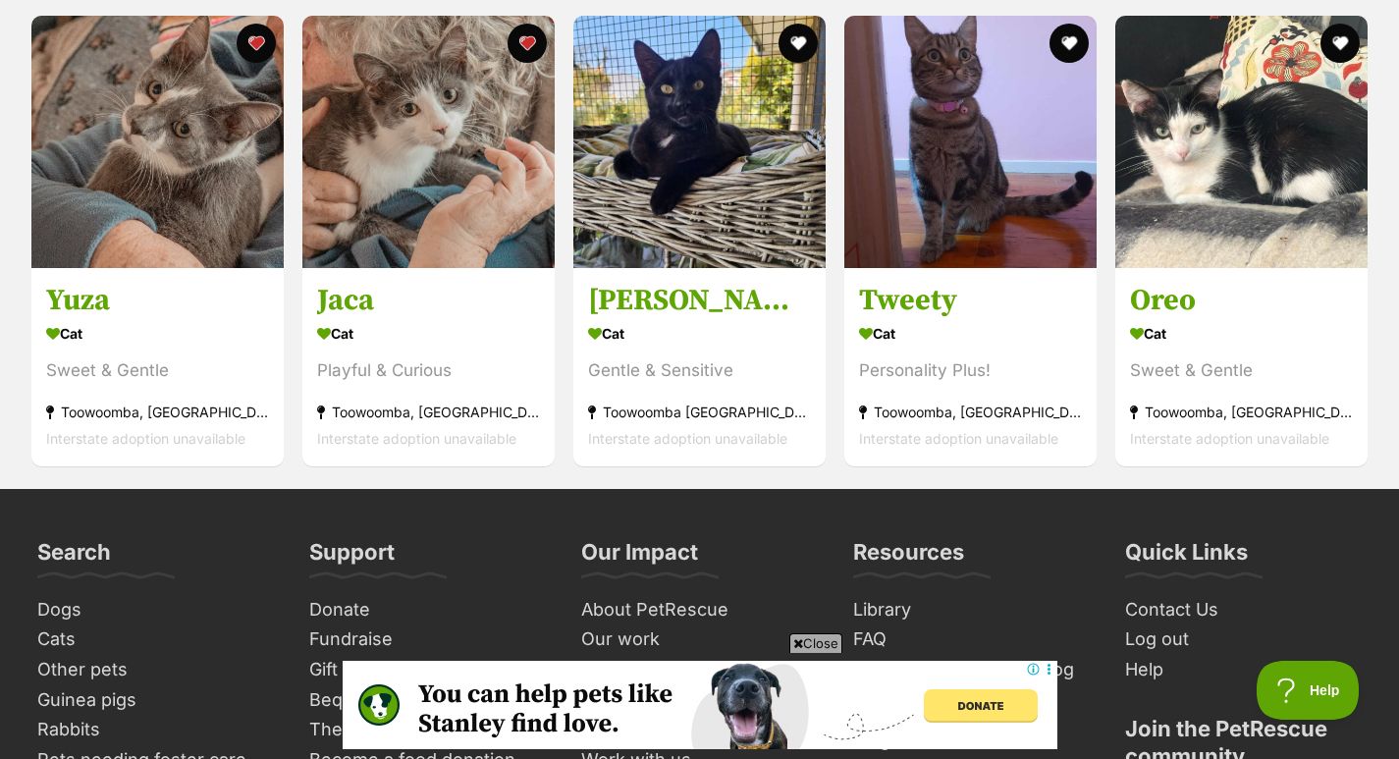
click at [1295, 223] on img at bounding box center [1241, 142] width 252 height 252
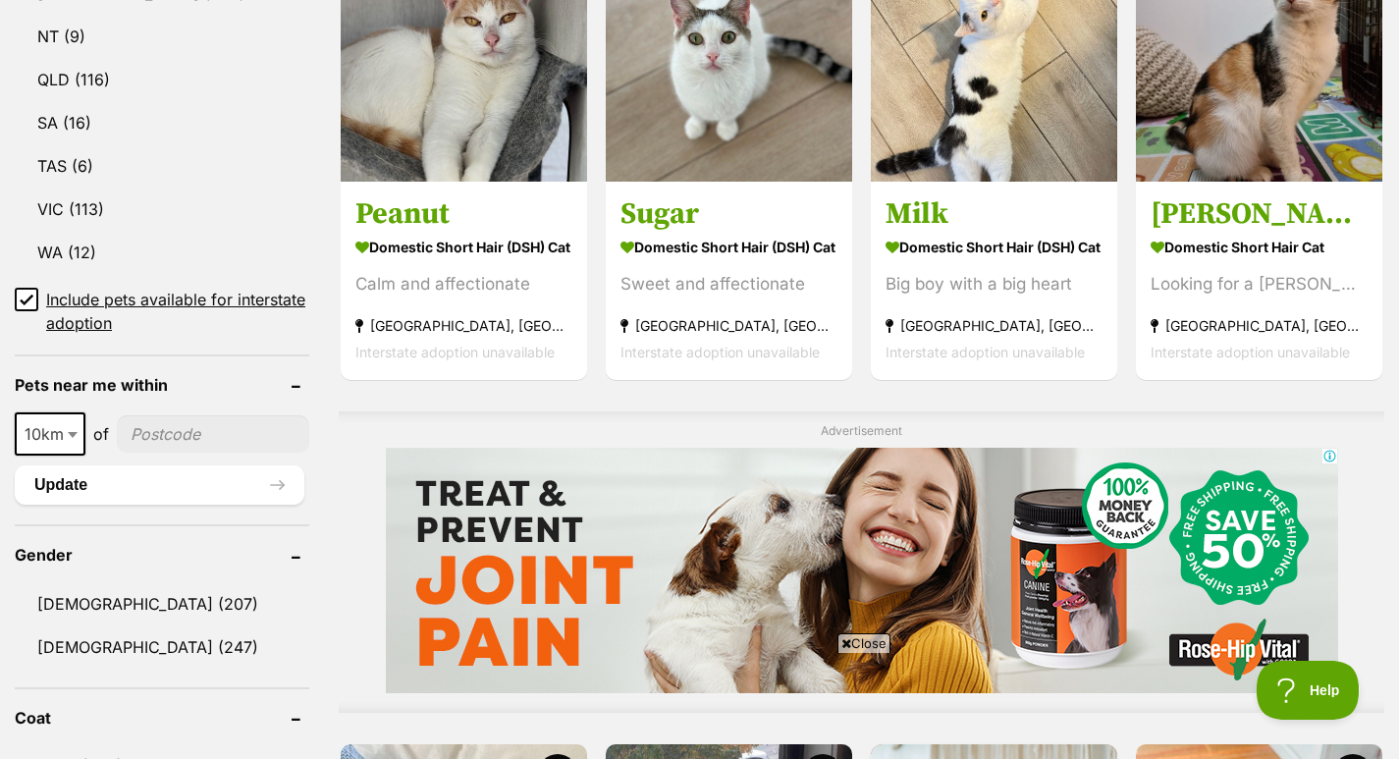
scroll to position [1189, 0]
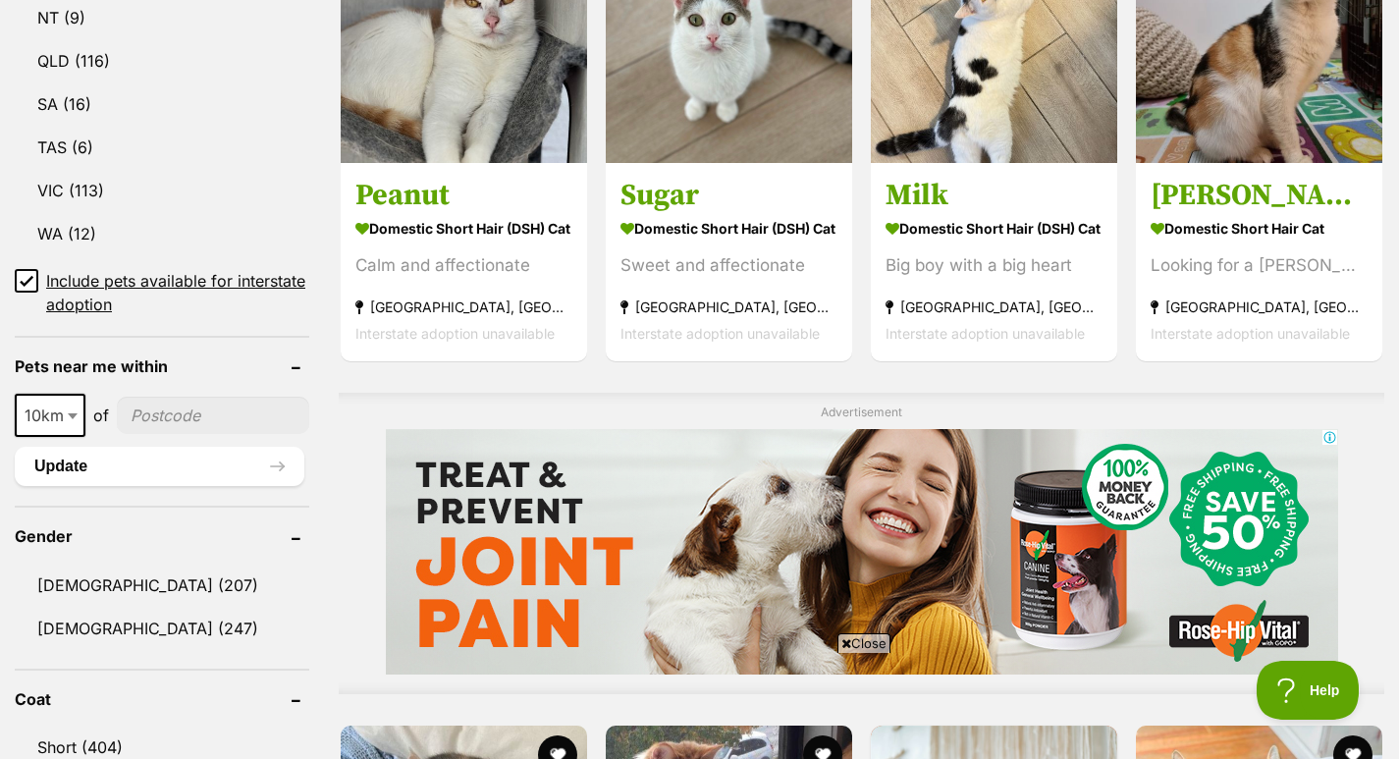
click at [68, 581] on link "Male (207)" at bounding box center [162, 584] width 294 height 41
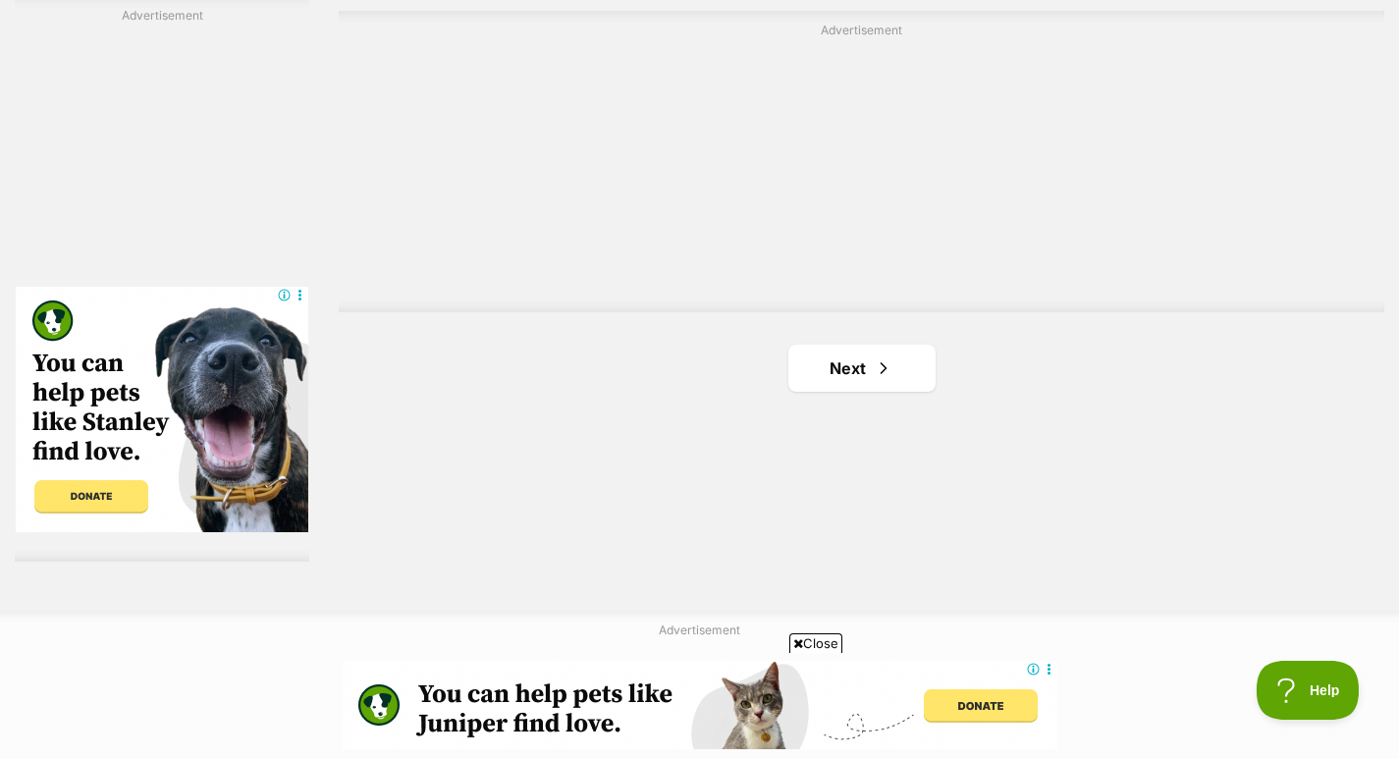
scroll to position [3557, 0]
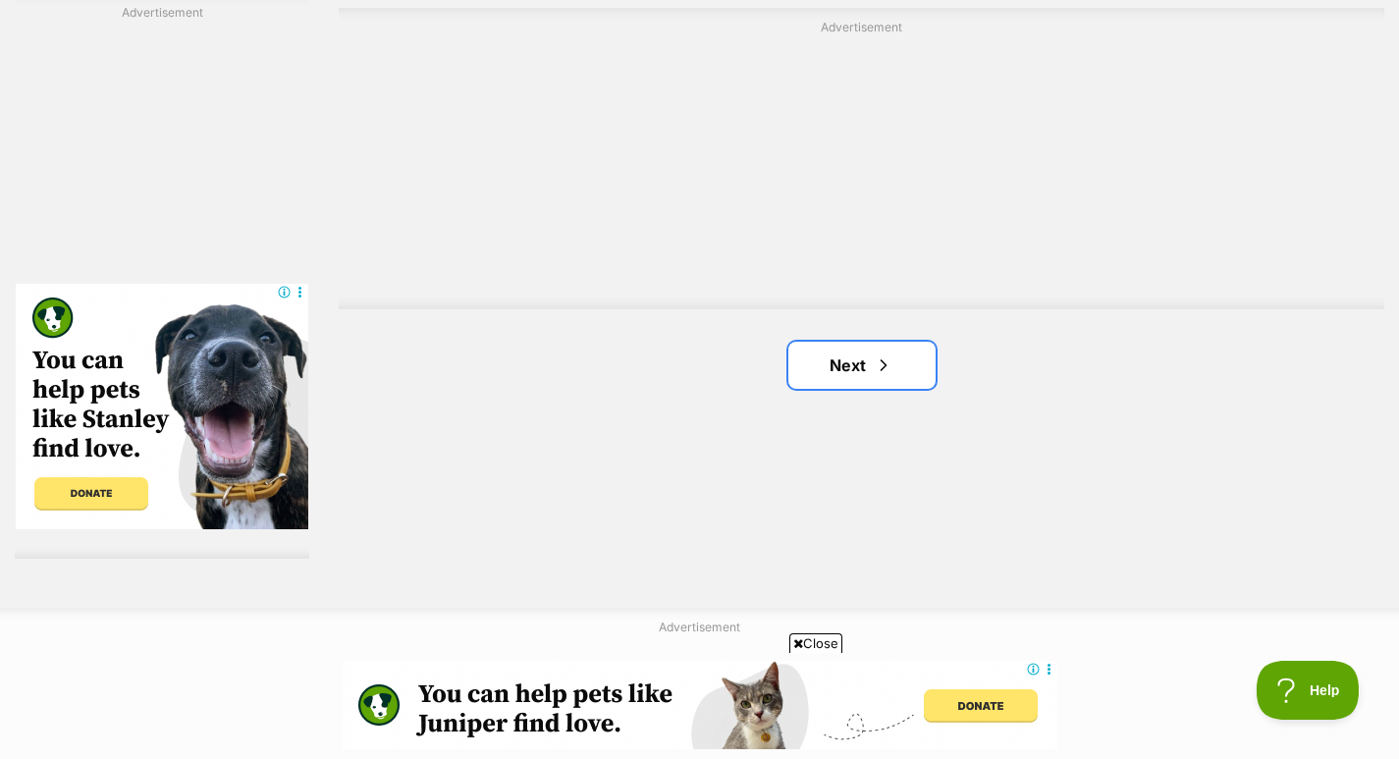
click at [868, 342] on link "Next" at bounding box center [861, 365] width 147 height 47
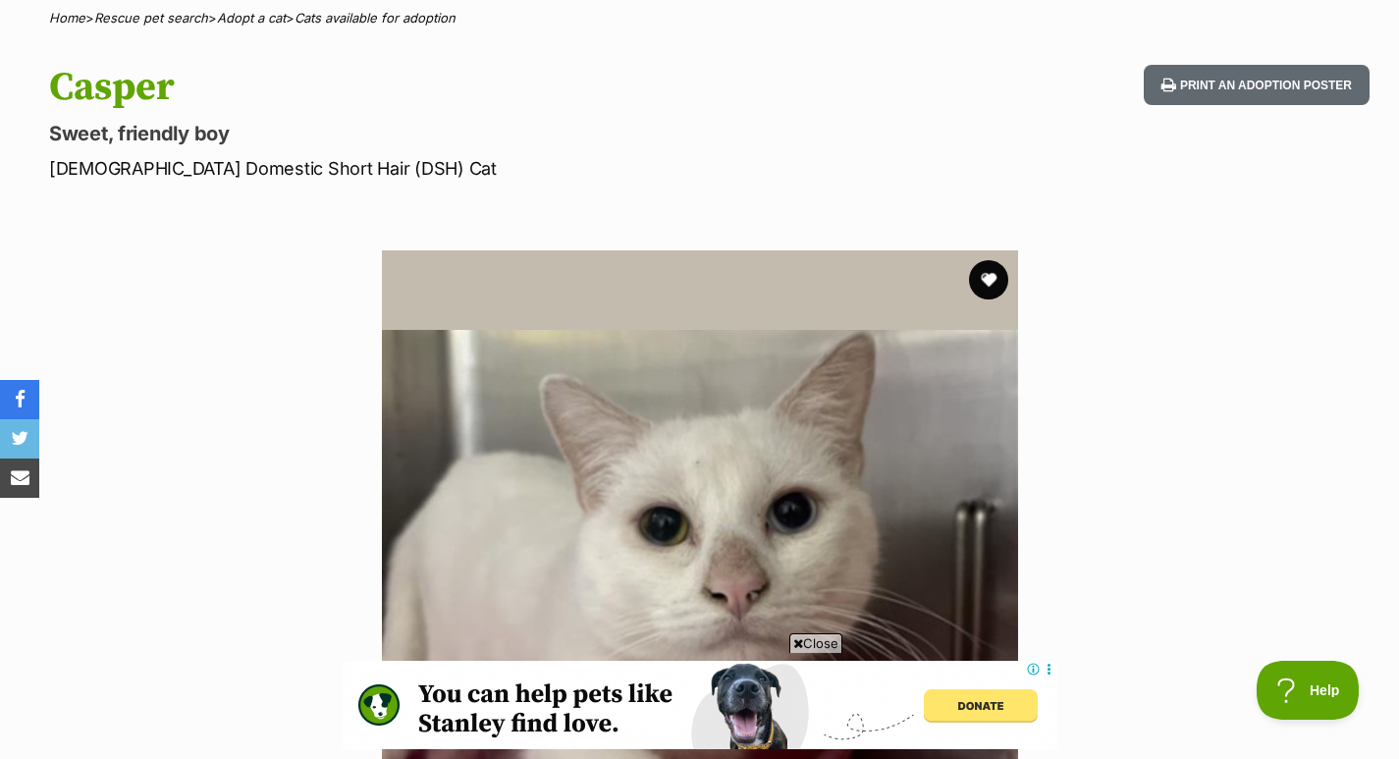
scroll to position [122, 0]
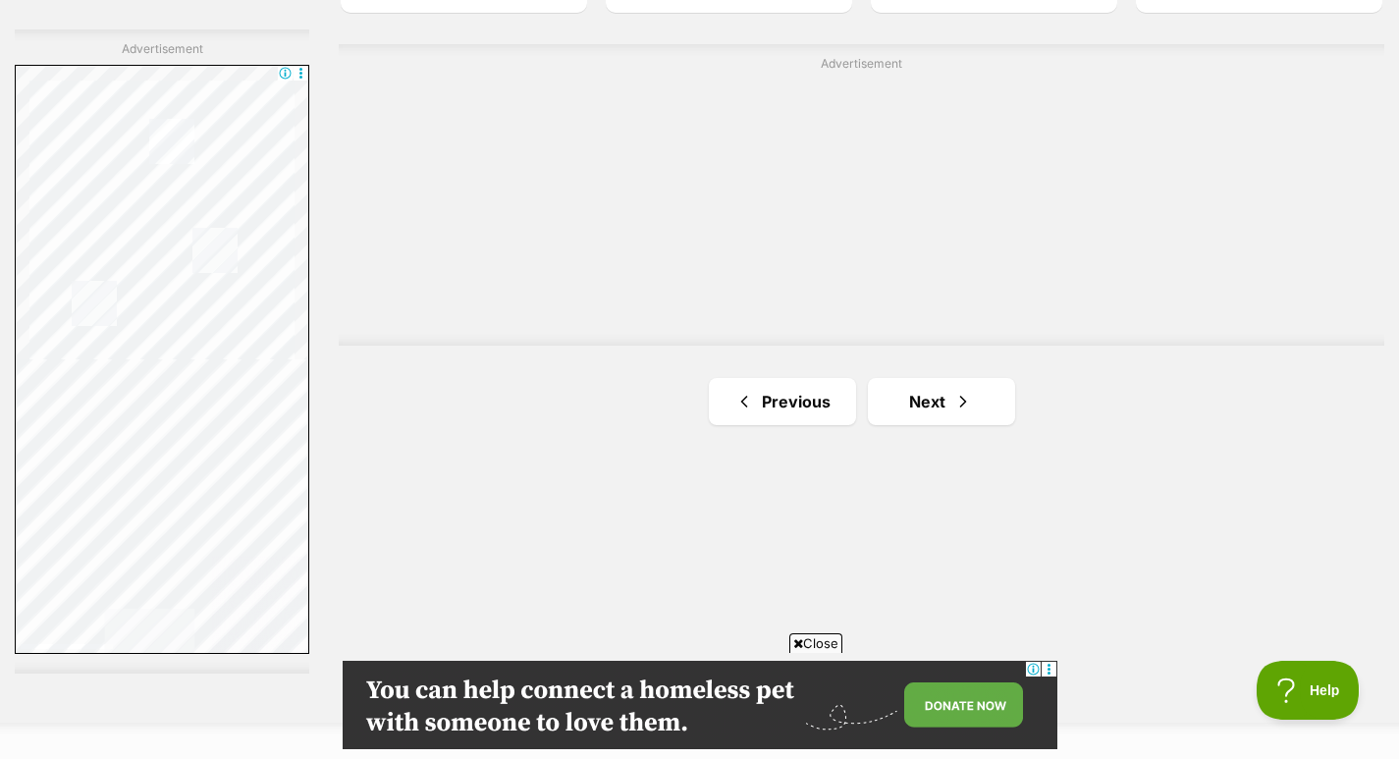
scroll to position [3555, 0]
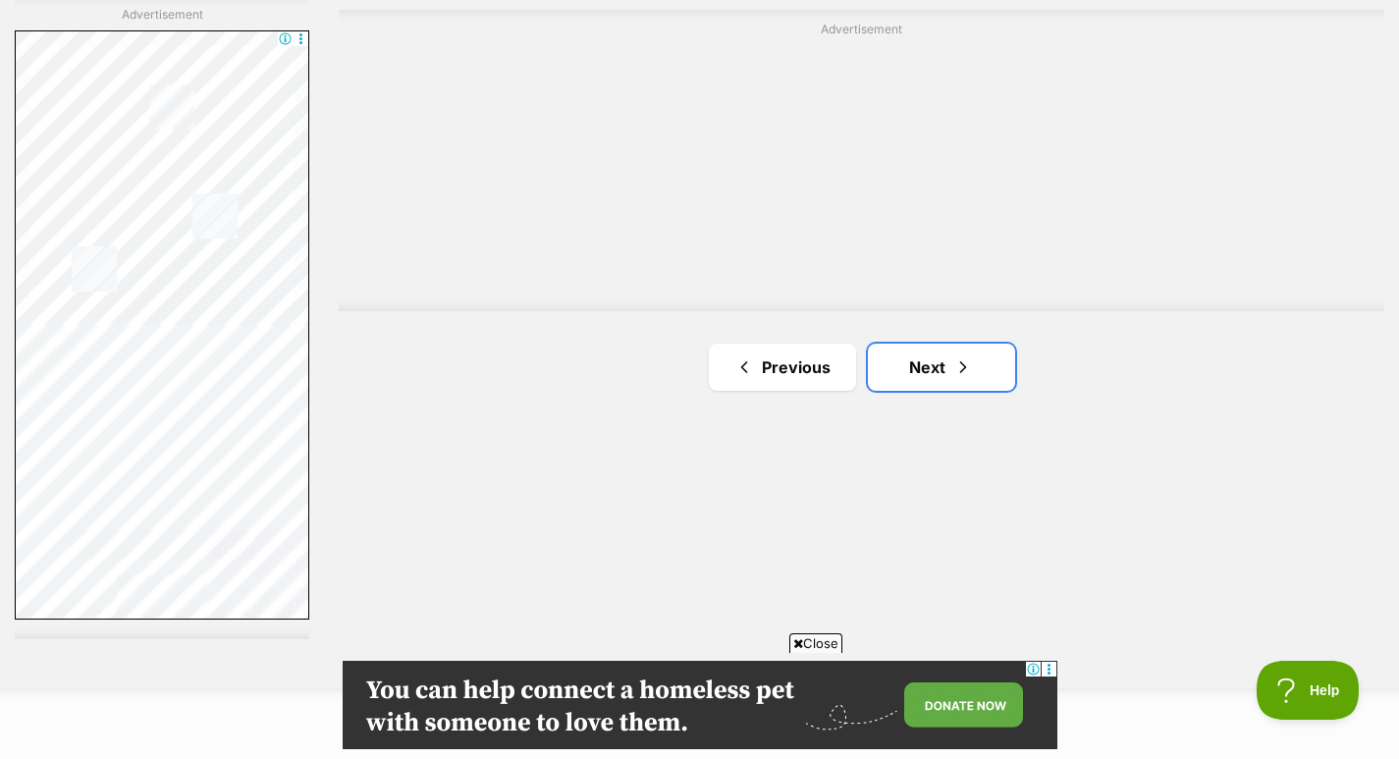
click at [911, 344] on link "Next" at bounding box center [941, 367] width 147 height 47
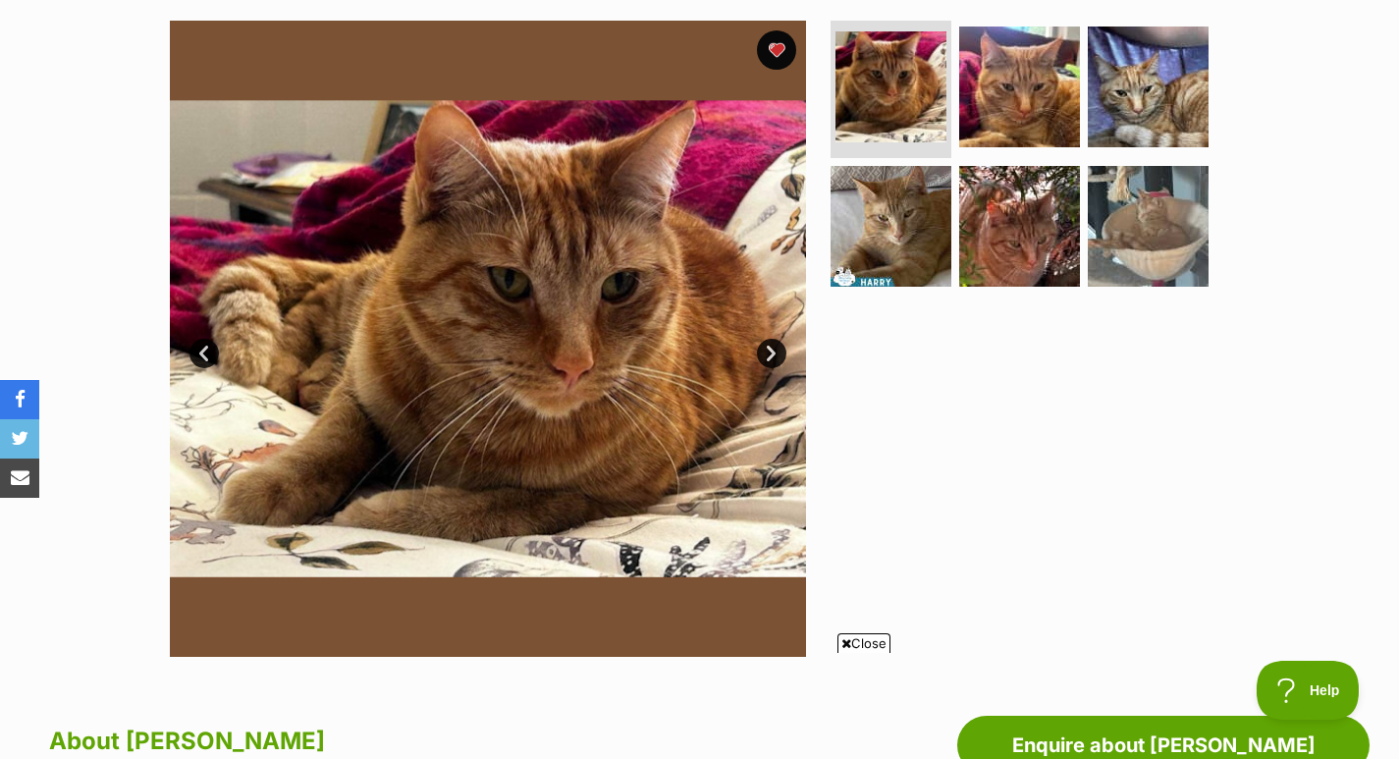
scroll to position [386, 0]
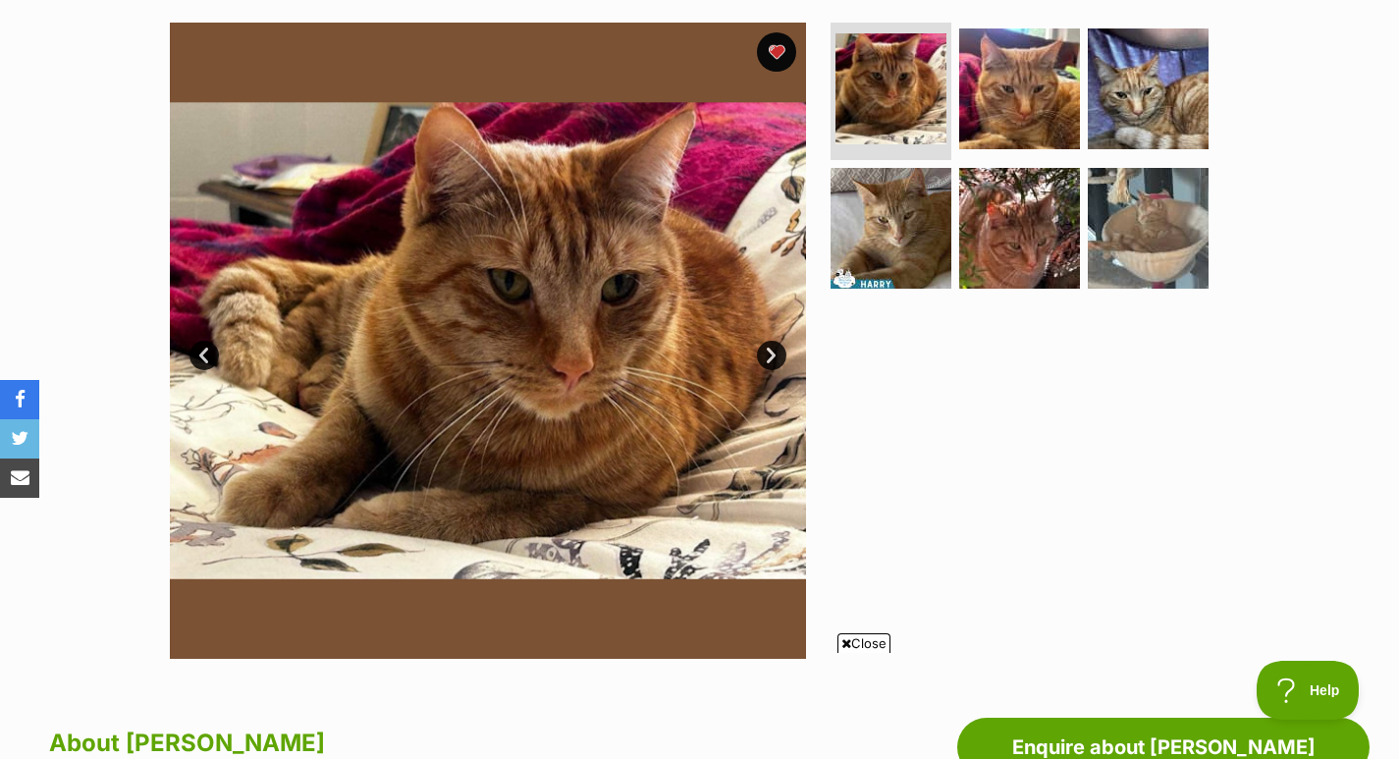
click at [771, 352] on link "Next" at bounding box center [771, 355] width 29 height 29
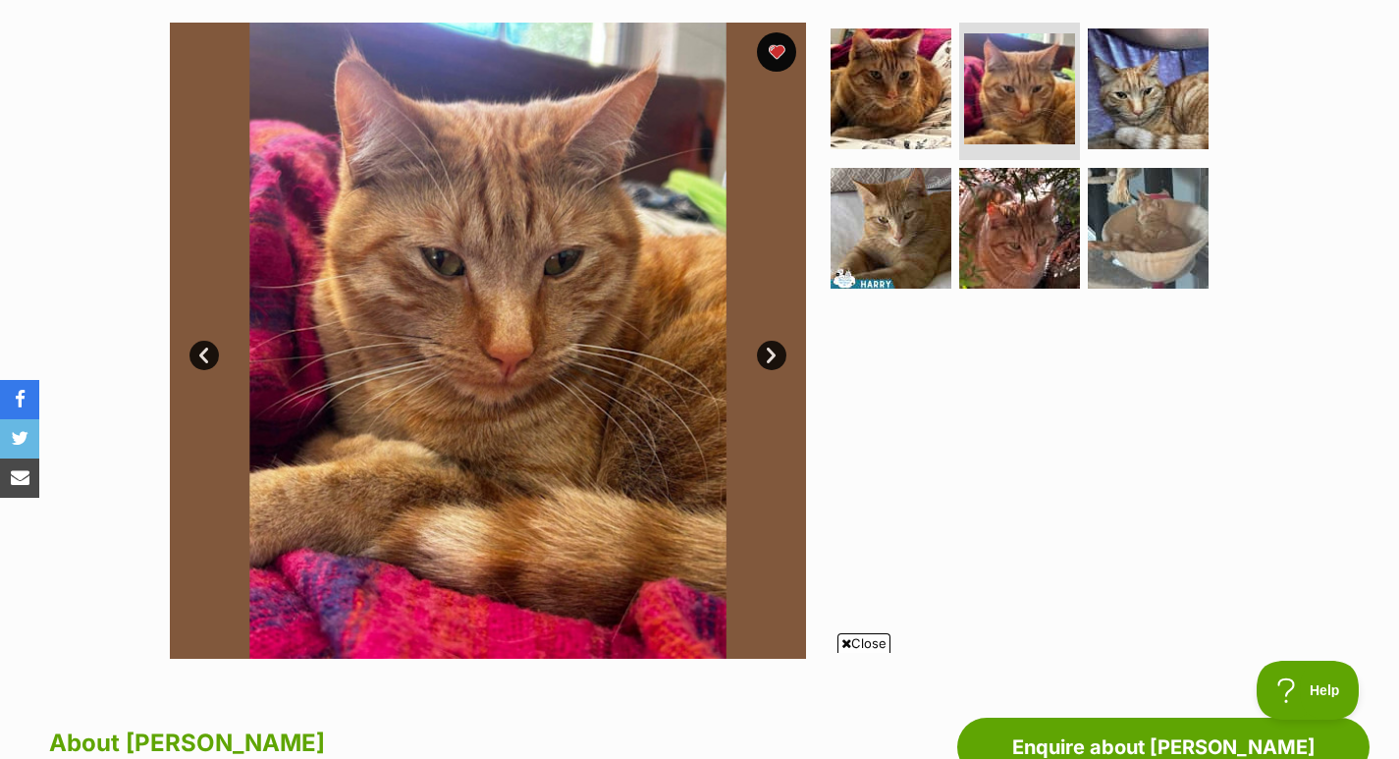
click at [771, 352] on link "Next" at bounding box center [771, 355] width 29 height 29
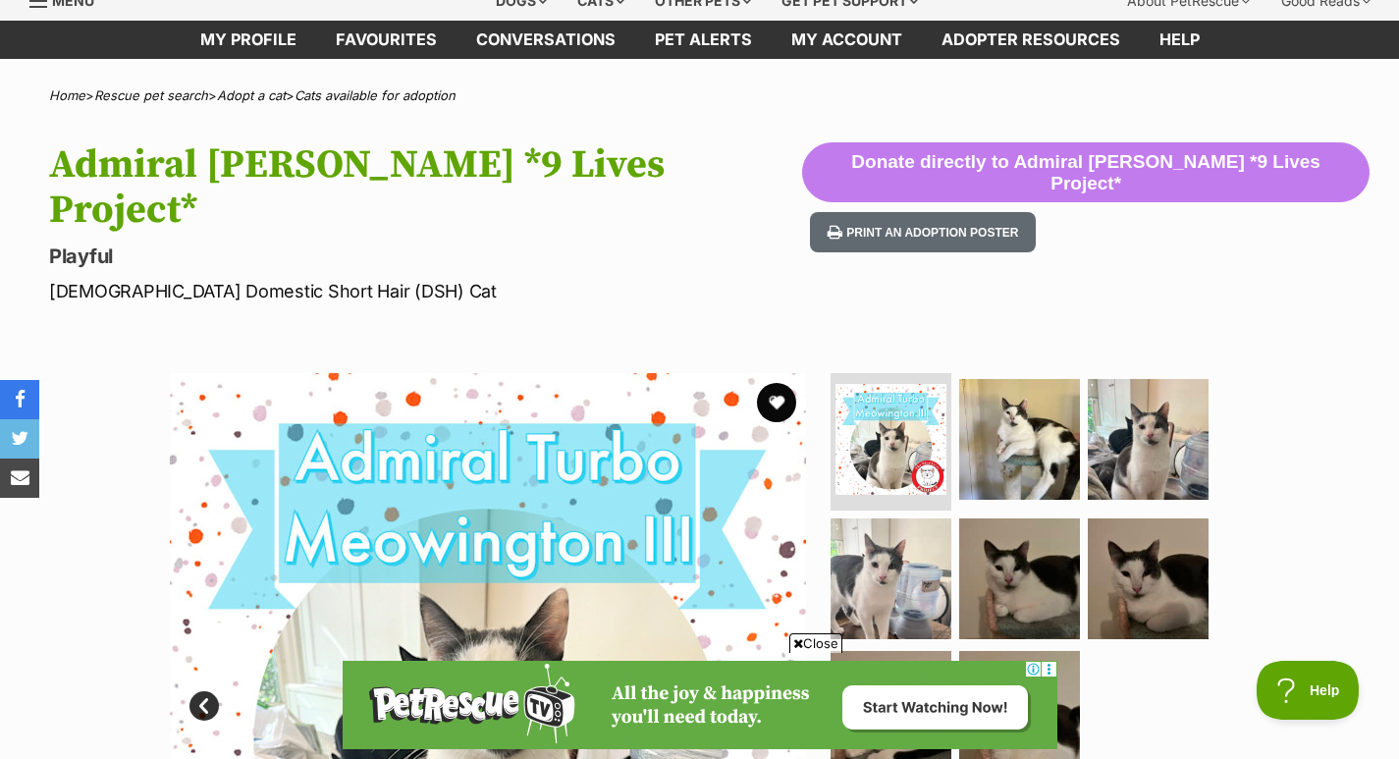
scroll to position [93, 0]
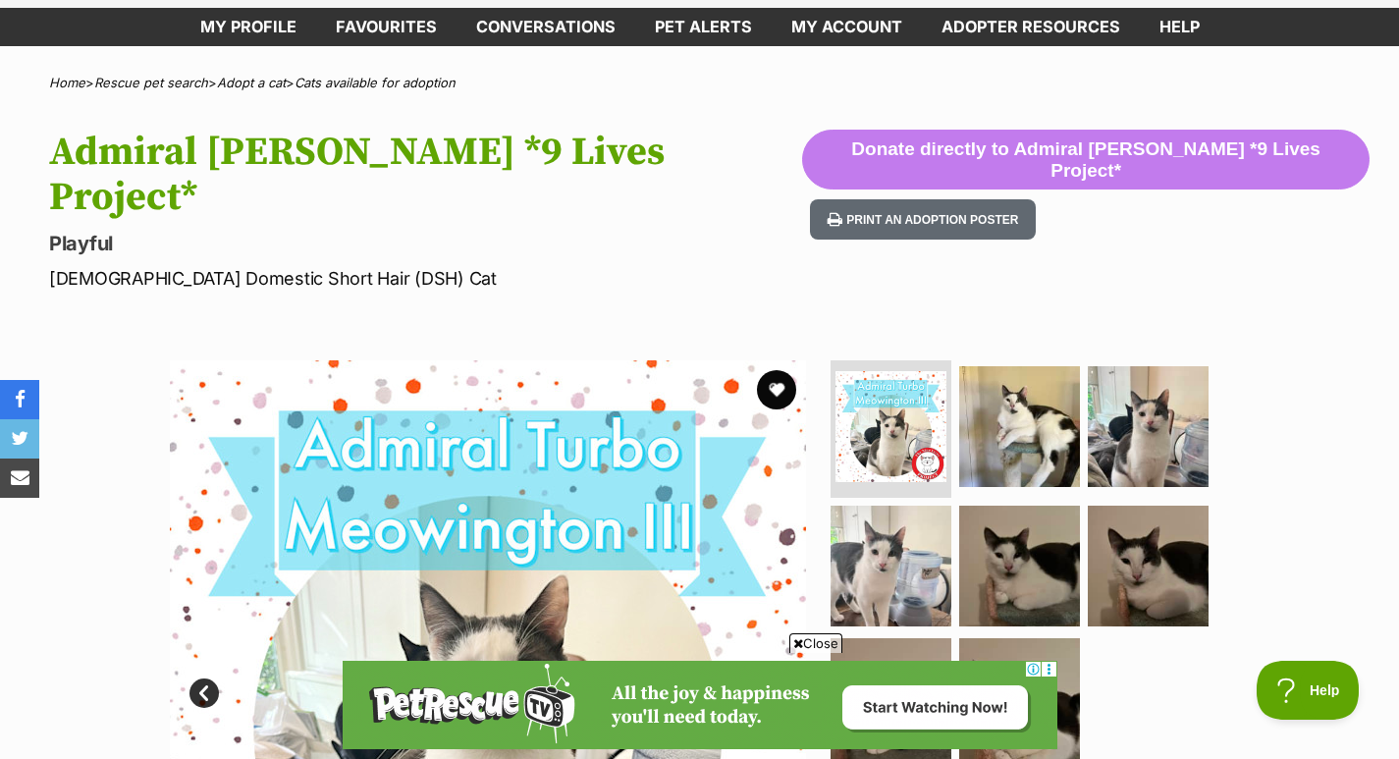
click at [1014, 444] on img at bounding box center [1019, 426] width 121 height 121
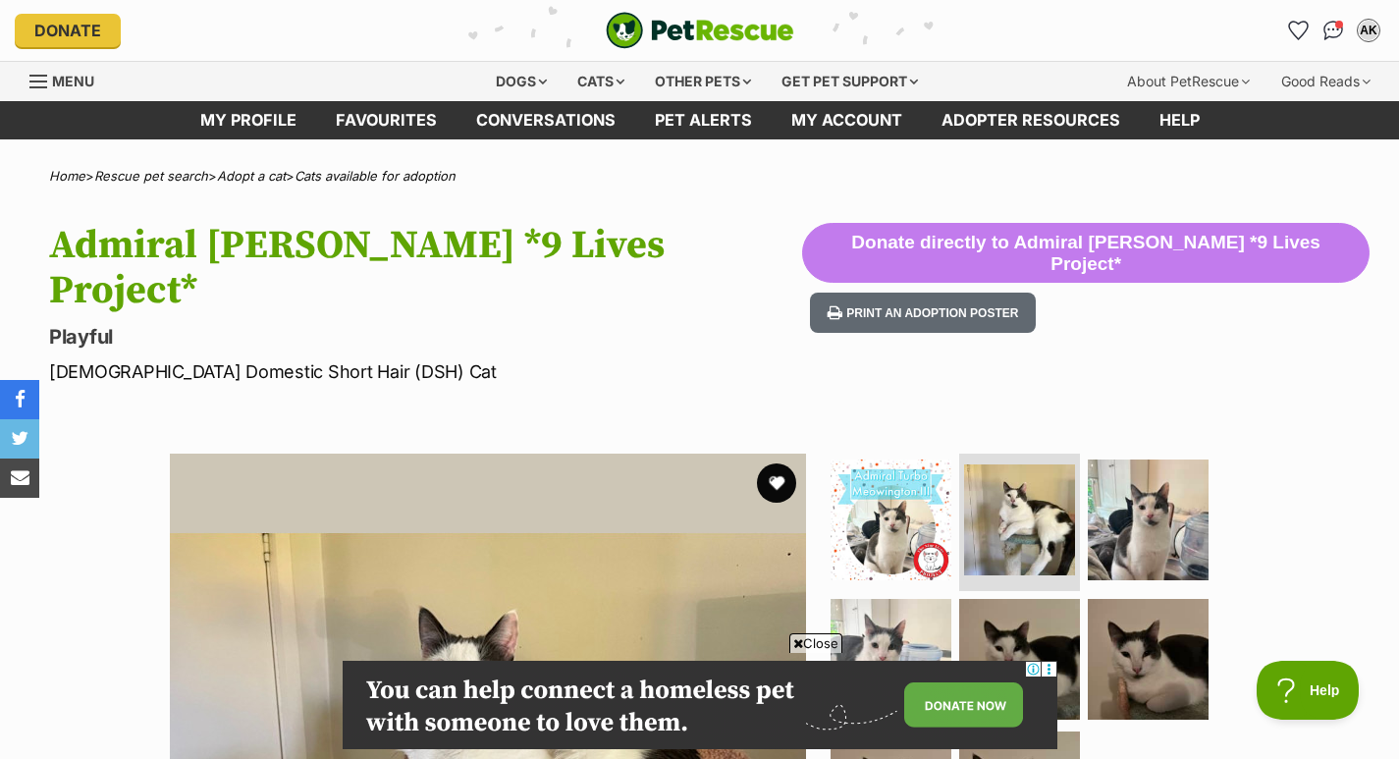
scroll to position [66, 0]
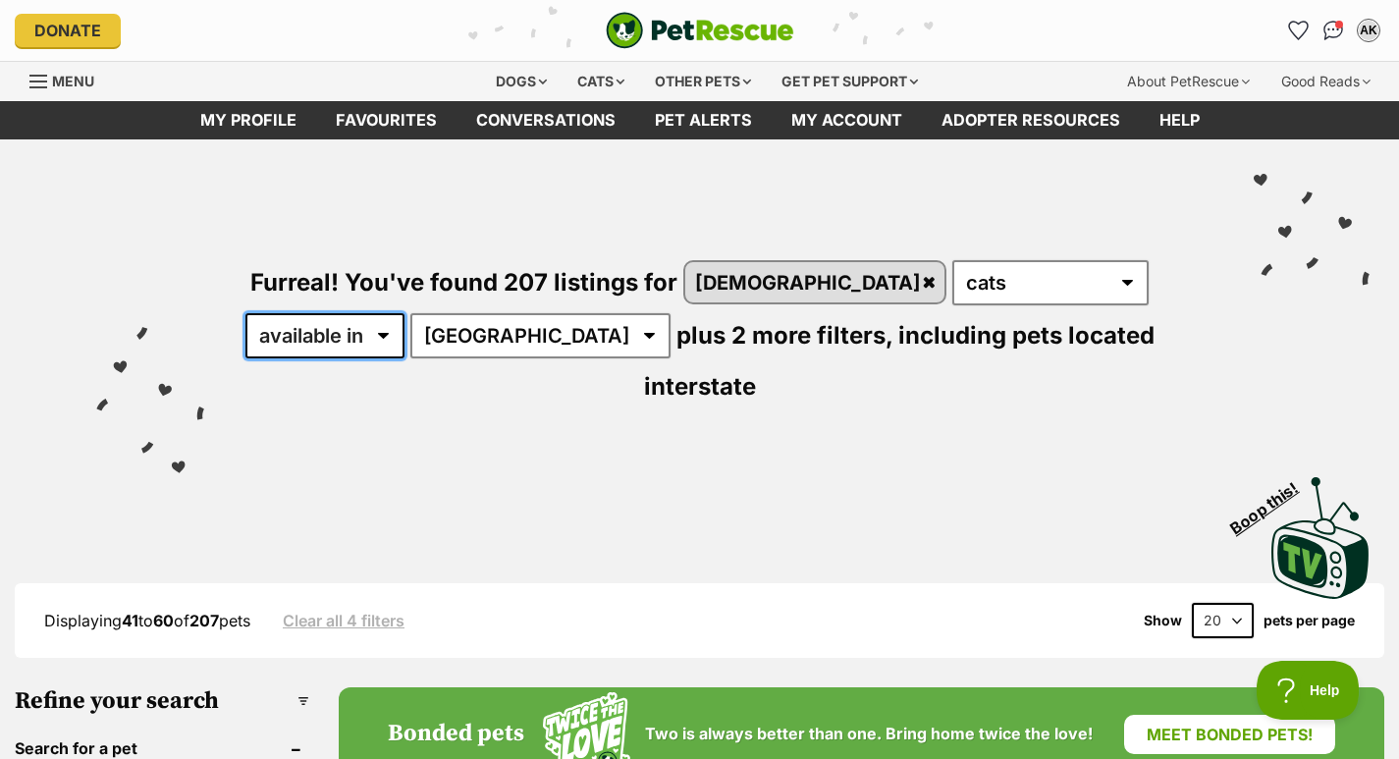
click at [404, 313] on select "available in located in" at bounding box center [324, 335] width 159 height 45
click at [517, 472] on div "Visit PetRescue TV (external site) Boop this!" at bounding box center [699, 530] width 1340 height 143
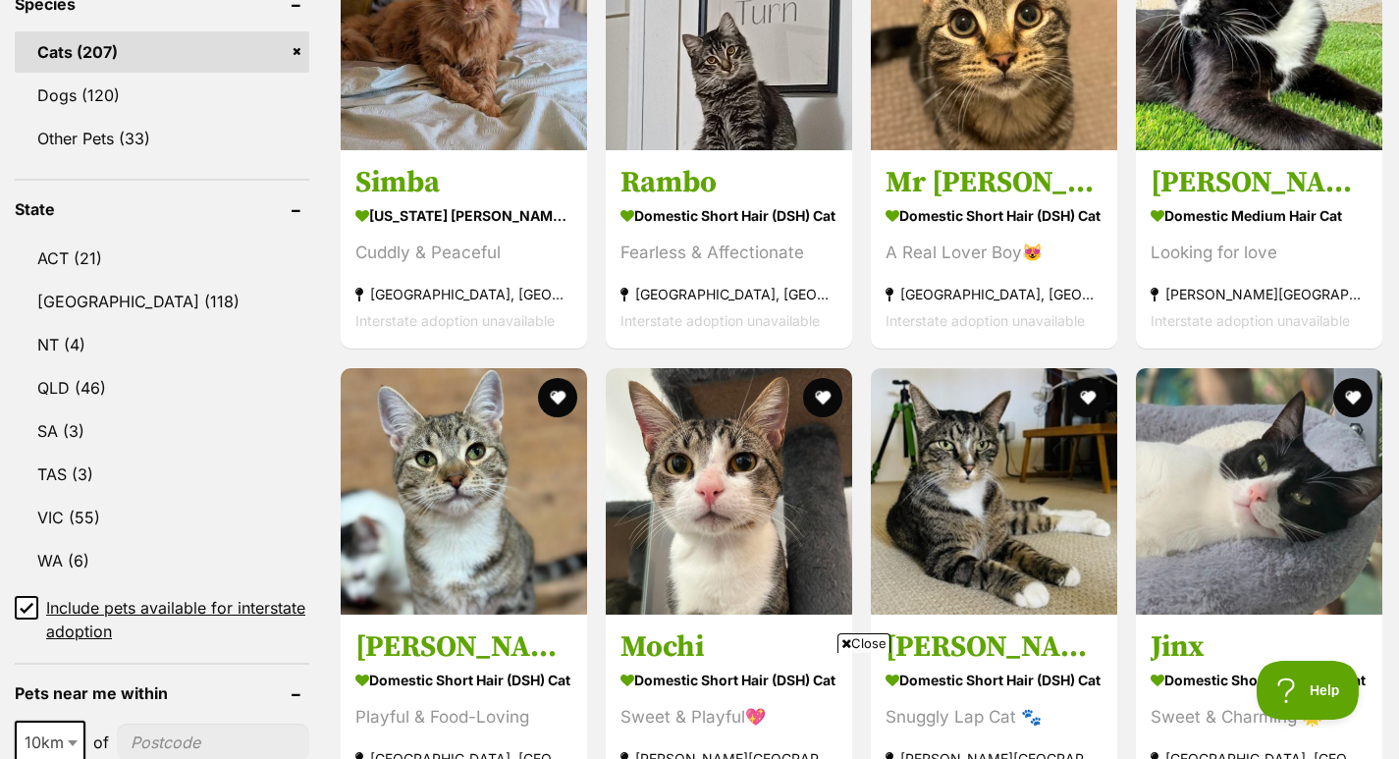
scroll to position [927, 0]
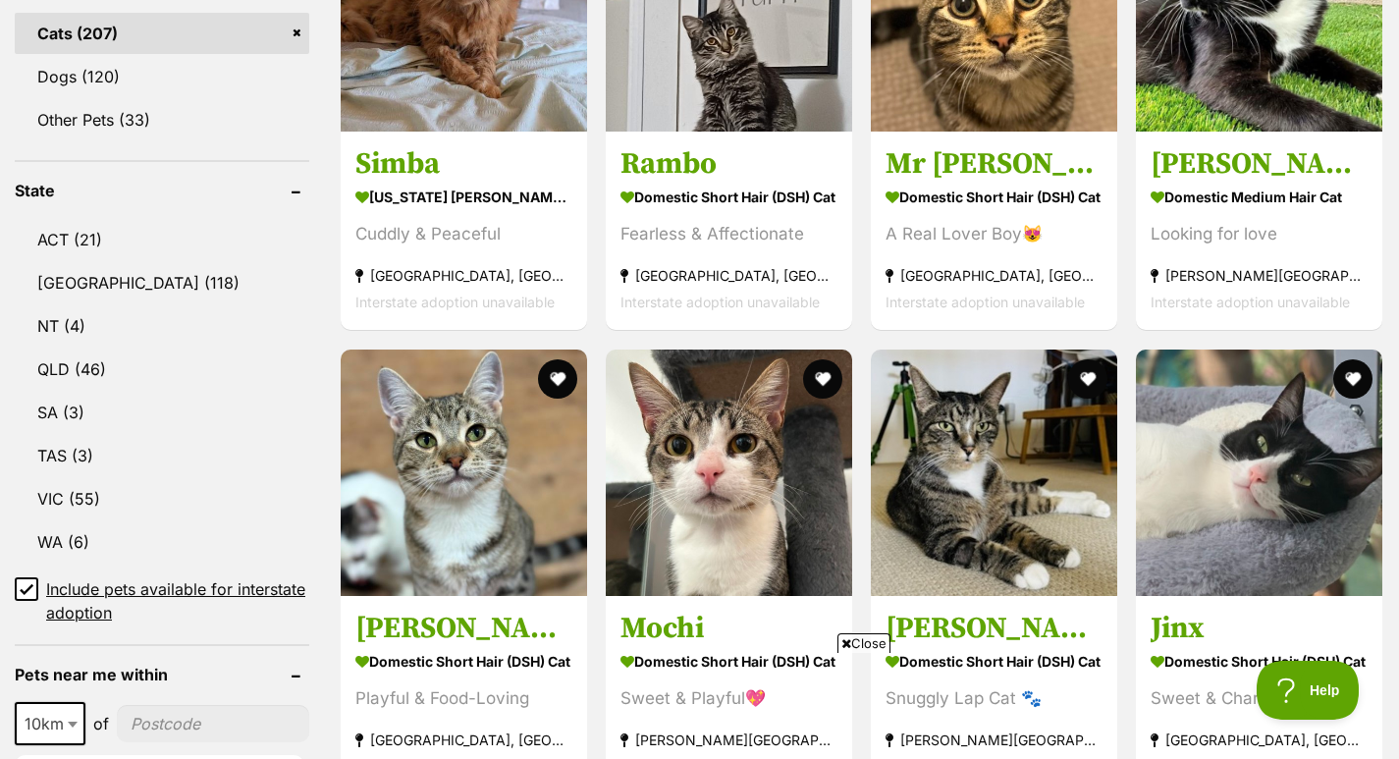
click at [265, 348] on link "QLD (46)" at bounding box center [162, 368] width 294 height 41
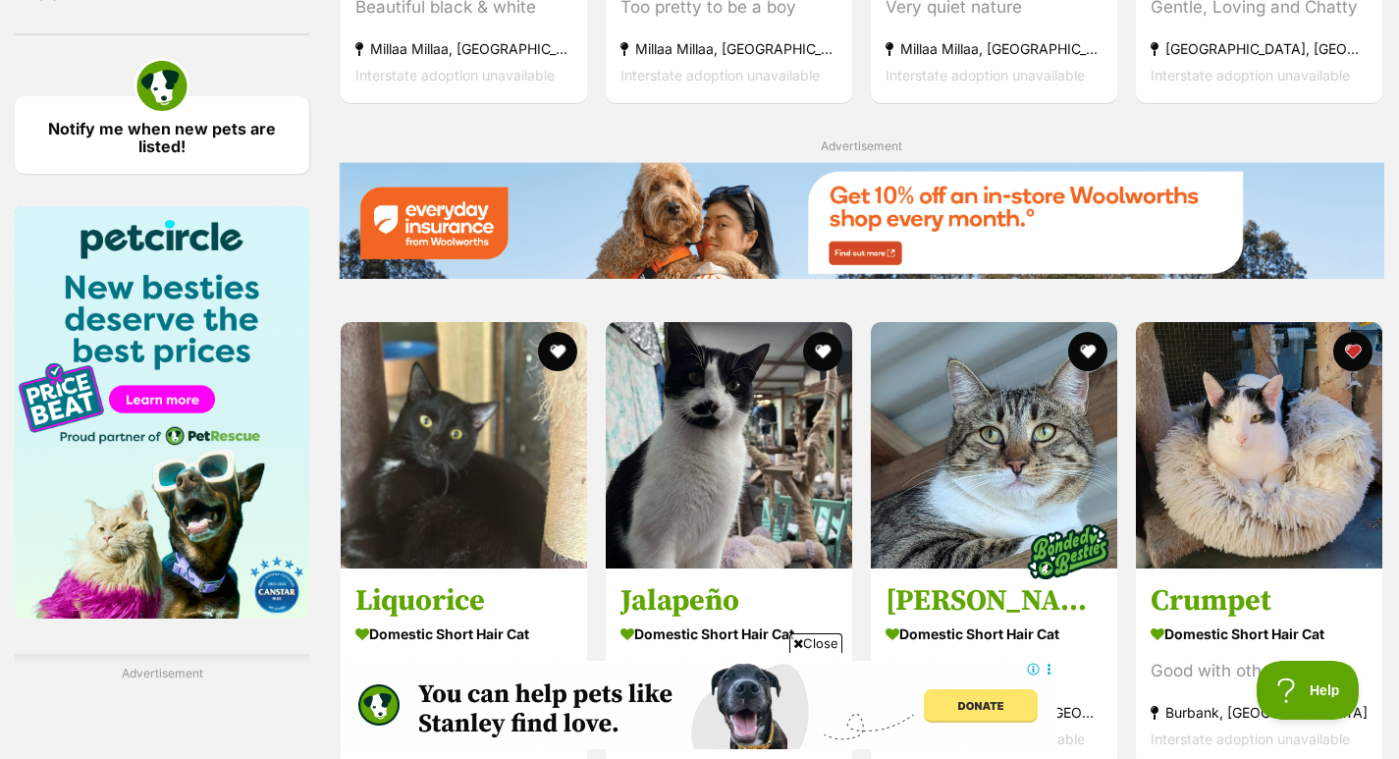
scroll to position [2901, 0]
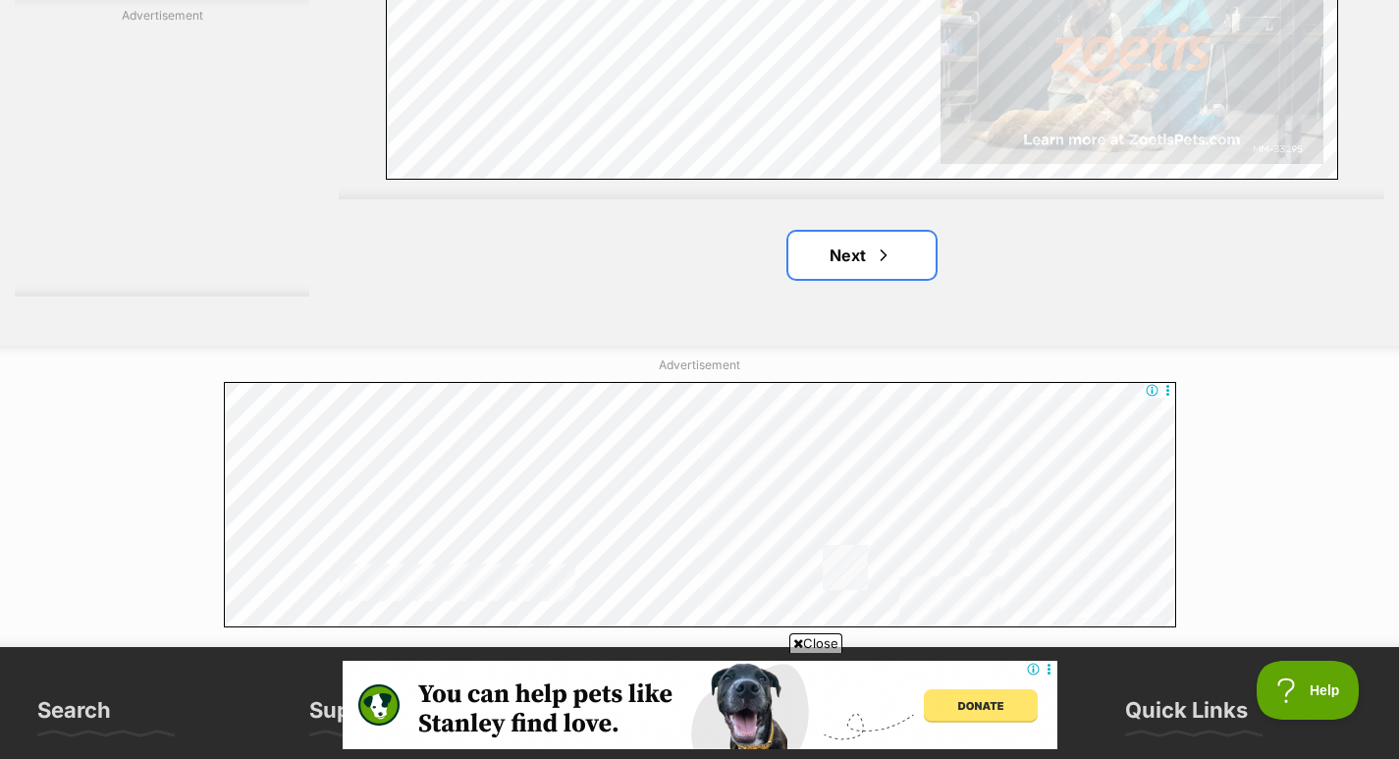
click at [862, 232] on link "Next" at bounding box center [861, 255] width 147 height 47
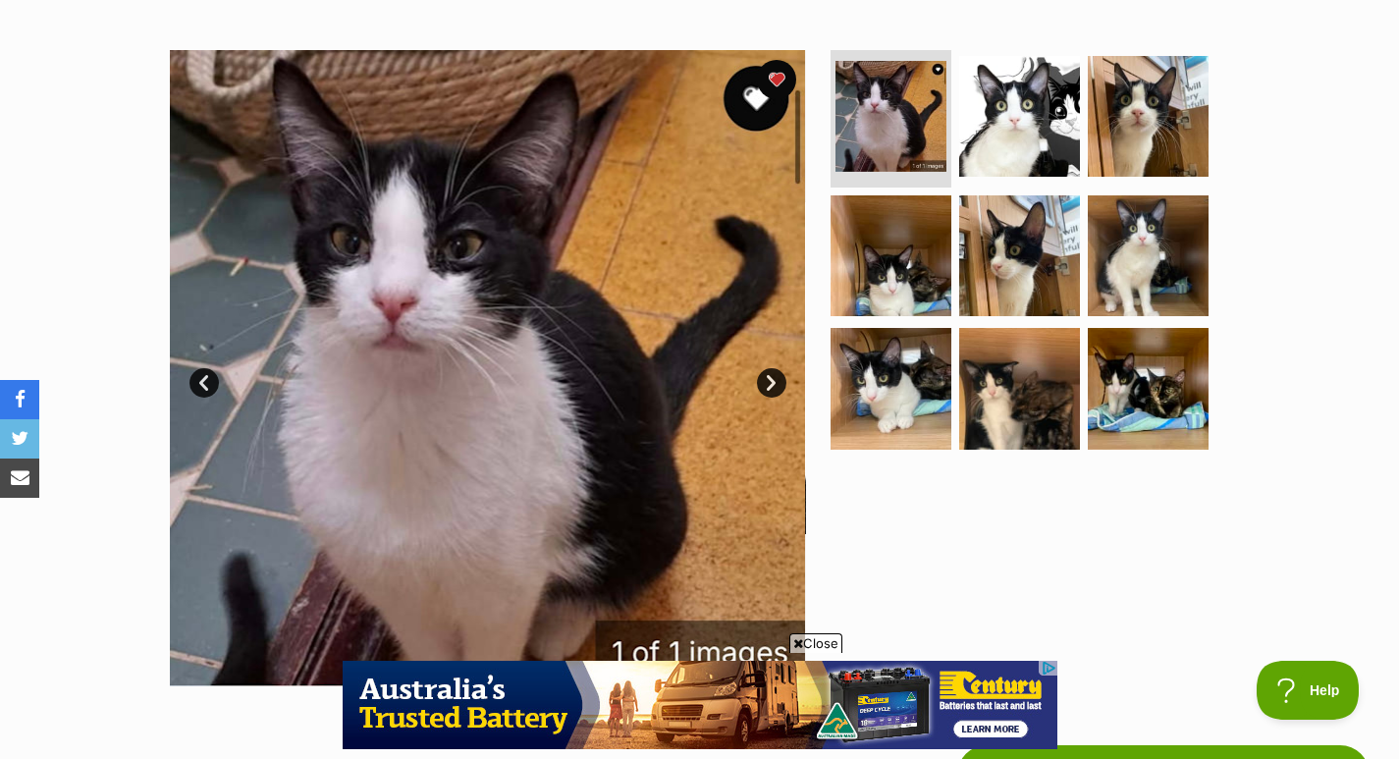
scroll to position [297, 0]
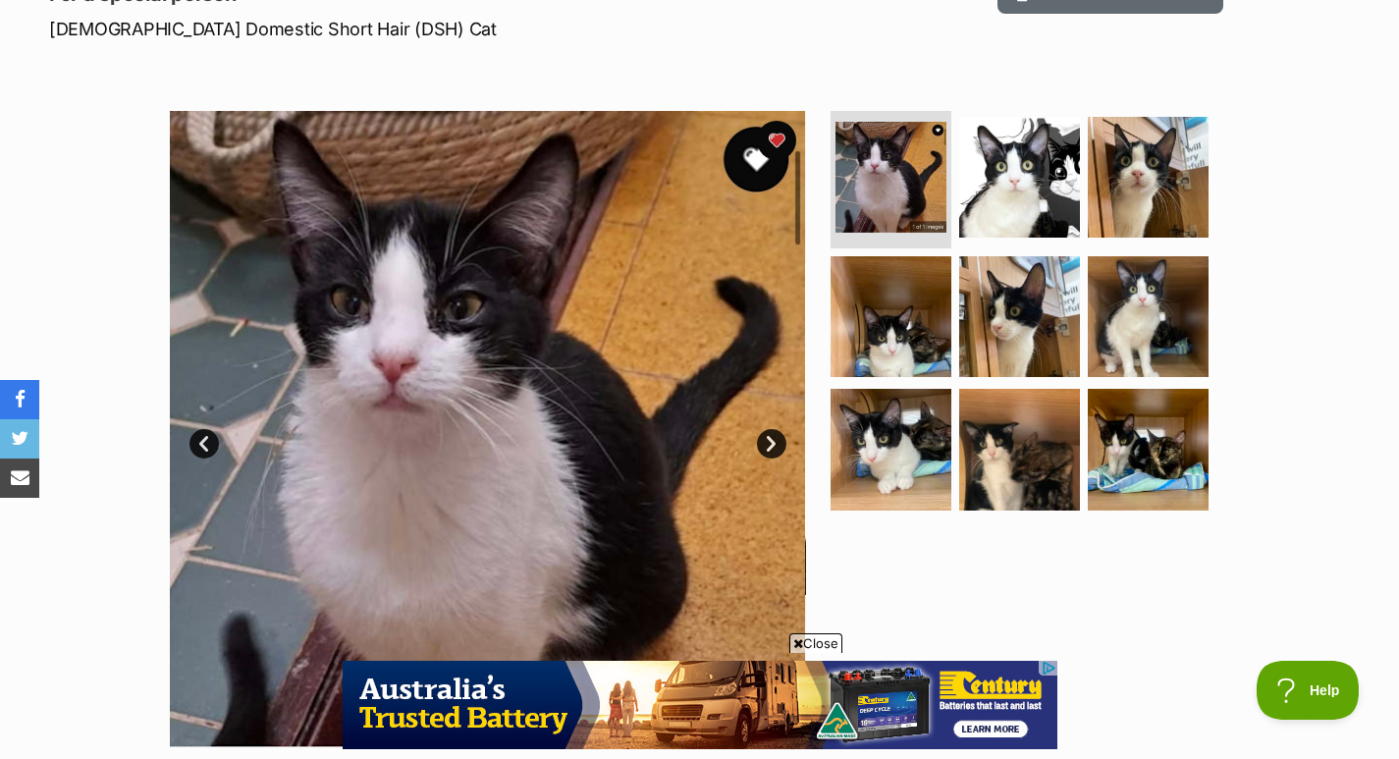
click at [1036, 462] on img at bounding box center [1019, 449] width 121 height 121
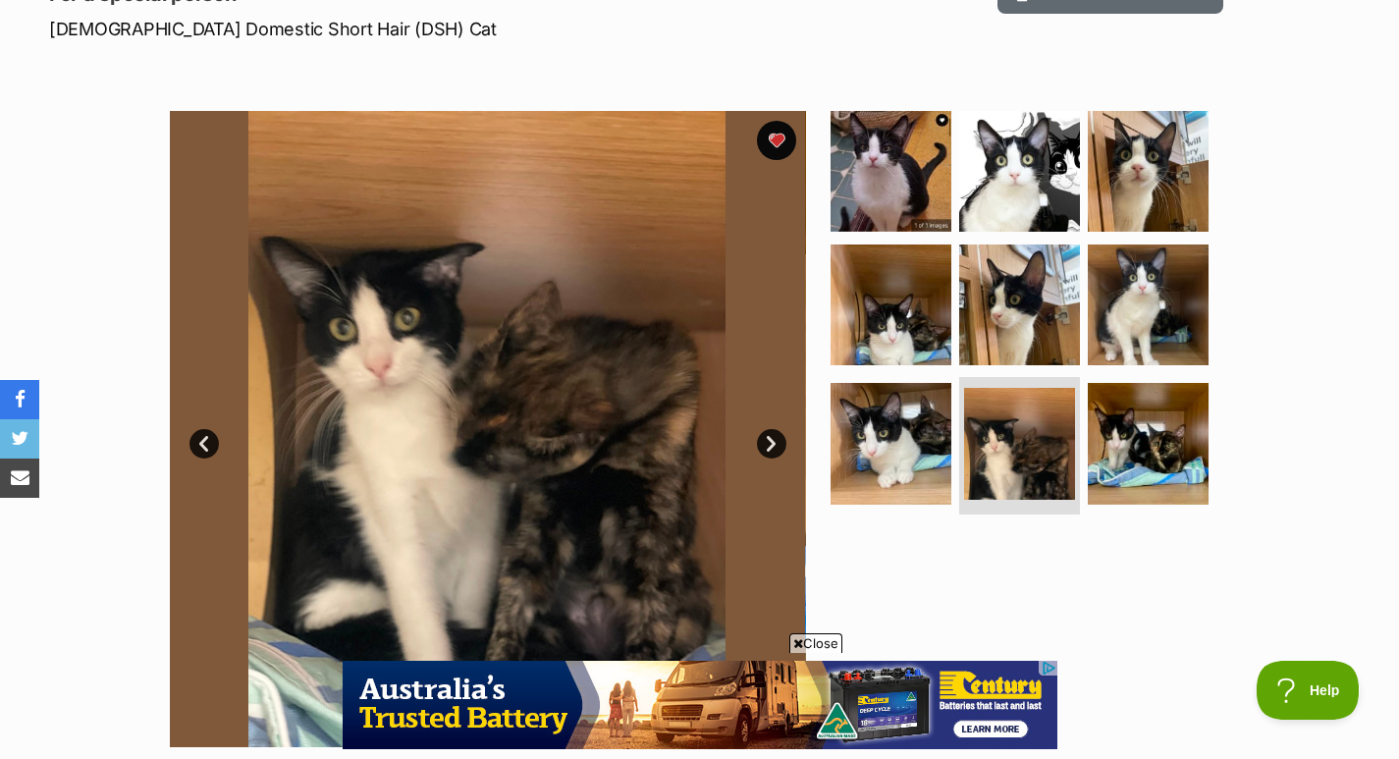
click at [1171, 424] on img at bounding box center [1147, 443] width 121 height 121
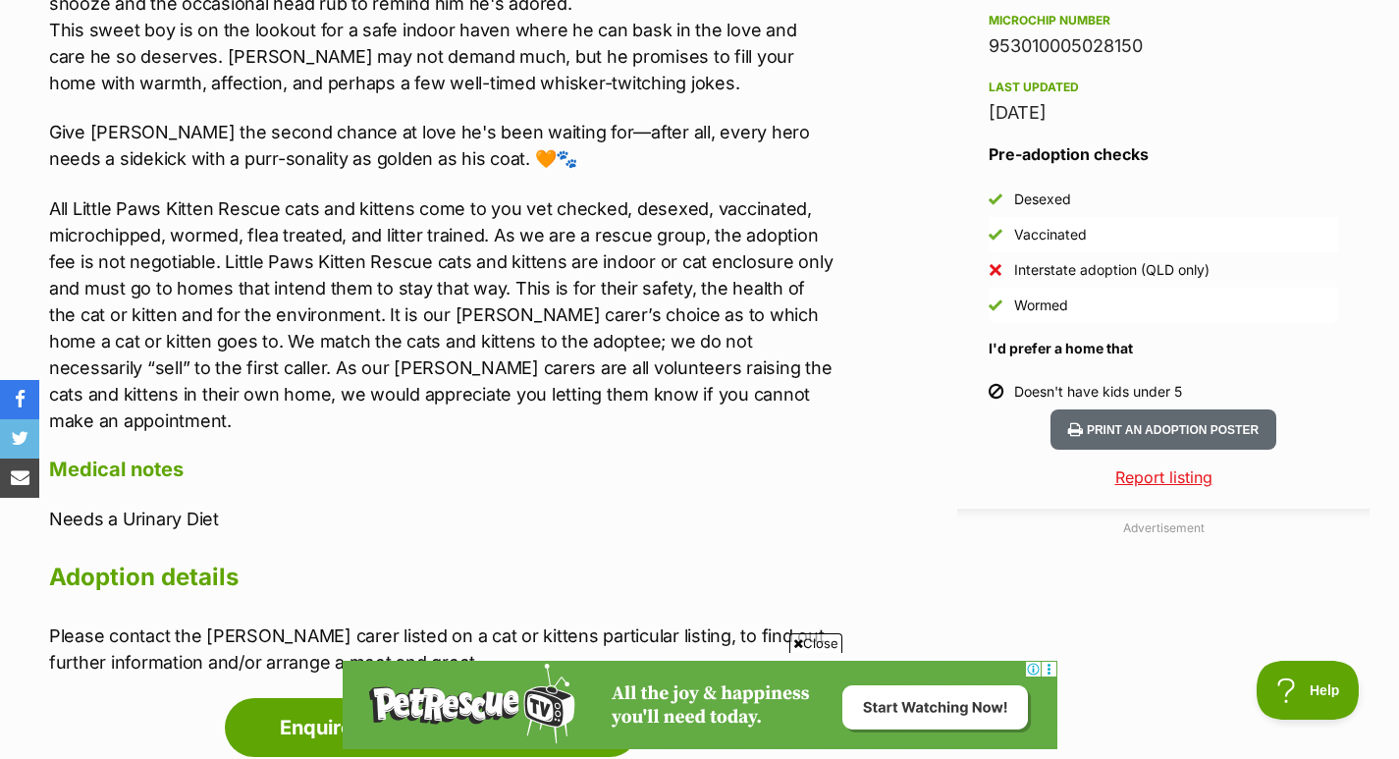
scroll to position [1685, 0]
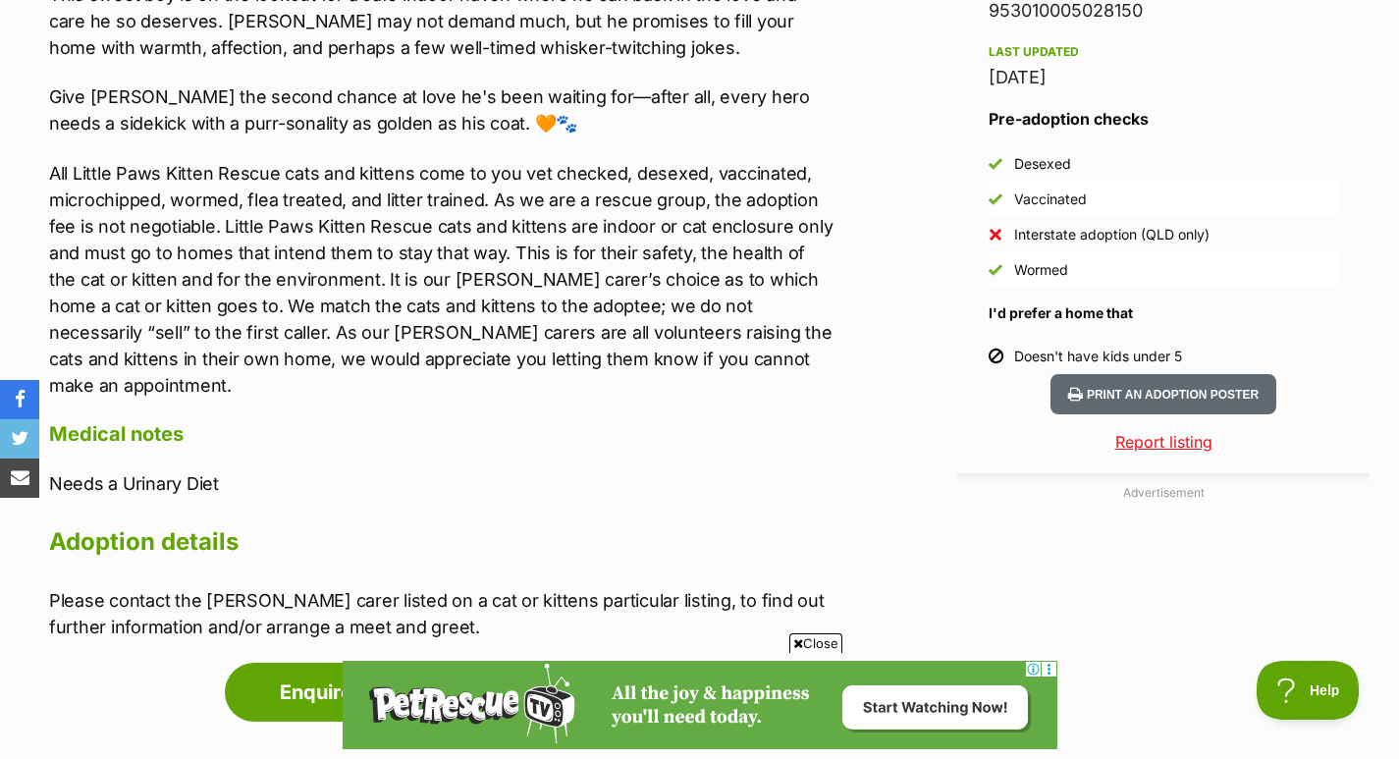
click at [693, 221] on p "All Little Paws Kitten Rescue cats and kittens come to you vet checked, desexed…" at bounding box center [441, 279] width 784 height 238
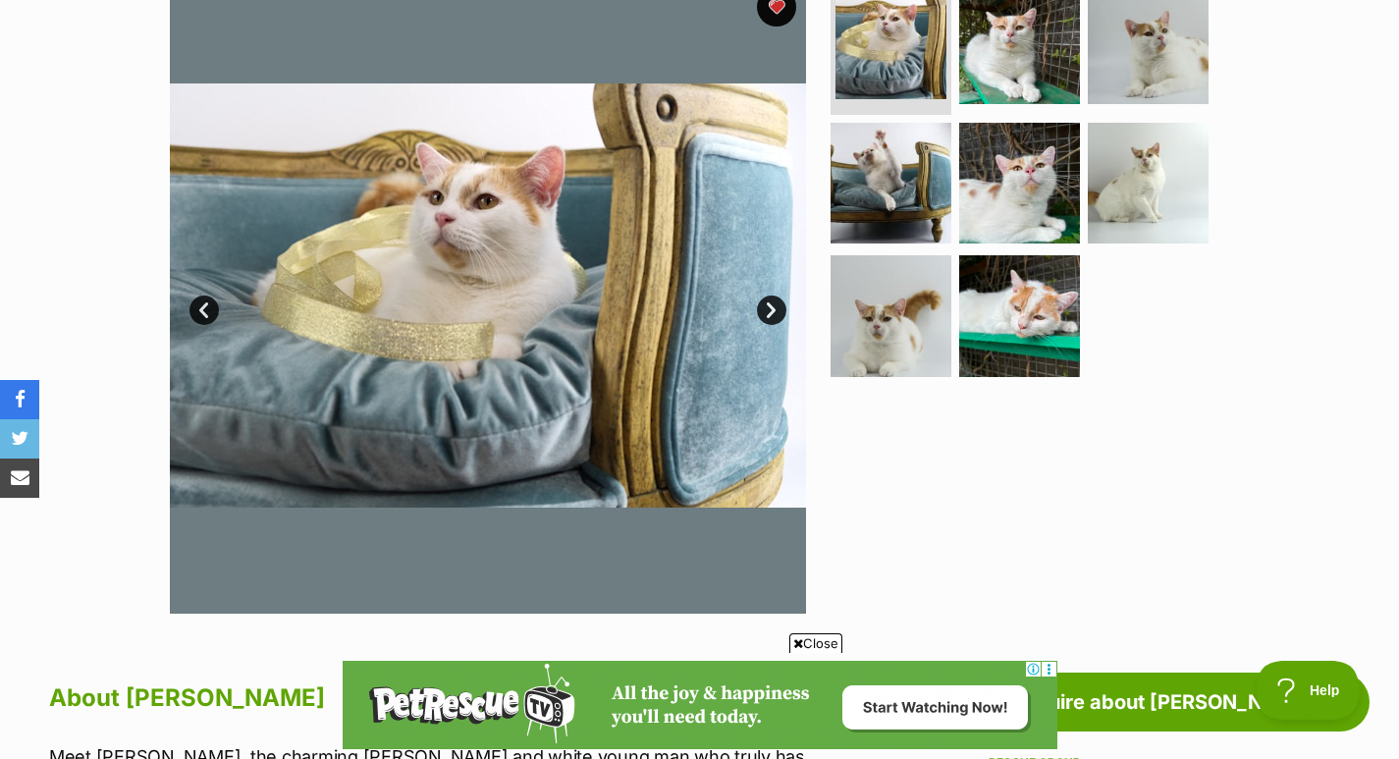
scroll to position [429, 0]
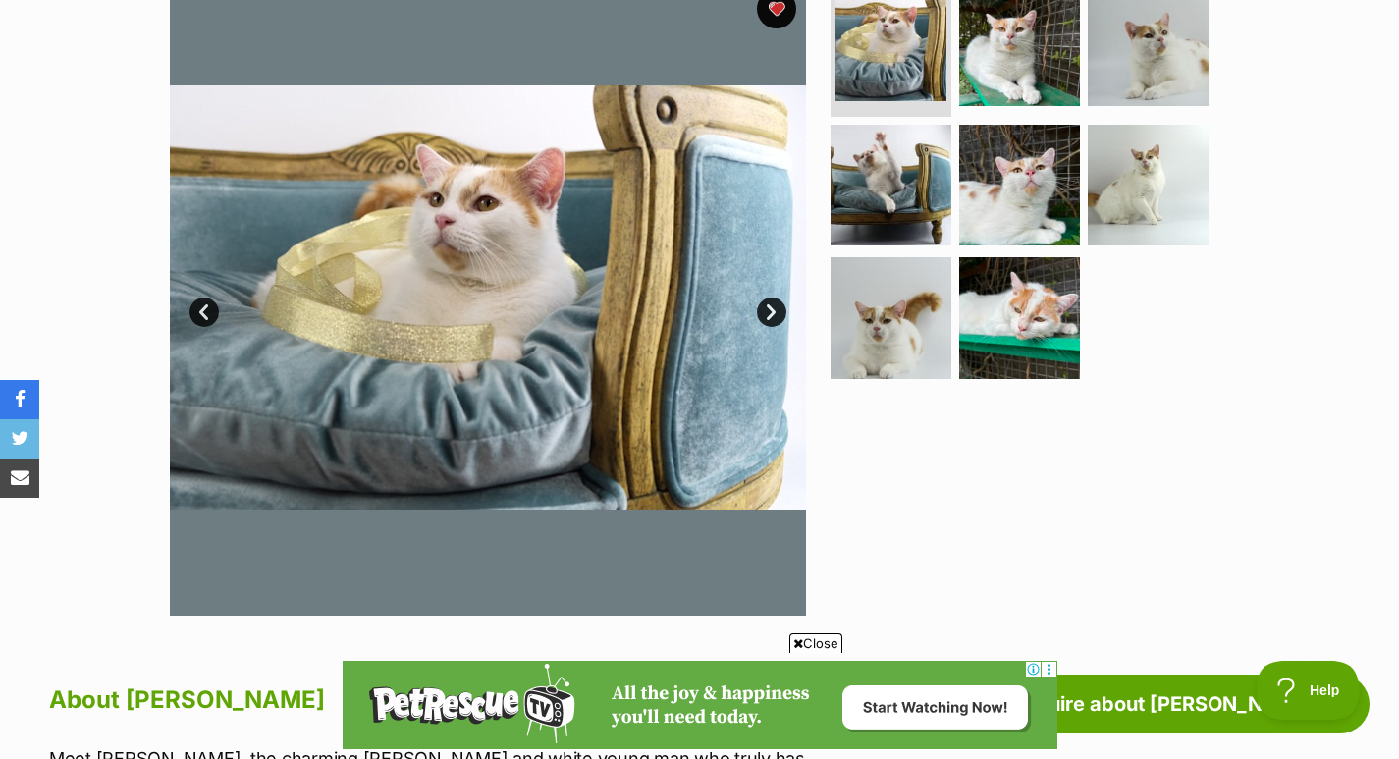
click at [980, 26] on img at bounding box center [1019, 45] width 121 height 121
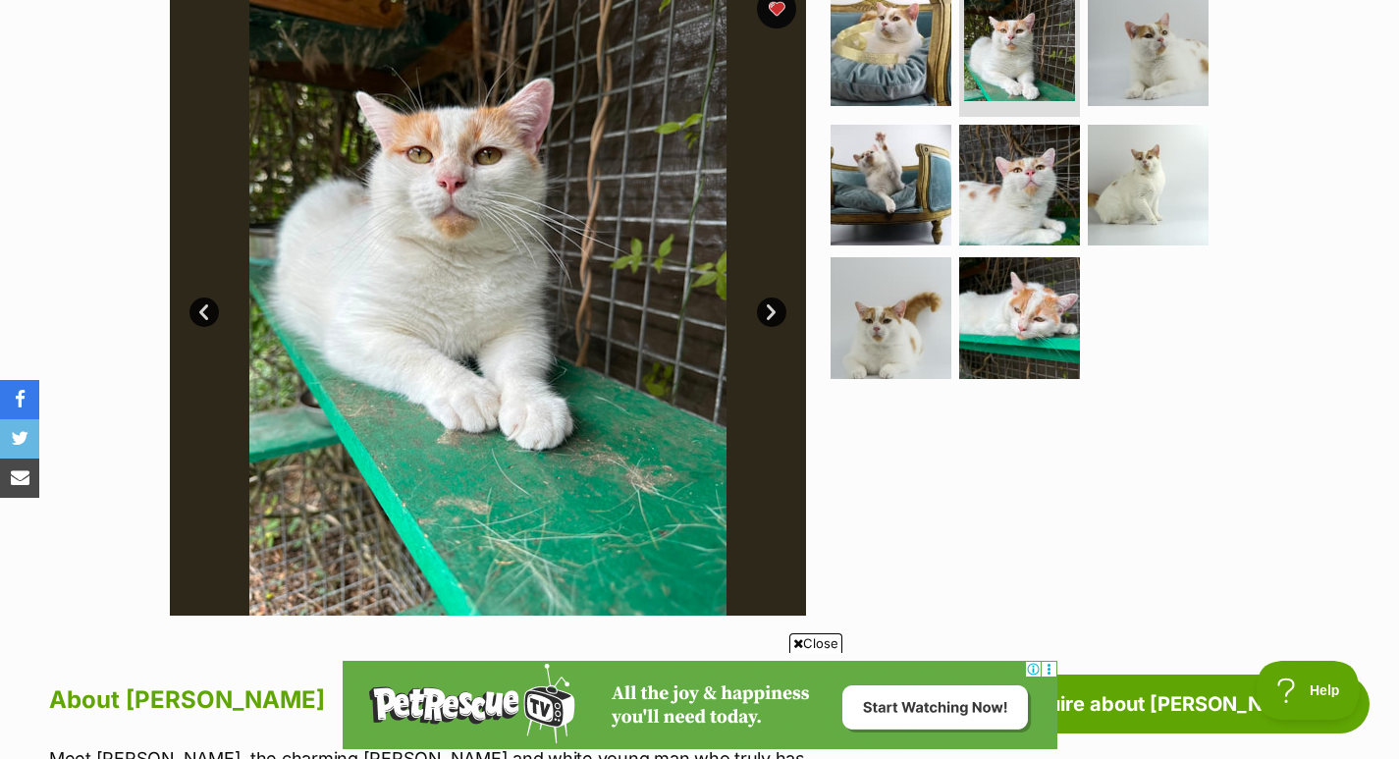
click at [1175, 37] on img at bounding box center [1147, 45] width 121 height 121
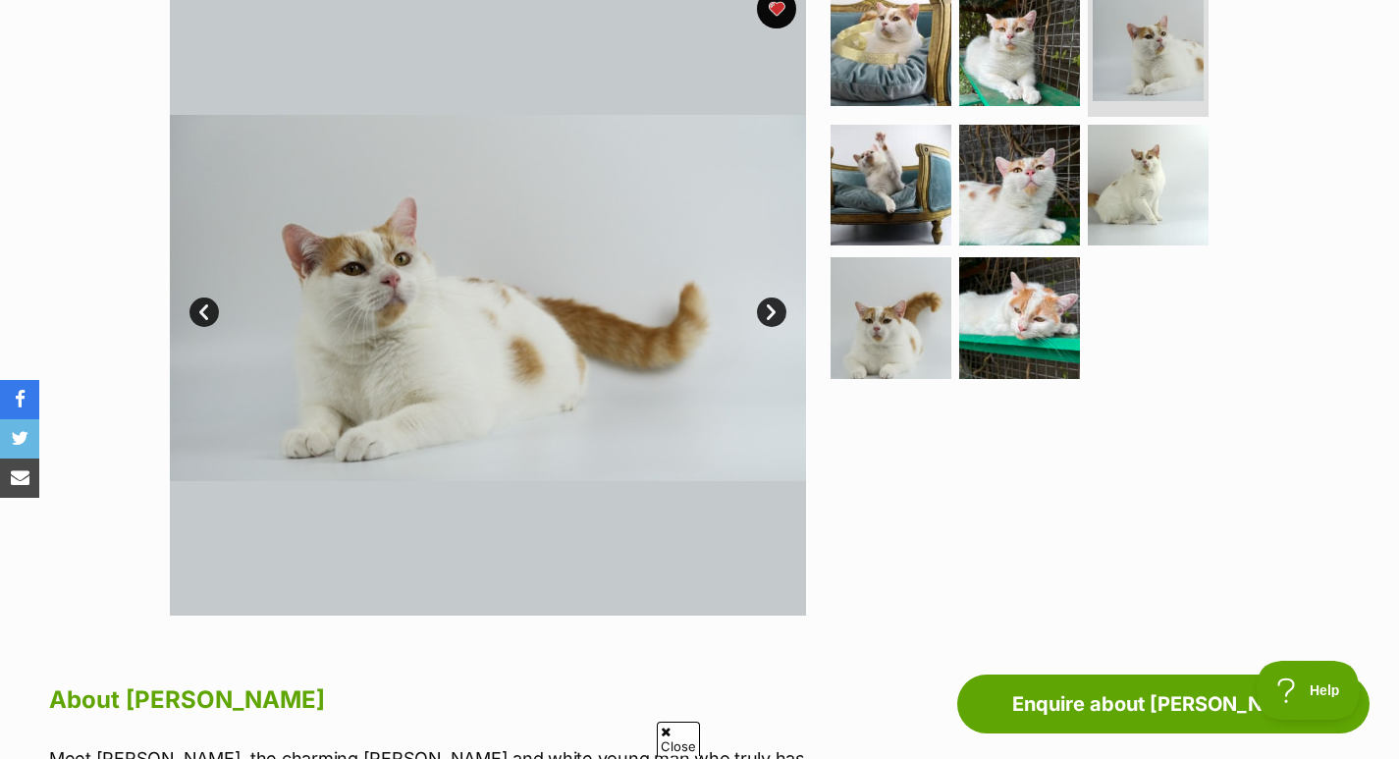
scroll to position [0, 0]
click at [869, 199] on img at bounding box center [890, 185] width 121 height 121
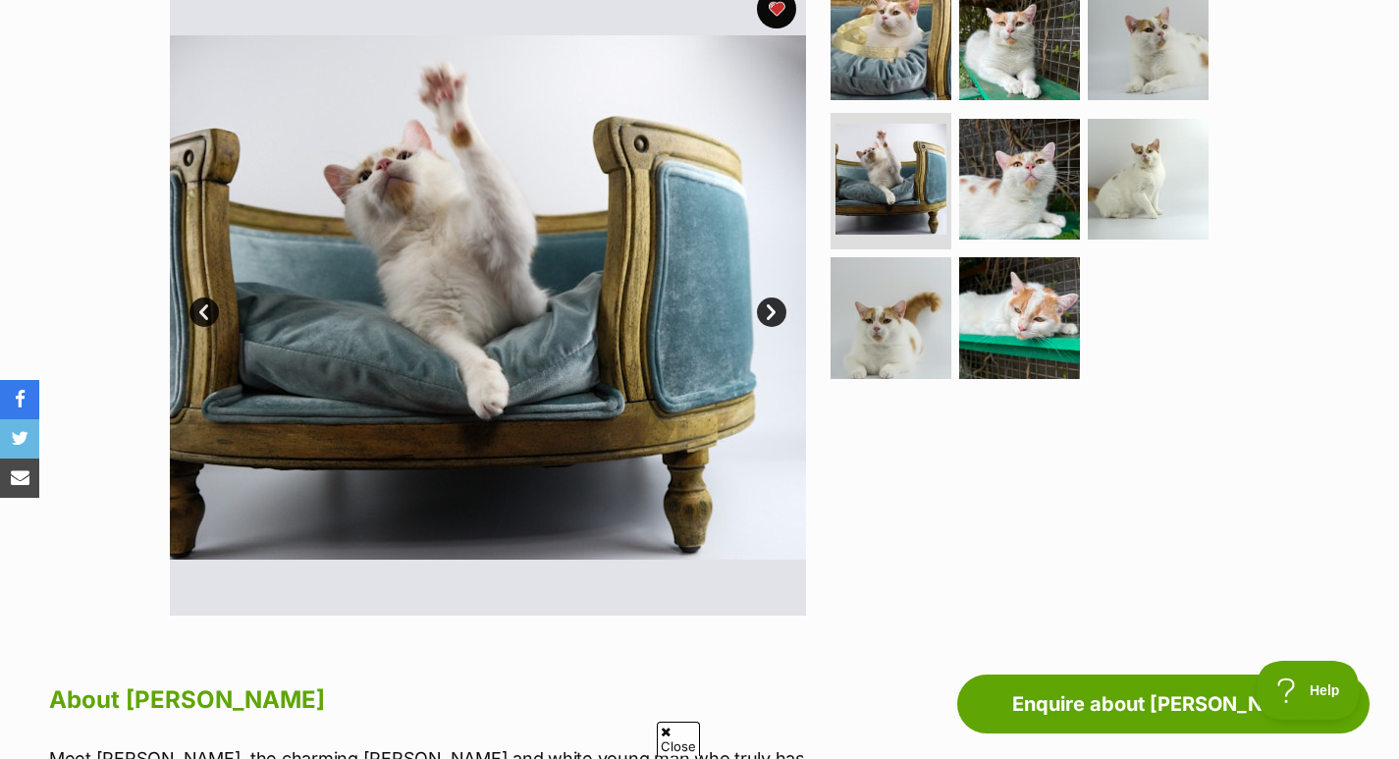
click at [982, 176] on img at bounding box center [1019, 179] width 121 height 121
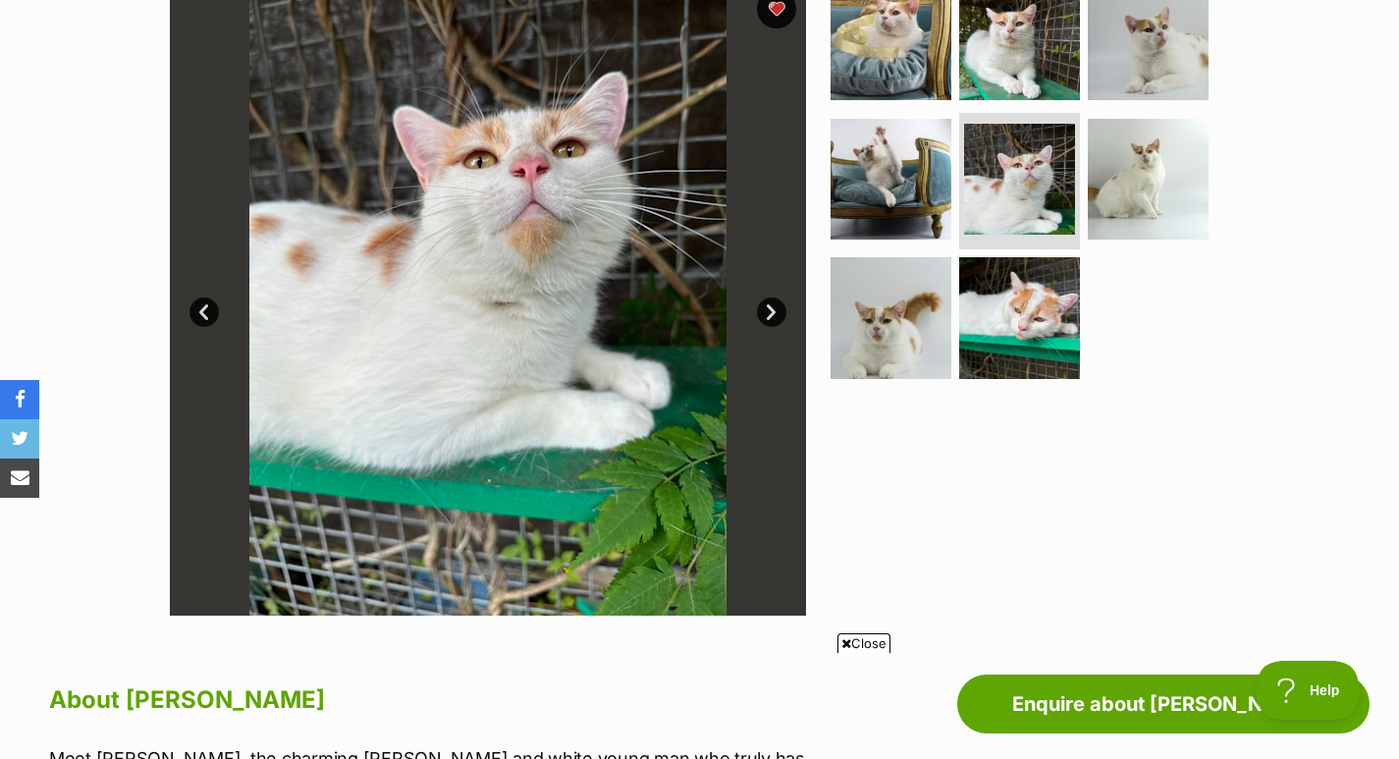
click at [1145, 191] on img at bounding box center [1147, 179] width 121 height 121
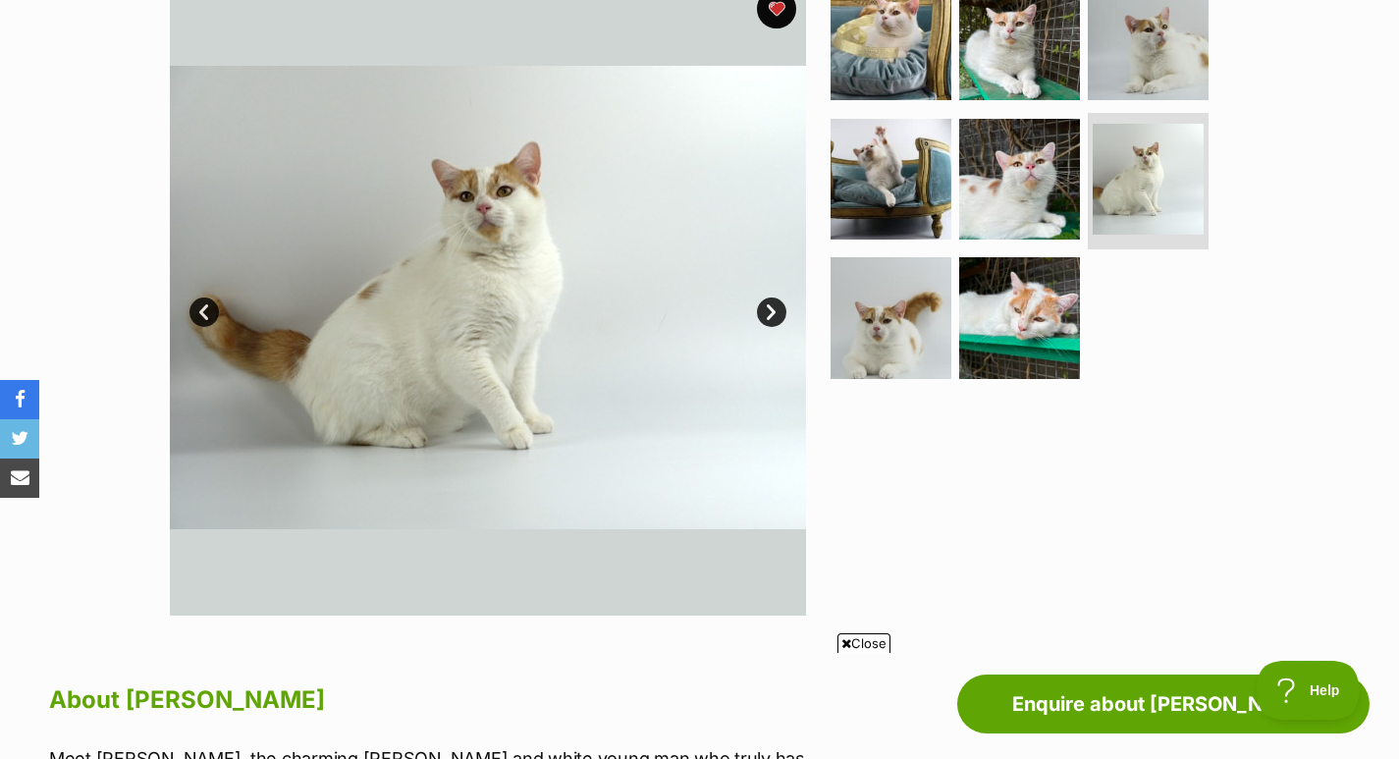
click at [926, 311] on img at bounding box center [890, 317] width 121 height 121
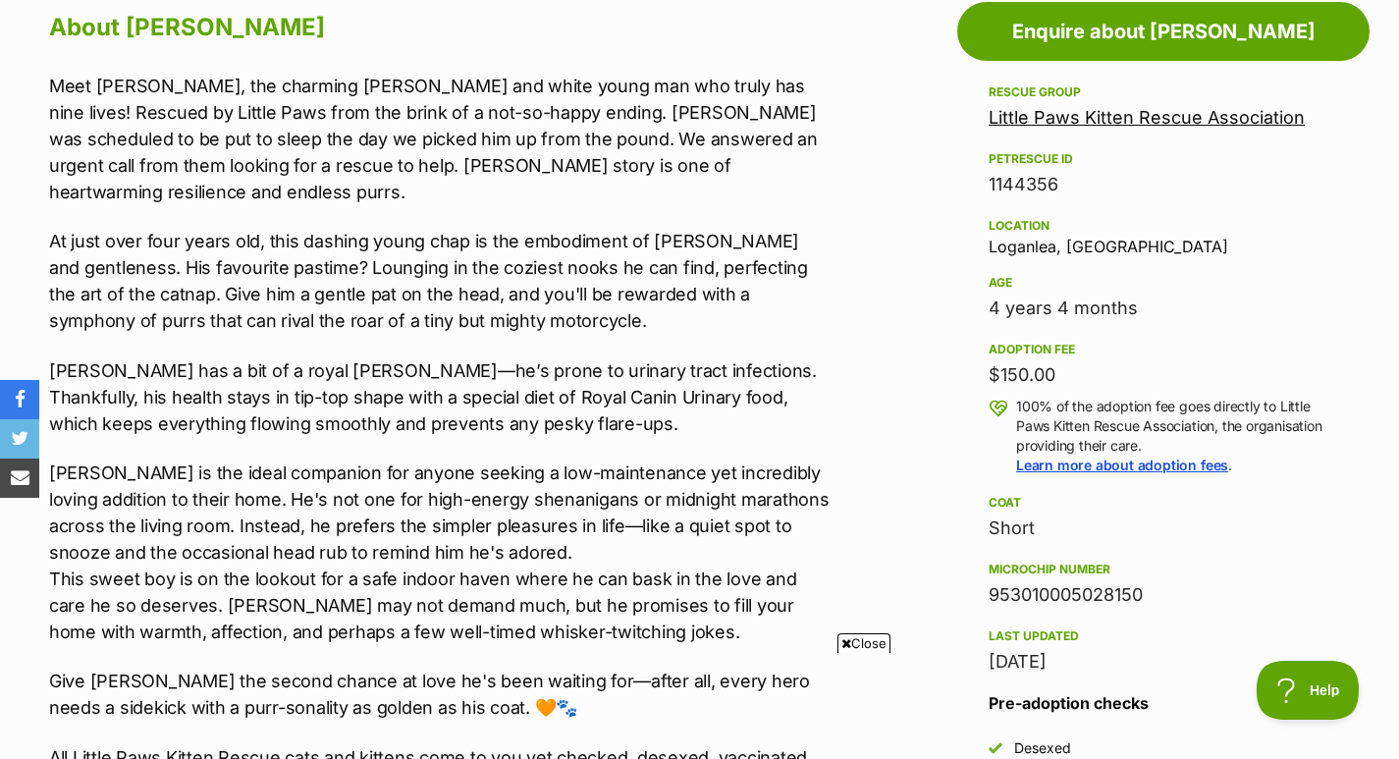
scroll to position [1113, 0]
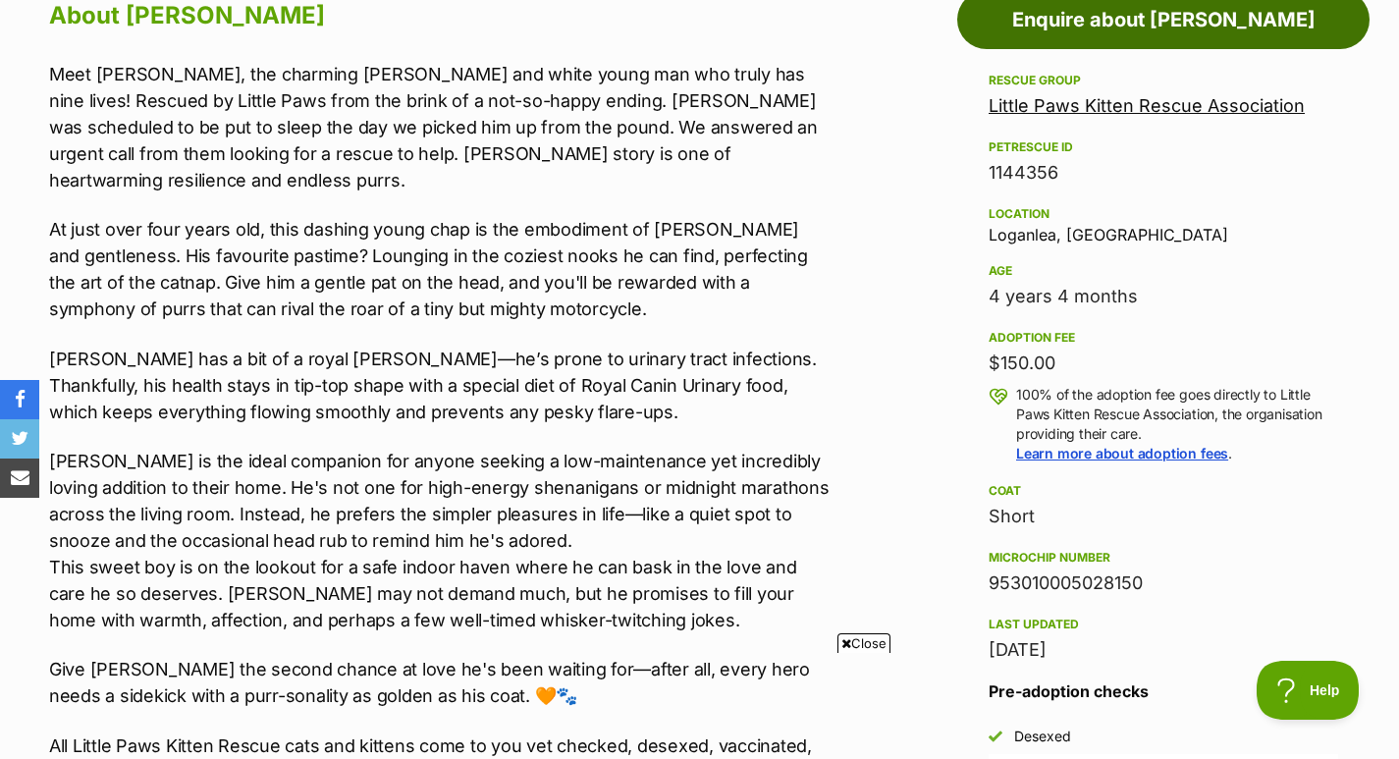
click at [1145, 14] on link "Enquire about Henry II" at bounding box center [1163, 19] width 412 height 59
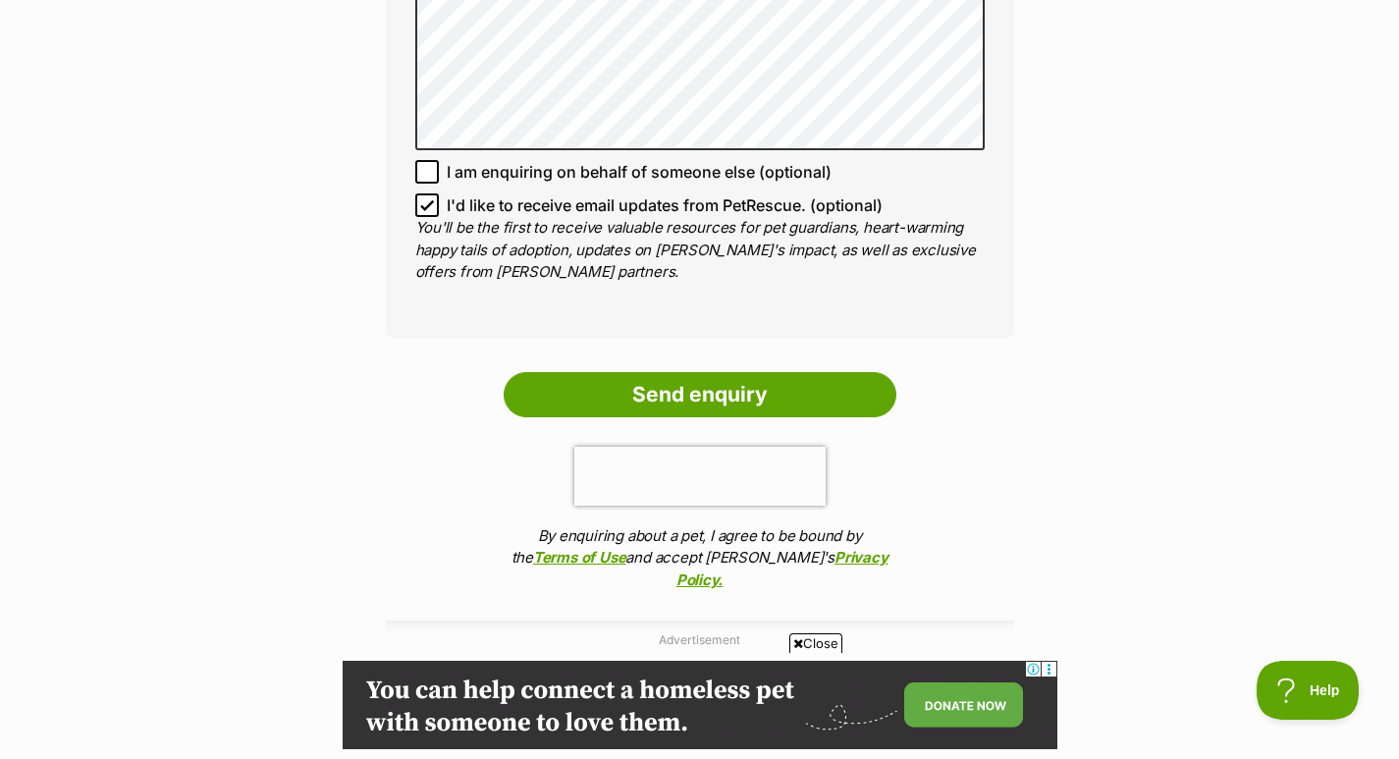
scroll to position [1762, 0]
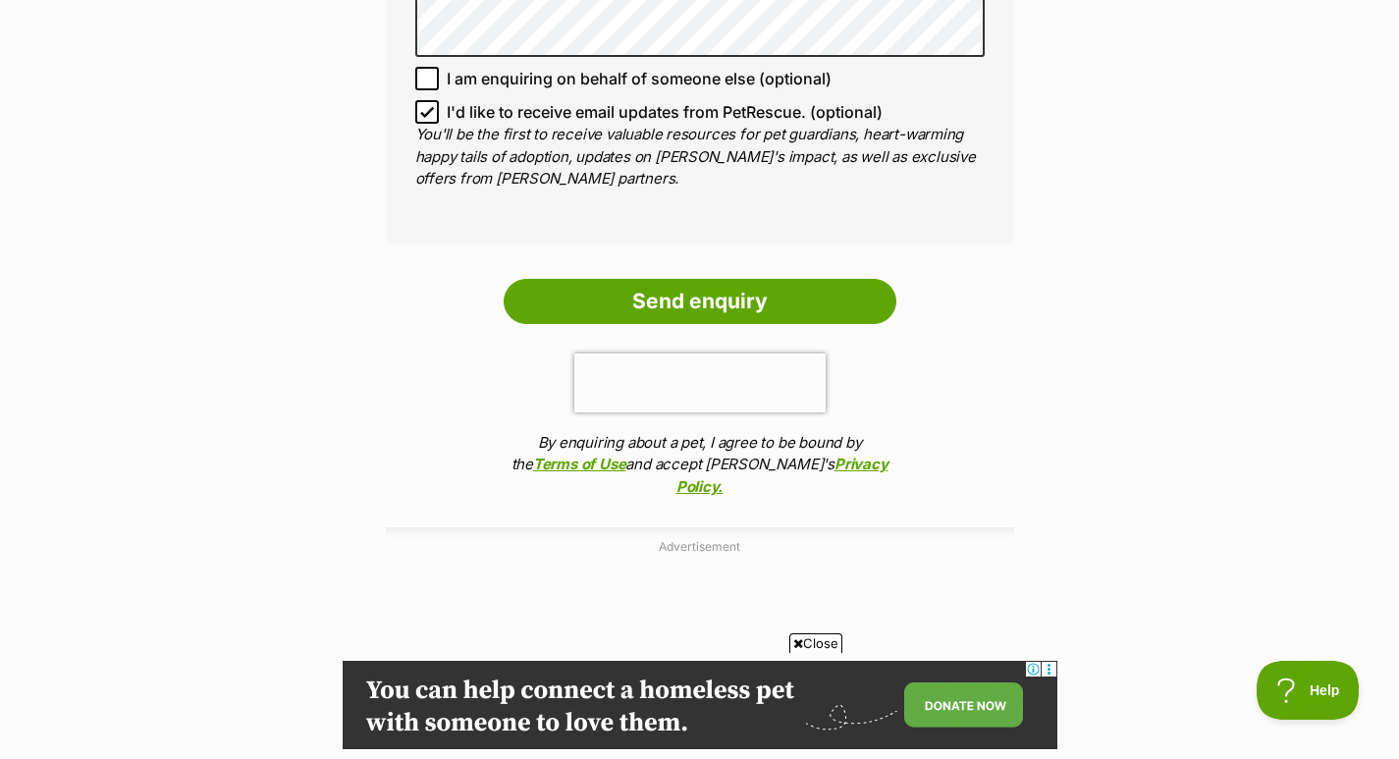
drag, startPoint x: 1405, startPoint y: 93, endPoint x: 1391, endPoint y: 455, distance: 362.5
click at [1391, 455] on html "Skip to main content Log in to favourite this pet Log in Or sign up Search PetR…" at bounding box center [699, 85] width 1399 height 3694
click at [747, 279] on input "Send enquiry" at bounding box center [699, 301] width 393 height 45
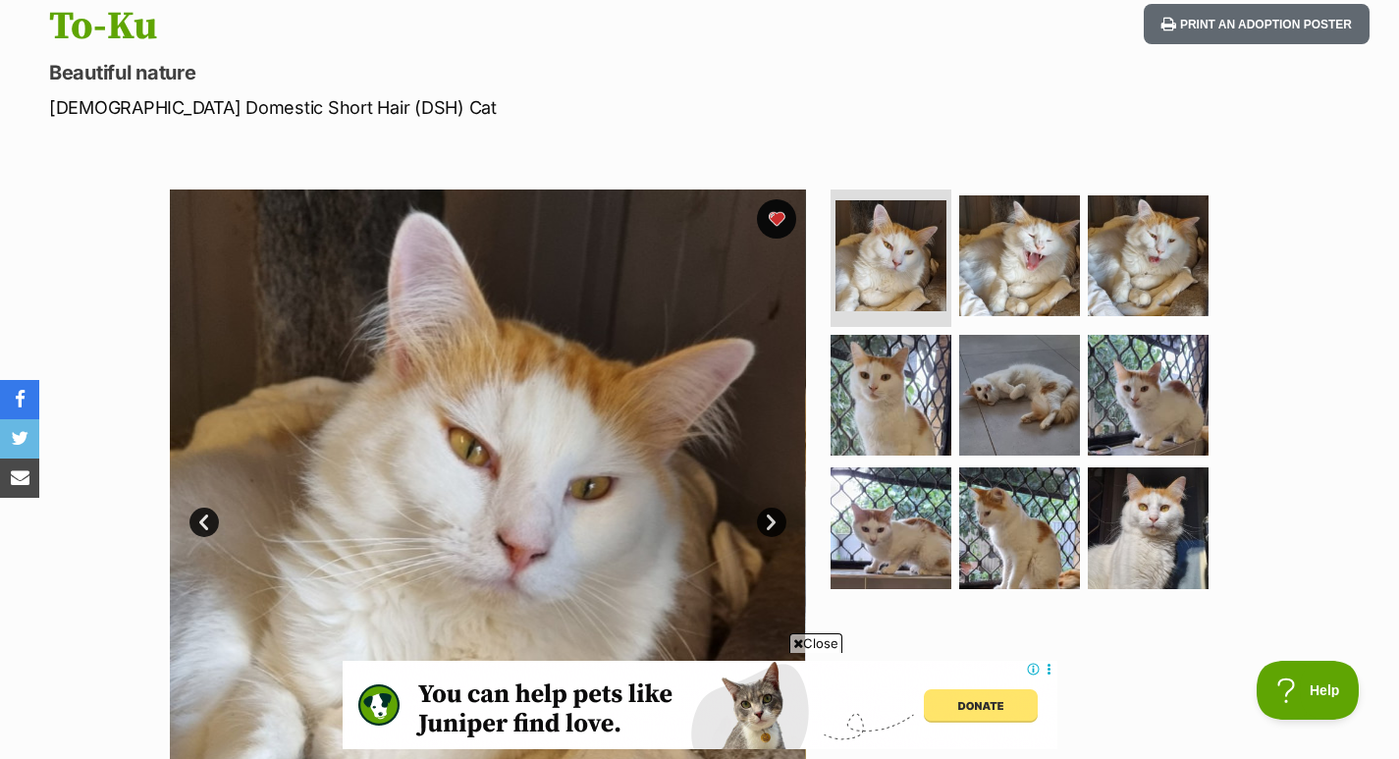
click at [1144, 375] on img at bounding box center [1147, 395] width 121 height 121
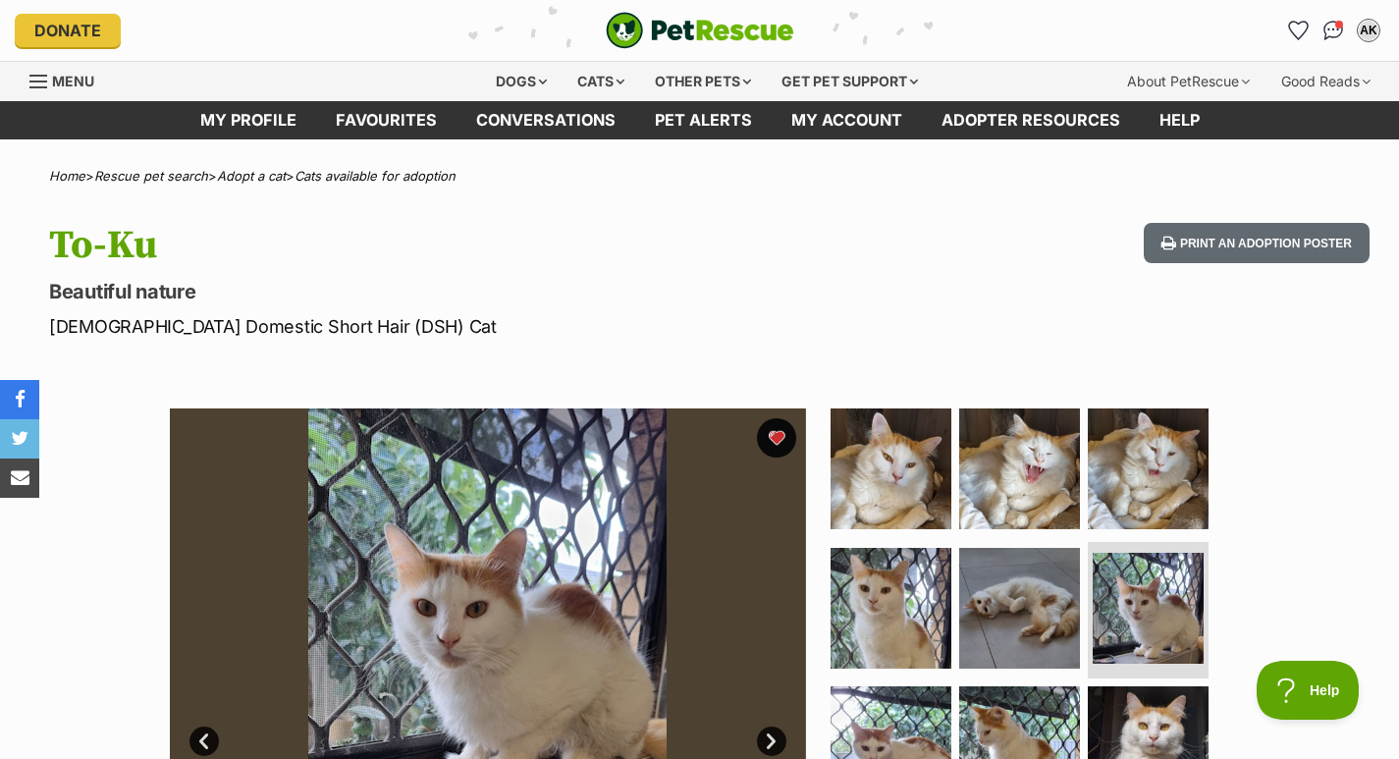
click at [583, 83] on div "Cats" at bounding box center [600, 81] width 75 height 39
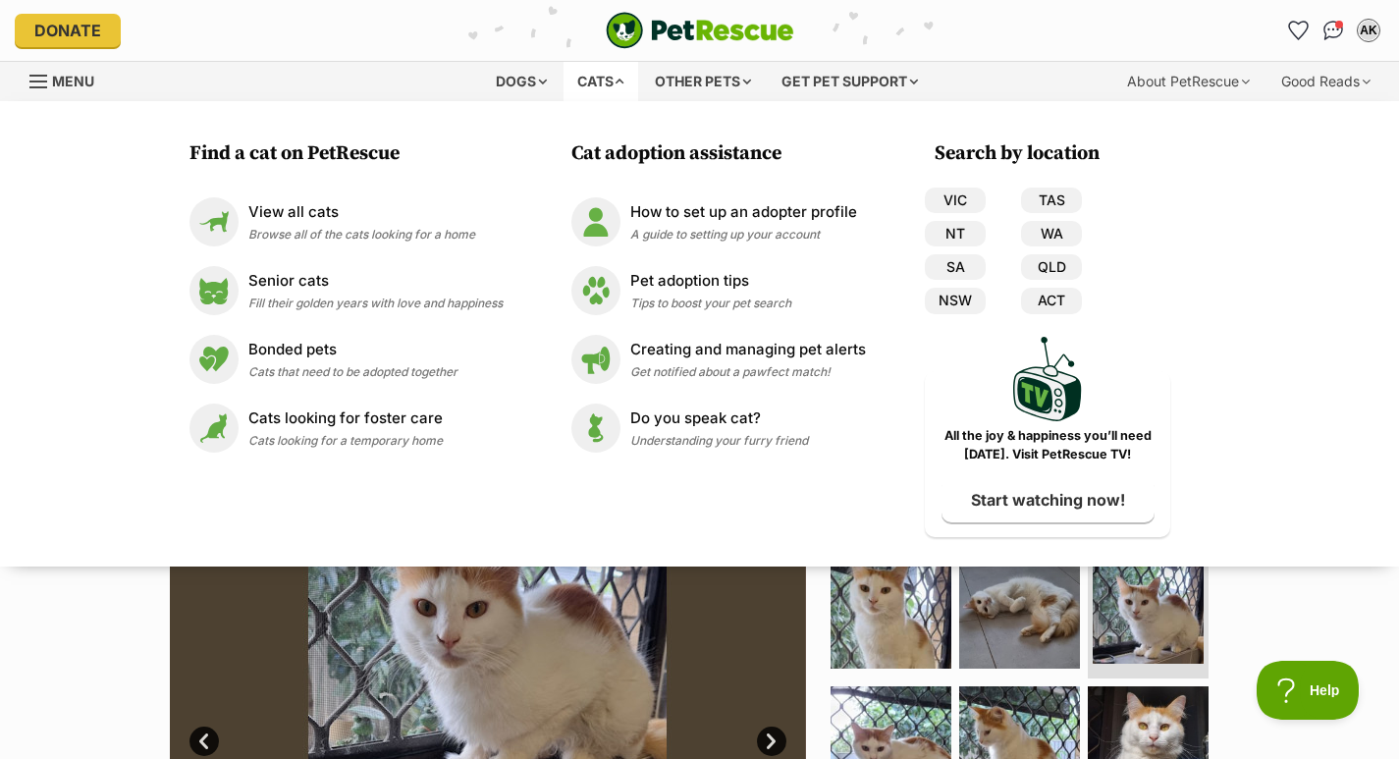
click at [372, 205] on p "View all cats" at bounding box center [361, 212] width 227 height 23
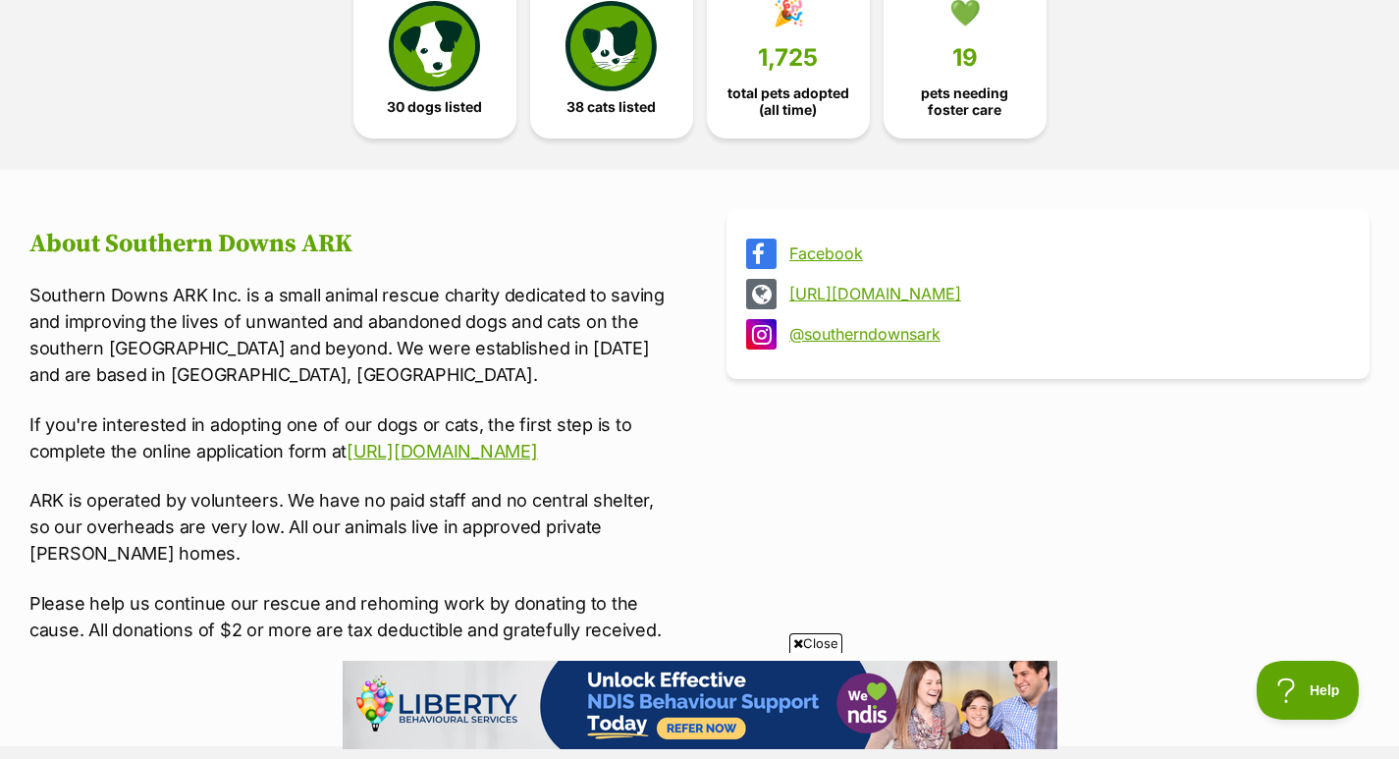
click at [611, 99] on span "38 cats listed" at bounding box center [610, 107] width 89 height 16
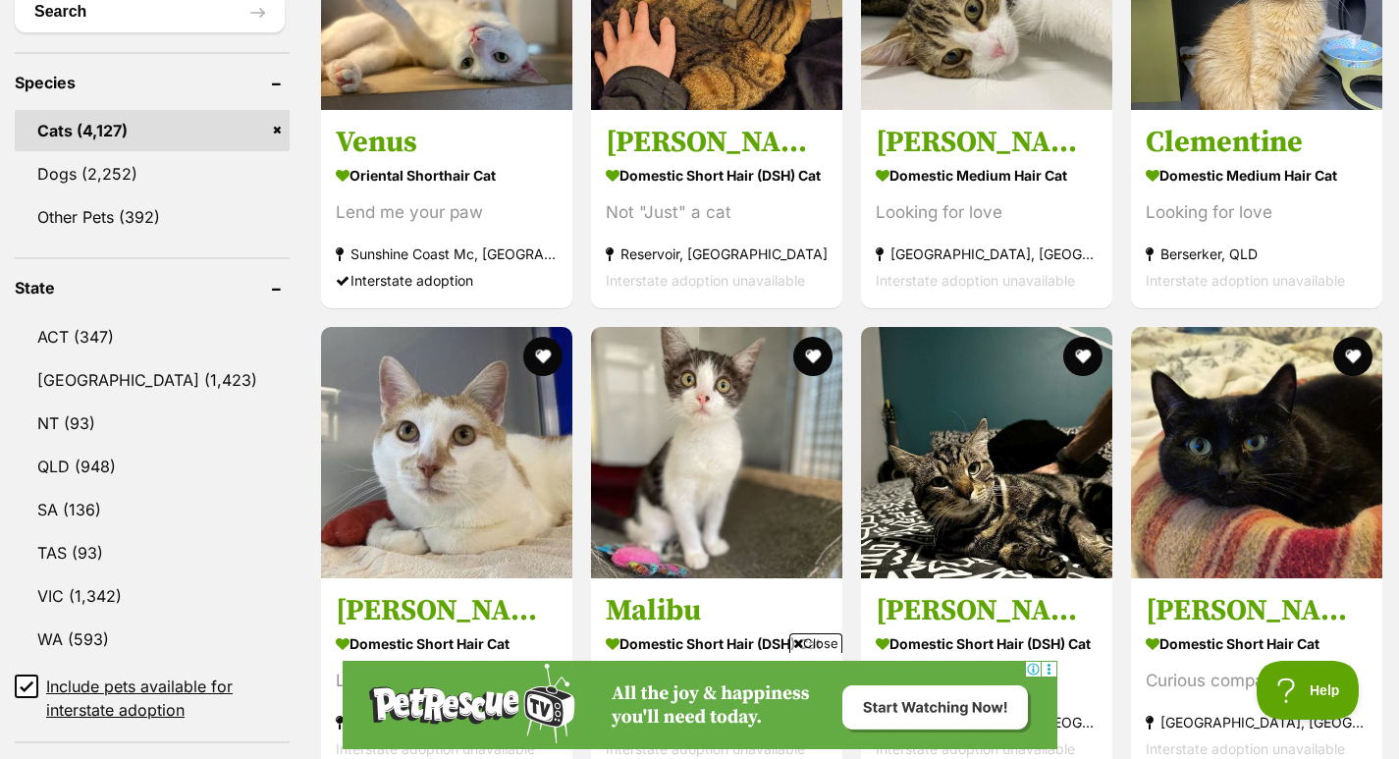
scroll to position [950, 0]
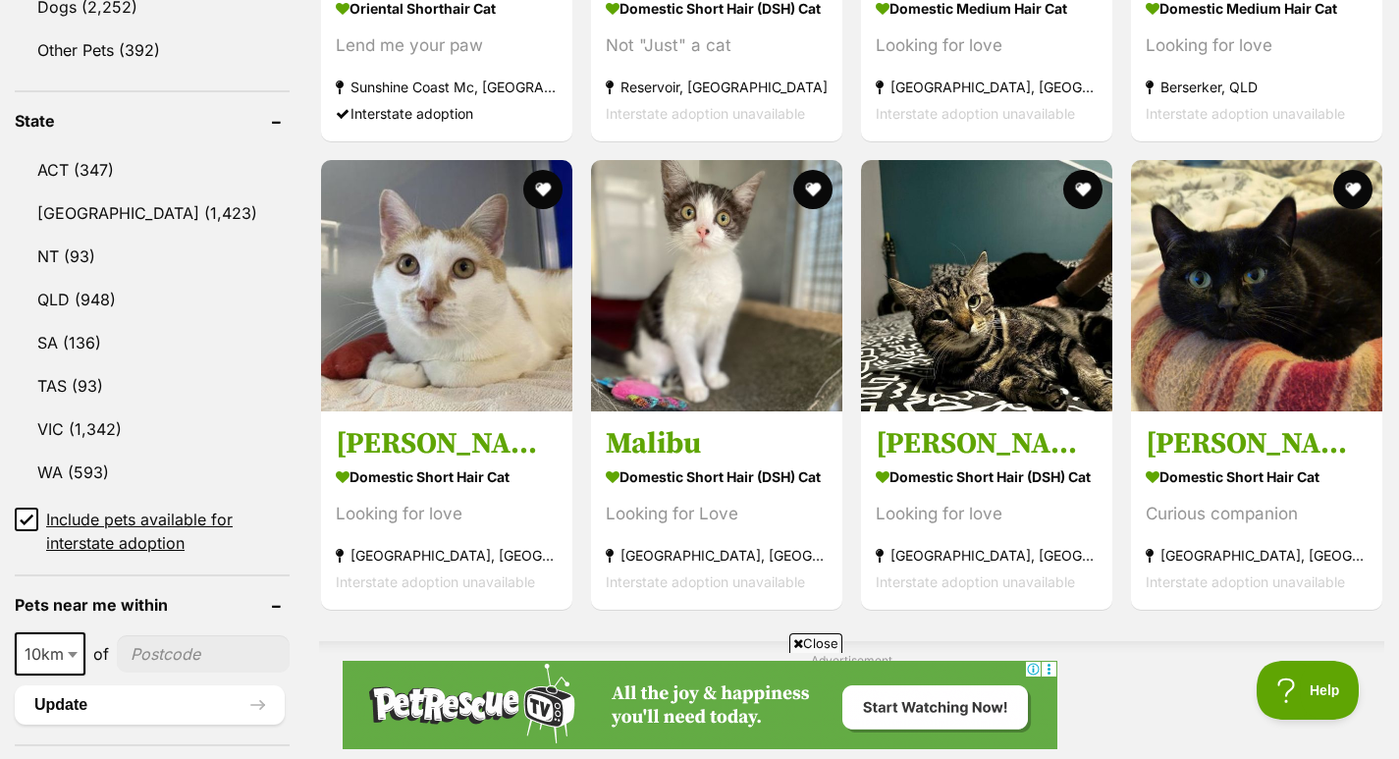
click at [90, 290] on link "QLD (948)" at bounding box center [152, 299] width 275 height 41
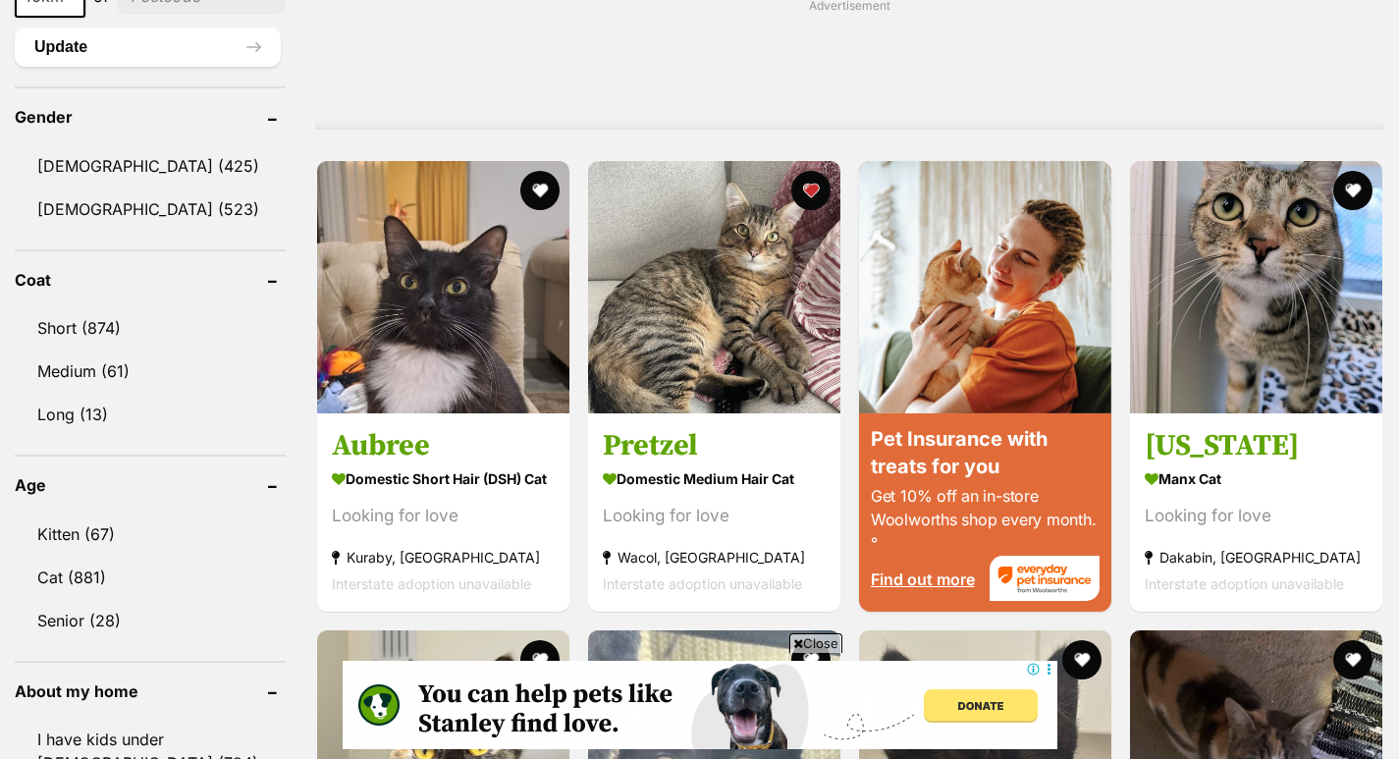
click at [95, 165] on link "Male (425)" at bounding box center [150, 165] width 271 height 41
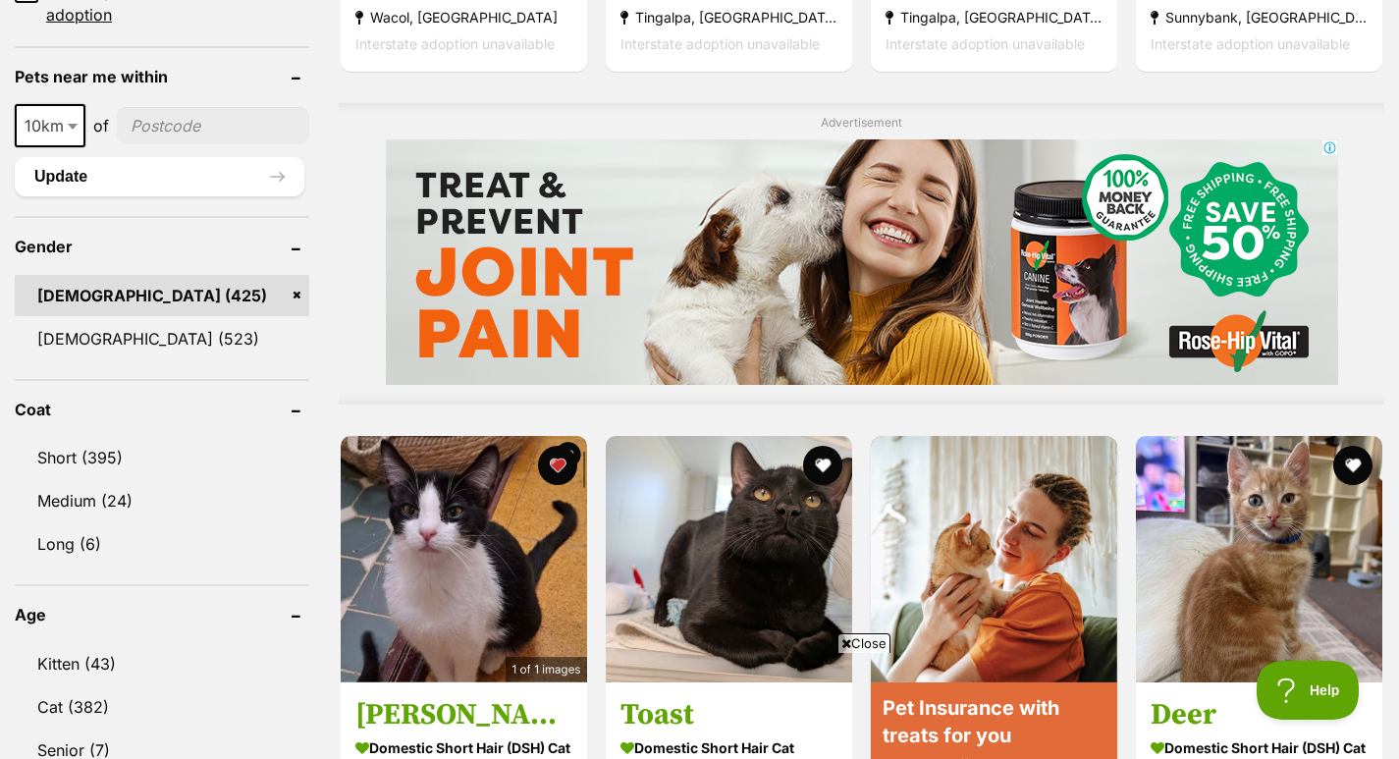
click at [86, 665] on link "Kitten (43)" at bounding box center [162, 663] width 294 height 41
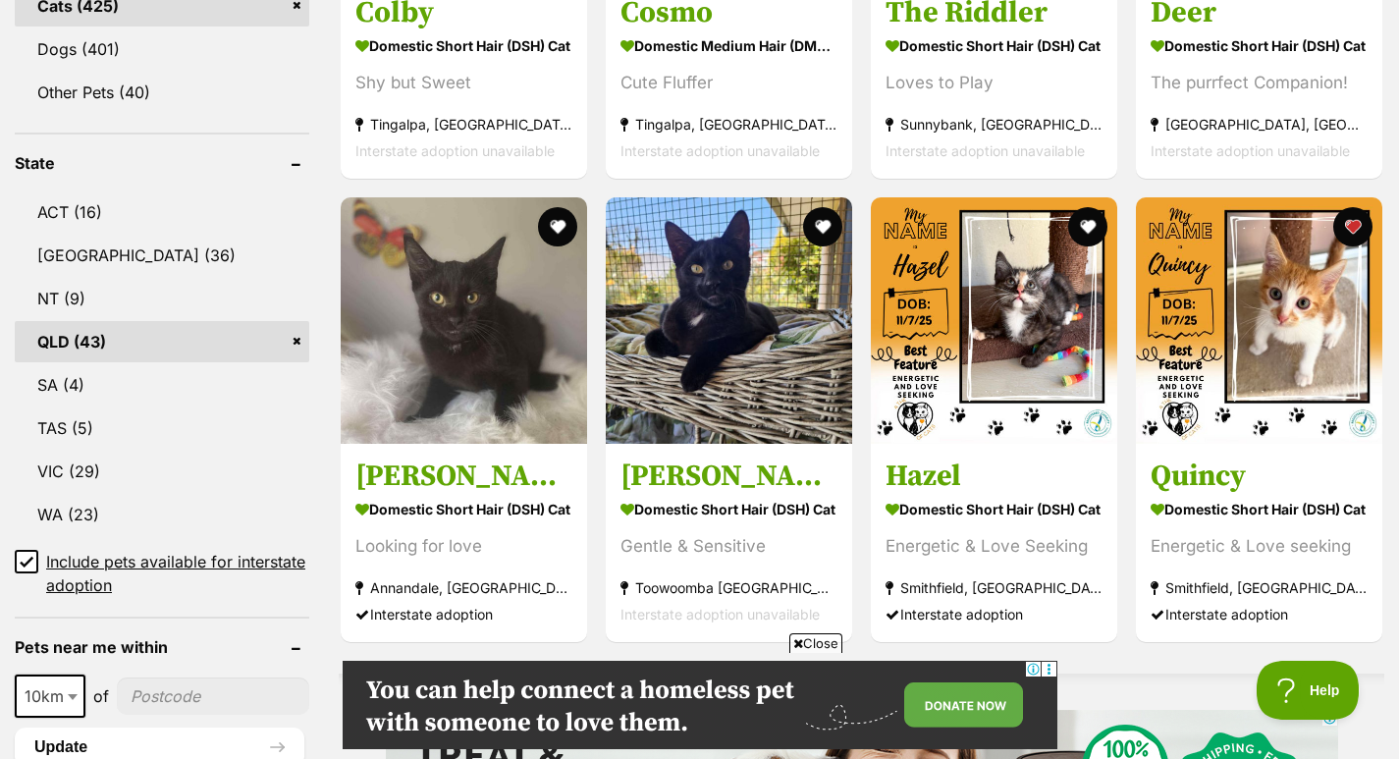
scroll to position [966, 0]
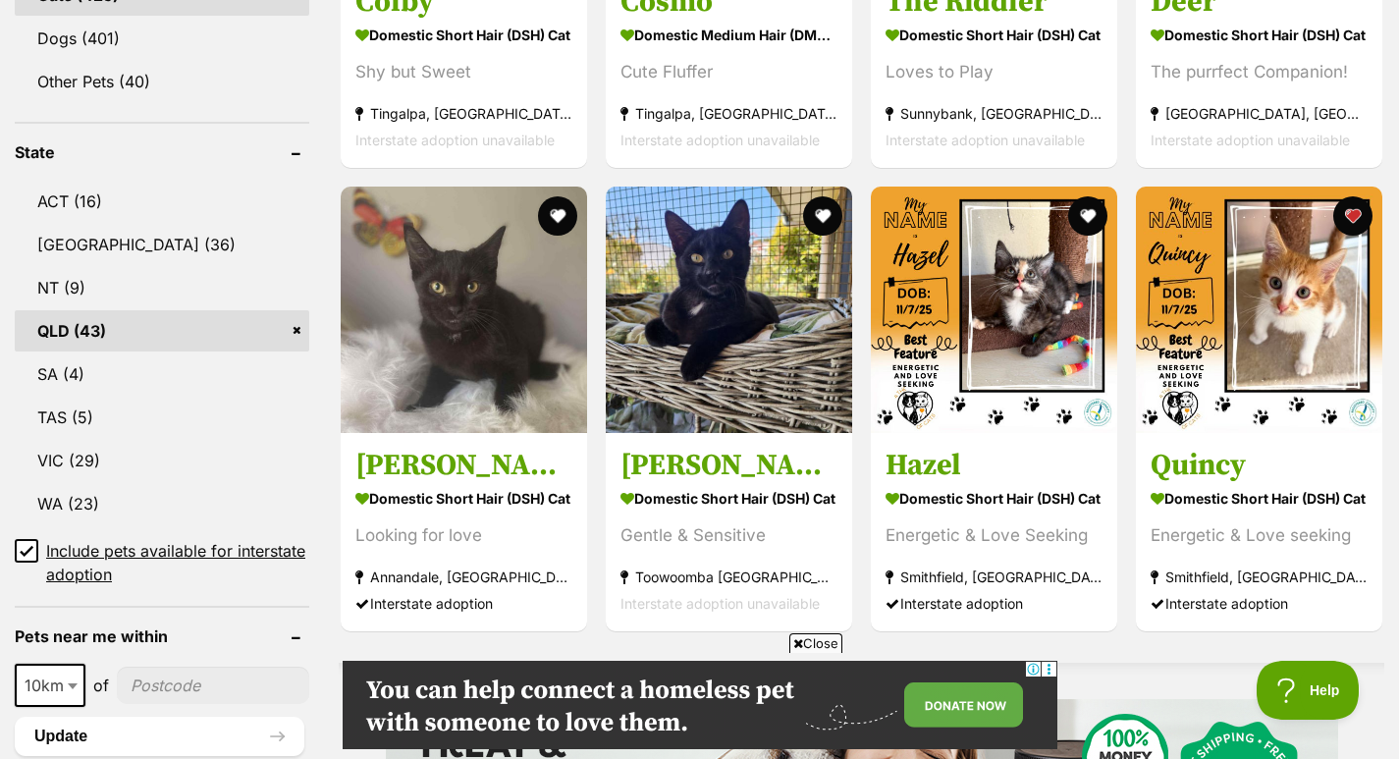
drag, startPoint x: 1409, startPoint y: 60, endPoint x: 1402, endPoint y: 208, distance: 148.4
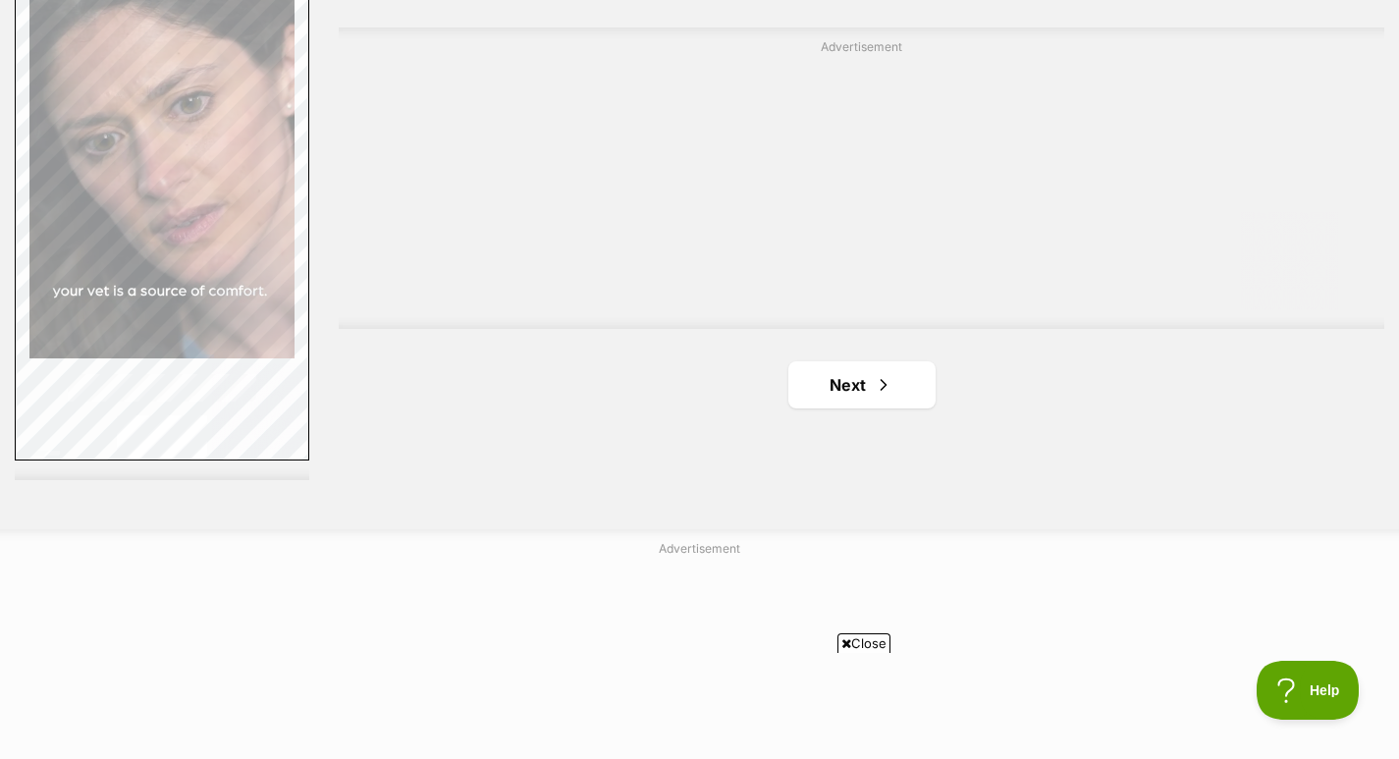
scroll to position [3618, 0]
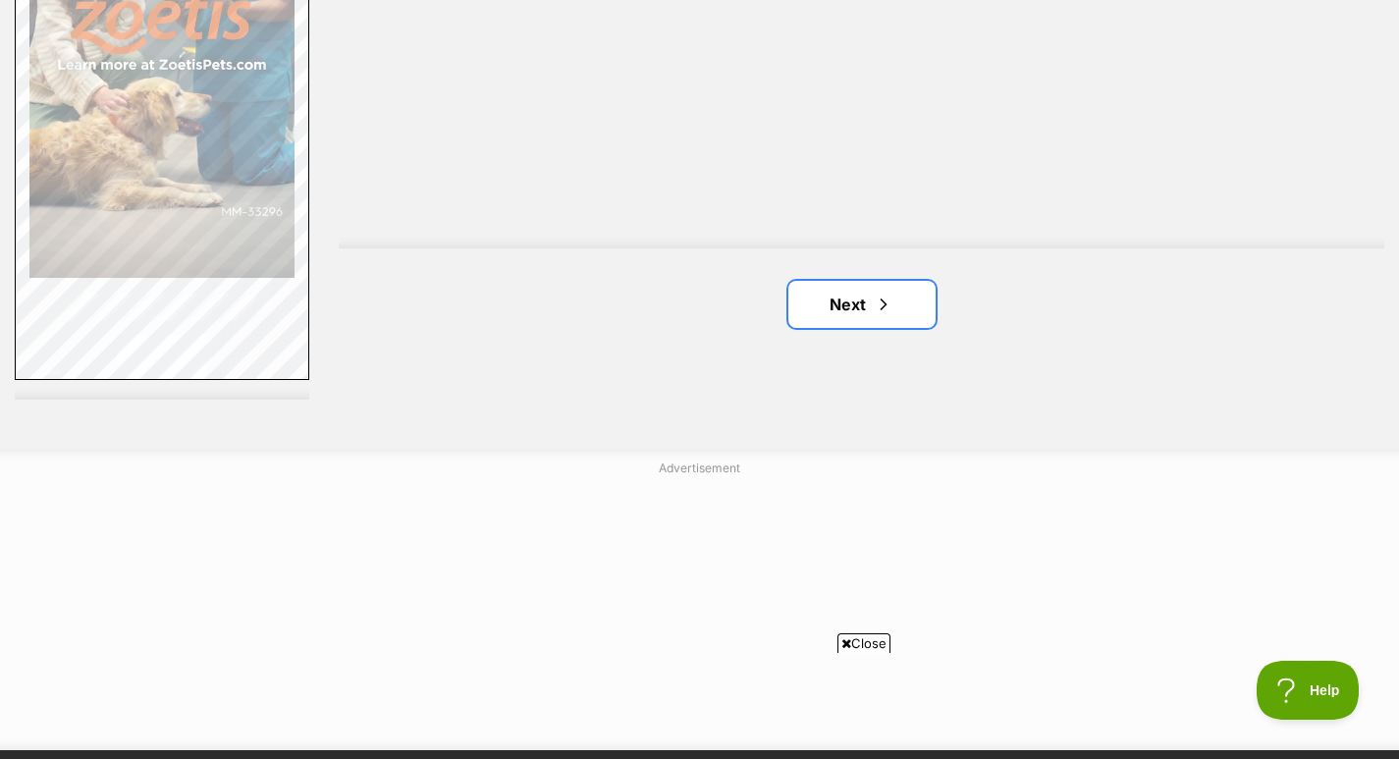
click at [867, 281] on link "Next" at bounding box center [861, 304] width 147 height 47
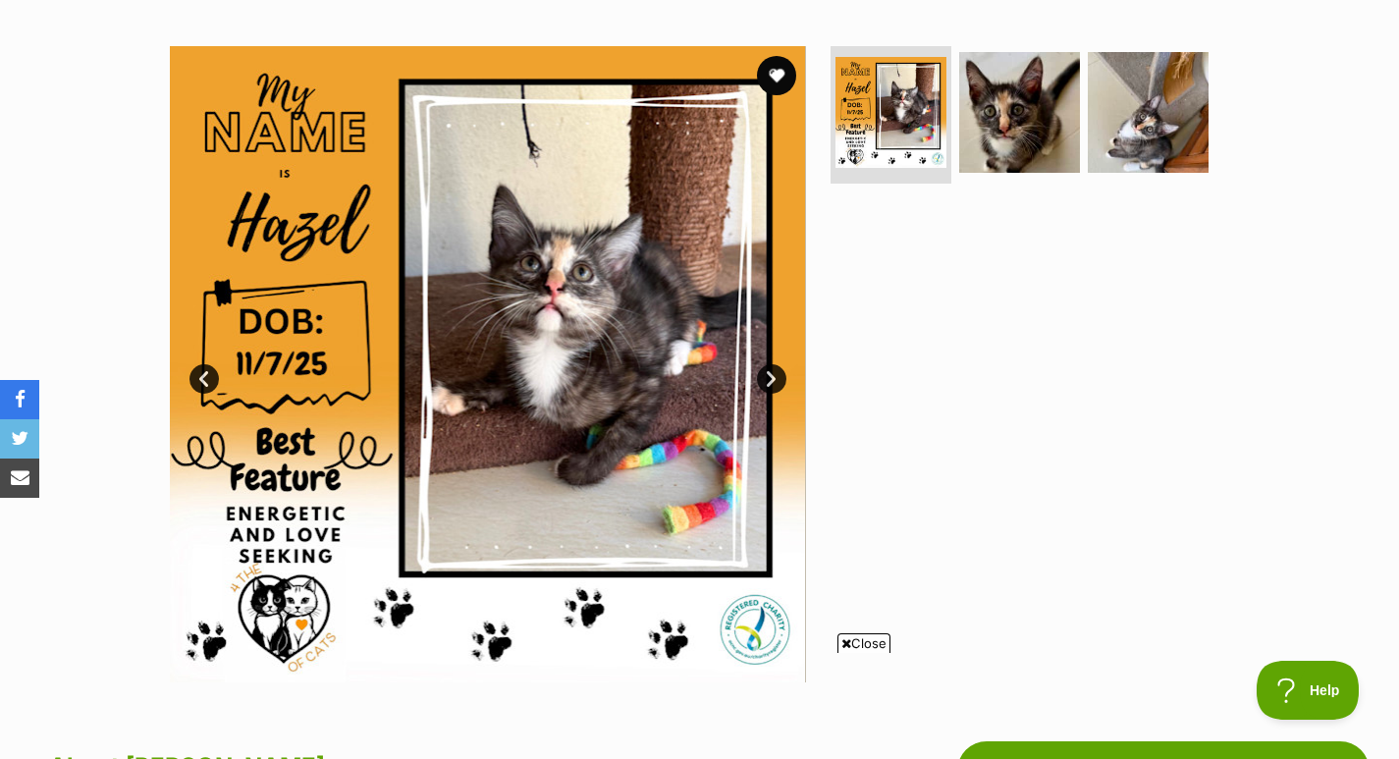
scroll to position [360, 0]
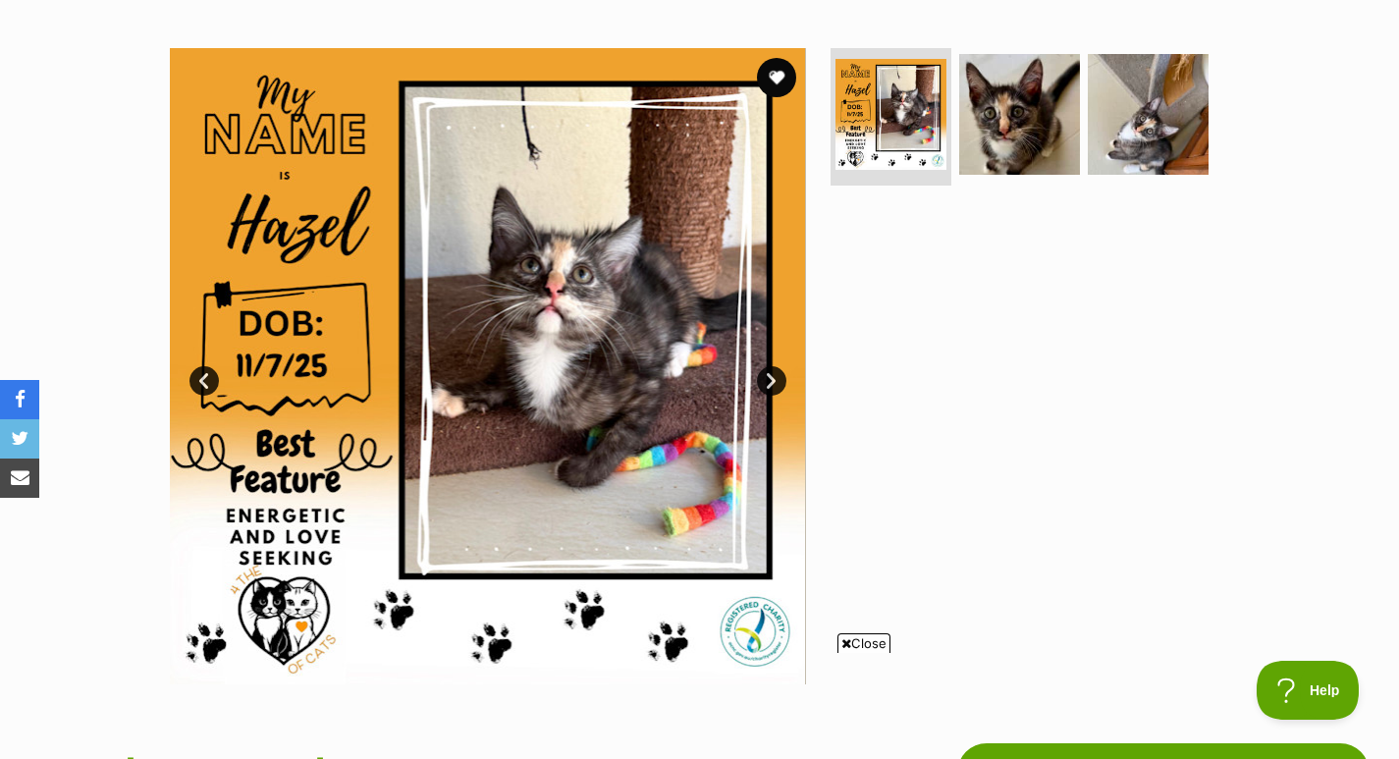
click at [1008, 126] on img at bounding box center [1019, 114] width 121 height 121
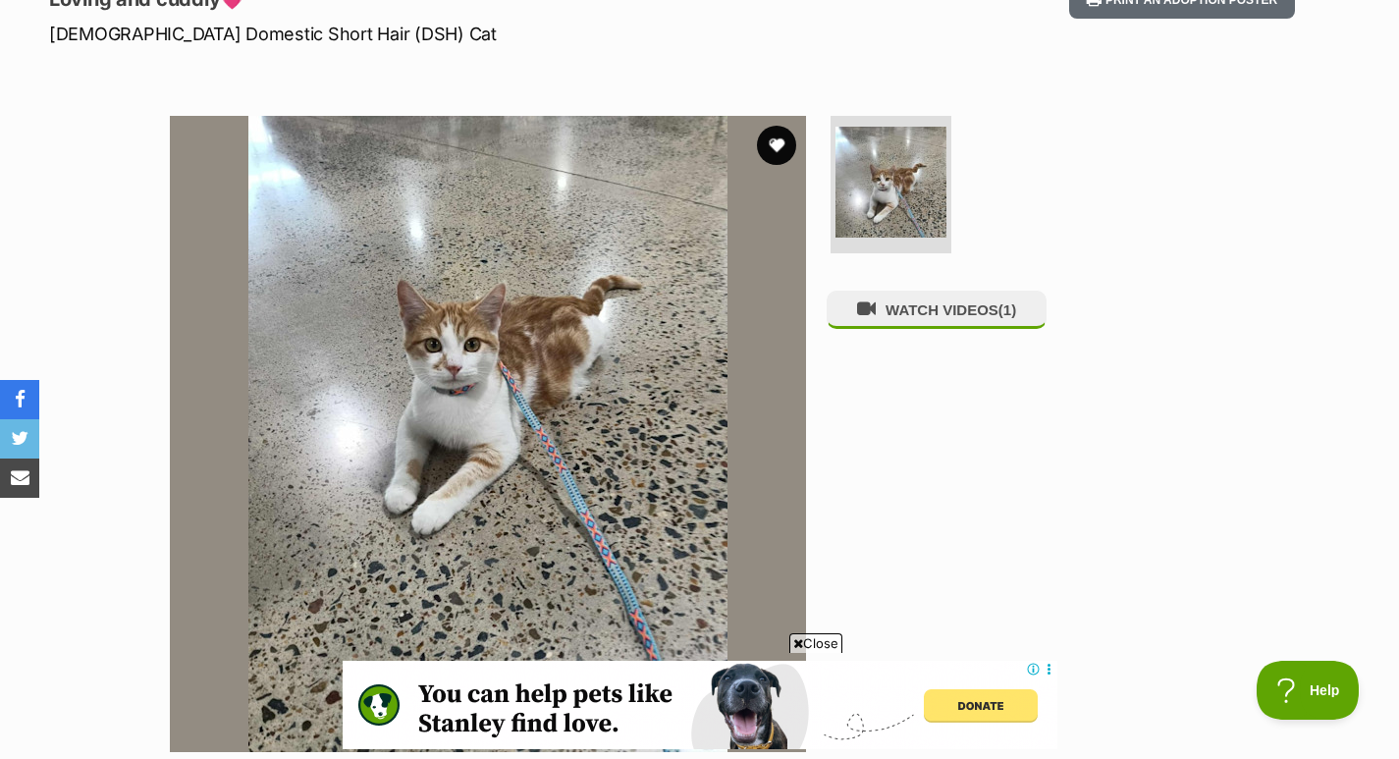
scroll to position [291, 0]
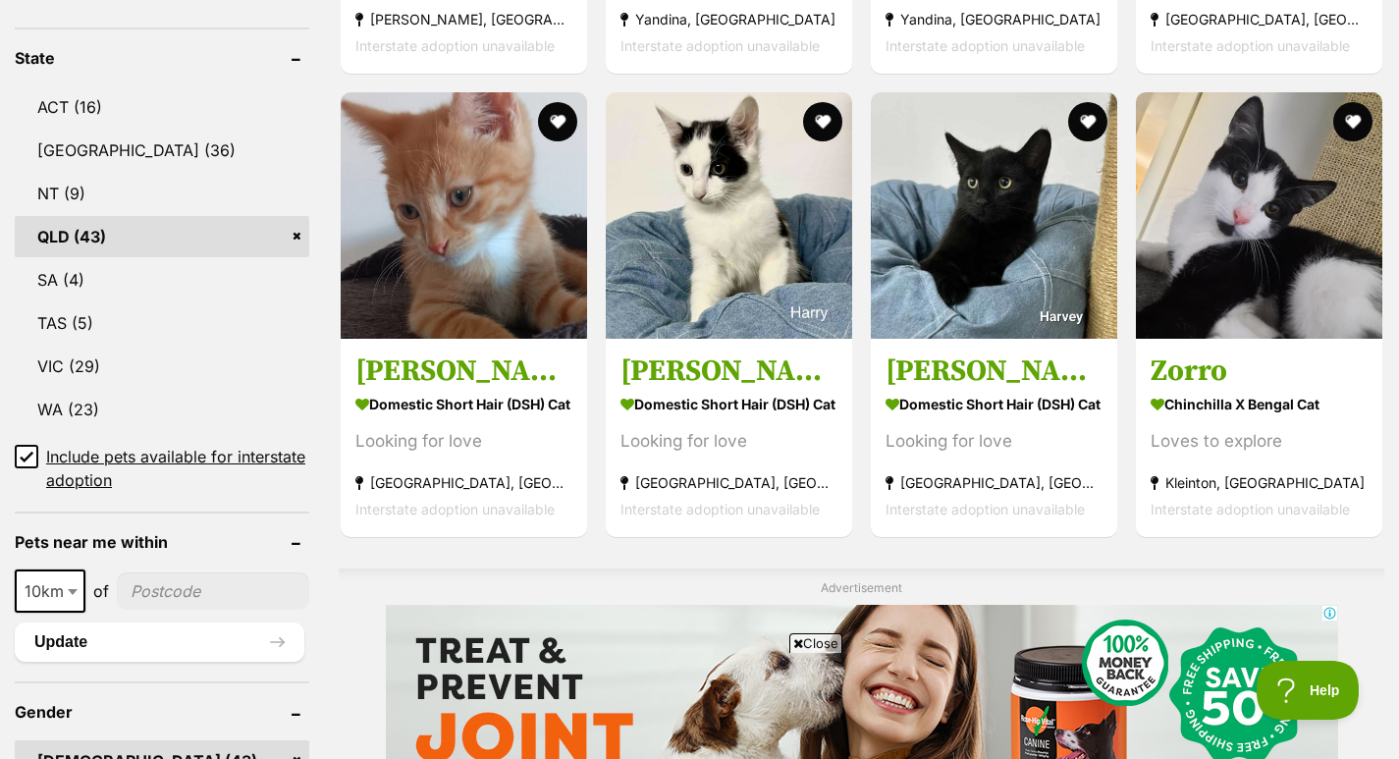
scroll to position [1075, 0]
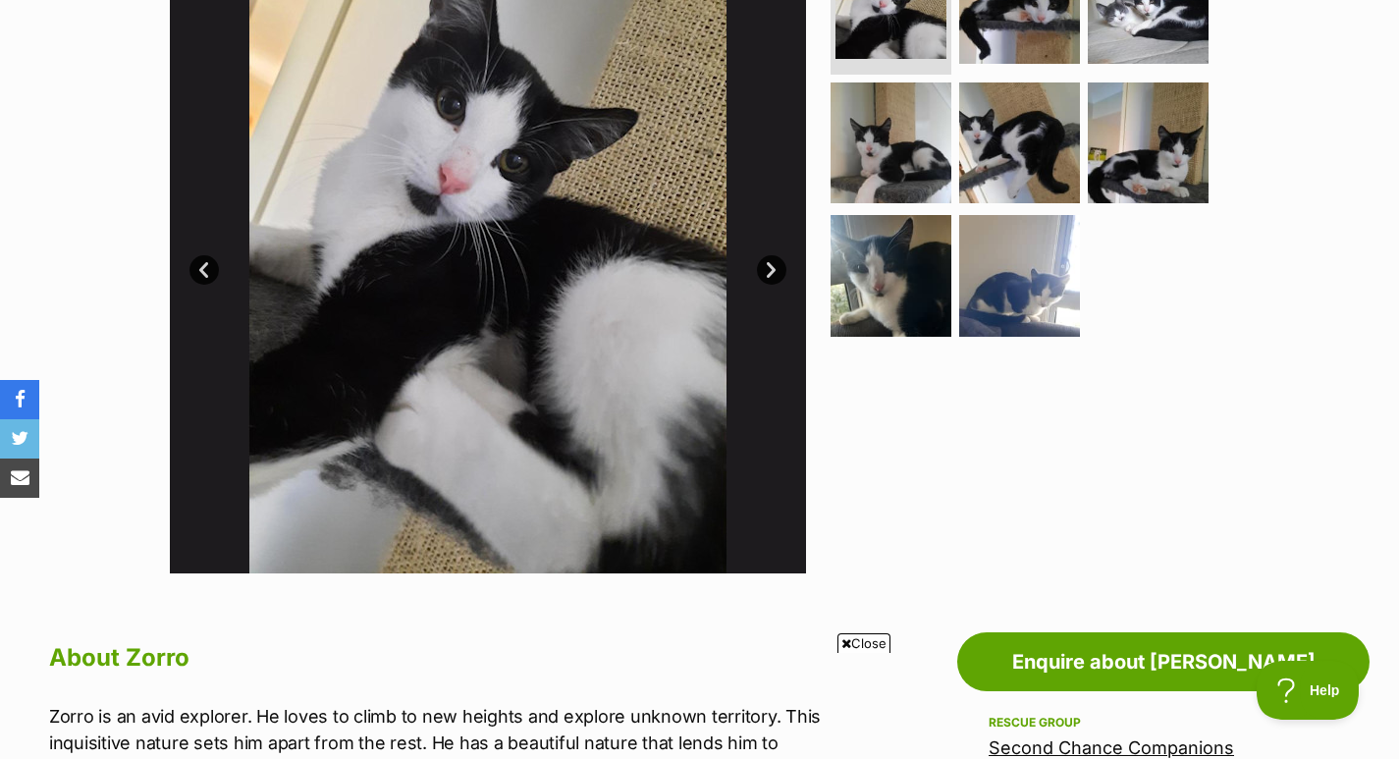
scroll to position [444, 0]
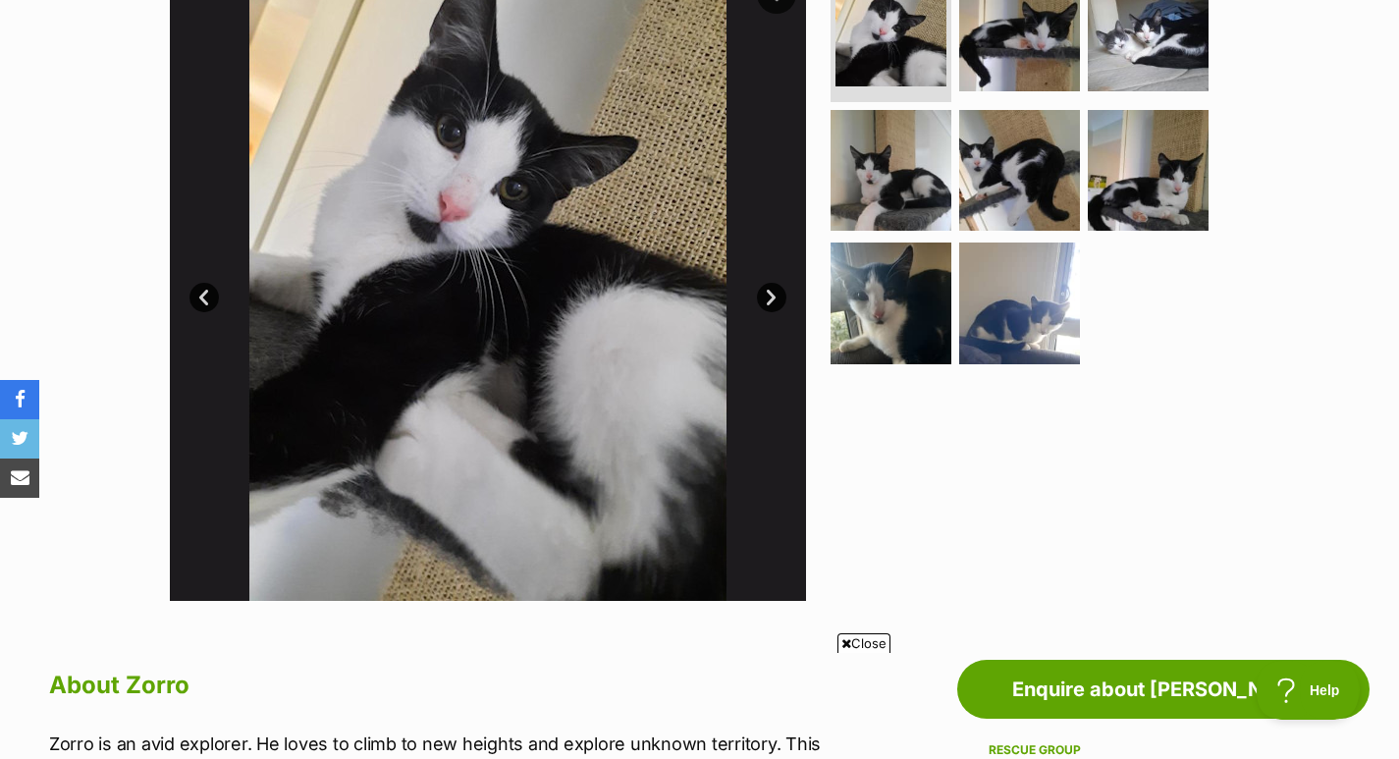
drag, startPoint x: 1411, startPoint y: 71, endPoint x: 1400, endPoint y: 163, distance: 93.0
click at [974, 170] on img at bounding box center [1019, 170] width 121 height 121
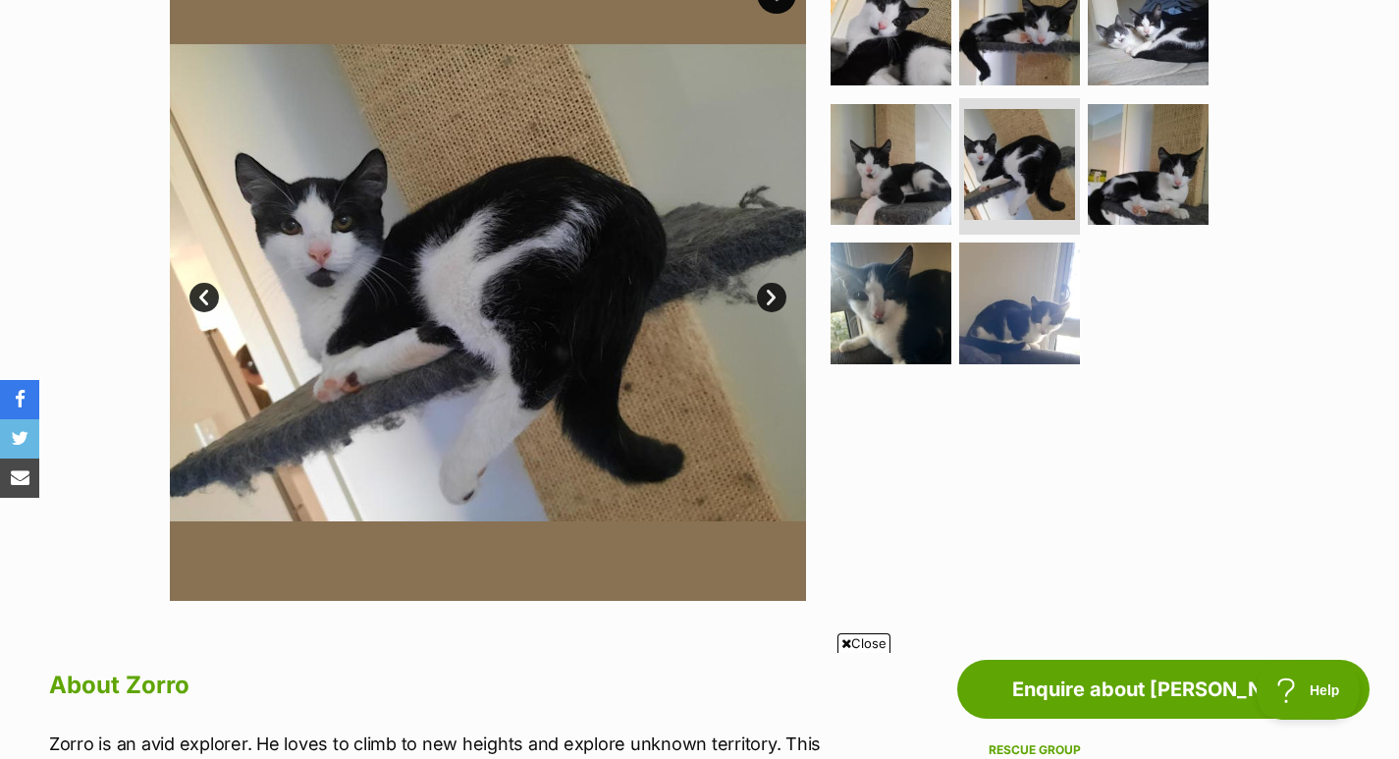
click at [1147, 173] on img at bounding box center [1147, 164] width 121 height 121
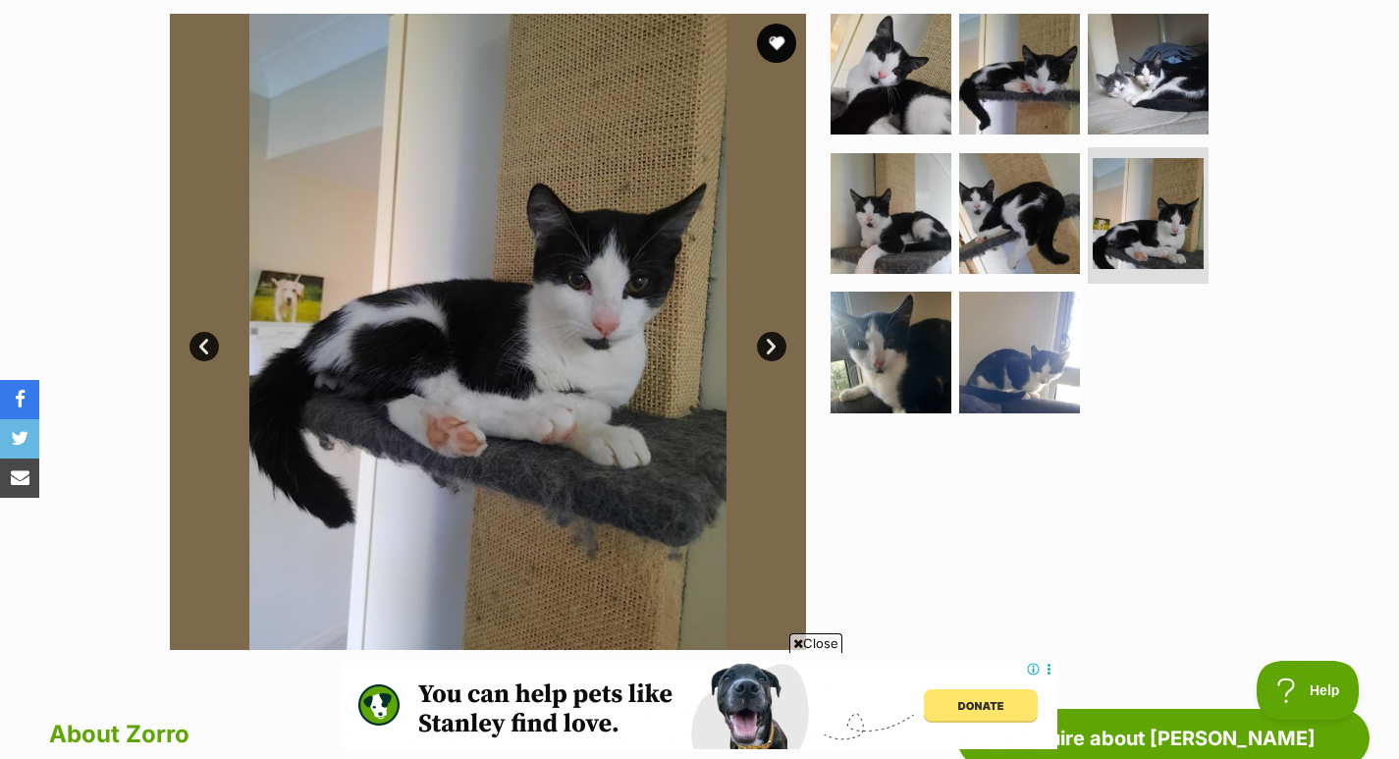
scroll to position [394, 0]
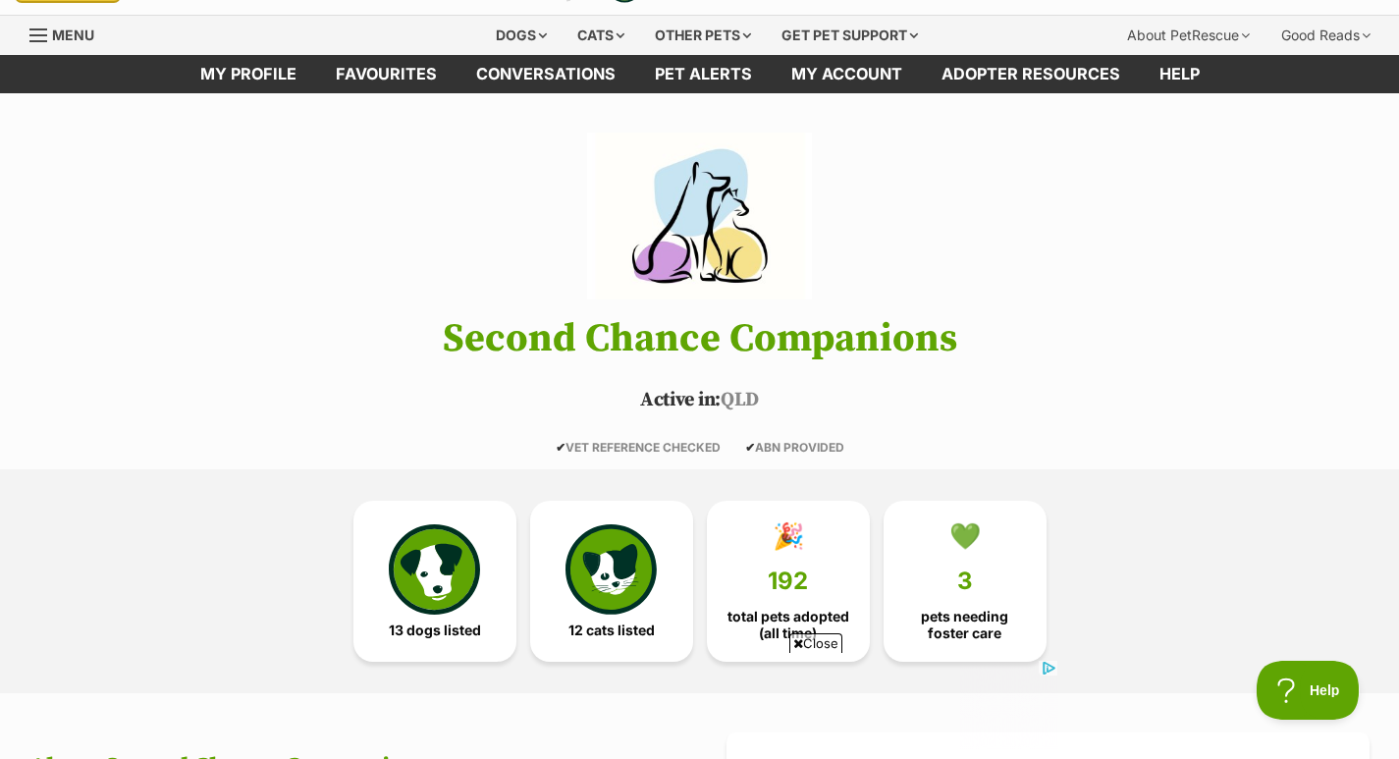
scroll to position [111, 0]
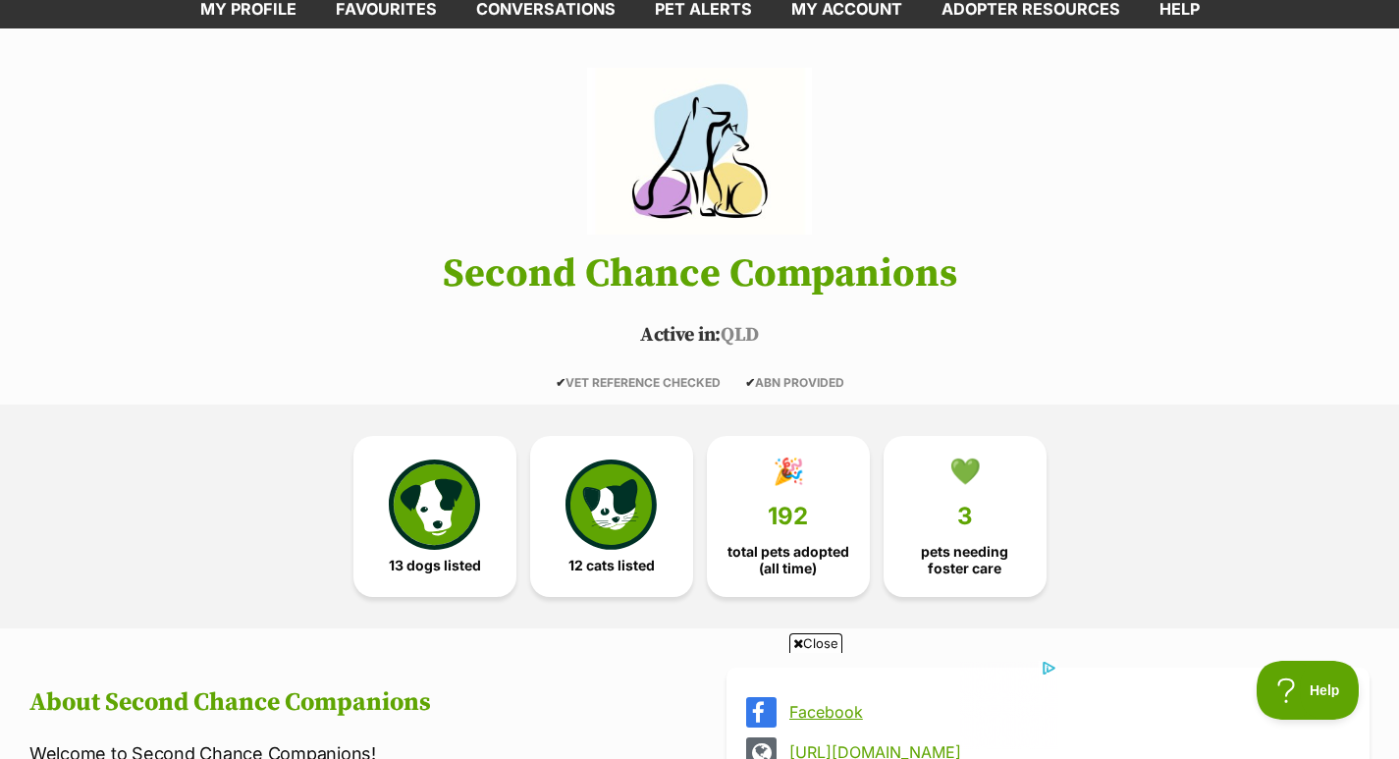
click at [633, 492] on img at bounding box center [610, 504] width 90 height 90
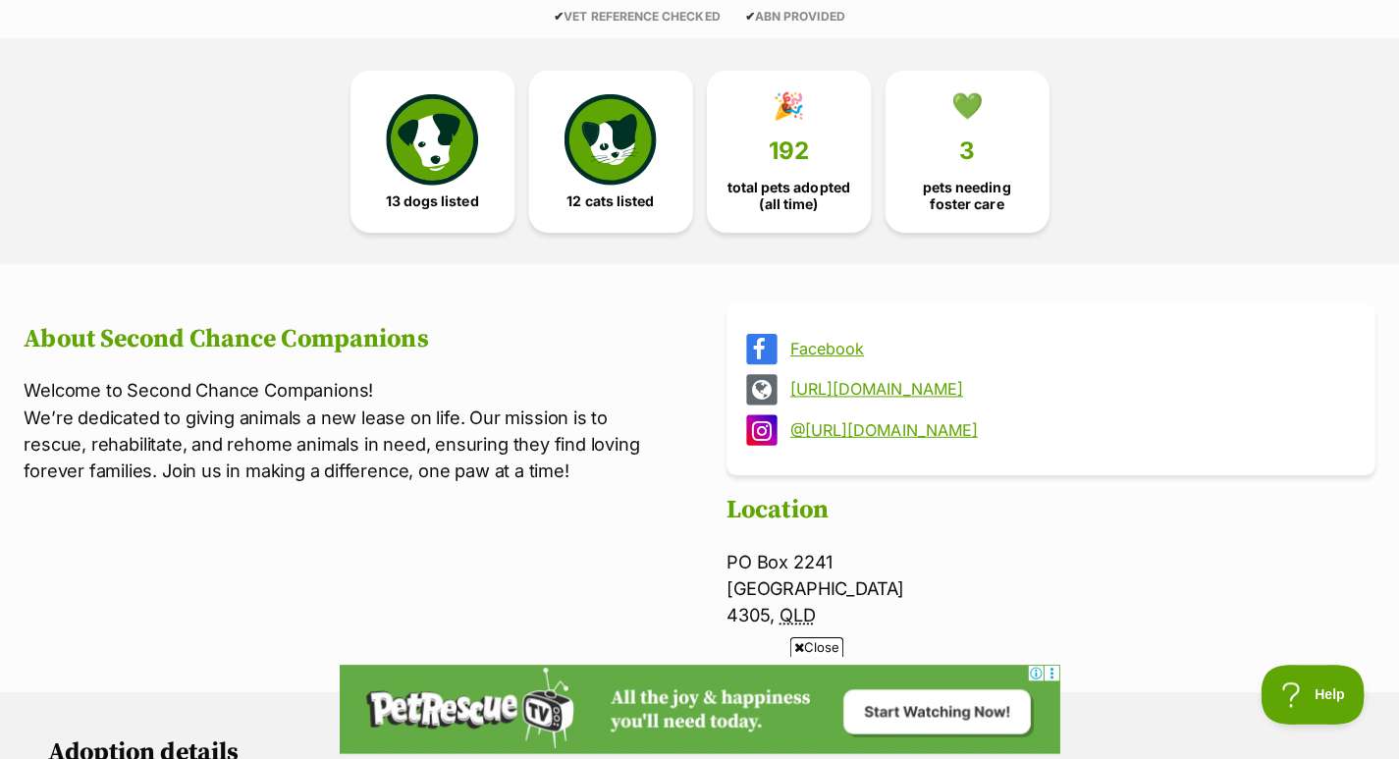
click at [620, 143] on img at bounding box center [610, 140] width 90 height 90
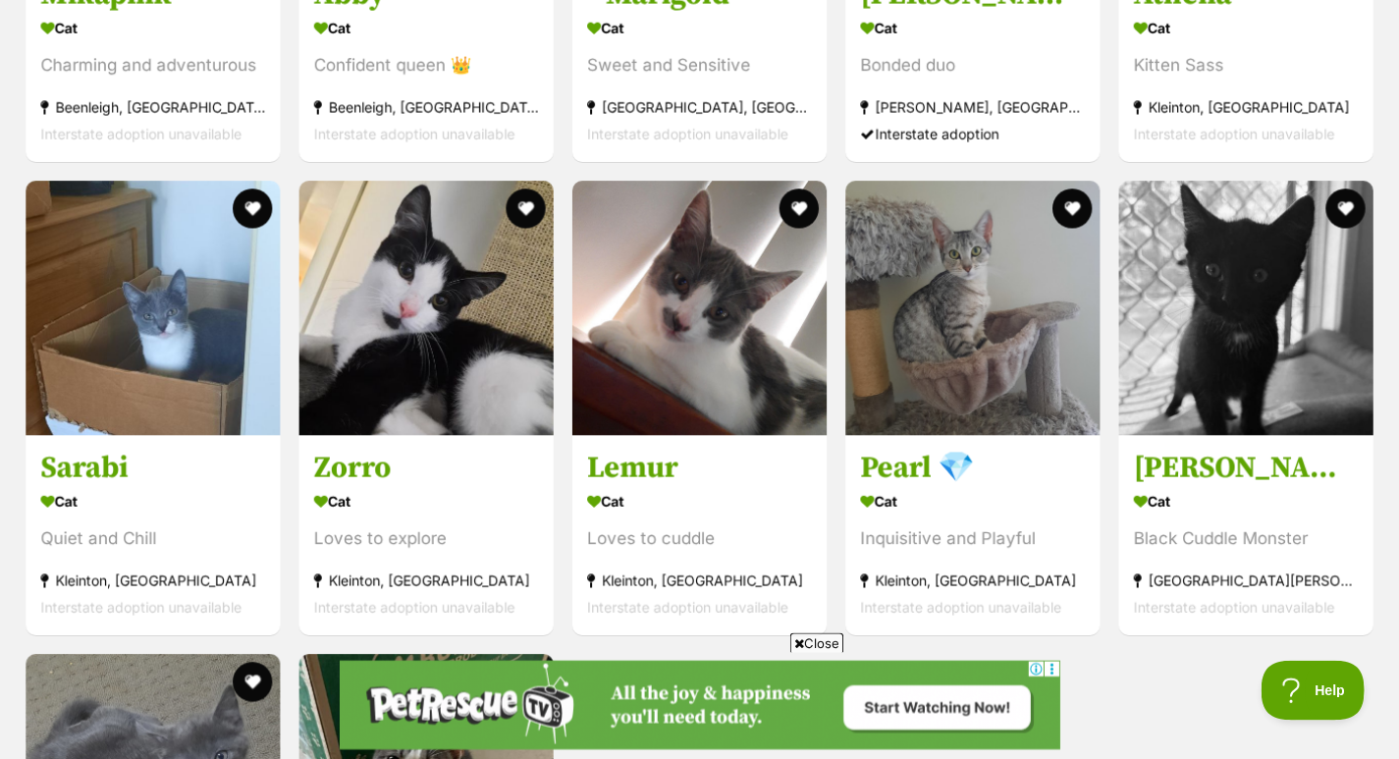
scroll to position [2278, 0]
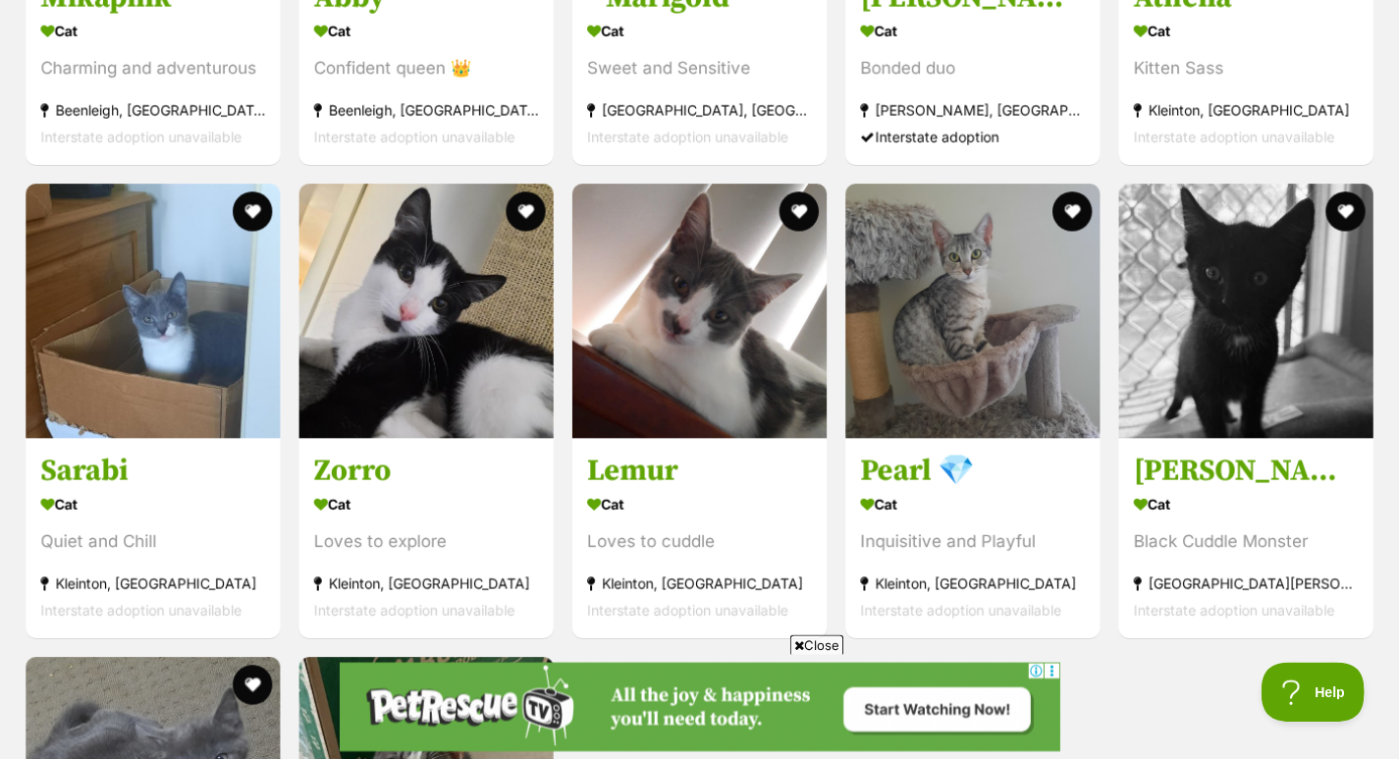
click at [1274, 316] on img at bounding box center [1241, 312] width 252 height 252
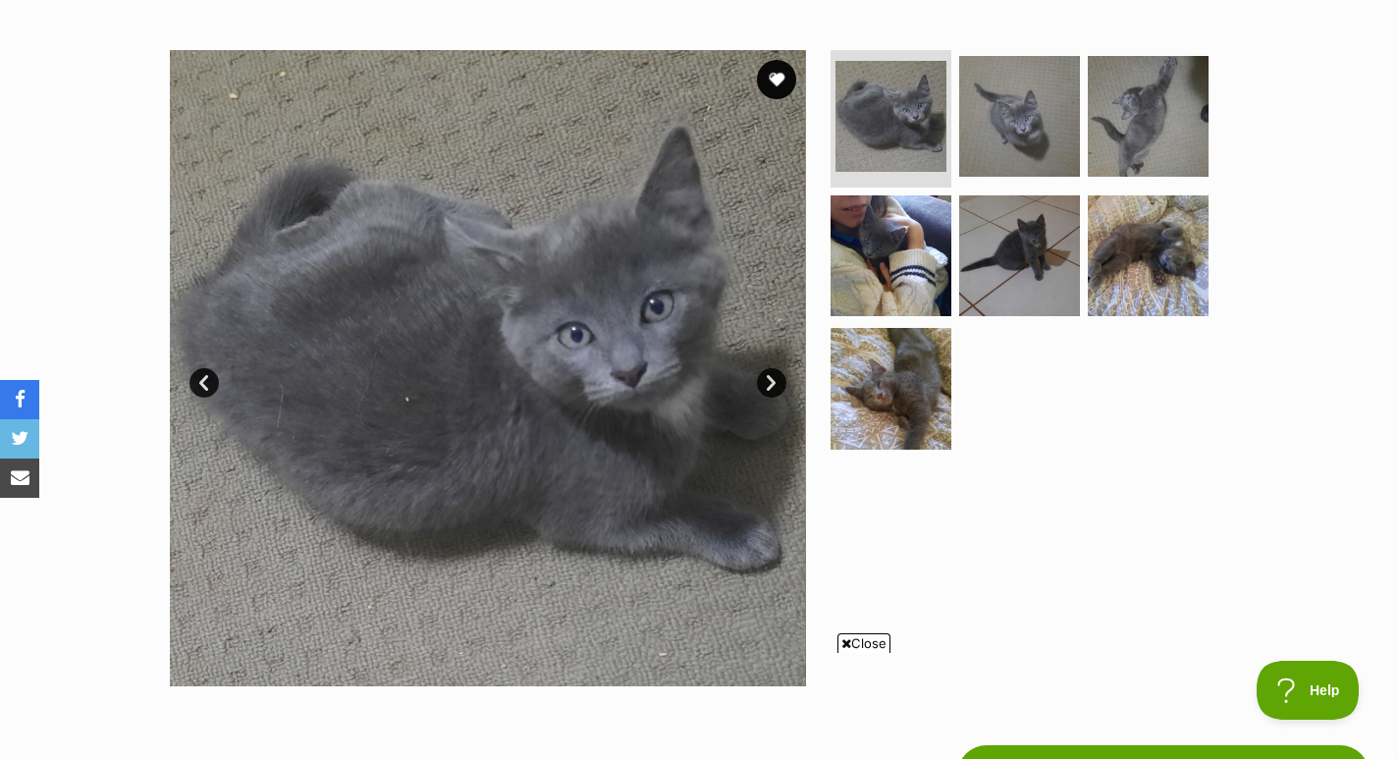
click at [1193, 279] on img at bounding box center [1147, 255] width 121 height 121
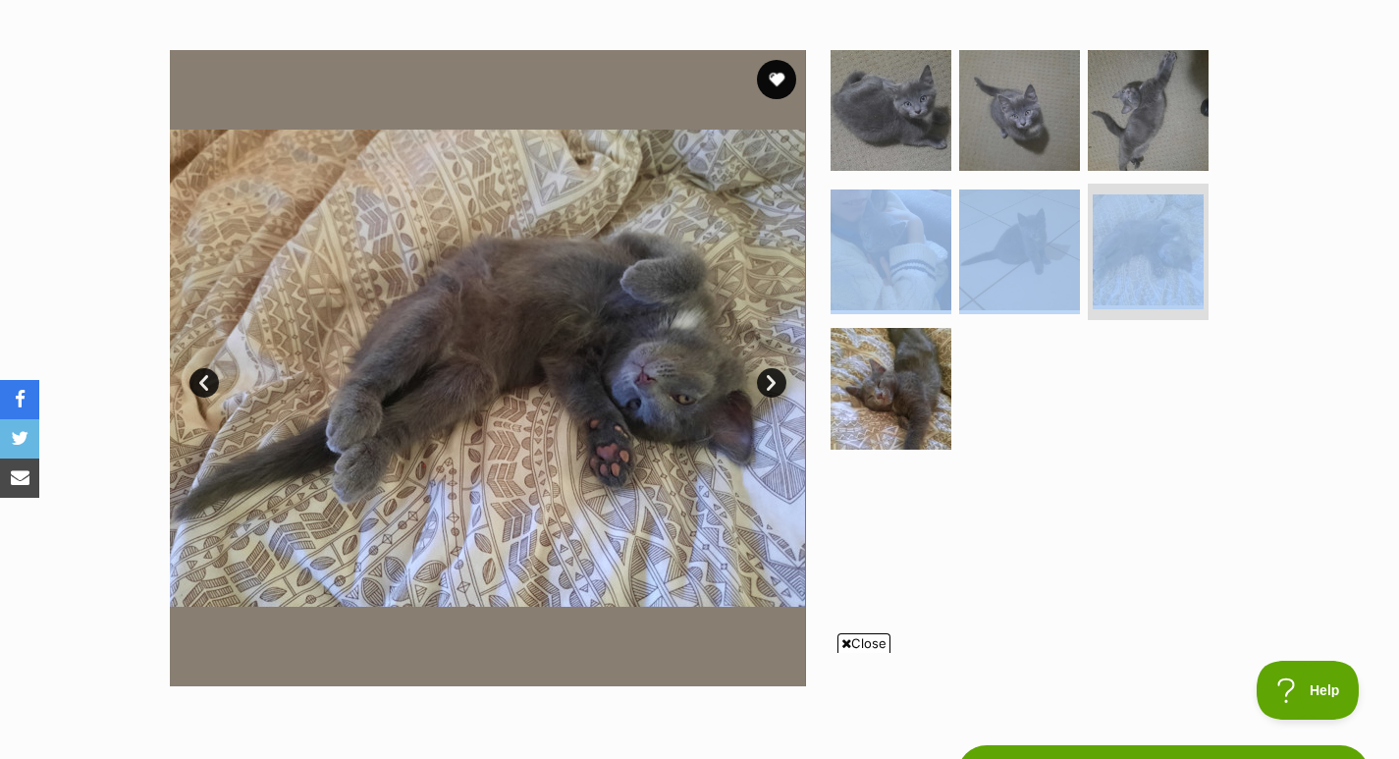
drag, startPoint x: 1397, startPoint y: 143, endPoint x: 1402, endPoint y: 201, distance: 58.1
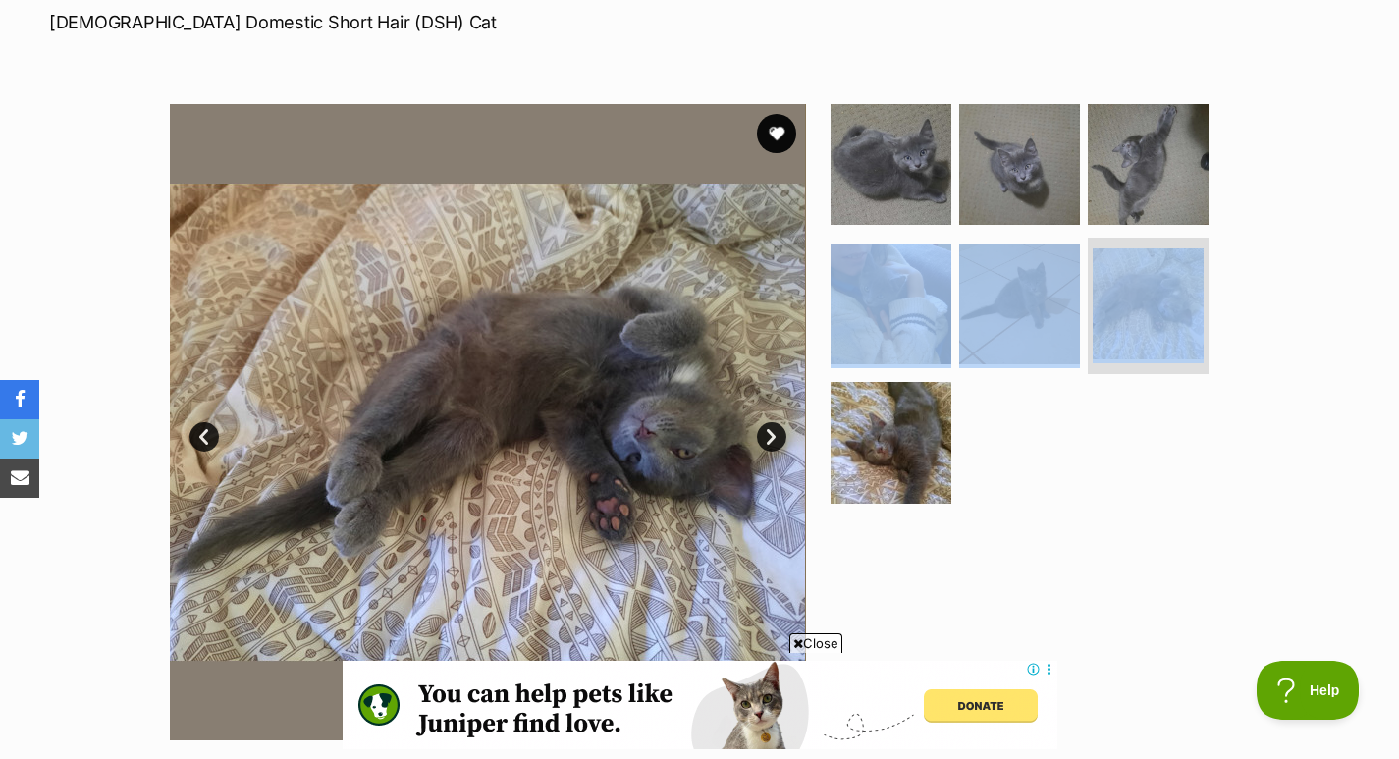
scroll to position [238, 0]
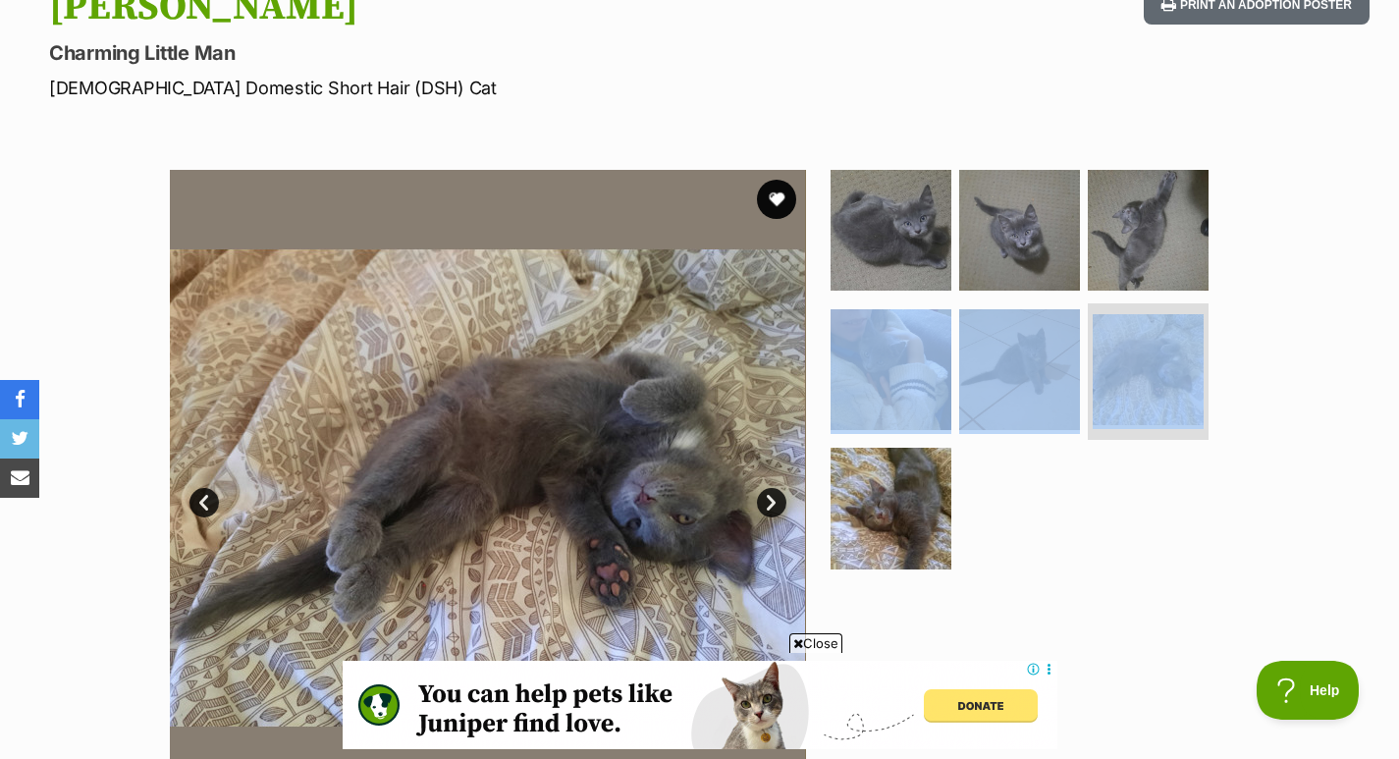
click at [1002, 209] on img at bounding box center [1019, 230] width 121 height 121
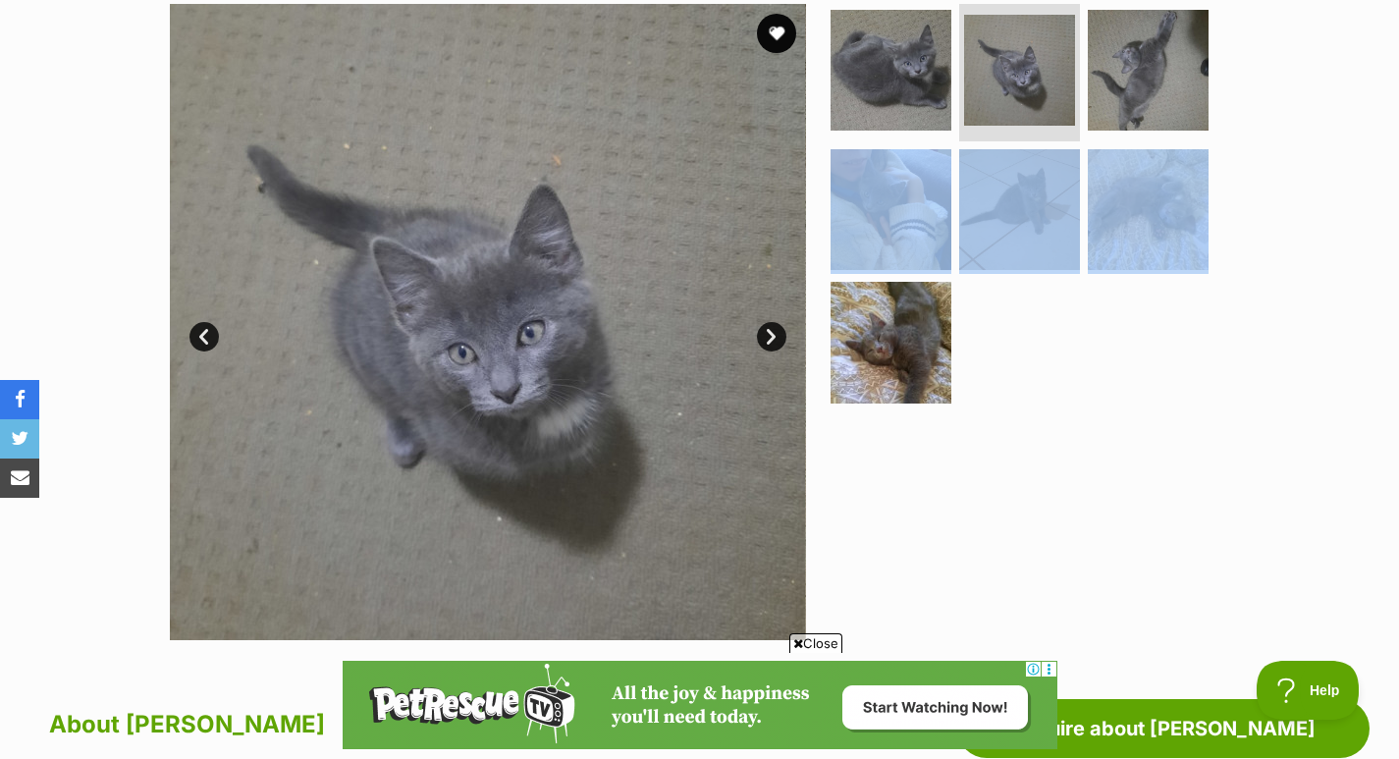
scroll to position [0, 0]
click at [1065, 386] on ul at bounding box center [1027, 209] width 402 height 411
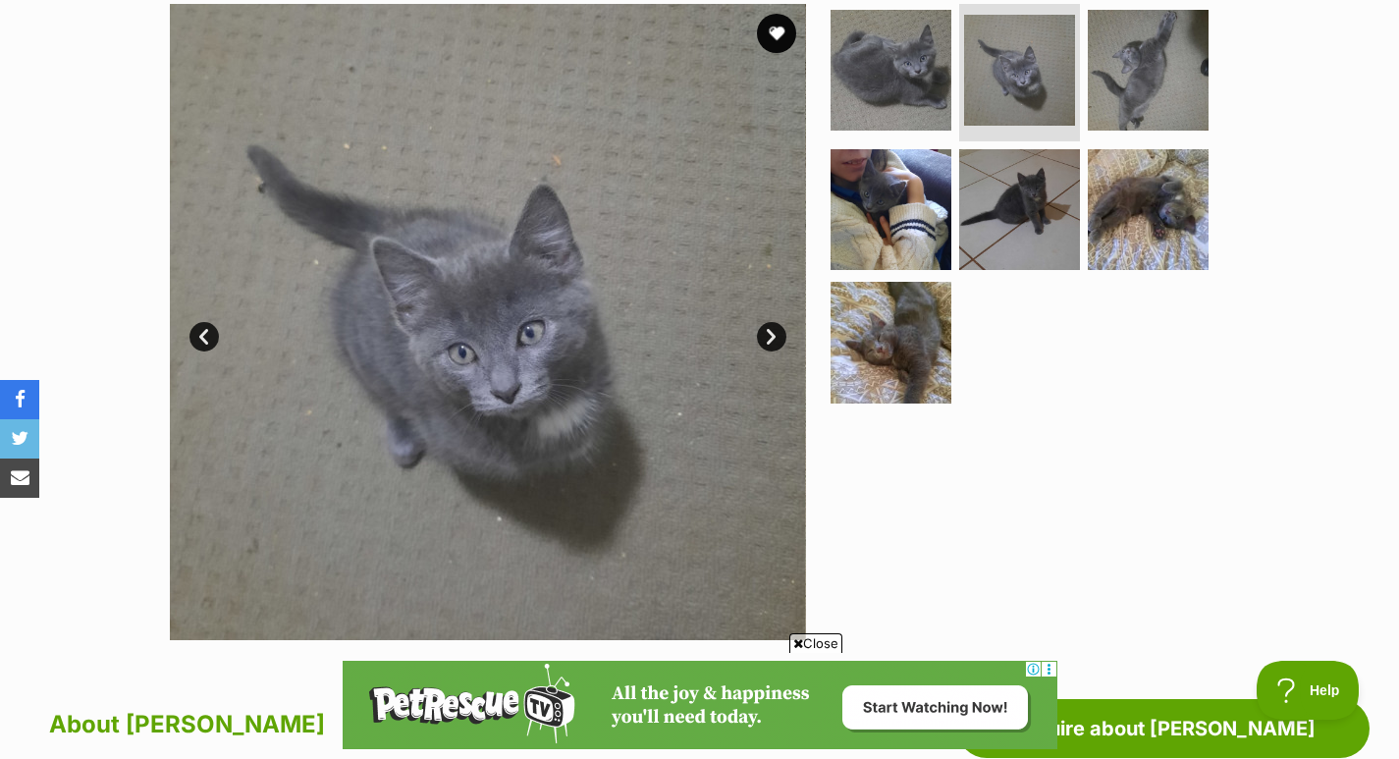
click at [1134, 208] on img at bounding box center [1147, 209] width 121 height 121
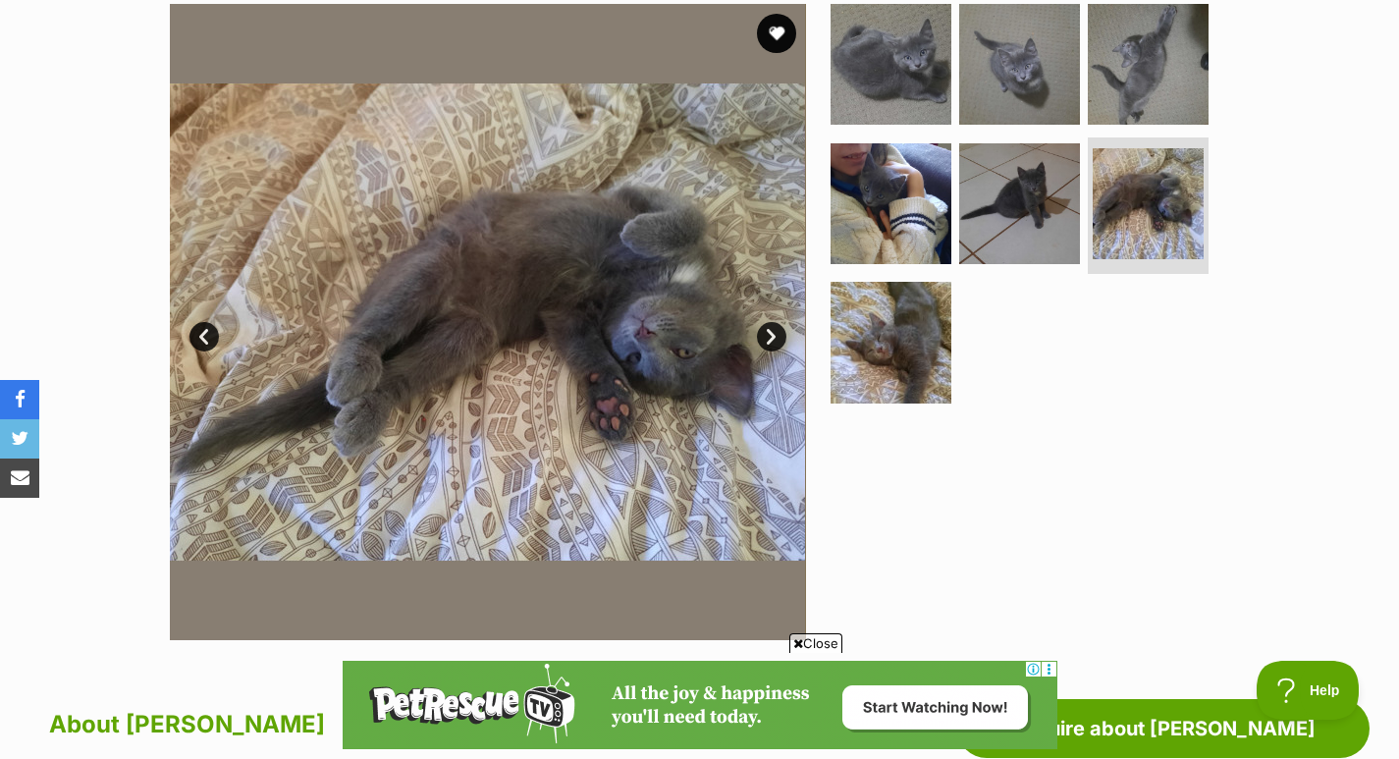
click at [1007, 78] on img at bounding box center [1019, 64] width 121 height 121
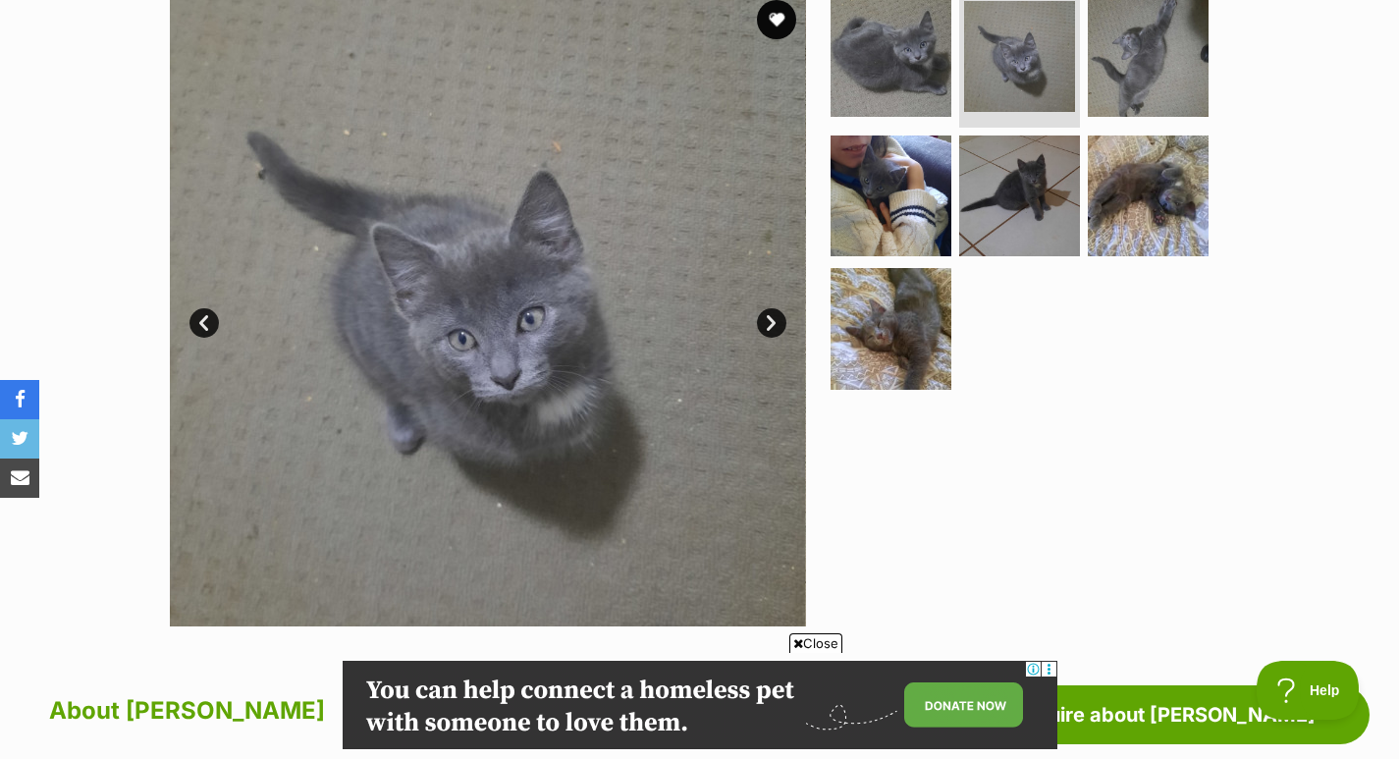
scroll to position [411, 0]
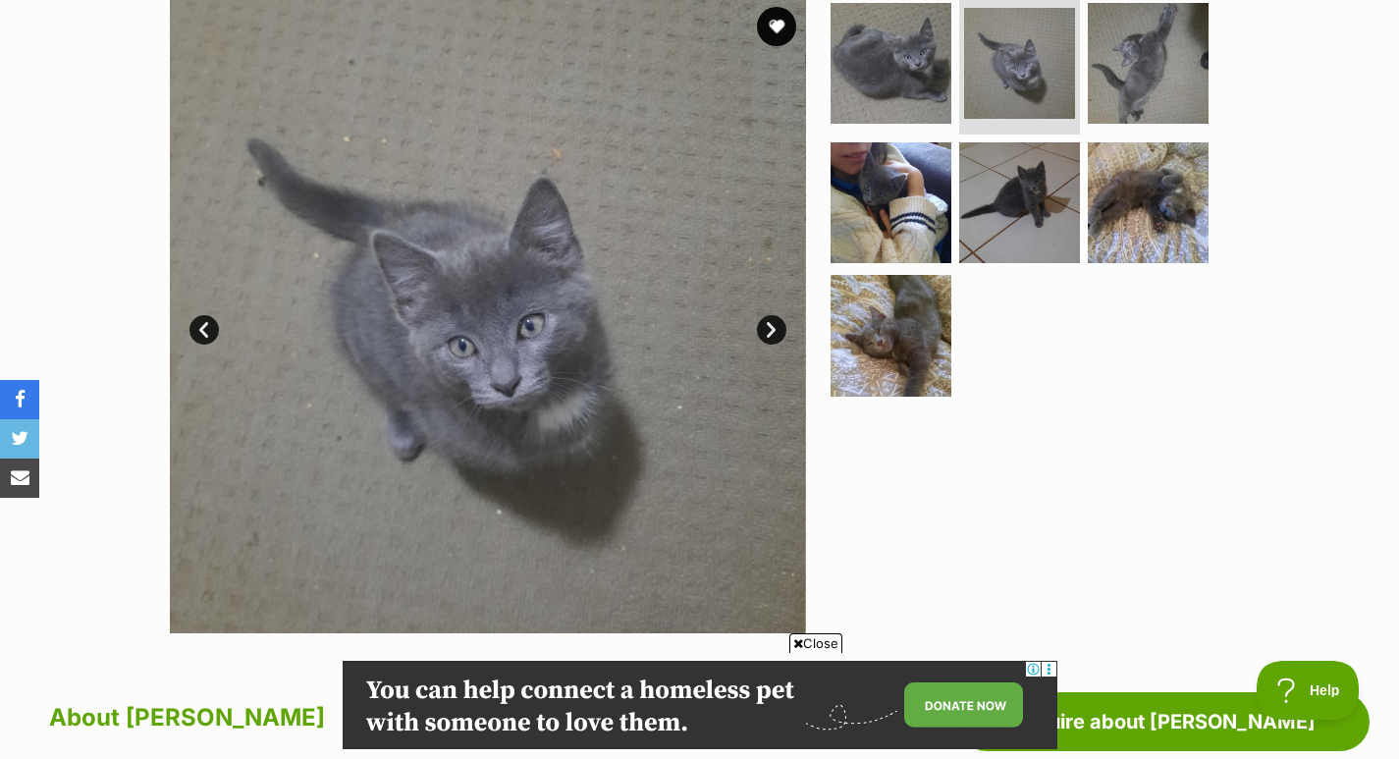
click at [890, 218] on img at bounding box center [890, 202] width 121 height 121
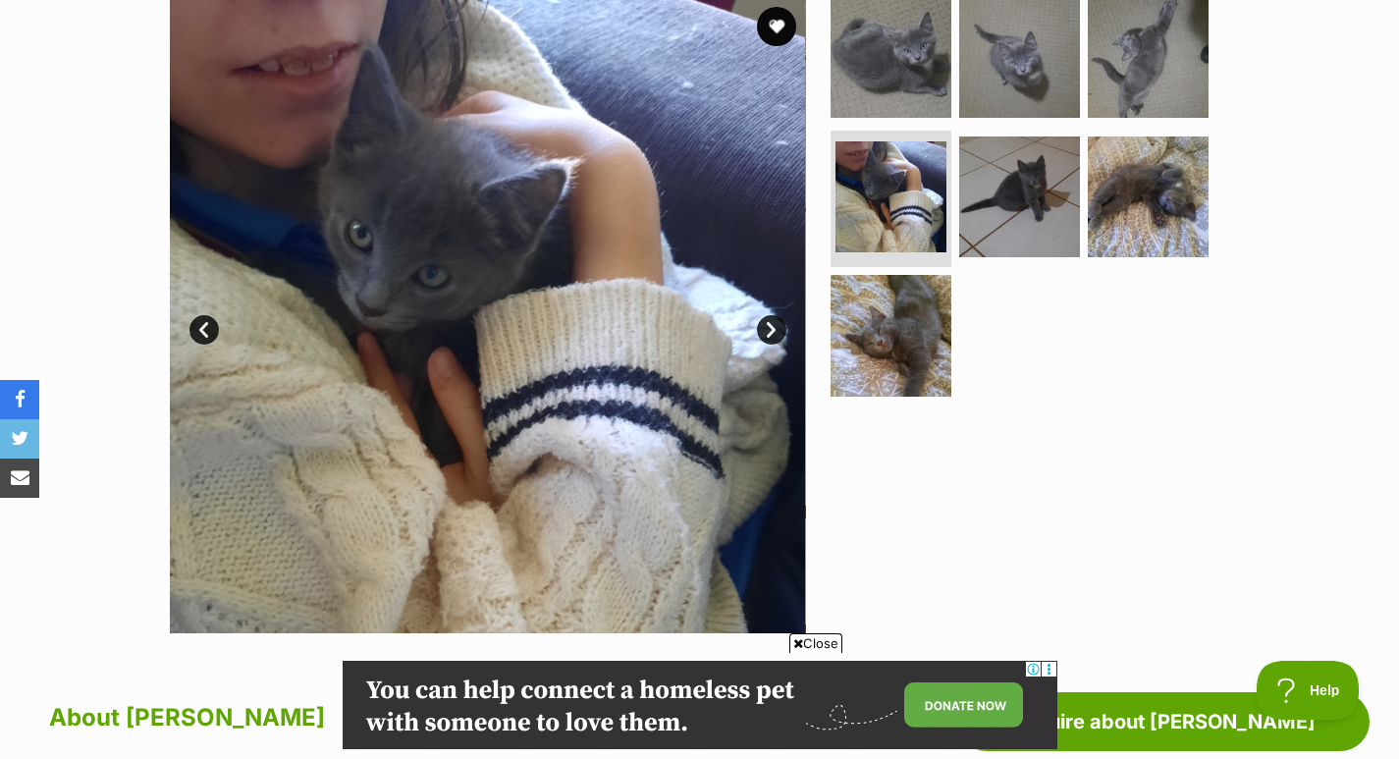
click at [887, 330] on img at bounding box center [890, 335] width 121 height 121
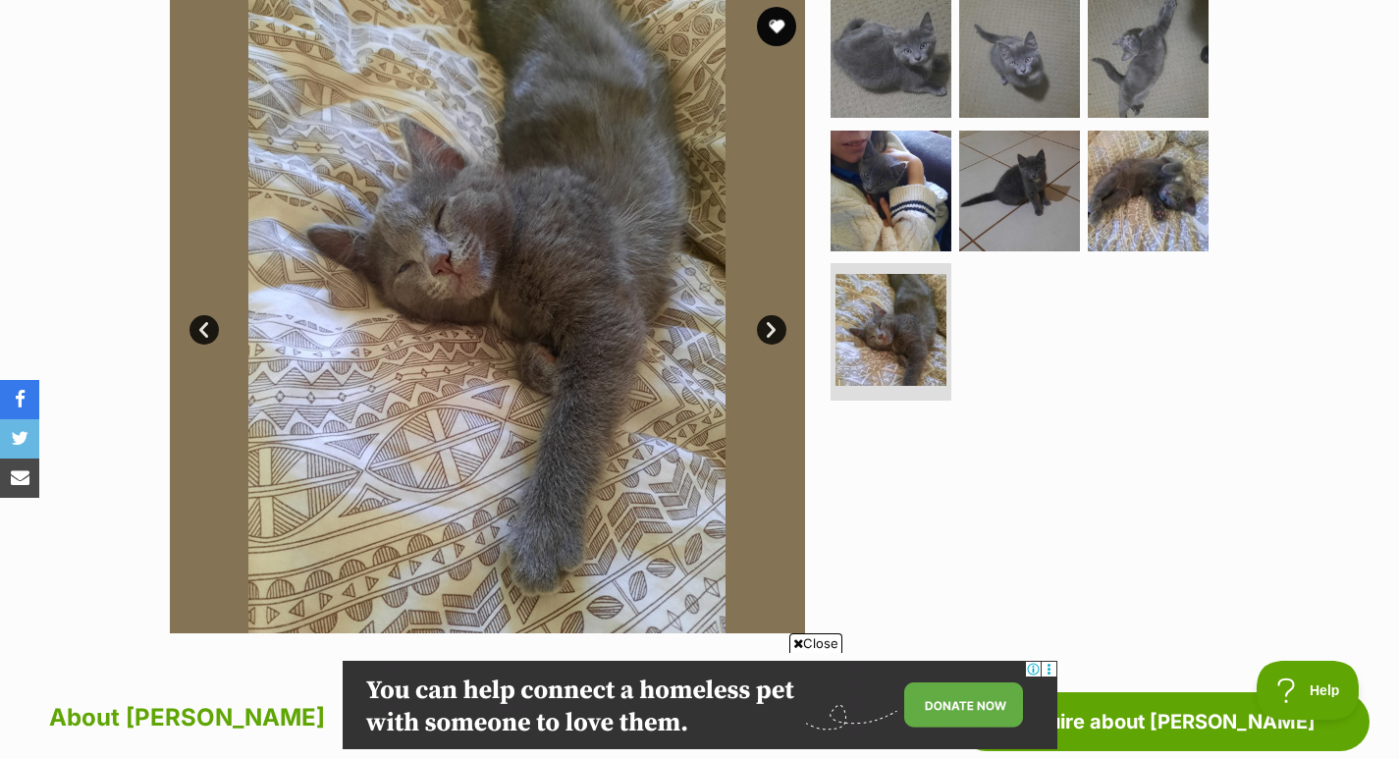
click at [1146, 192] on img at bounding box center [1147, 191] width 121 height 121
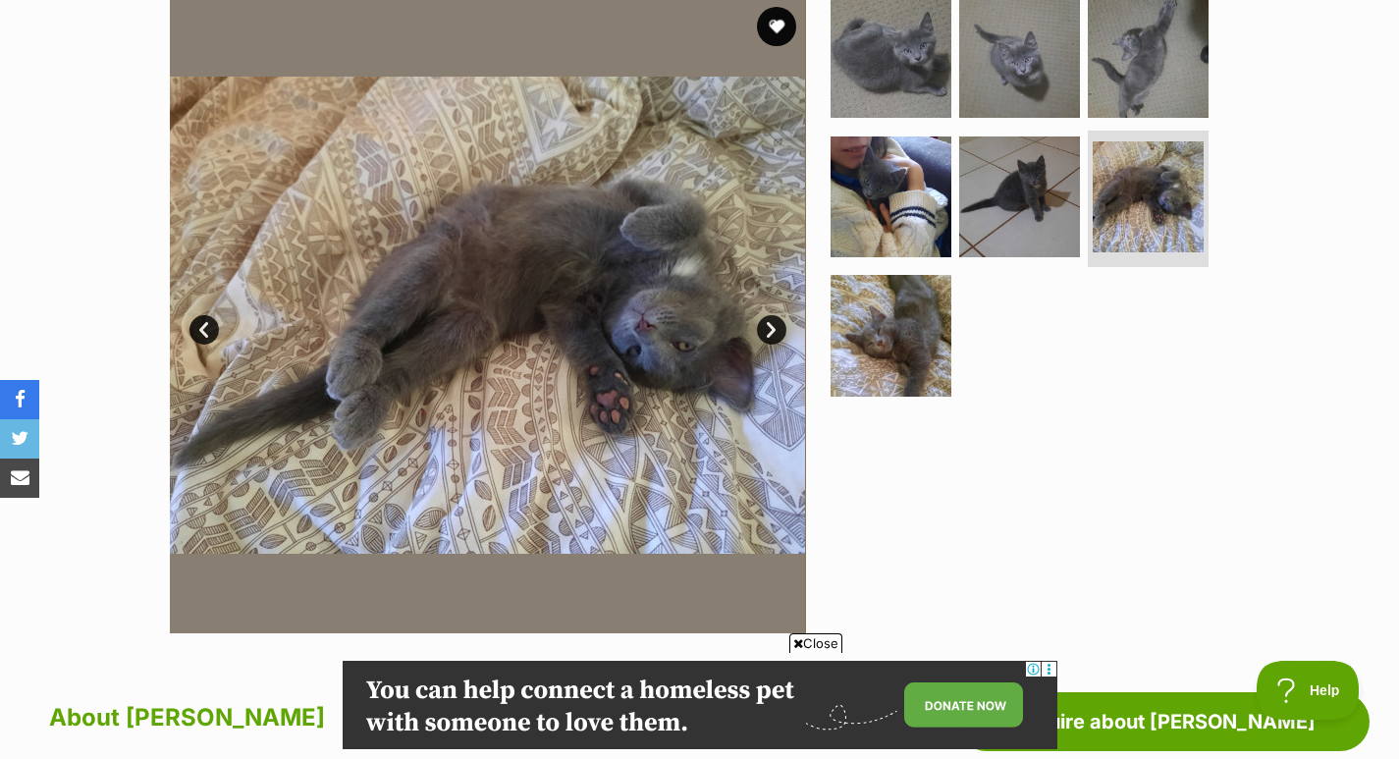
click at [1138, 75] on img at bounding box center [1147, 57] width 121 height 121
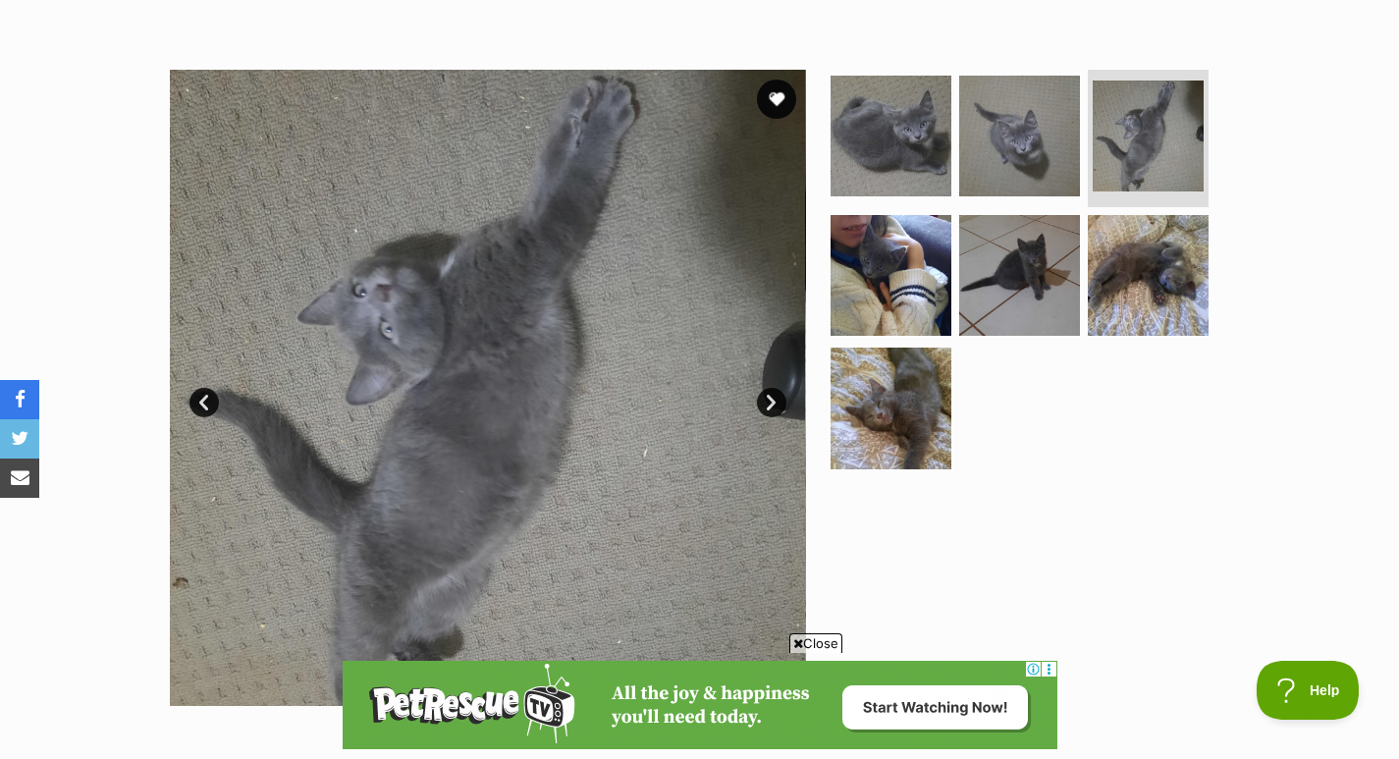
scroll to position [332, 0]
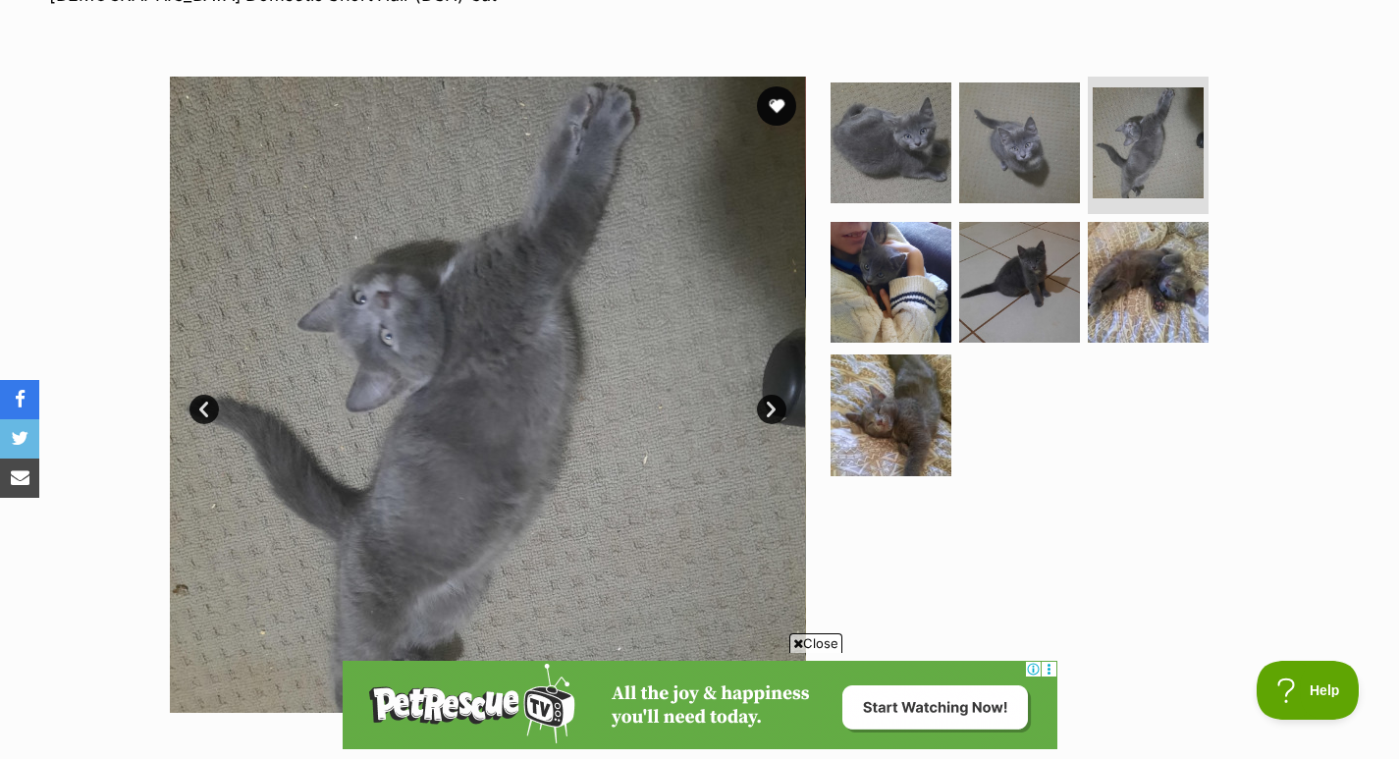
click at [1003, 271] on img at bounding box center [1019, 282] width 121 height 121
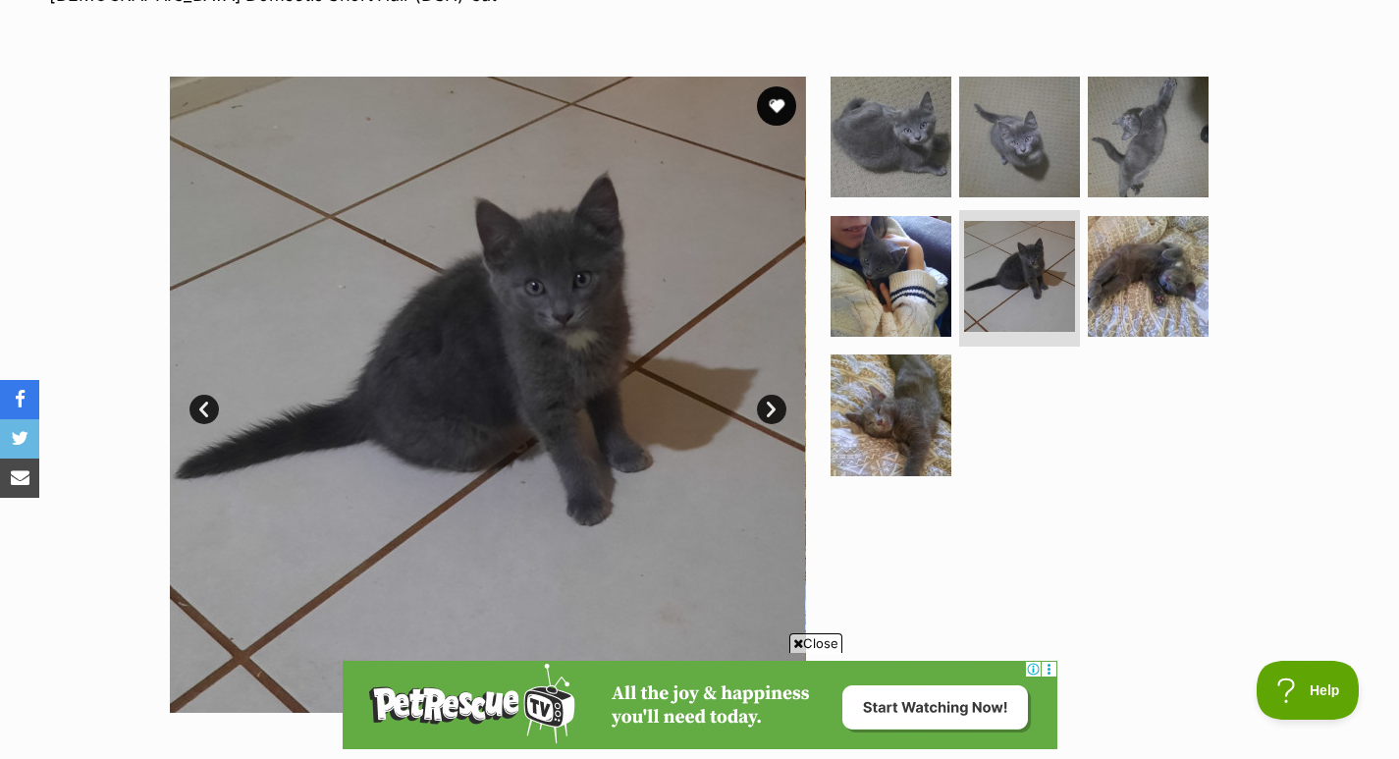
click at [1137, 266] on img at bounding box center [1147, 276] width 121 height 121
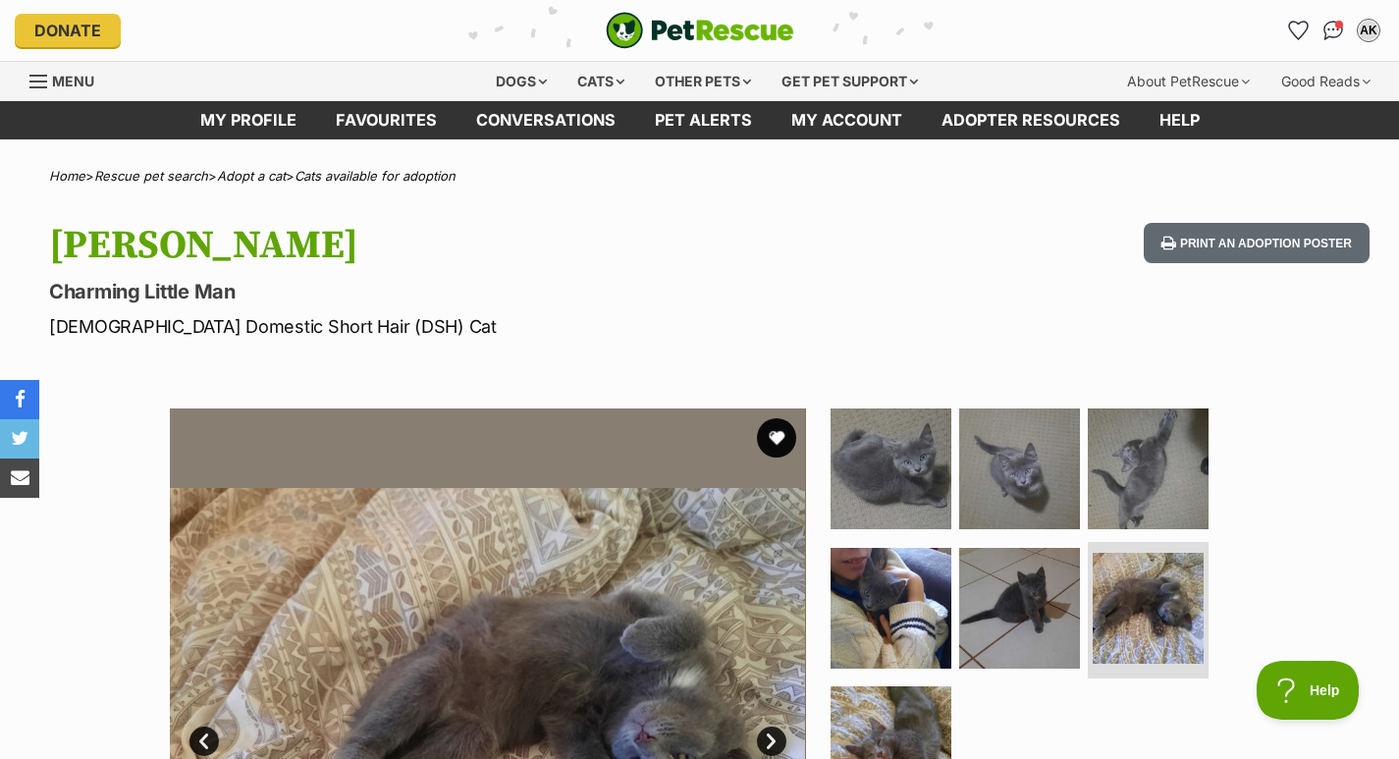
scroll to position [0, 0]
click at [1375, 29] on div "AK" at bounding box center [1368, 31] width 20 height 20
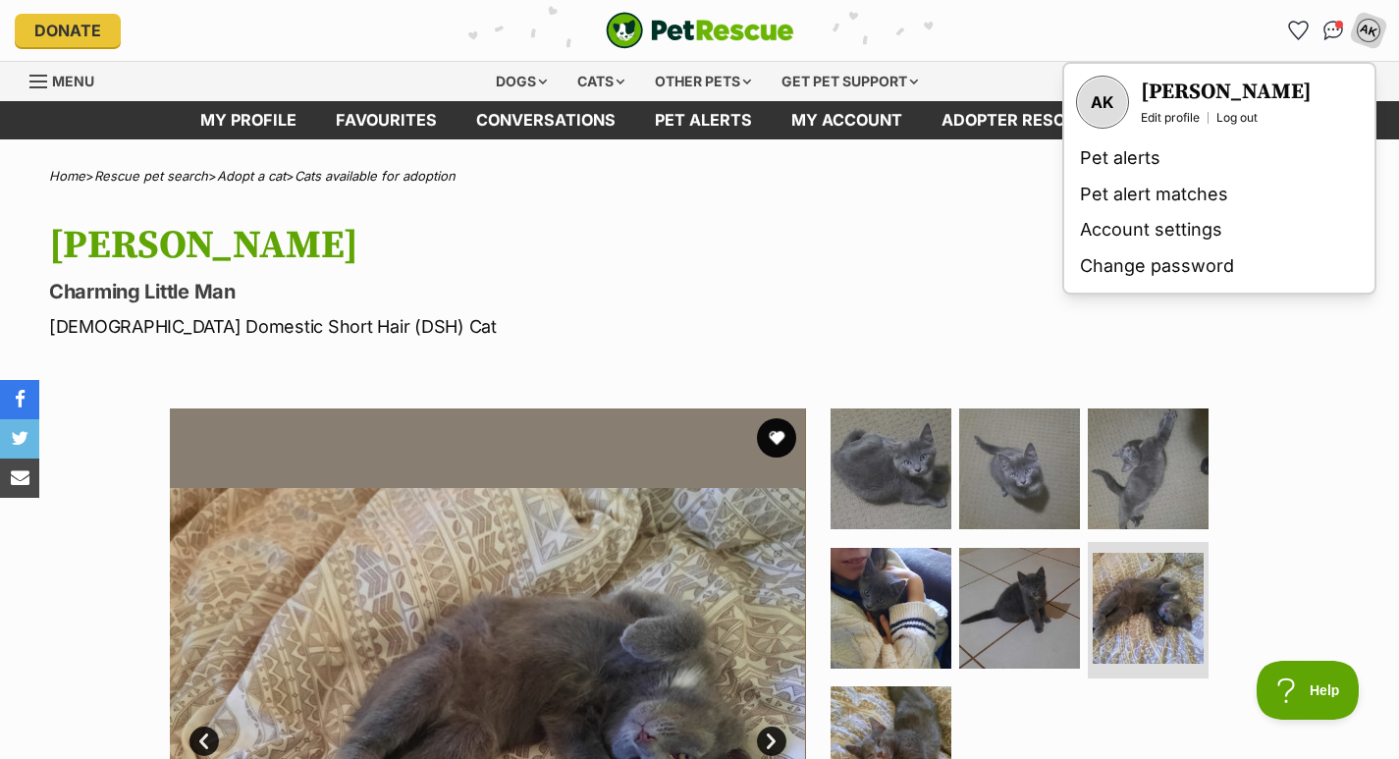
click at [82, 85] on span "Menu" at bounding box center [73, 81] width 42 height 17
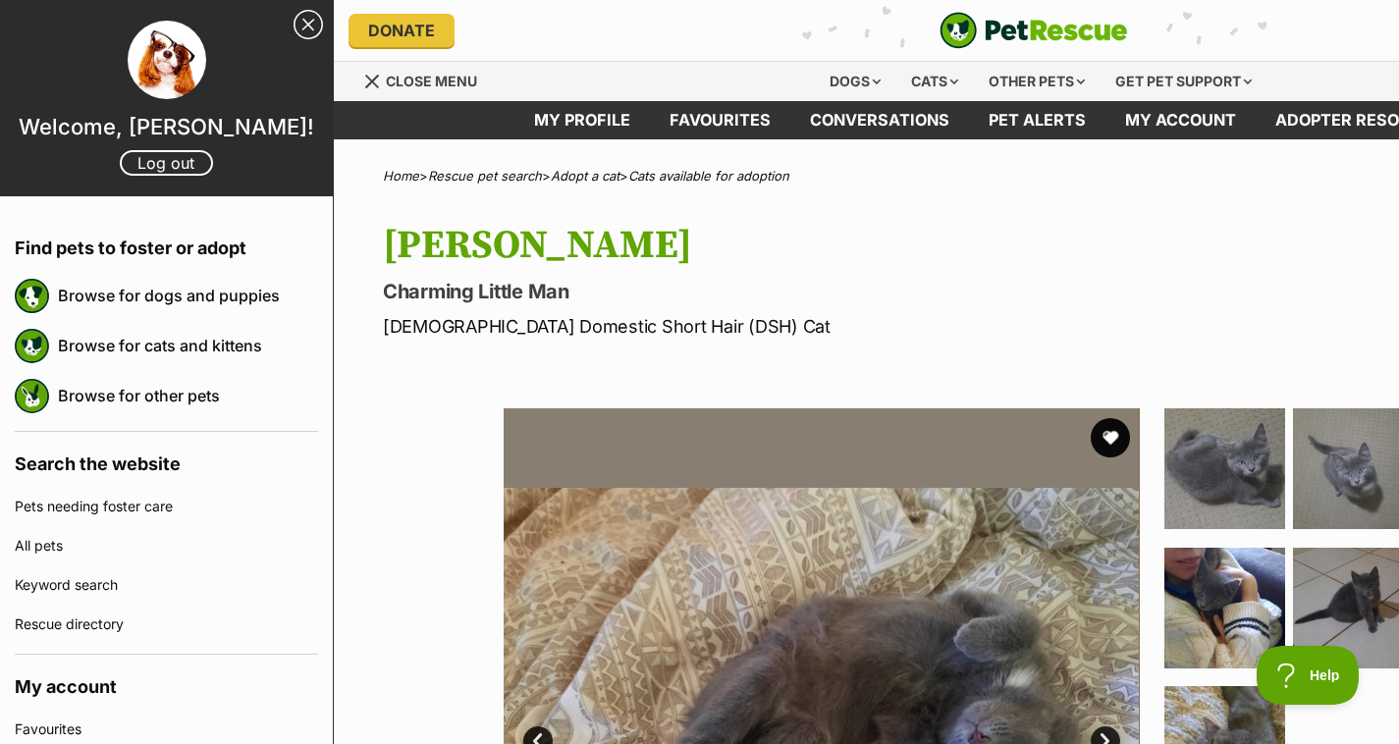
click at [250, 336] on link "Browse for cats and kittens" at bounding box center [188, 345] width 260 height 41
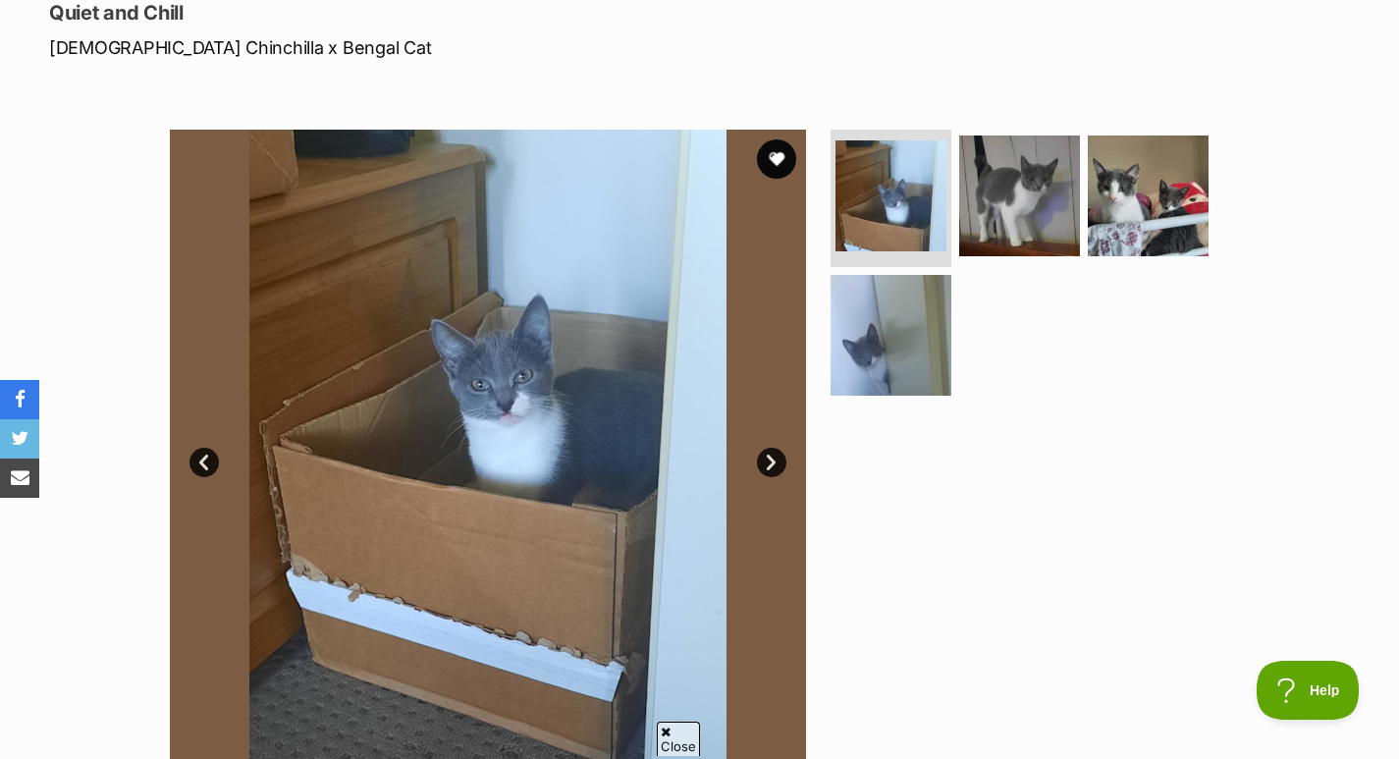
scroll to position [282, 0]
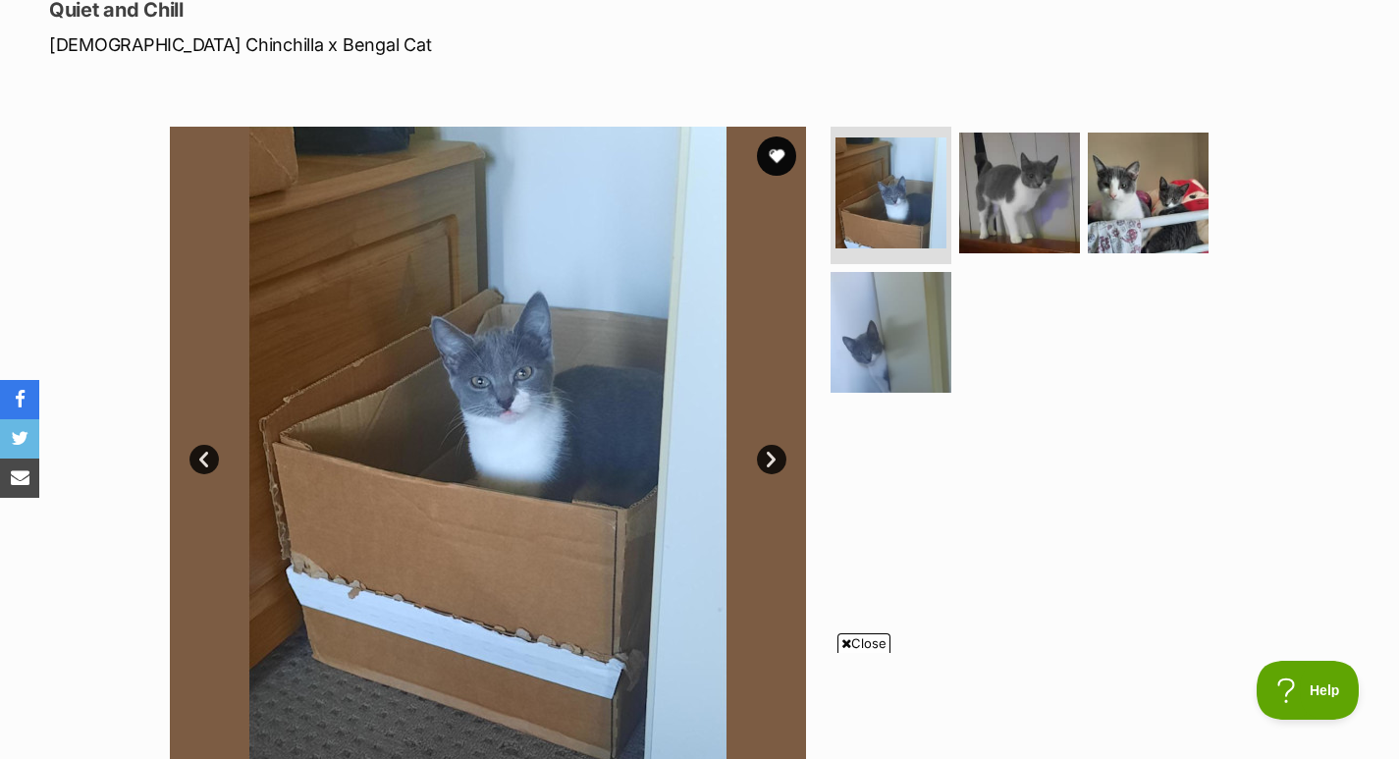
click at [1030, 196] on img at bounding box center [1019, 192] width 121 height 121
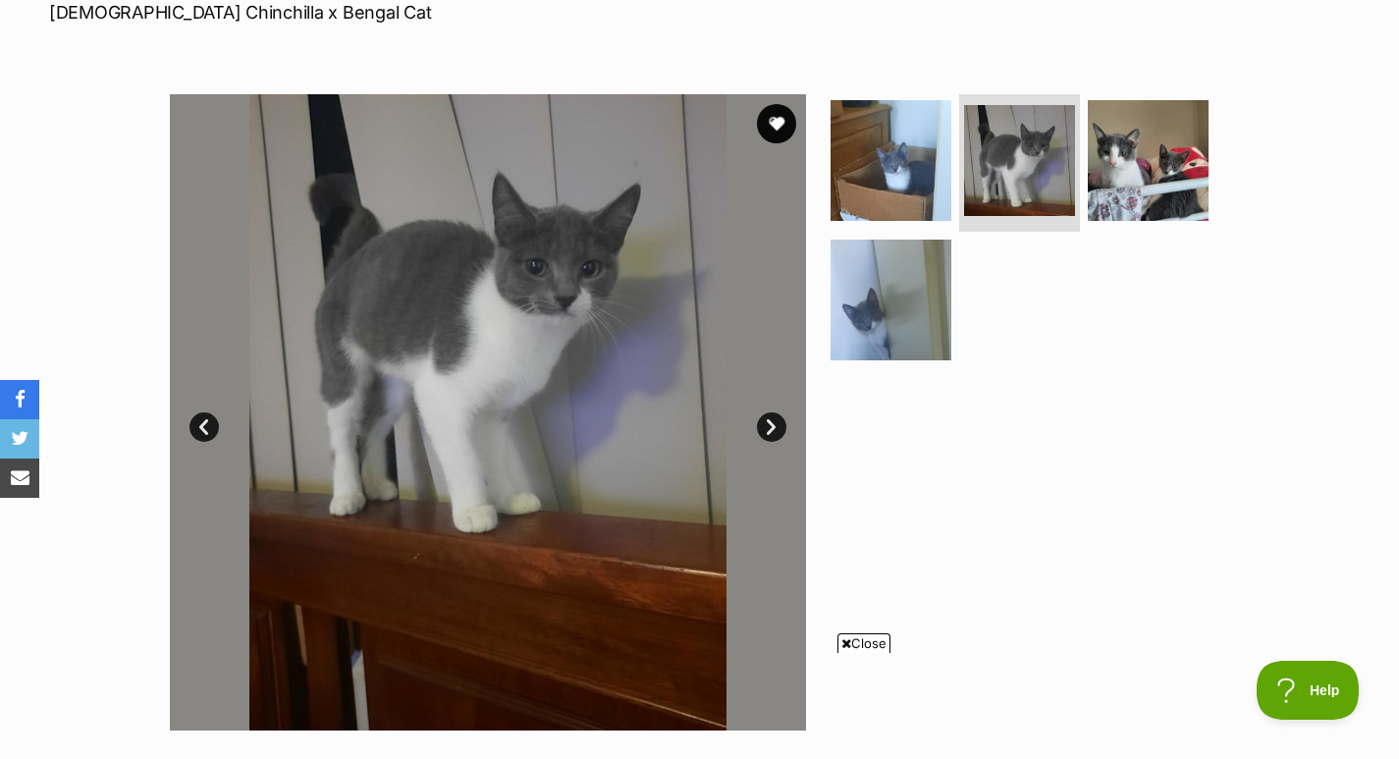
scroll to position [311, 0]
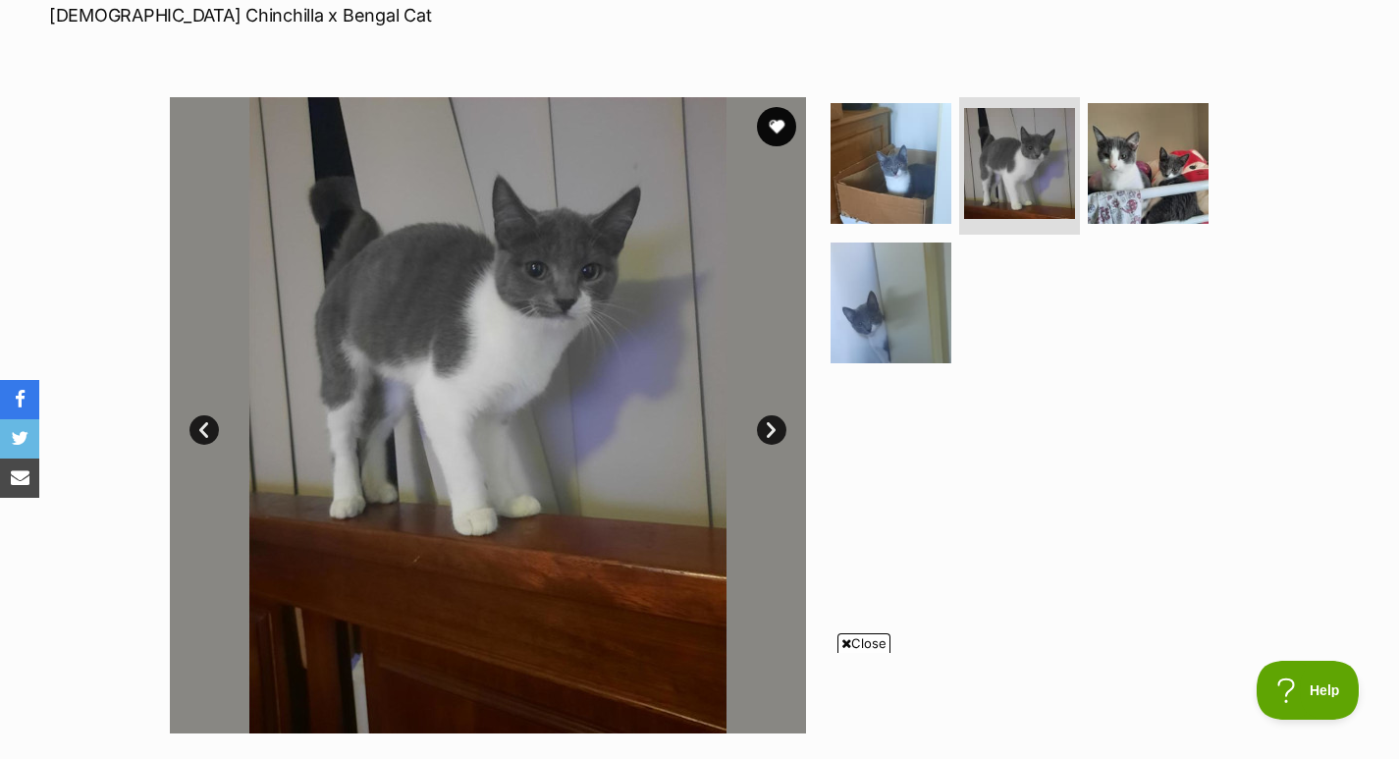
click at [1128, 159] on img at bounding box center [1147, 163] width 121 height 121
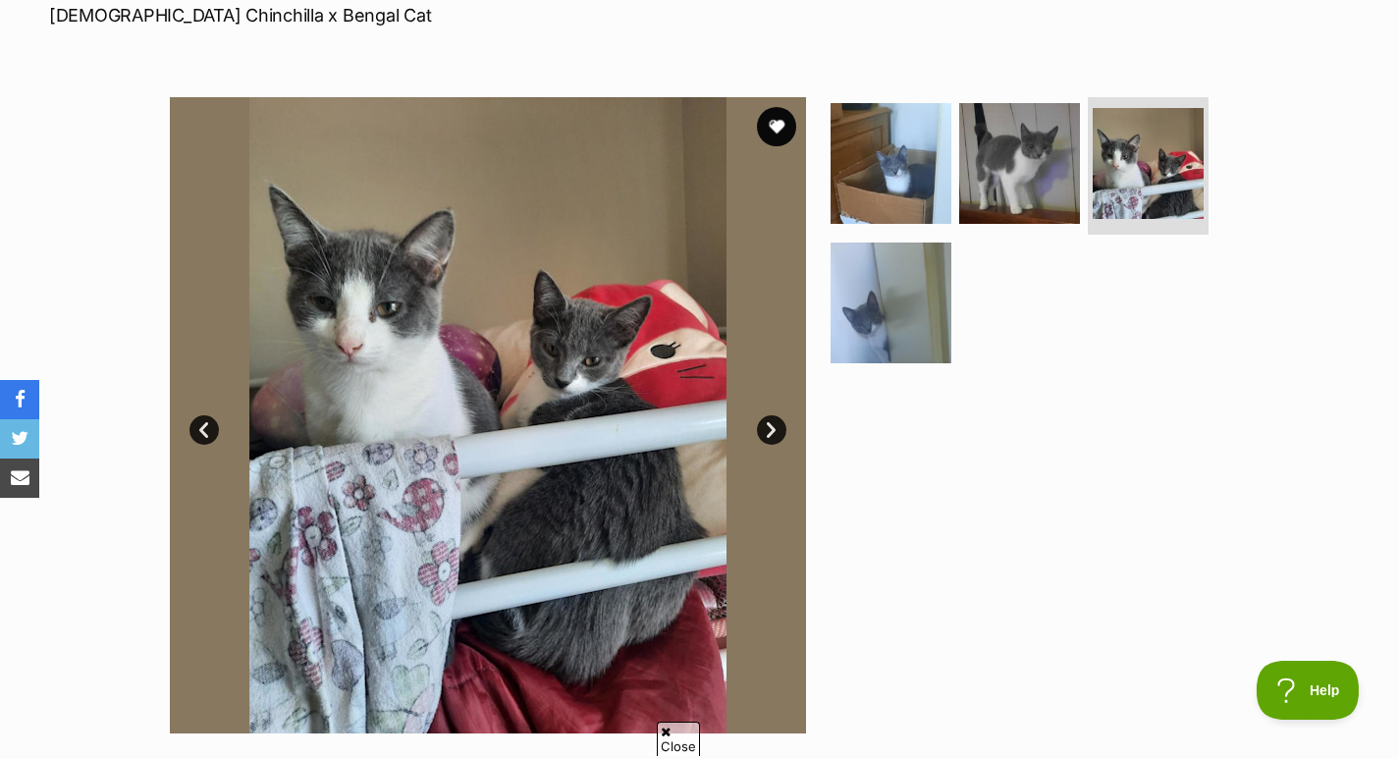
scroll to position [0, 0]
click at [911, 296] on img at bounding box center [890, 302] width 121 height 121
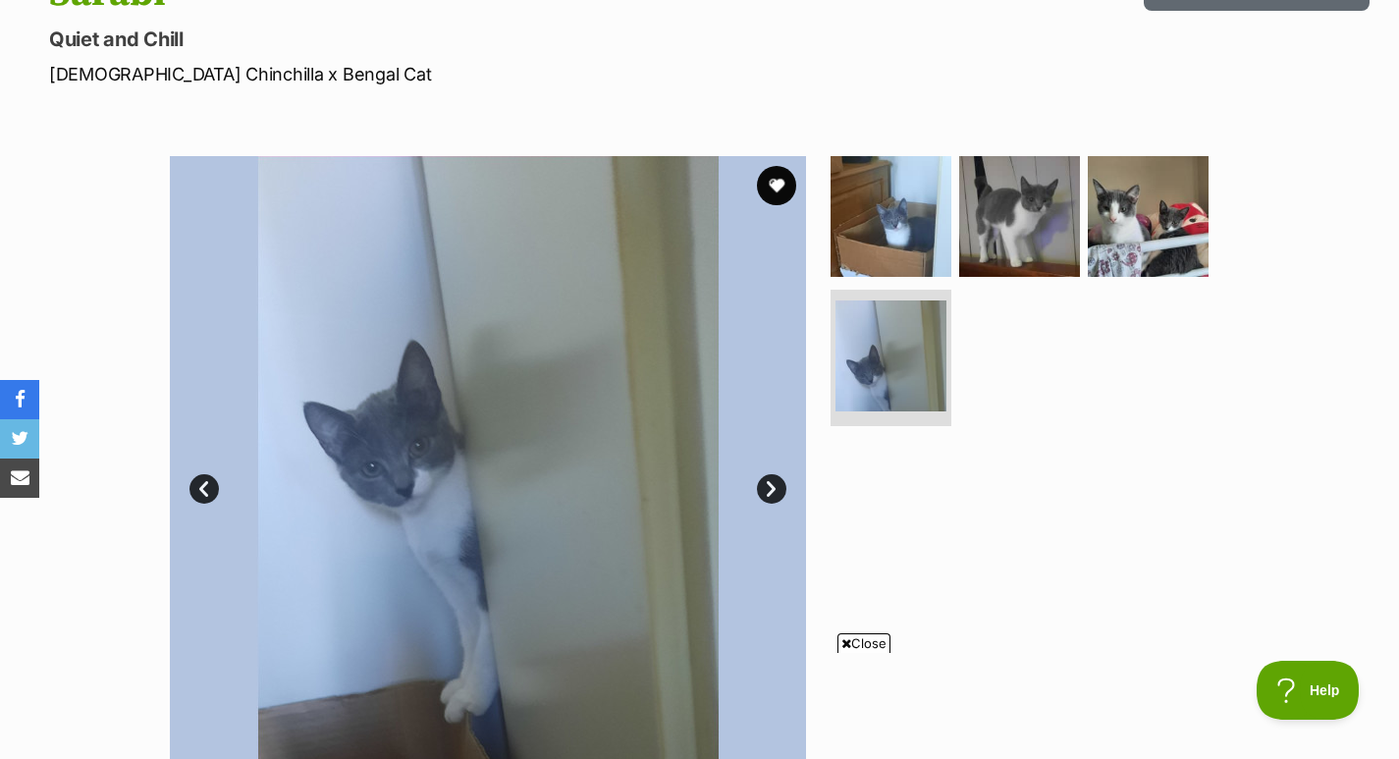
scroll to position [247, 0]
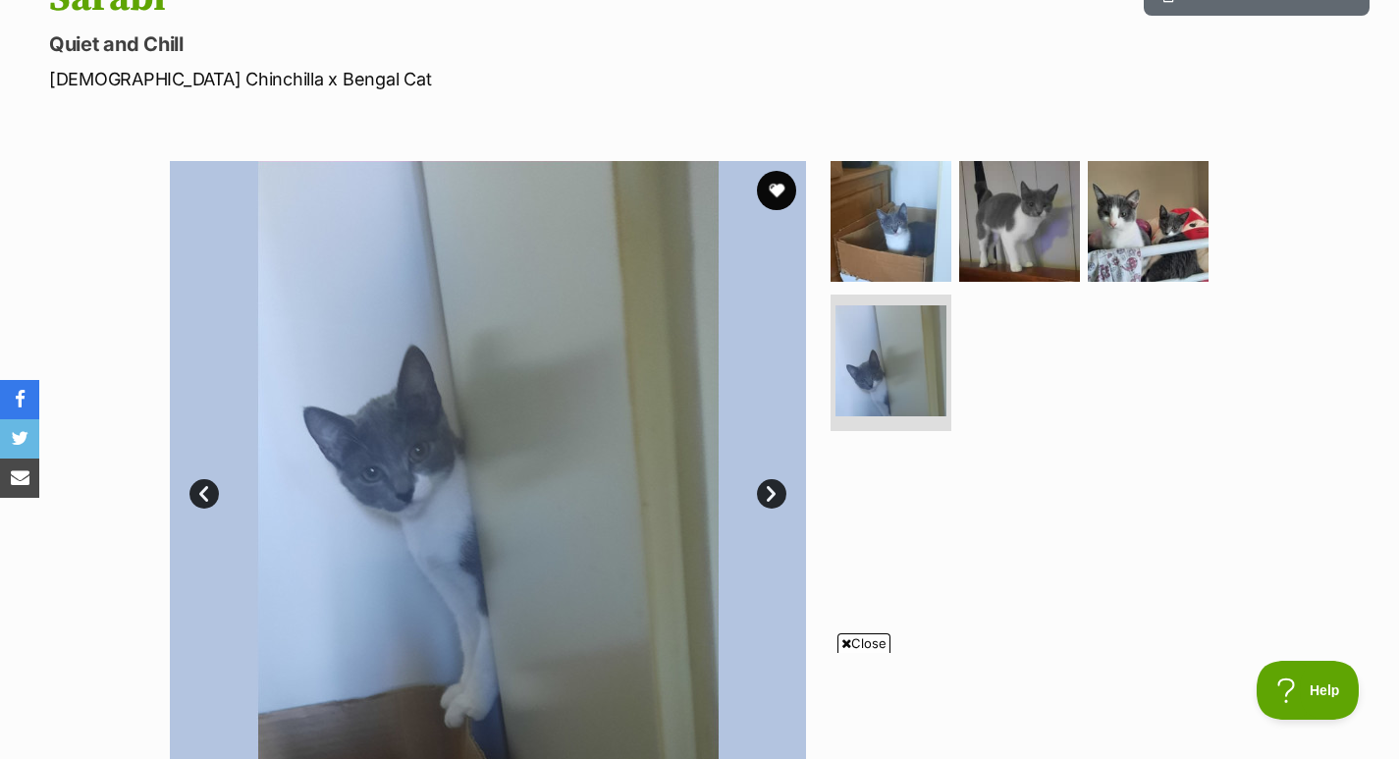
click at [1021, 249] on img at bounding box center [1019, 221] width 121 height 121
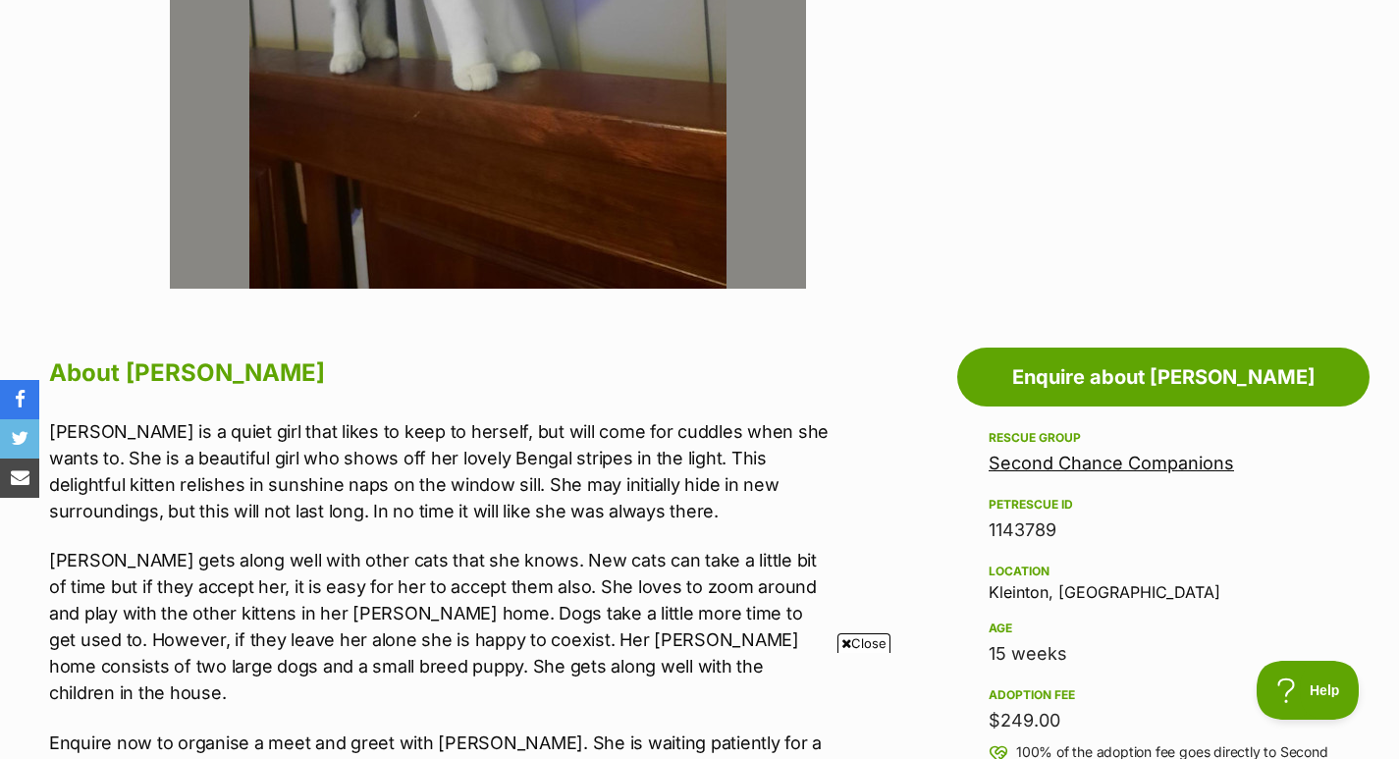
scroll to position [758, 0]
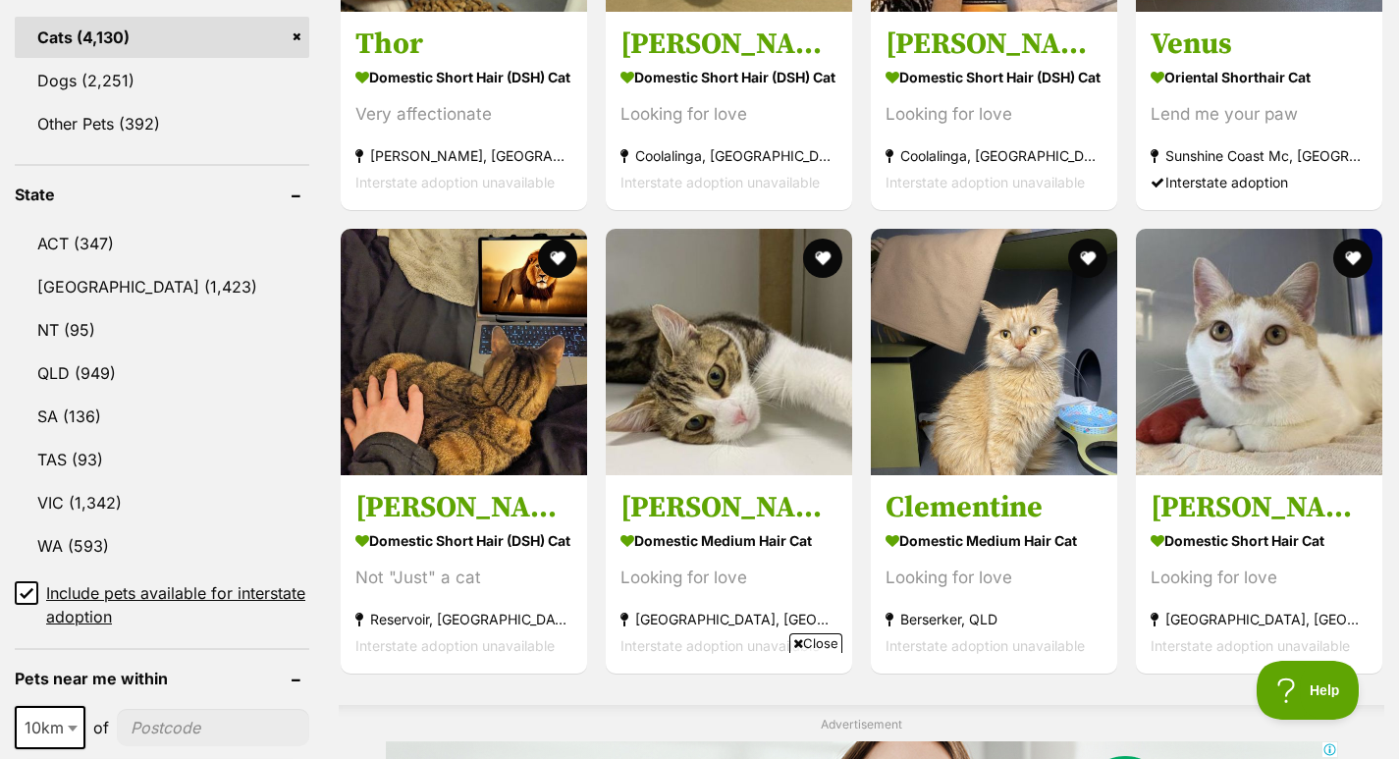
scroll to position [878, 0]
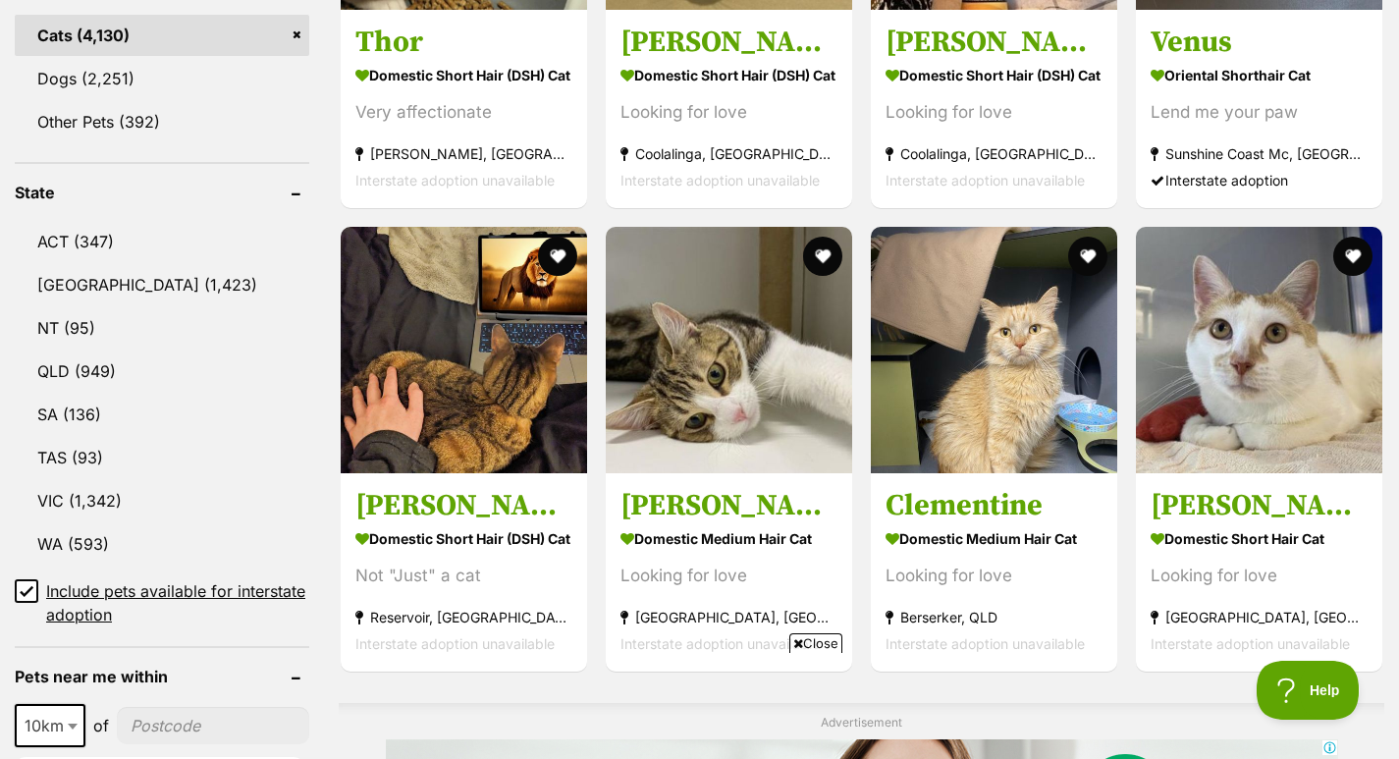
click at [93, 359] on link "QLD (949)" at bounding box center [162, 370] width 294 height 41
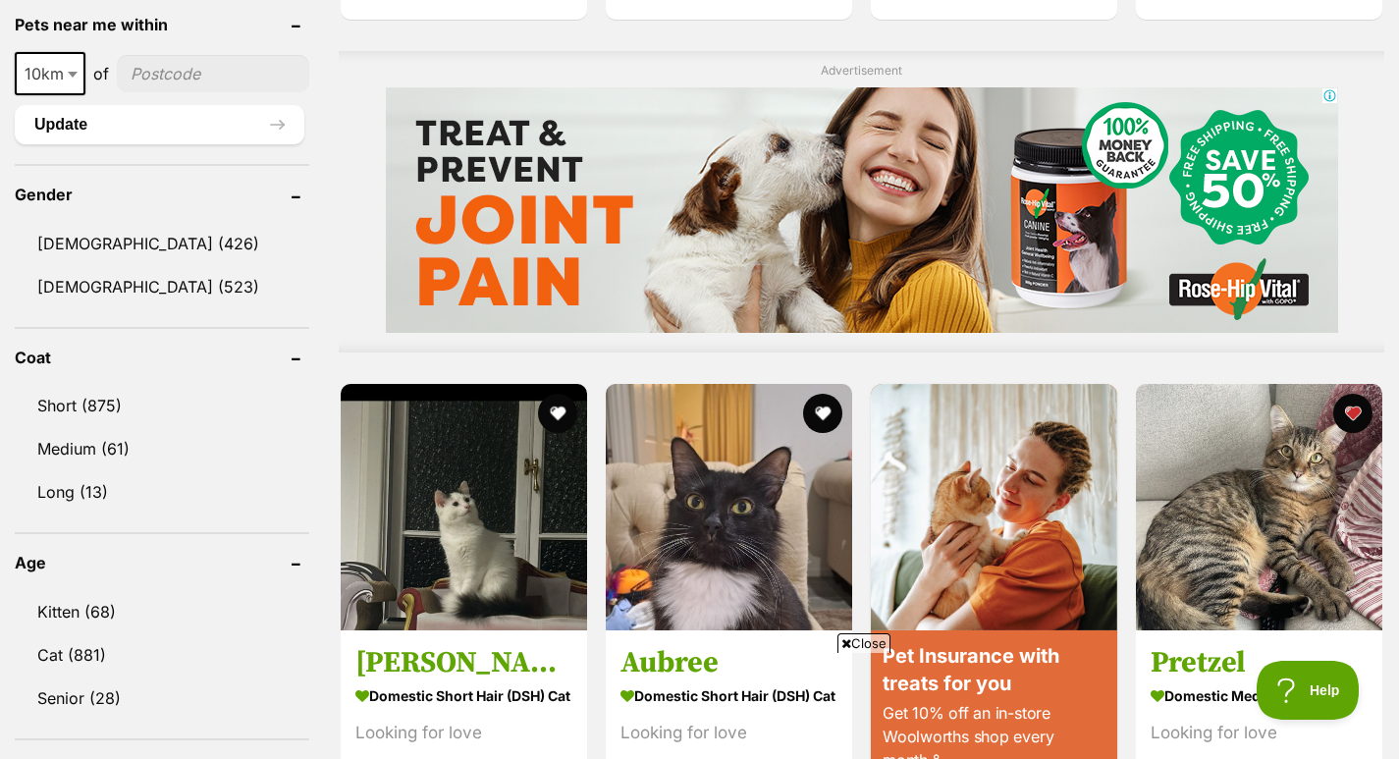
scroll to position [1535, 0]
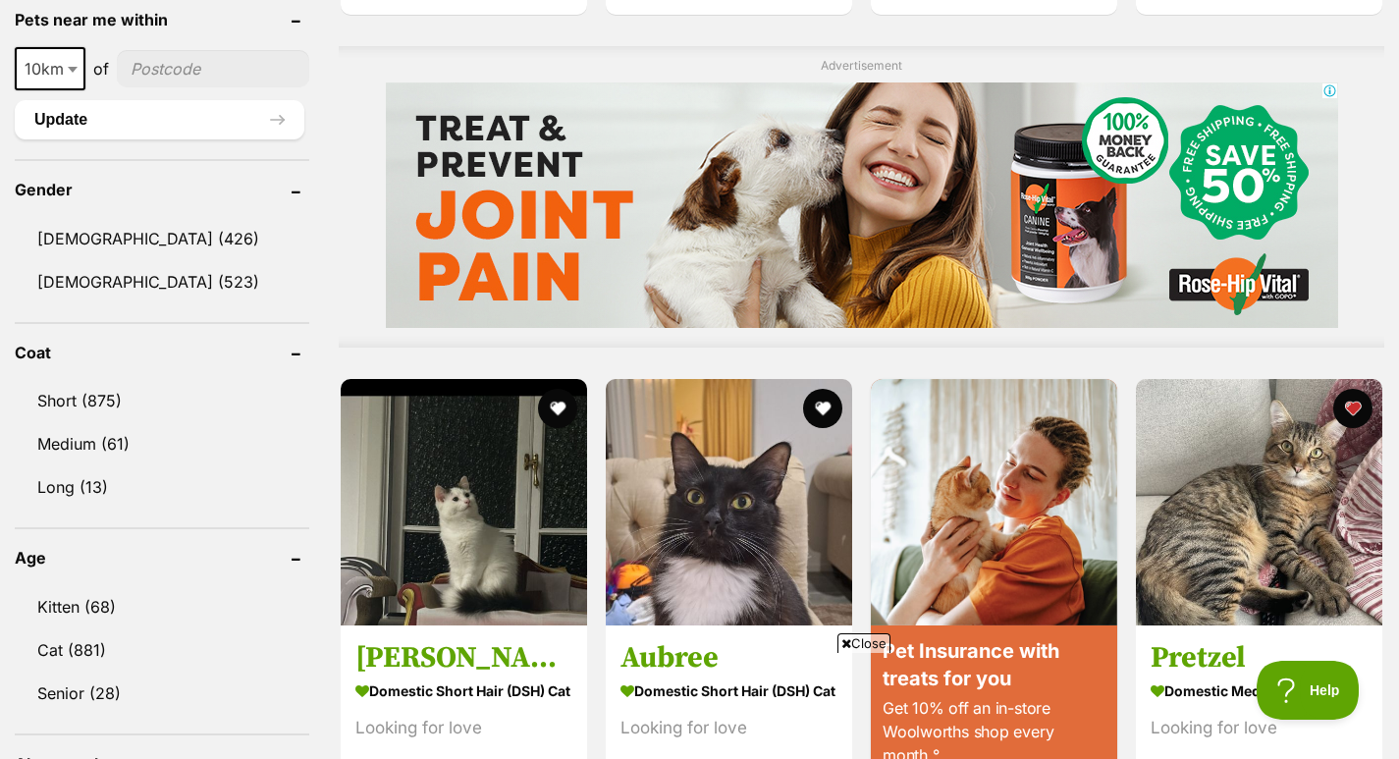
click at [78, 233] on link "[DEMOGRAPHIC_DATA] (426)" at bounding box center [162, 238] width 294 height 41
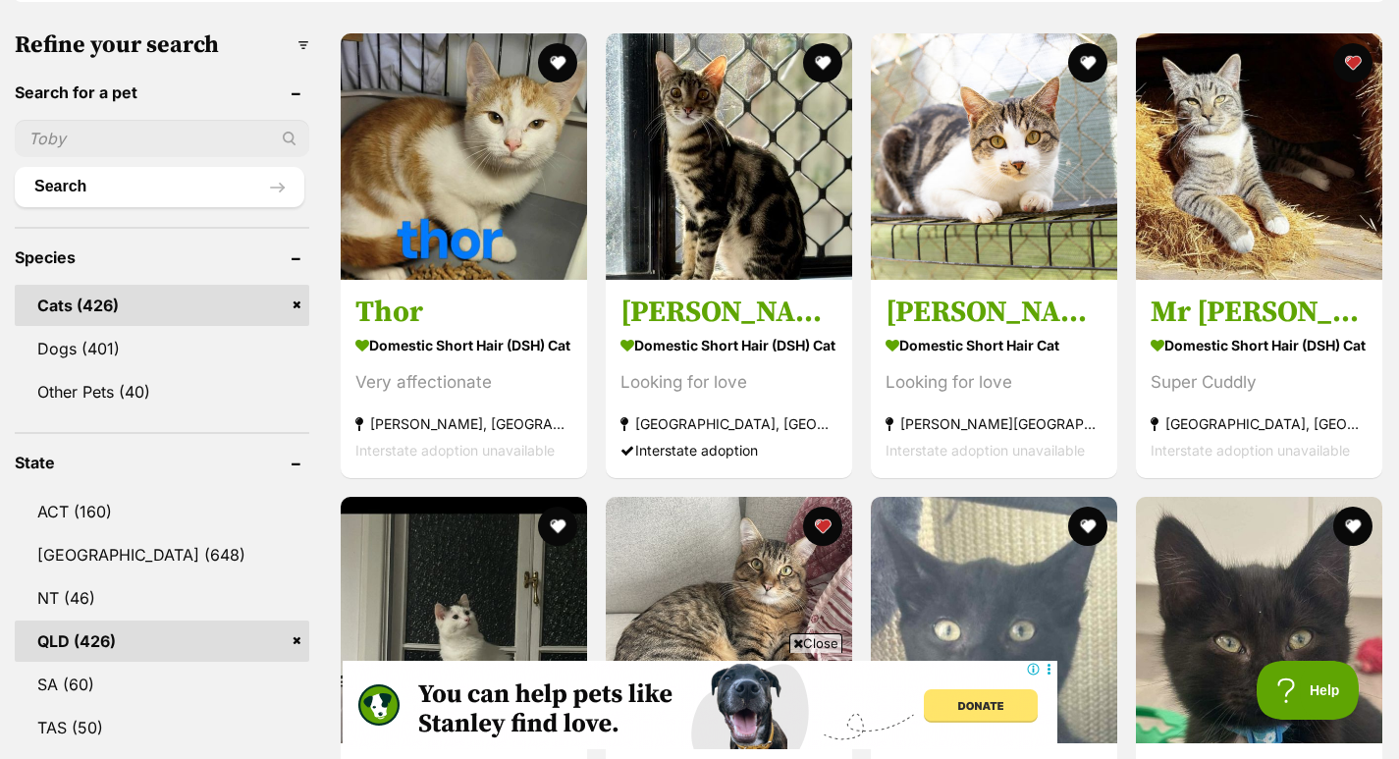
scroll to position [616, 0]
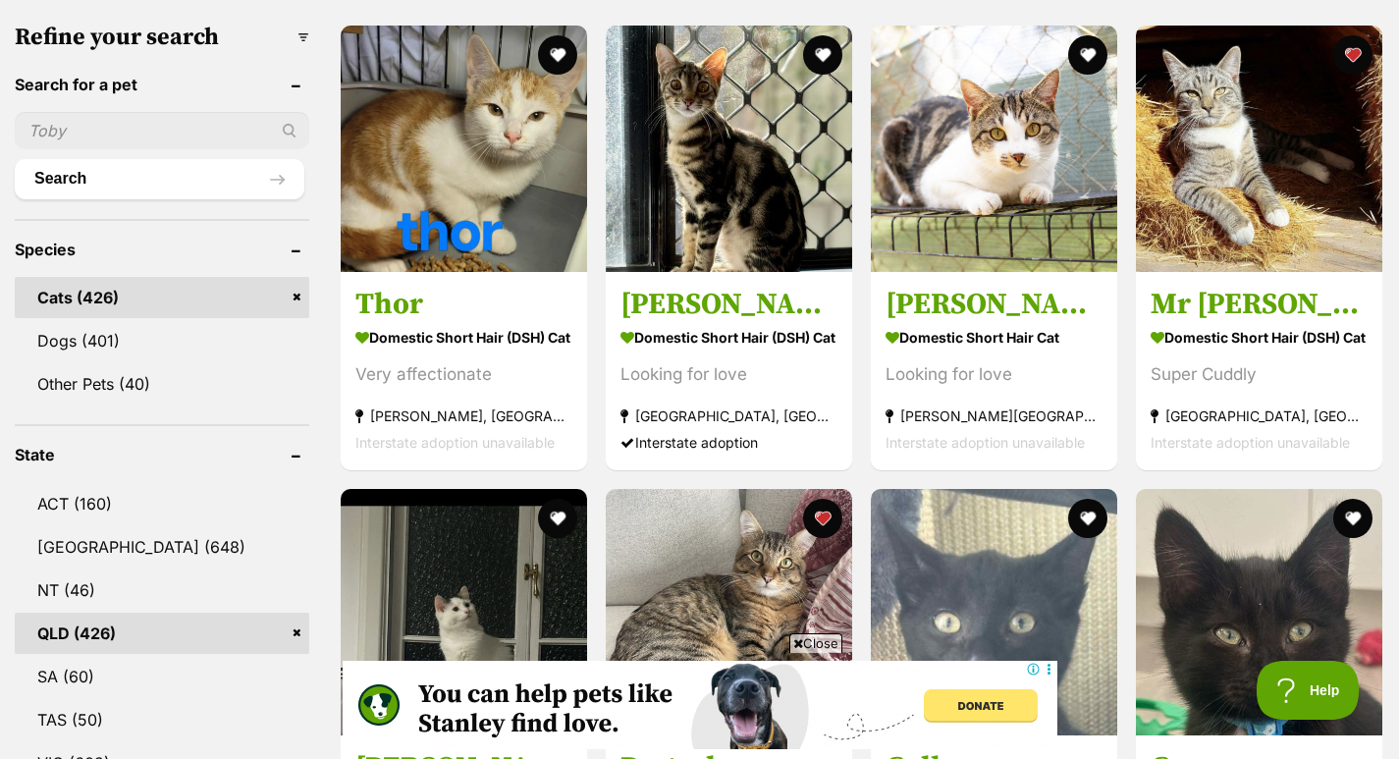
click at [436, 314] on h3 "Thor" at bounding box center [463, 304] width 217 height 37
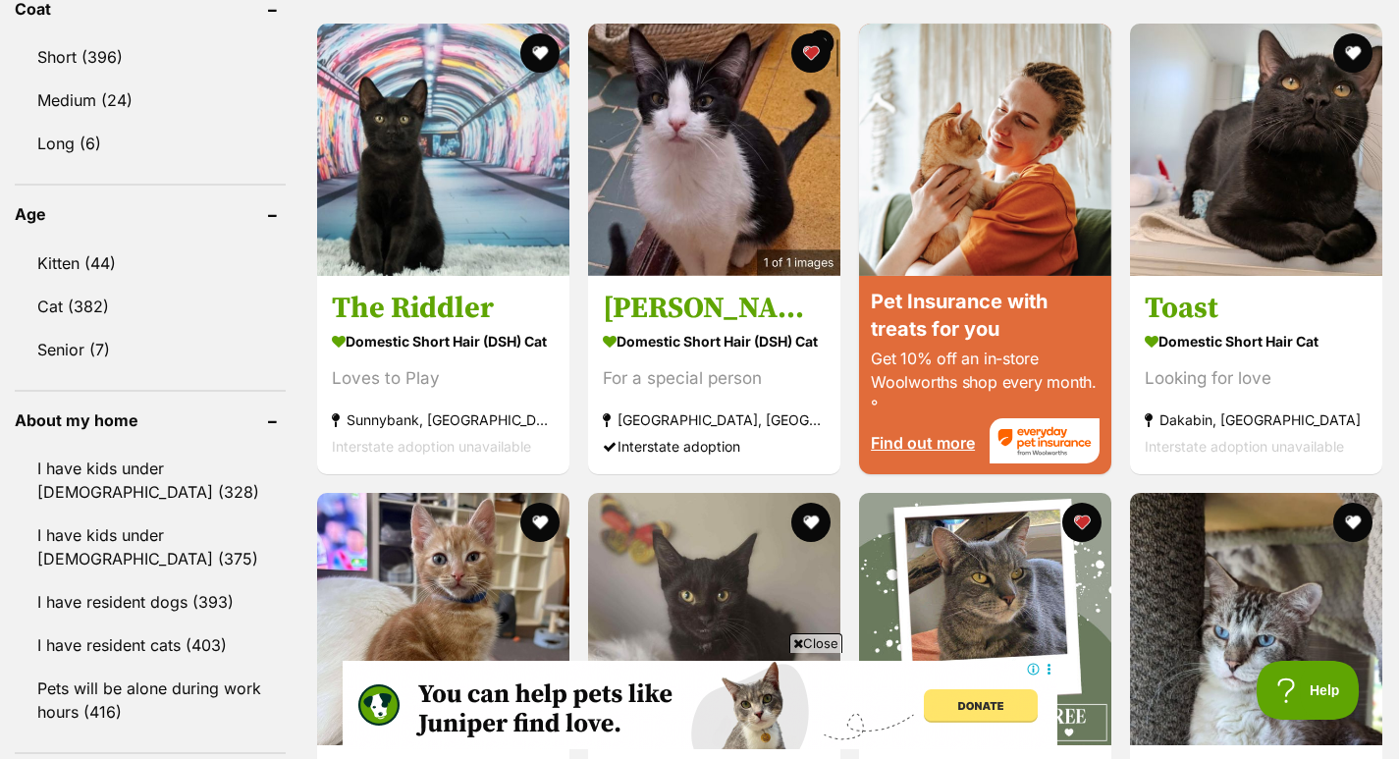
scroll to position [1905, 0]
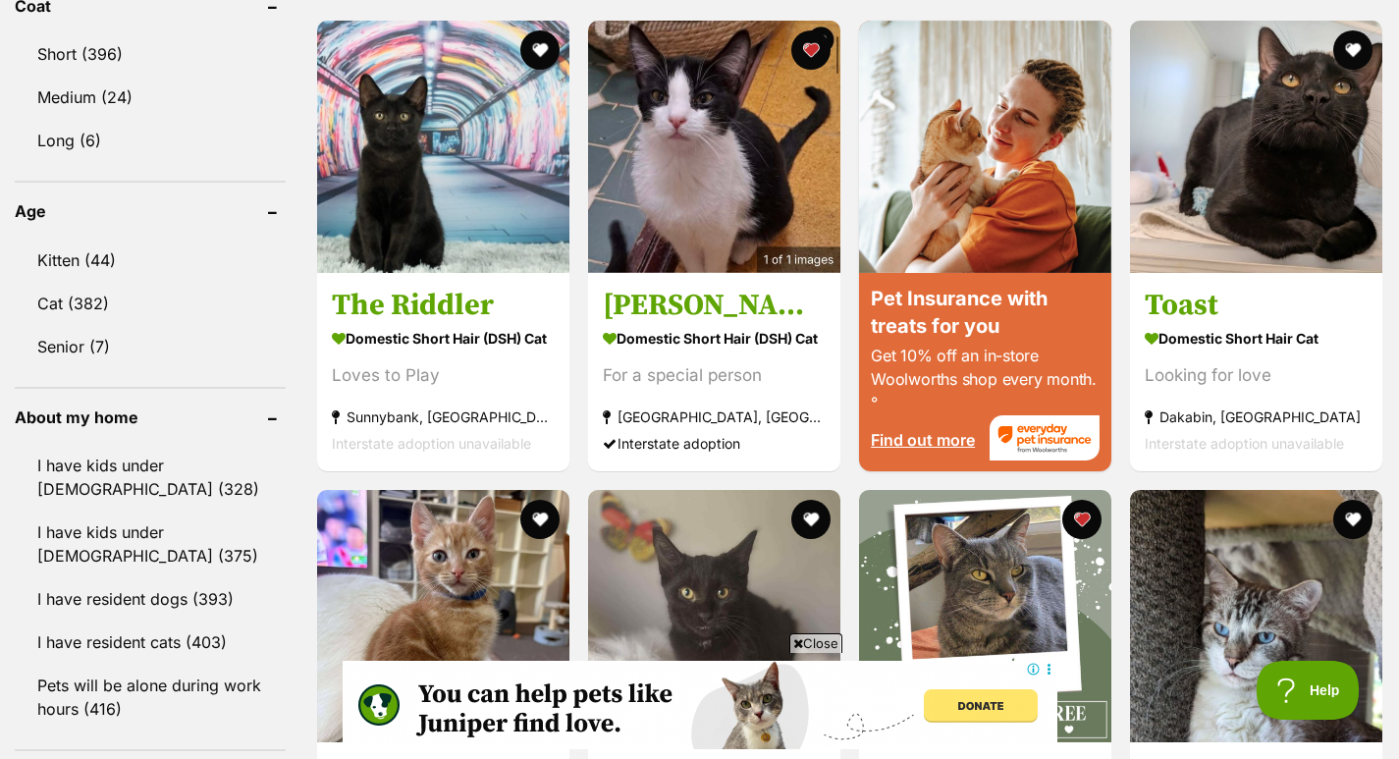
click at [711, 192] on img at bounding box center [714, 147] width 252 height 252
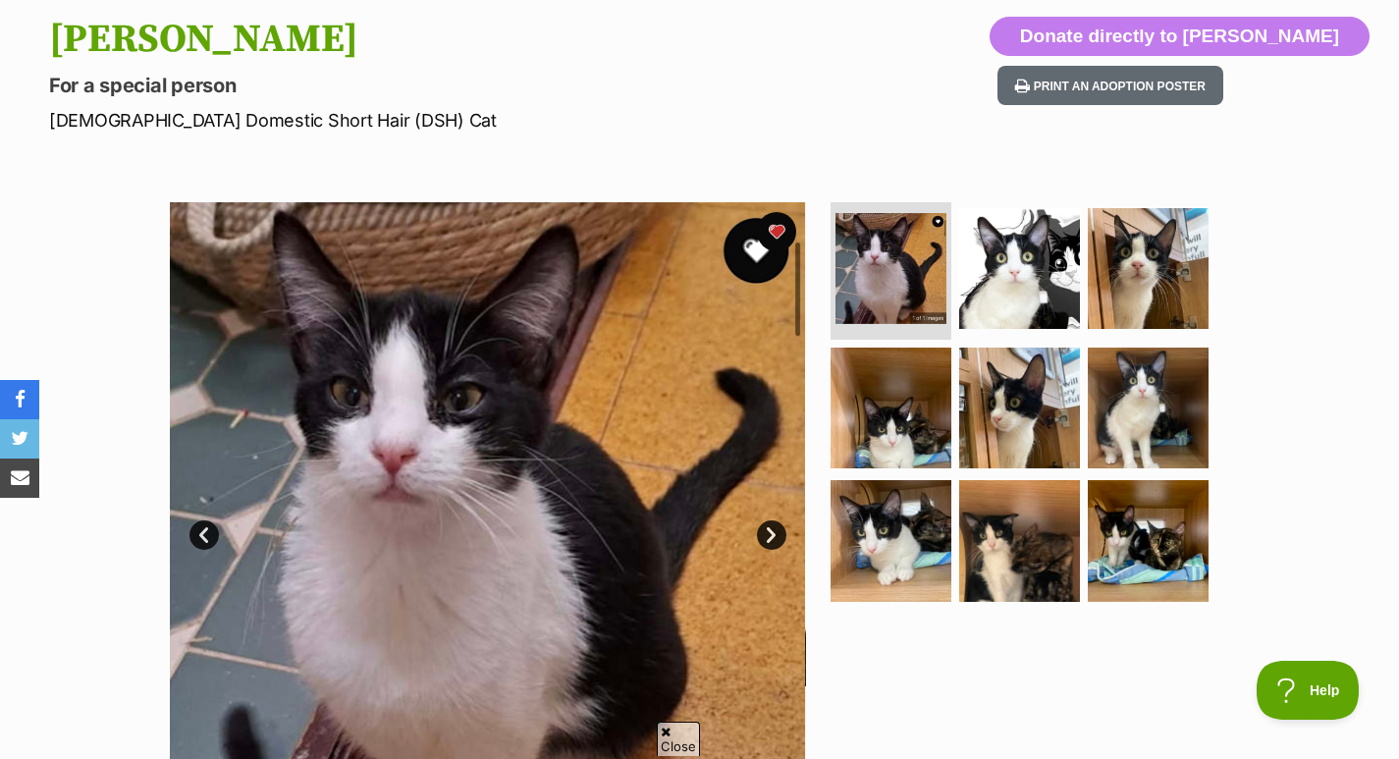
click at [1138, 408] on img at bounding box center [1147, 407] width 121 height 121
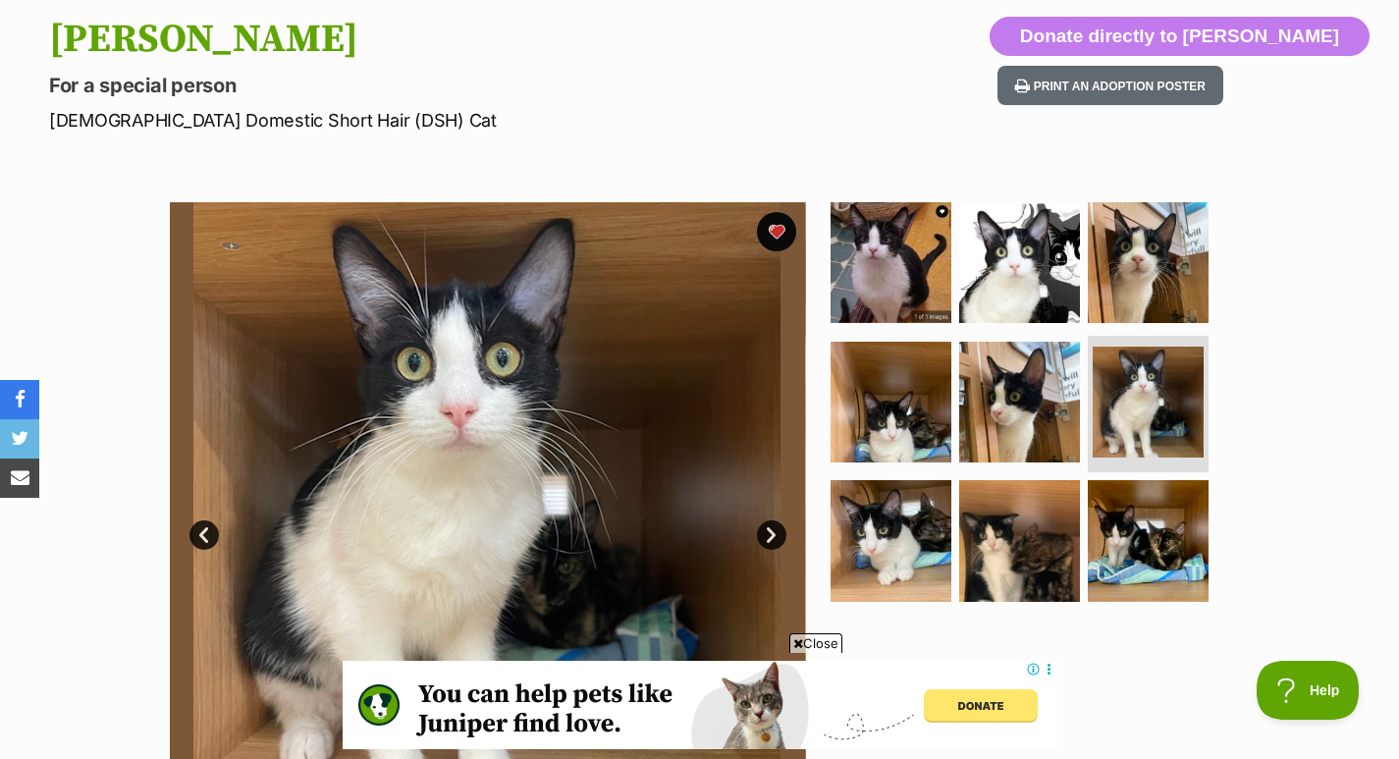
click at [1138, 537] on img at bounding box center [1147, 540] width 121 height 121
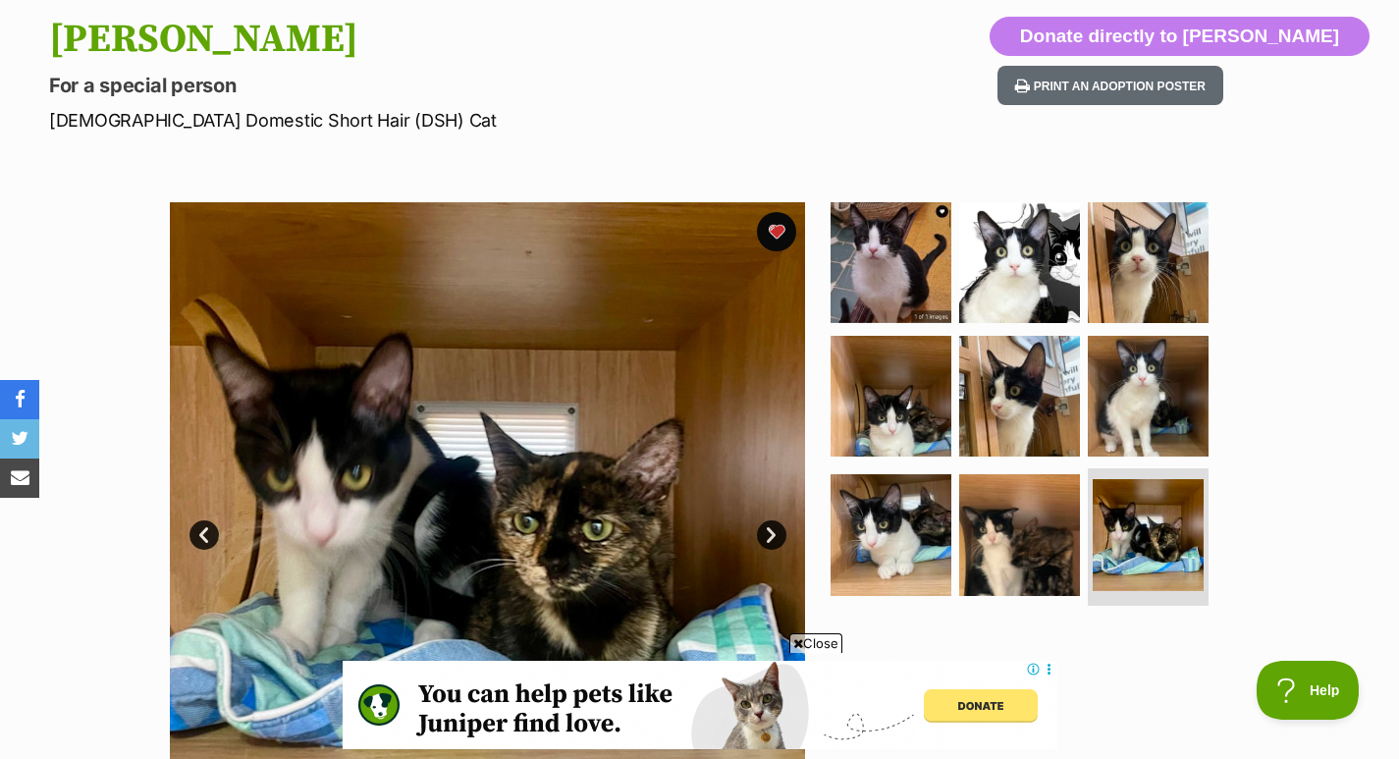
click at [1014, 255] on img at bounding box center [1019, 262] width 121 height 121
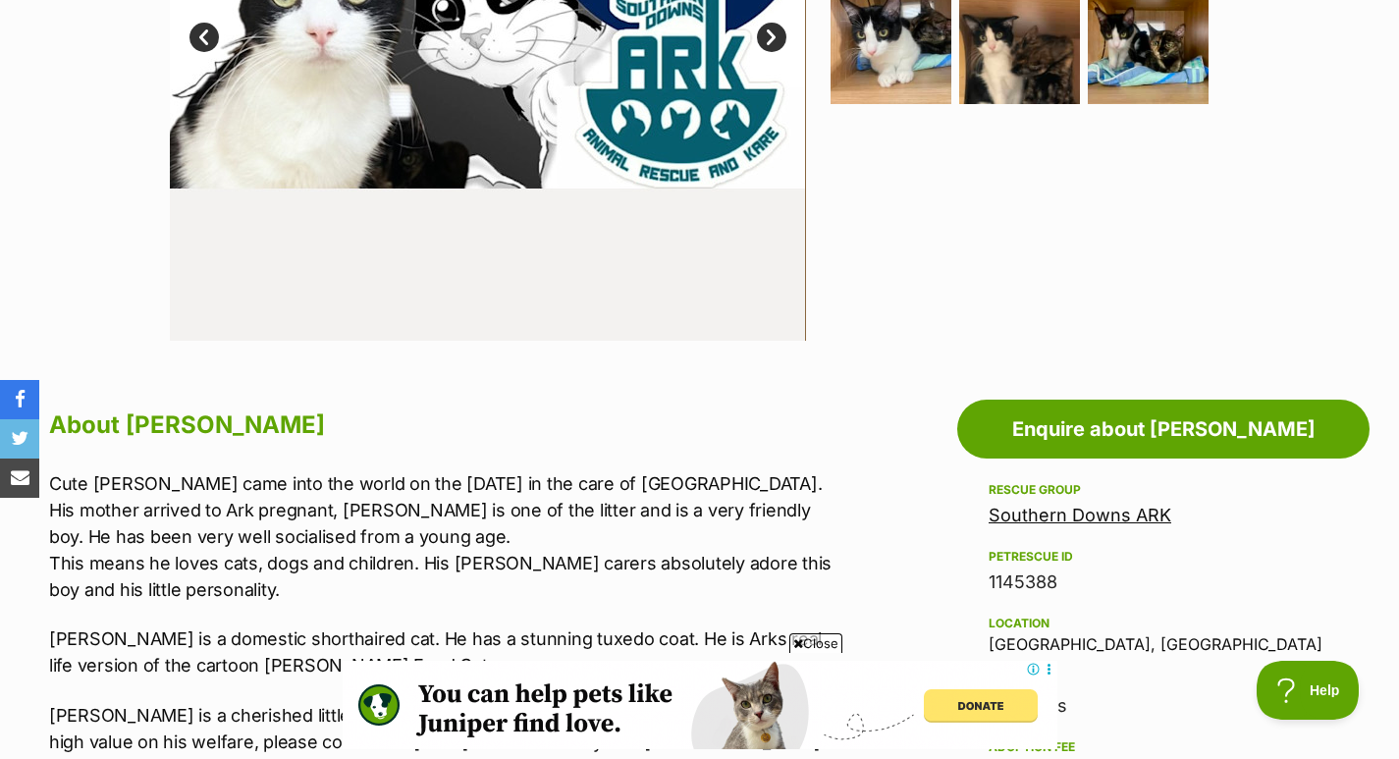
scroll to position [701, 0]
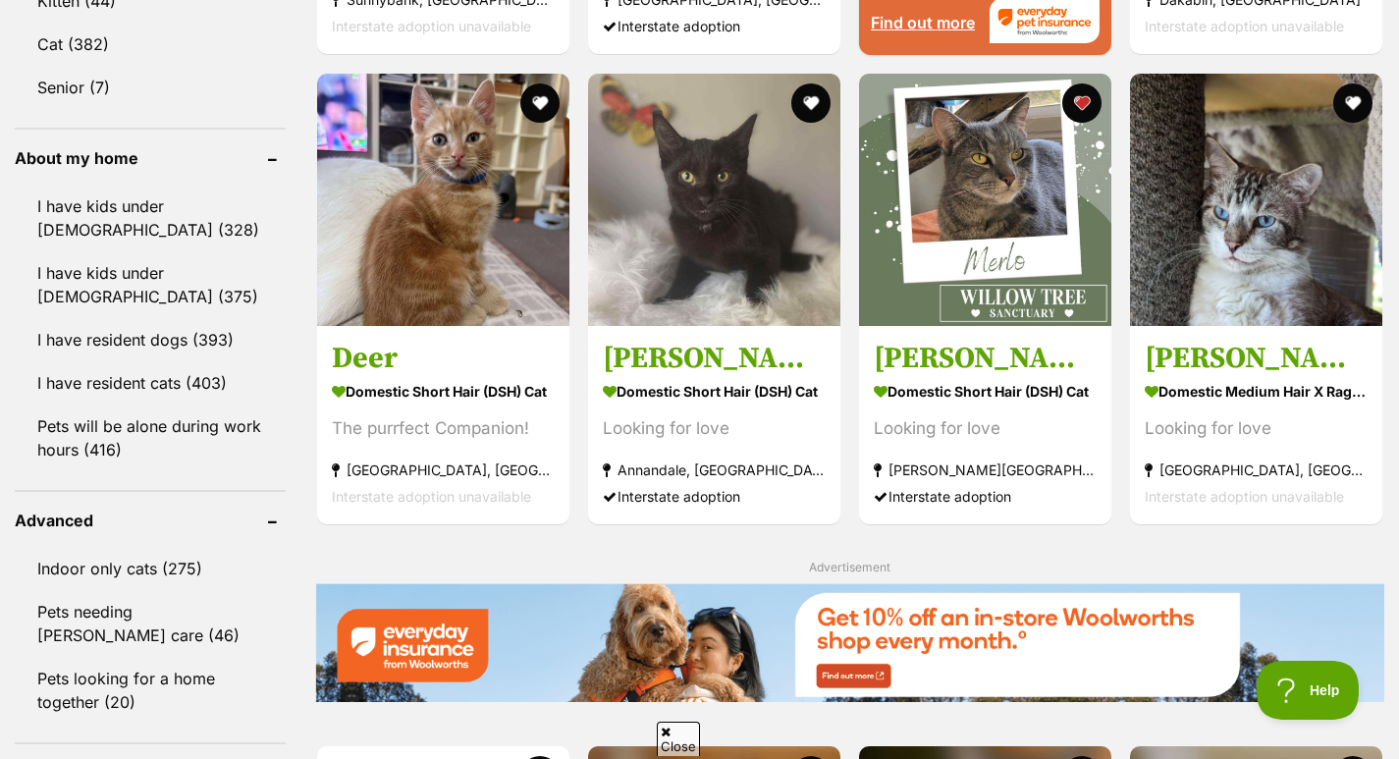
scroll to position [2174, 0]
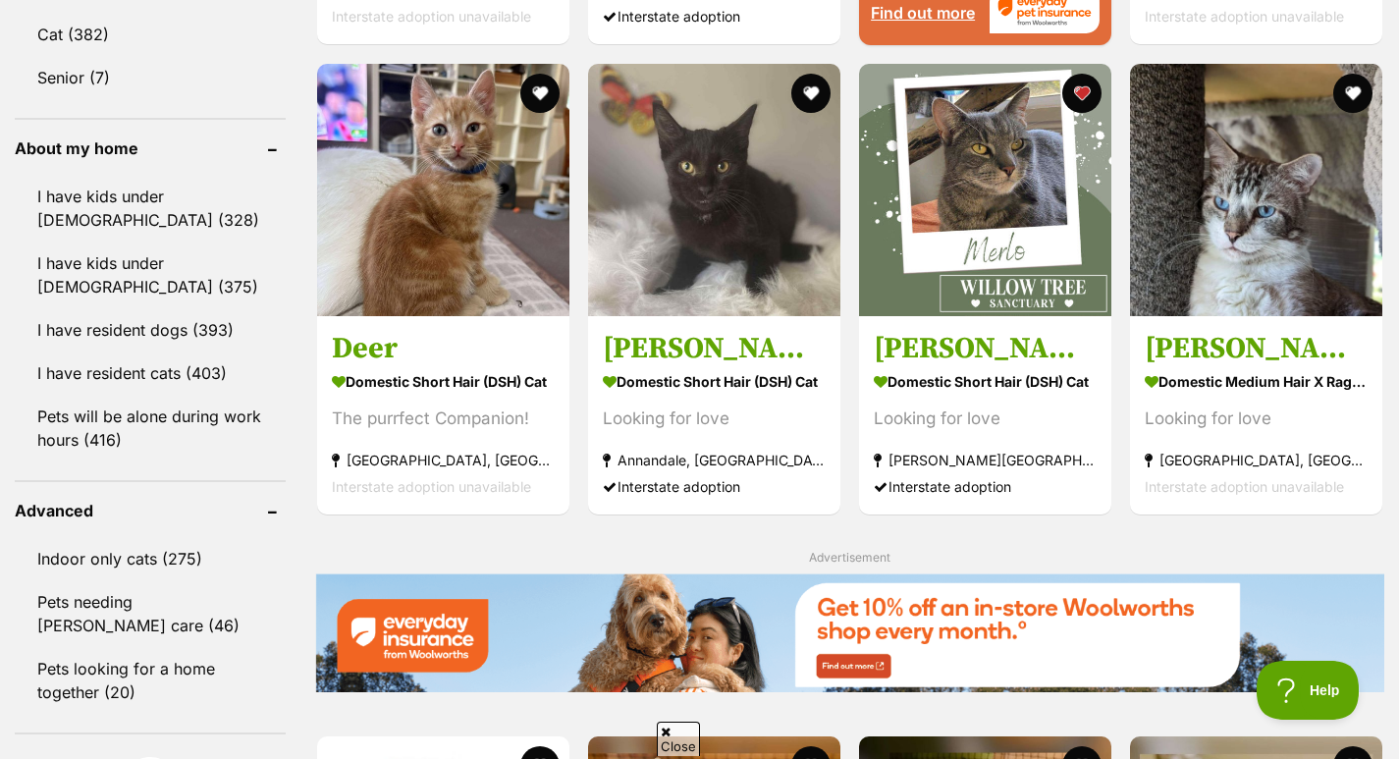
click at [1326, 291] on img at bounding box center [1256, 190] width 252 height 252
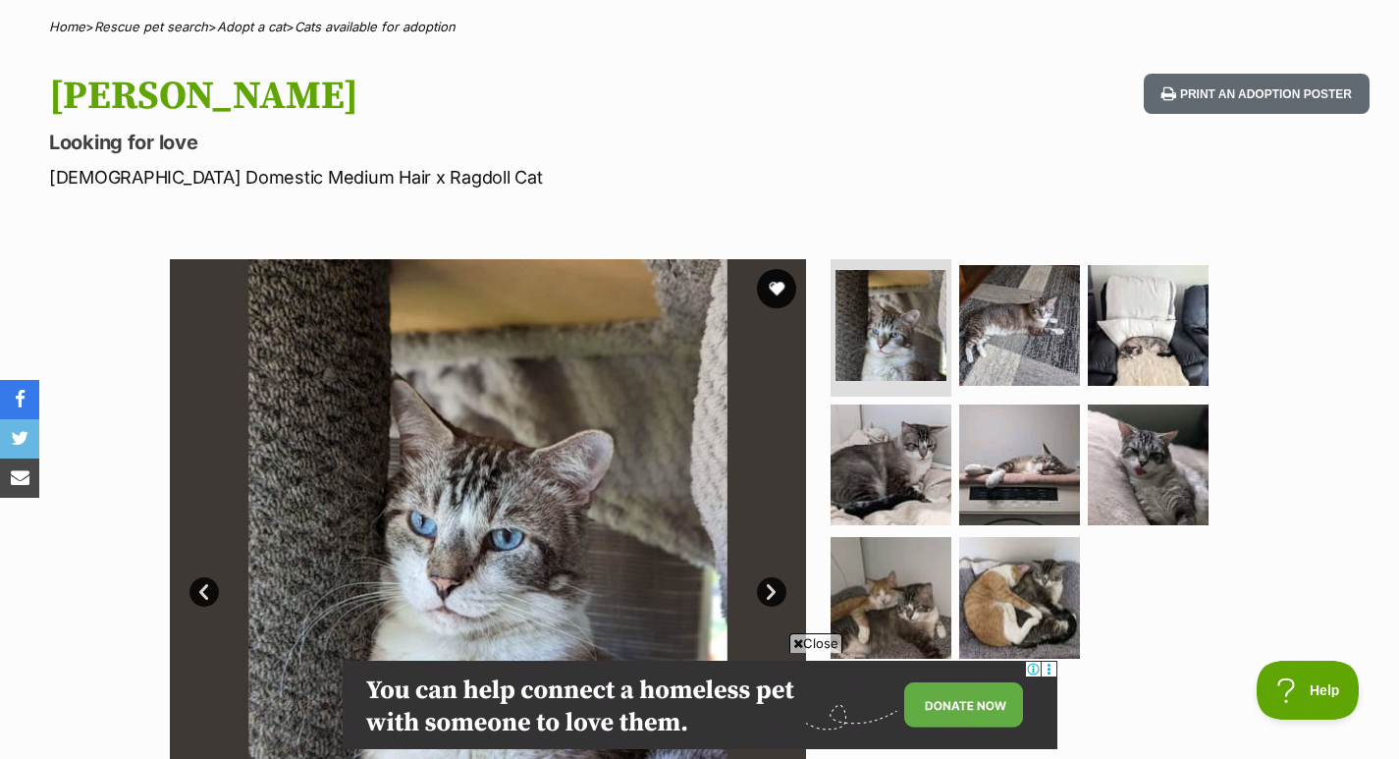
click at [1167, 469] on img at bounding box center [1147, 464] width 121 height 121
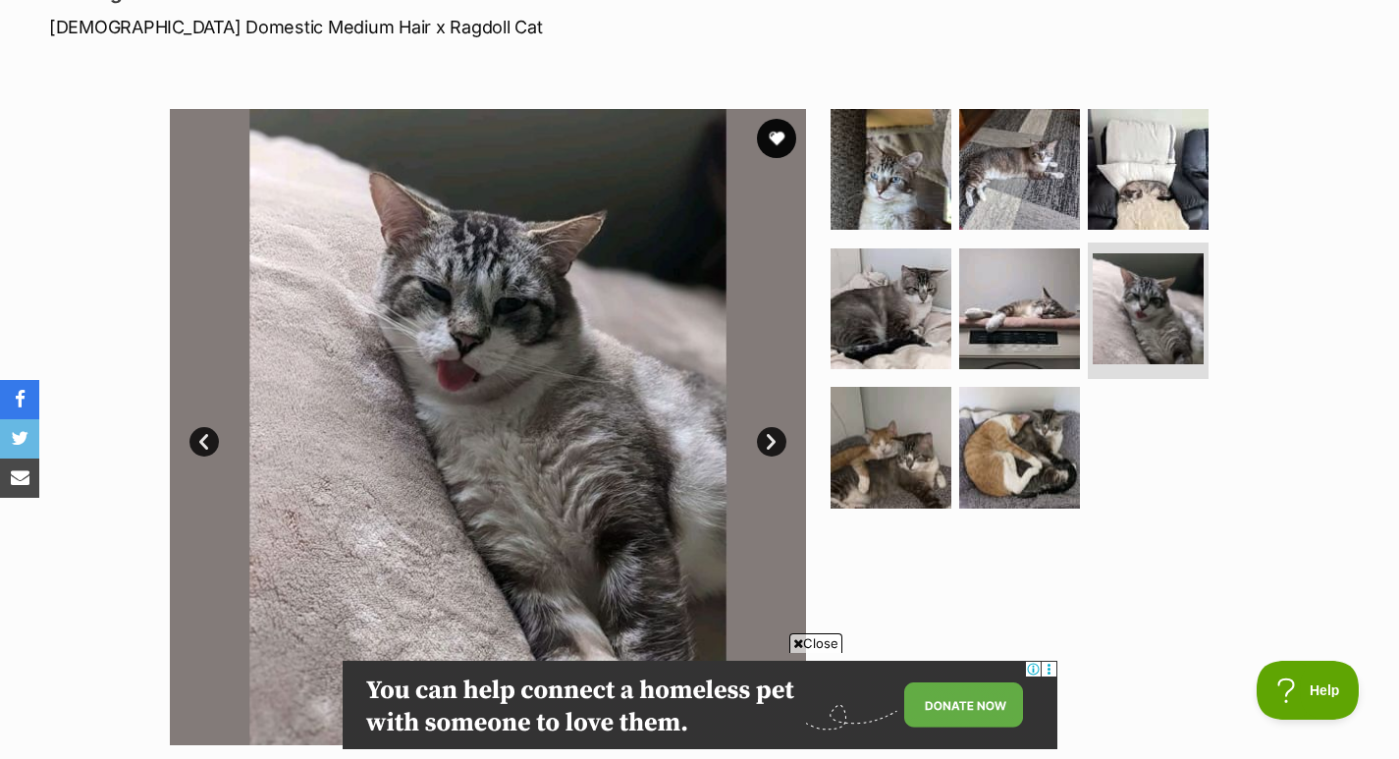
scroll to position [296, 0]
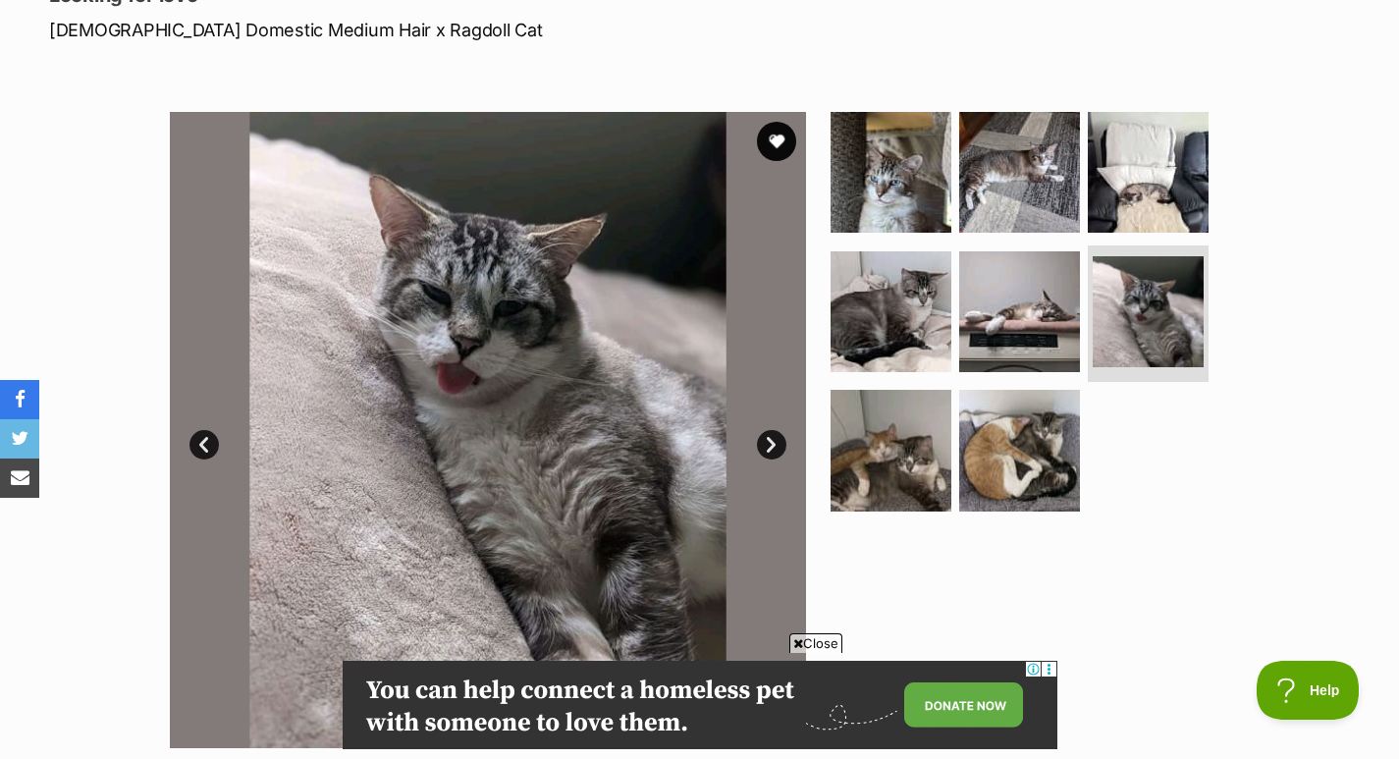
click at [888, 167] on img at bounding box center [890, 172] width 121 height 121
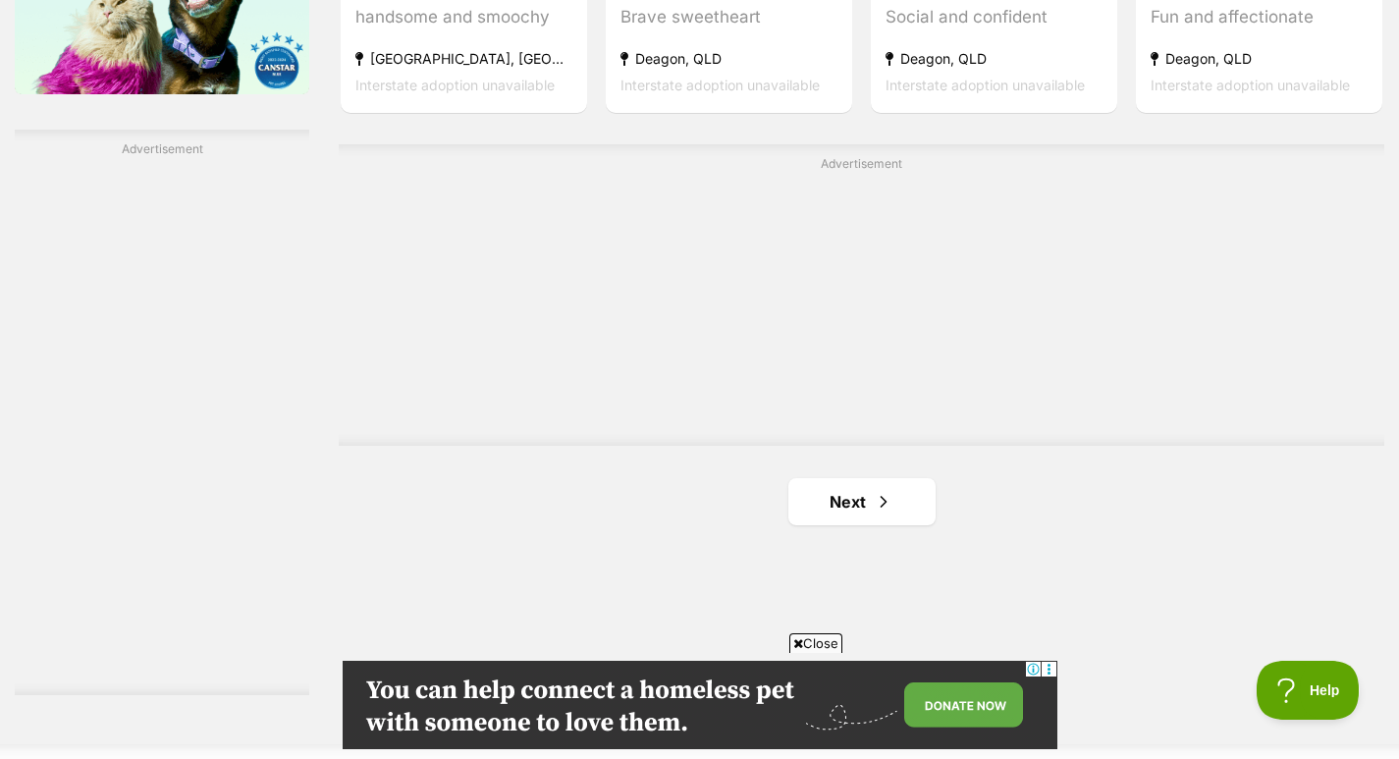
scroll to position [3394, 0]
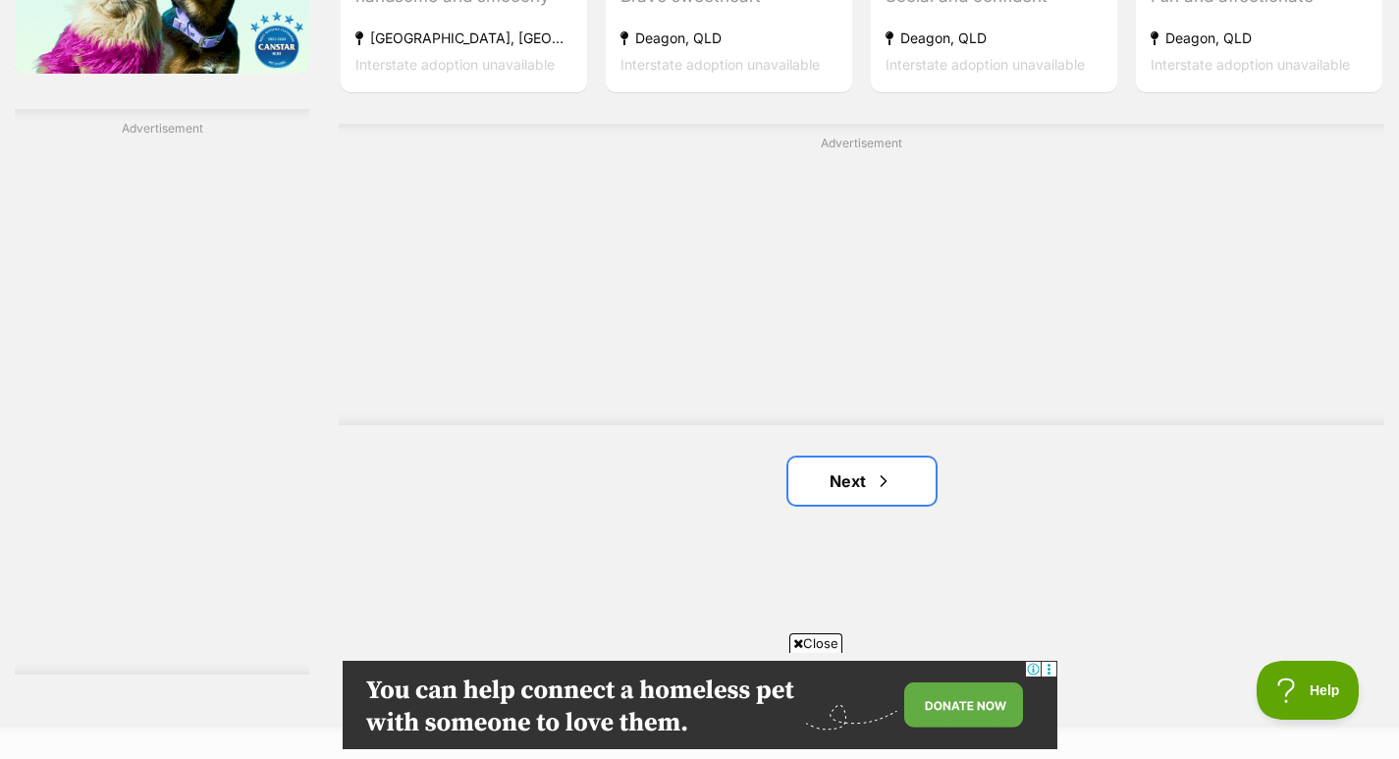
click at [874, 487] on span "Next page" at bounding box center [883, 481] width 20 height 24
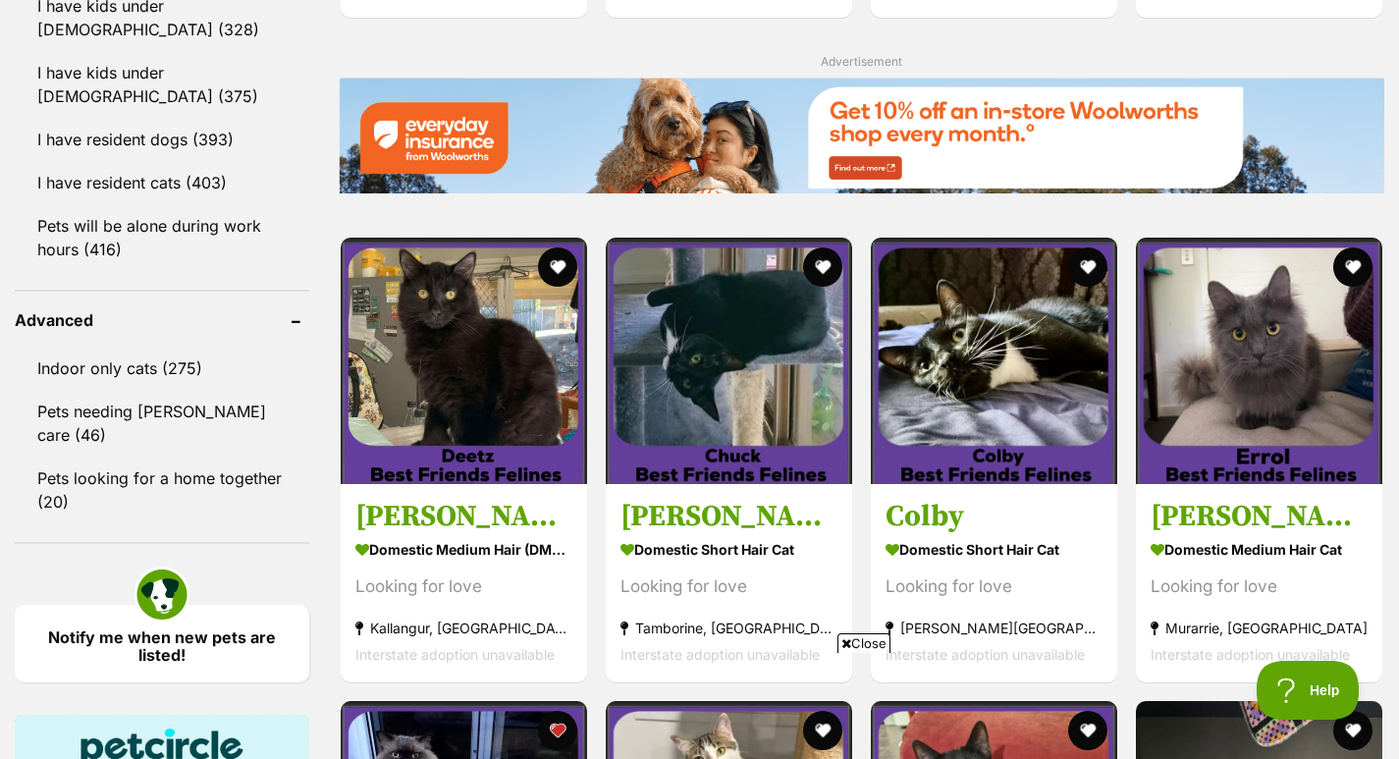
scroll to position [2340, 0]
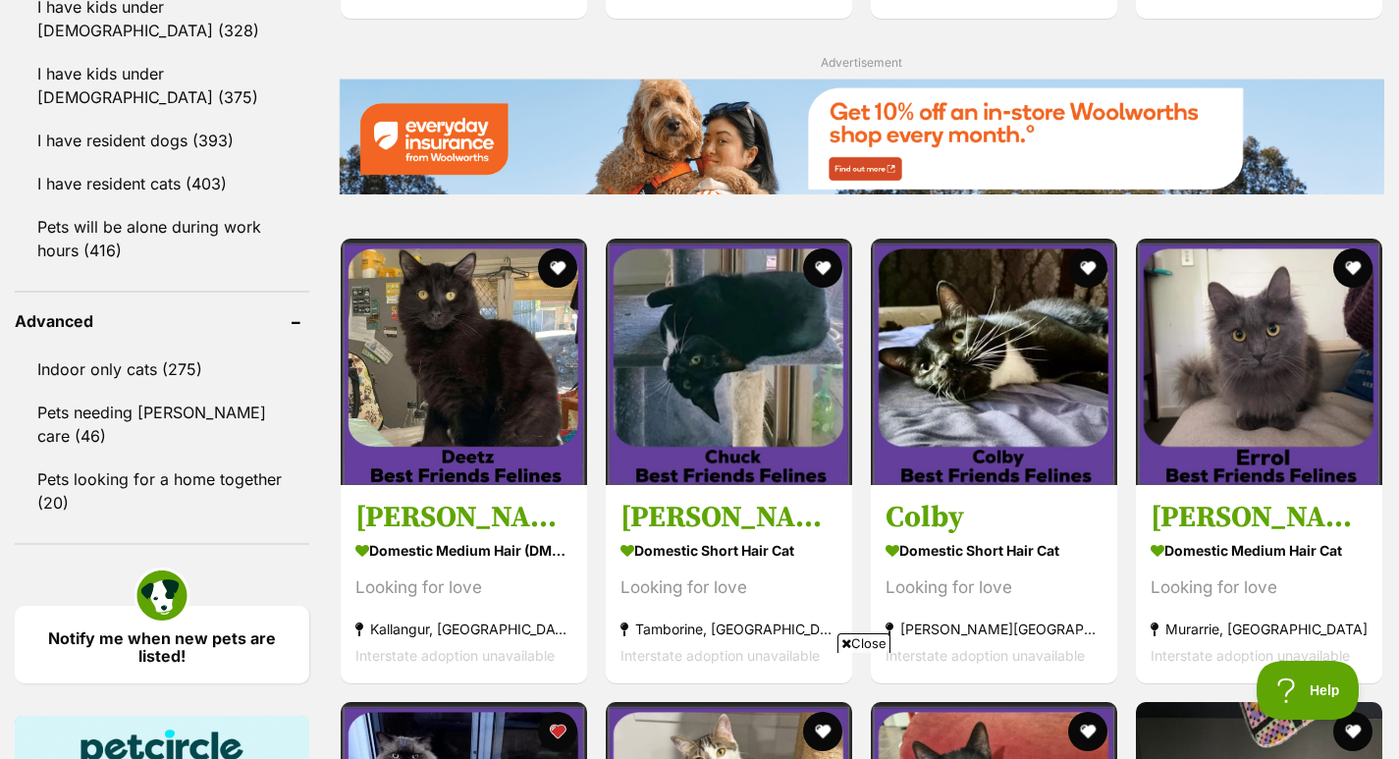
click at [235, 417] on link "Pets needing [PERSON_NAME] care (46)" at bounding box center [162, 424] width 294 height 65
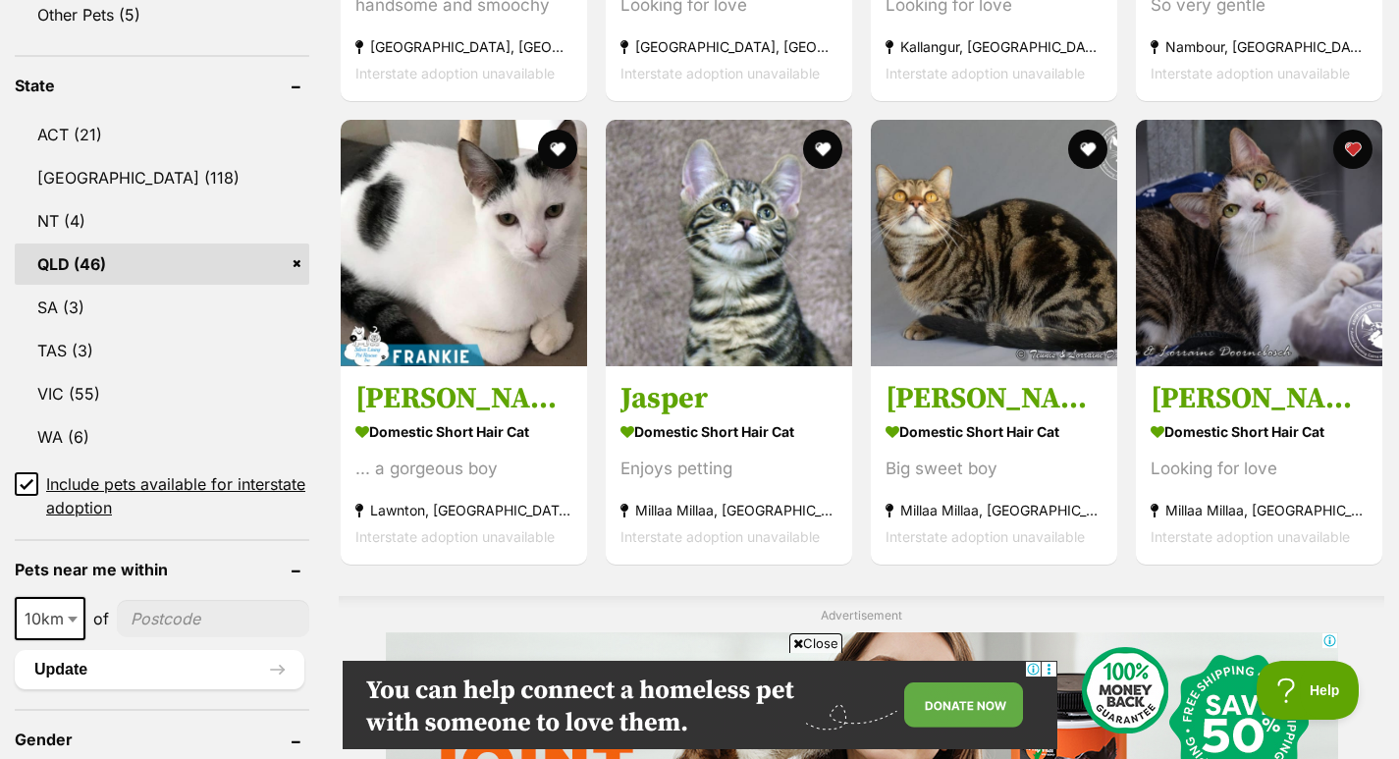
click at [22, 477] on icon at bounding box center [27, 484] width 14 height 14
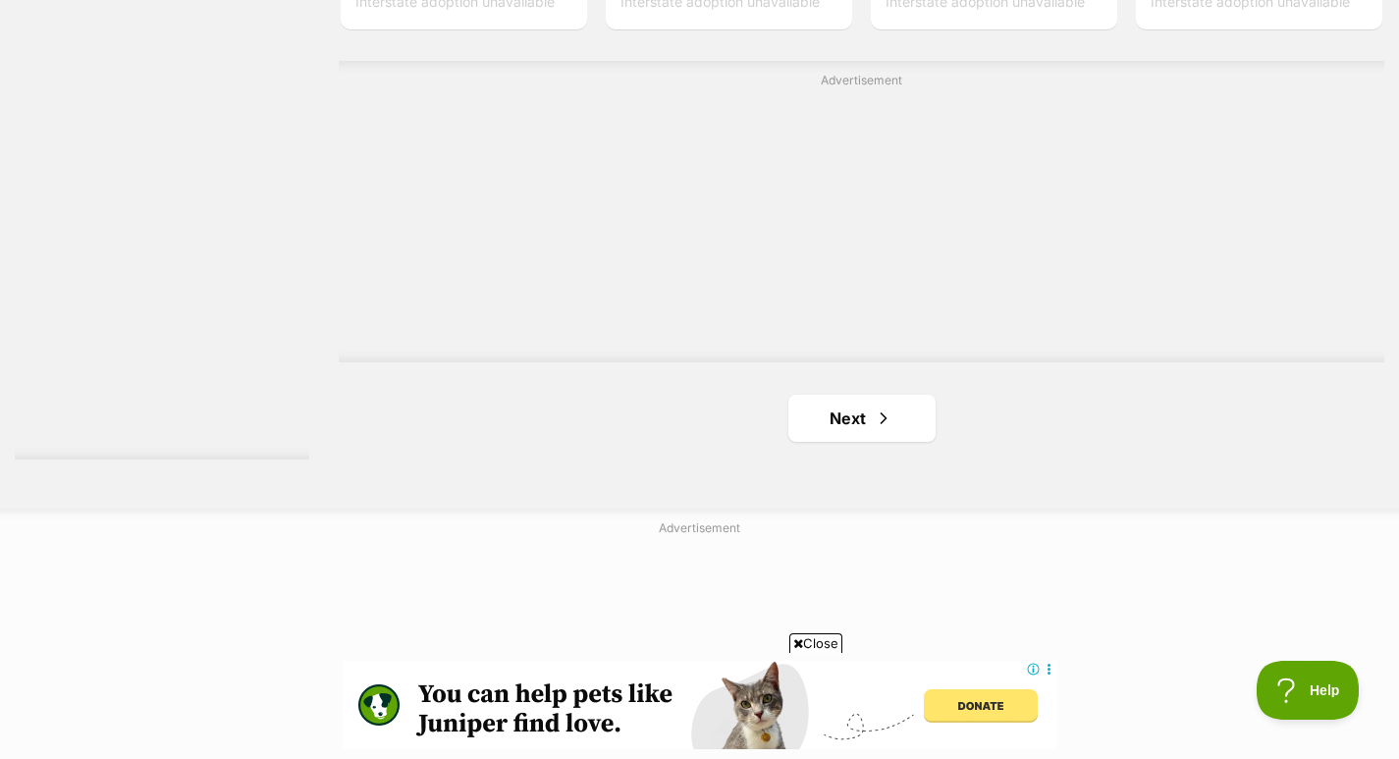
scroll to position [3470, 0]
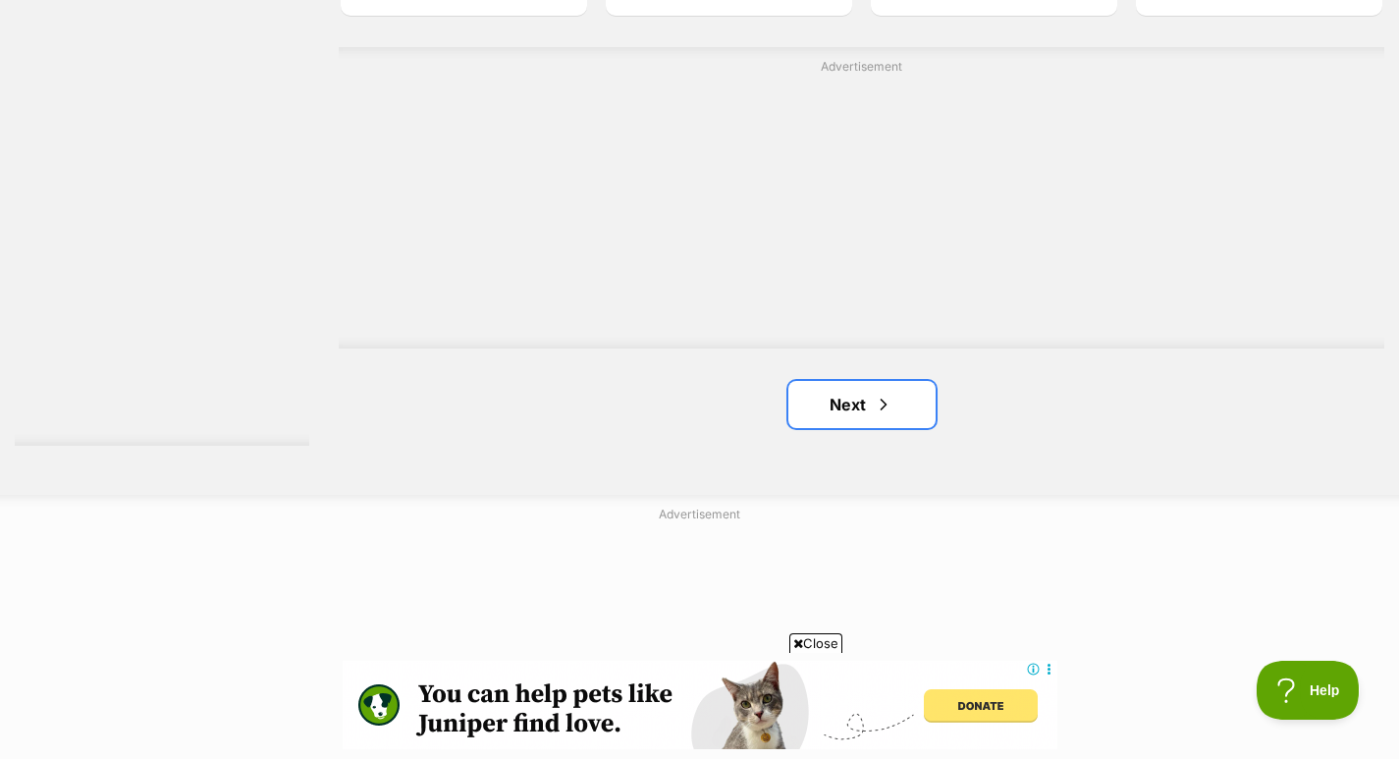
click at [906, 411] on link "Next" at bounding box center [861, 404] width 147 height 47
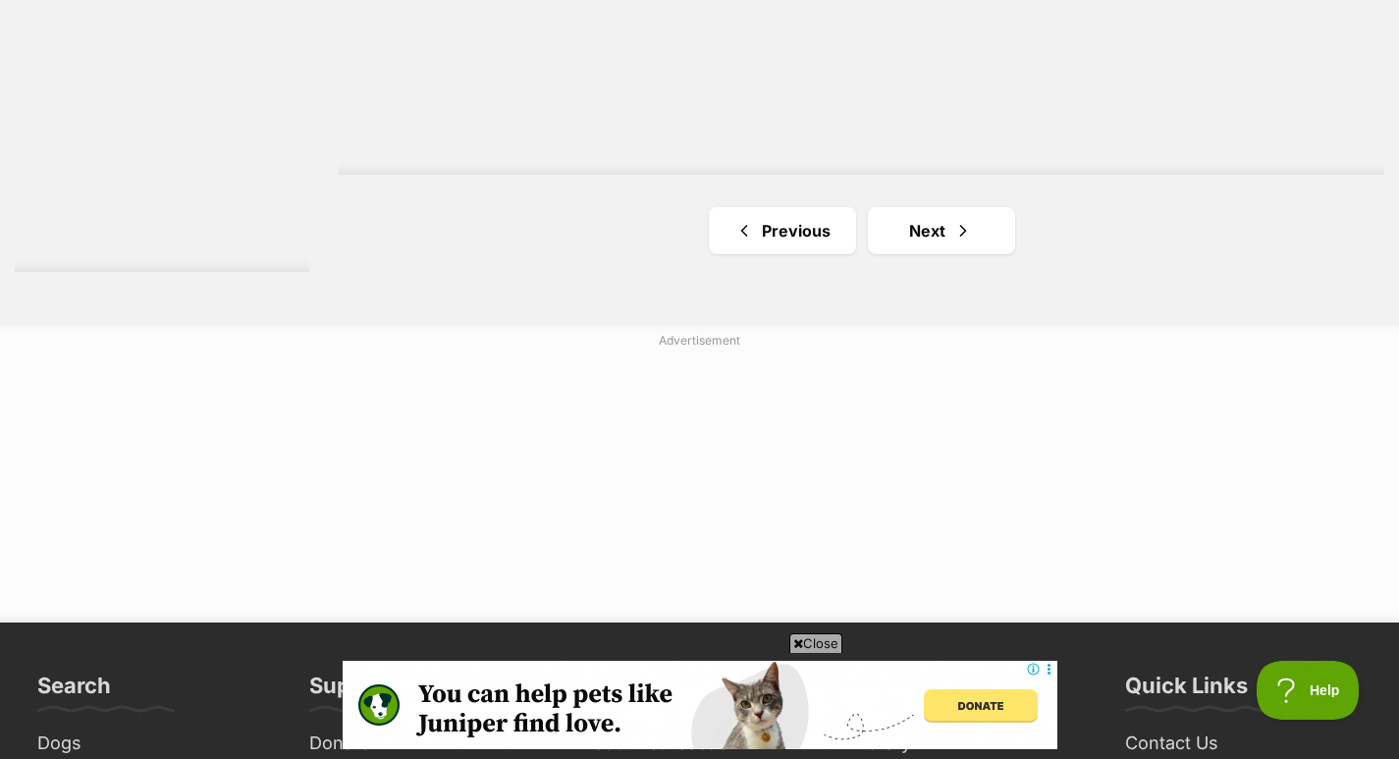
scroll to position [3661, 0]
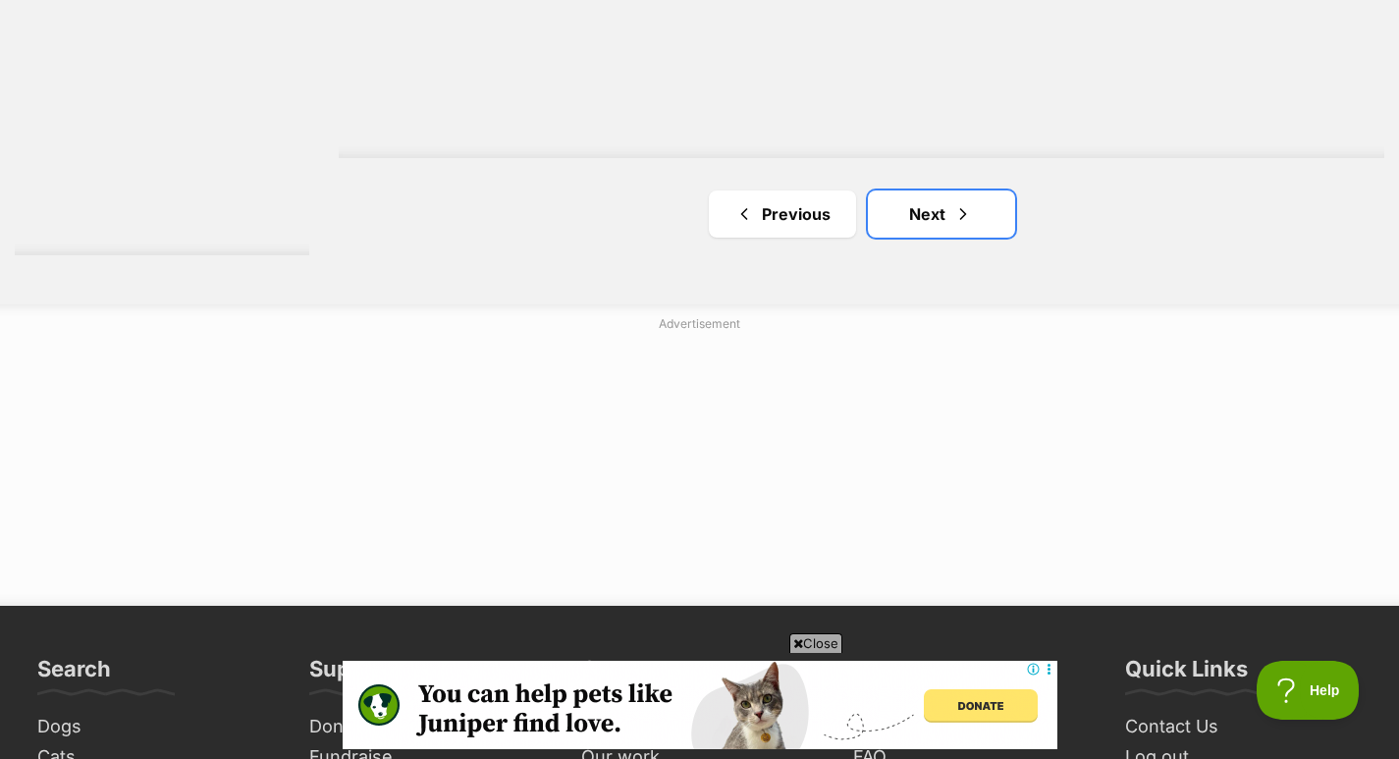
click at [946, 238] on link "Next" at bounding box center [941, 213] width 147 height 47
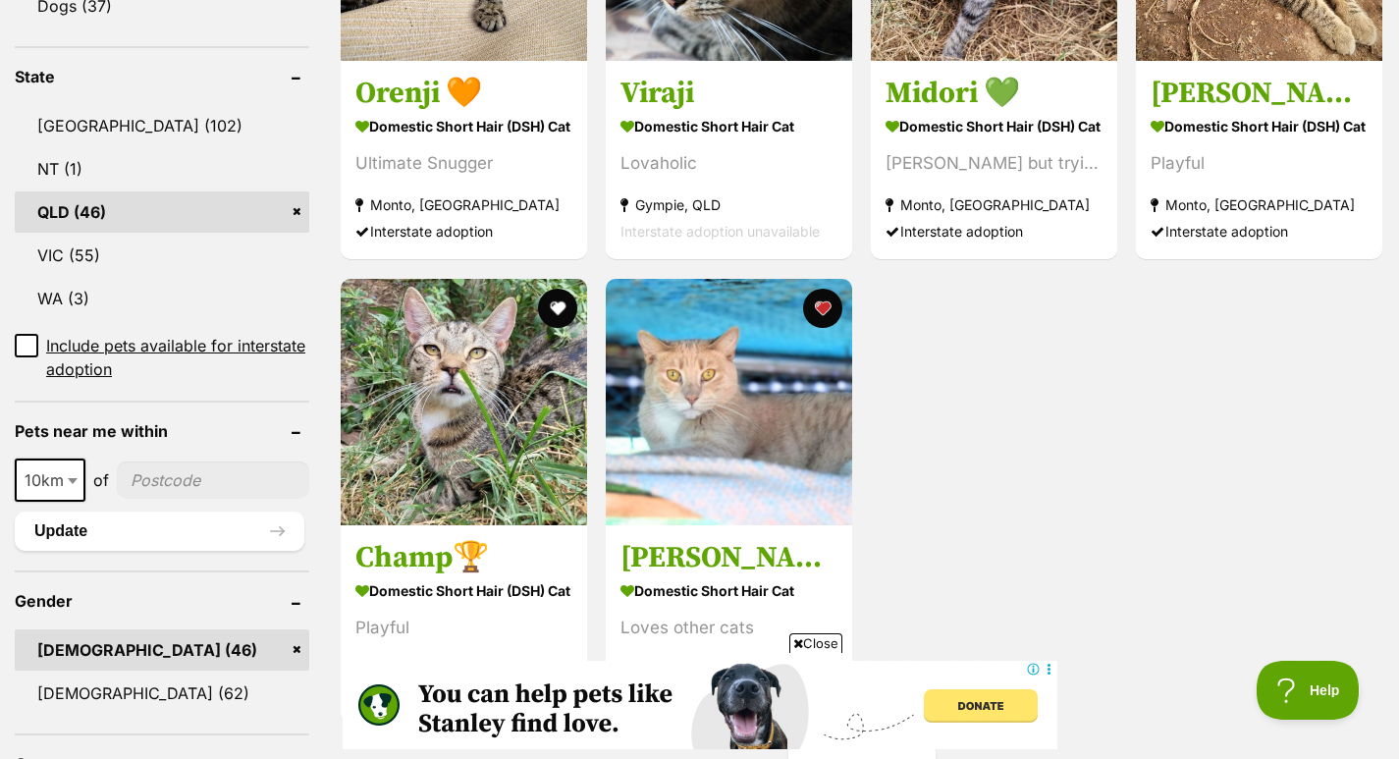
scroll to position [944, 0]
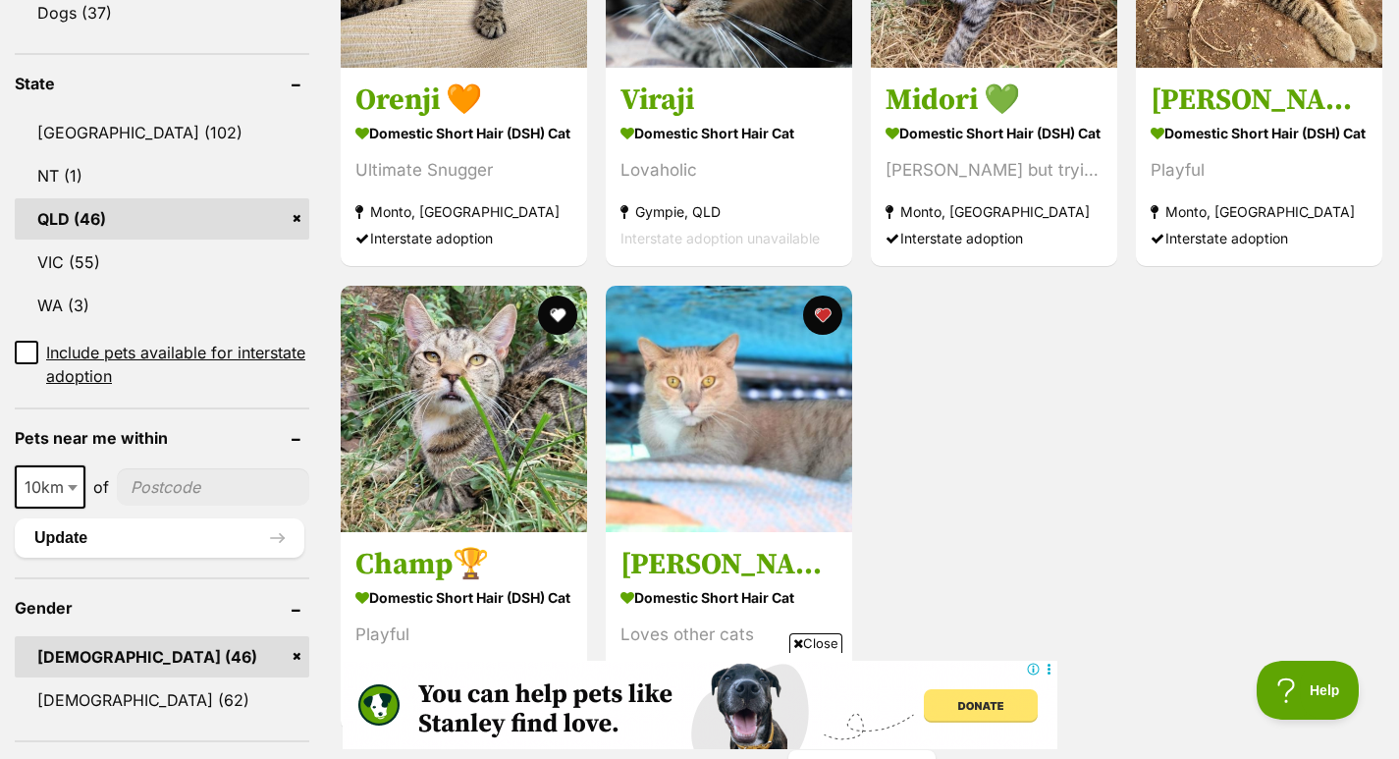
click at [708, 434] on img at bounding box center [729, 409] width 246 height 246
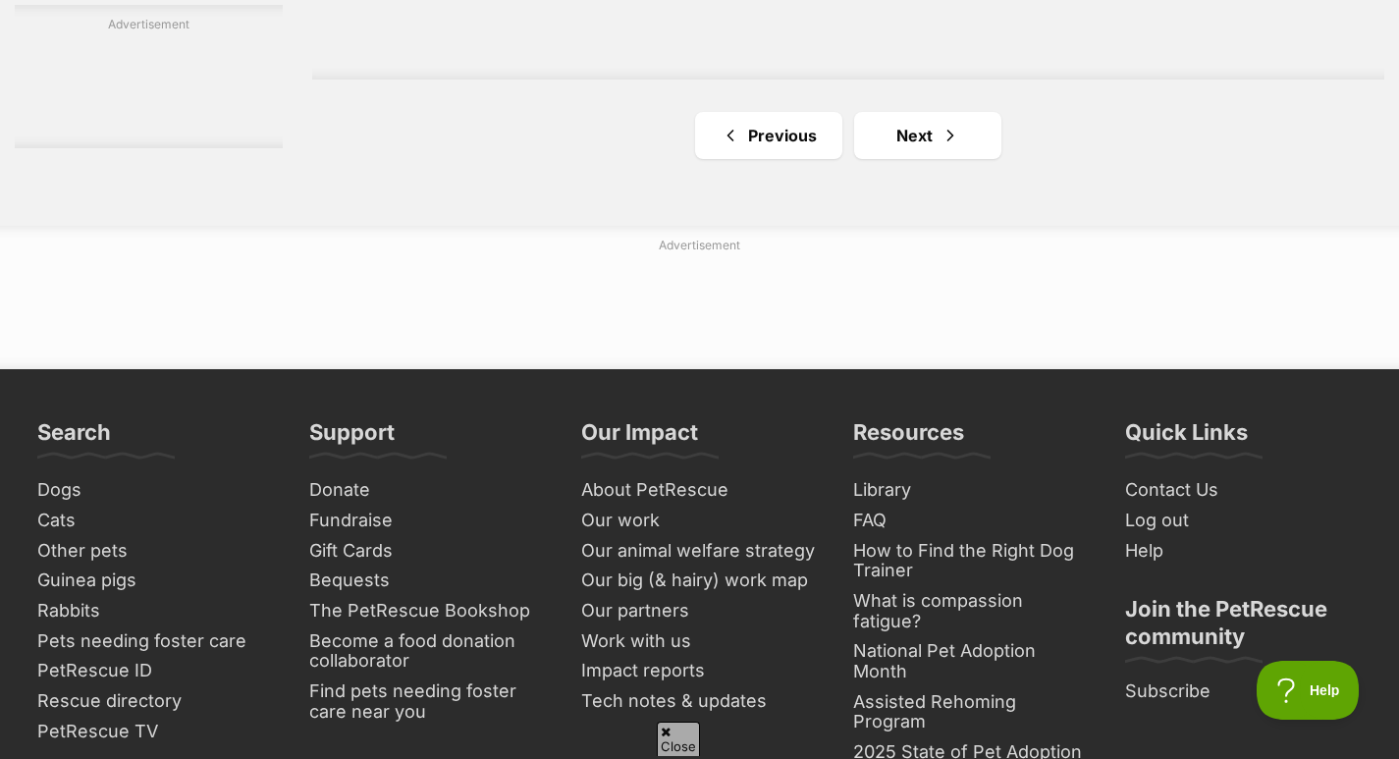
scroll to position [3428, 0]
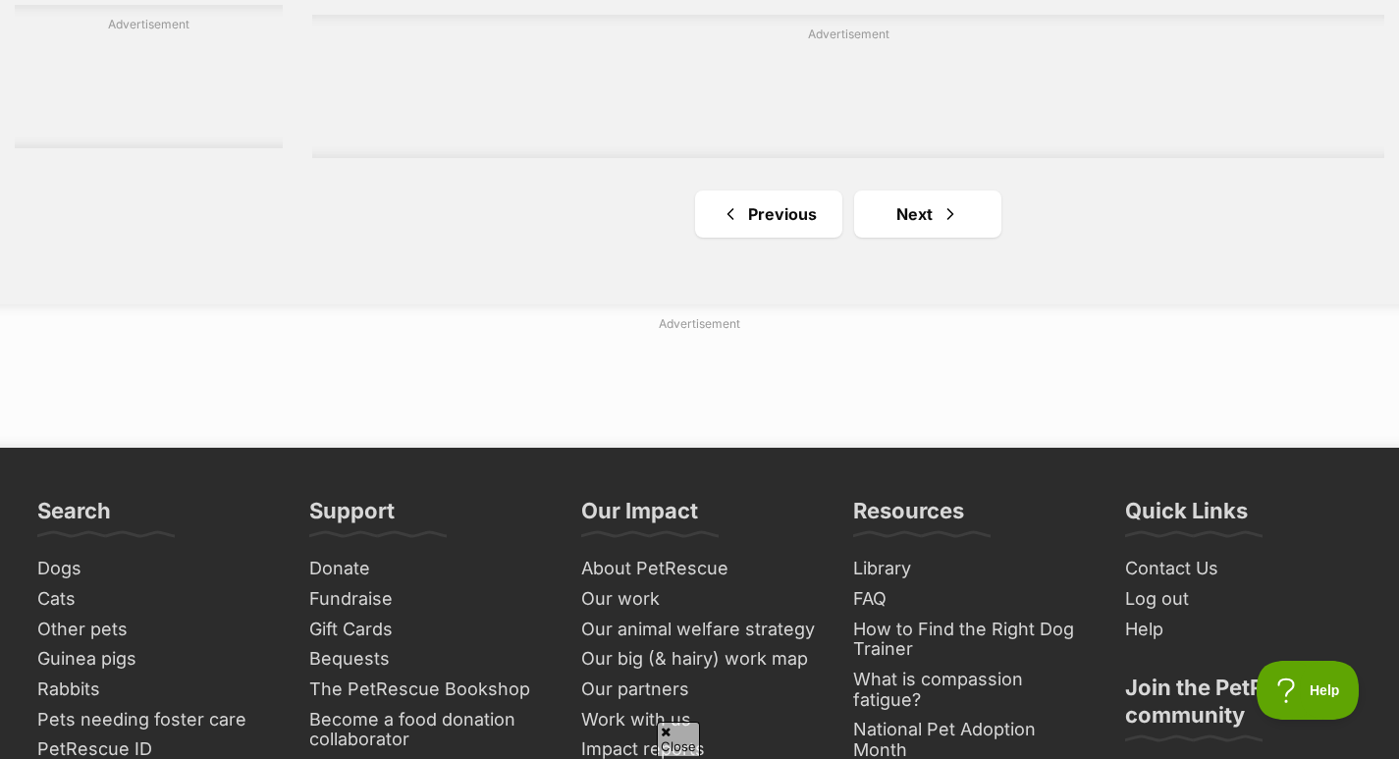
drag, startPoint x: 1398, startPoint y: 580, endPoint x: 1363, endPoint y: -5, distance: 586.0
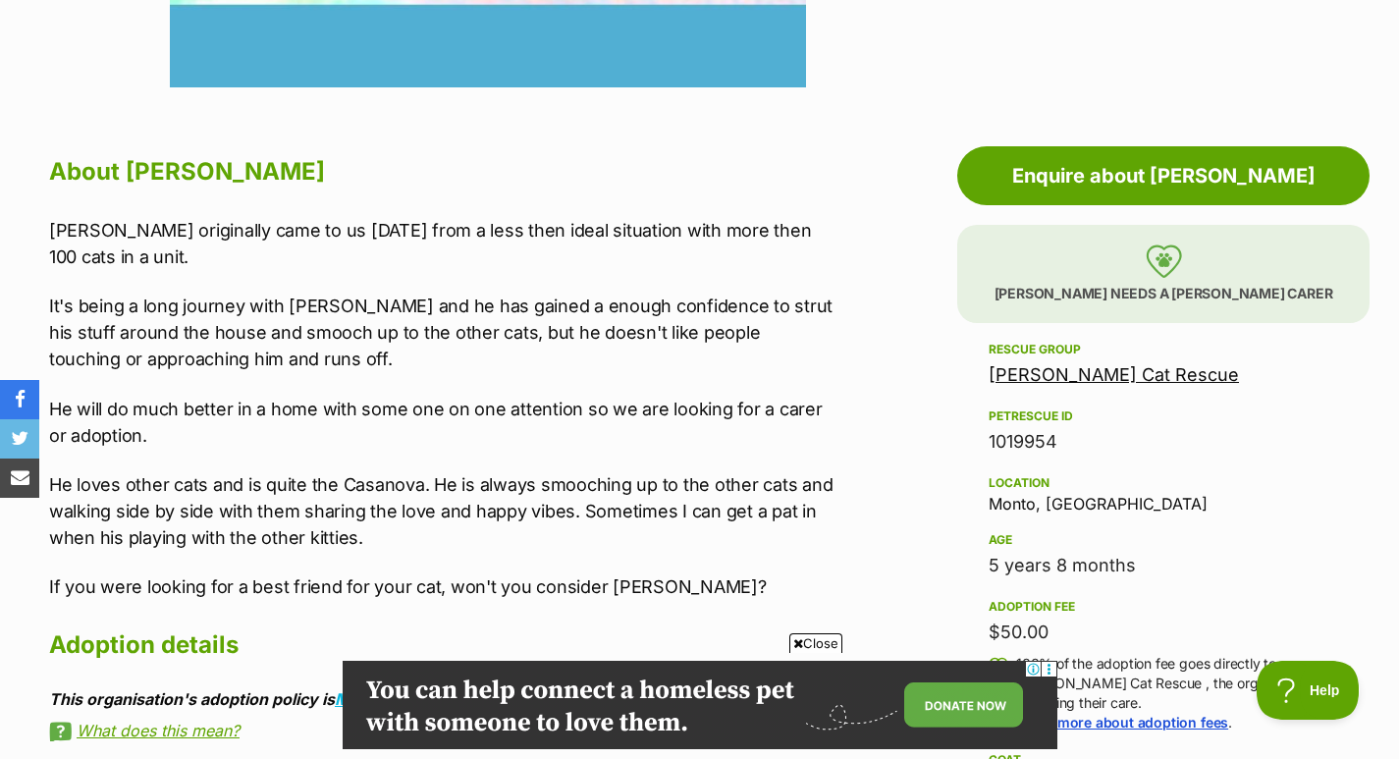
scroll to position [768, 0]
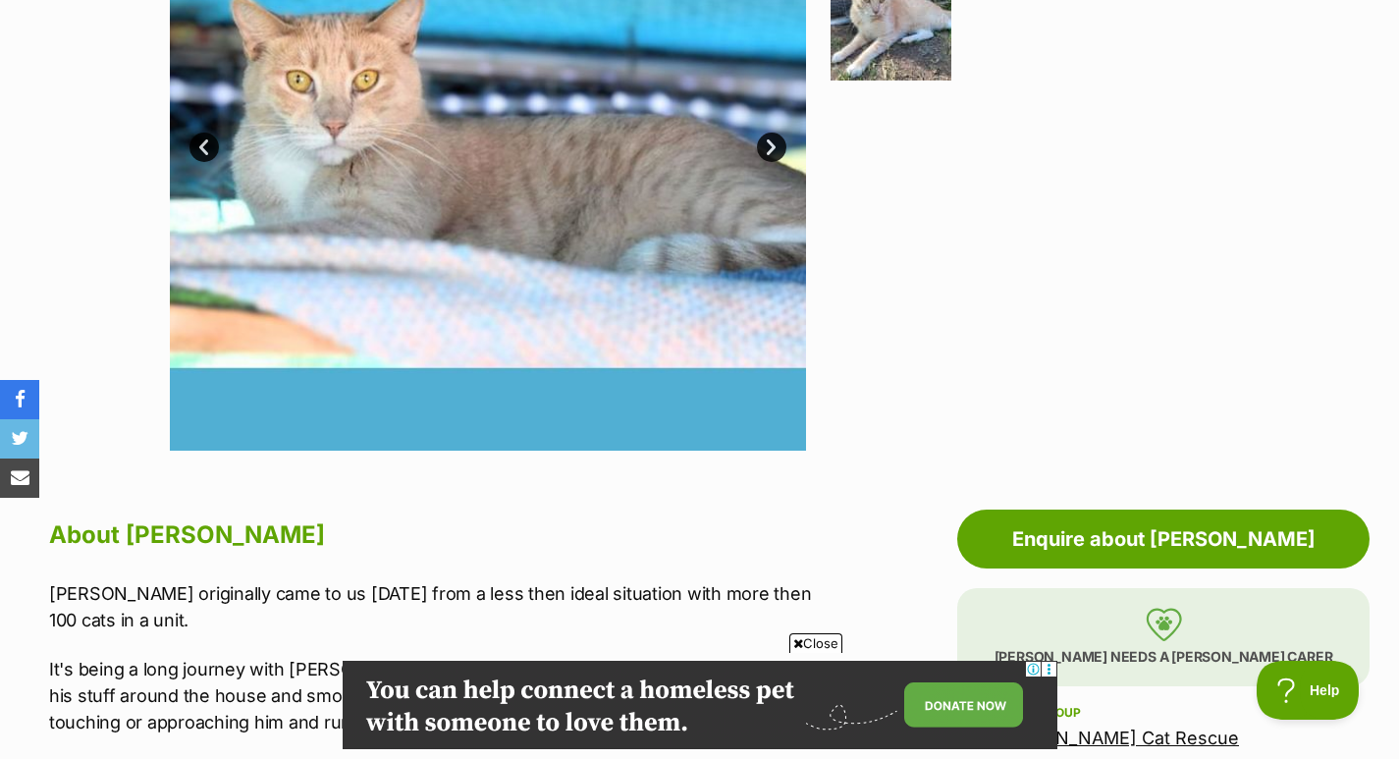
scroll to position [193, 0]
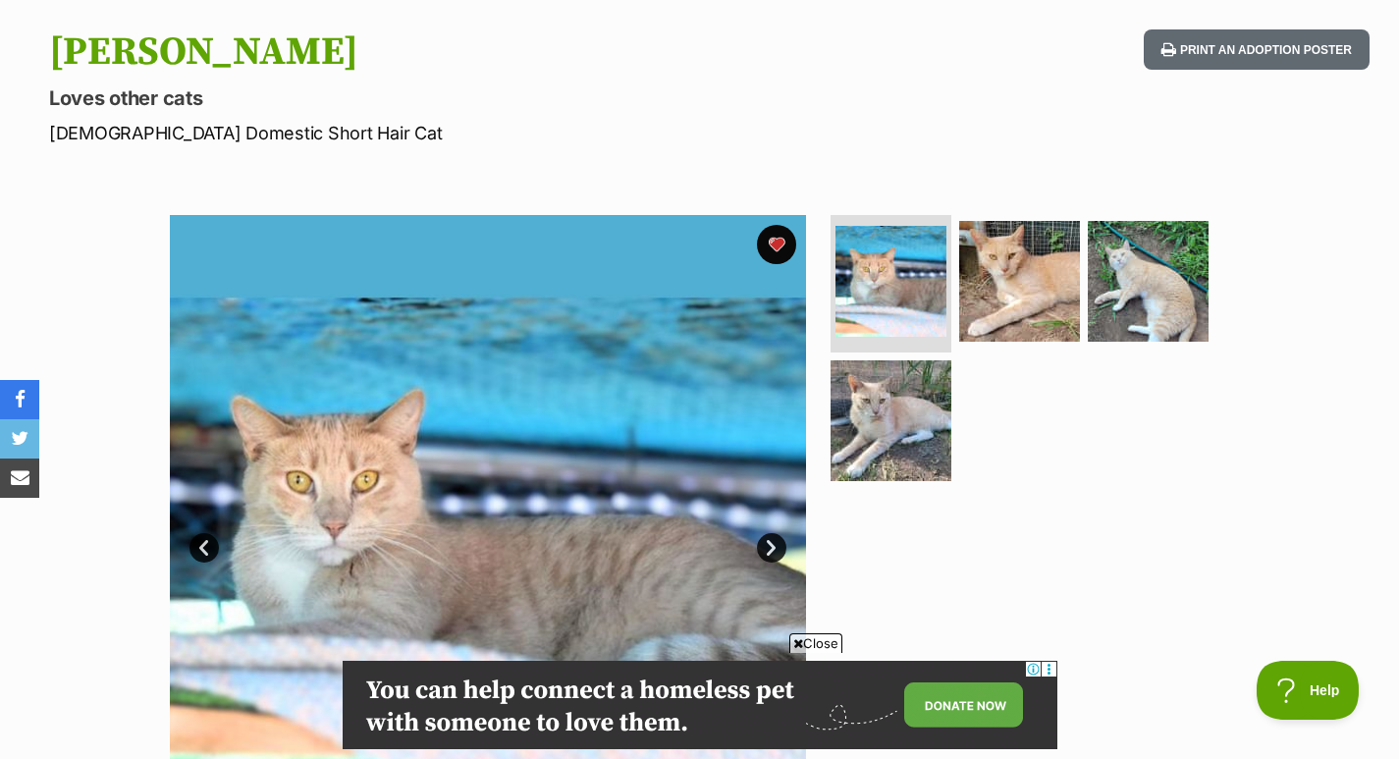
click at [1068, 280] on img at bounding box center [1019, 281] width 121 height 121
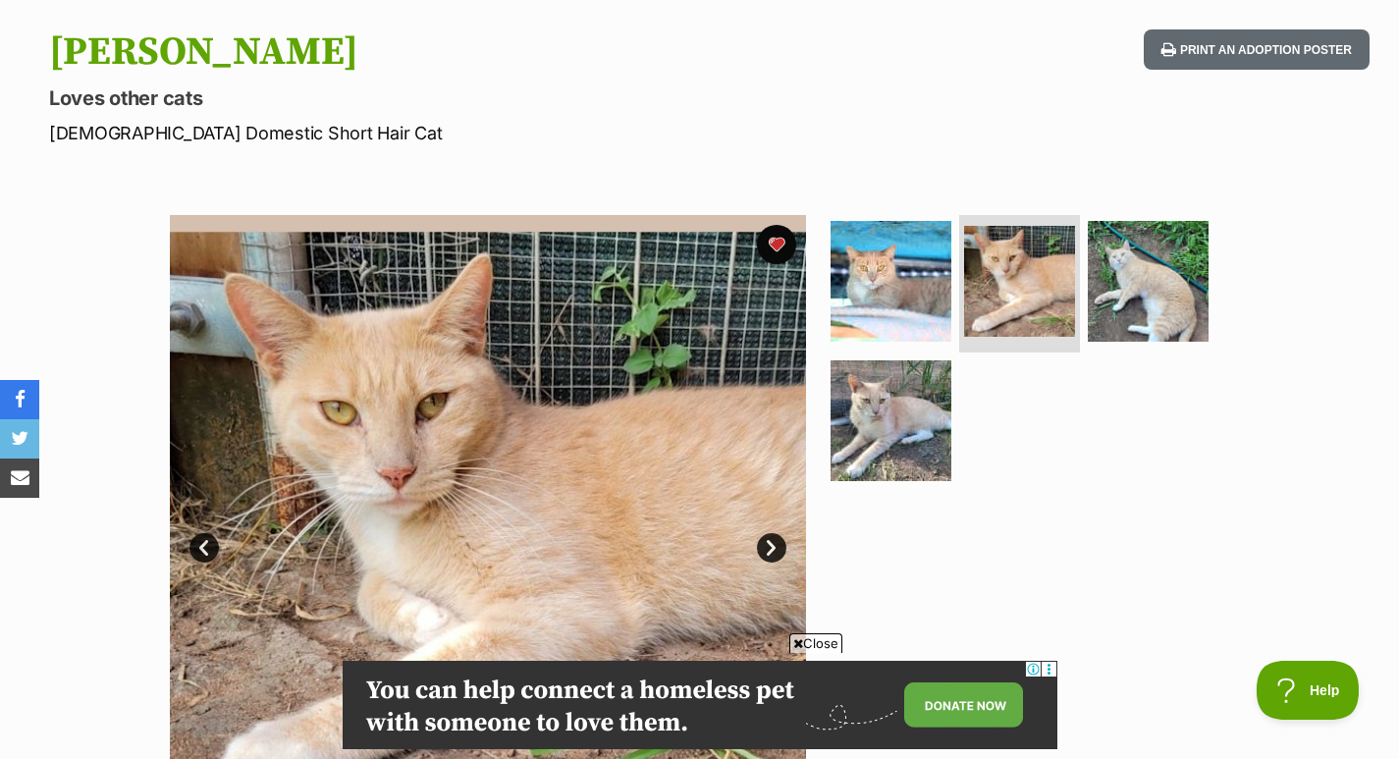
click at [1140, 276] on img at bounding box center [1147, 281] width 121 height 121
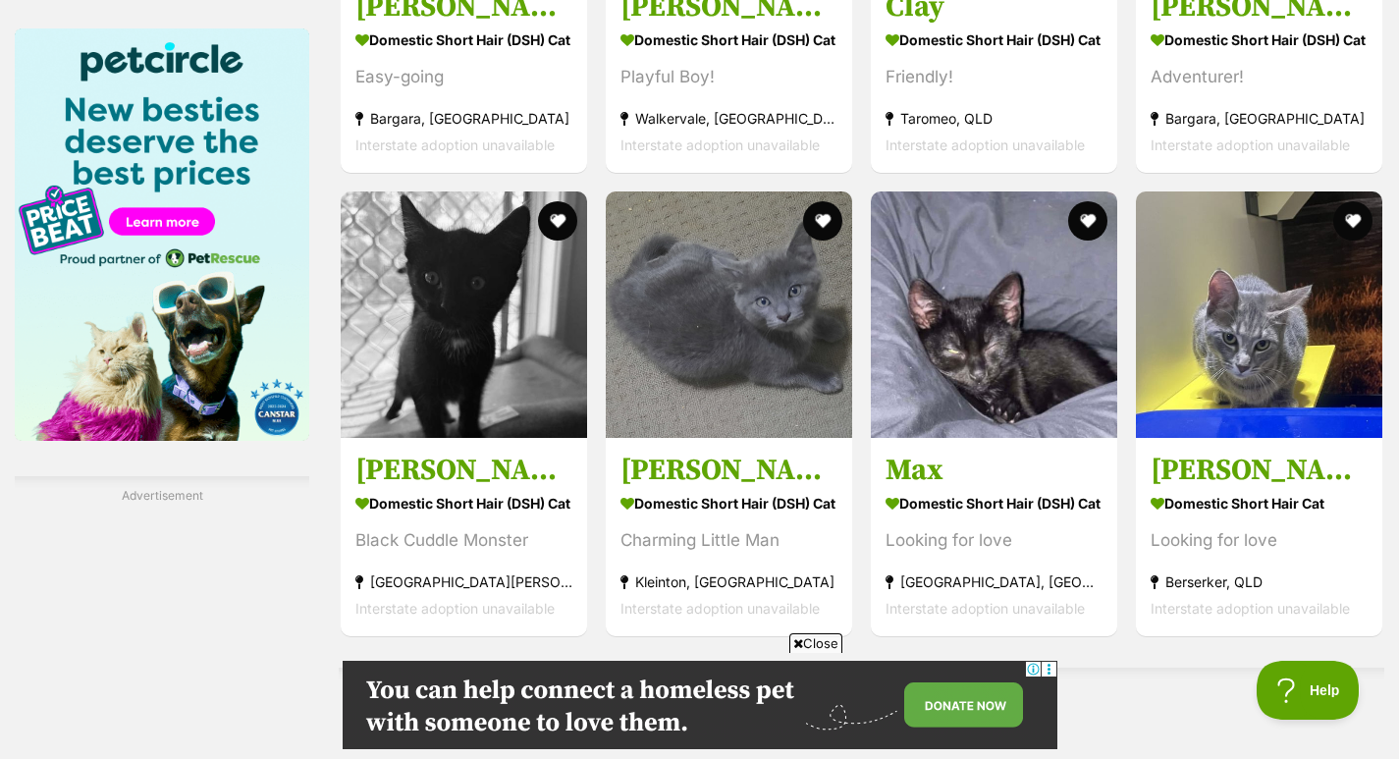
scroll to position [2935, 0]
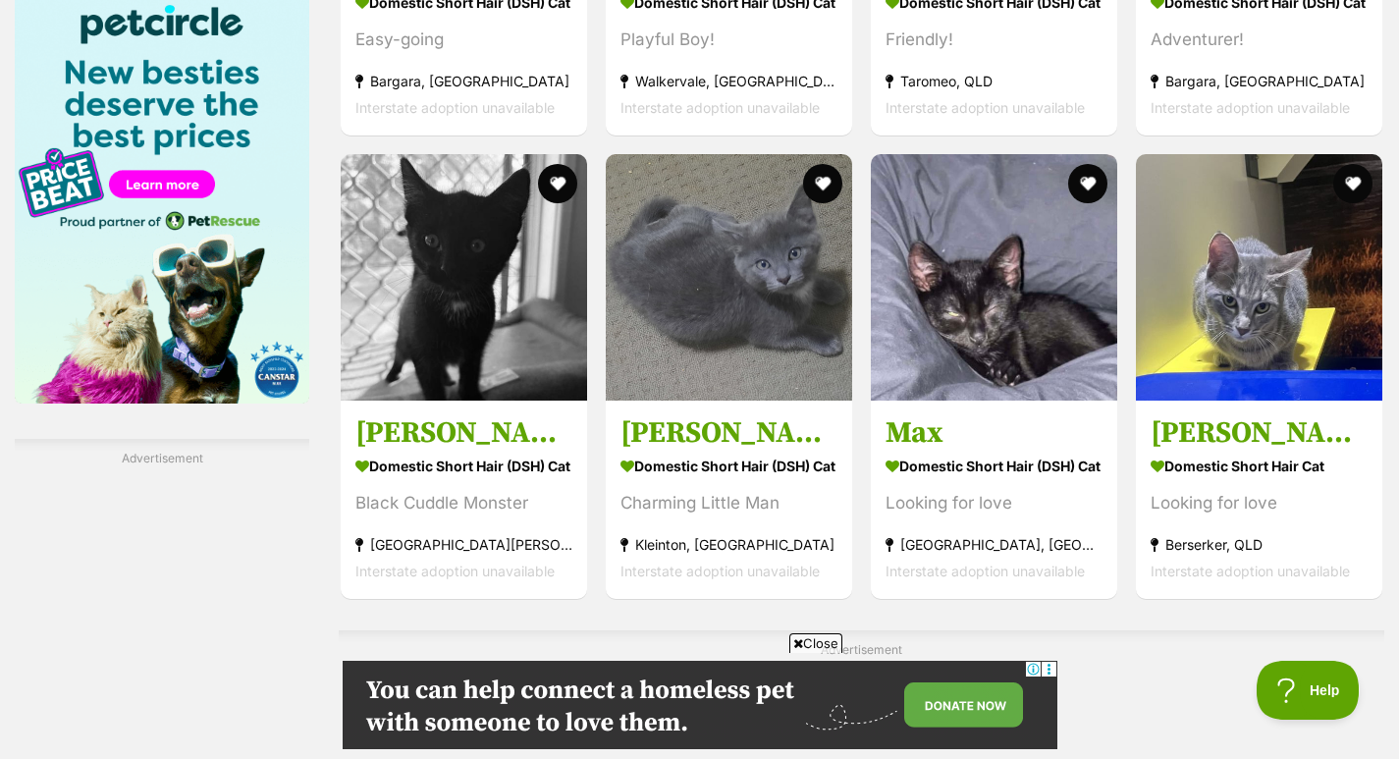
click at [815, 253] on img at bounding box center [729, 277] width 246 height 246
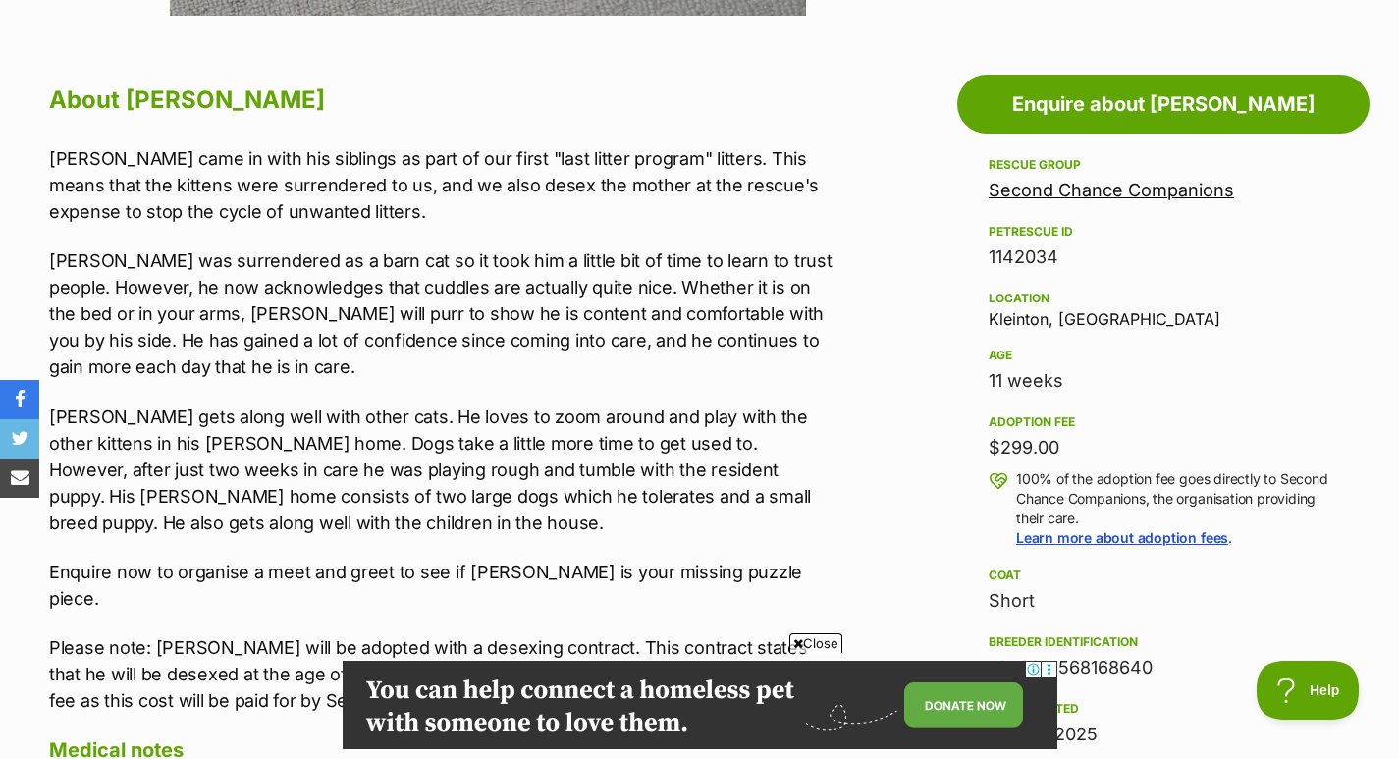
scroll to position [1222, 0]
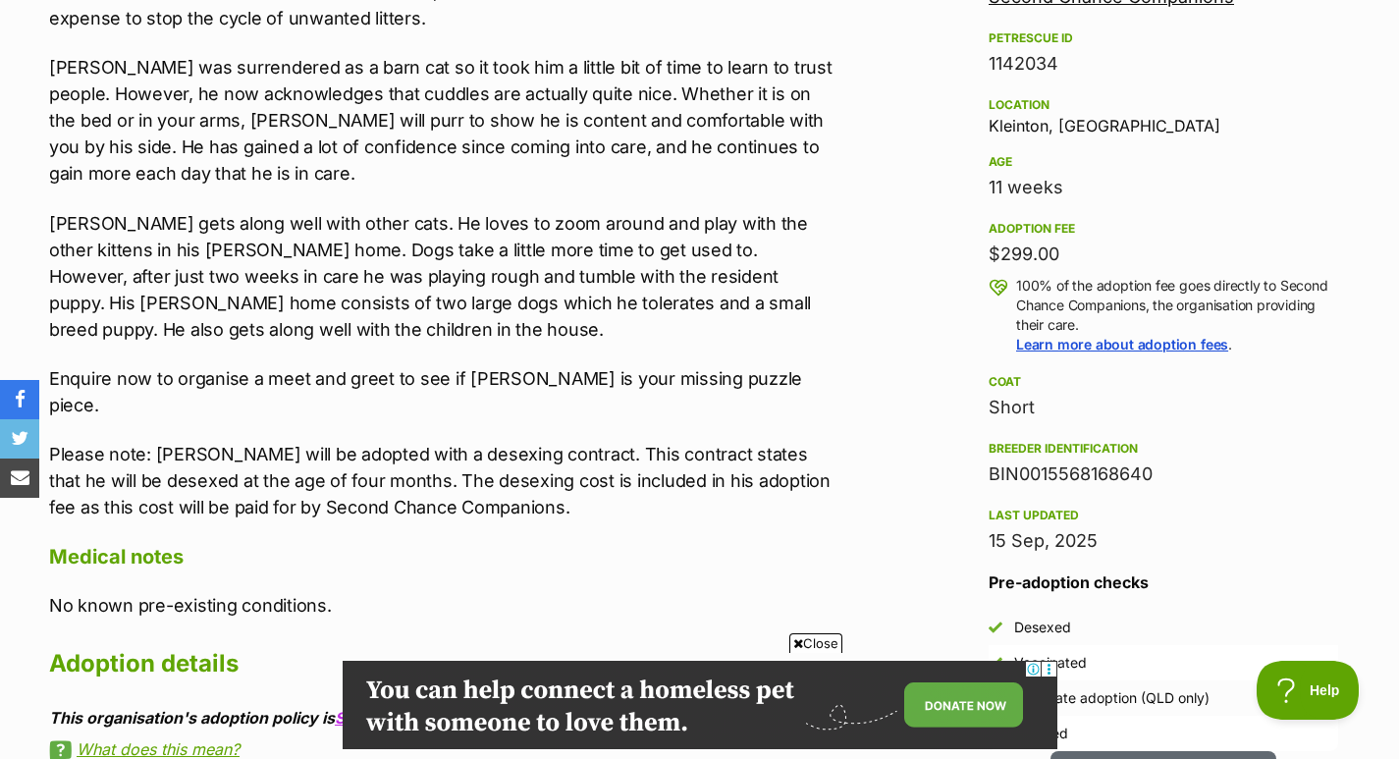
click at [794, 174] on p "Wesley was surrendered as a barn cat so it took him a little bit of time to lea…" at bounding box center [441, 120] width 784 height 132
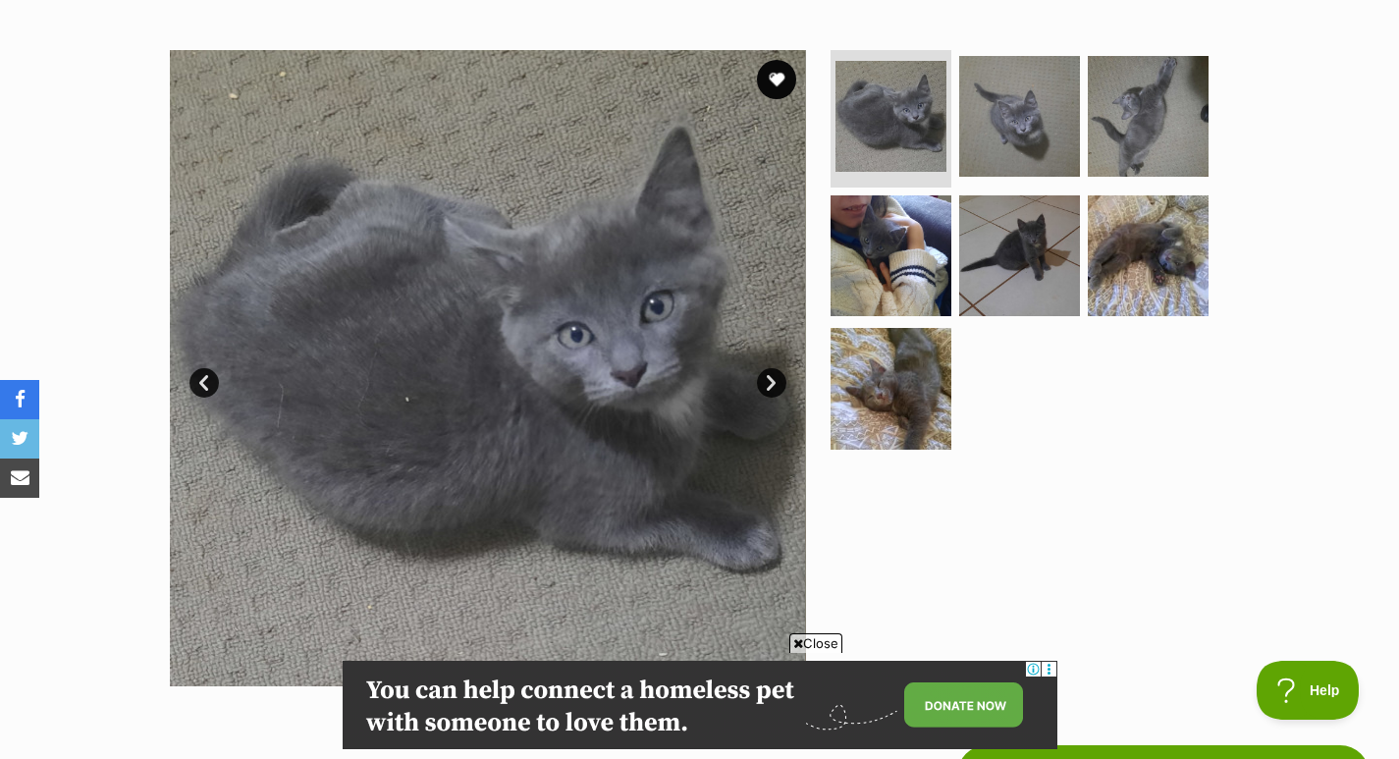
scroll to position [319, 0]
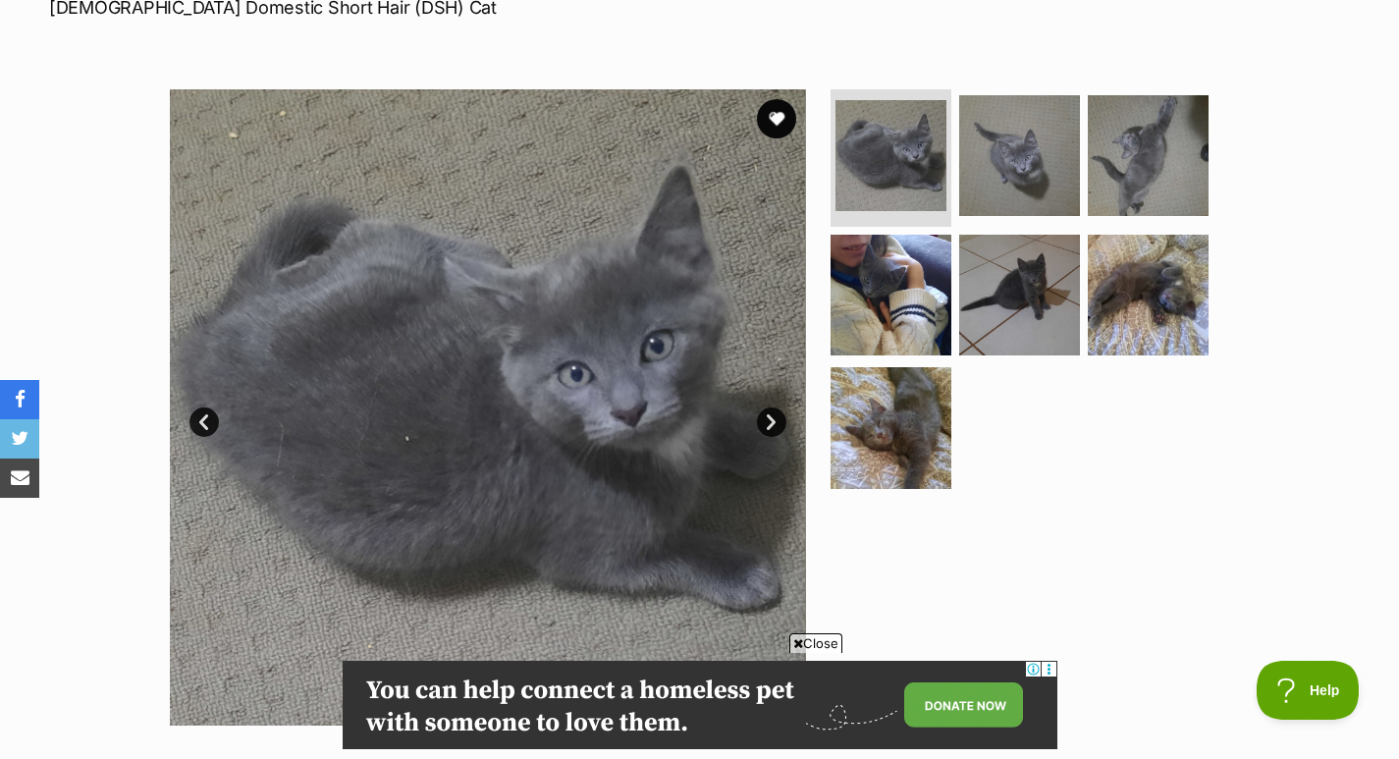
click at [1136, 132] on img at bounding box center [1147, 155] width 121 height 121
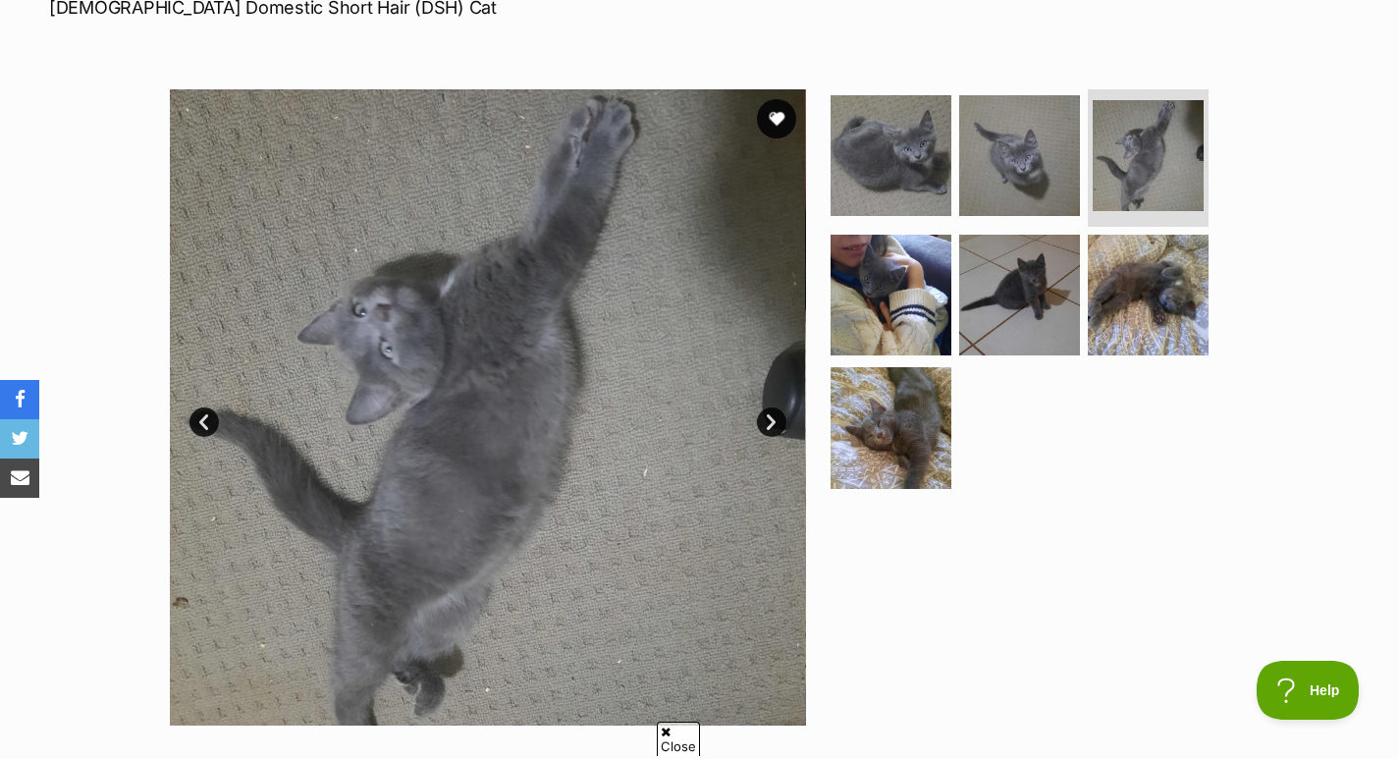
scroll to position [0, 0]
click at [928, 289] on img at bounding box center [890, 295] width 121 height 121
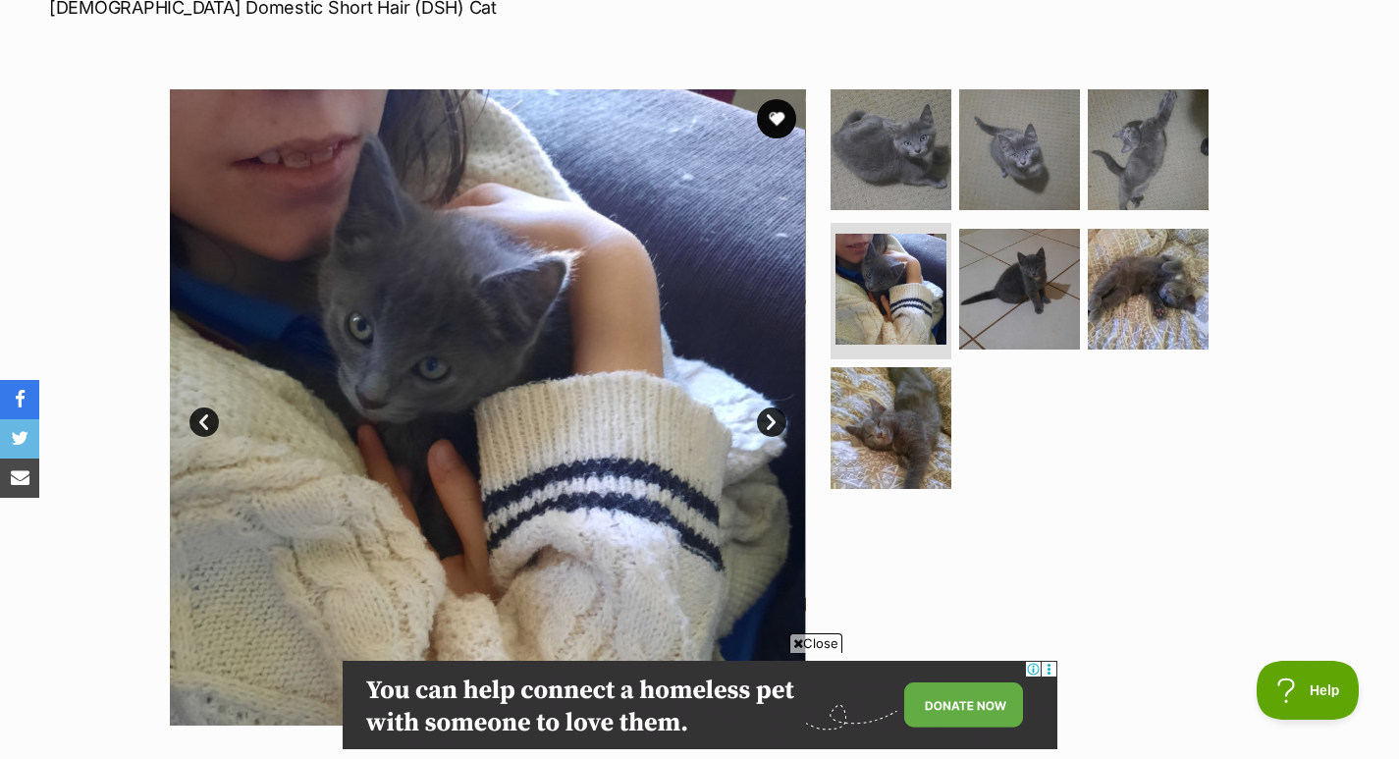
click at [996, 270] on img at bounding box center [1019, 289] width 121 height 121
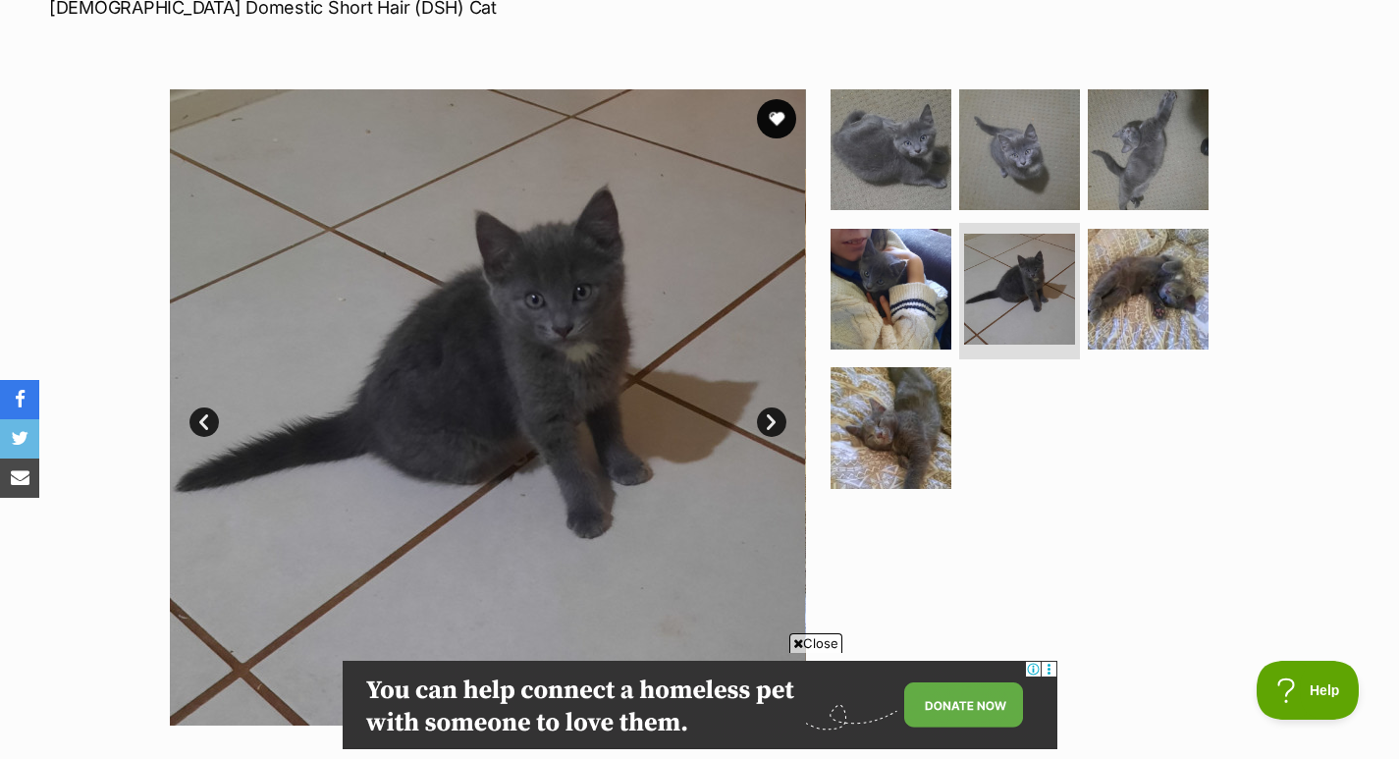
click at [1138, 290] on img at bounding box center [1147, 289] width 121 height 121
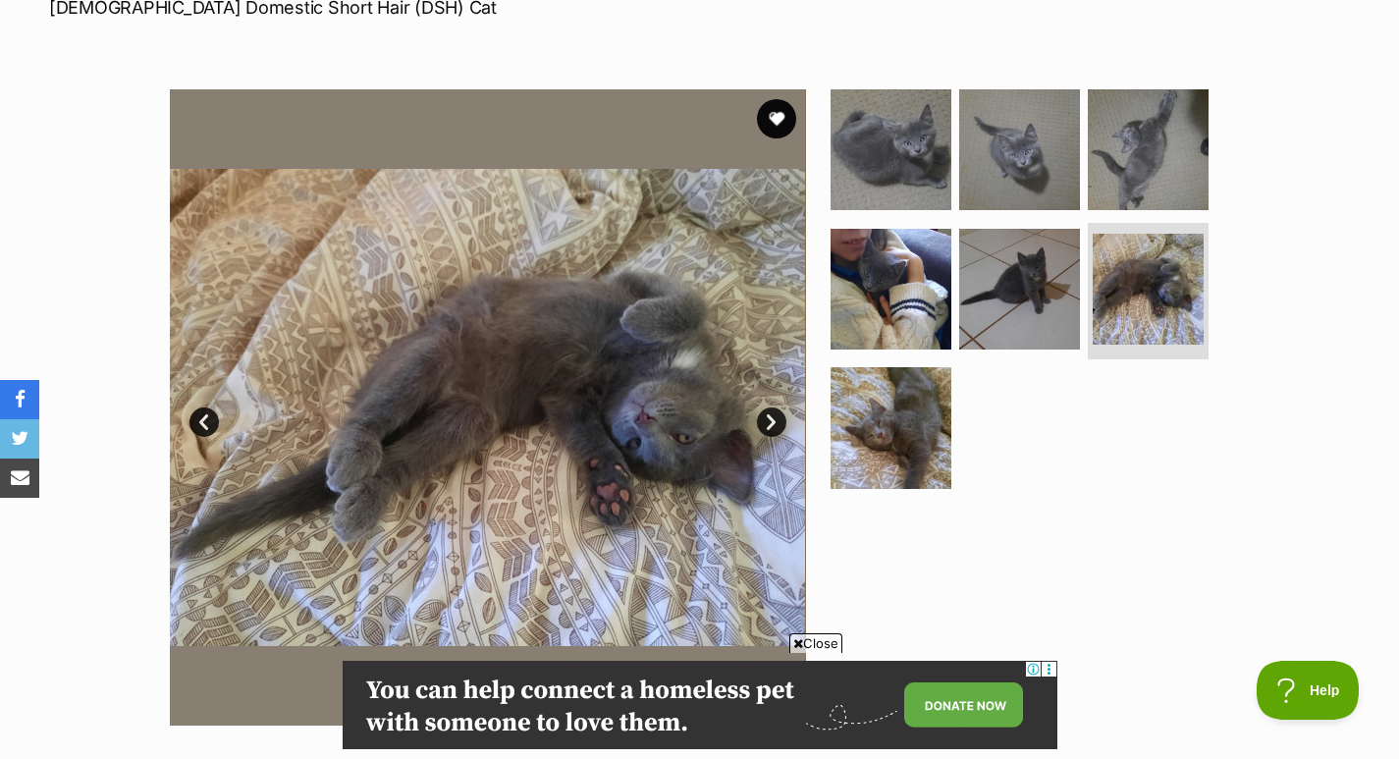
click at [931, 420] on img at bounding box center [890, 427] width 121 height 121
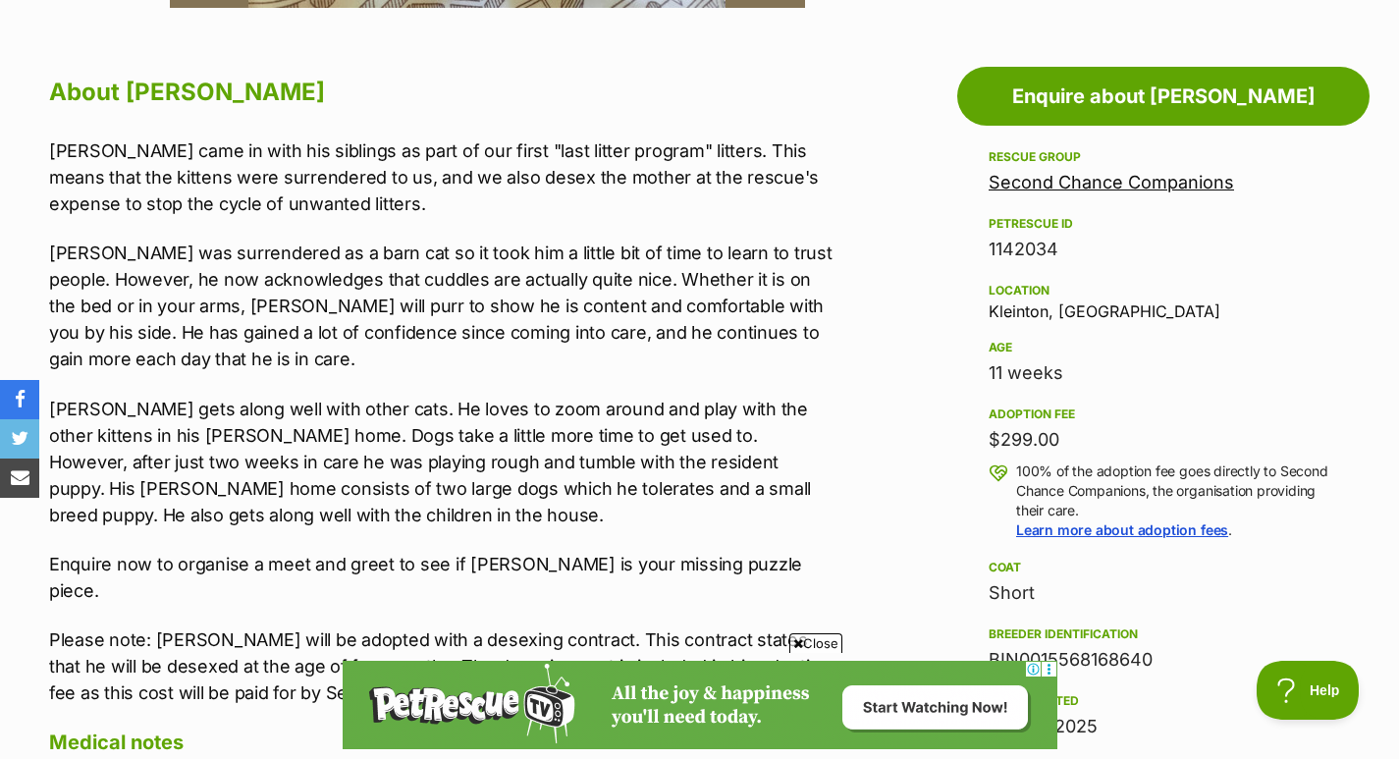
scroll to position [1064, 0]
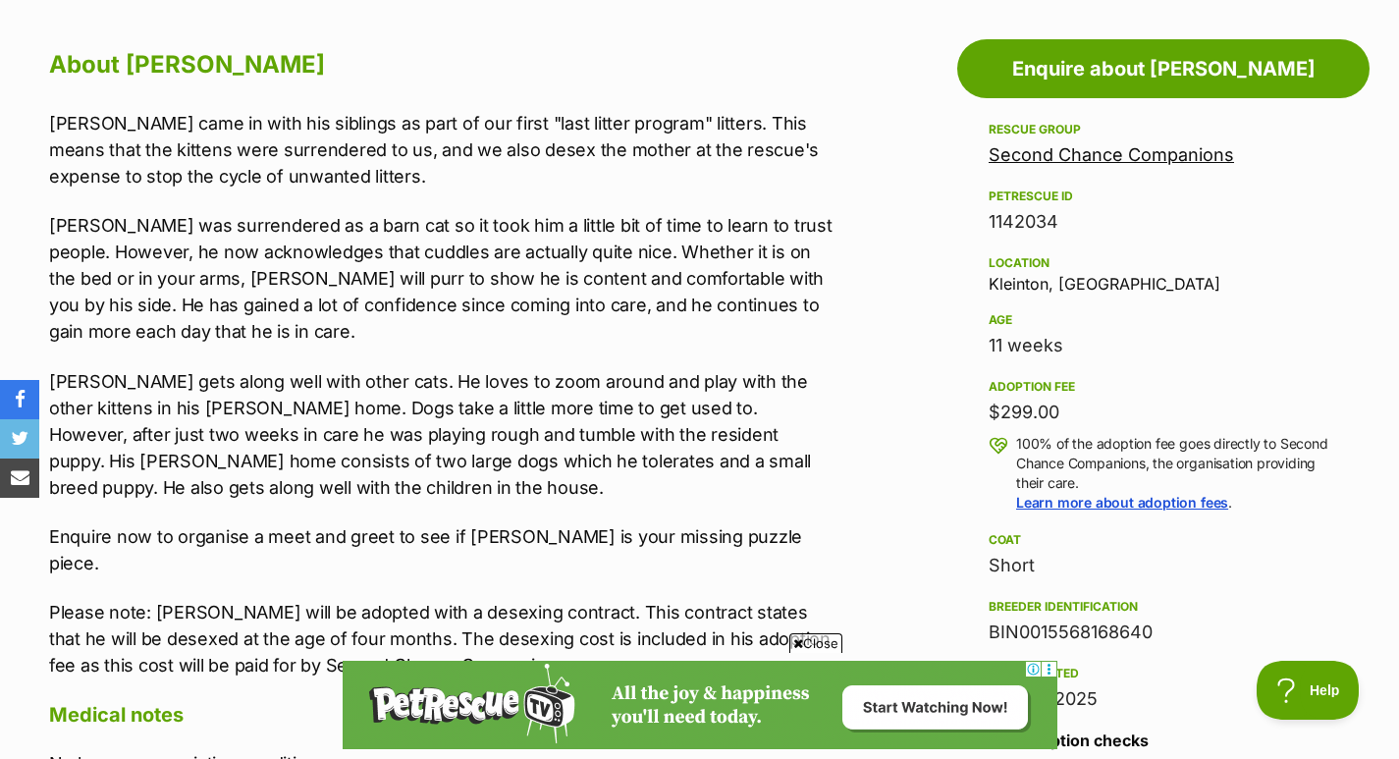
click at [1228, 150] on link "Second Chance Companions" at bounding box center [1110, 154] width 245 height 21
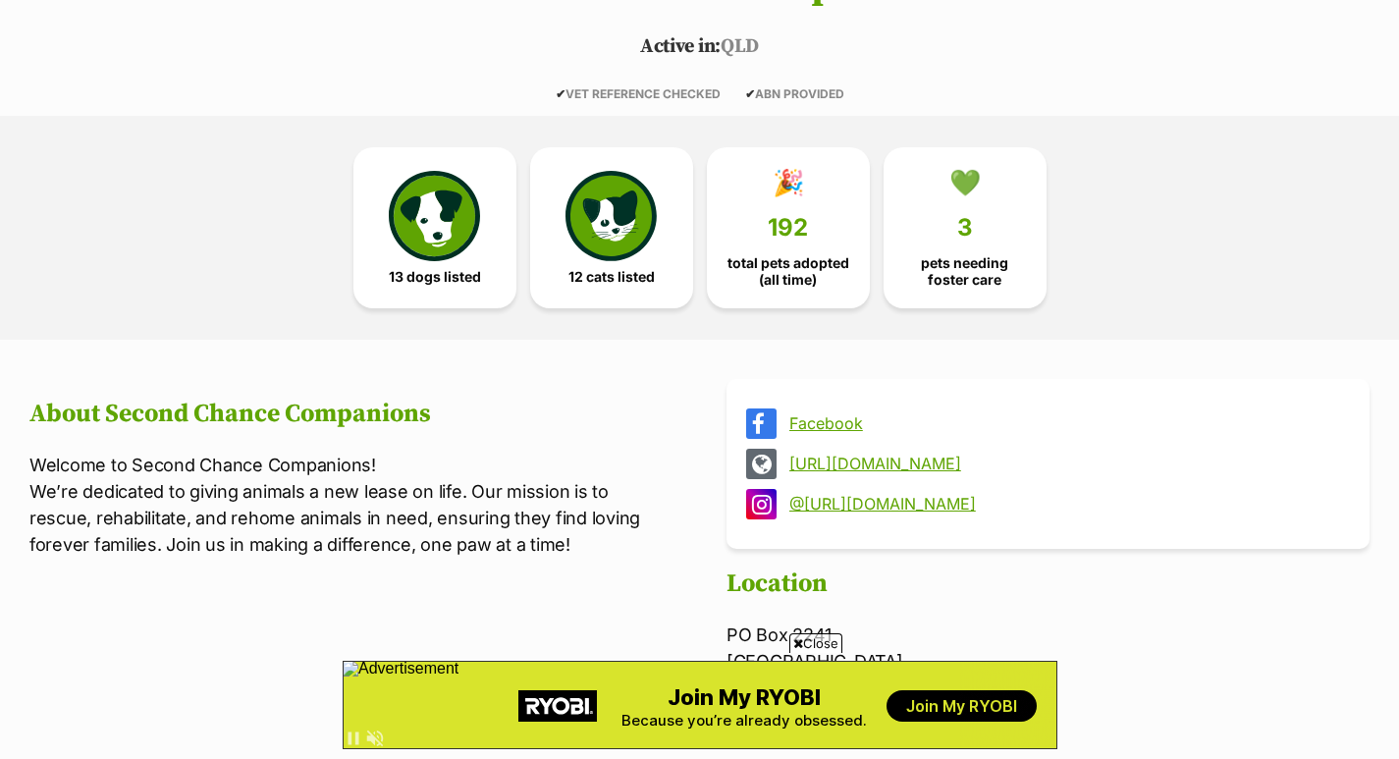
scroll to position [540, 0]
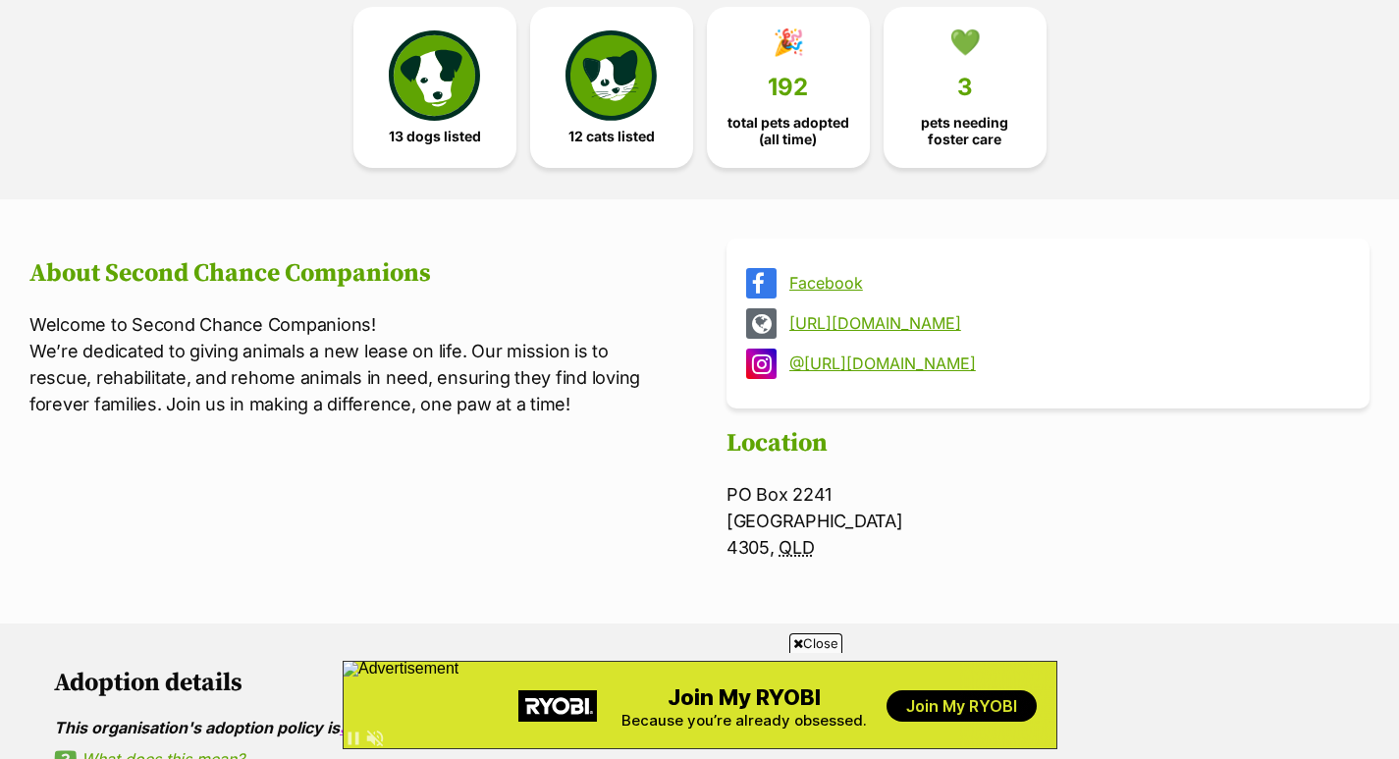
click at [839, 290] on link "Facebook" at bounding box center [1065, 283] width 553 height 18
